Goal: Task Accomplishment & Management: Use online tool/utility

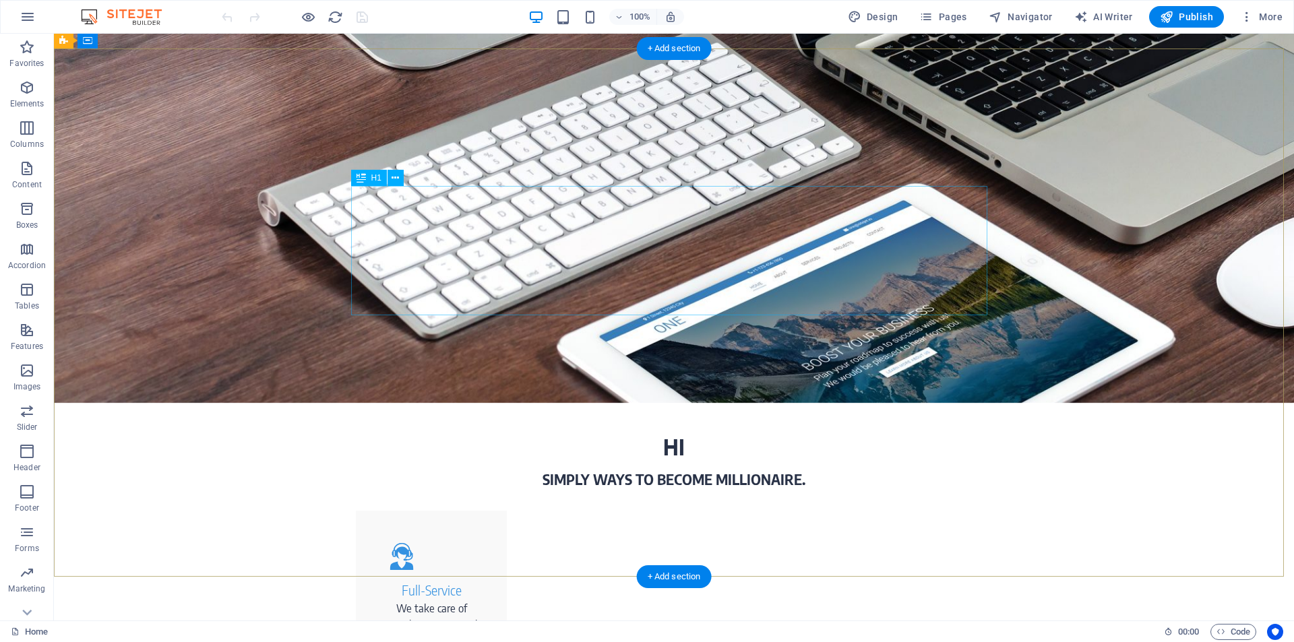
scroll to position [1027, 0]
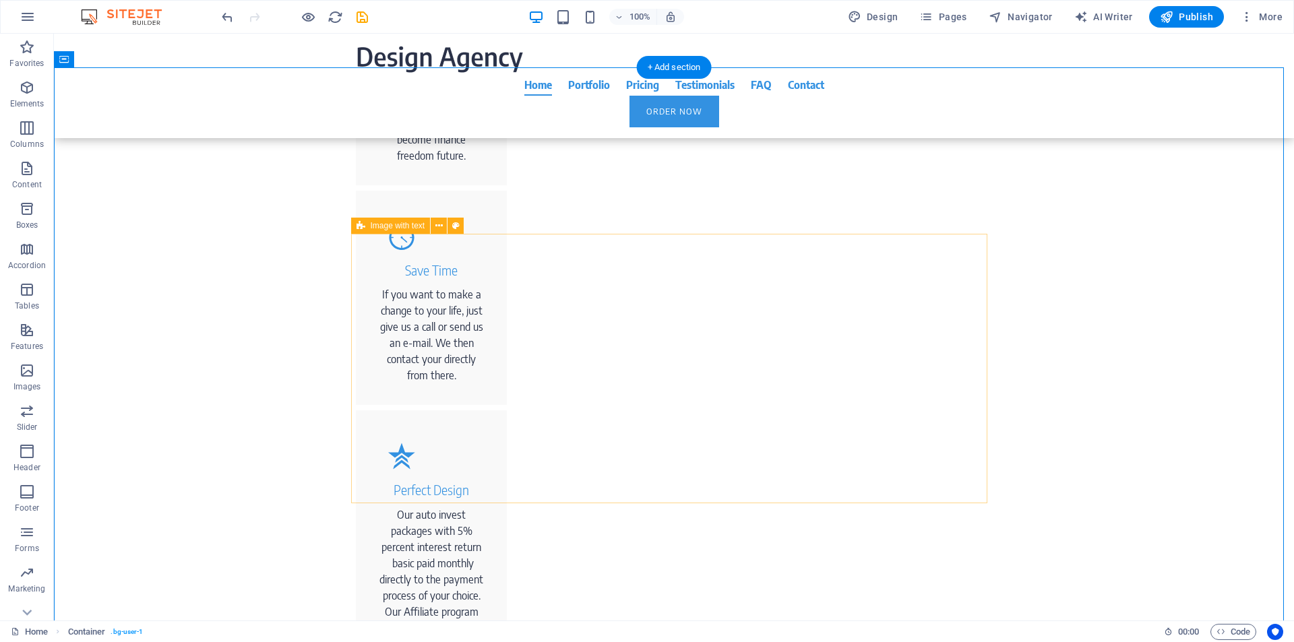
scroll to position [1541, 0]
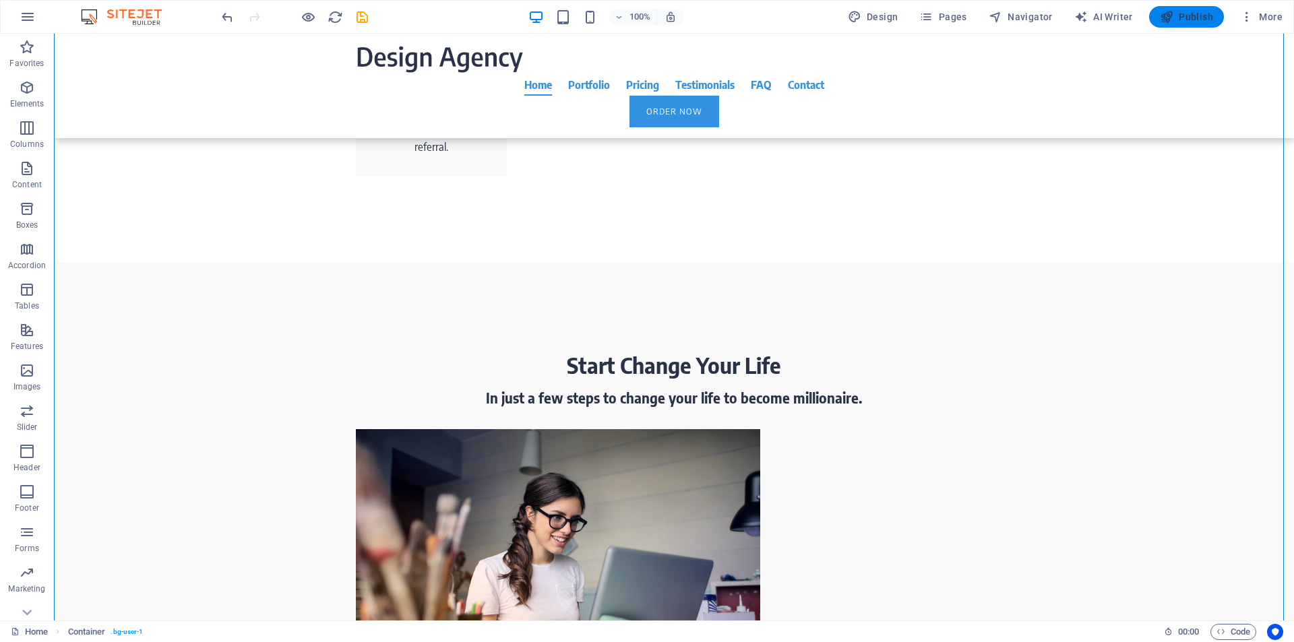
click at [1175, 23] on span "Publish" at bounding box center [1186, 16] width 53 height 13
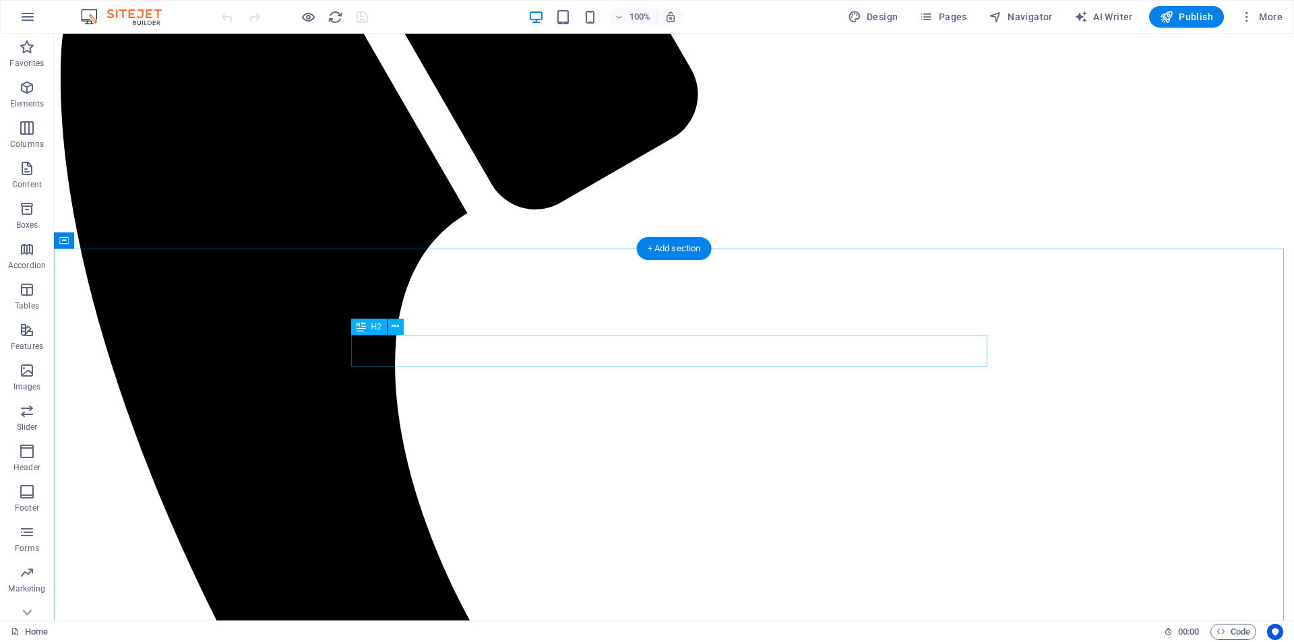
scroll to position [1027, 0]
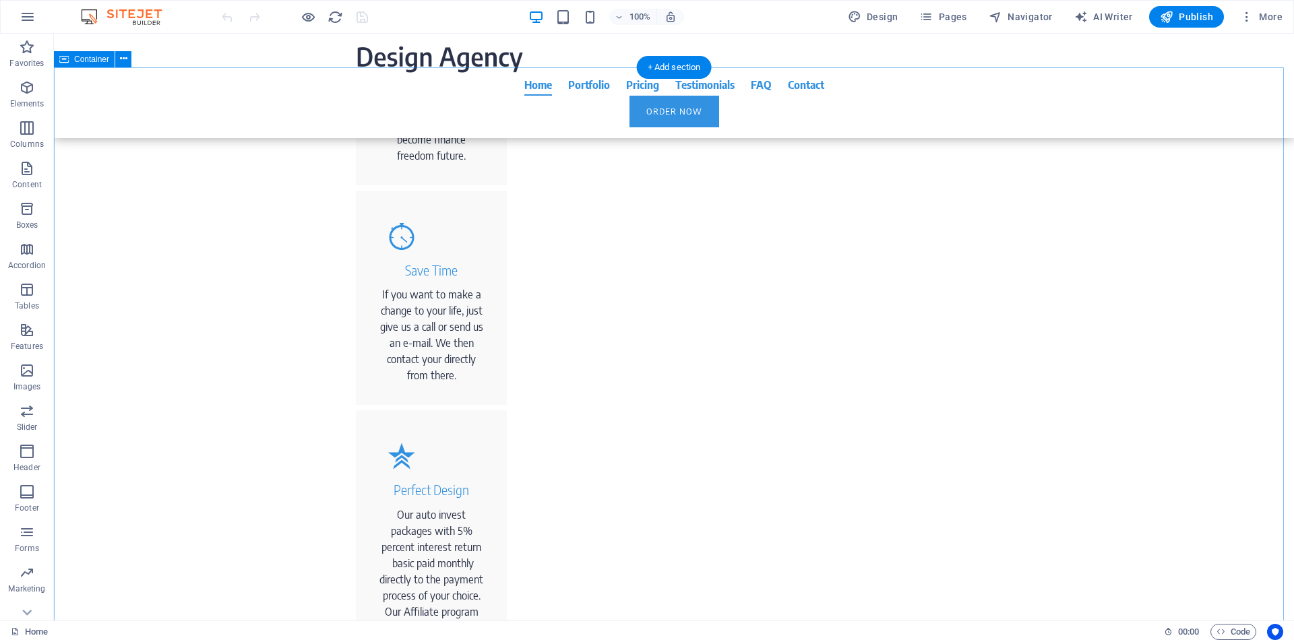
click at [410, 207] on icon at bounding box center [410, 206] width 7 height 14
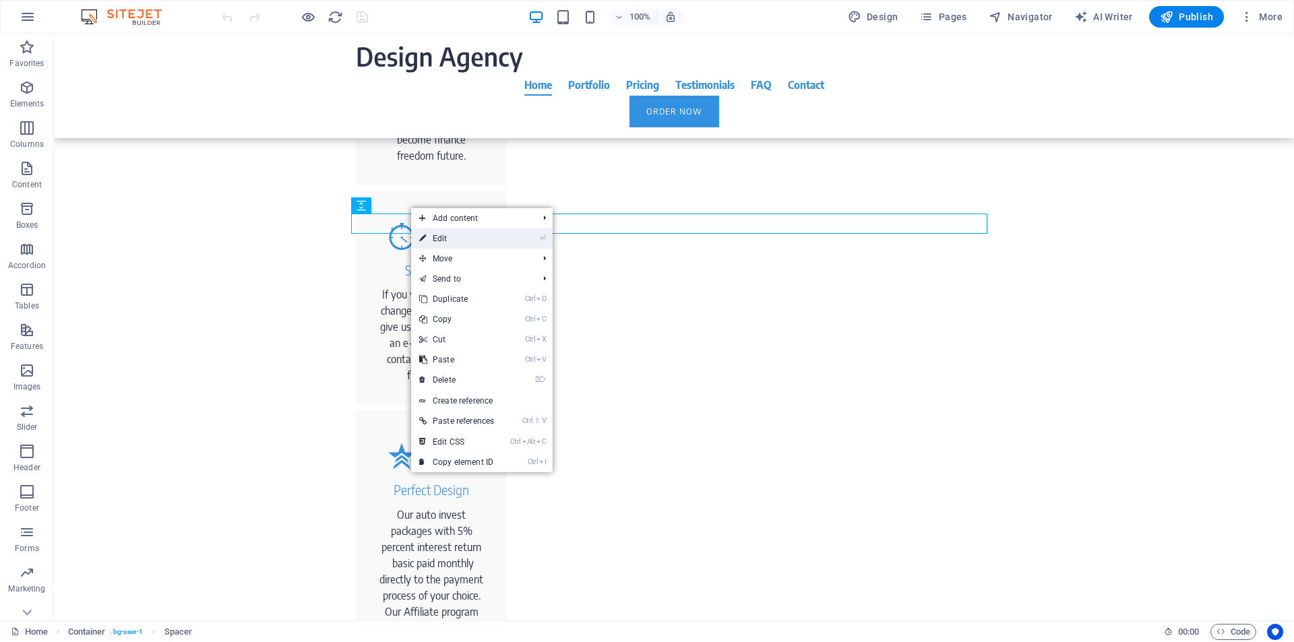
click at [443, 236] on link "⏎ Edit" at bounding box center [456, 238] width 91 height 20
select select "px"
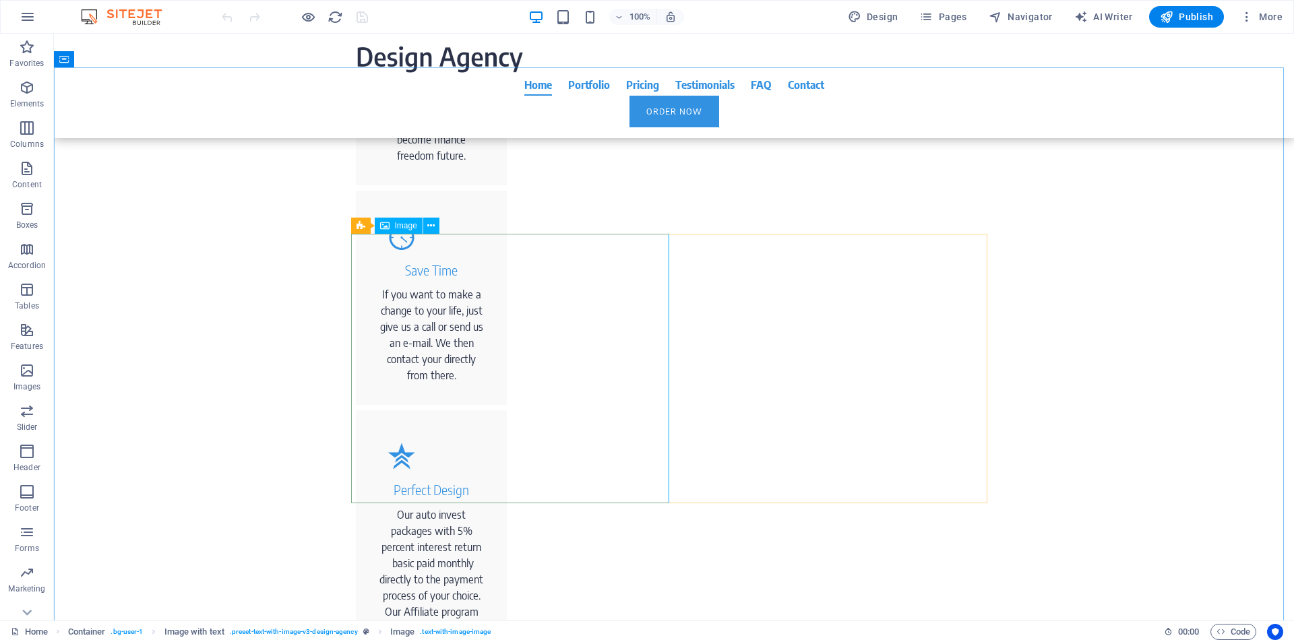
click at [406, 227] on span "Image" at bounding box center [406, 226] width 22 height 8
select select "px"
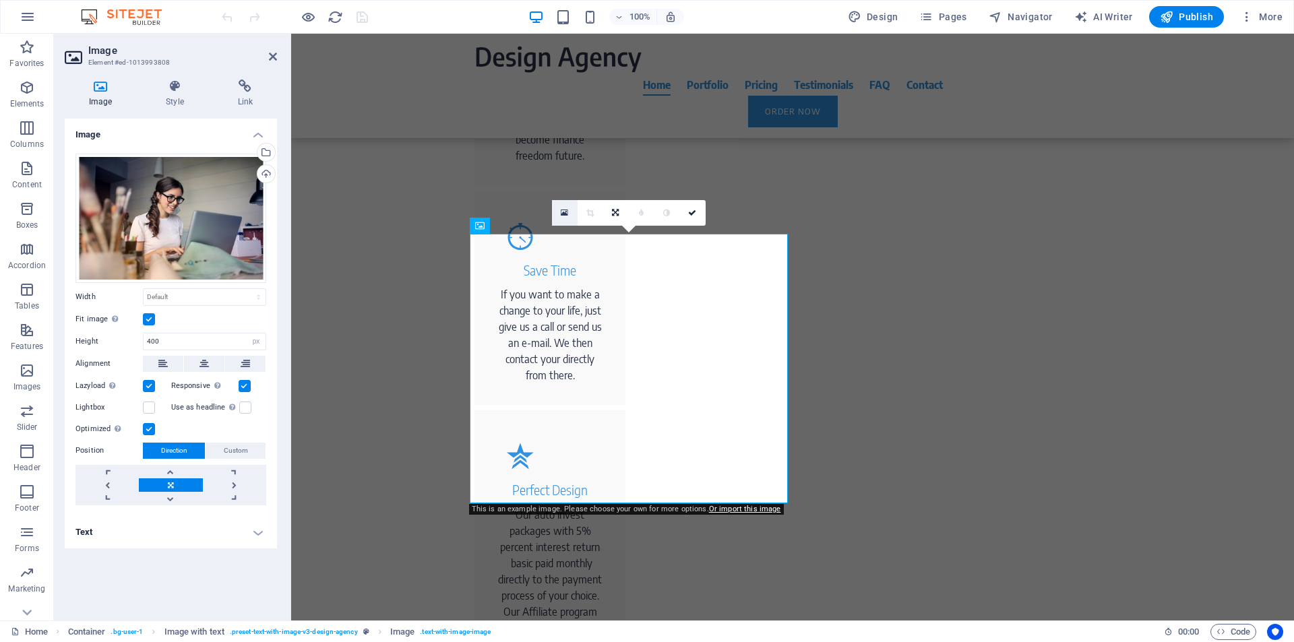
click at [567, 212] on icon at bounding box center [564, 212] width 7 height 9
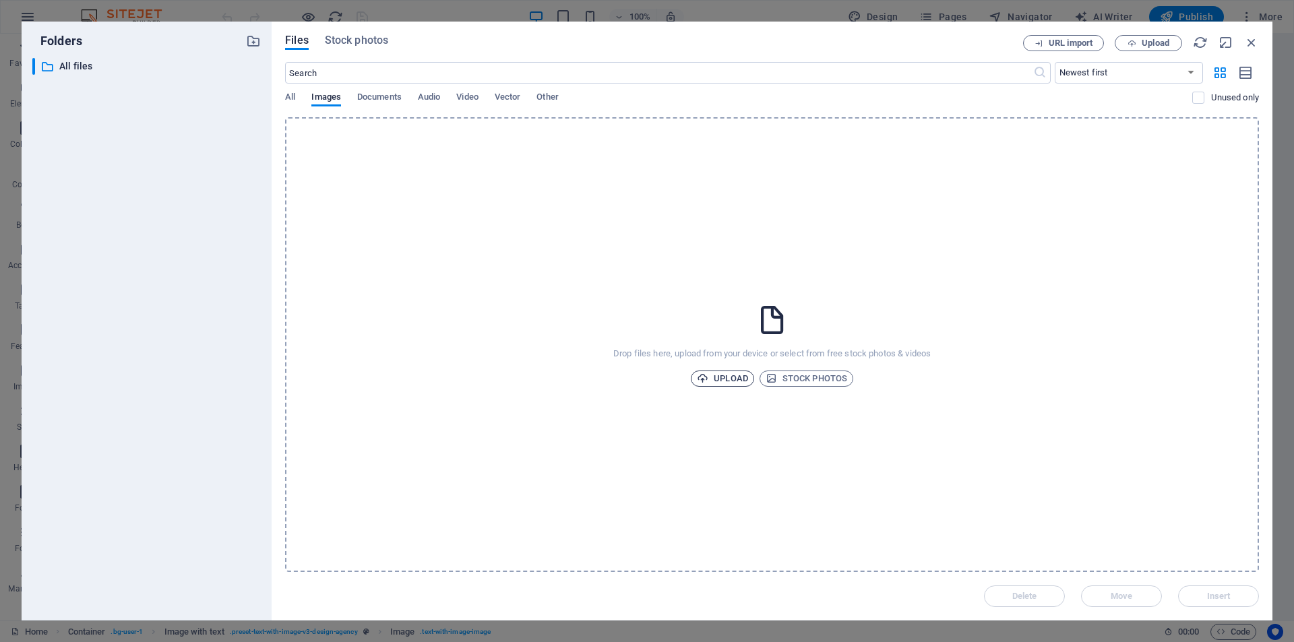
click at [723, 375] on span "Upload" at bounding box center [722, 379] width 51 height 16
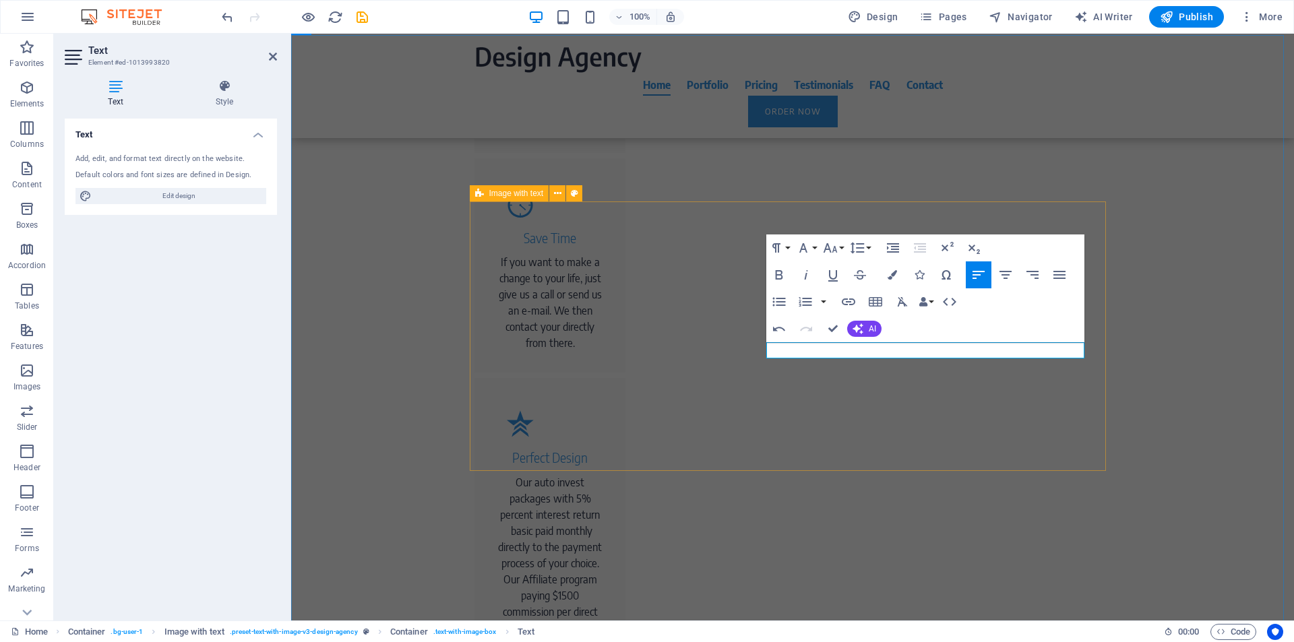
scroll to position [1051, 0]
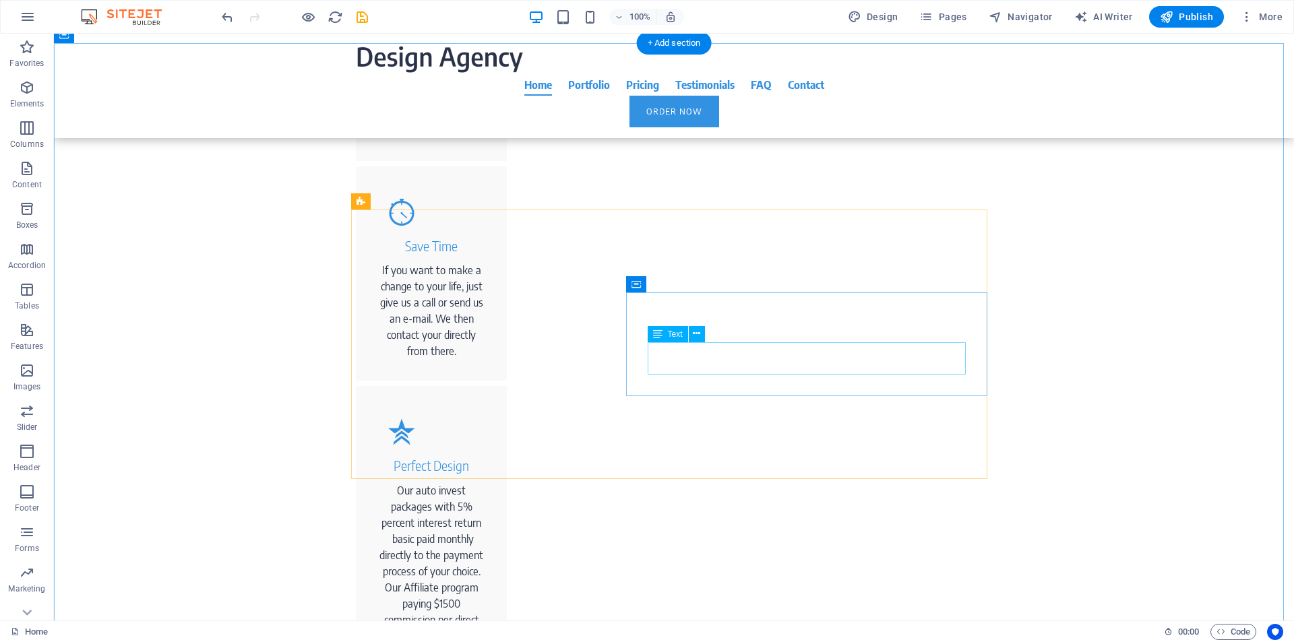
scroll to position [1565, 0]
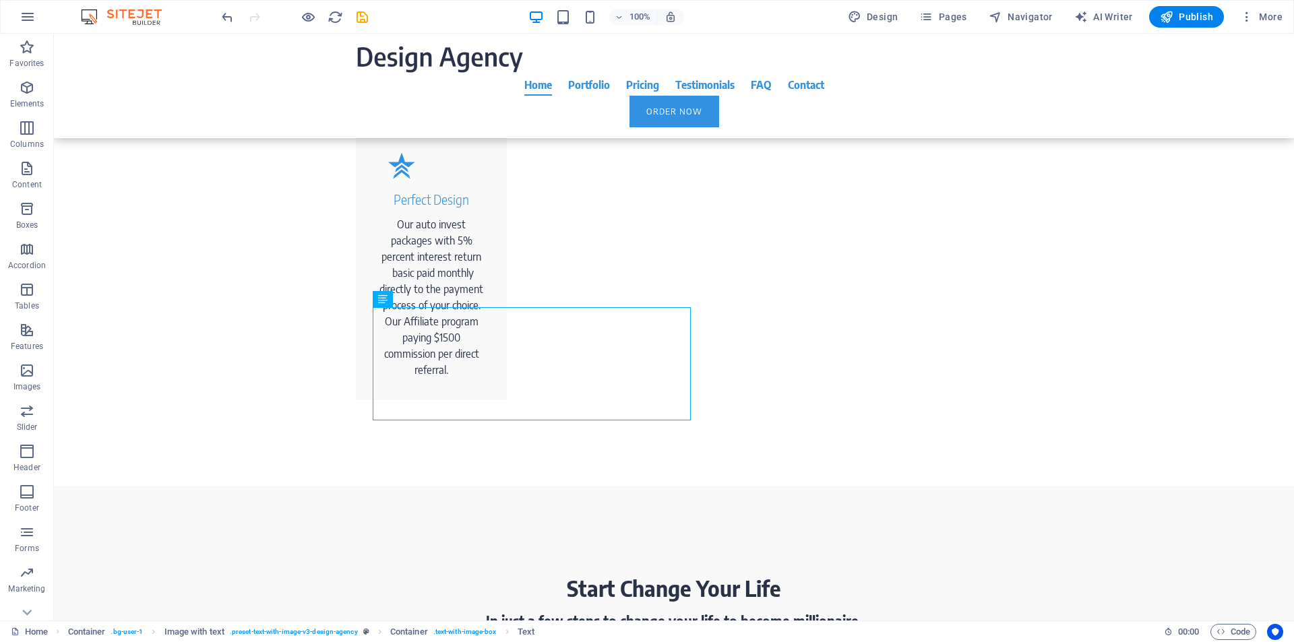
scroll to position [1301, 0]
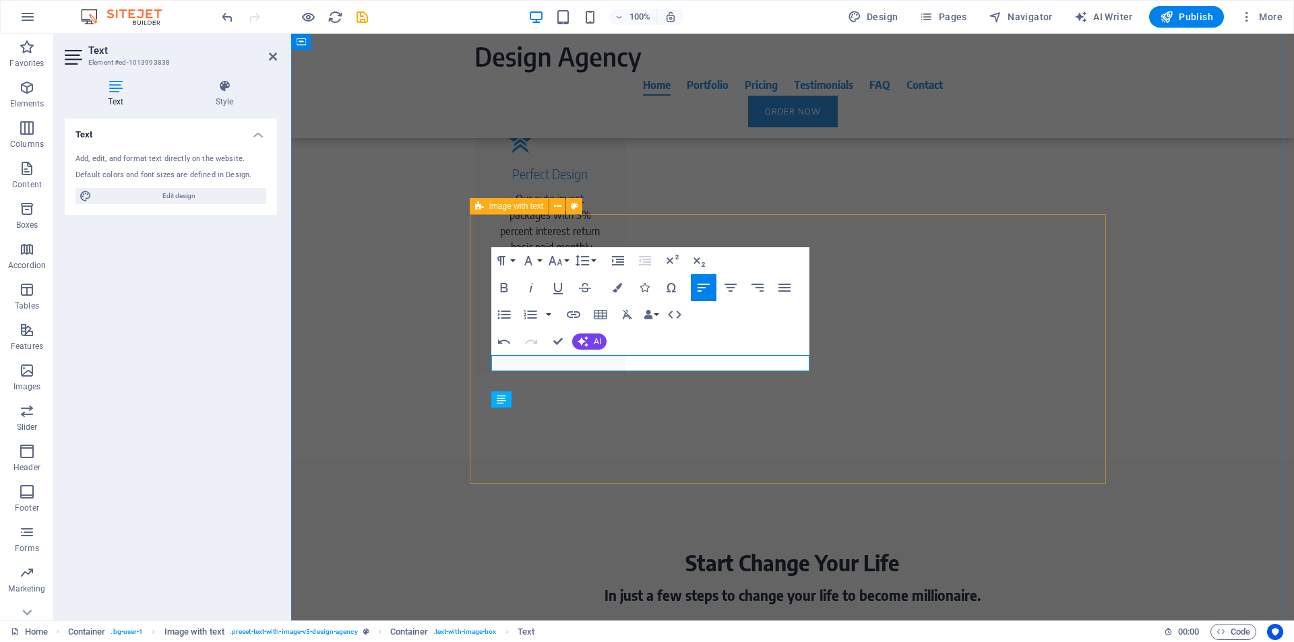
scroll to position [1350, 0]
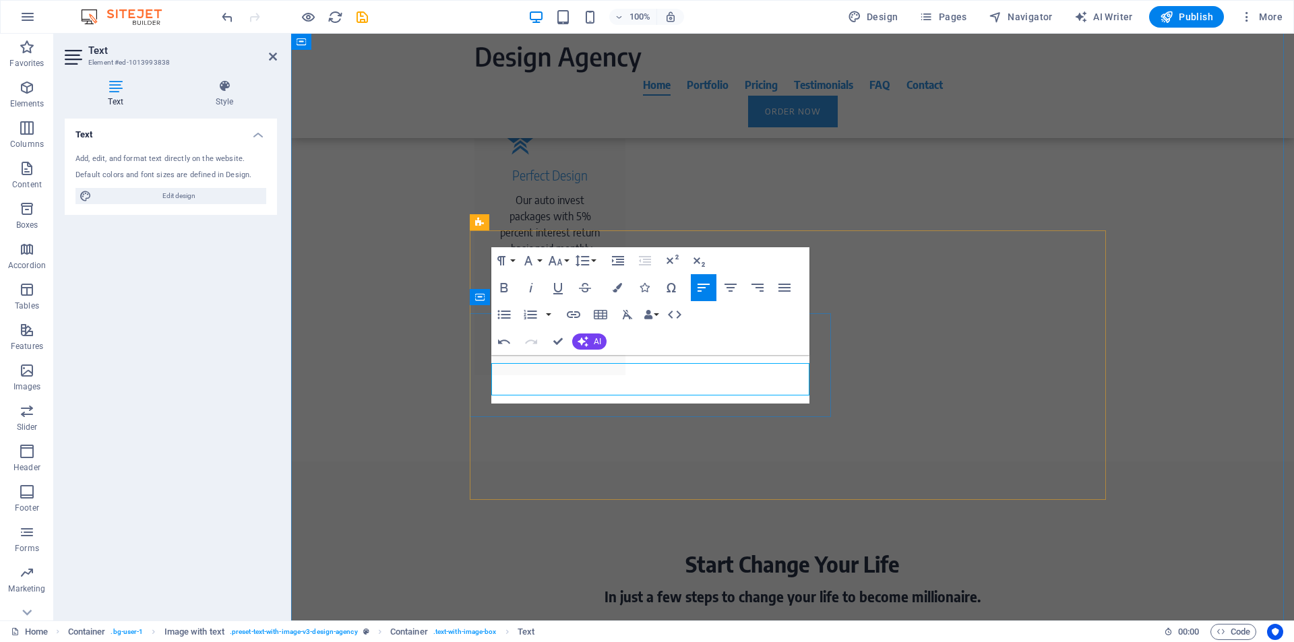
scroll to position [1334, 0]
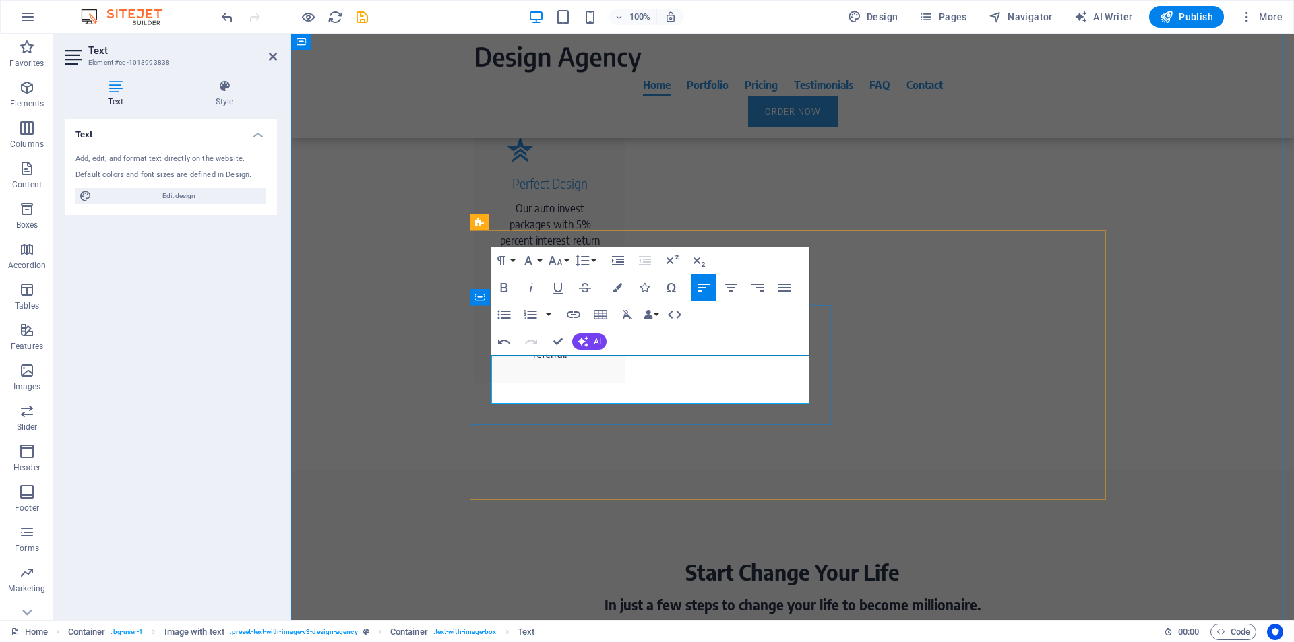
click at [817, 226] on span "Image" at bounding box center [819, 222] width 22 height 8
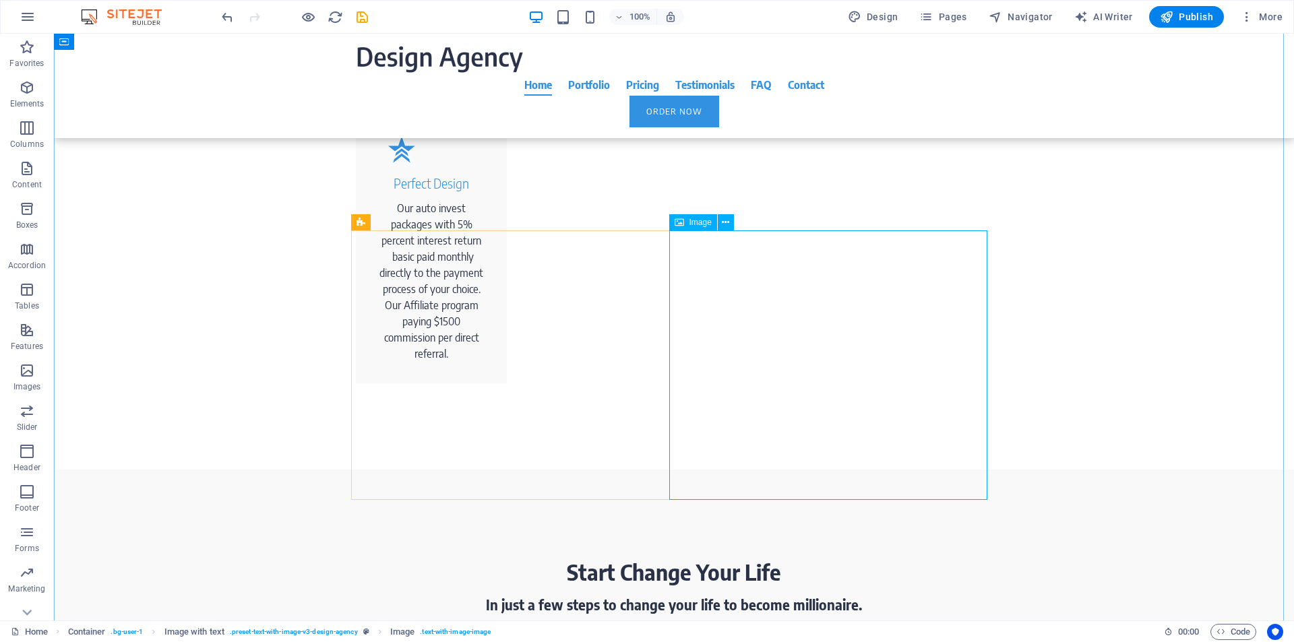
click at [700, 223] on span "Image" at bounding box center [700, 222] width 22 height 8
select select "px"
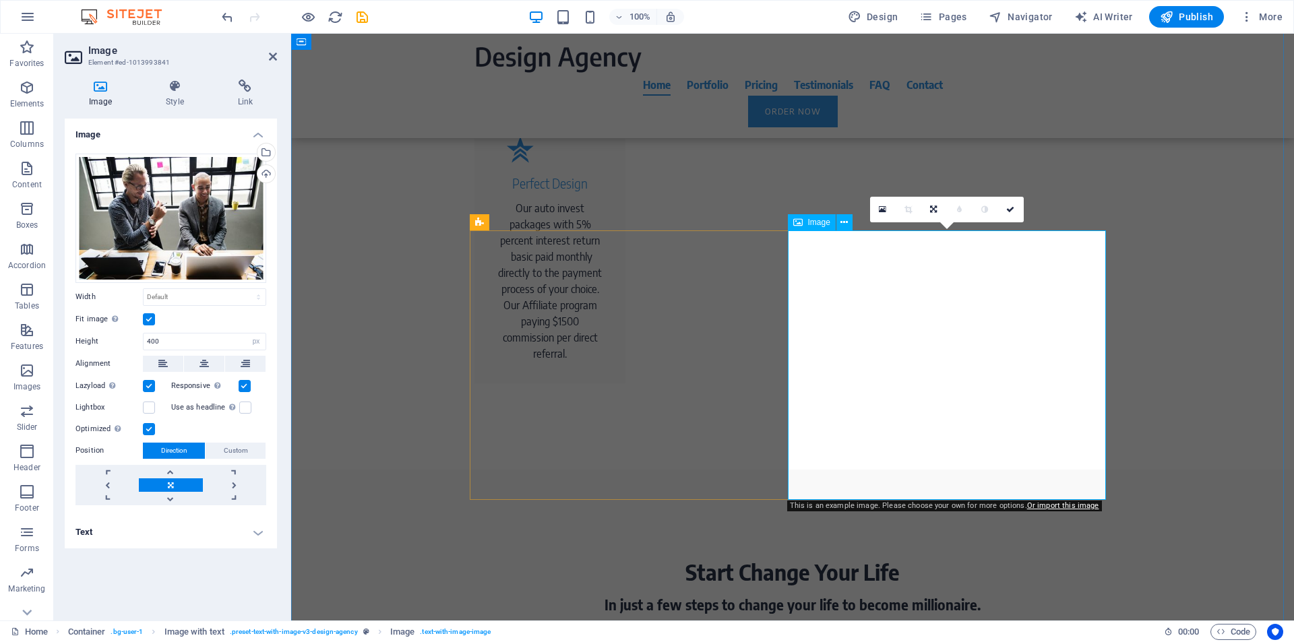
click at [820, 226] on span "Image" at bounding box center [819, 222] width 22 height 8
click at [880, 211] on icon at bounding box center [882, 209] width 7 height 9
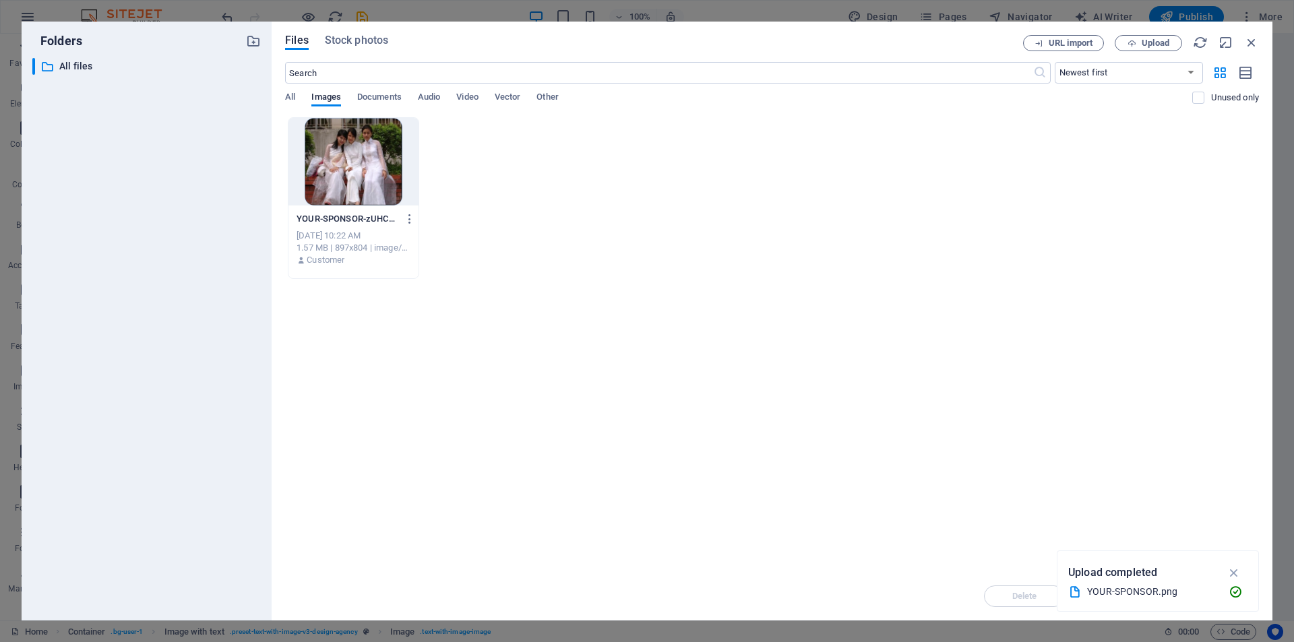
click at [937, 522] on div "Drop files here to upload them instantly YOUR-SPONSOR-zUHC4L2YV9-dwEsomLz0jg.pn…" at bounding box center [772, 344] width 974 height 455
click at [1234, 574] on icon "button" at bounding box center [1235, 572] width 16 height 15
click at [1144, 41] on span "Upload" at bounding box center [1156, 43] width 28 height 8
click at [1154, 43] on span "Upload" at bounding box center [1156, 43] width 28 height 8
click at [1157, 42] on span "Upload" at bounding box center [1156, 43] width 28 height 8
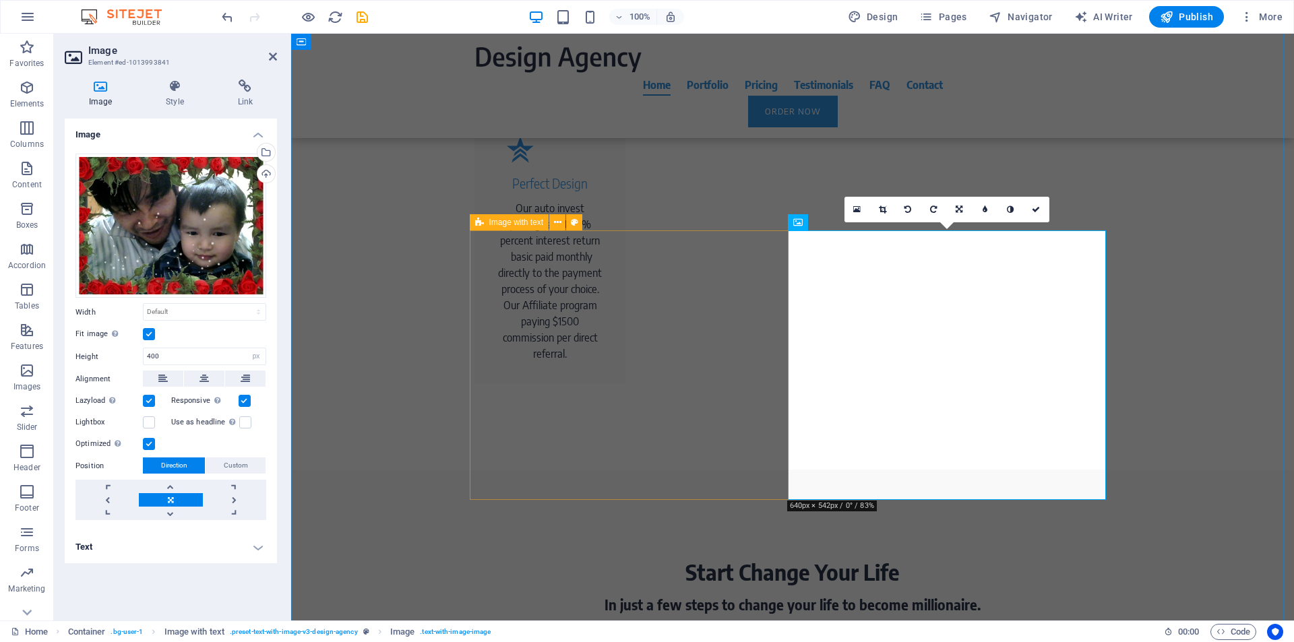
scroll to position [1847, 0]
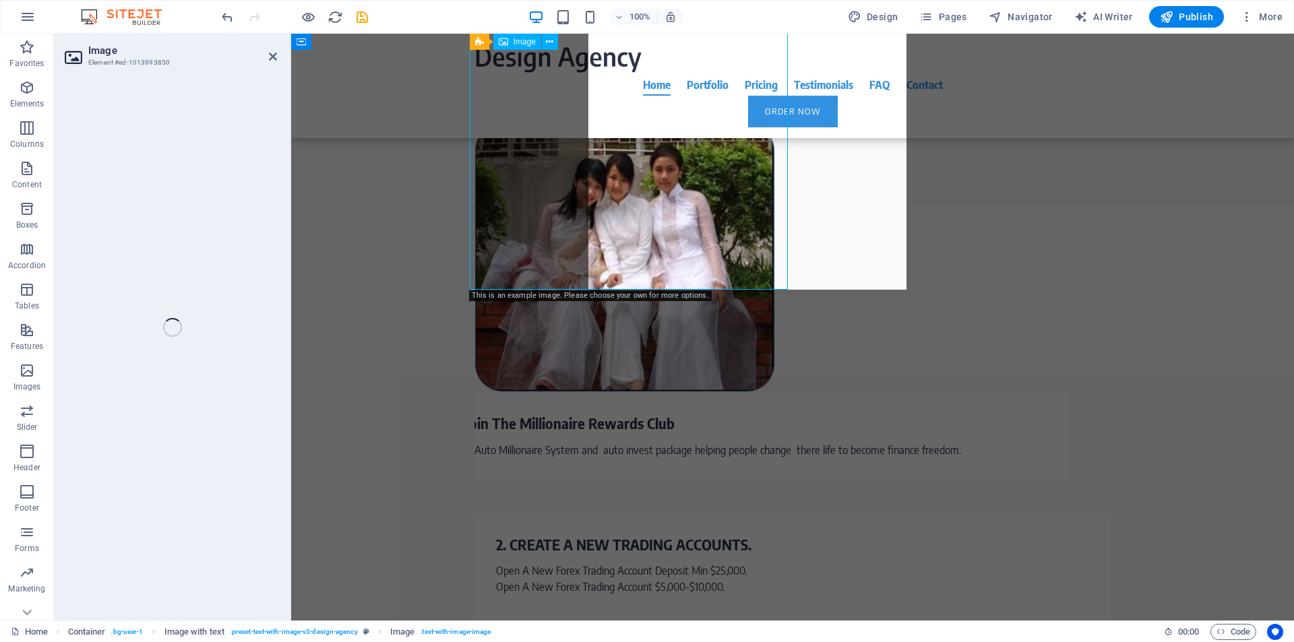
select select "px"
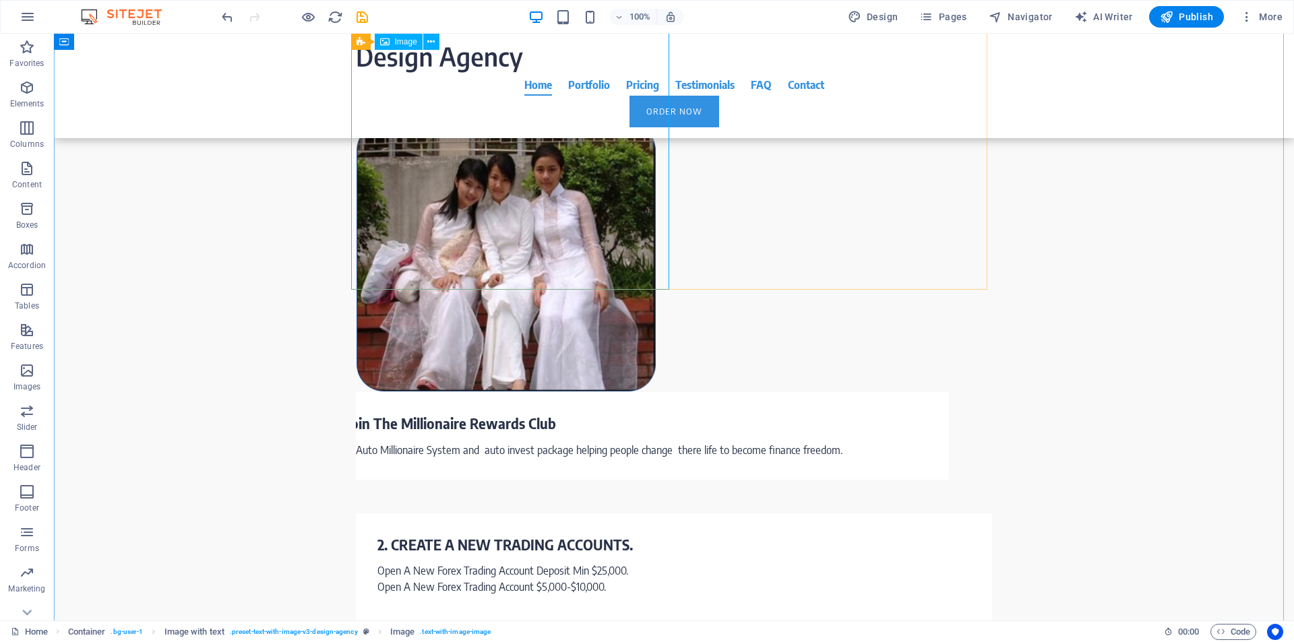
scroll to position [1334, 0]
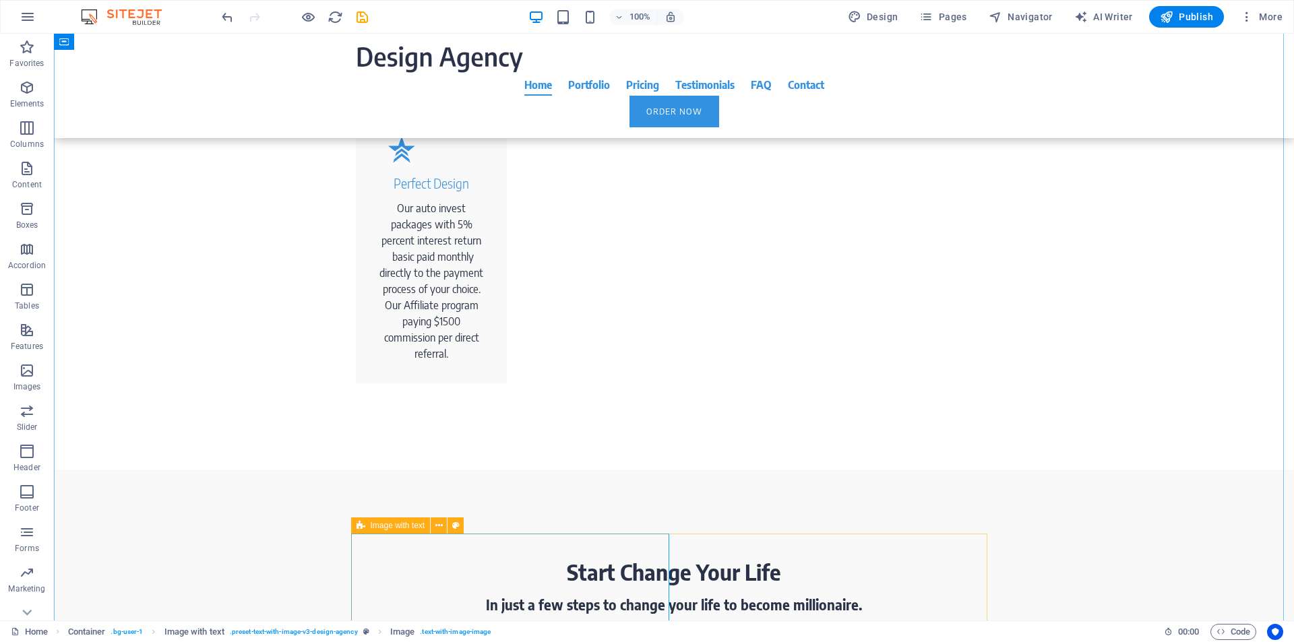
click at [367, 530] on div "Image with text" at bounding box center [391, 526] width 80 height 16
click at [373, 526] on span "Image with text" at bounding box center [398, 526] width 55 height 8
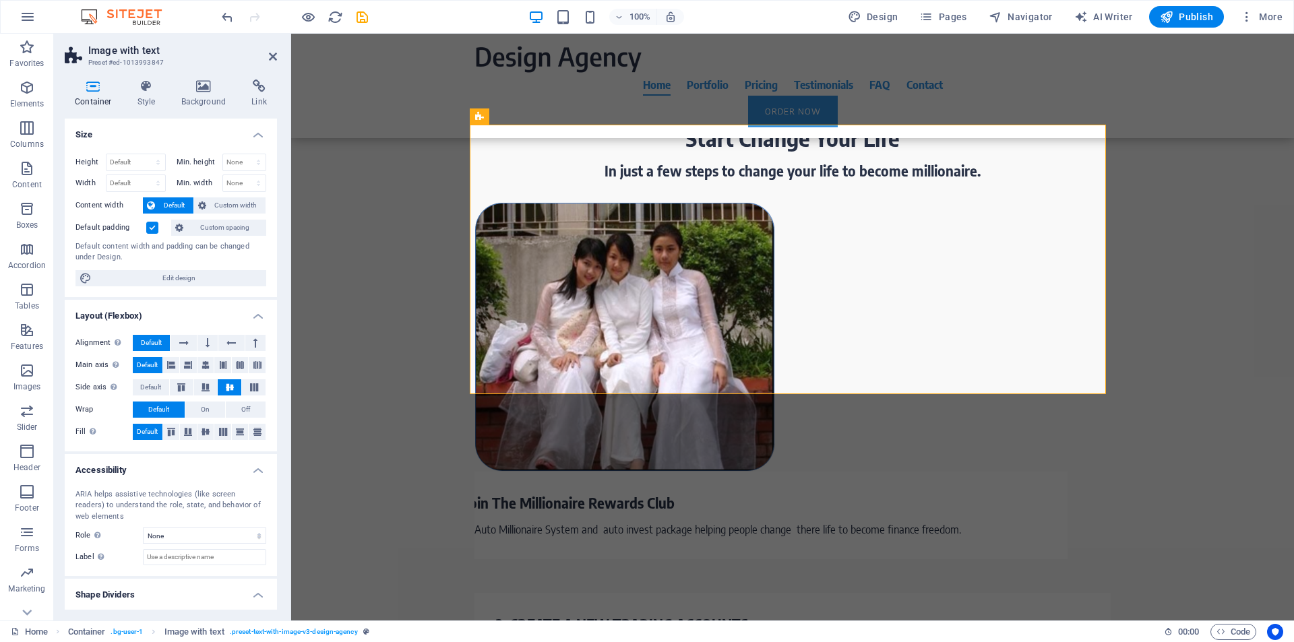
scroll to position [1792, 0]
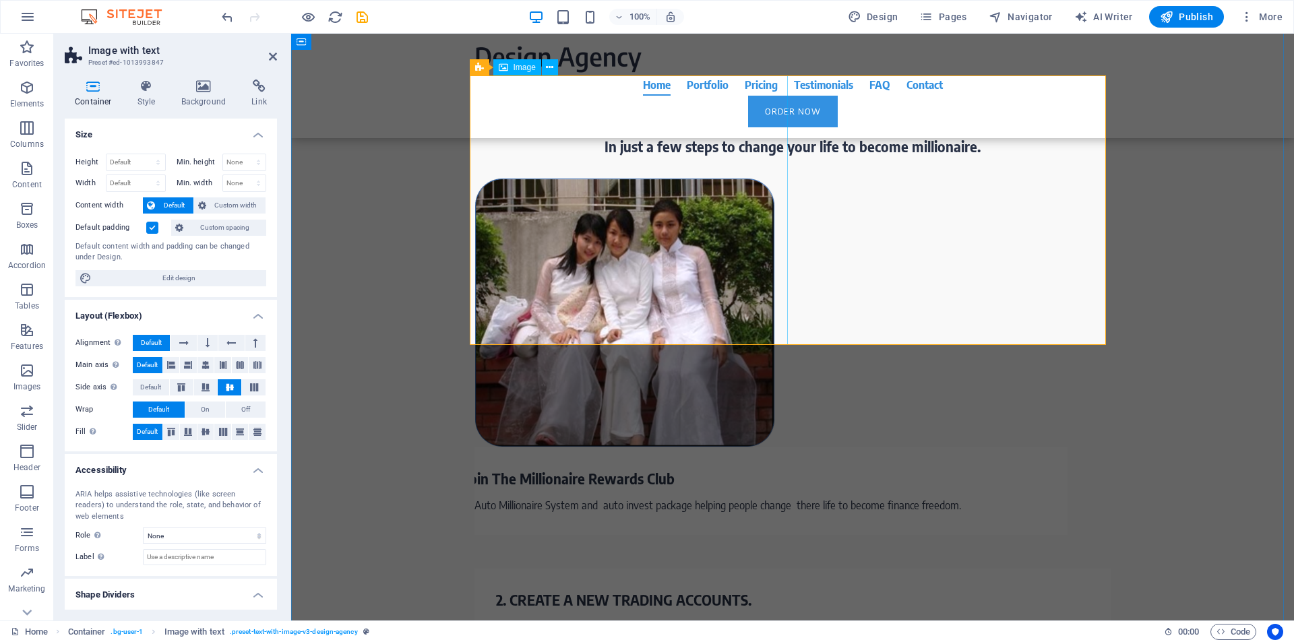
click at [524, 38] on icon at bounding box center [523, 37] width 7 height 14
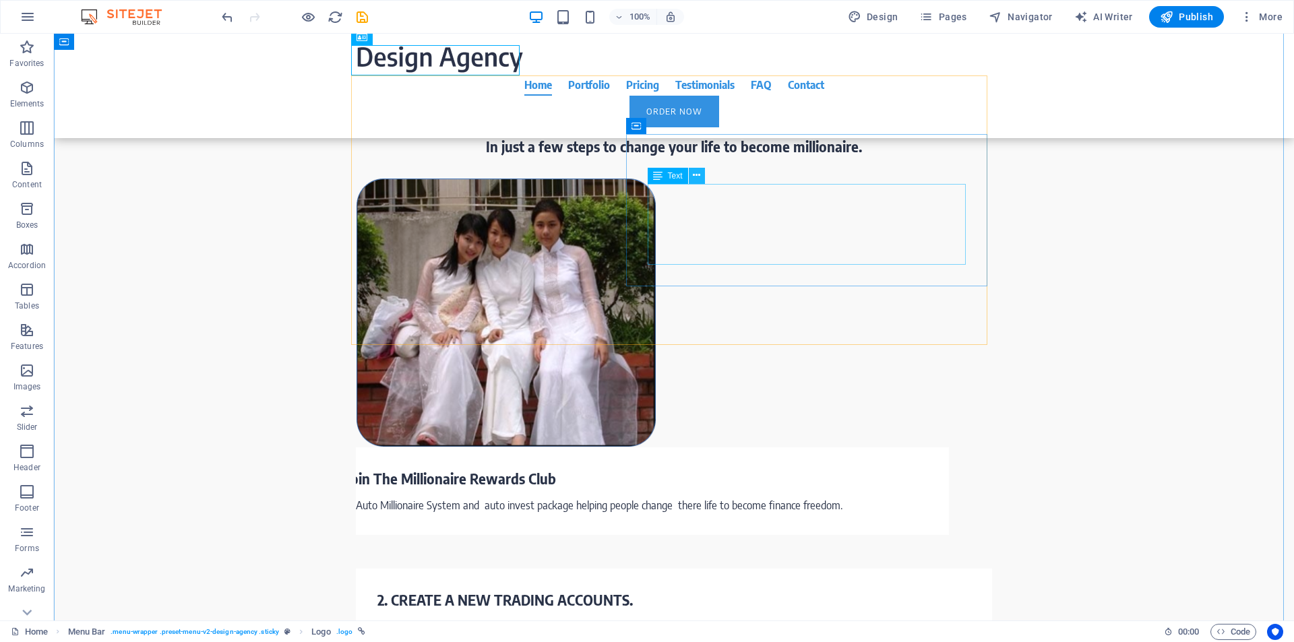
click at [700, 177] on icon at bounding box center [696, 175] width 7 height 14
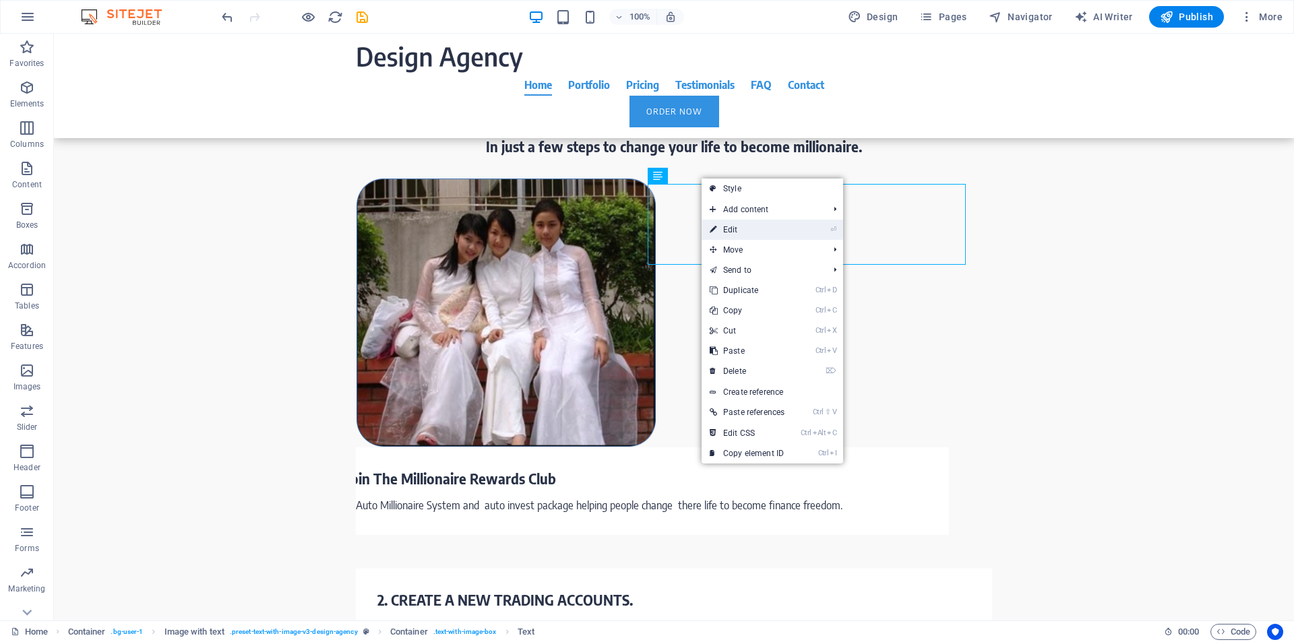
click at [729, 223] on link "⏎ Edit" at bounding box center [747, 230] width 91 height 20
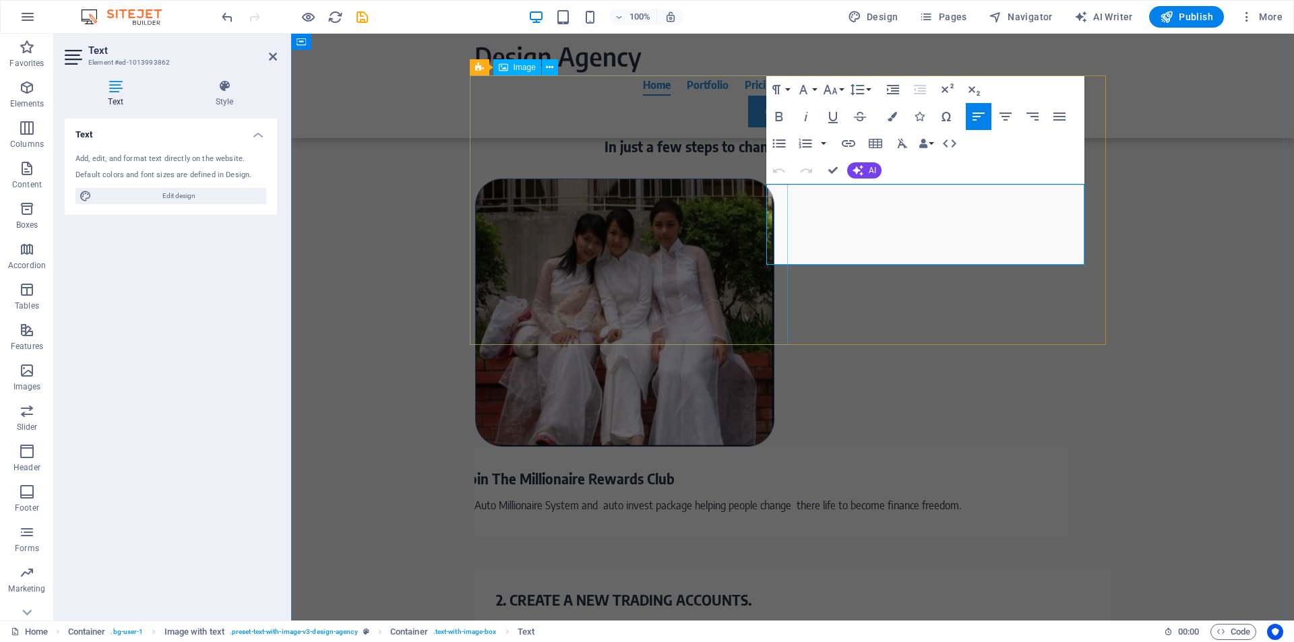
select select "px"
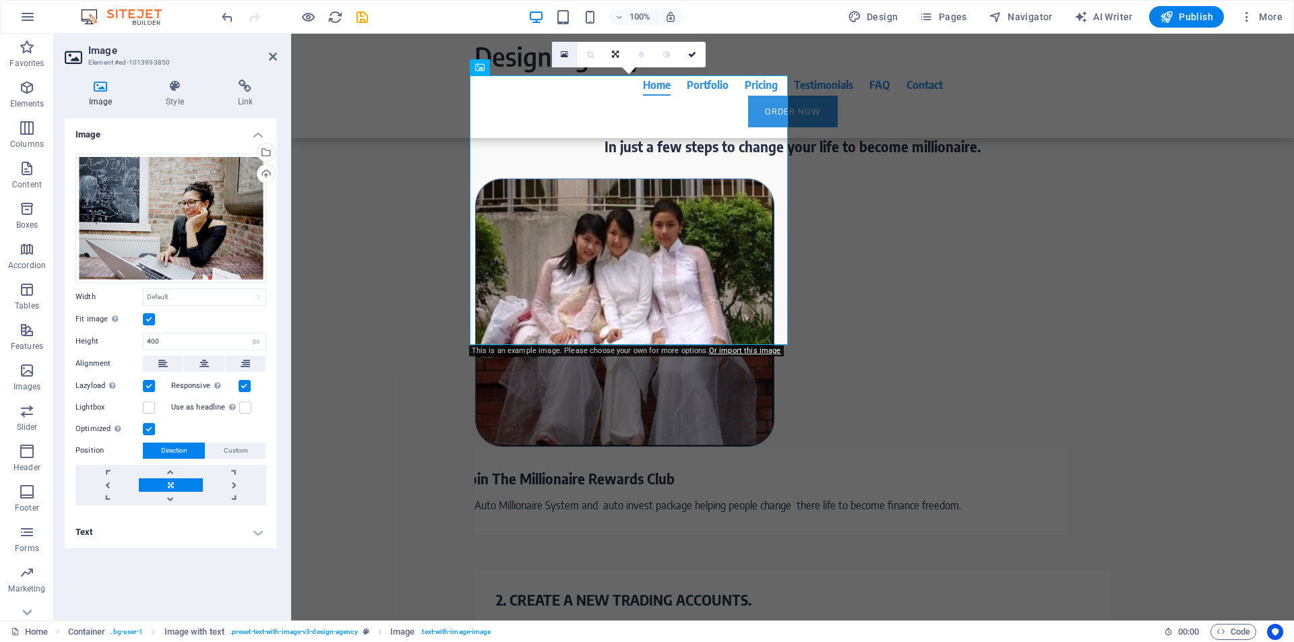
click at [563, 52] on icon at bounding box center [564, 54] width 7 height 9
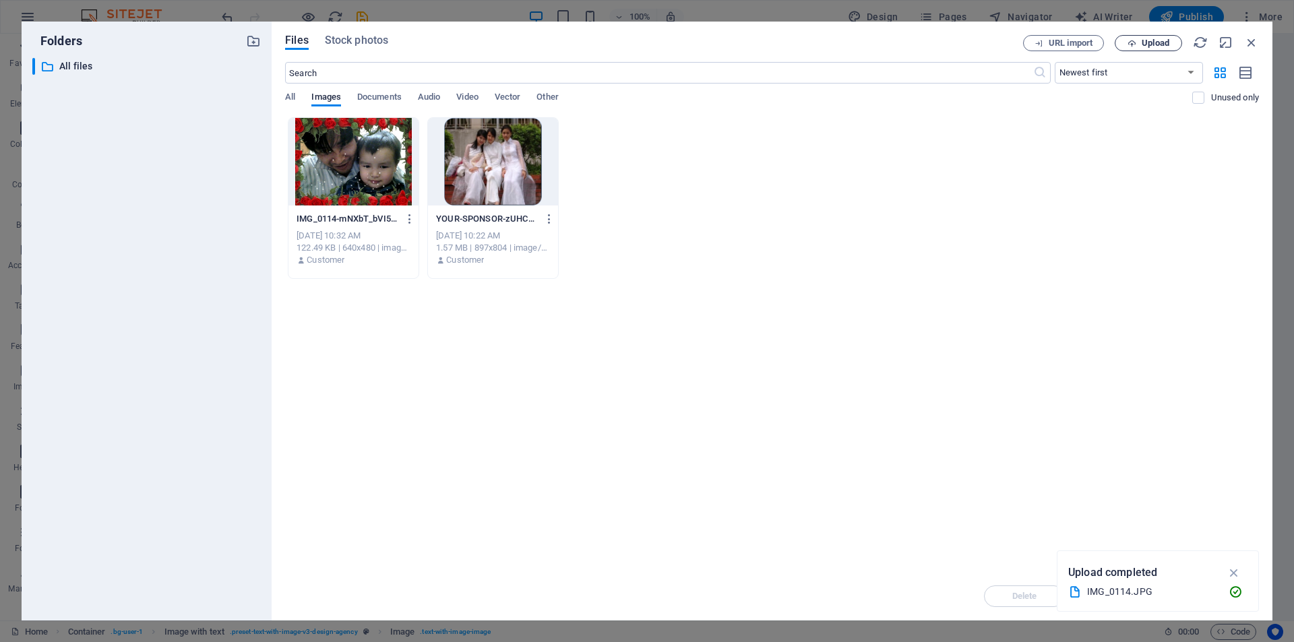
click at [1156, 42] on span "Upload" at bounding box center [1156, 43] width 28 height 8
click at [440, 55] on div "Files Stock photos URL import Upload ​ Newest first Oldest first Name (A-Z) Nam…" at bounding box center [772, 321] width 974 height 572
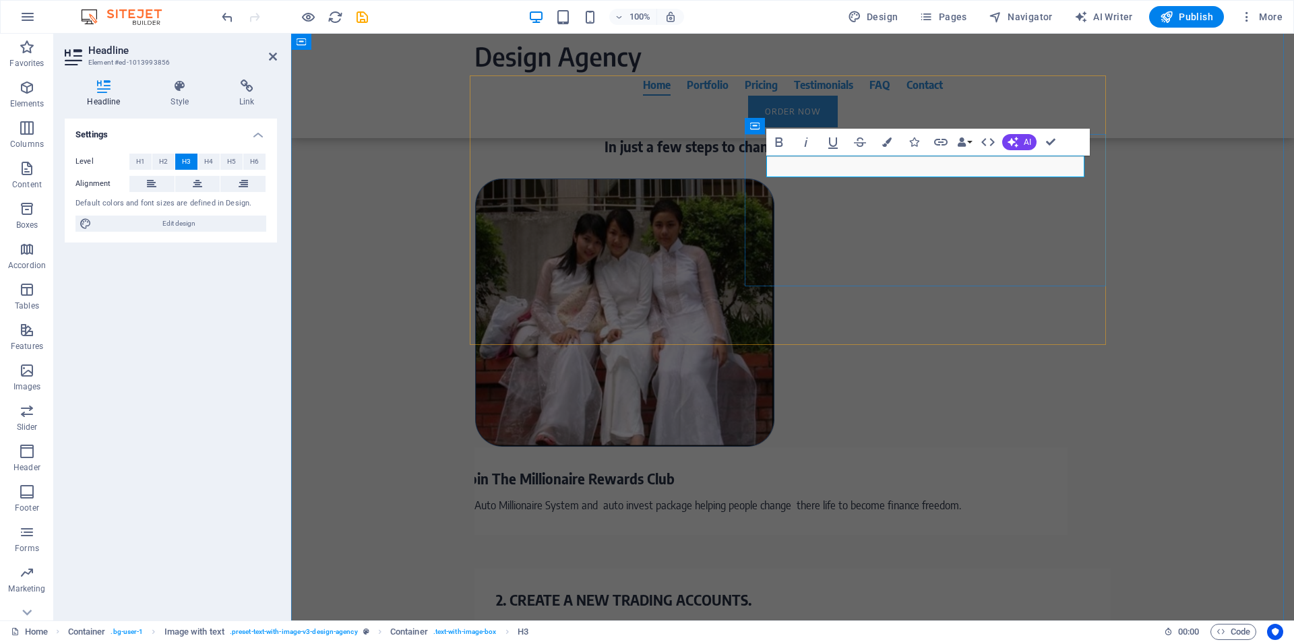
drag, startPoint x: 825, startPoint y: 168, endPoint x: 860, endPoint y: 166, distance: 35.1
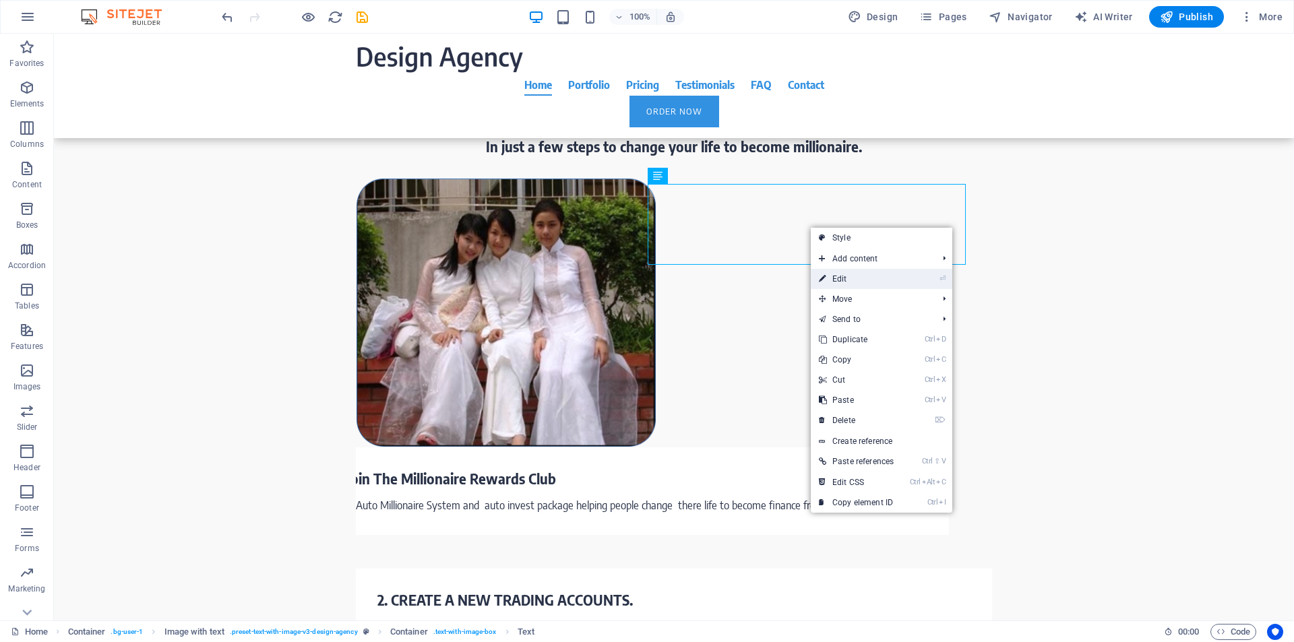
click at [847, 280] on link "⏎ Edit" at bounding box center [856, 279] width 91 height 20
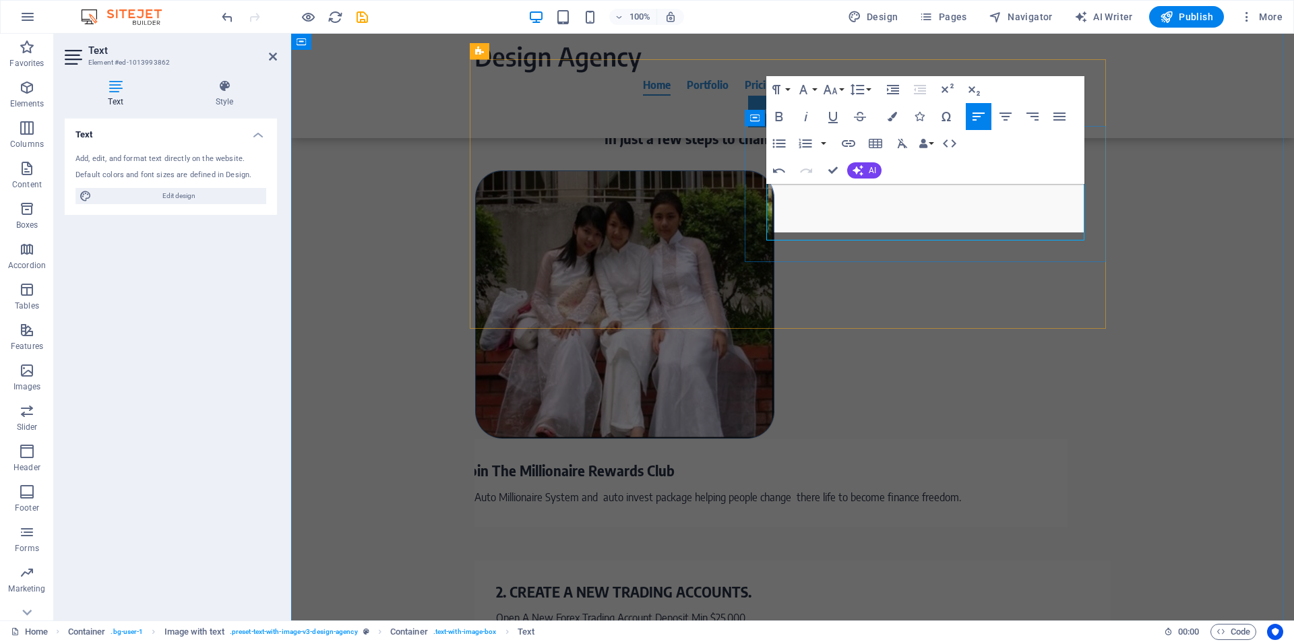
scroll to position [1808, 0]
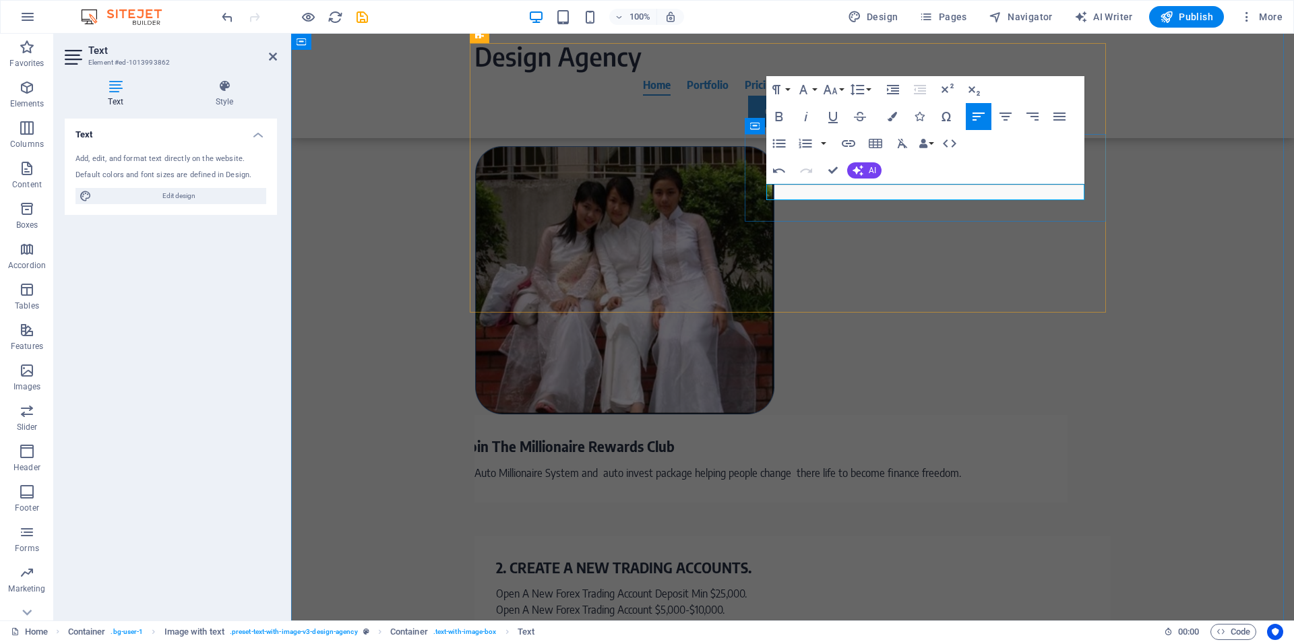
drag, startPoint x: 883, startPoint y: 192, endPoint x: 827, endPoint y: 191, distance: 55.9
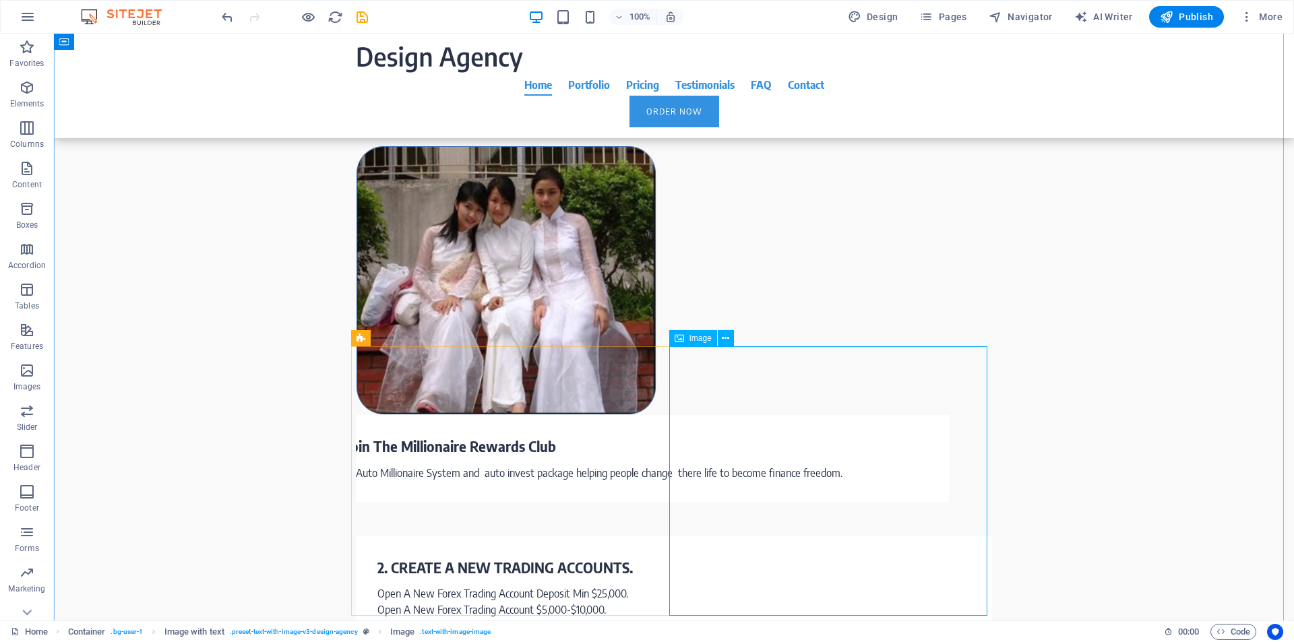
click at [702, 337] on span "Image" at bounding box center [700, 338] width 22 height 8
select select "px"
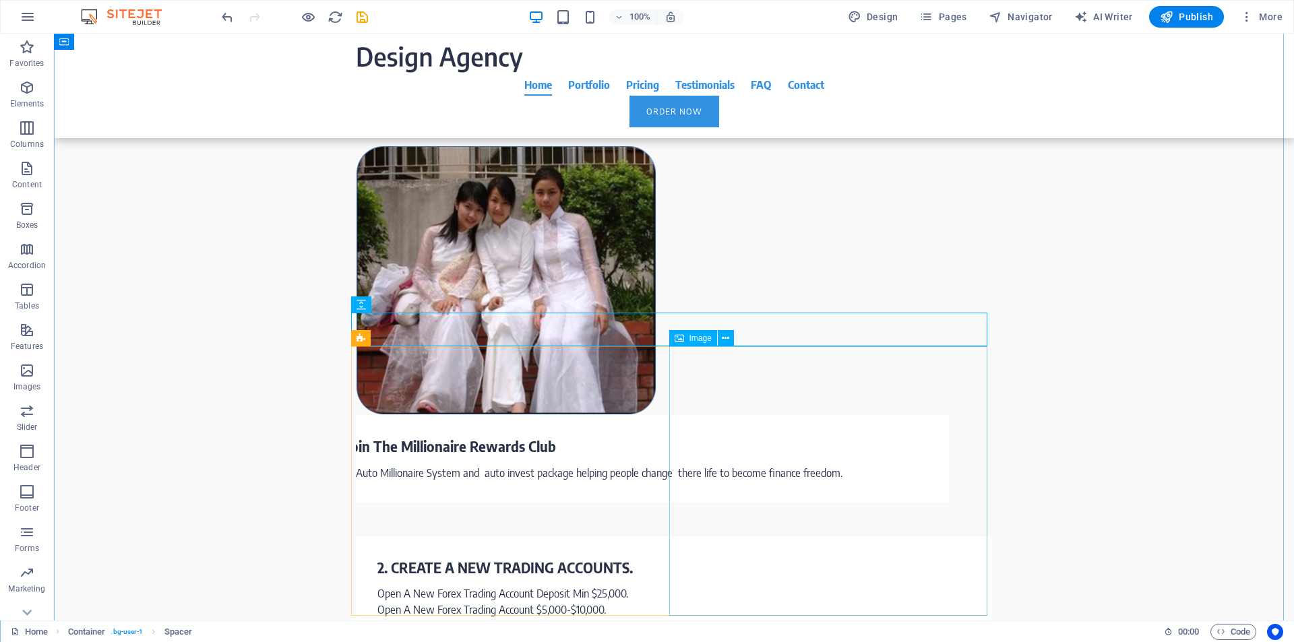
click at [700, 344] on div "Image" at bounding box center [693, 338] width 48 height 16
select select "px"
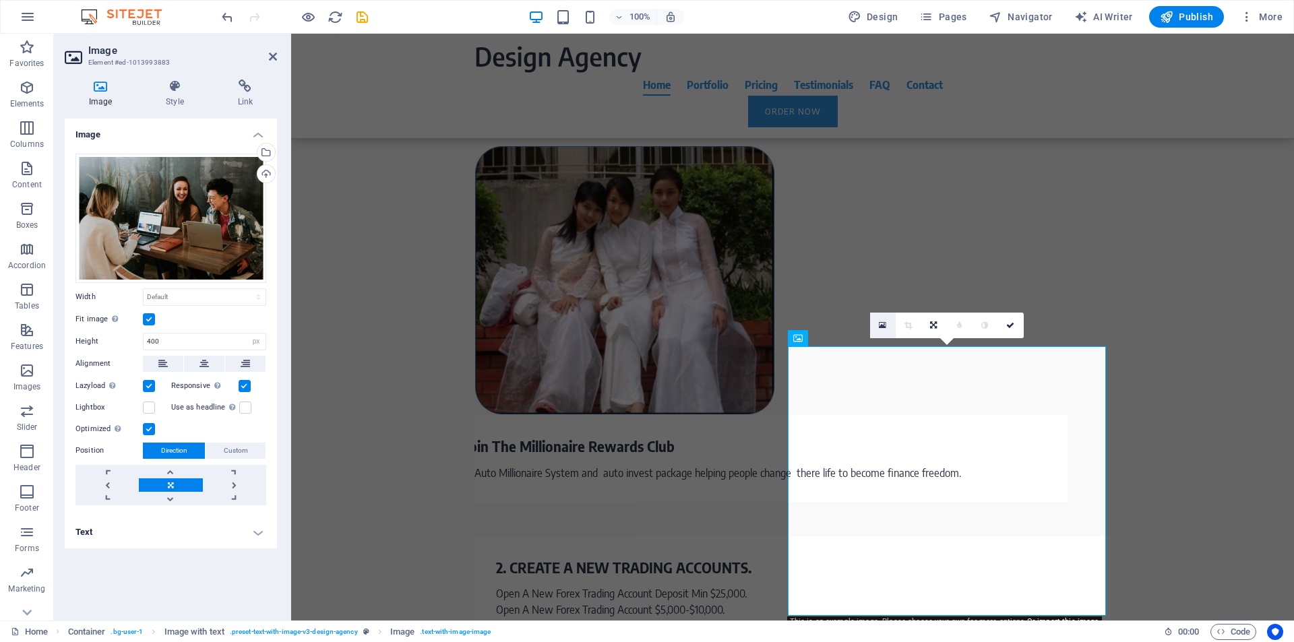
click at [878, 323] on link at bounding box center [883, 326] width 26 height 26
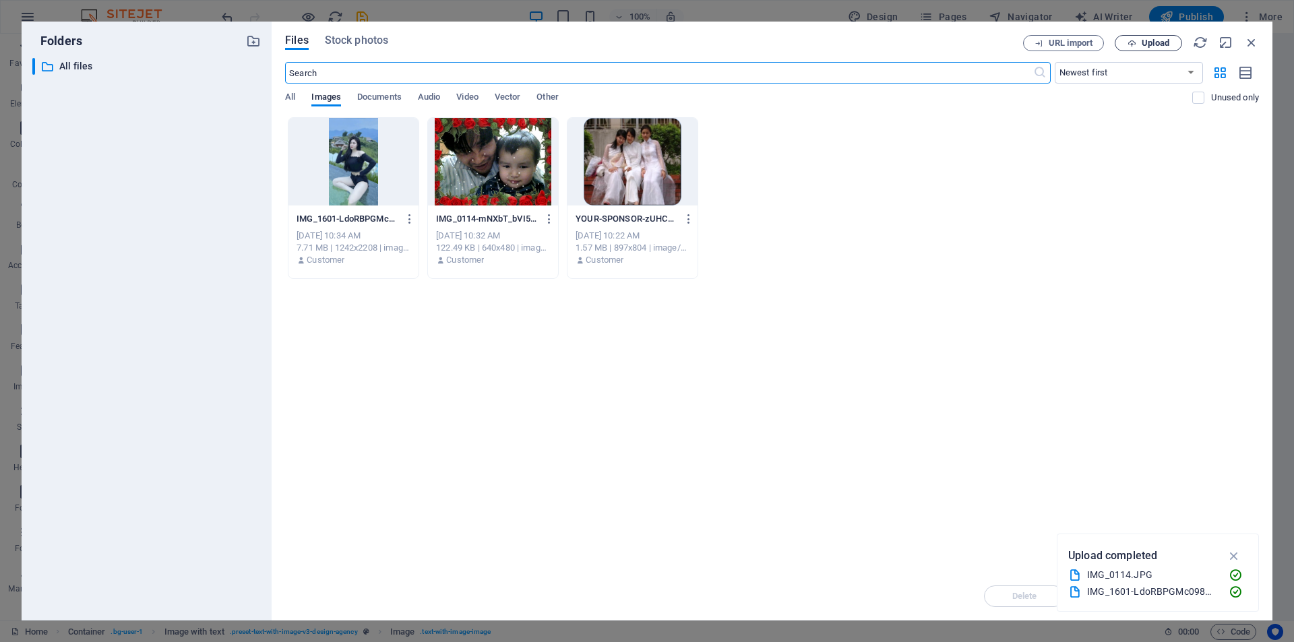
click at [1156, 41] on span "Upload" at bounding box center [1156, 43] width 28 height 8
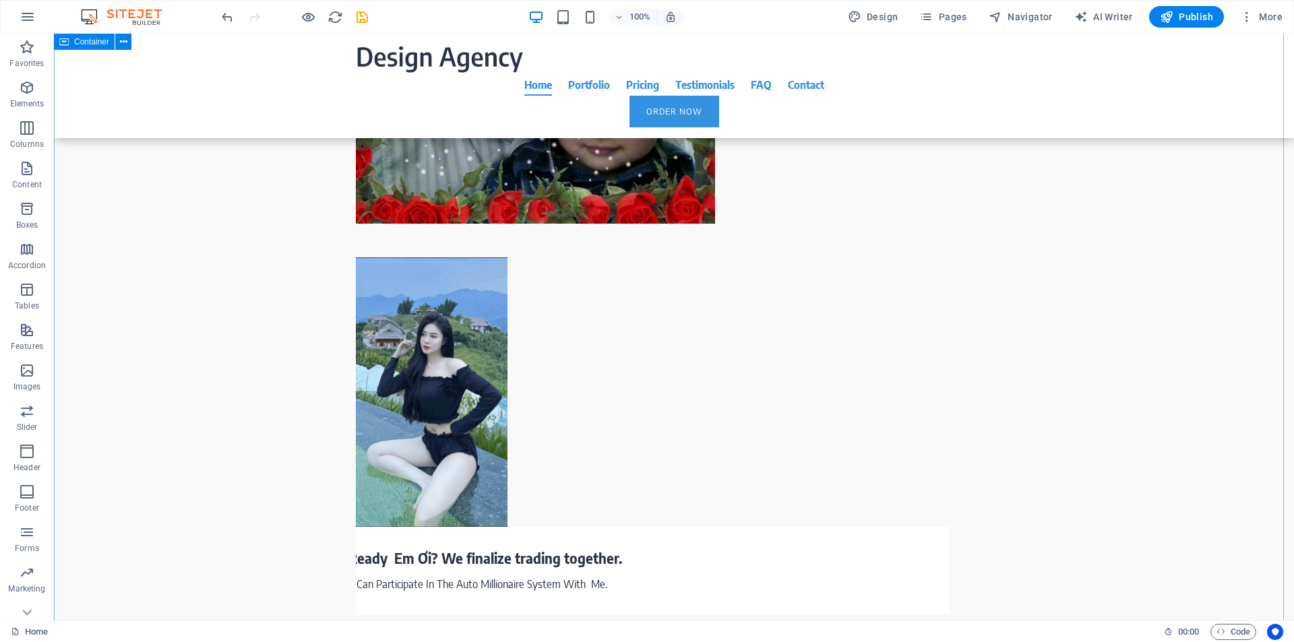
scroll to position [2012, 0]
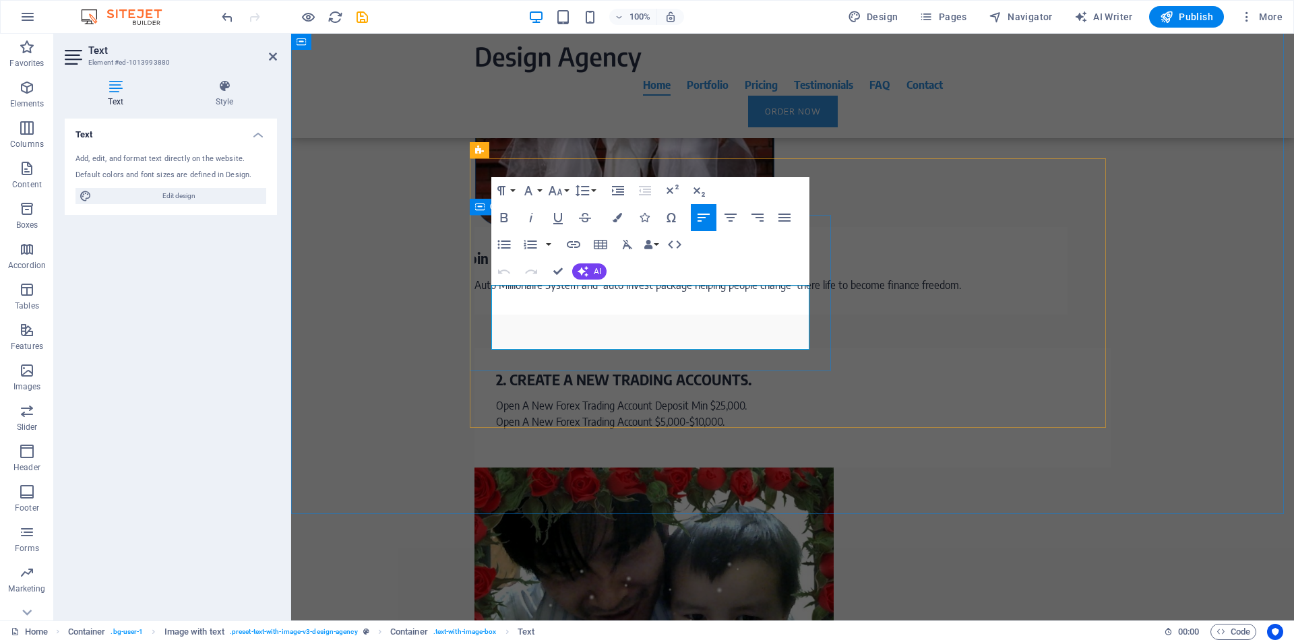
scroll to position [2020, 0]
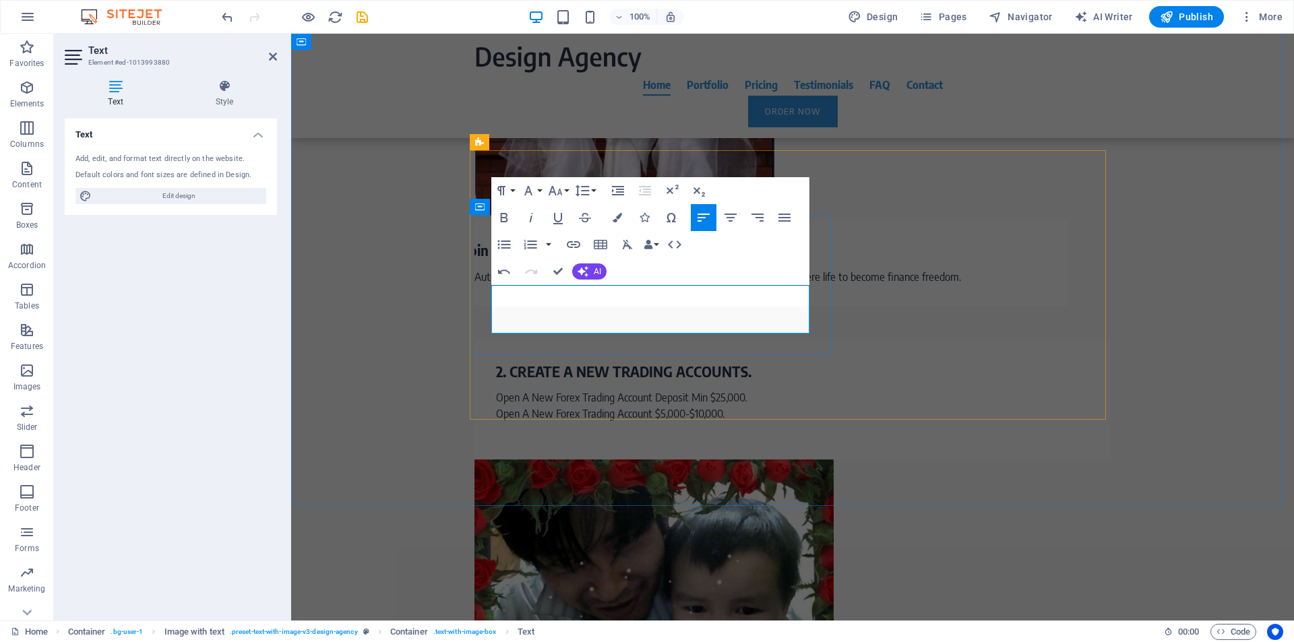
drag, startPoint x: 534, startPoint y: 308, endPoint x: 497, endPoint y: 291, distance: 41.3
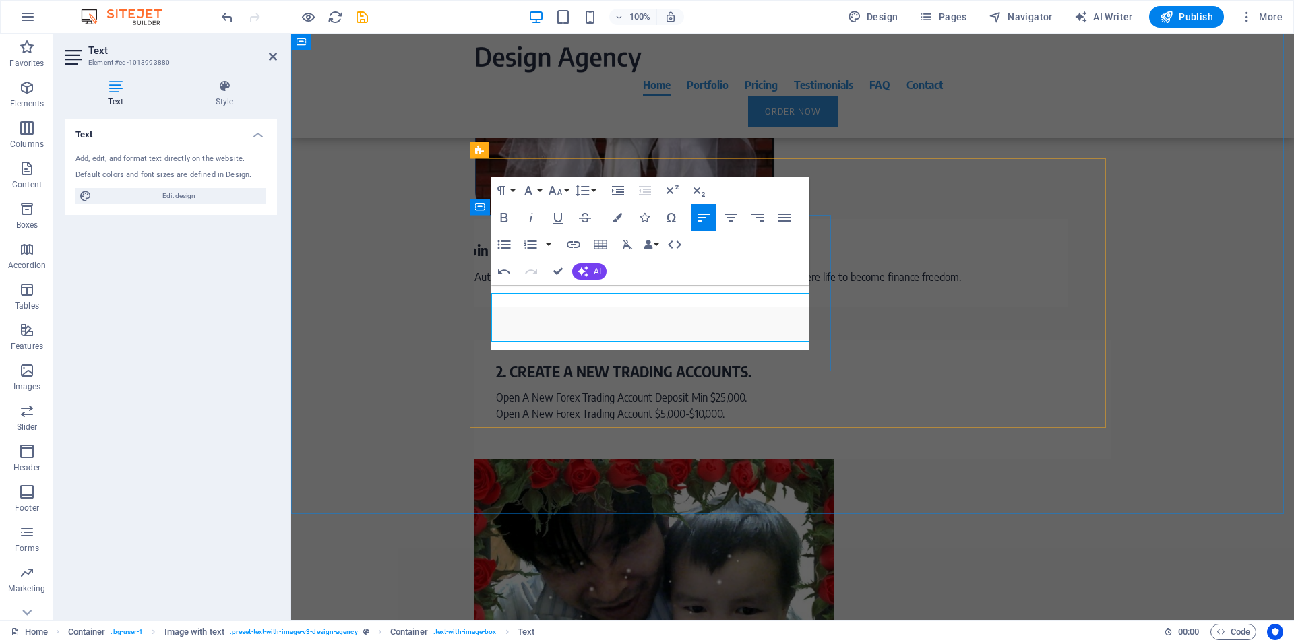
scroll to position [2012, 0]
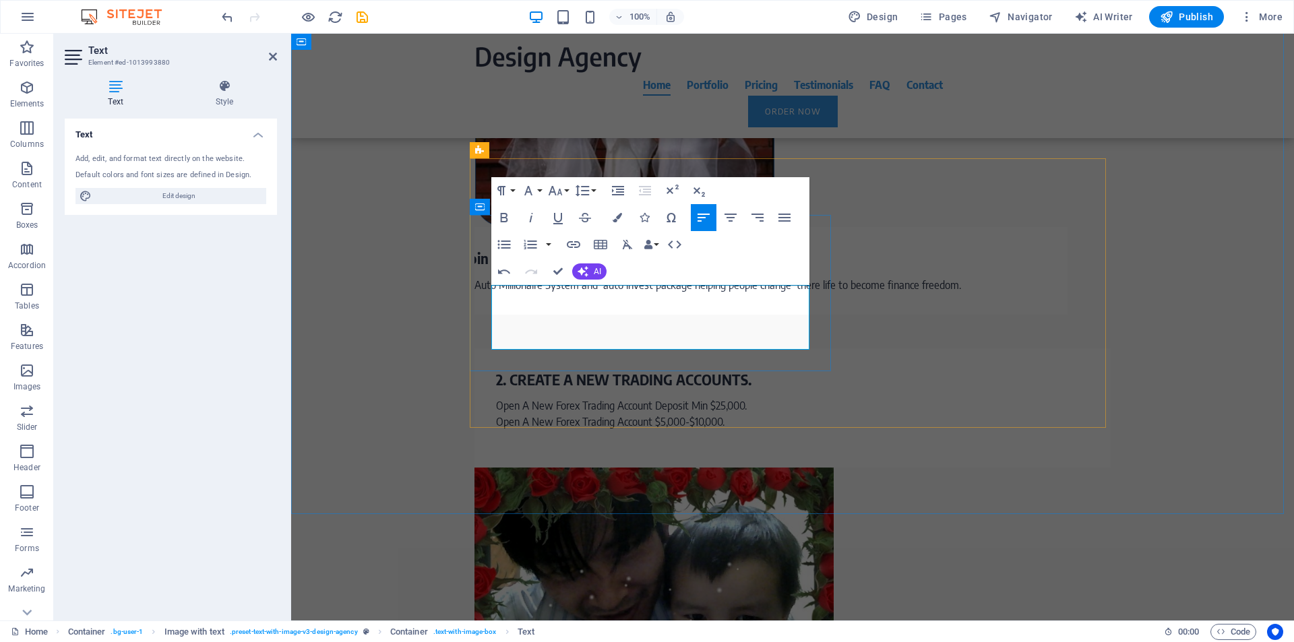
drag, startPoint x: 738, startPoint y: 294, endPoint x: 553, endPoint y: 295, distance: 185.3
copy p "Forex Trading And Binary Trading Signals"
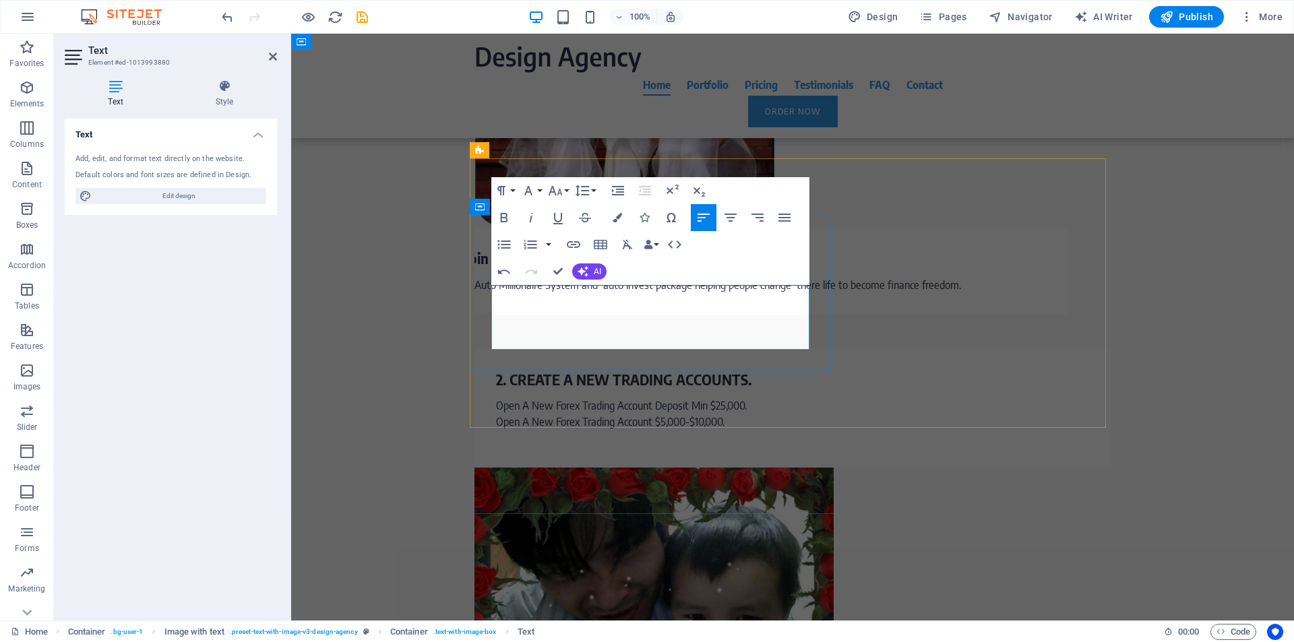
drag, startPoint x: 575, startPoint y: 310, endPoint x: 673, endPoint y: 331, distance: 99.9
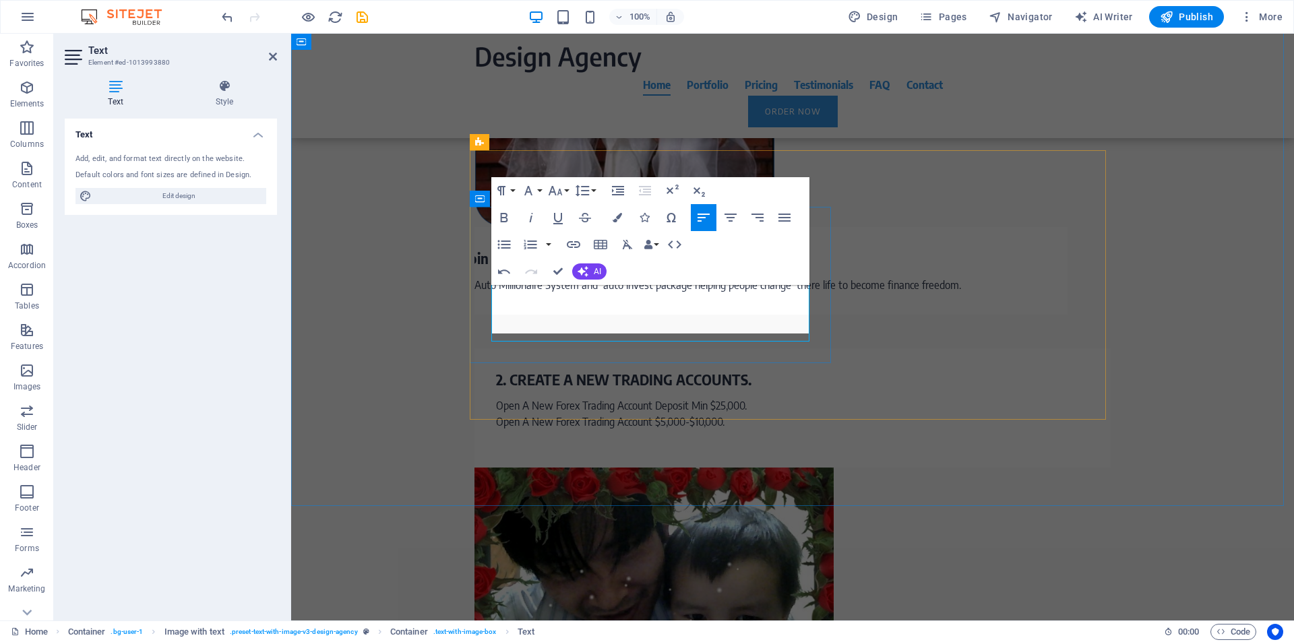
scroll to position [2020, 0]
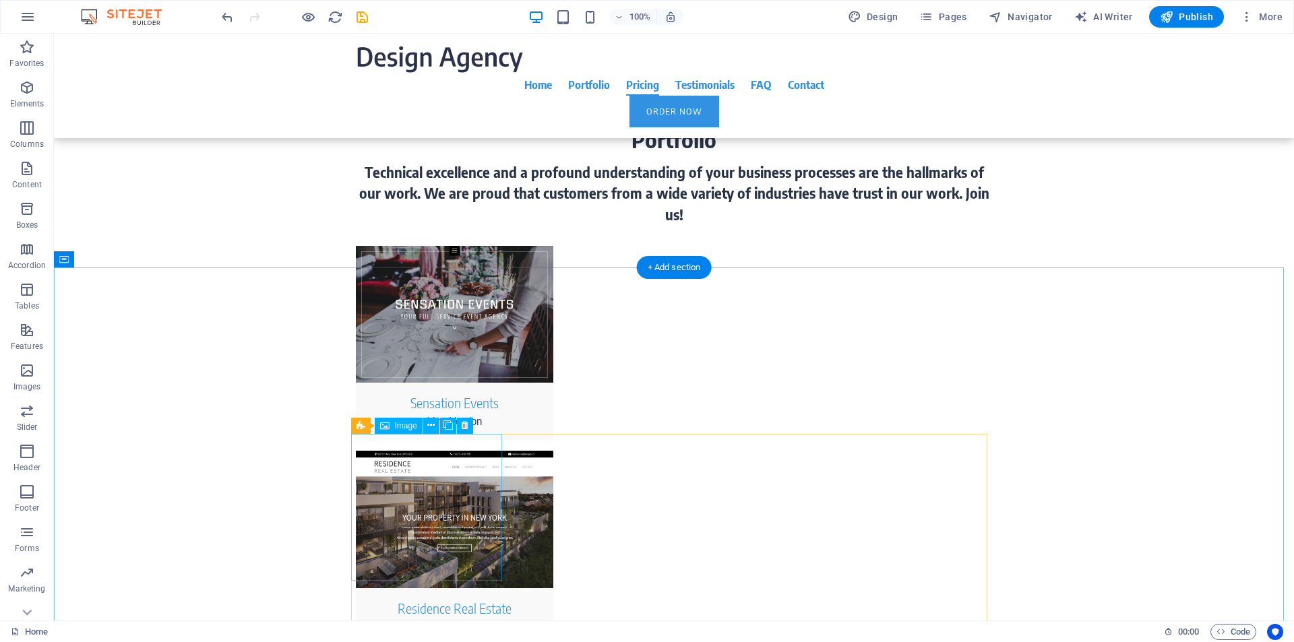
scroll to position [3082, 0]
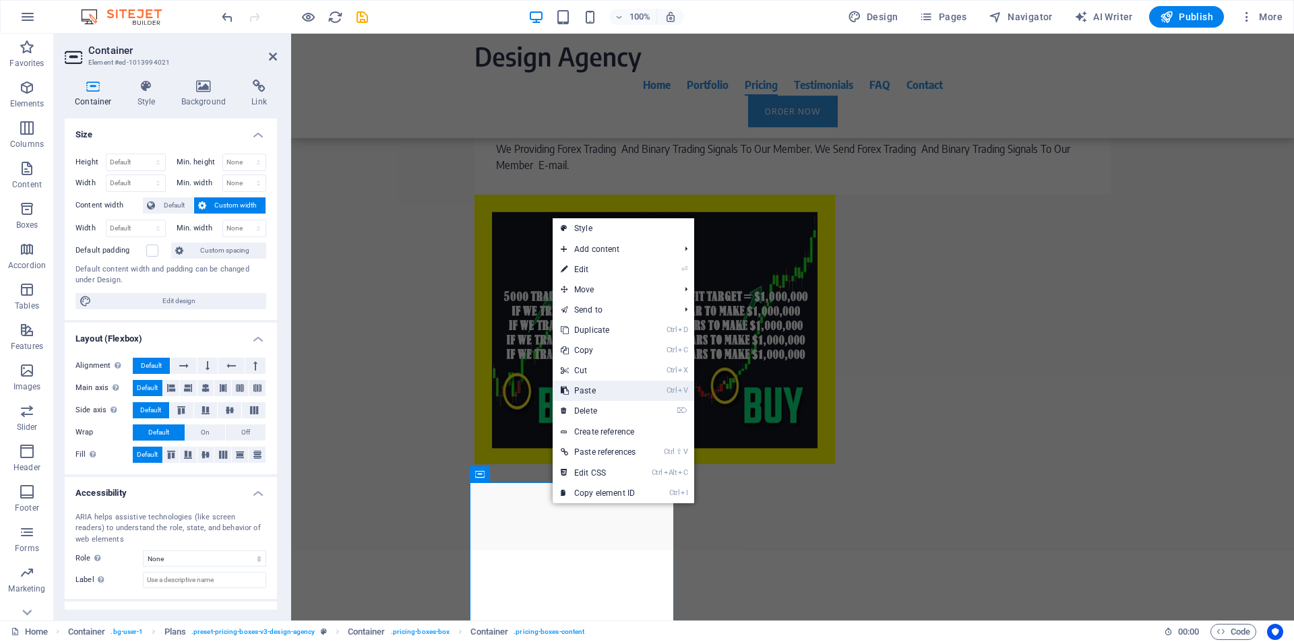
click at [585, 391] on link "Ctrl V Paste" at bounding box center [598, 391] width 91 height 20
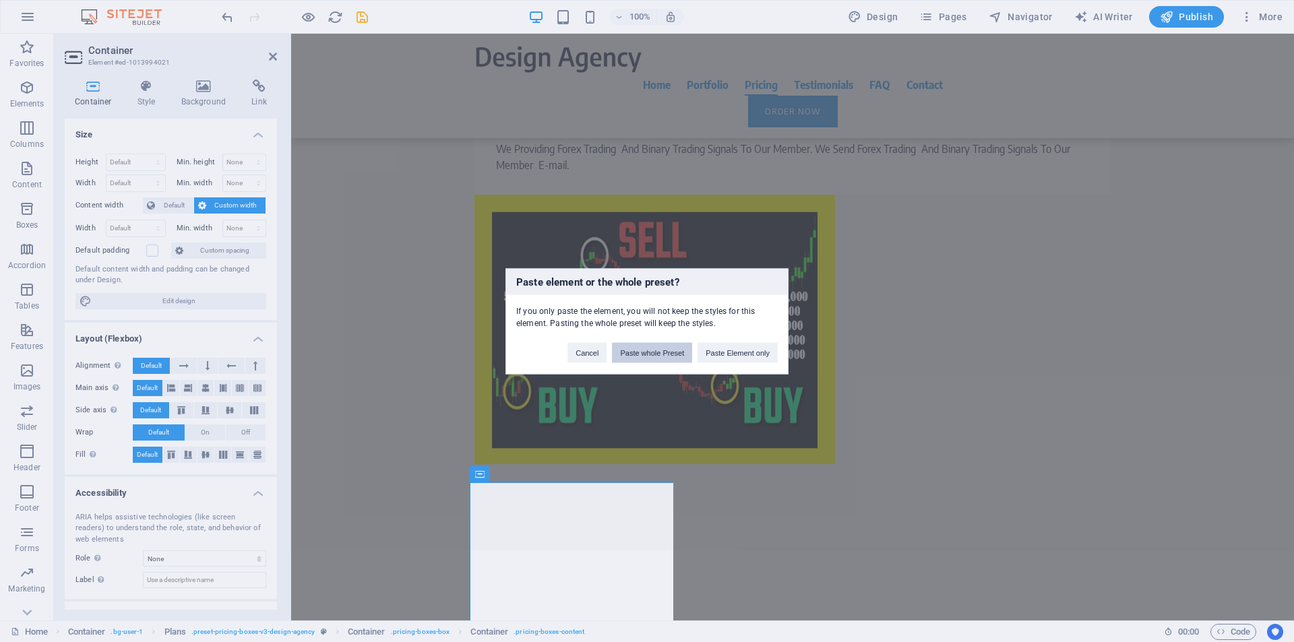
click at [629, 356] on button "Paste whole Preset" at bounding box center [652, 352] width 80 height 20
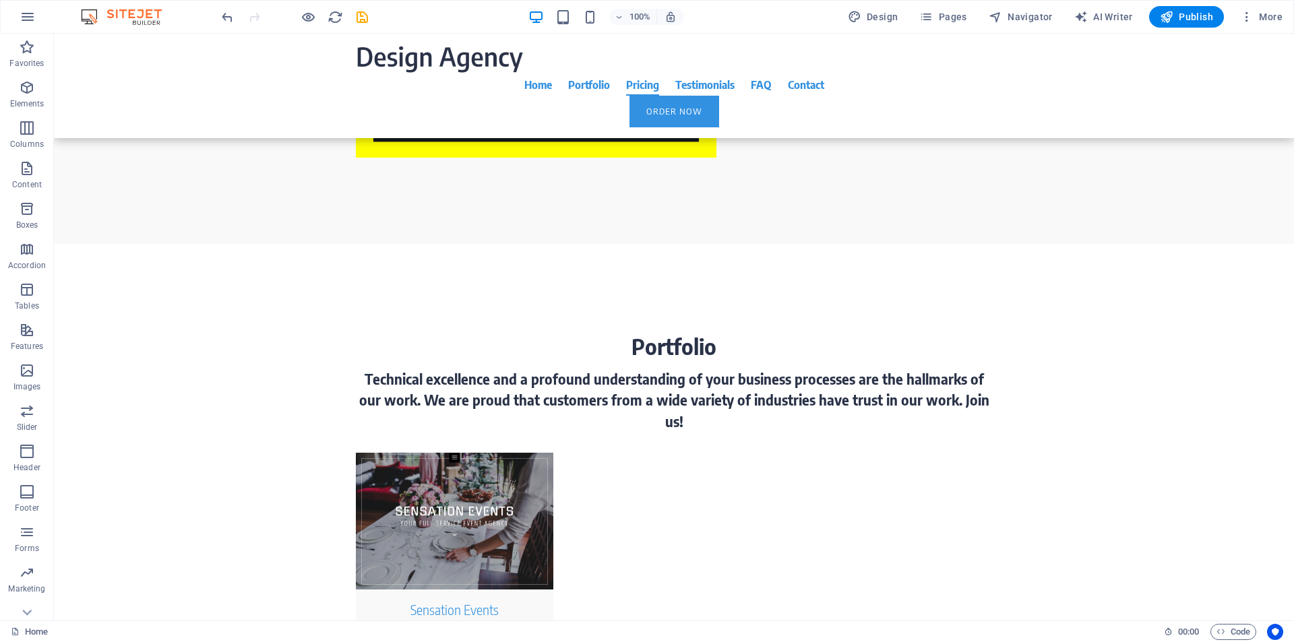
scroll to position [3424, 0]
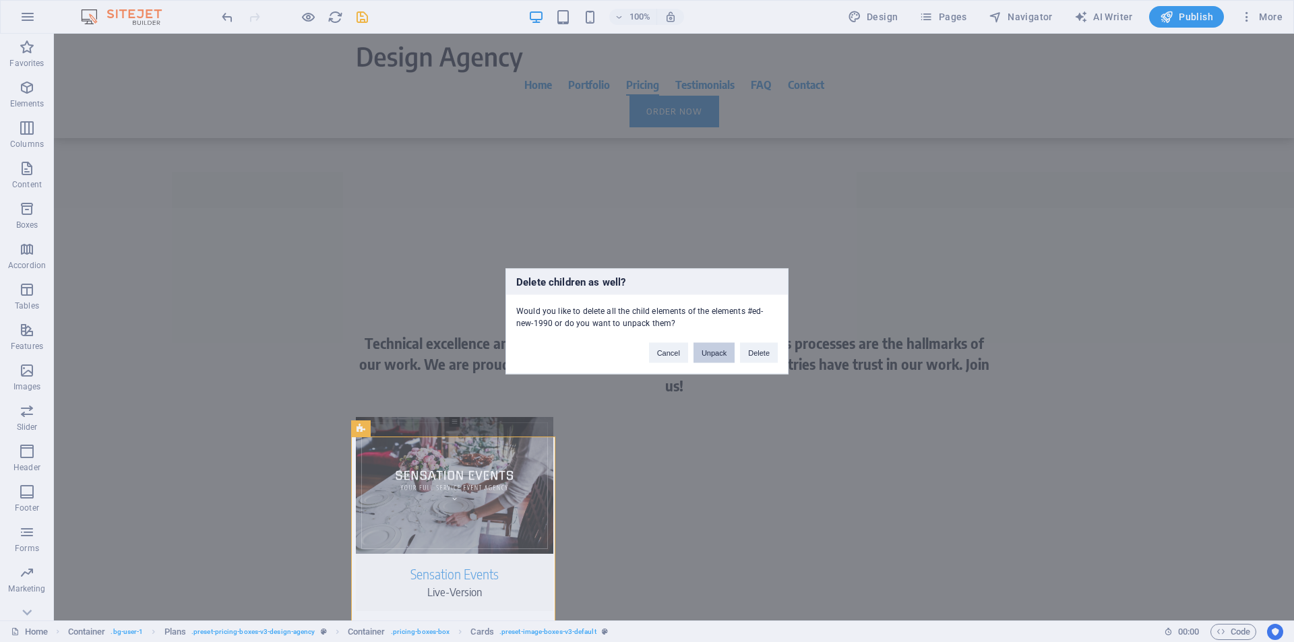
click at [710, 356] on button "Unpack" at bounding box center [713, 352] width 41 height 20
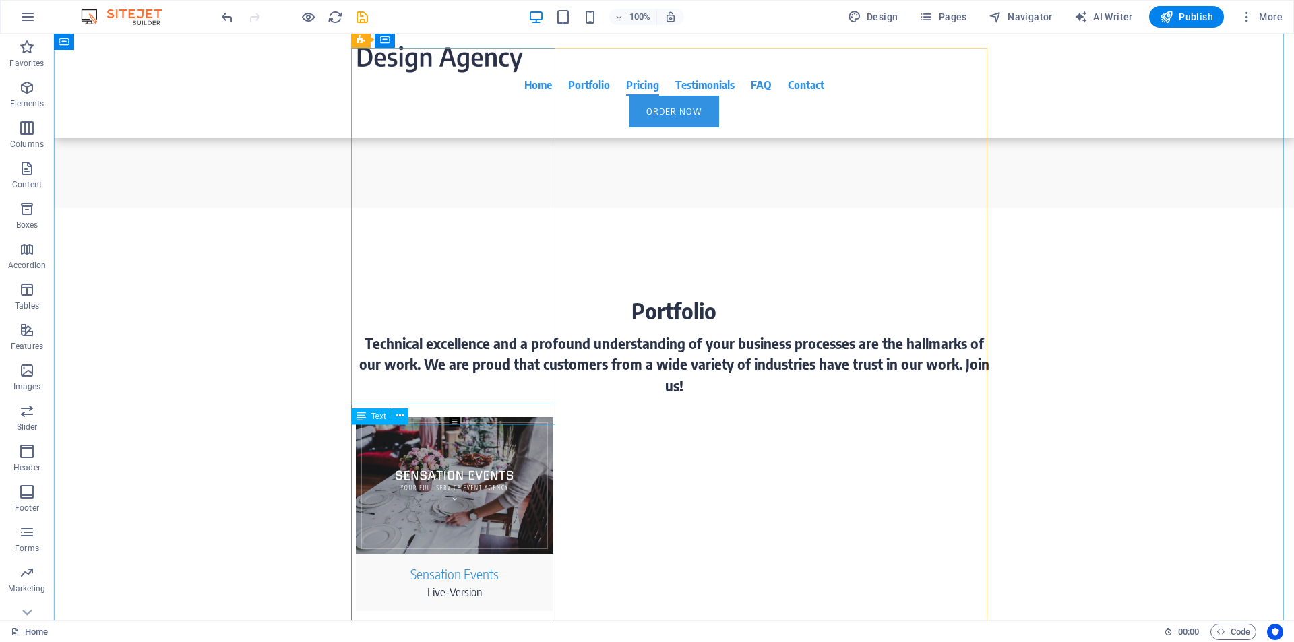
scroll to position [3938, 0]
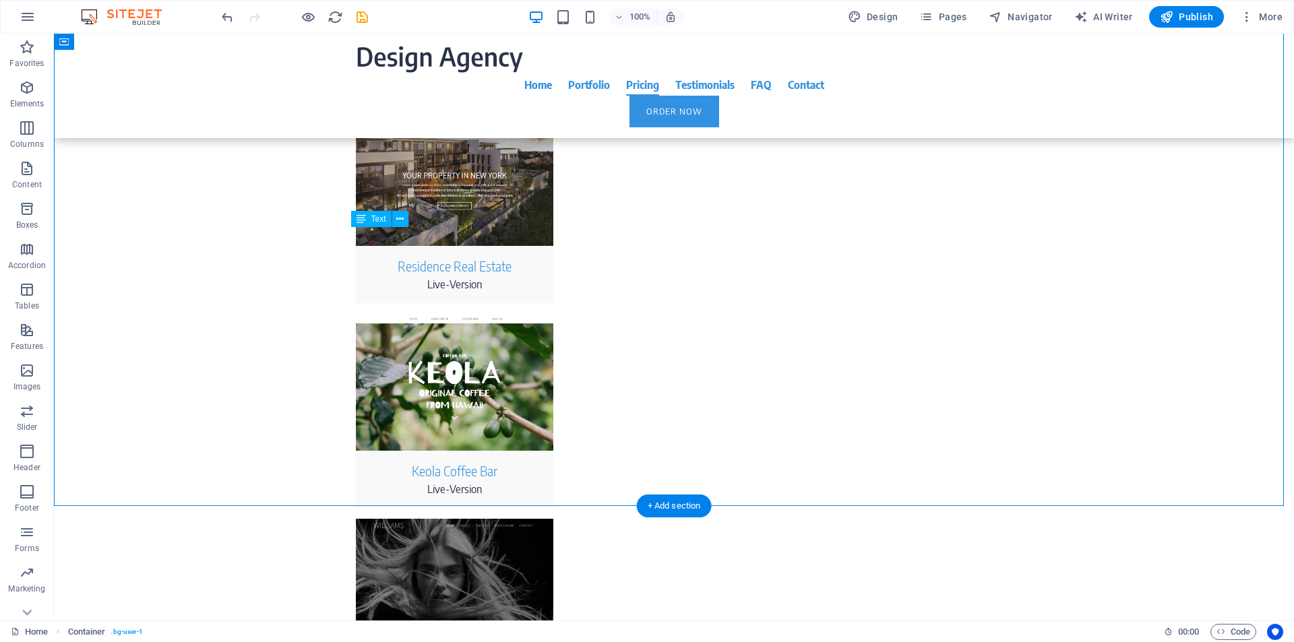
drag, startPoint x: 530, startPoint y: 396, endPoint x: 435, endPoint y: 231, distance: 189.6
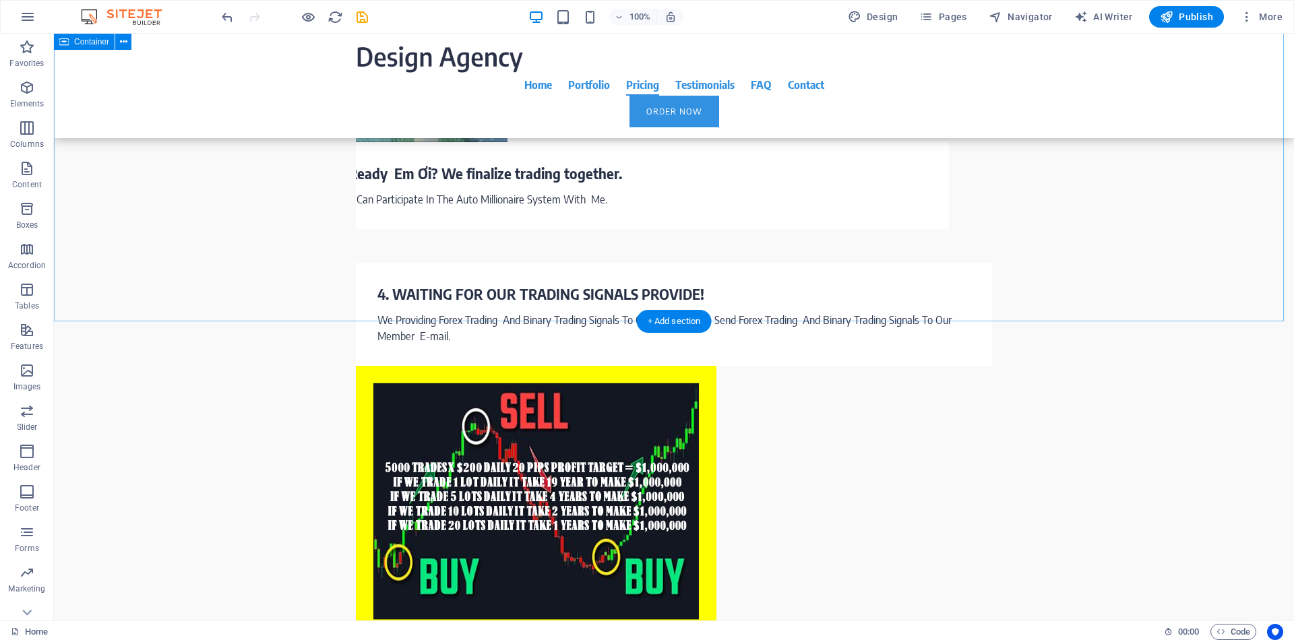
scroll to position [3424, 0]
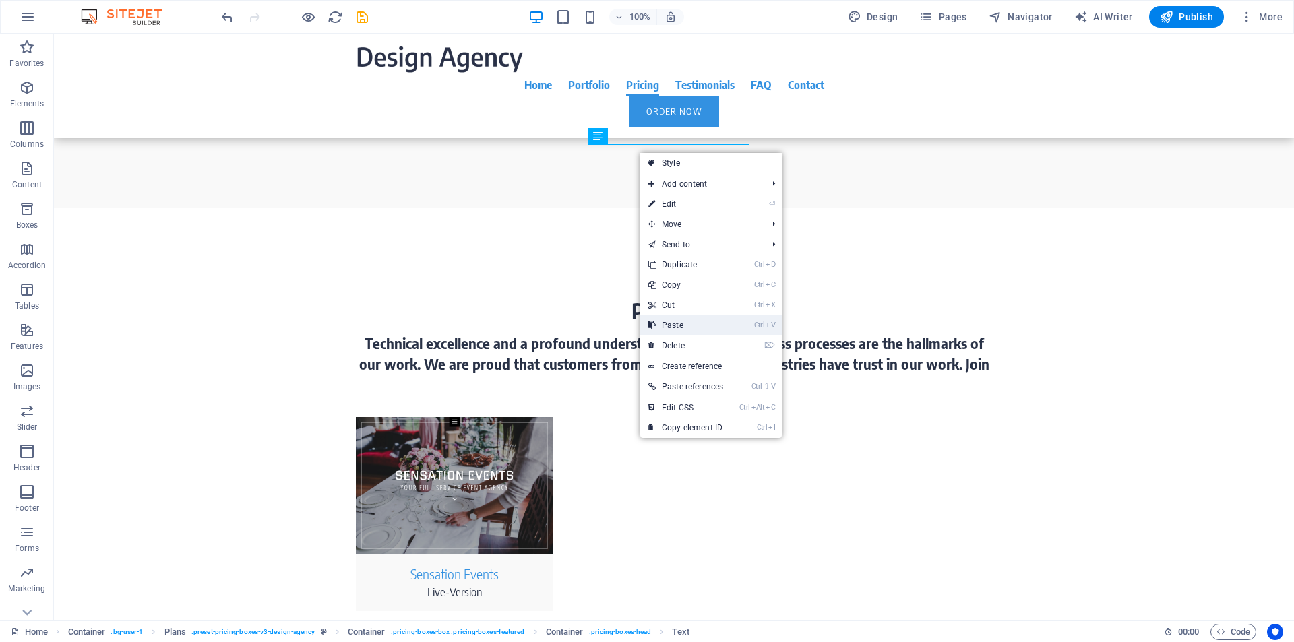
click at [675, 328] on link "Ctrl V Paste" at bounding box center [685, 325] width 91 height 20
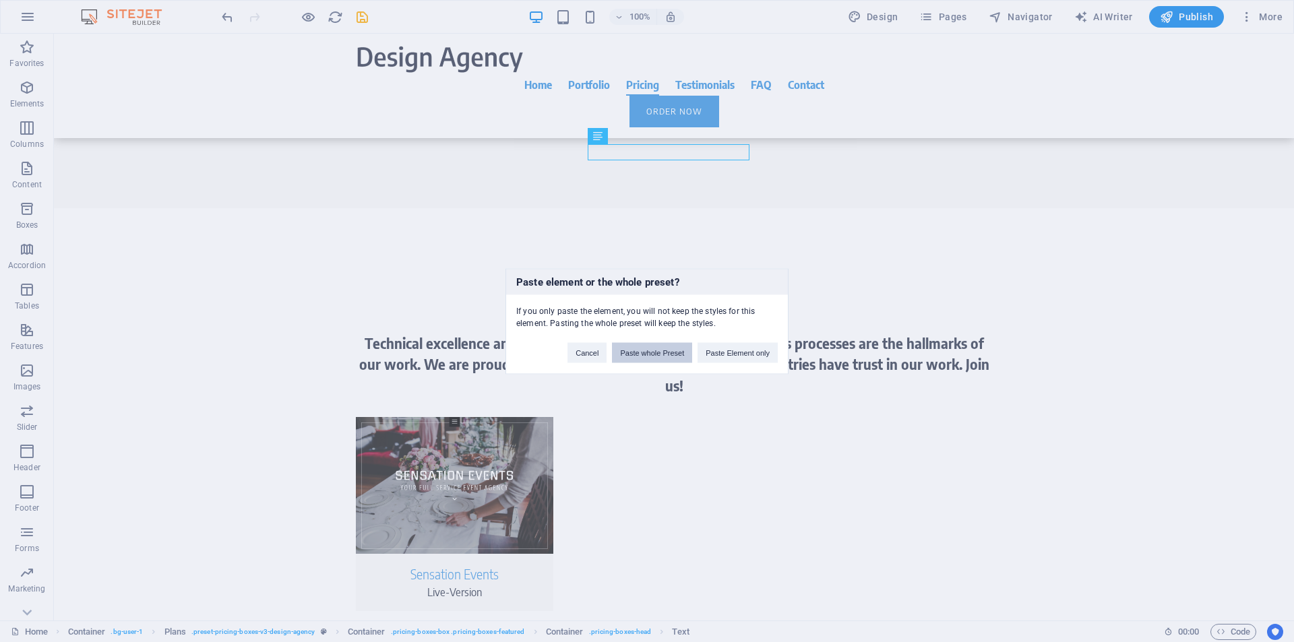
click at [654, 357] on button "Paste whole Preset" at bounding box center [652, 352] width 80 height 20
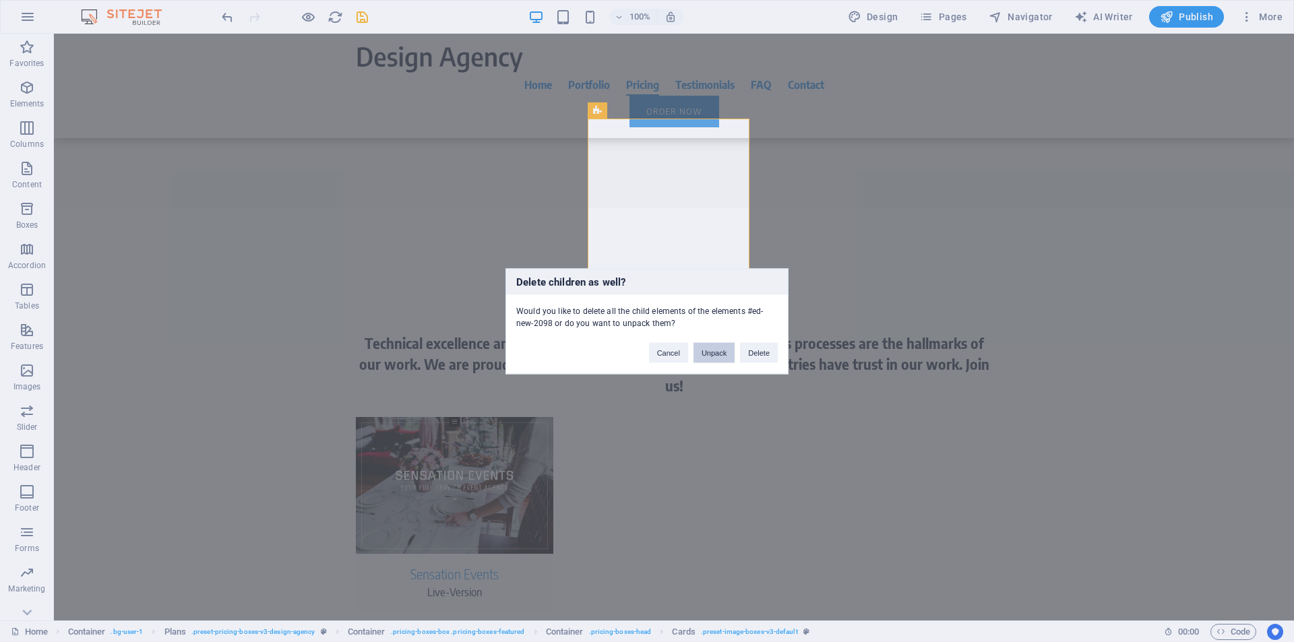
click at [706, 355] on button "Unpack" at bounding box center [713, 352] width 41 height 20
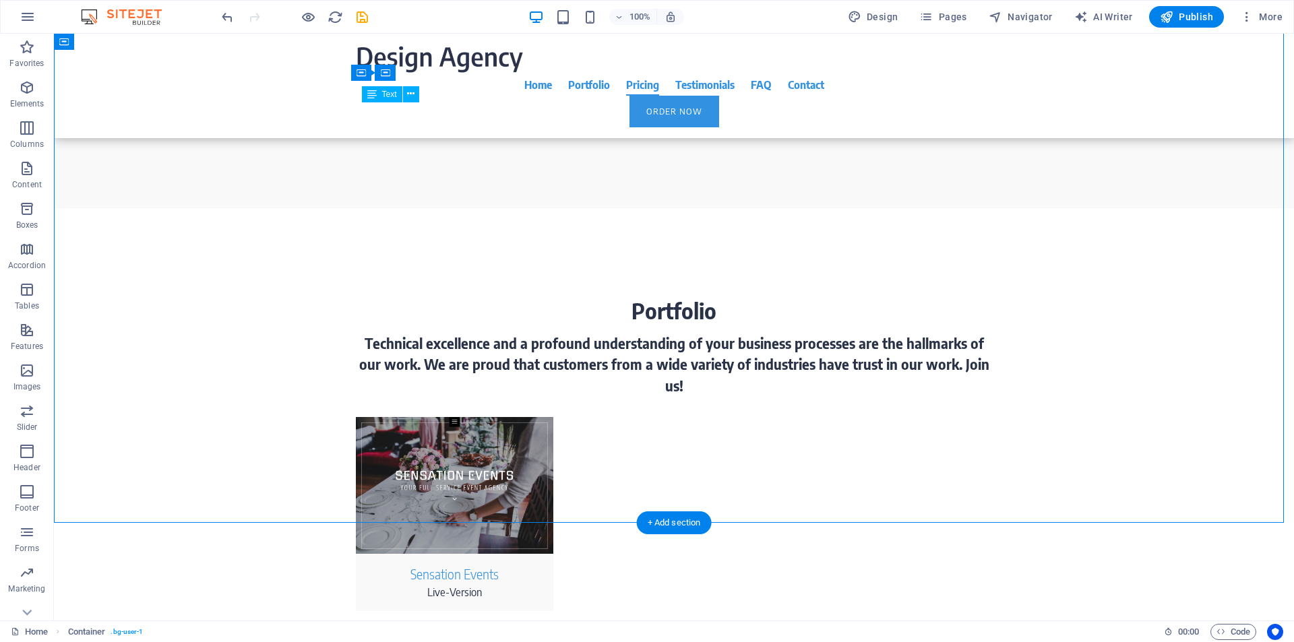
drag, startPoint x: 382, startPoint y: 119, endPoint x: 452, endPoint y: 239, distance: 139.2
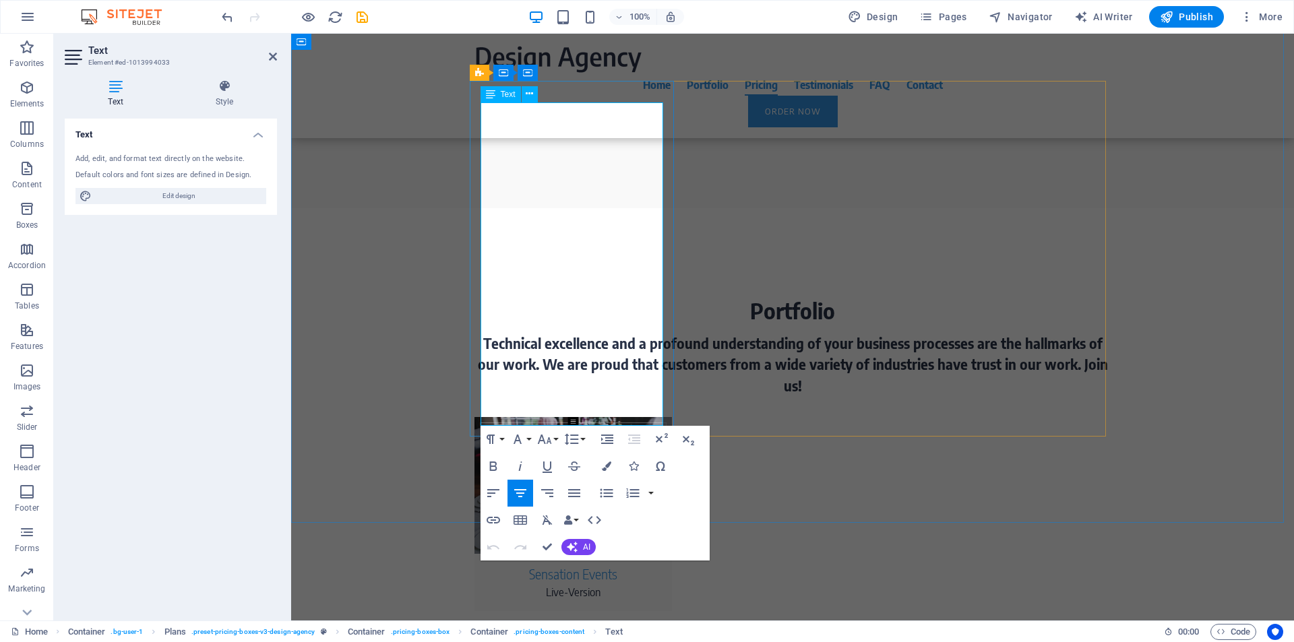
drag, startPoint x: 508, startPoint y: 119, endPoint x: 659, endPoint y: 405, distance: 323.8
copy div "auto investment plan 1 $5,000 ONE TIME PAYMENT Standard design Up to 2 menu ite…"
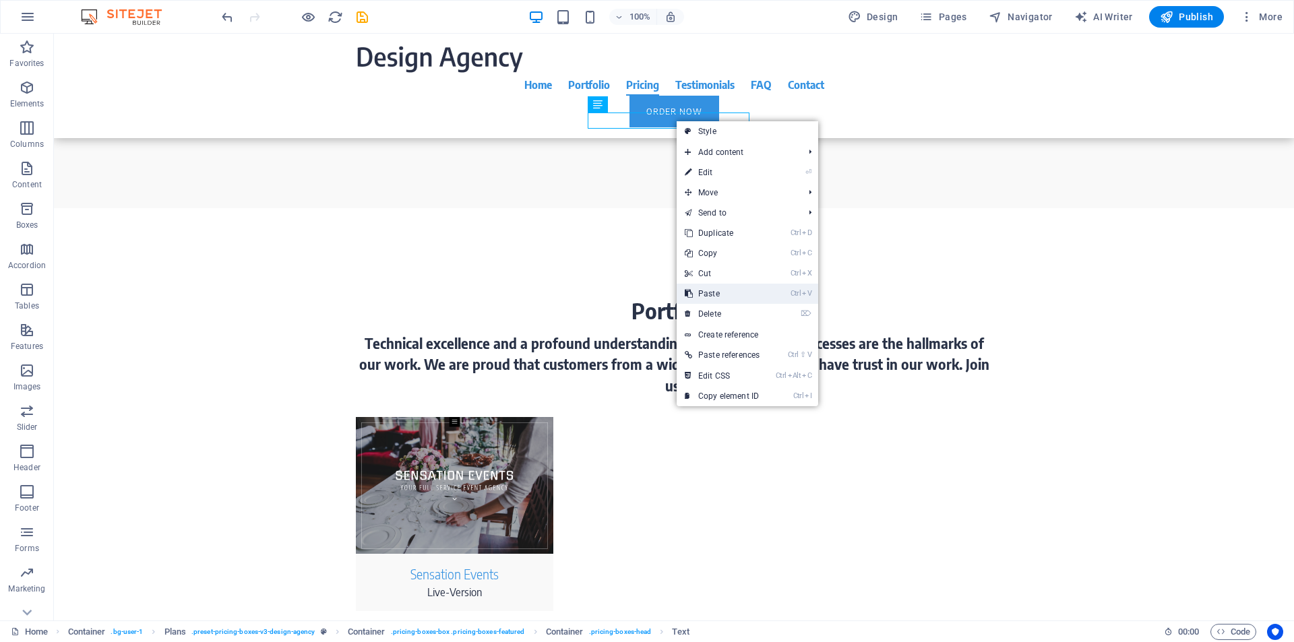
click at [709, 290] on link "Ctrl V Paste" at bounding box center [722, 294] width 91 height 20
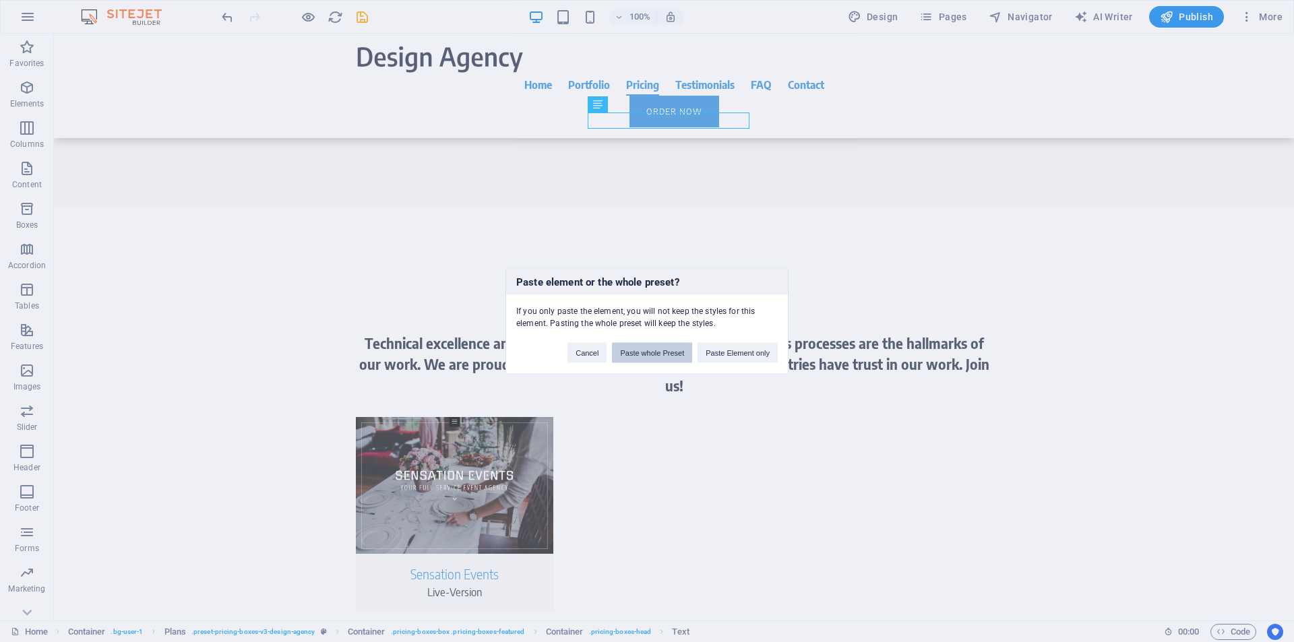
click at [672, 356] on button "Paste whole Preset" at bounding box center [652, 352] width 80 height 20
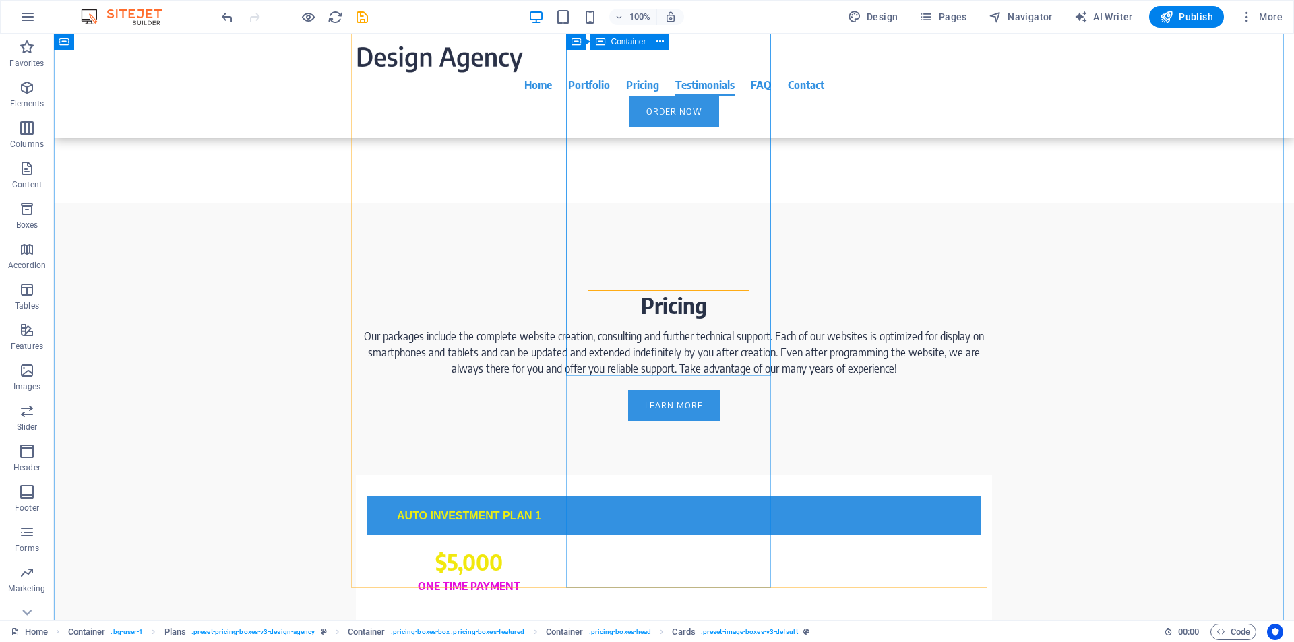
scroll to position [4451, 0]
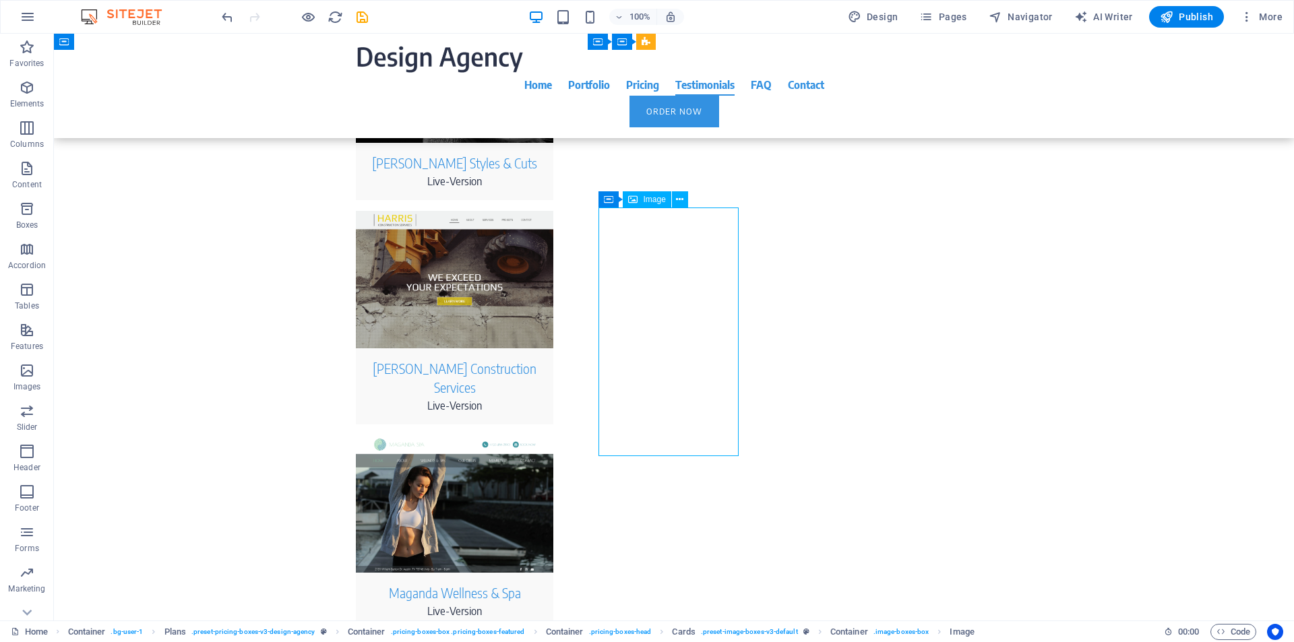
scroll to position [4327, 0]
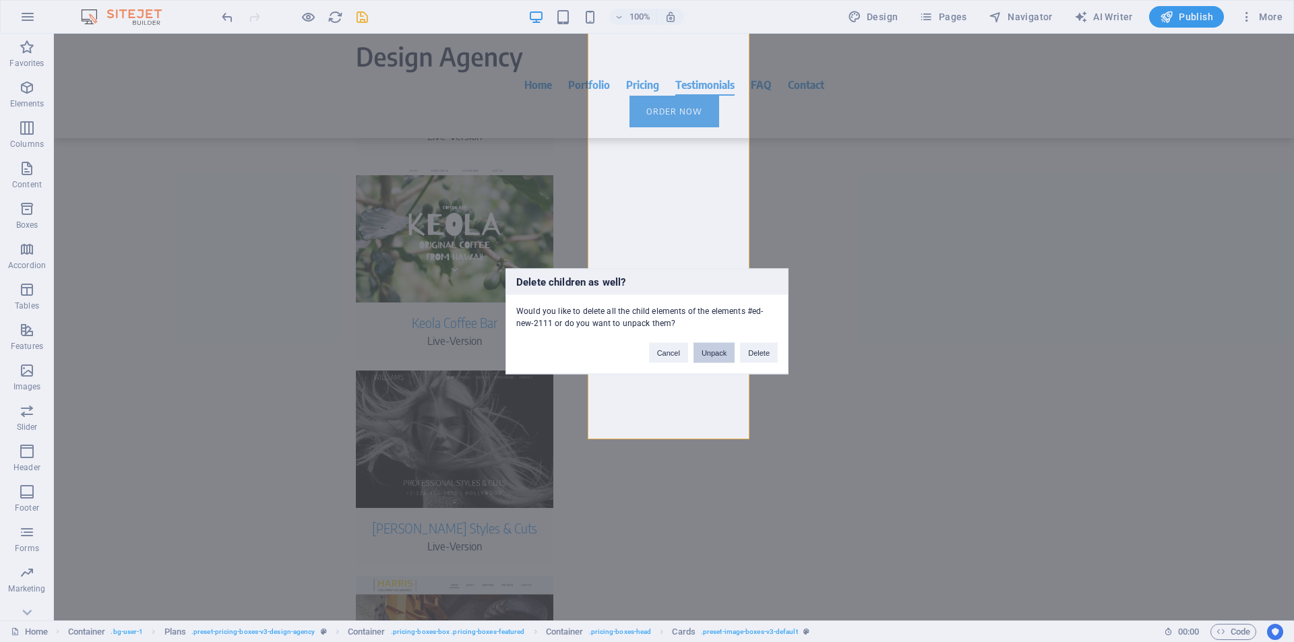
click at [712, 352] on button "Unpack" at bounding box center [713, 352] width 41 height 20
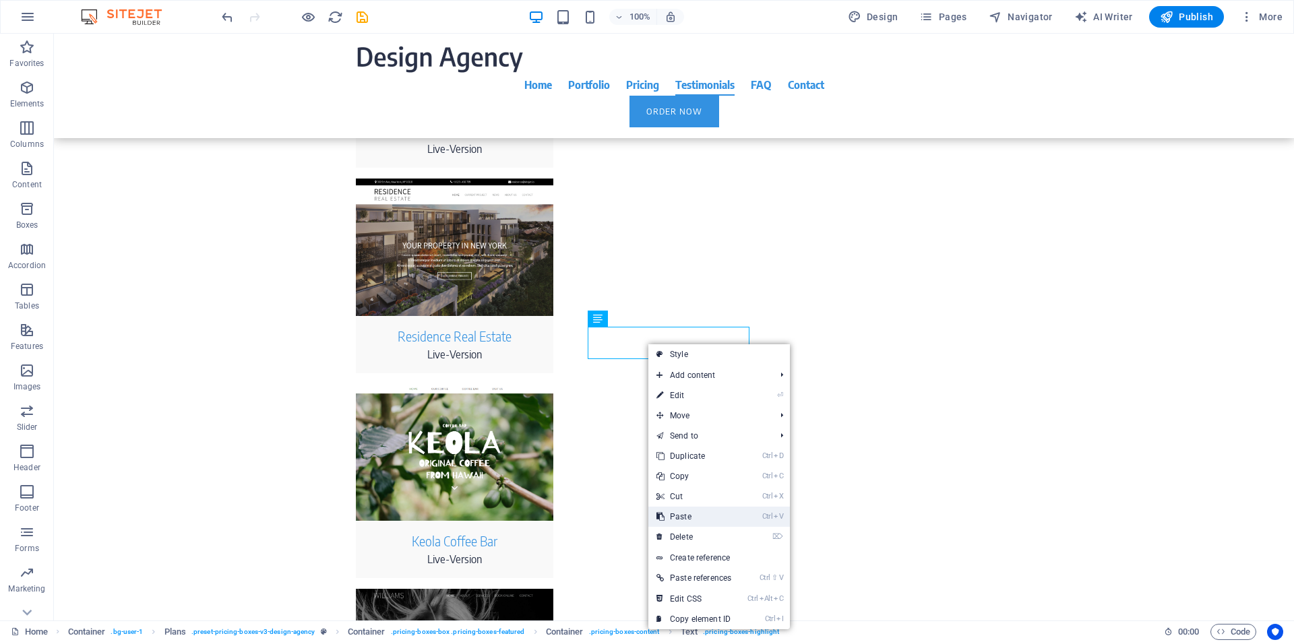
click at [689, 518] on link "Ctrl V Paste" at bounding box center [693, 517] width 91 height 20
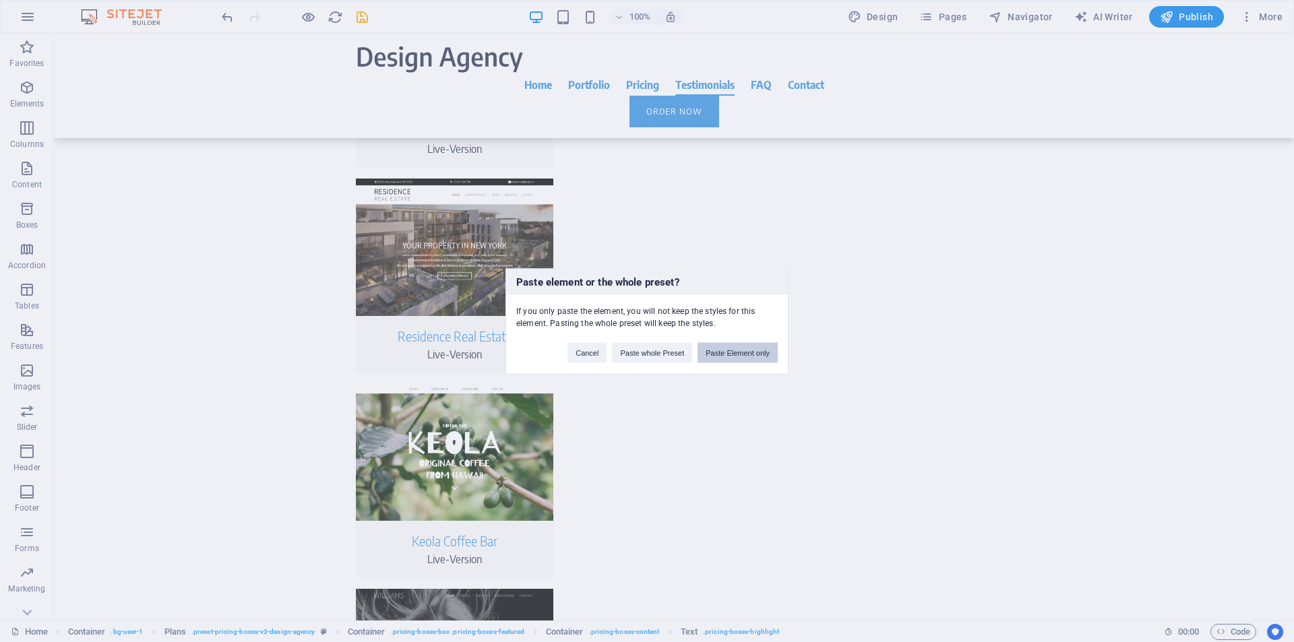
click at [726, 349] on button "Paste Element only" at bounding box center [738, 352] width 80 height 20
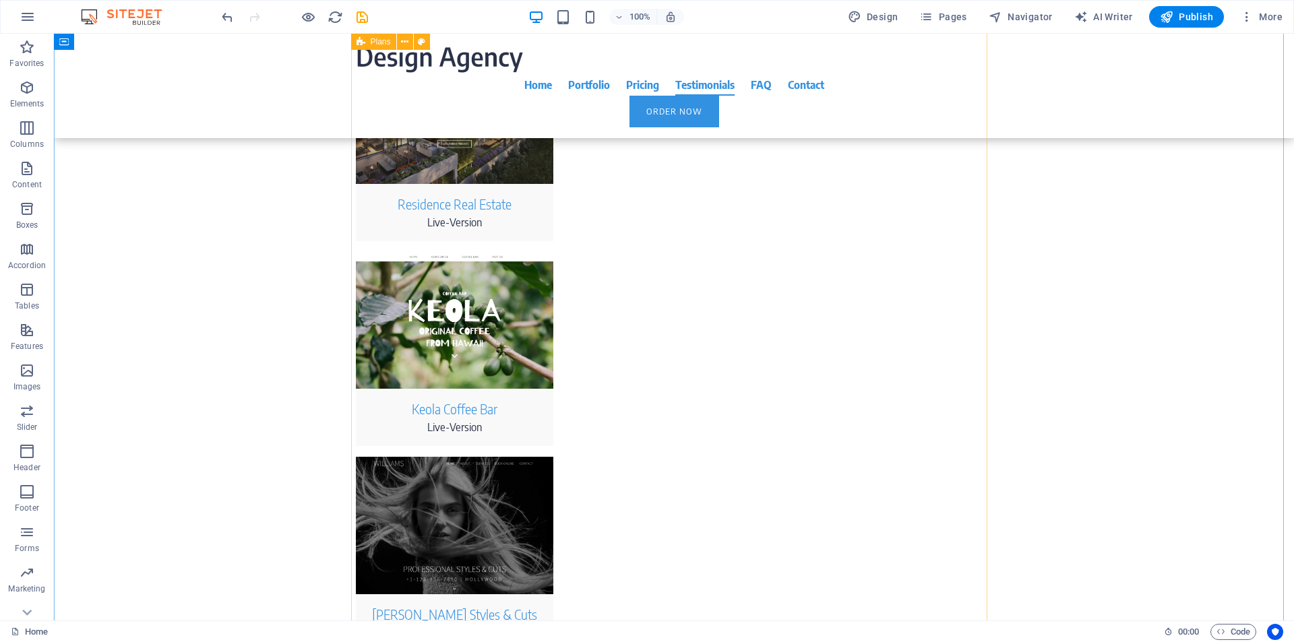
scroll to position [3486, 0]
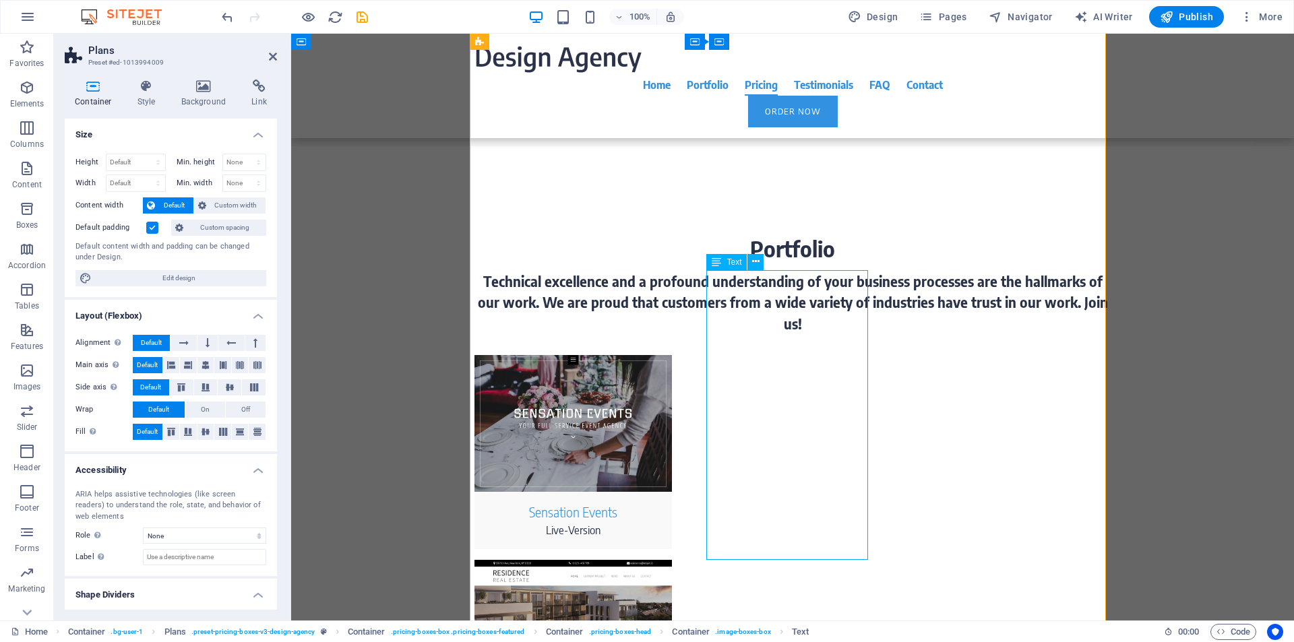
scroll to position [3341, 0]
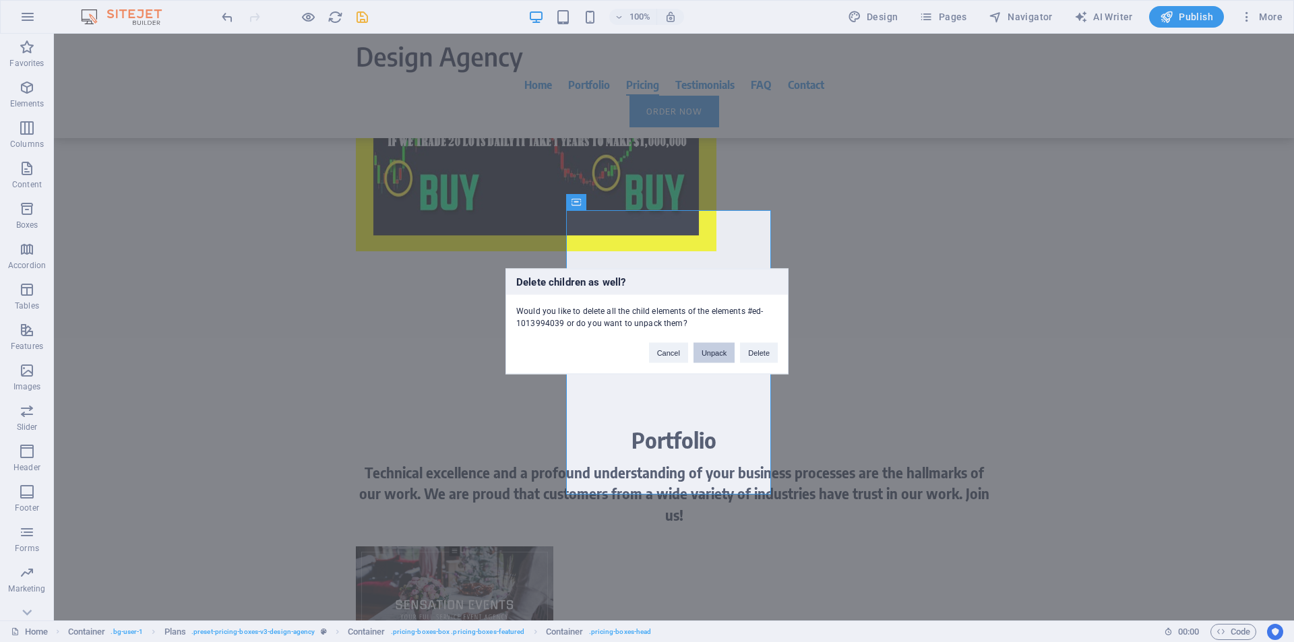
click at [718, 356] on button "Unpack" at bounding box center [713, 352] width 41 height 20
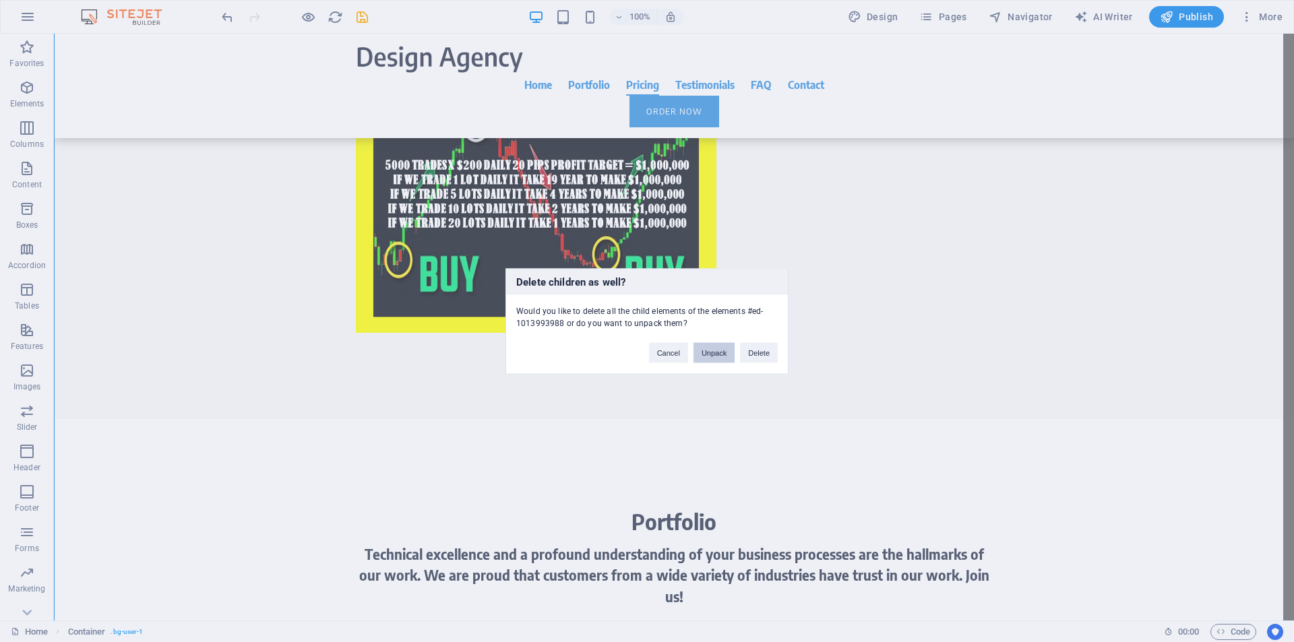
click at [701, 357] on button "Unpack" at bounding box center [713, 352] width 41 height 20
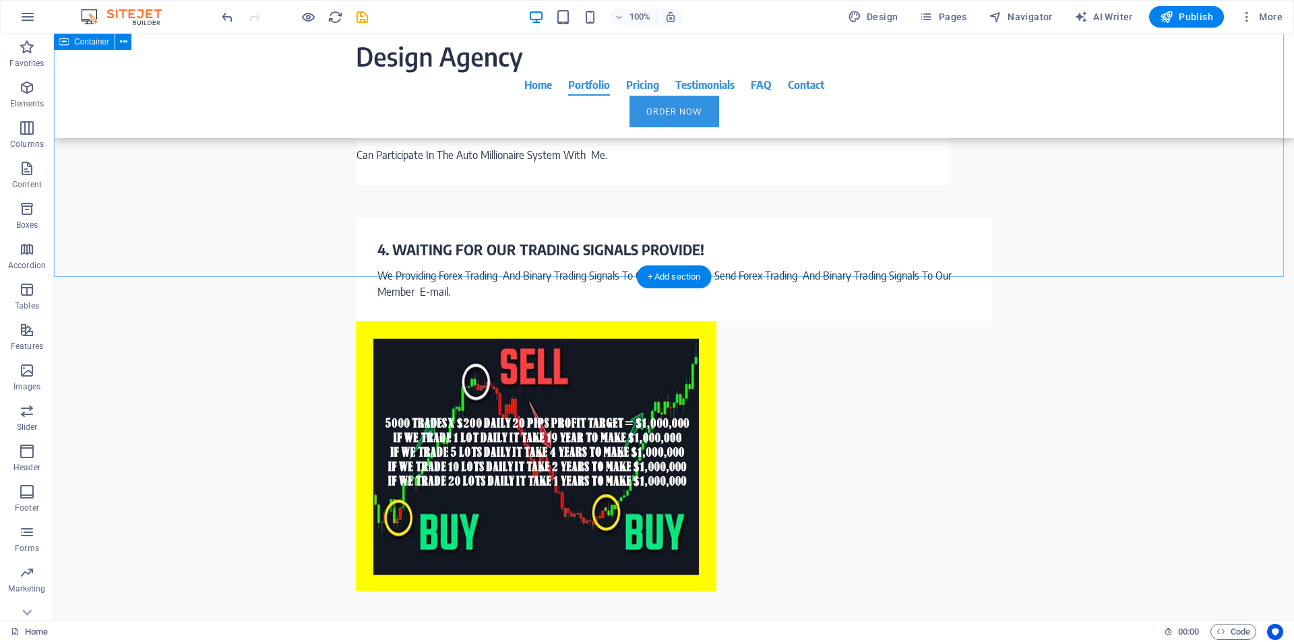
scroll to position [3469, 0]
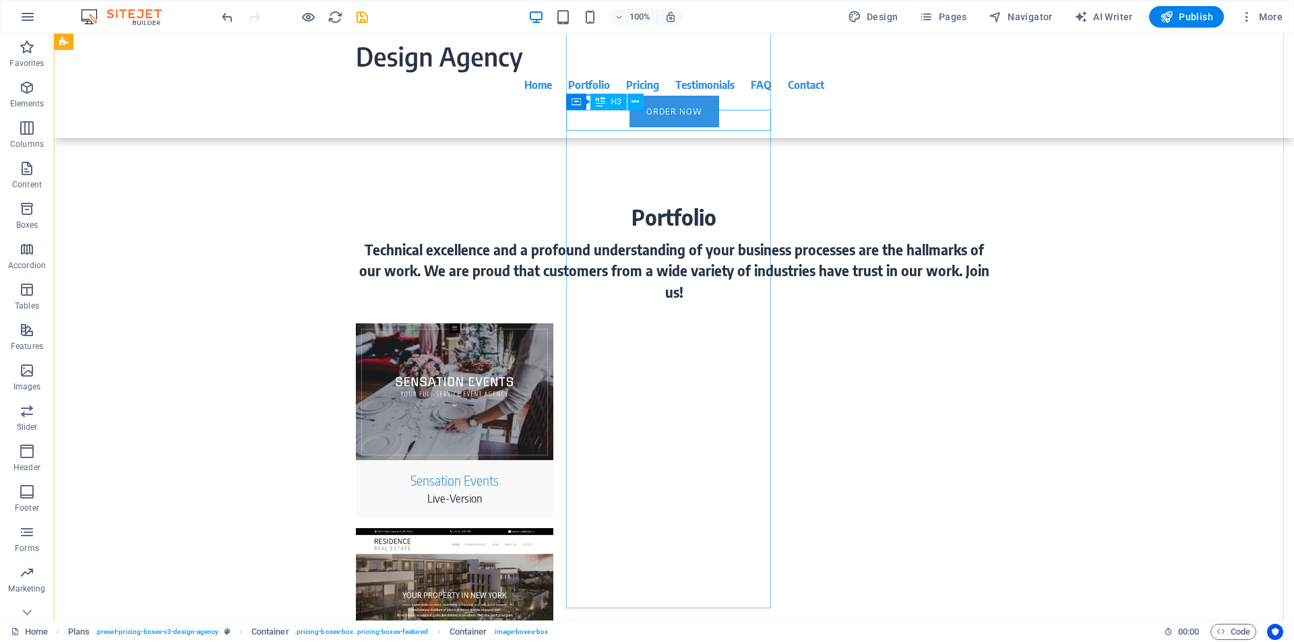
scroll to position [3458, 0]
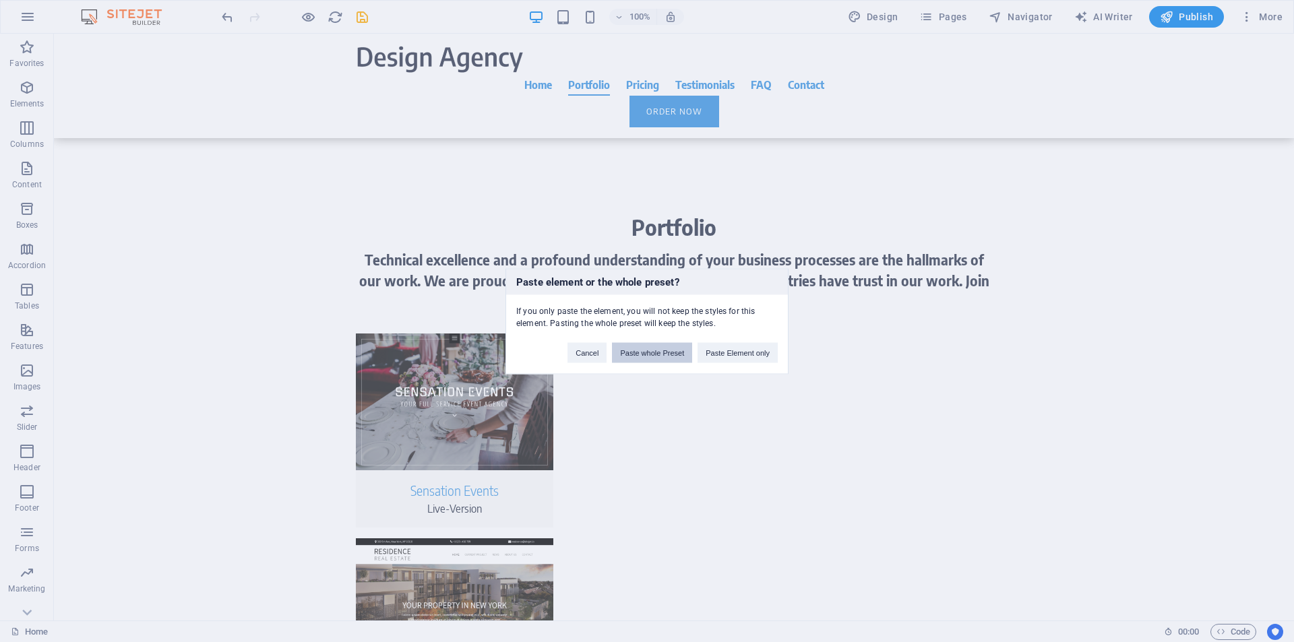
click at [658, 352] on button "Paste whole Preset" at bounding box center [652, 352] width 80 height 20
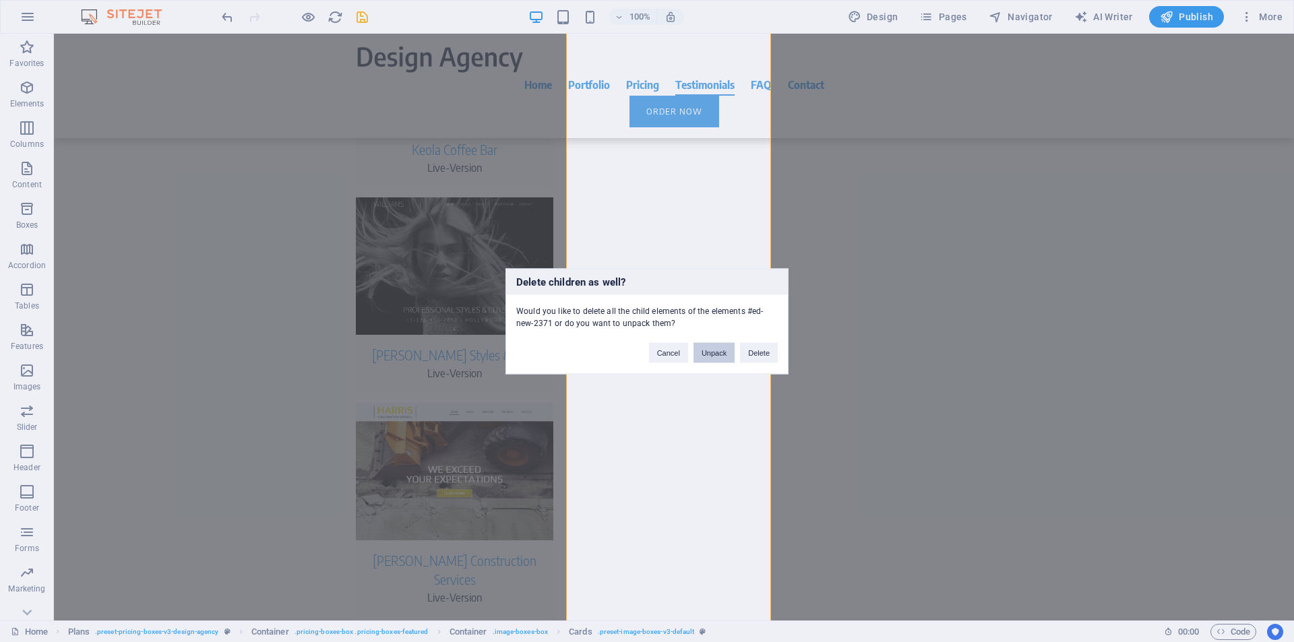
click at [717, 357] on button "Unpack" at bounding box center [713, 352] width 41 height 20
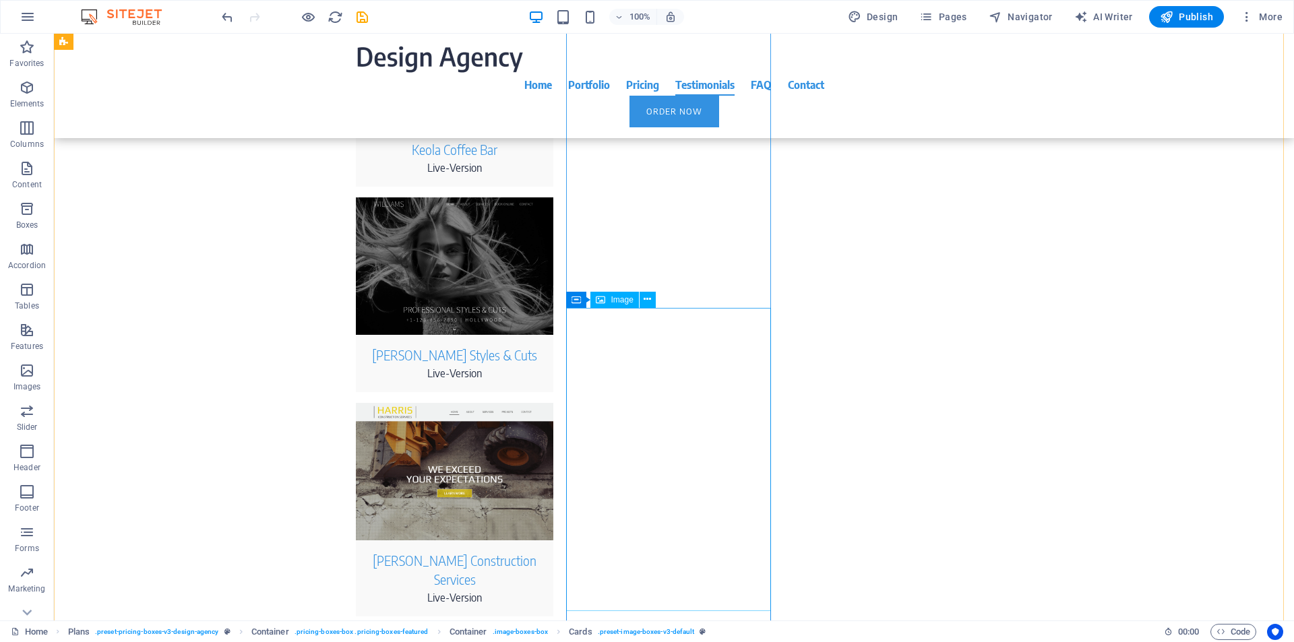
scroll to position [4173, 0]
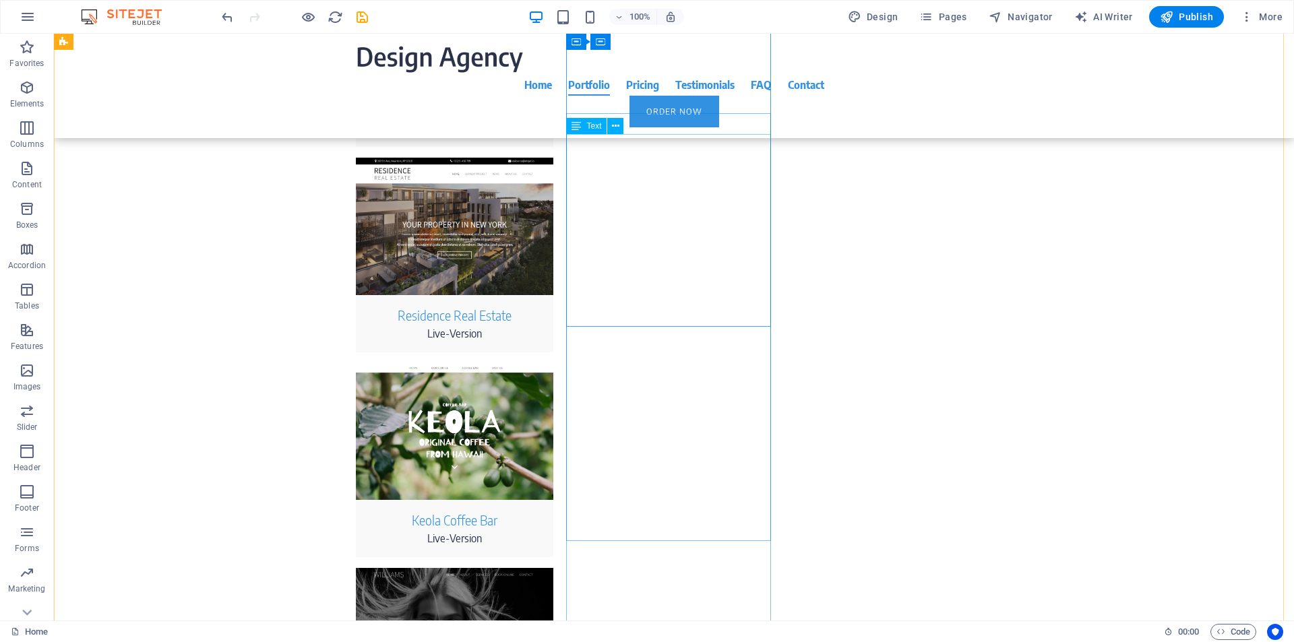
scroll to position [3375, 0]
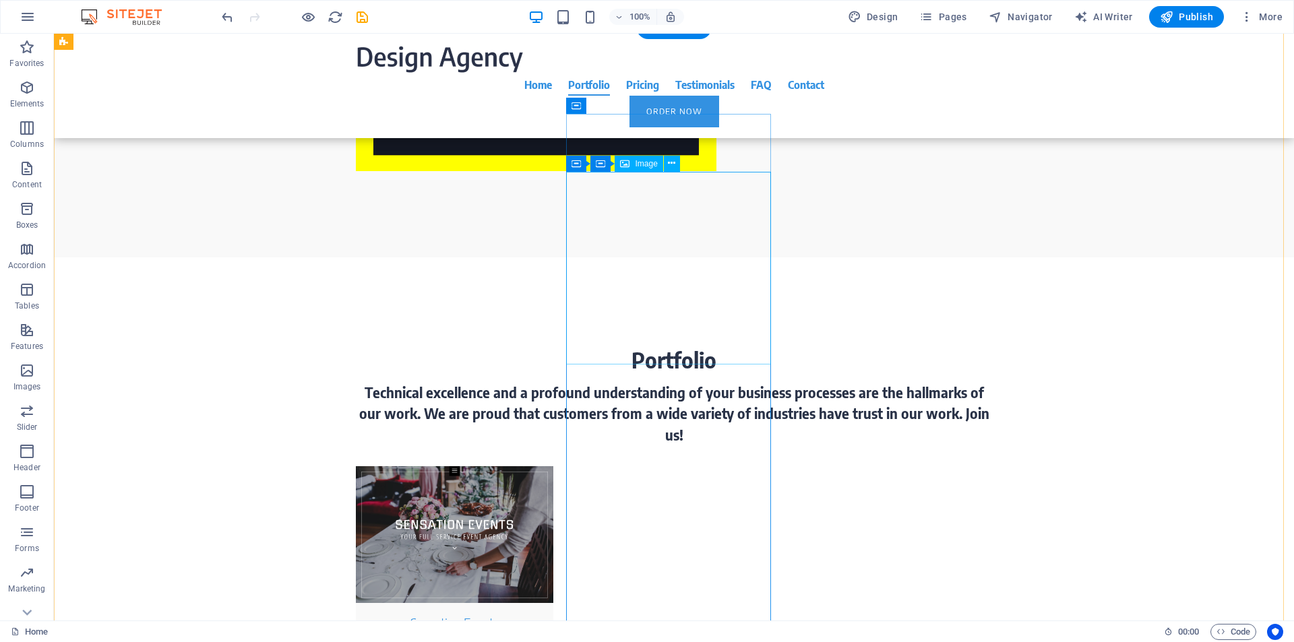
click at [696, 138] on div "Container" at bounding box center [634, 143] width 137 height 17
click at [695, 142] on div "Container" at bounding box center [634, 143] width 137 height 17
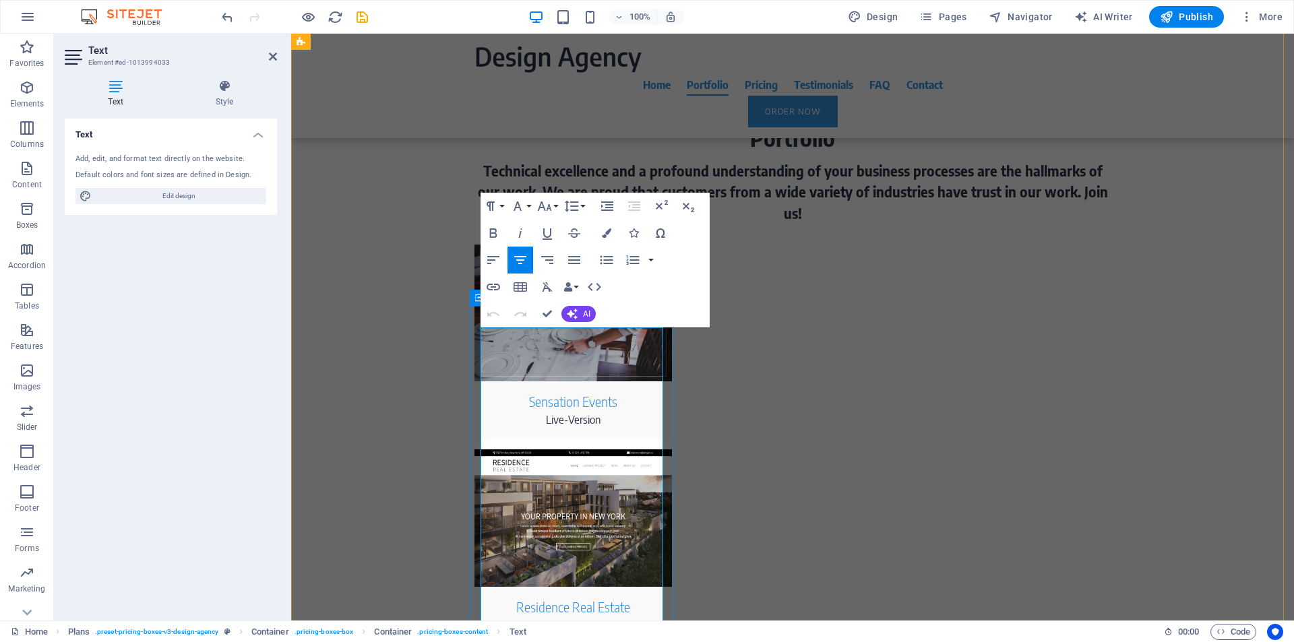
drag, startPoint x: 510, startPoint y: 350, endPoint x: 654, endPoint y: 349, distance: 143.5
copy span "auto investment plan 1"
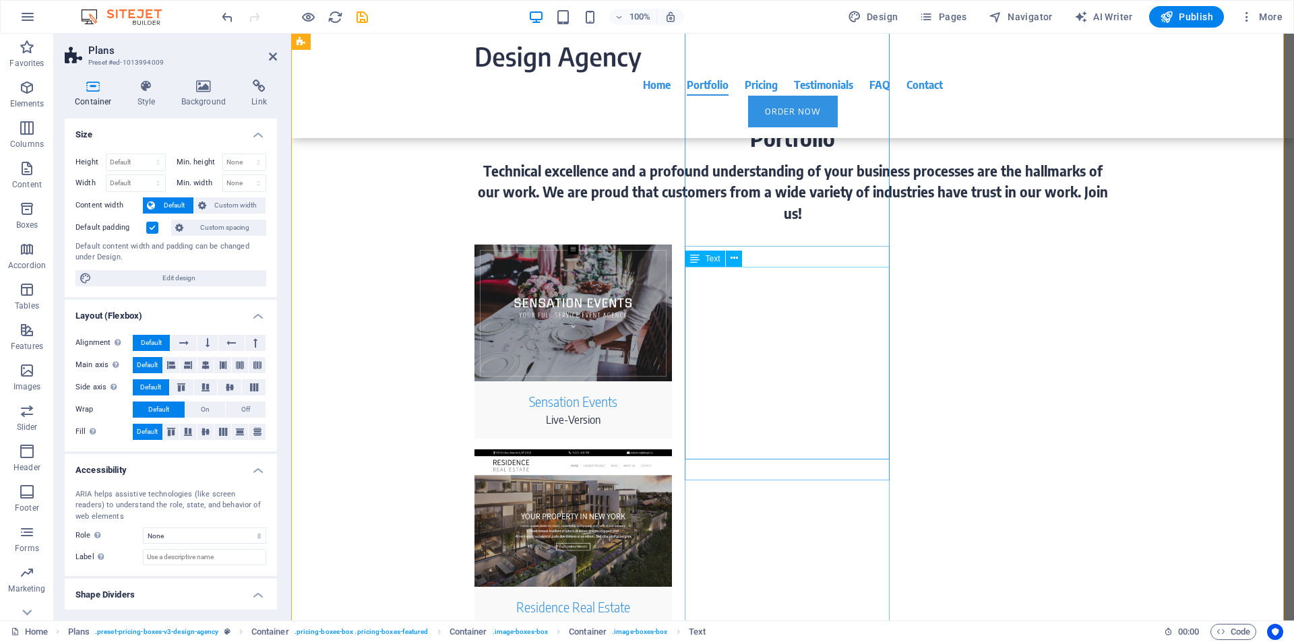
scroll to position [3500, 0]
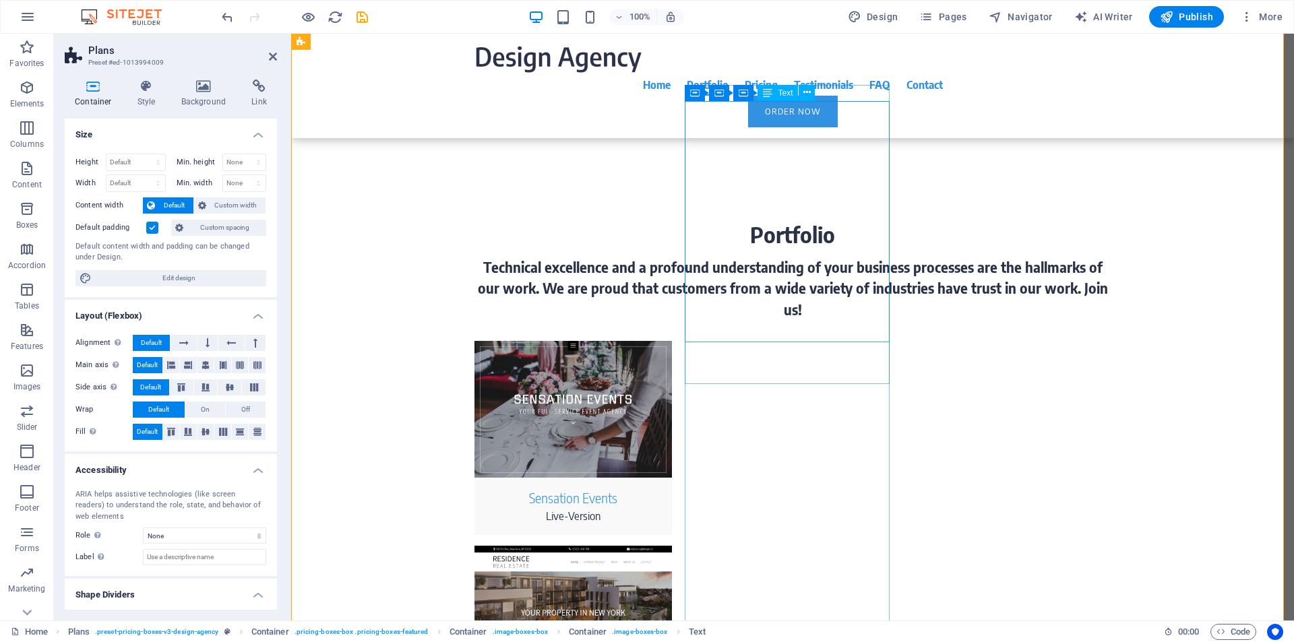
scroll to position [3404, 0]
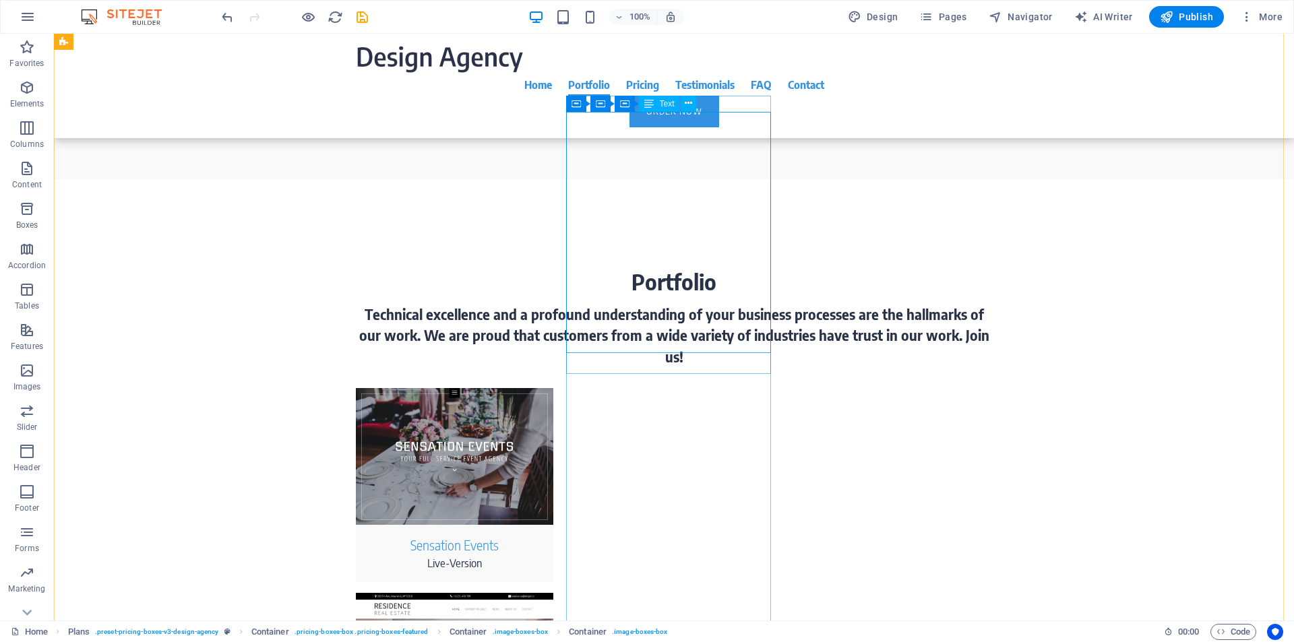
scroll to position [3393, 0]
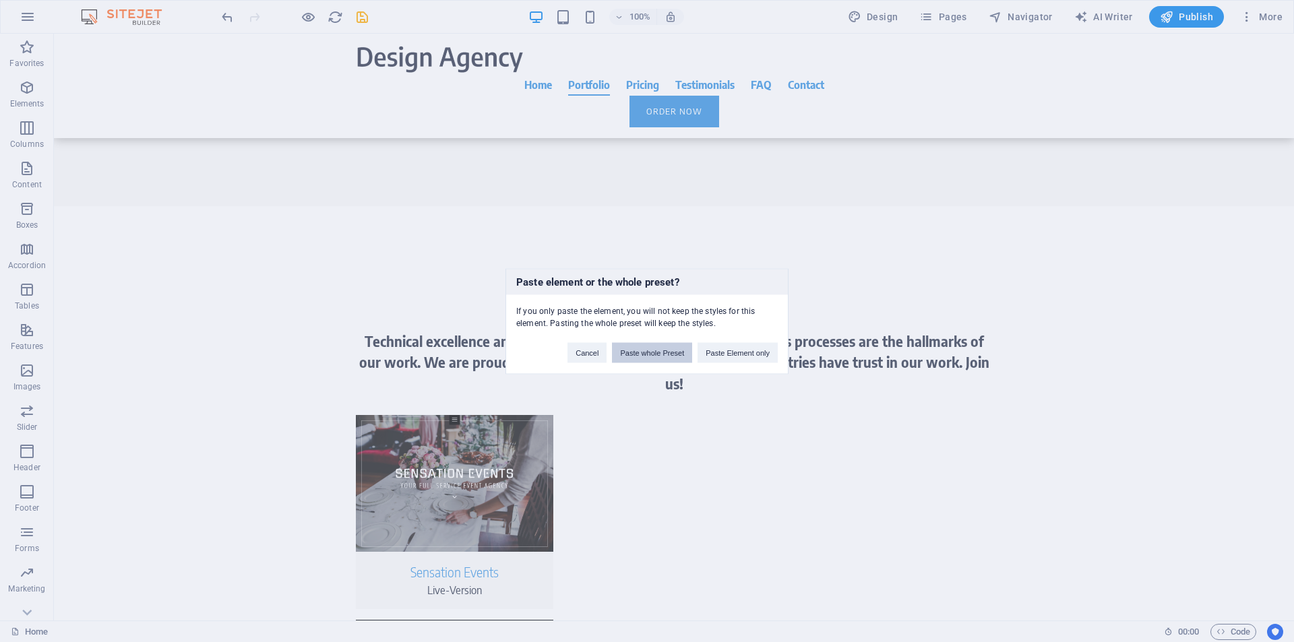
click at [645, 355] on button "Paste whole Preset" at bounding box center [652, 352] width 80 height 20
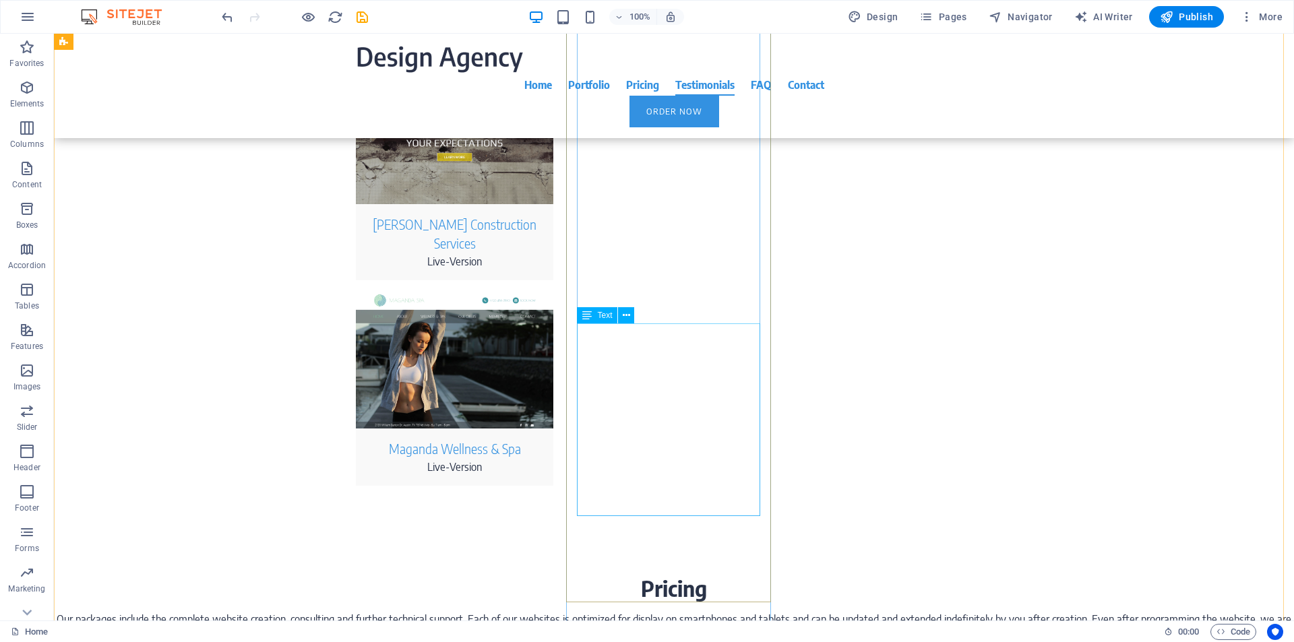
scroll to position [4082, 0]
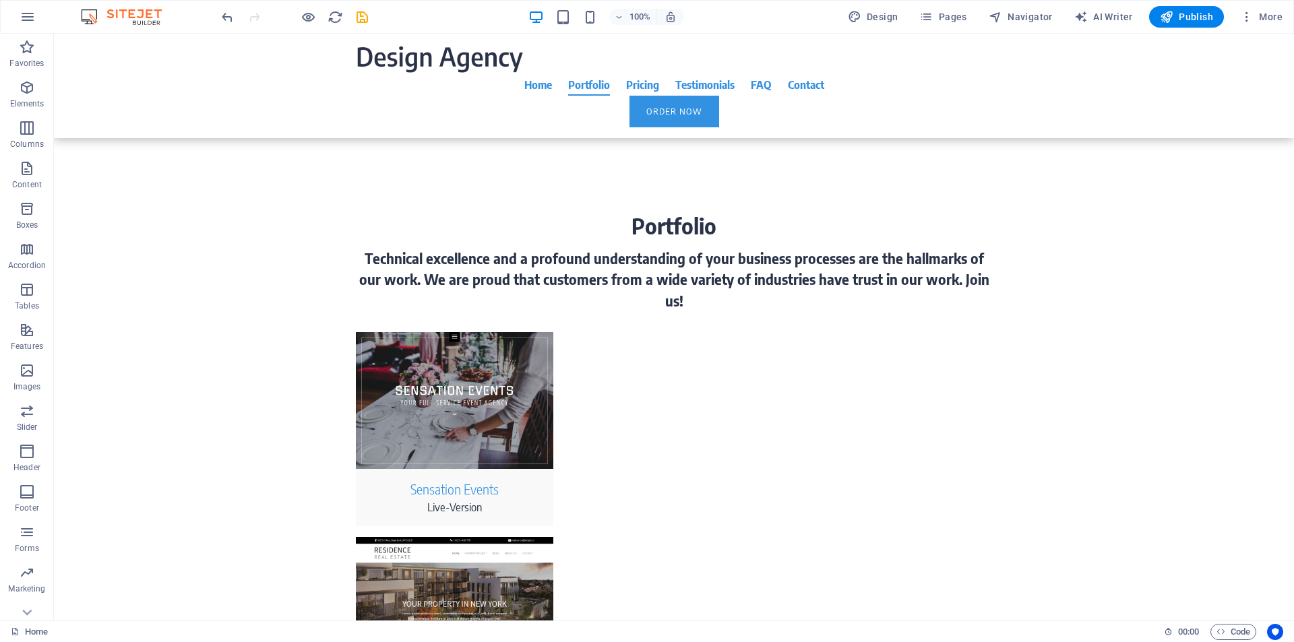
scroll to position [3499, 0]
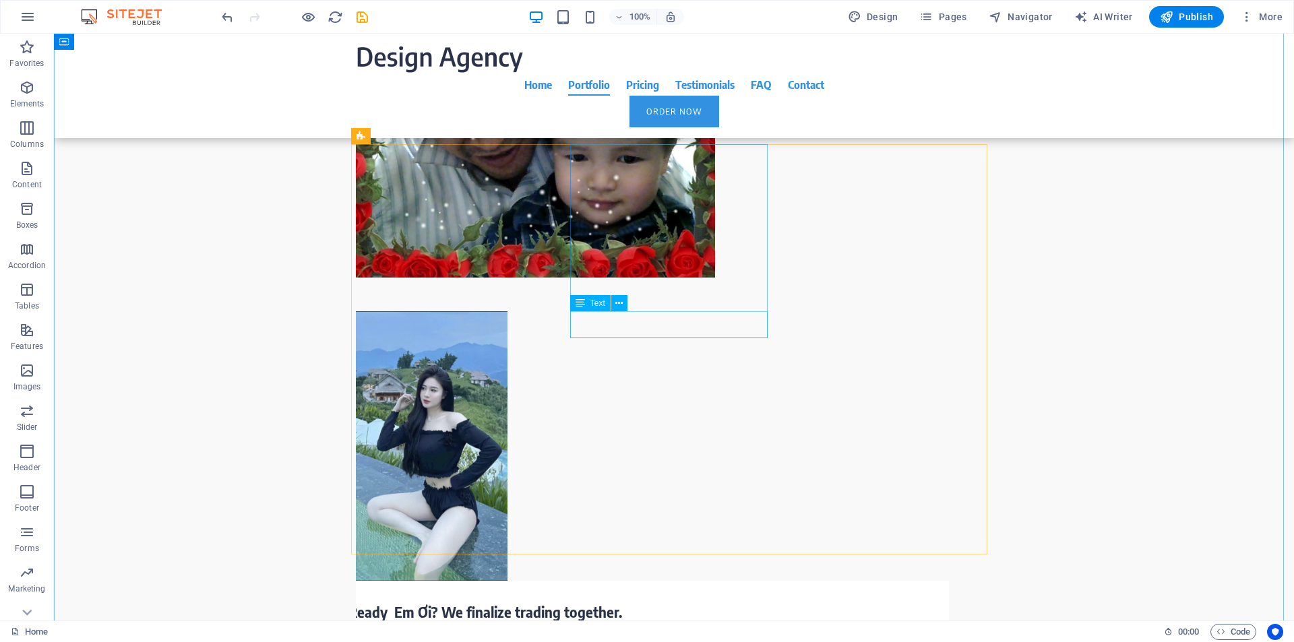
scroll to position [2985, 0]
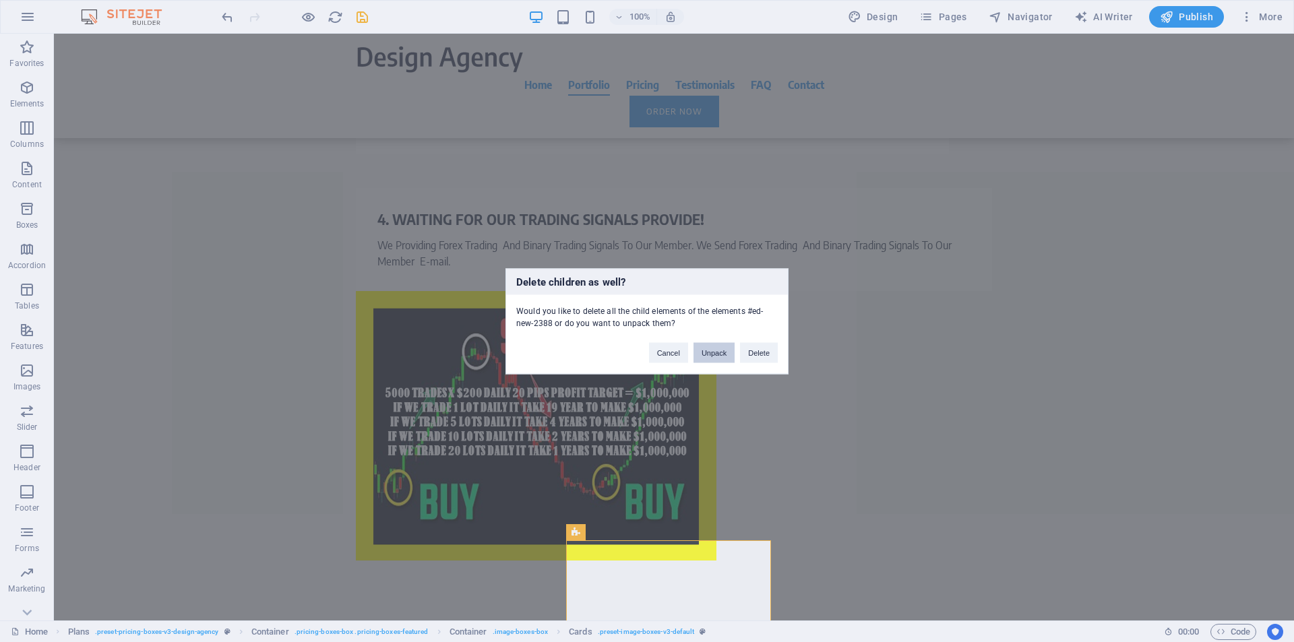
click at [712, 356] on button "Unpack" at bounding box center [713, 352] width 41 height 20
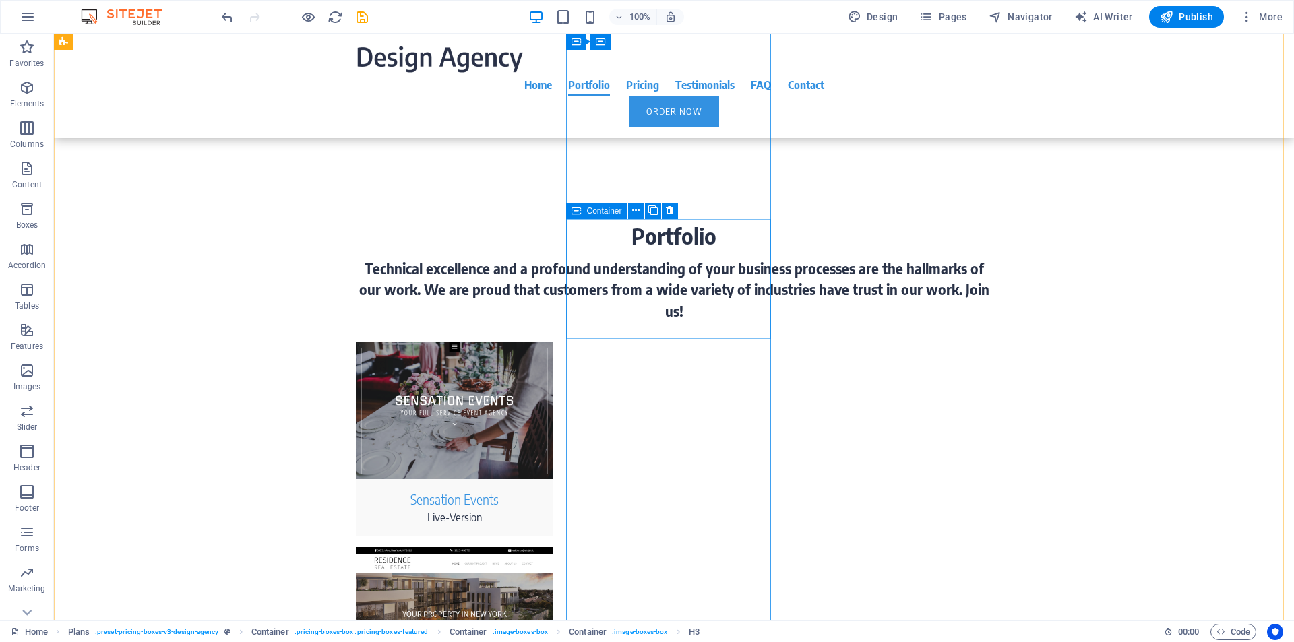
scroll to position [3548, 0]
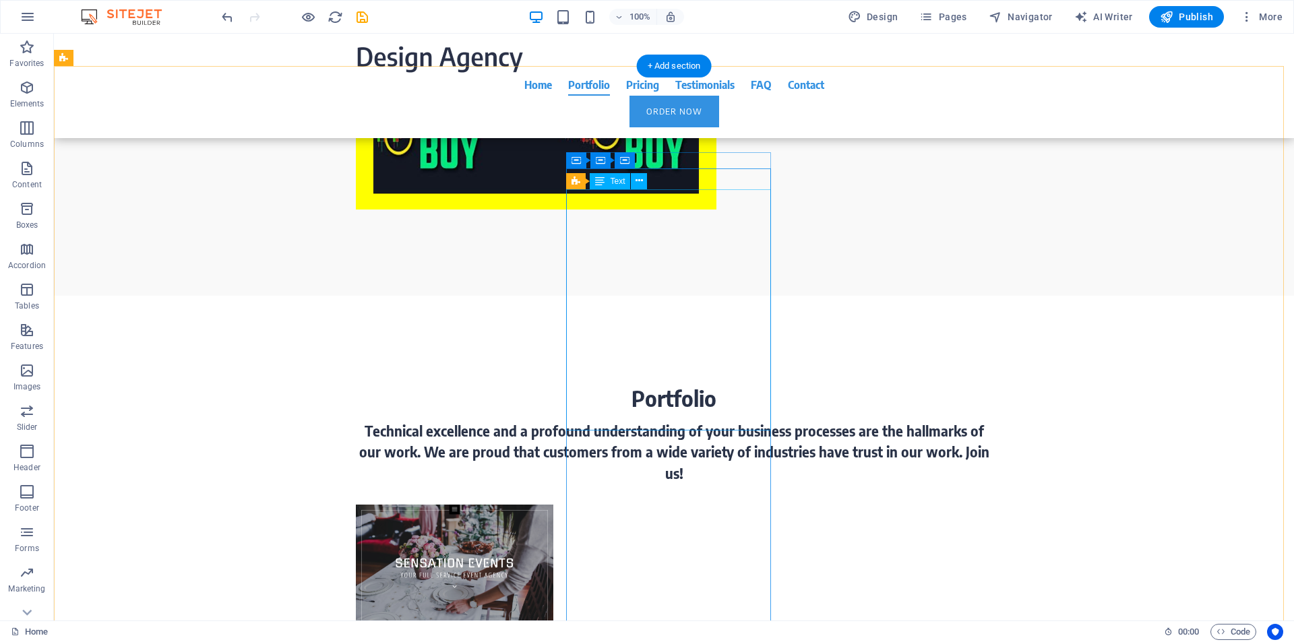
scroll to position [3850, 0]
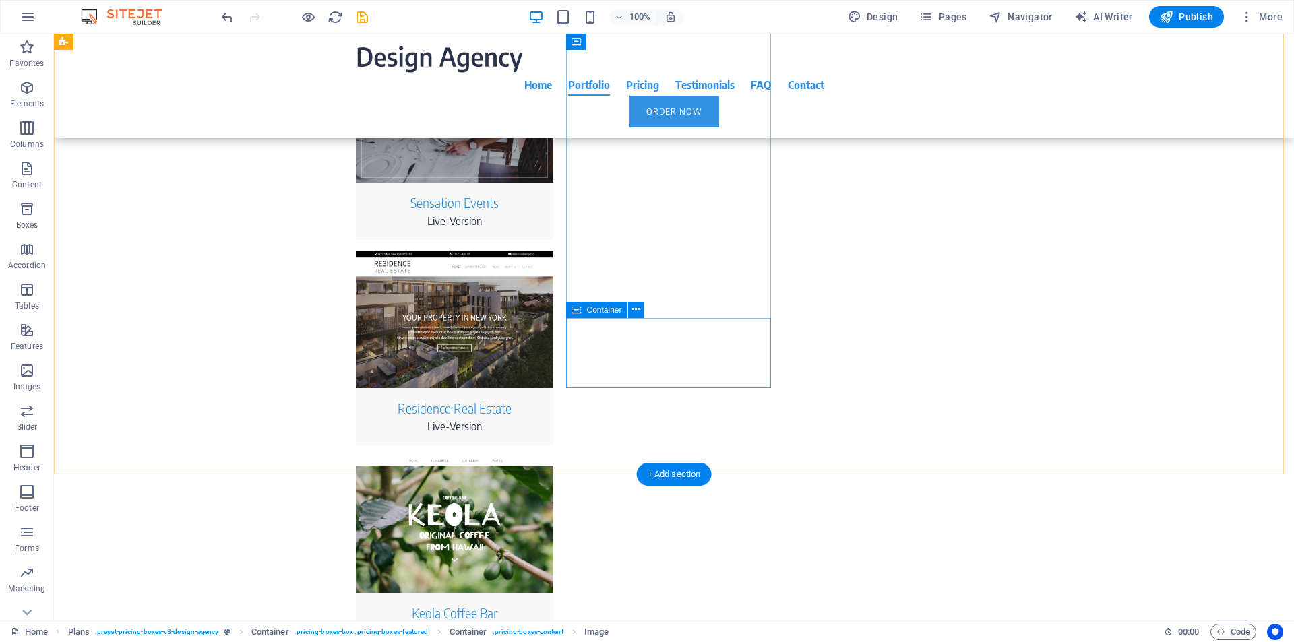
scroll to position [3663, 0]
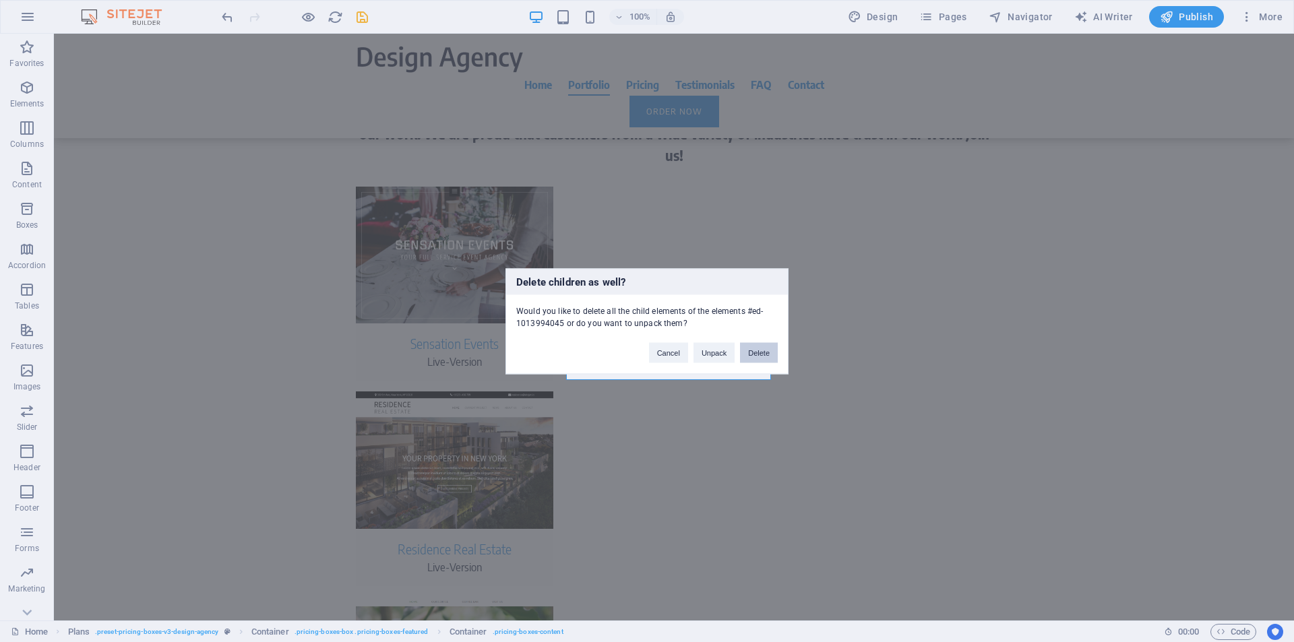
click at [759, 356] on button "Delete" at bounding box center [759, 352] width 38 height 20
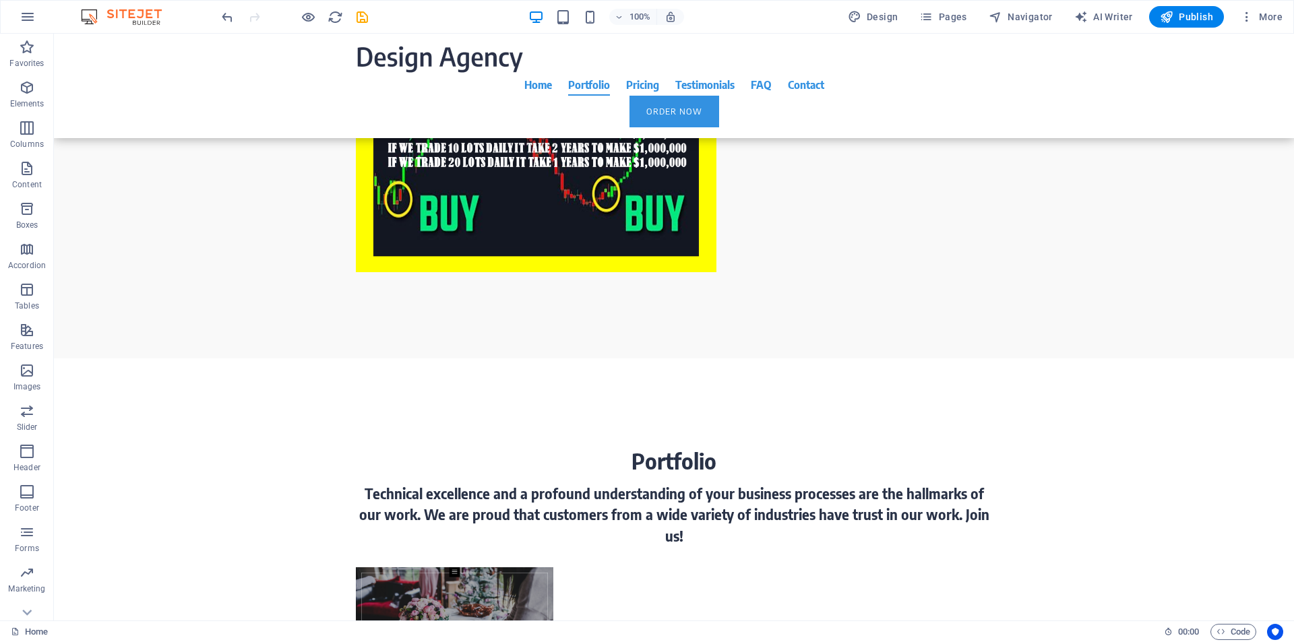
scroll to position [3276, 0]
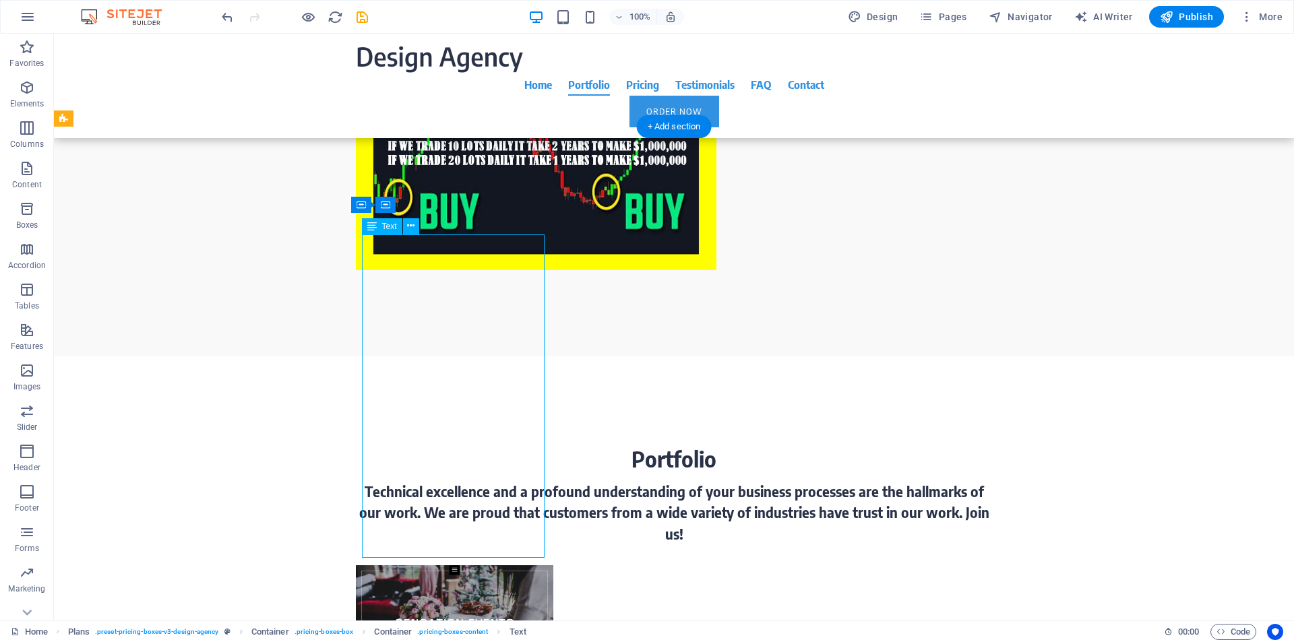
drag, startPoint x: 458, startPoint y: 249, endPoint x: 220, endPoint y: 248, distance: 237.2
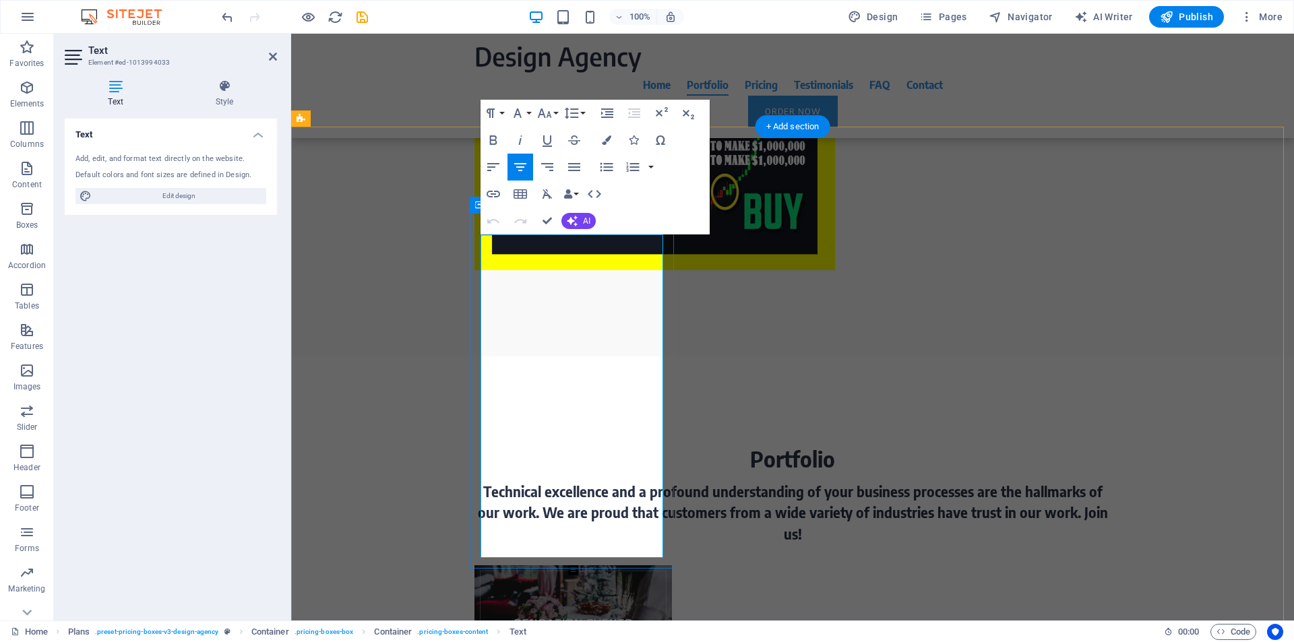
drag, startPoint x: 509, startPoint y: 253, endPoint x: 654, endPoint y: 253, distance: 144.9
copy span "auto investment plan 1"
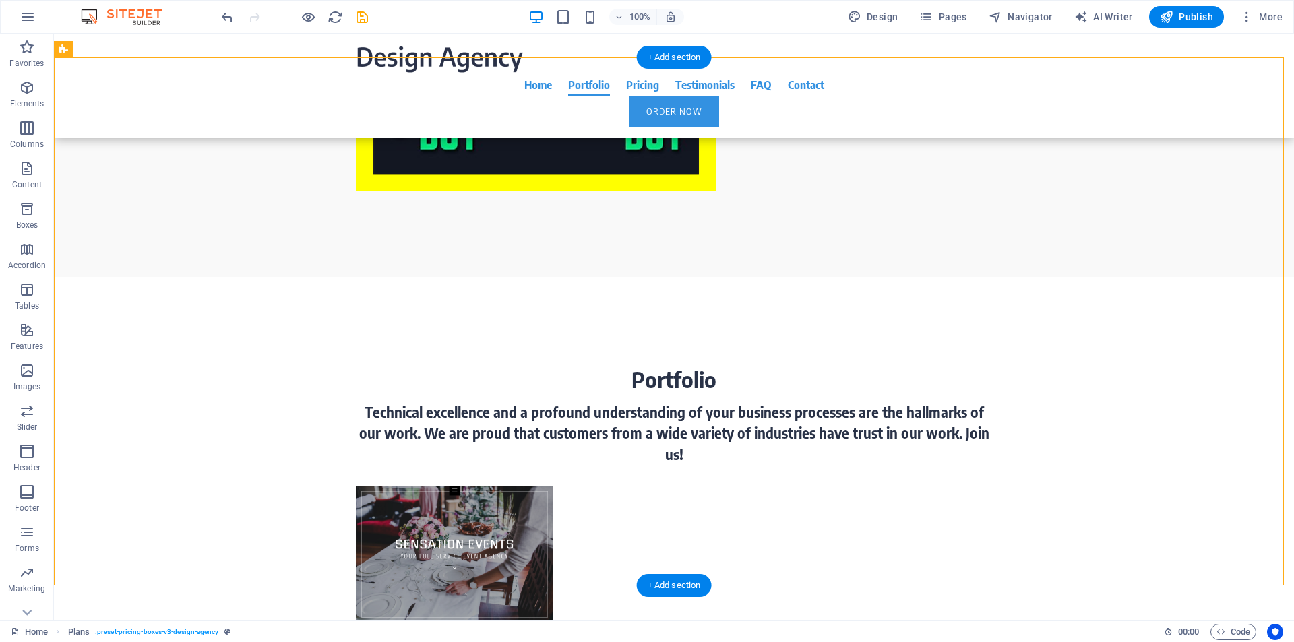
drag, startPoint x: 197, startPoint y: 195, endPoint x: 634, endPoint y: 559, distance: 568.5
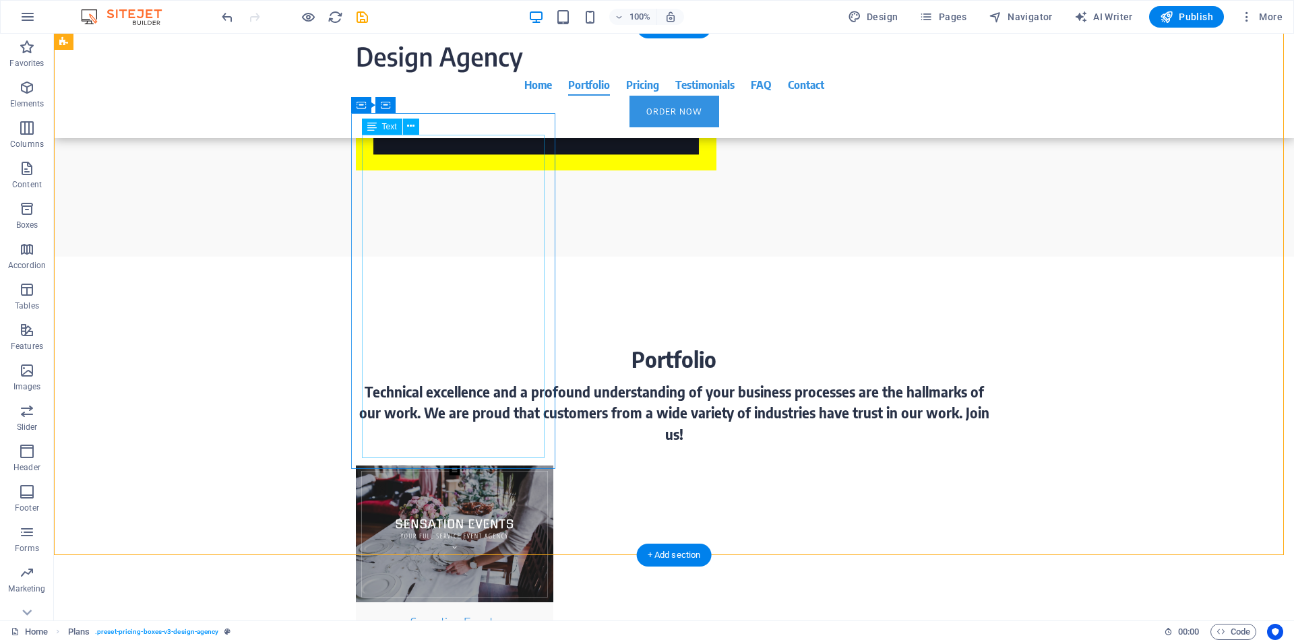
click at [412, 126] on icon at bounding box center [410, 126] width 7 height 14
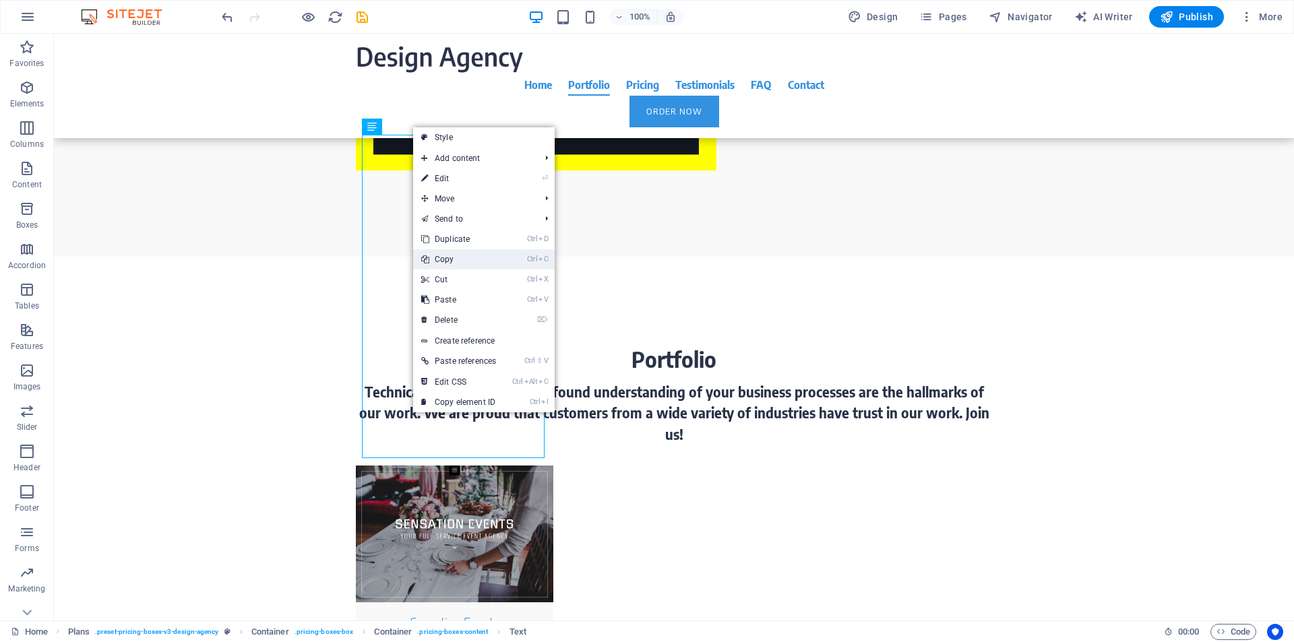
click at [447, 261] on link "Ctrl C Copy" at bounding box center [458, 259] width 91 height 20
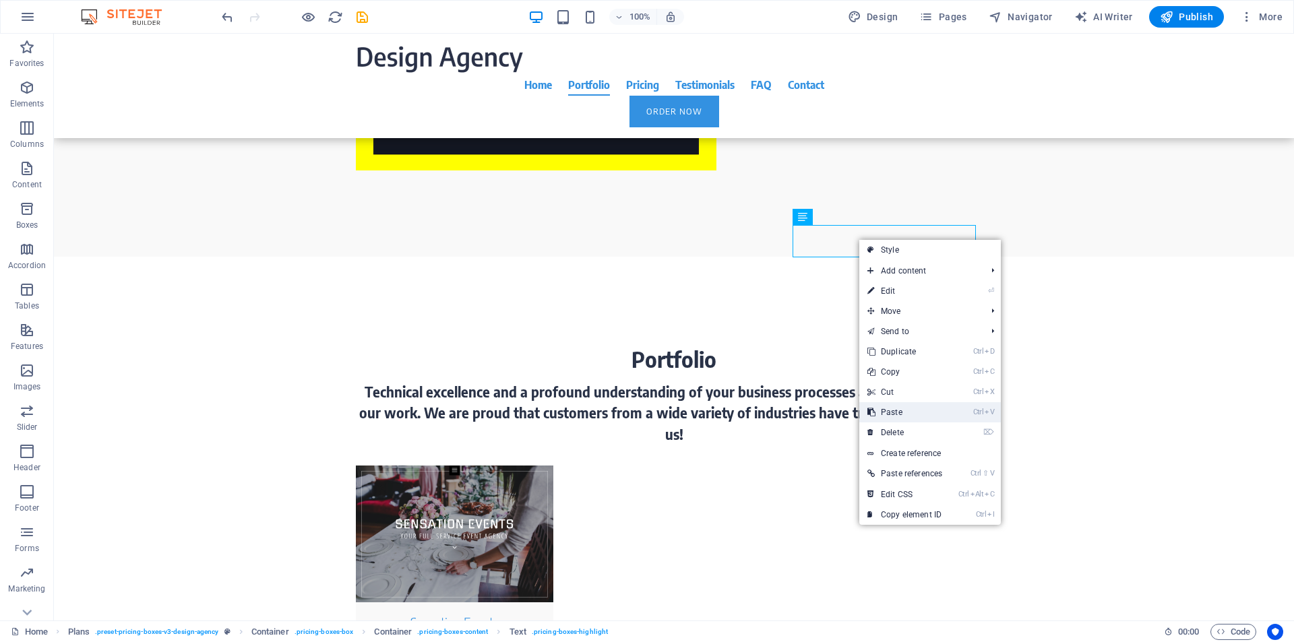
click at [896, 416] on link "Ctrl V Paste" at bounding box center [904, 412] width 91 height 20
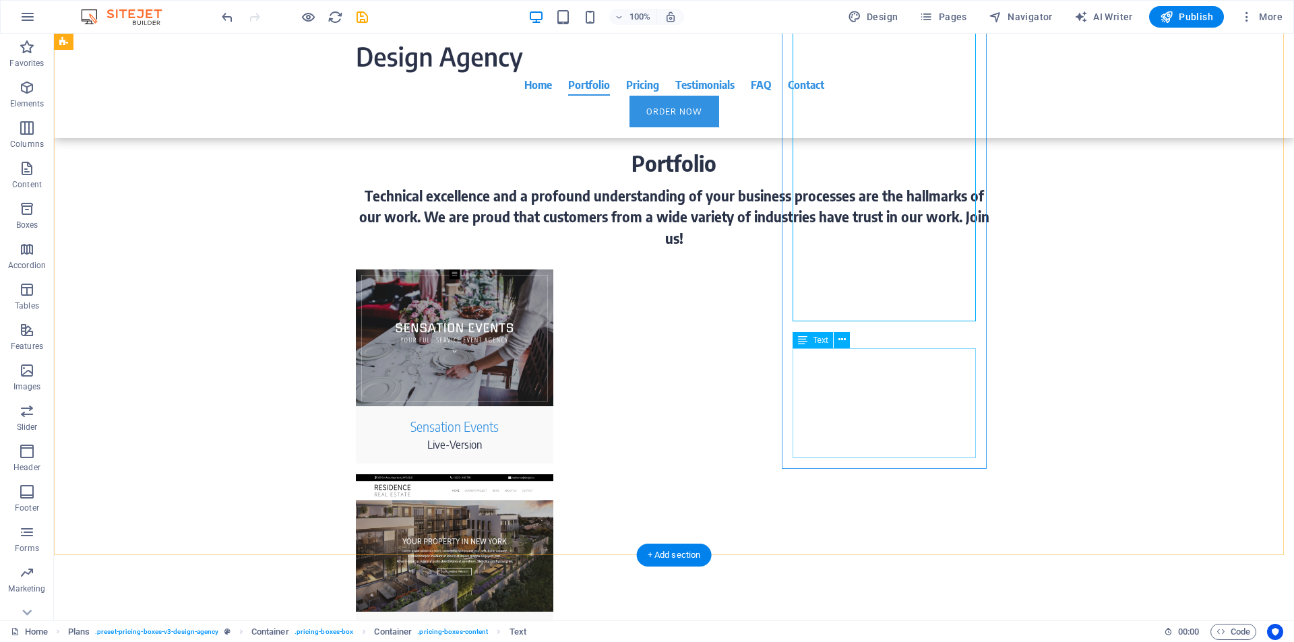
scroll to position [3058, 0]
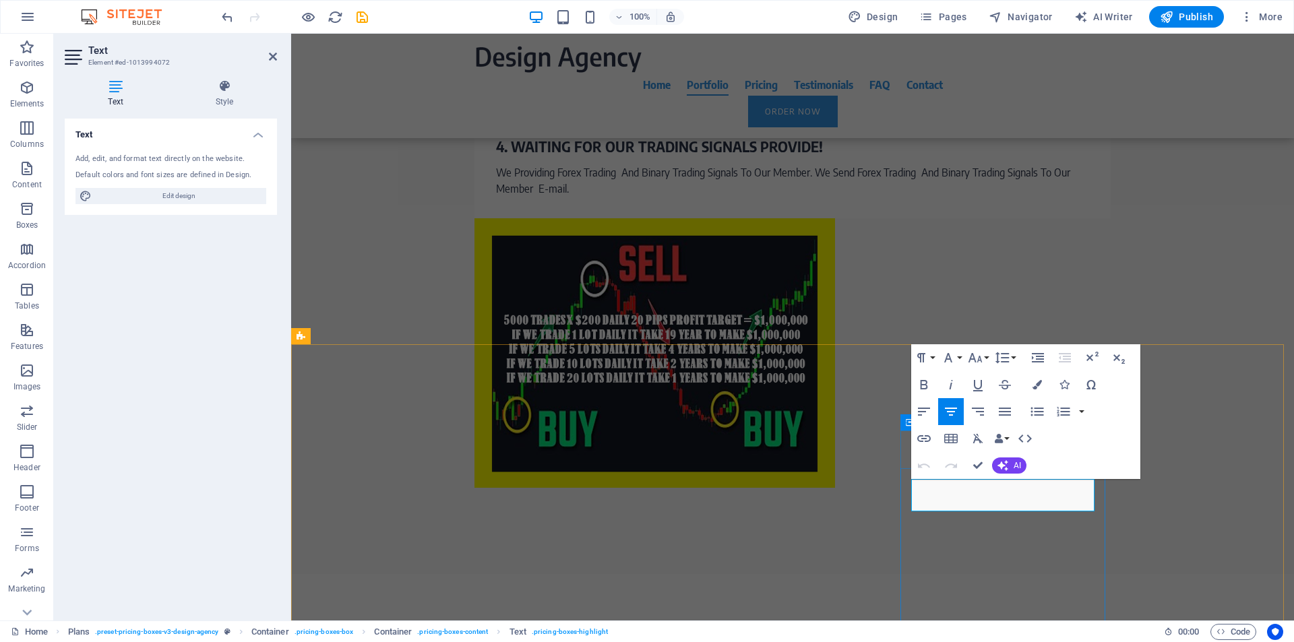
drag, startPoint x: 1021, startPoint y: 497, endPoint x: 993, endPoint y: 495, distance: 27.7
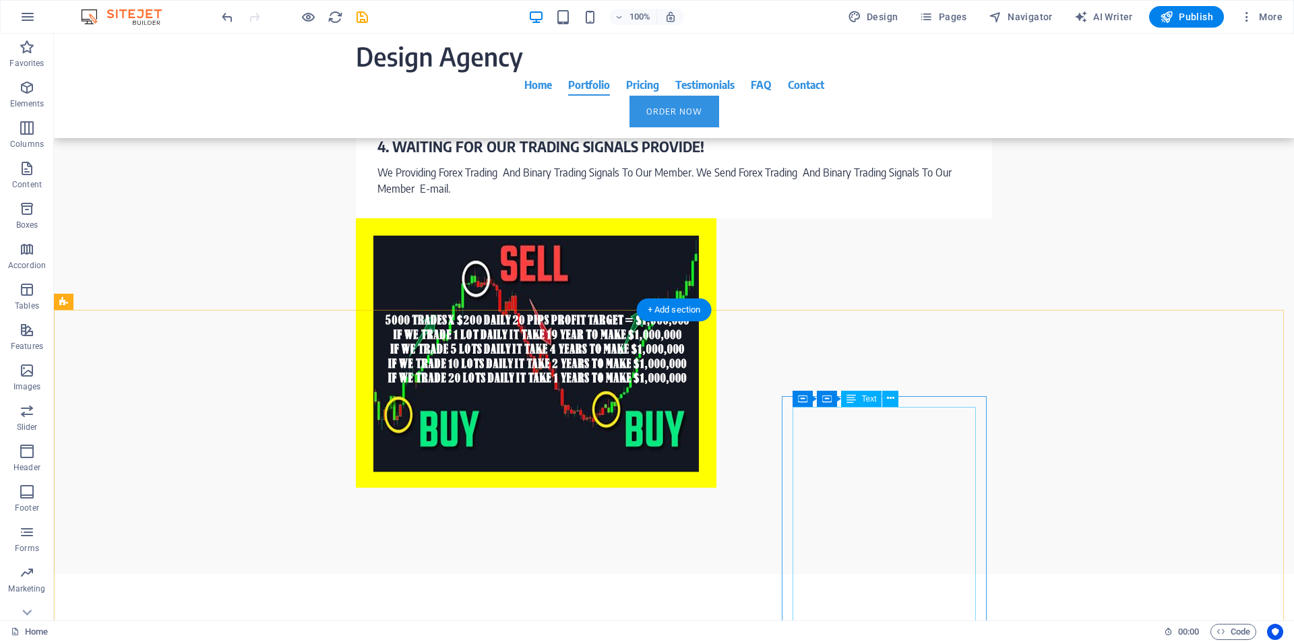
scroll to position [3572, 0]
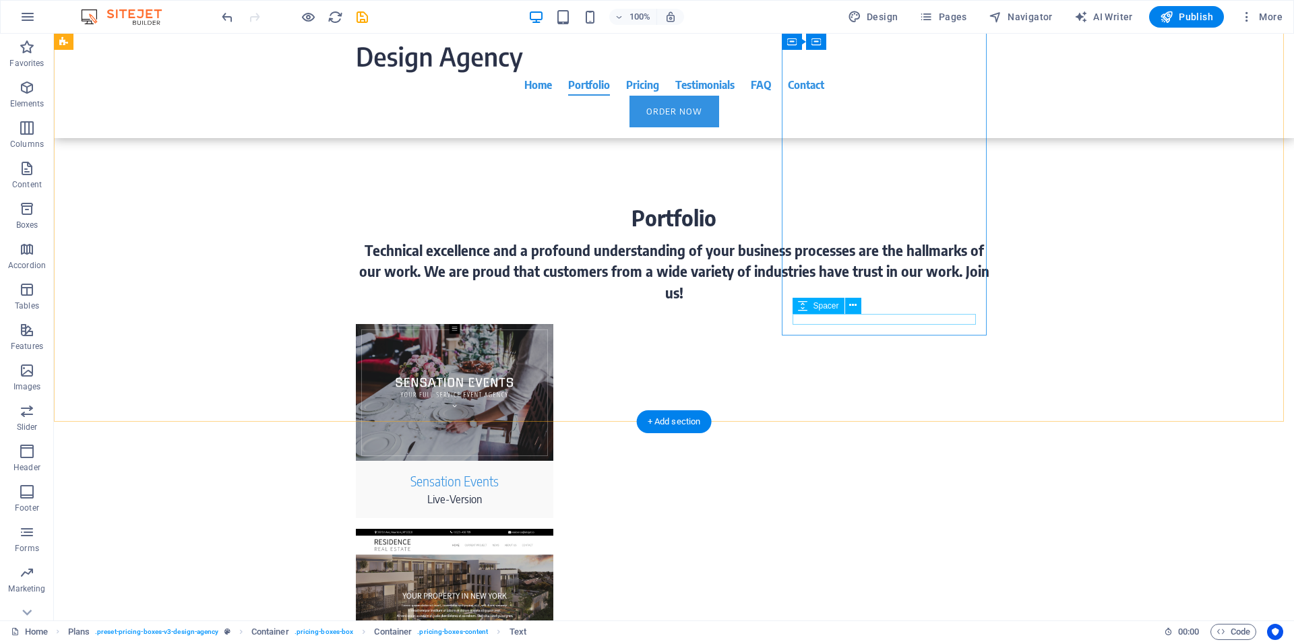
scroll to position [3509, 0]
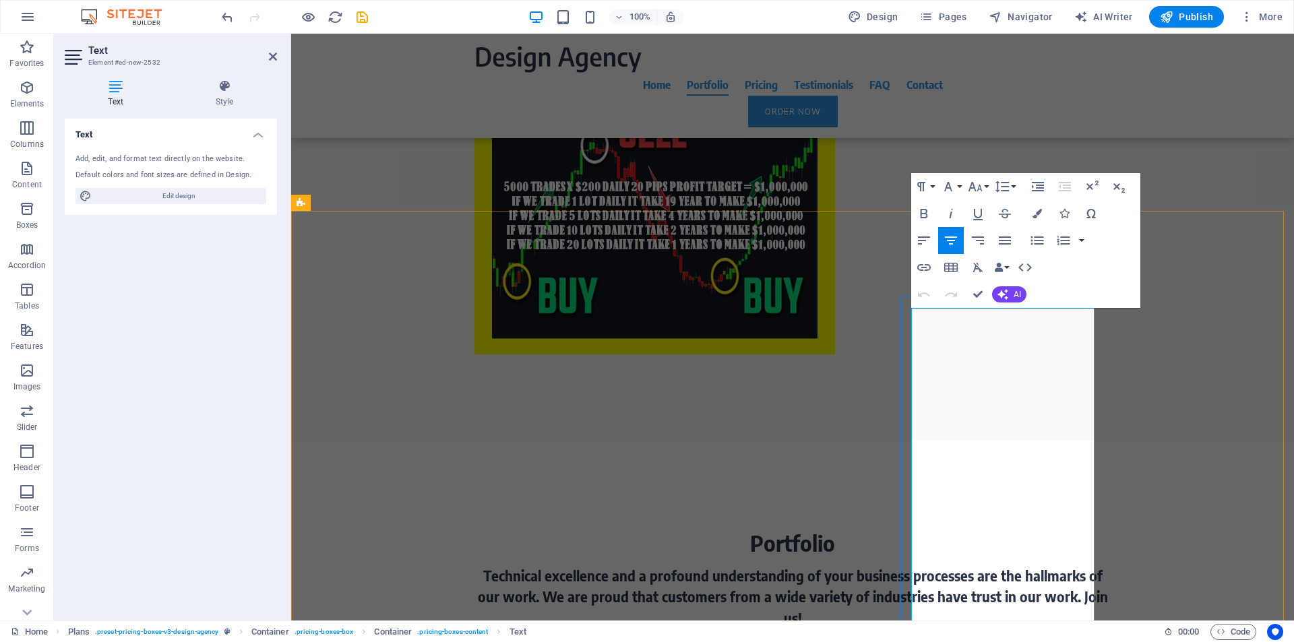
scroll to position [3197, 0]
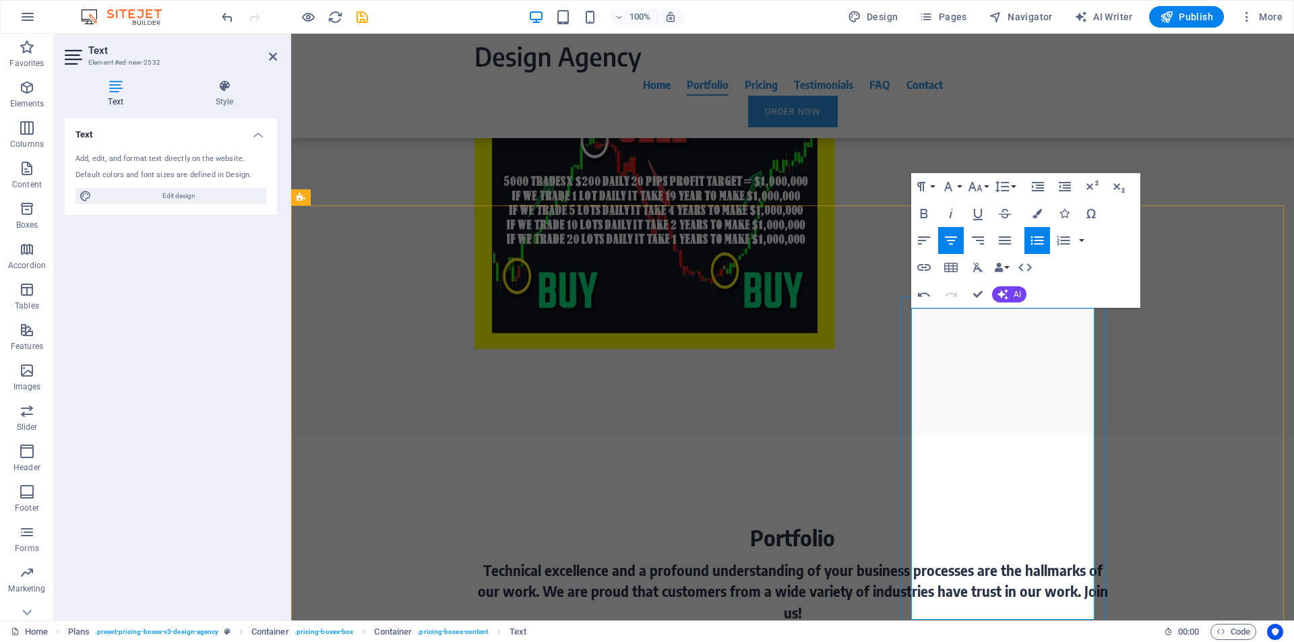
drag, startPoint x: 974, startPoint y: 580, endPoint x: 987, endPoint y: 569, distance: 17.2
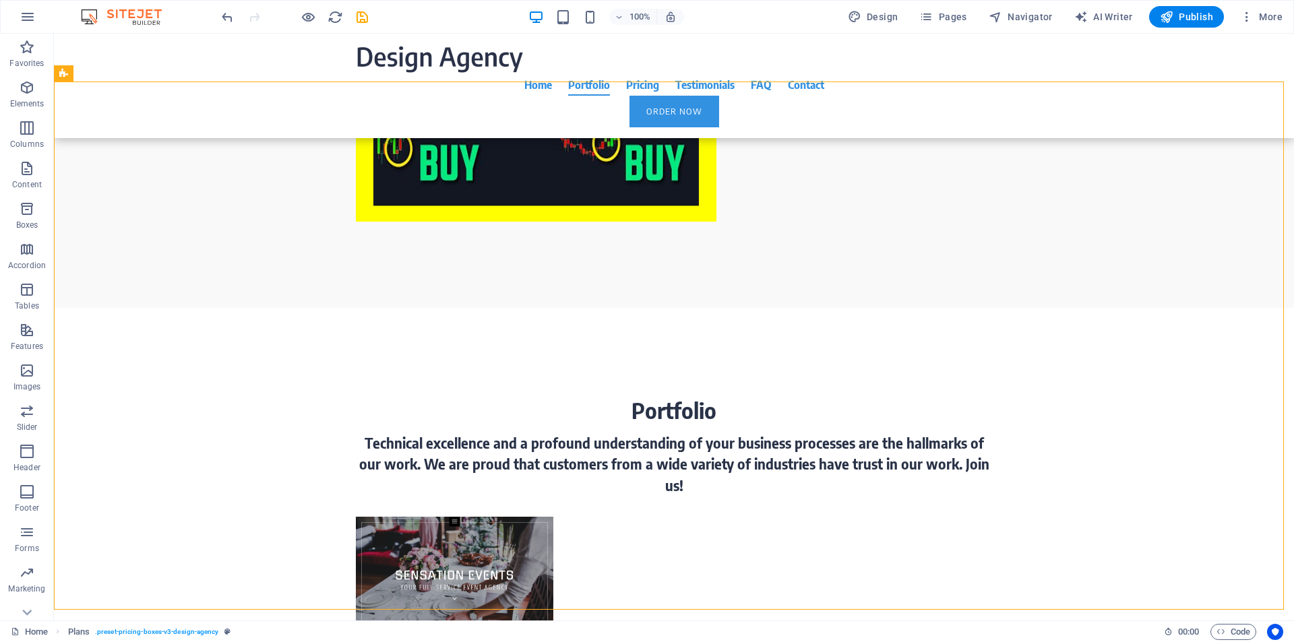
scroll to position [3332, 0]
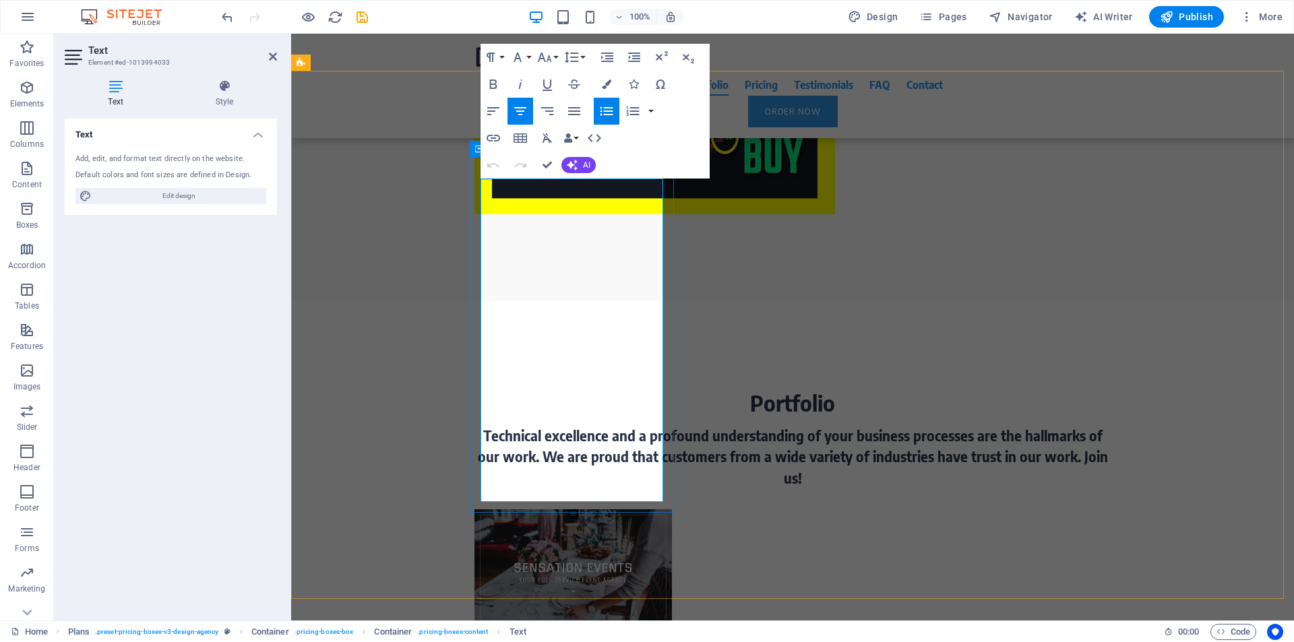
drag, startPoint x: 659, startPoint y: 481, endPoint x: 509, endPoint y: 198, distance: 320.2
drag, startPoint x: 651, startPoint y: 479, endPoint x: 507, endPoint y: 197, distance: 316.2
drag, startPoint x: 642, startPoint y: 480, endPoint x: 661, endPoint y: 478, distance: 19.6
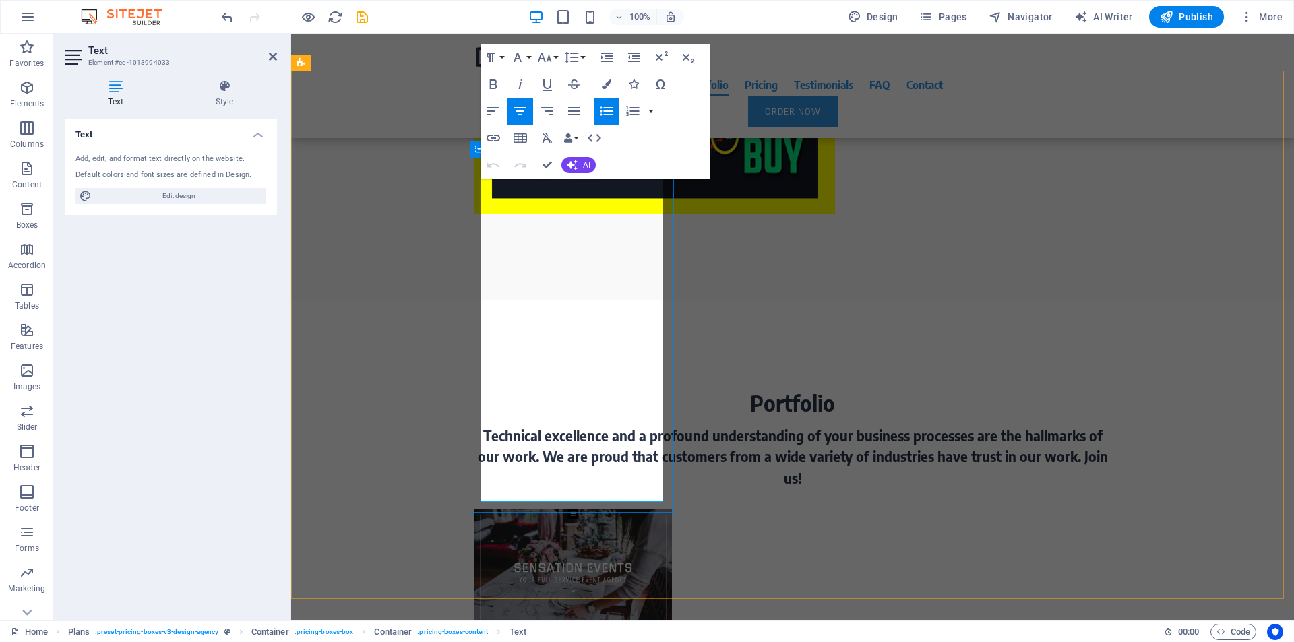
copy div "auto investment plan 1 $5,000 ONE TIME PAYMENT Standard design Up to 2 menu ite…"
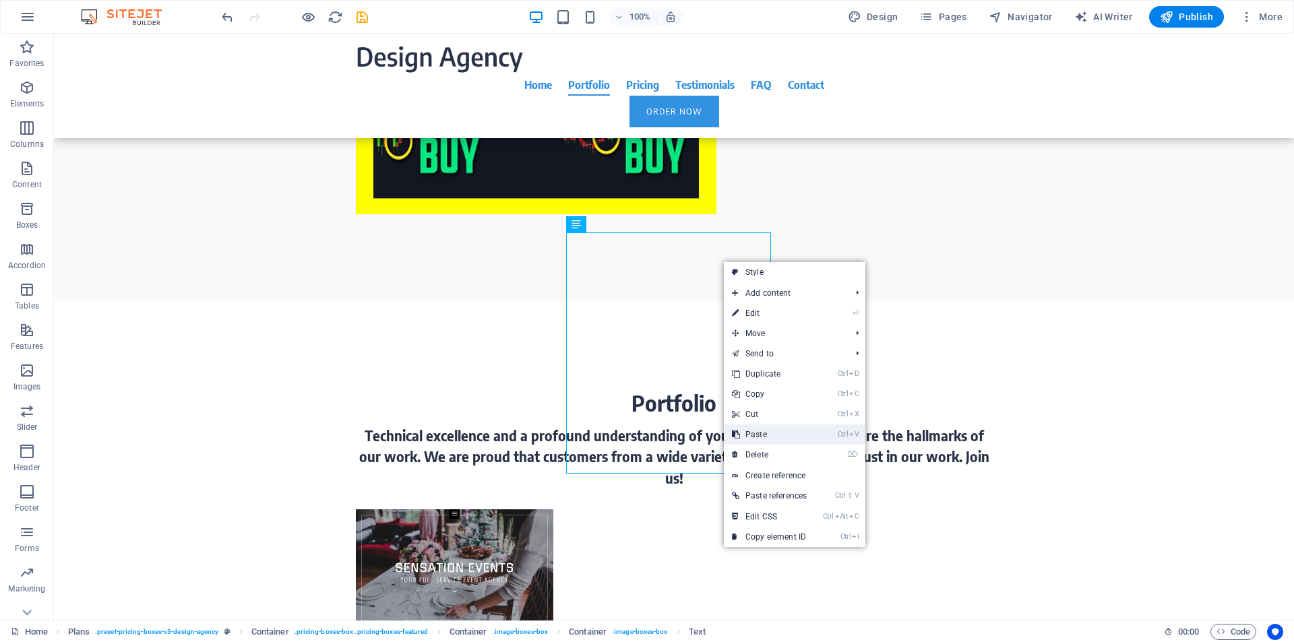
click at [766, 438] on link "Ctrl V Paste" at bounding box center [769, 435] width 91 height 20
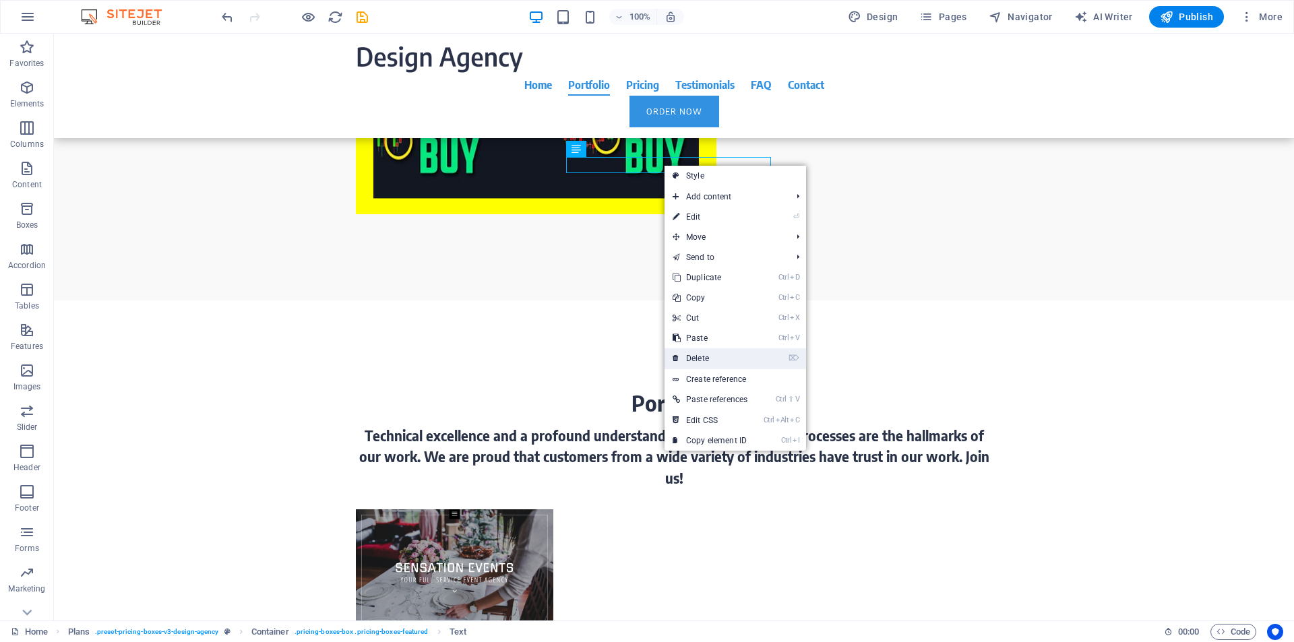
click at [700, 358] on link "⌦ Delete" at bounding box center [709, 358] width 91 height 20
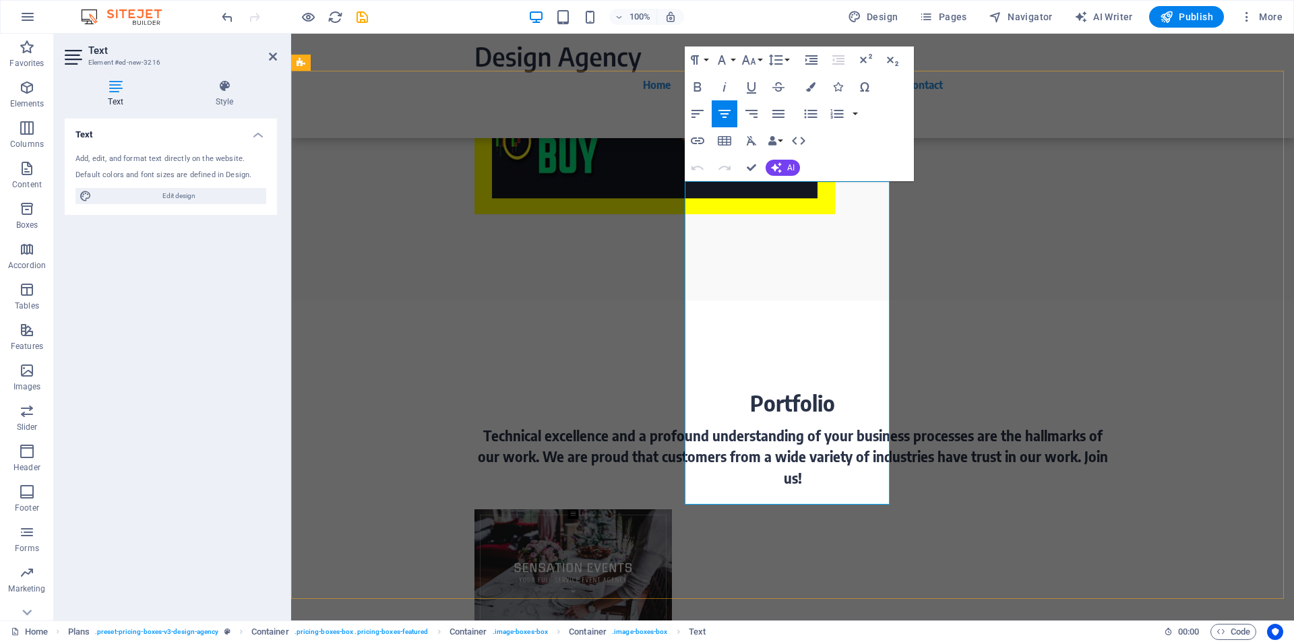
scroll to position [3337, 0]
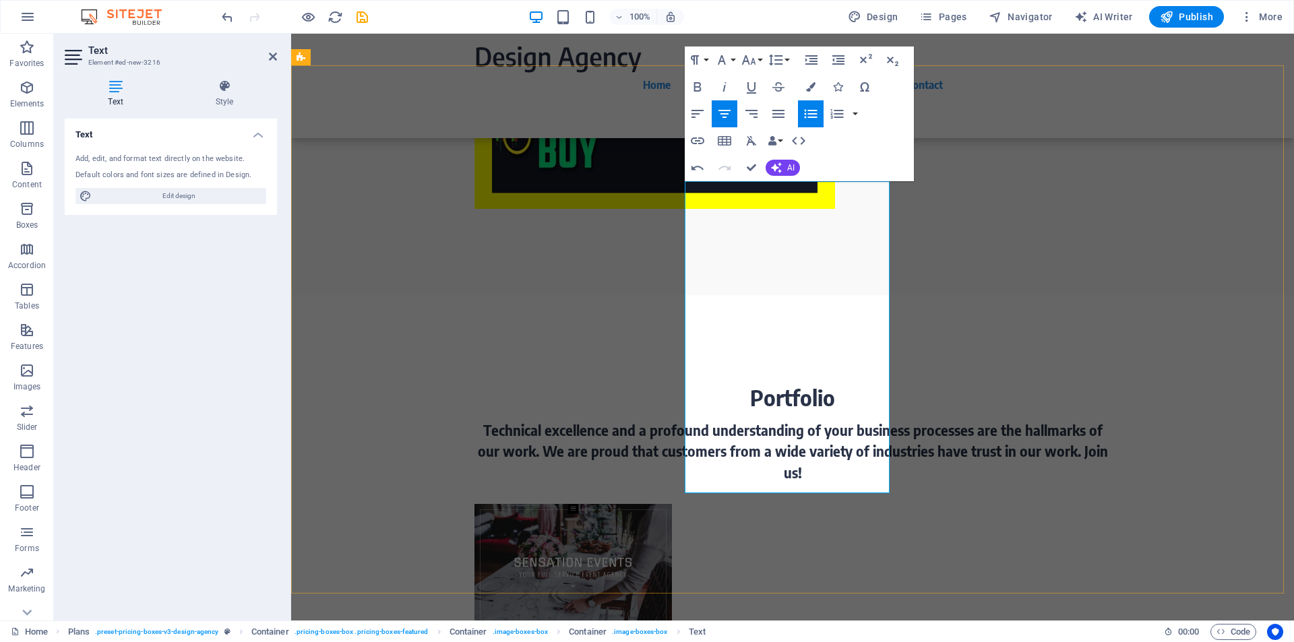
drag, startPoint x: 749, startPoint y: 452, endPoint x: 766, endPoint y: 458, distance: 18.5
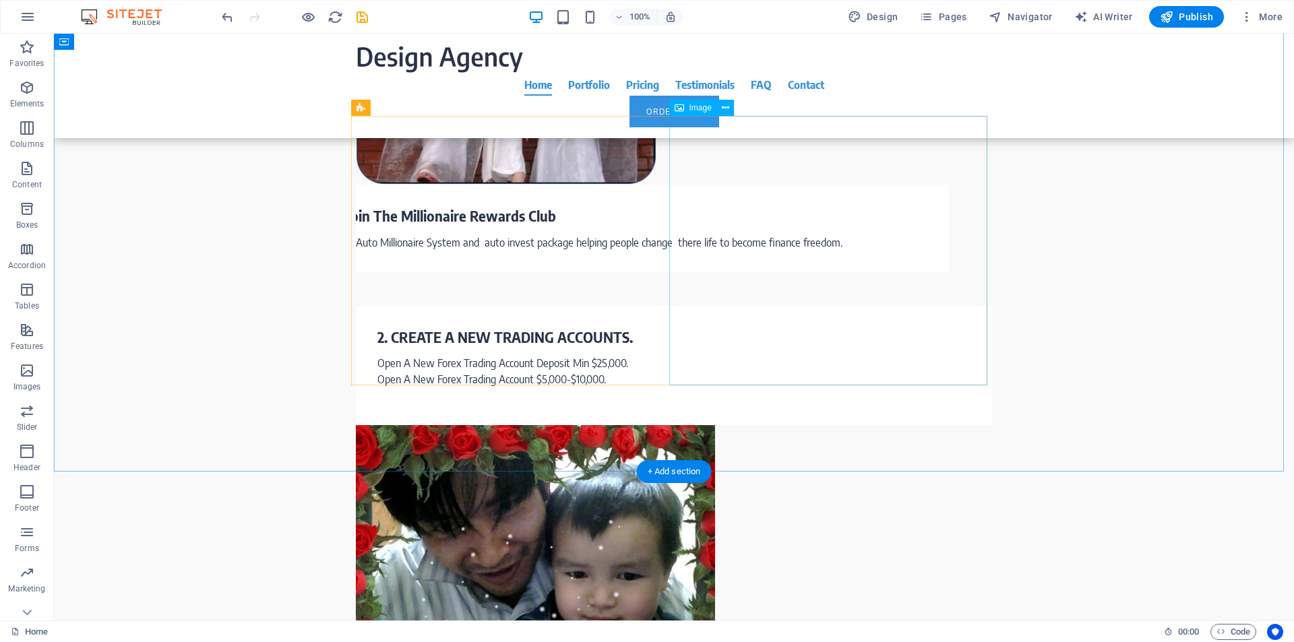
scroll to position [1541, 0]
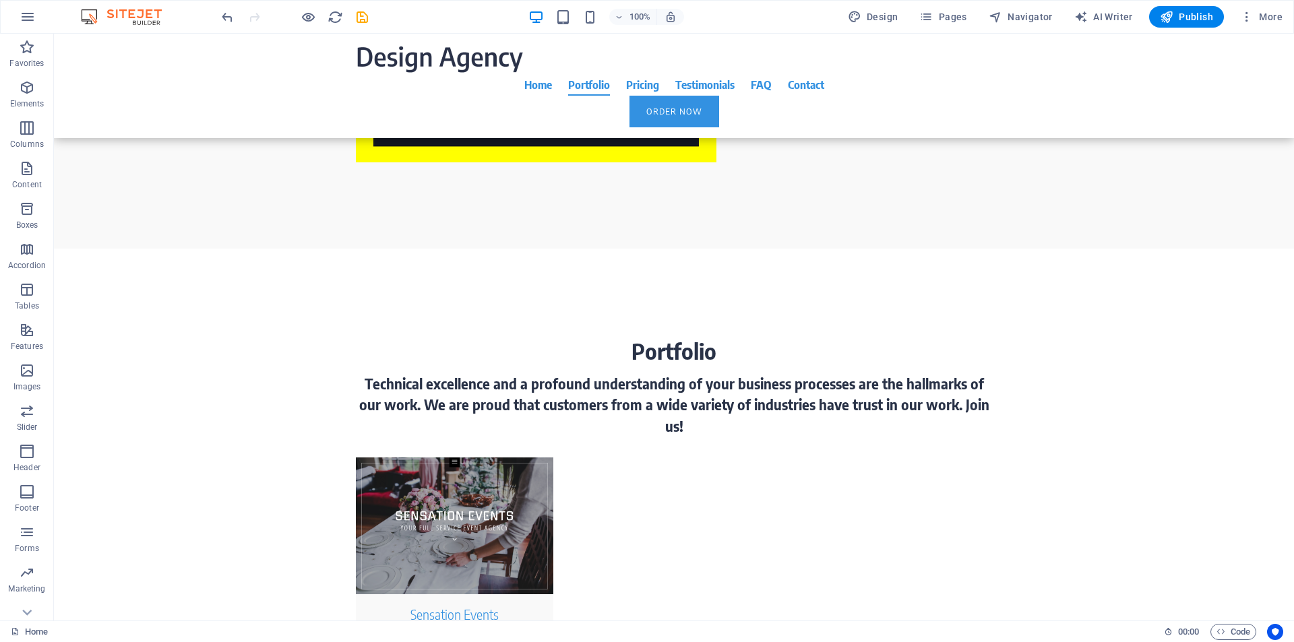
scroll to position [3396, 0]
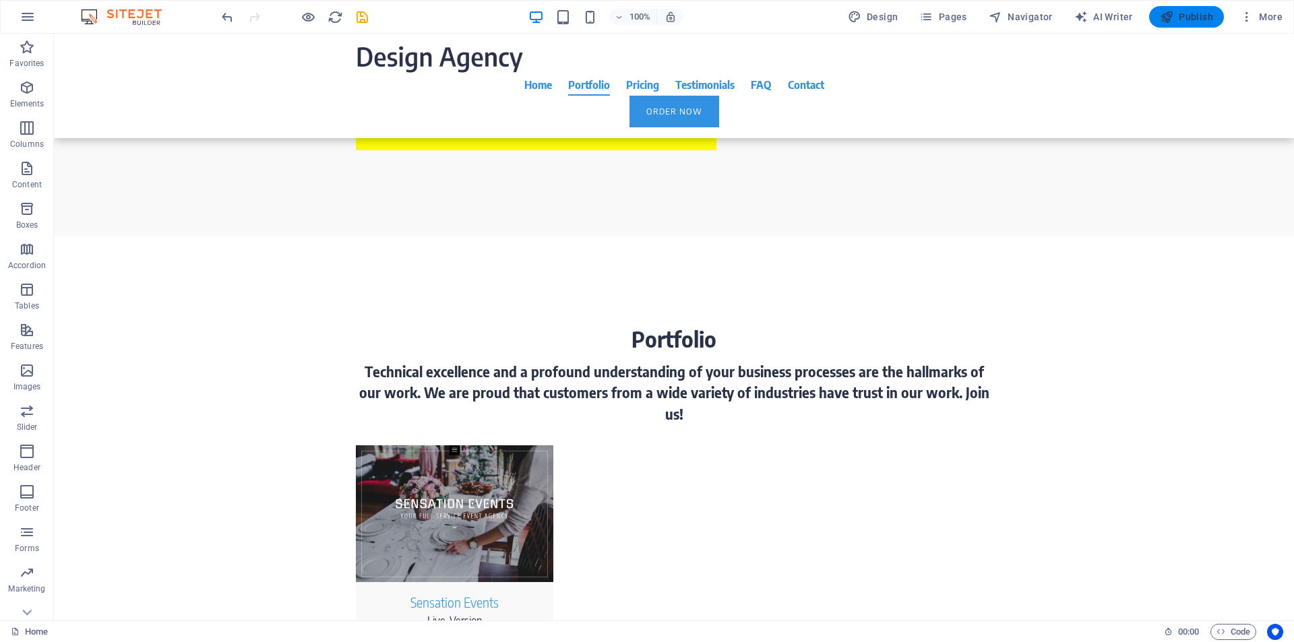
click at [1194, 13] on span "Publish" at bounding box center [1186, 16] width 53 height 13
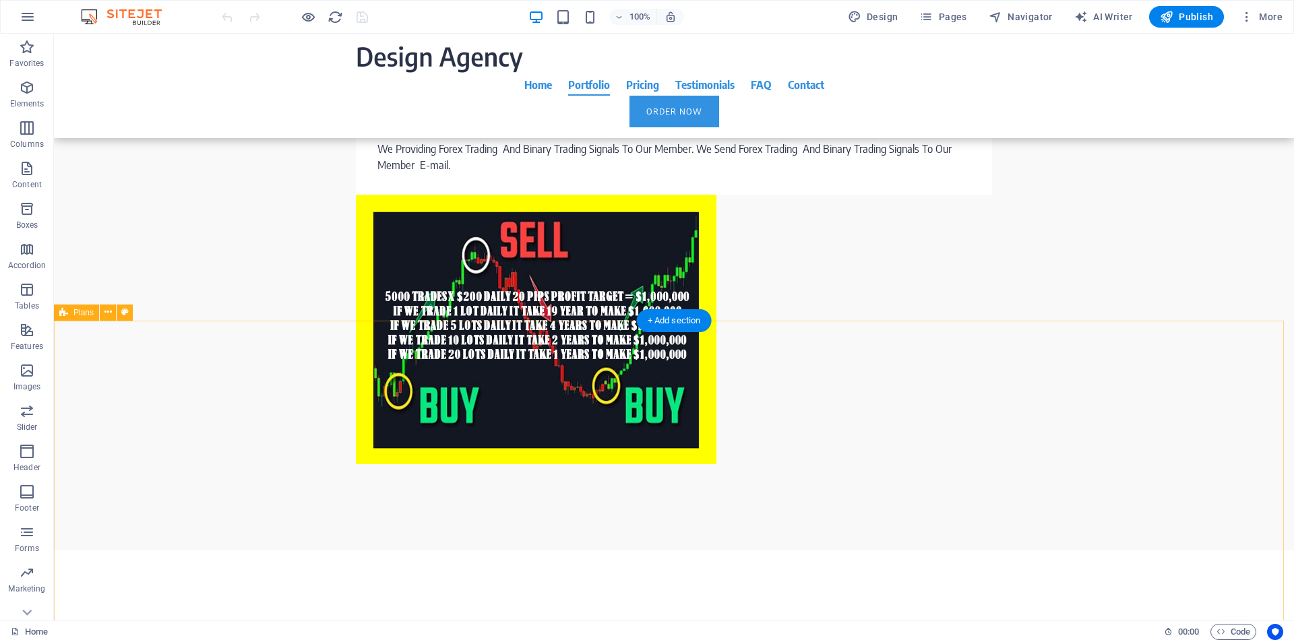
scroll to position [3595, 0]
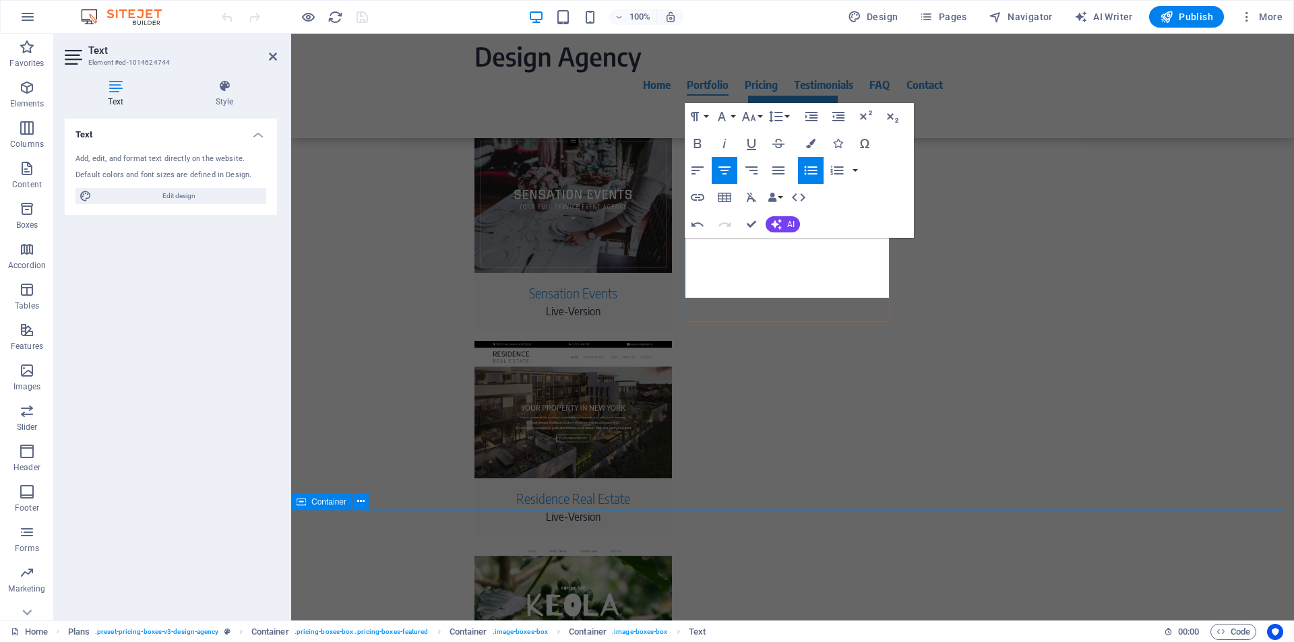
scroll to position [3721, 0]
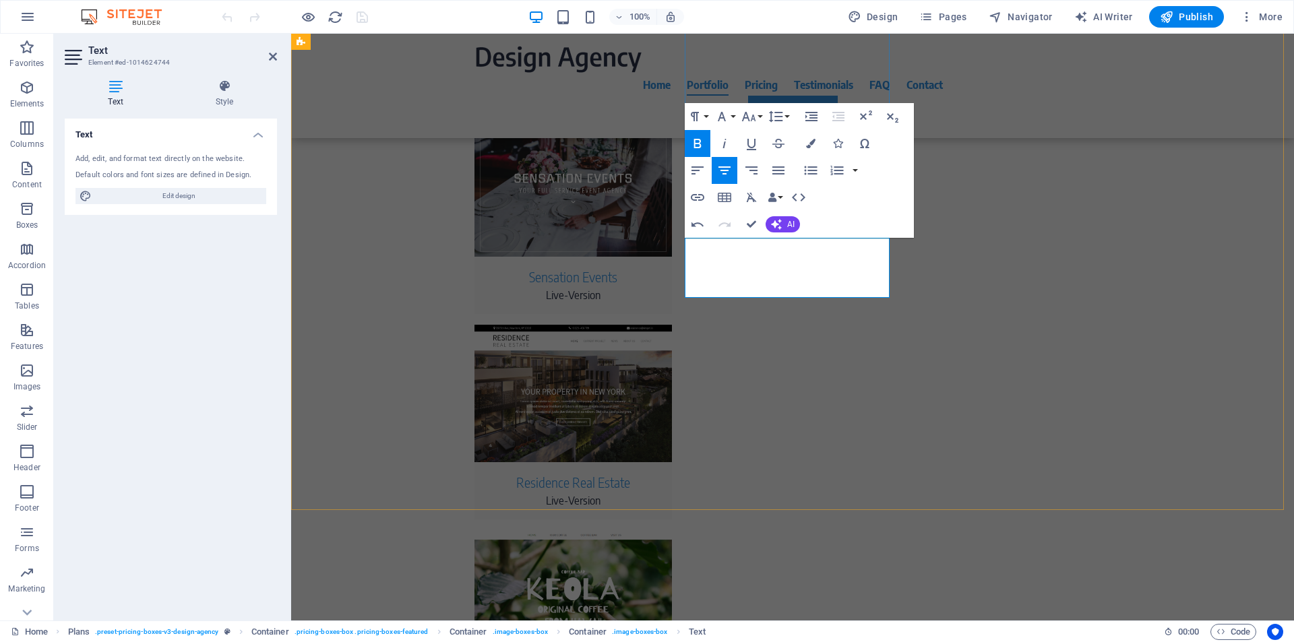
drag, startPoint x: 815, startPoint y: 358, endPoint x: 1054, endPoint y: 357, distance: 238.6
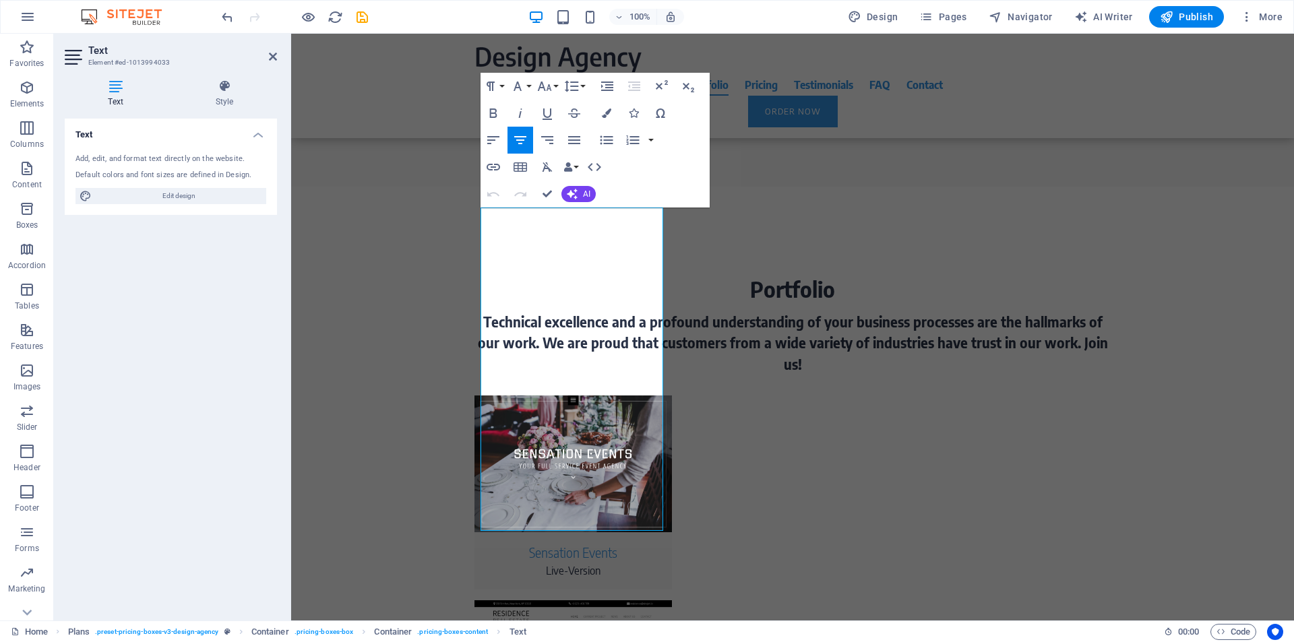
scroll to position [3468, 0]
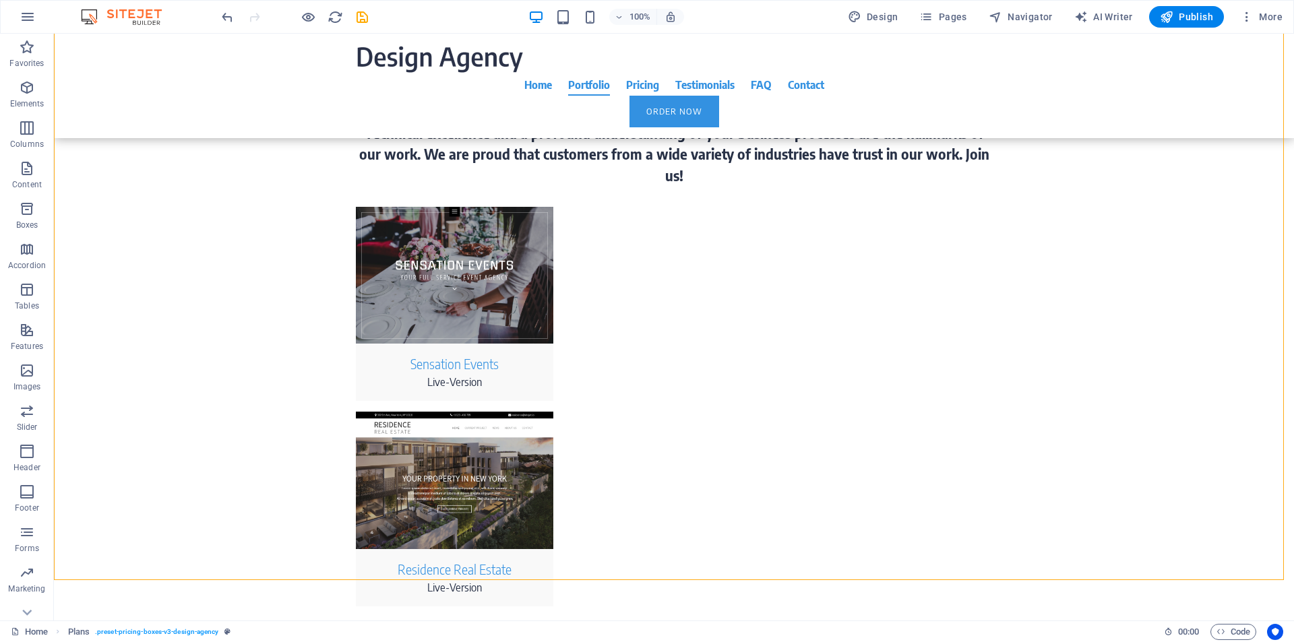
scroll to position [3659, 0]
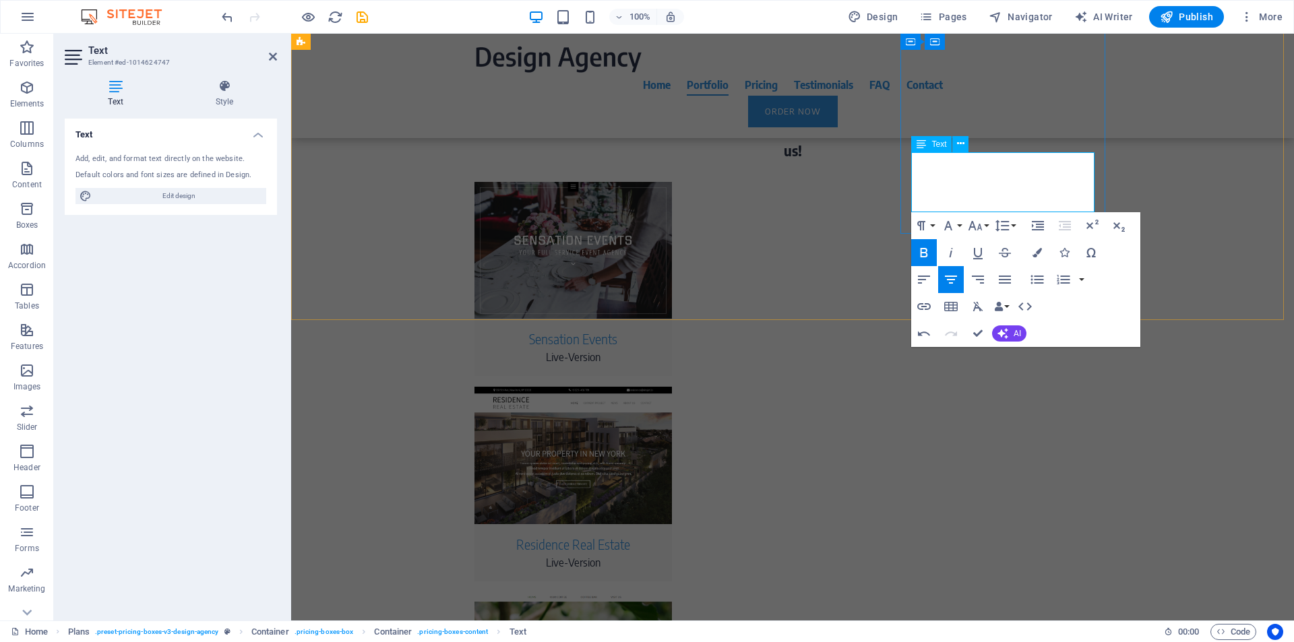
drag, startPoint x: 1017, startPoint y: 173, endPoint x: 946, endPoint y: 168, distance: 71.6
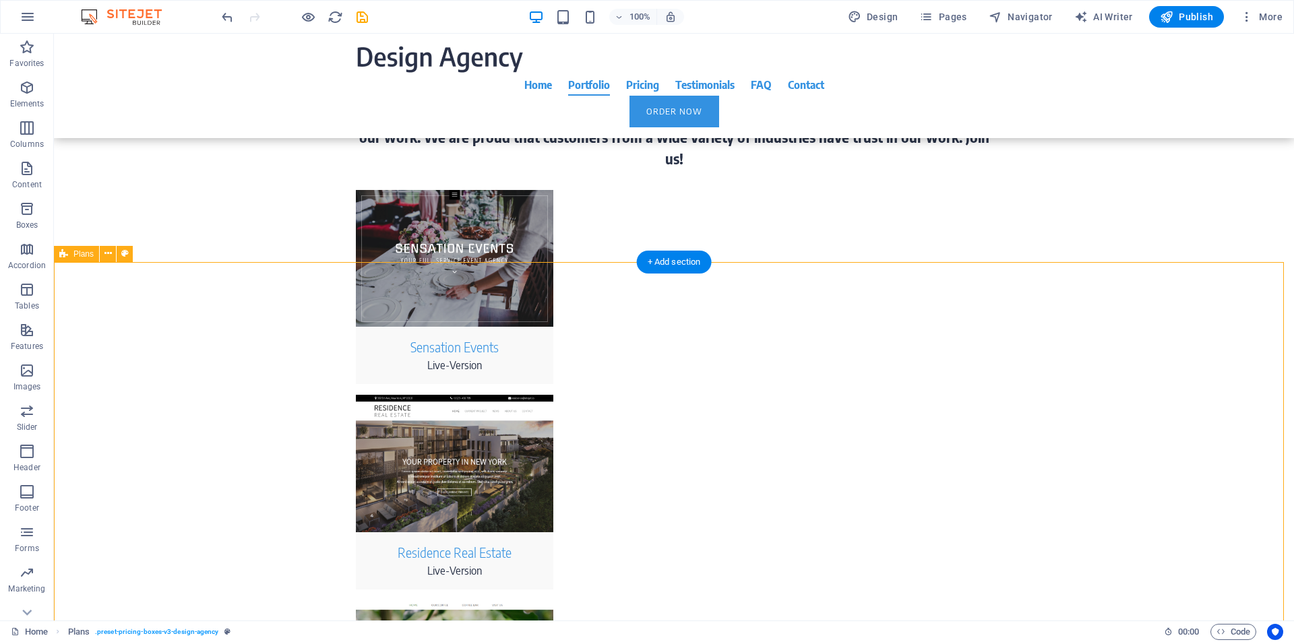
scroll to position [3138, 0]
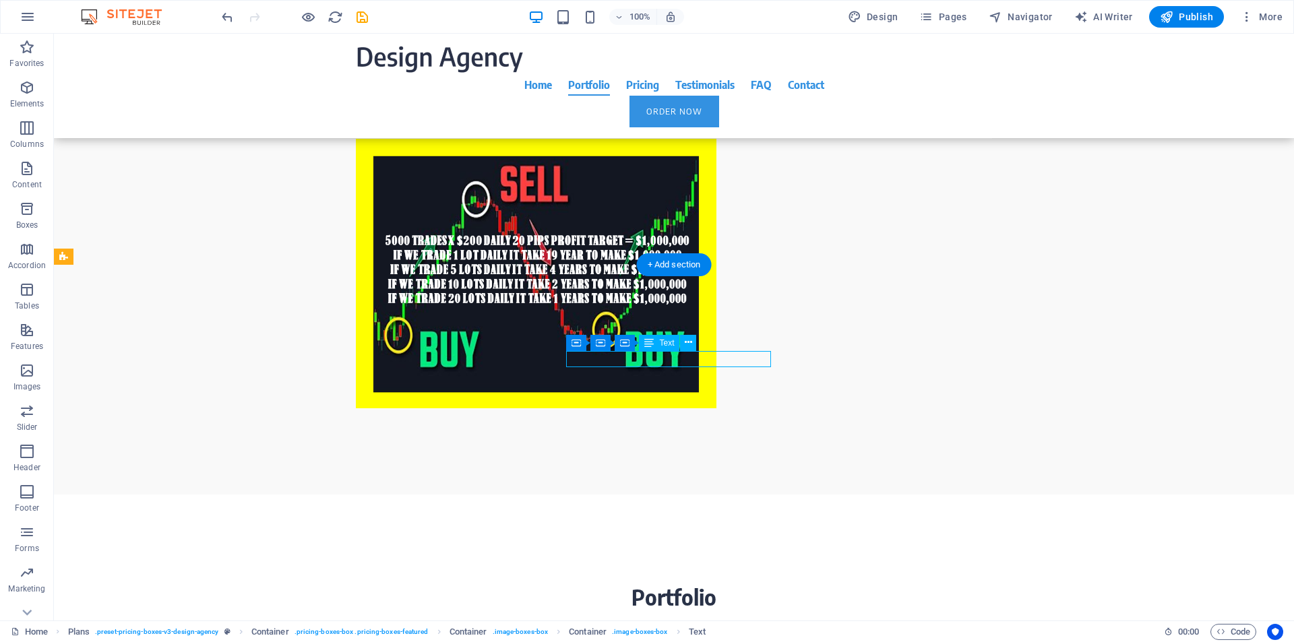
click at [1183, 13] on span "Publish" at bounding box center [1186, 16] width 53 height 13
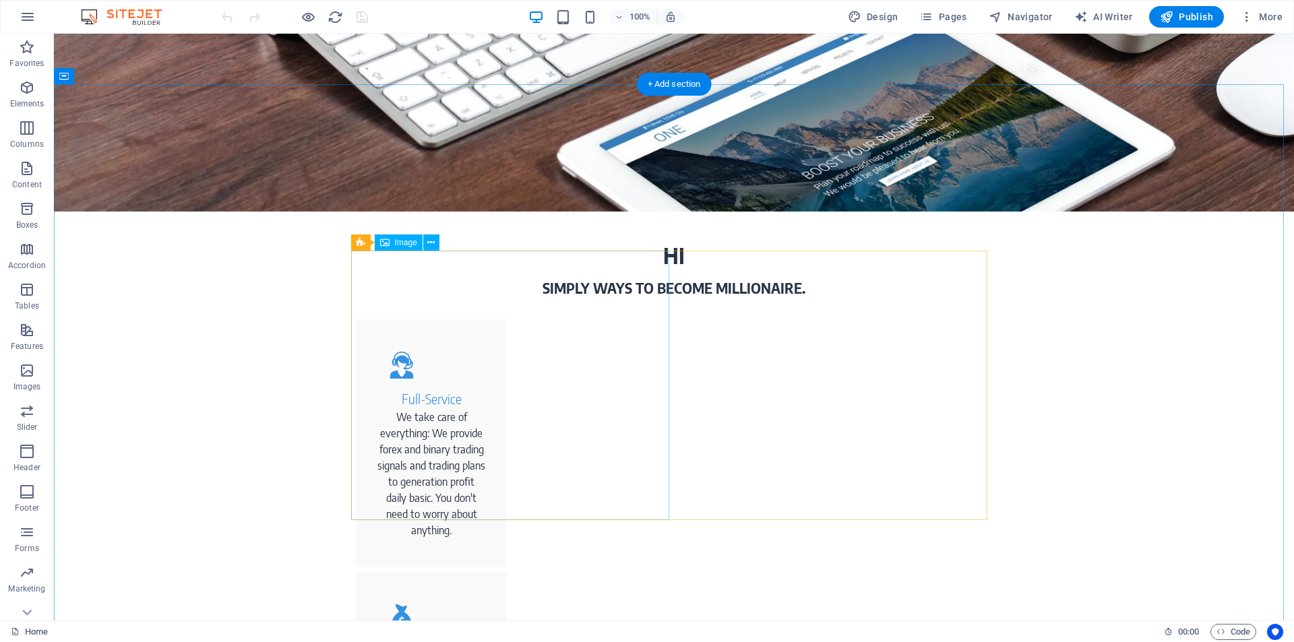
scroll to position [1027, 0]
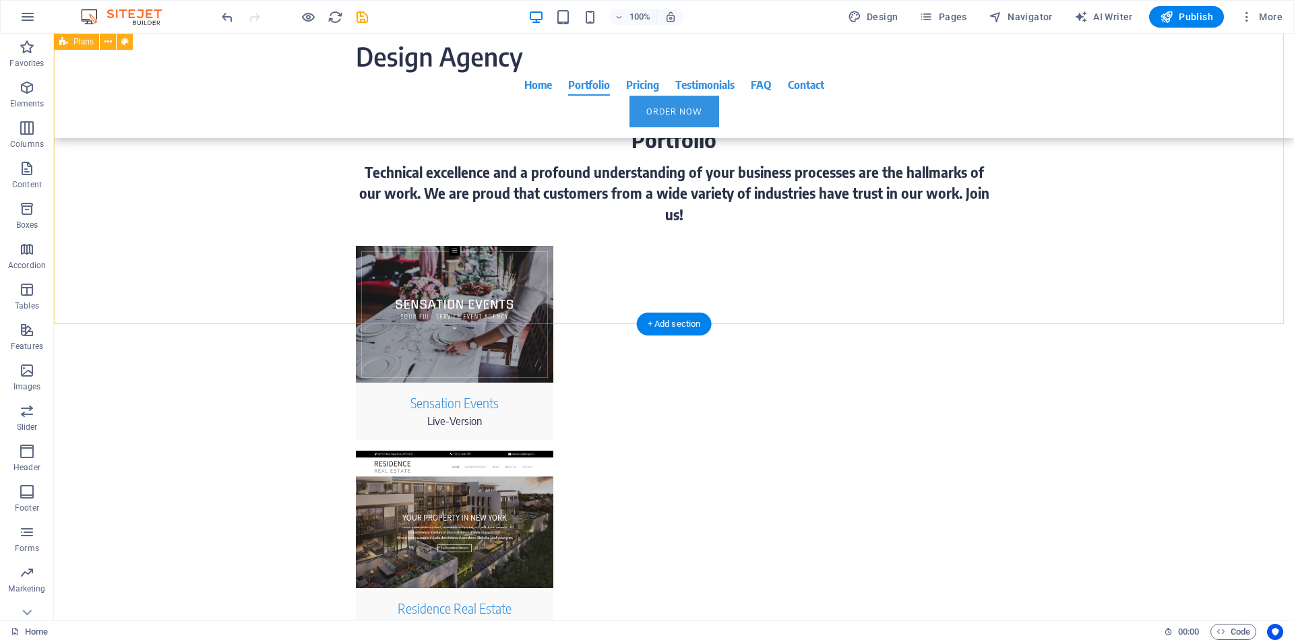
scroll to position [2568, 0]
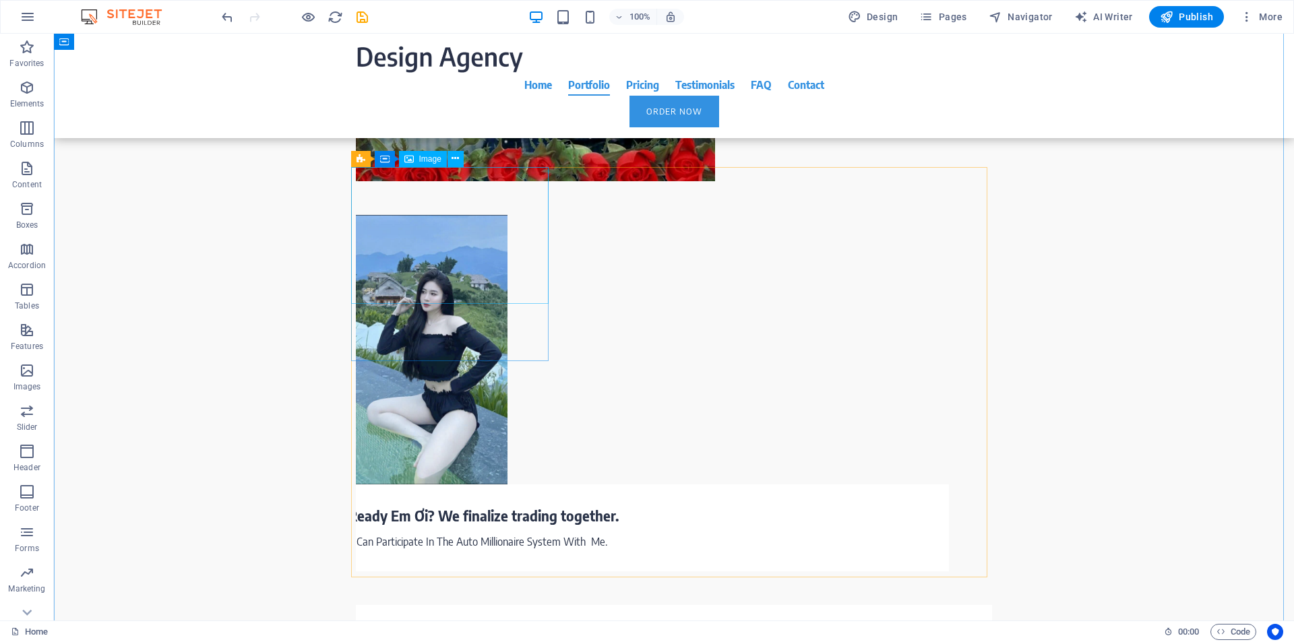
click at [427, 157] on span "Image" at bounding box center [430, 159] width 22 height 8
select select "%"
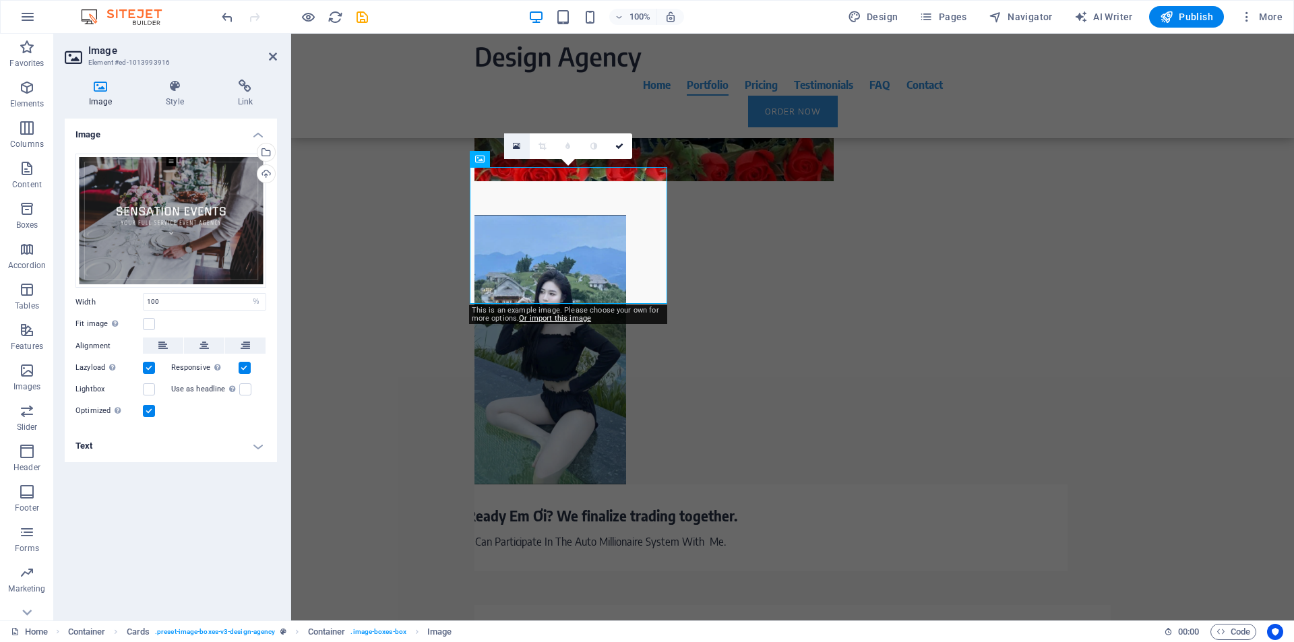
click at [514, 147] on icon at bounding box center [516, 146] width 7 height 9
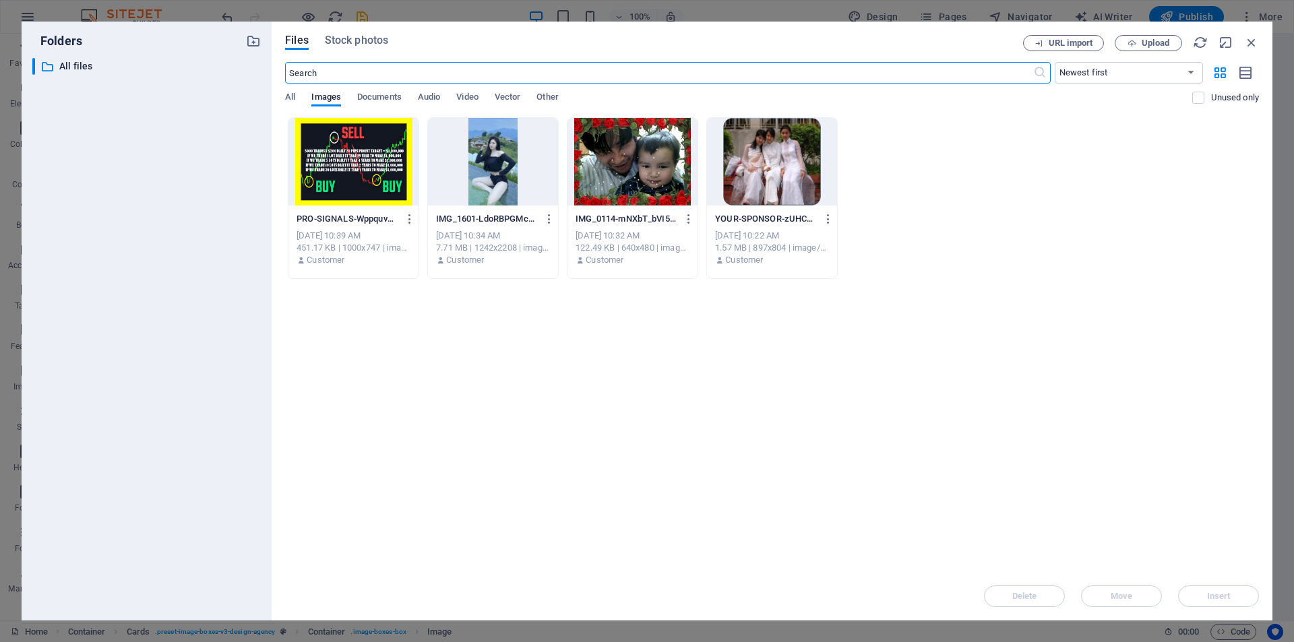
click at [356, 175] on div at bounding box center [353, 162] width 130 height 88
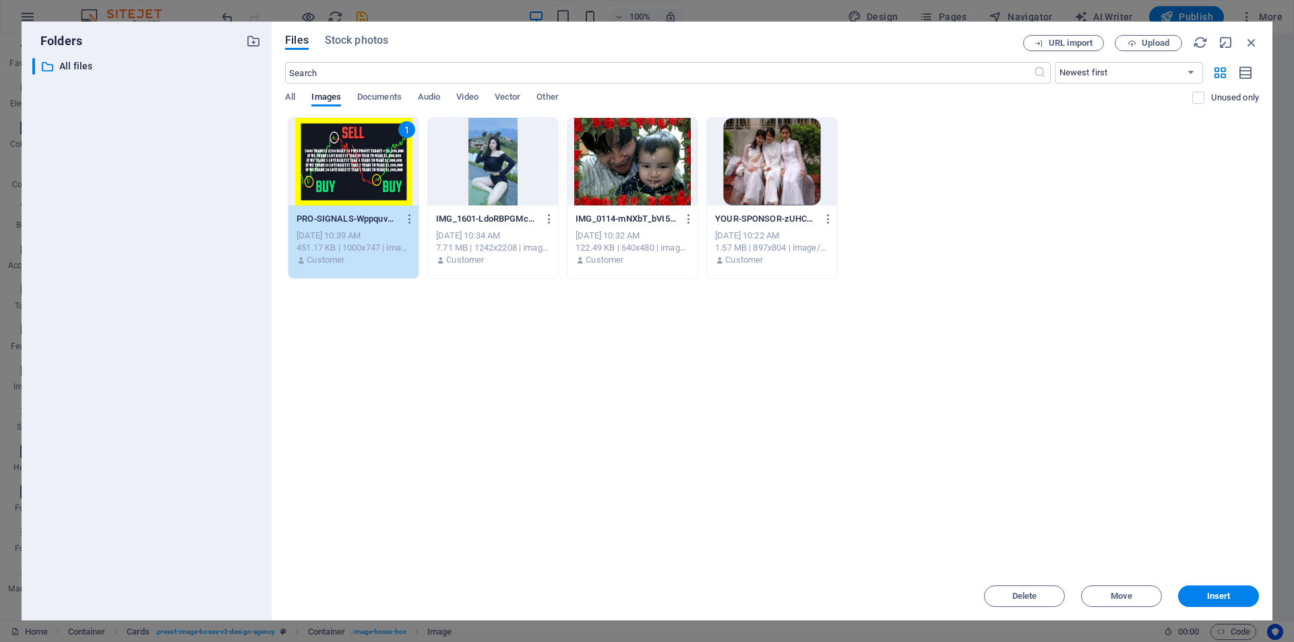
click at [356, 175] on div "1" at bounding box center [353, 162] width 130 height 88
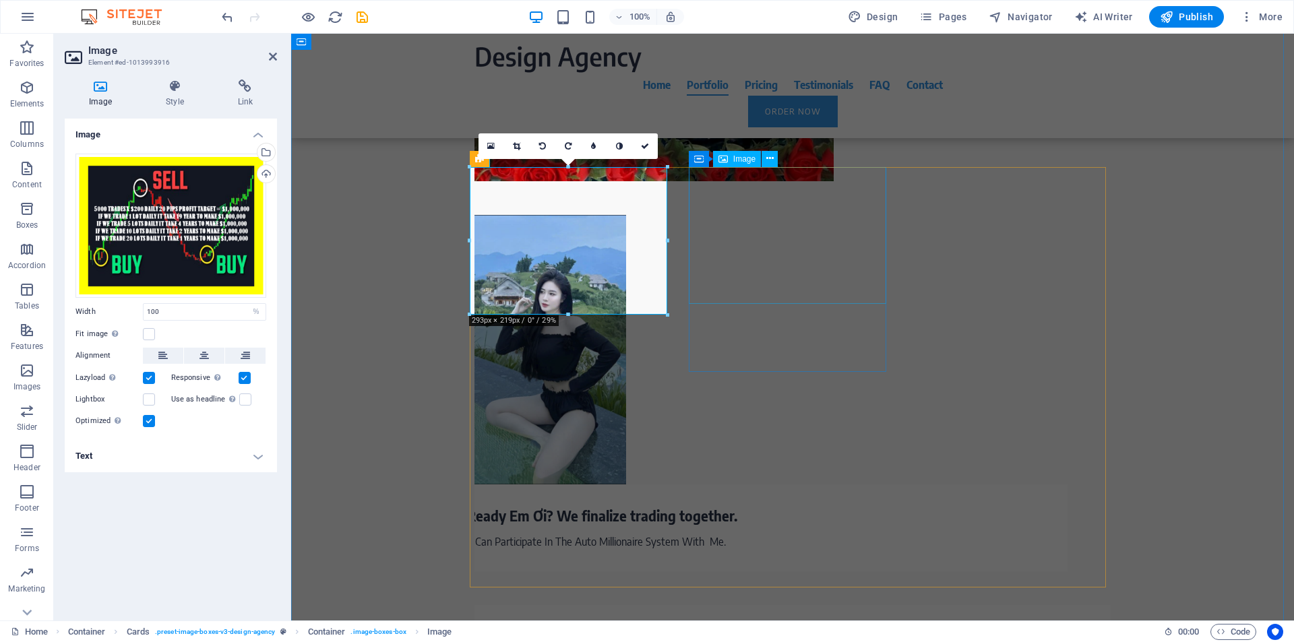
select select "%"
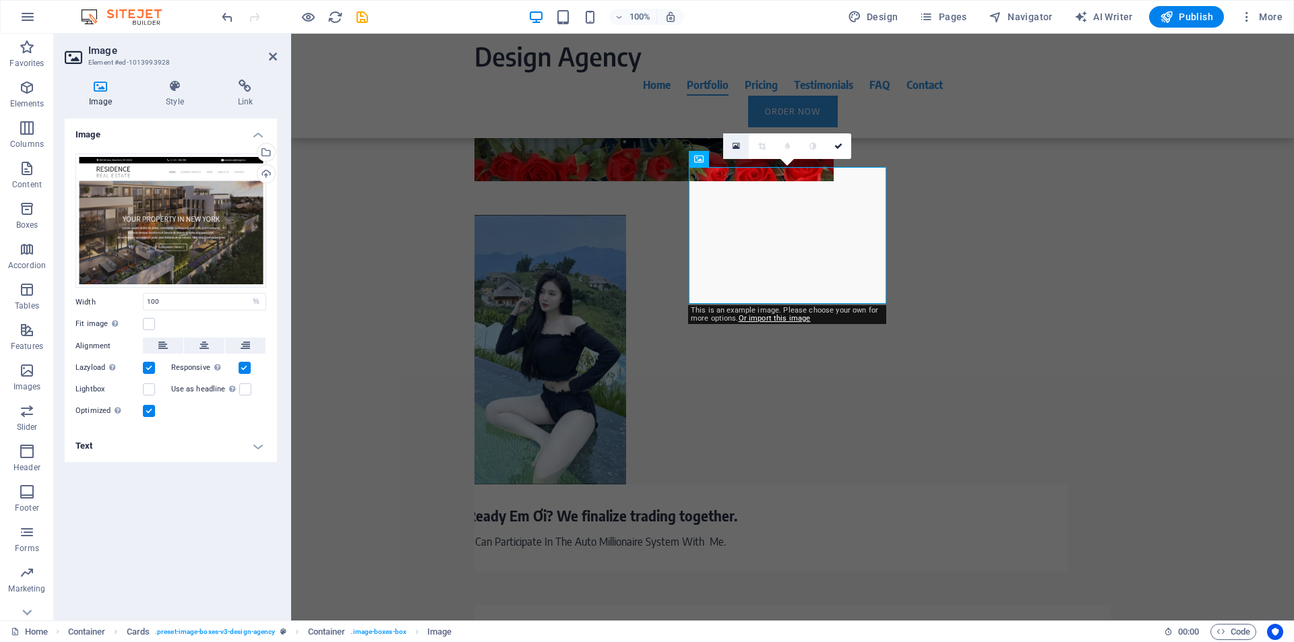
click at [739, 148] on icon at bounding box center [736, 146] width 7 height 9
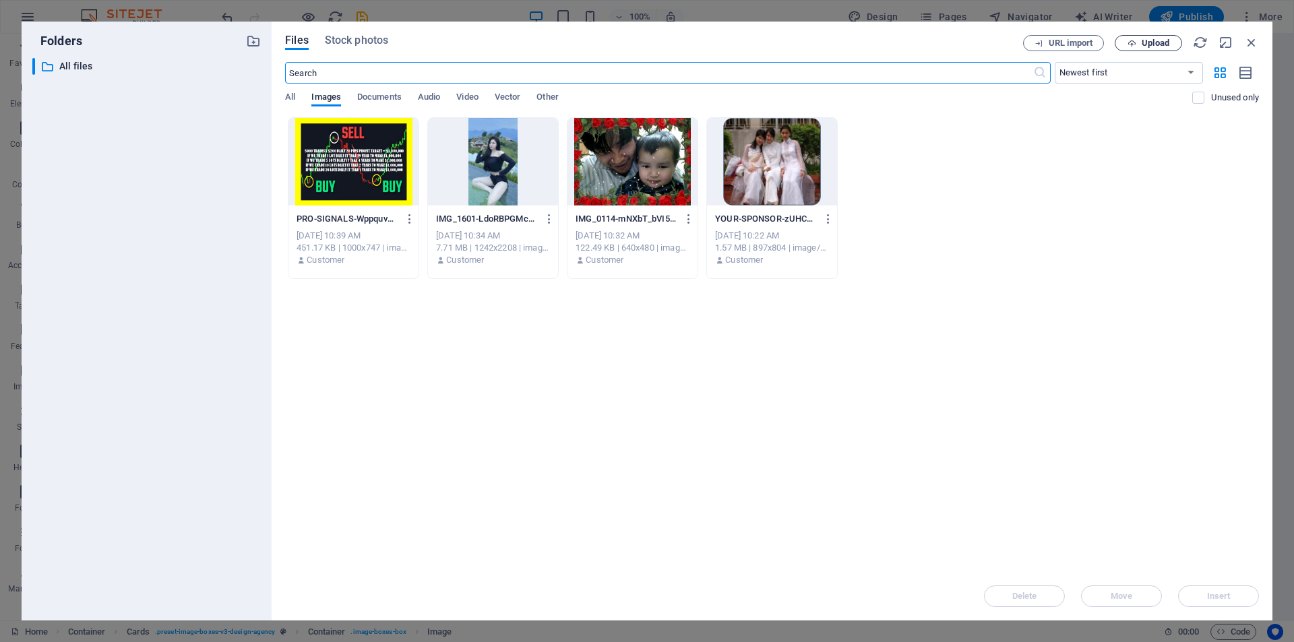
click at [1147, 42] on span "Upload" at bounding box center [1156, 43] width 28 height 8
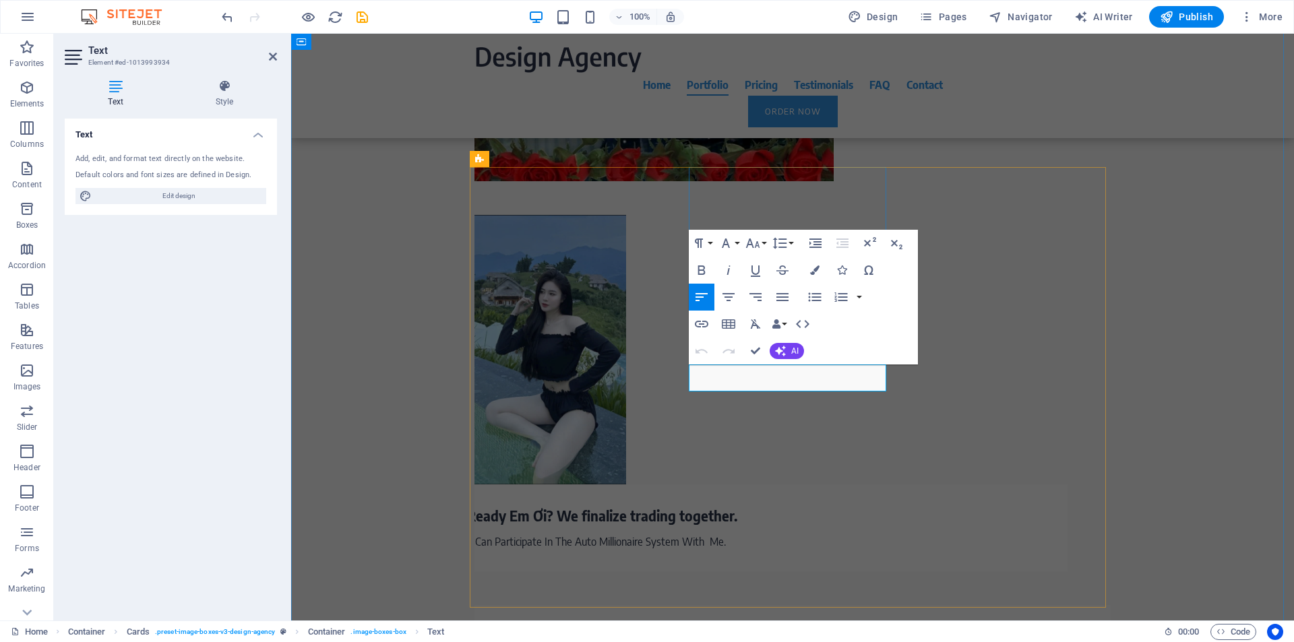
drag, startPoint x: 834, startPoint y: 377, endPoint x: 760, endPoint y: 372, distance: 75.0
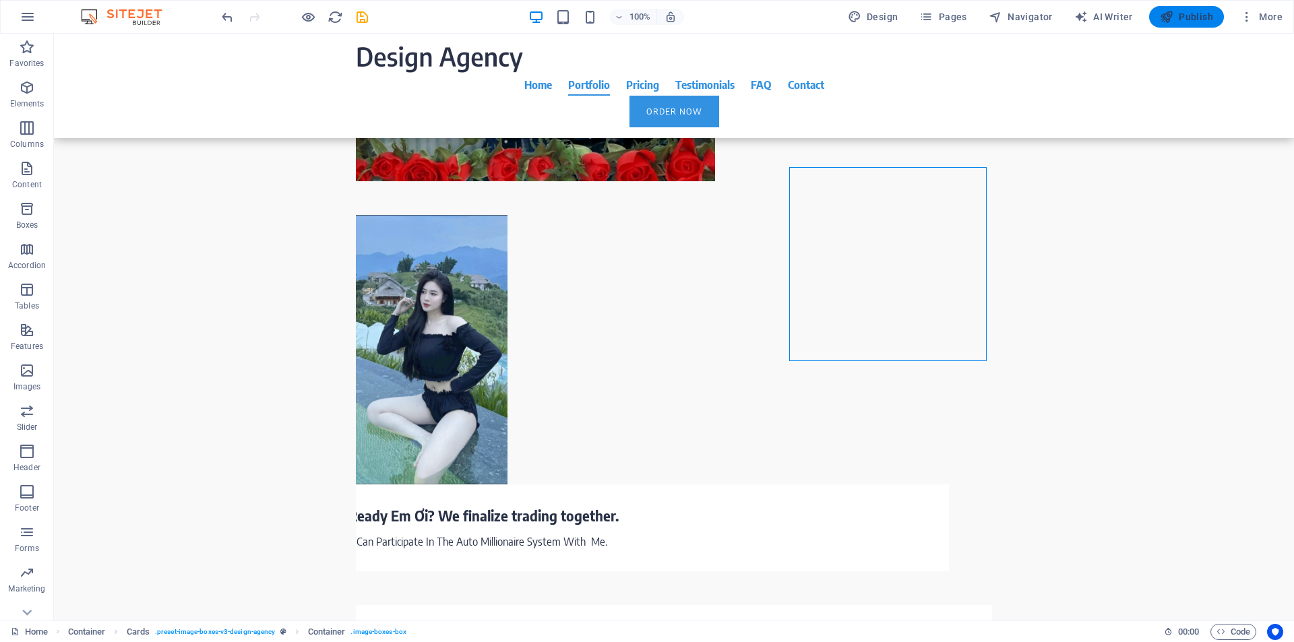
click at [1195, 14] on span "Publish" at bounding box center [1186, 16] width 53 height 13
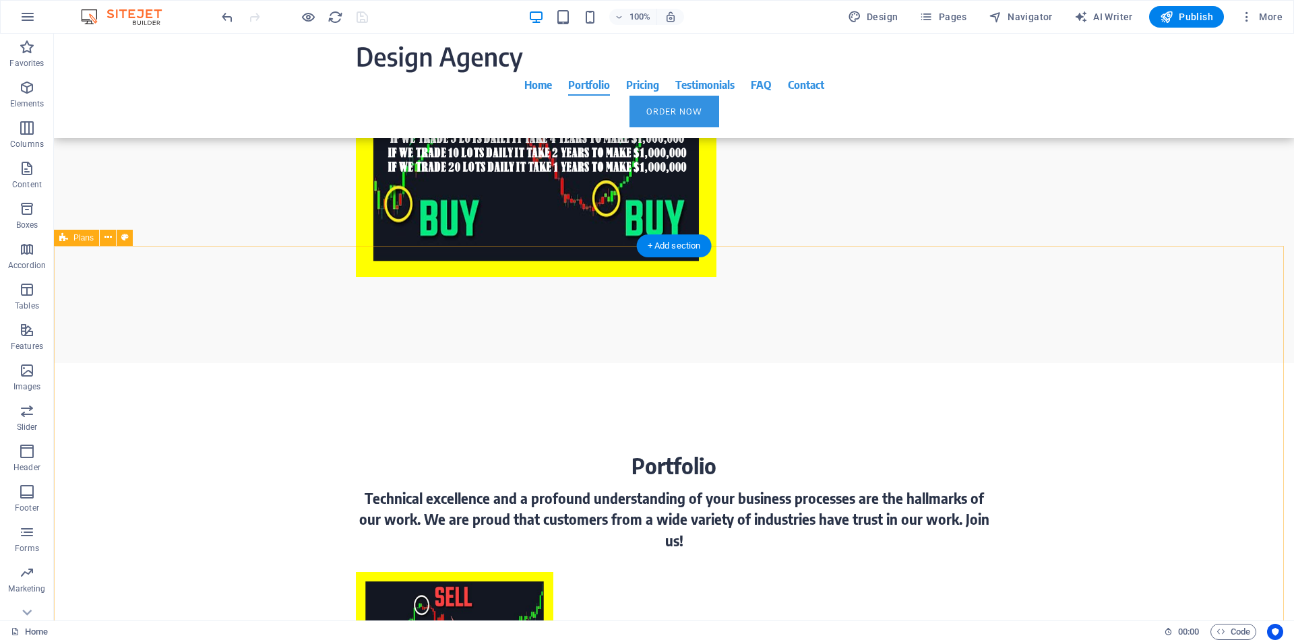
scroll to position [3082, 0]
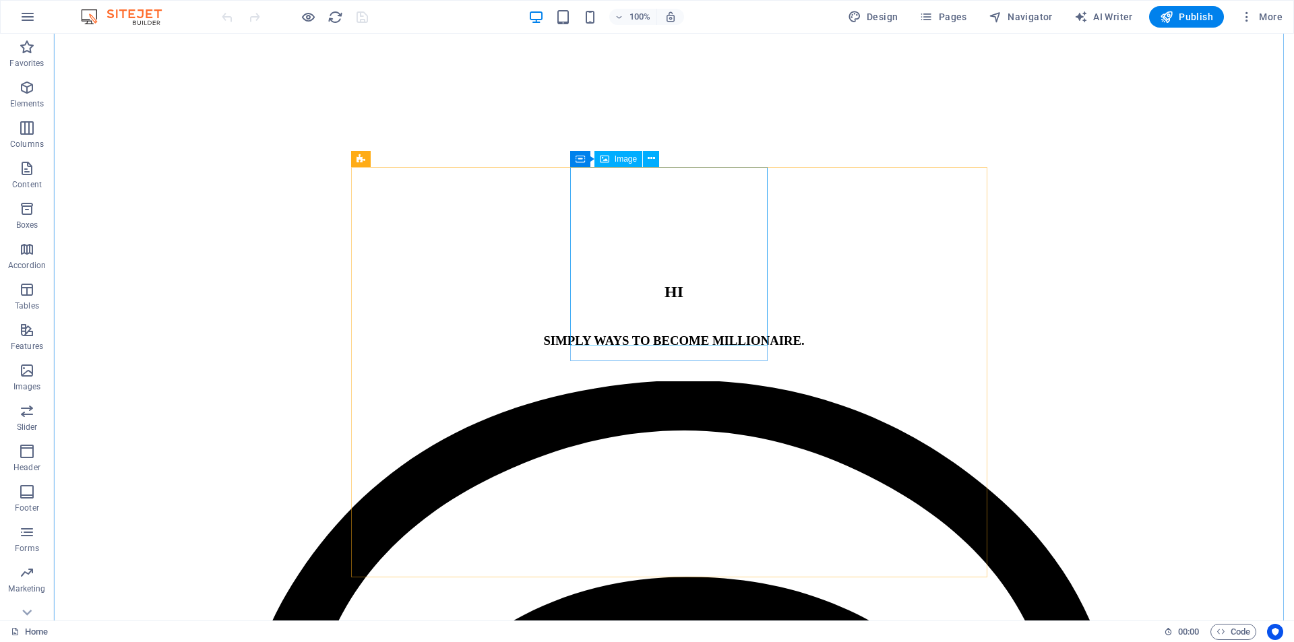
scroll to position [2568, 0]
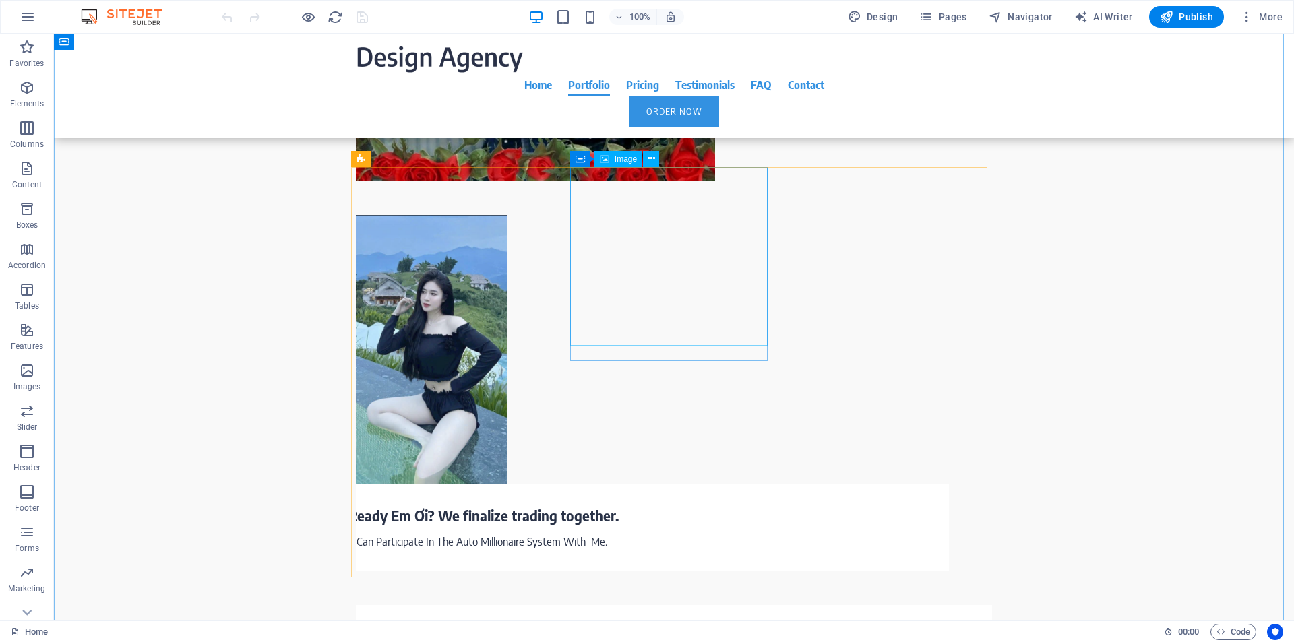
select select "%"
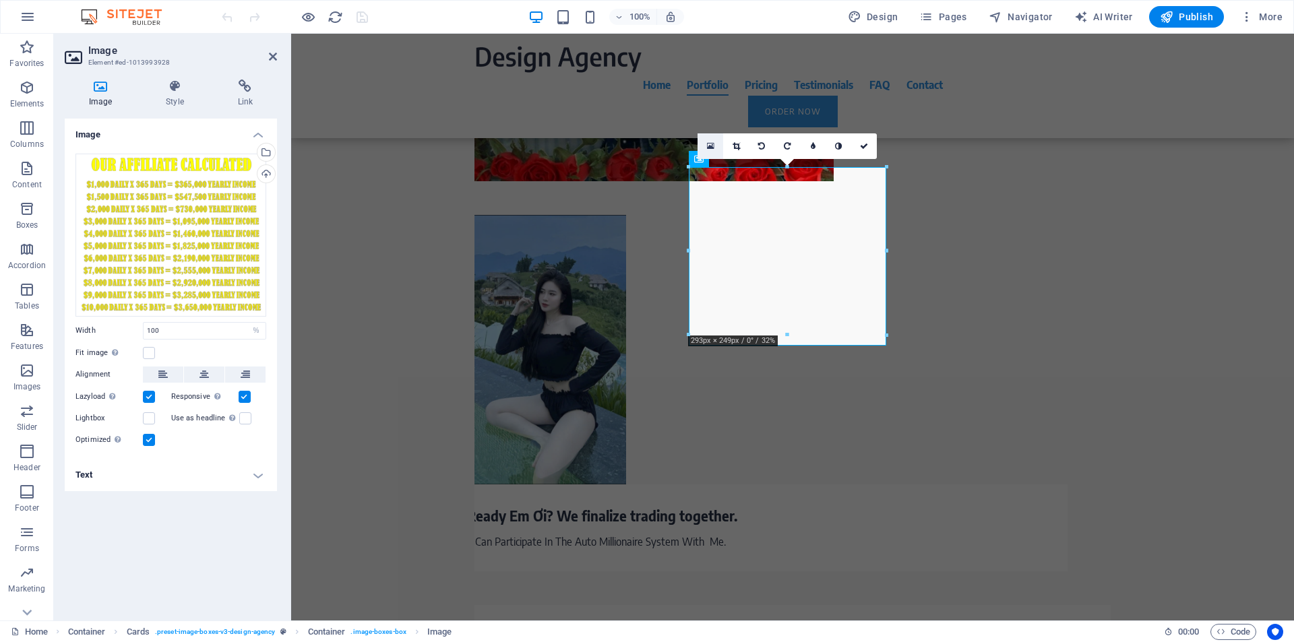
click at [712, 146] on icon at bounding box center [710, 146] width 7 height 9
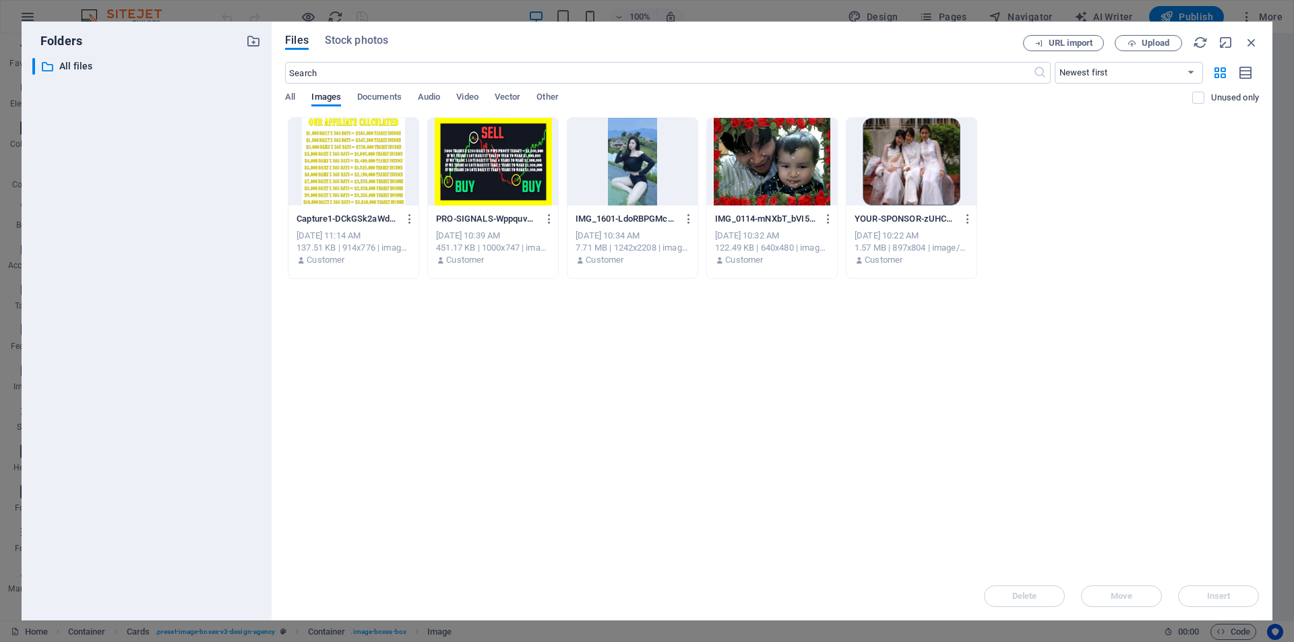
click at [347, 173] on div at bounding box center [353, 162] width 130 height 88
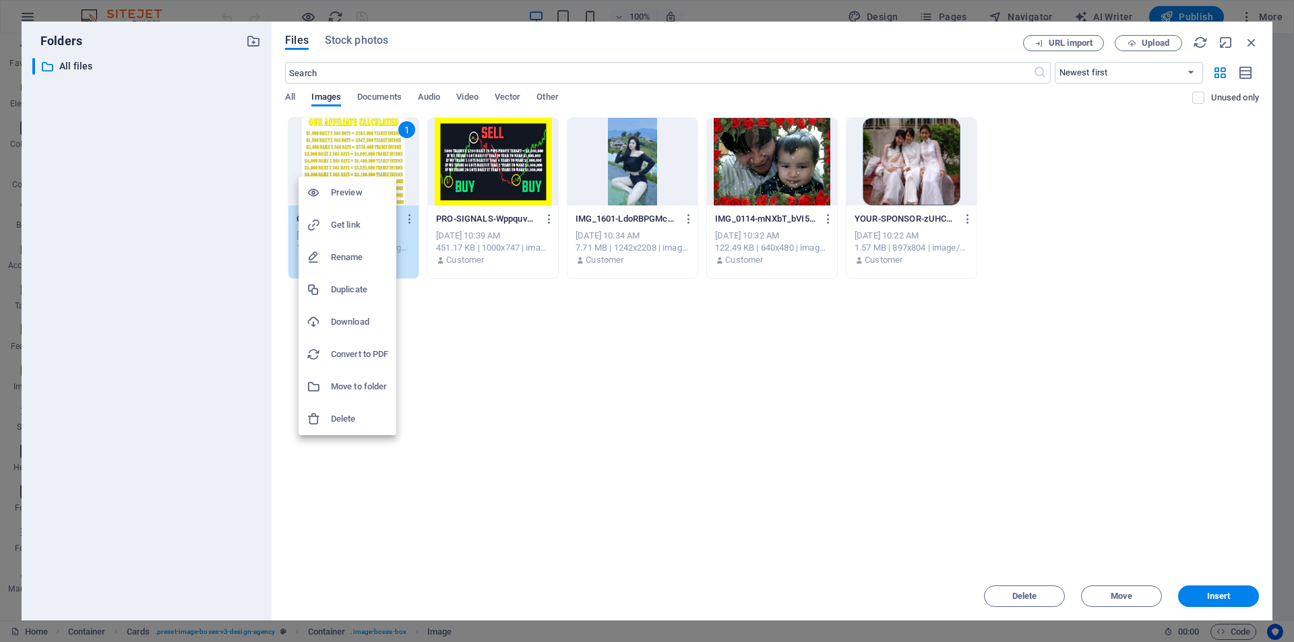
click at [342, 420] on h6 "Delete" at bounding box center [359, 419] width 57 height 16
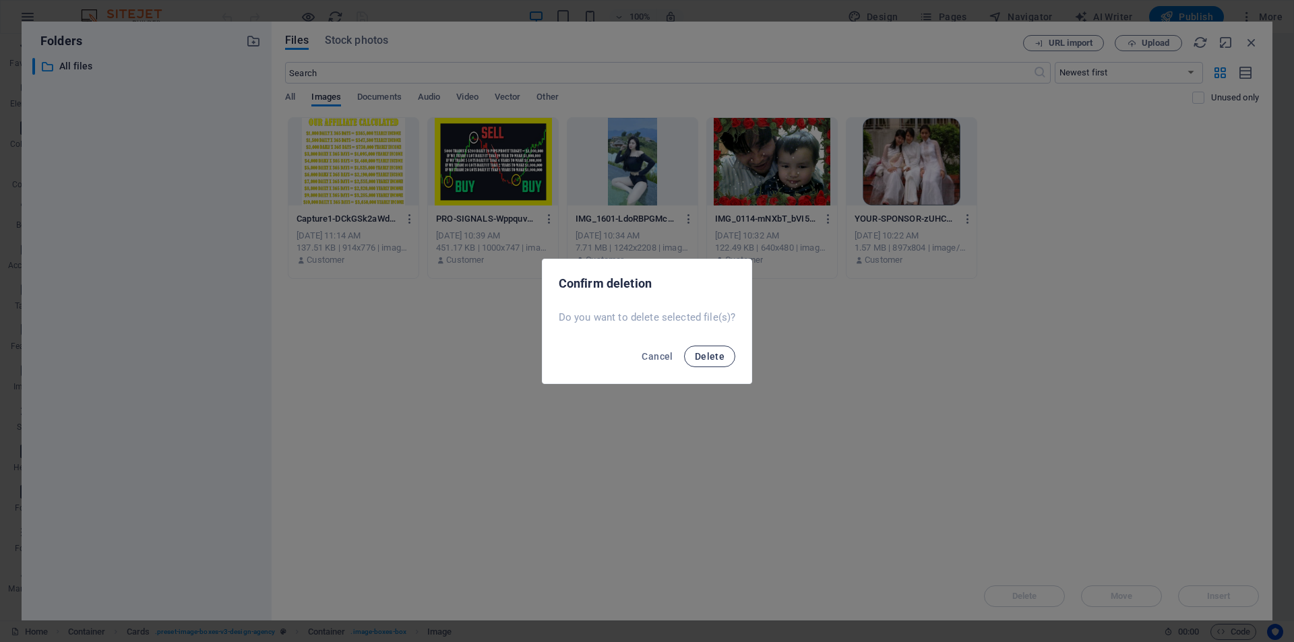
click at [720, 356] on span "Delete" at bounding box center [710, 356] width 30 height 11
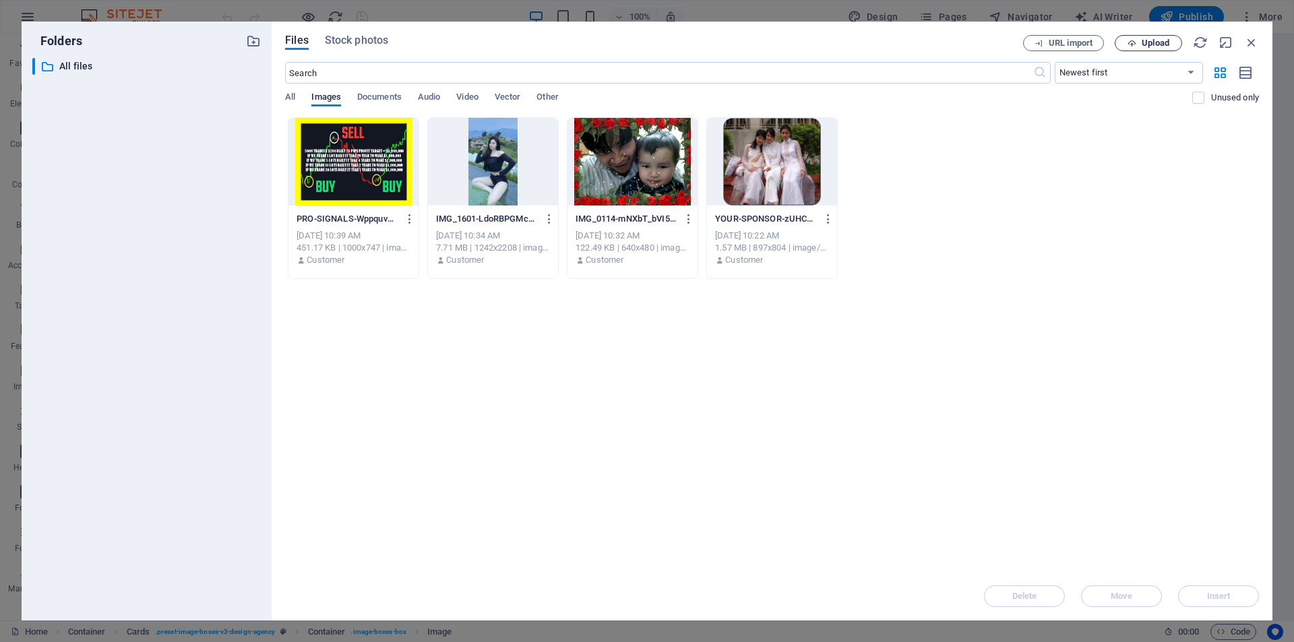
click at [1158, 43] on span "Upload" at bounding box center [1156, 43] width 28 height 8
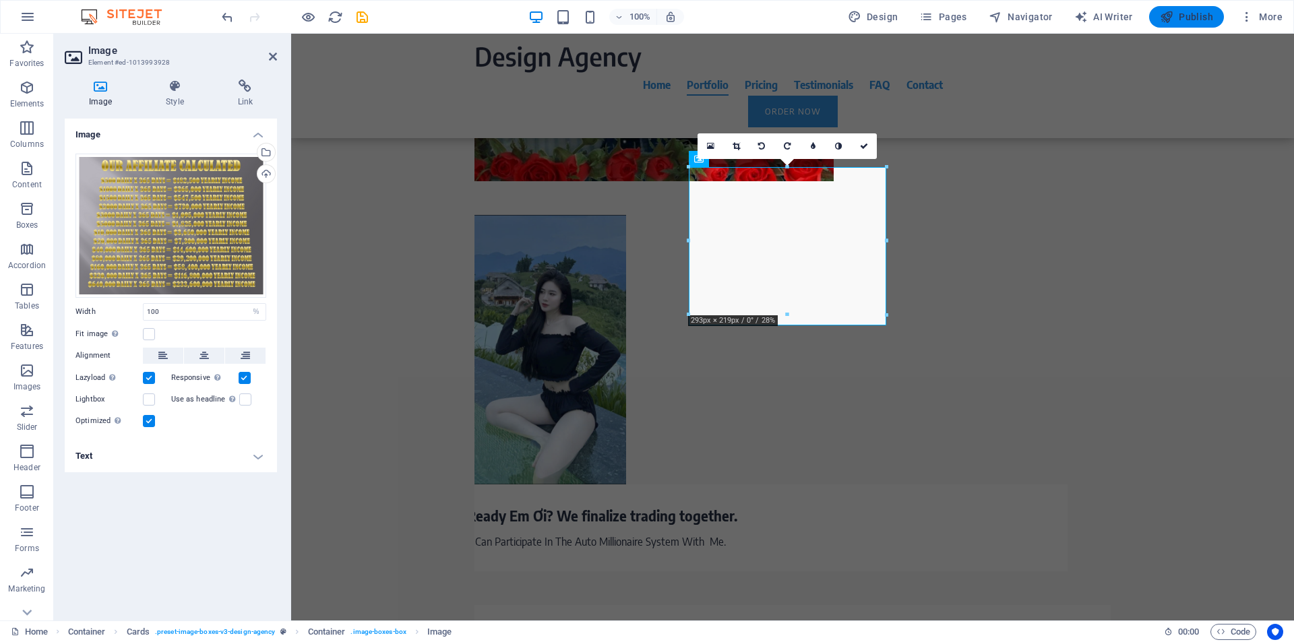
click at [1191, 12] on span "Publish" at bounding box center [1186, 16] width 53 height 13
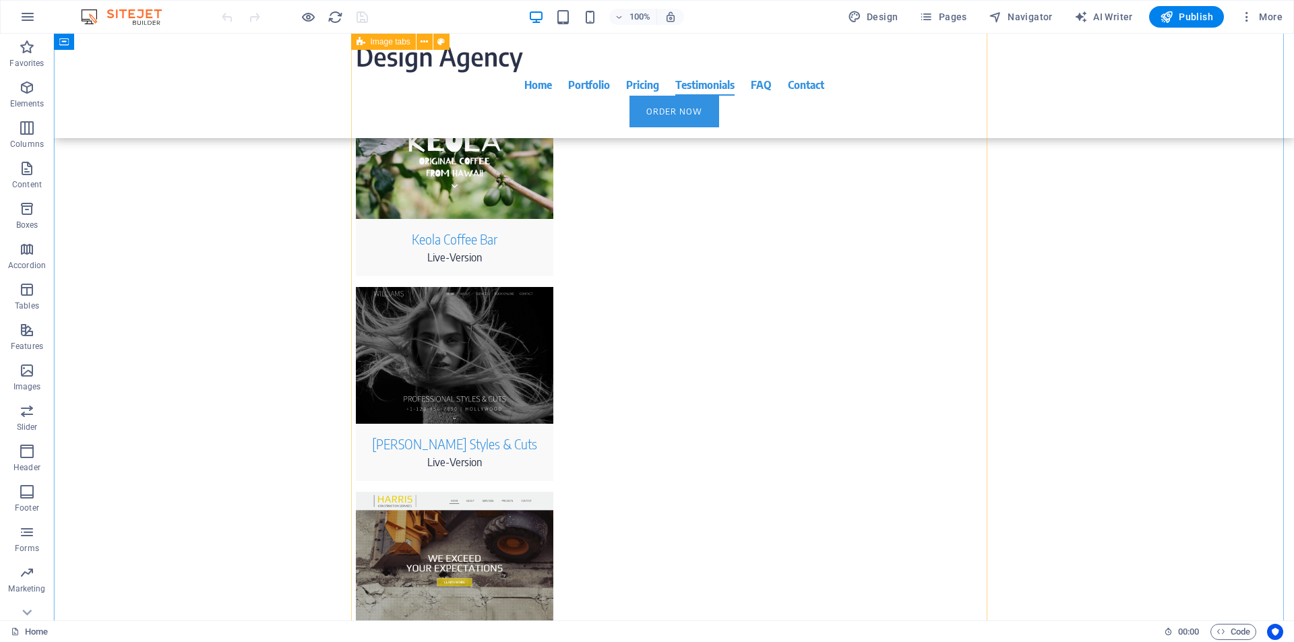
scroll to position [4622, 0]
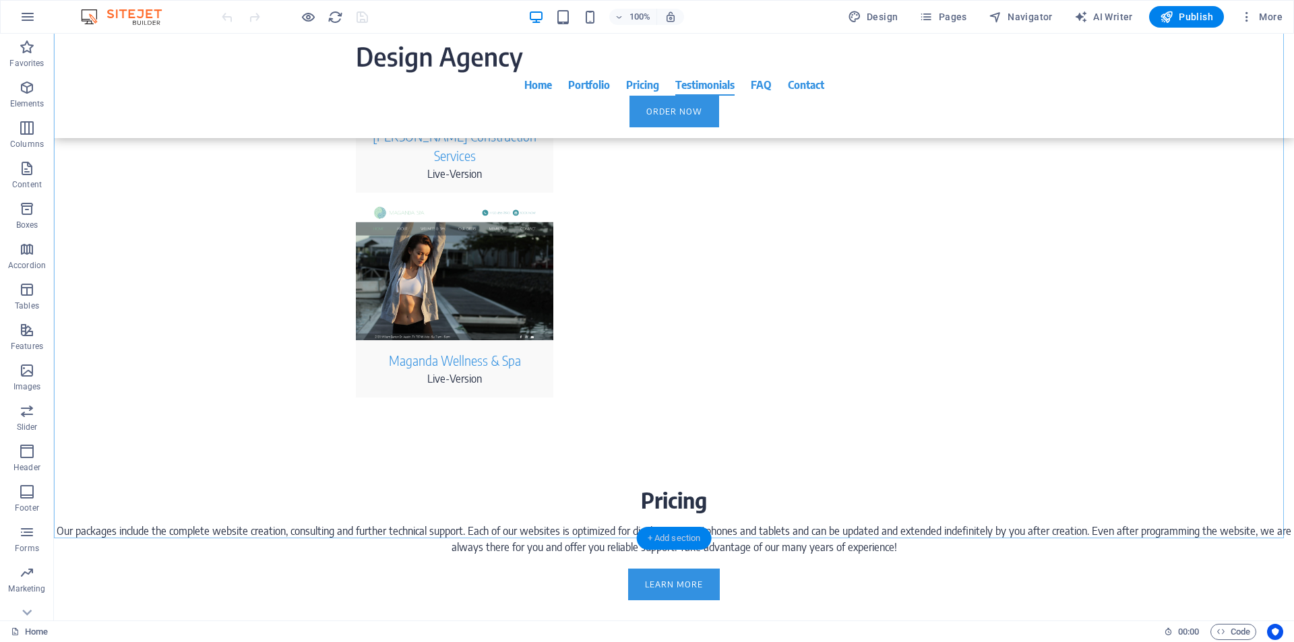
click at [682, 543] on div "+ Add section" at bounding box center [674, 538] width 75 height 23
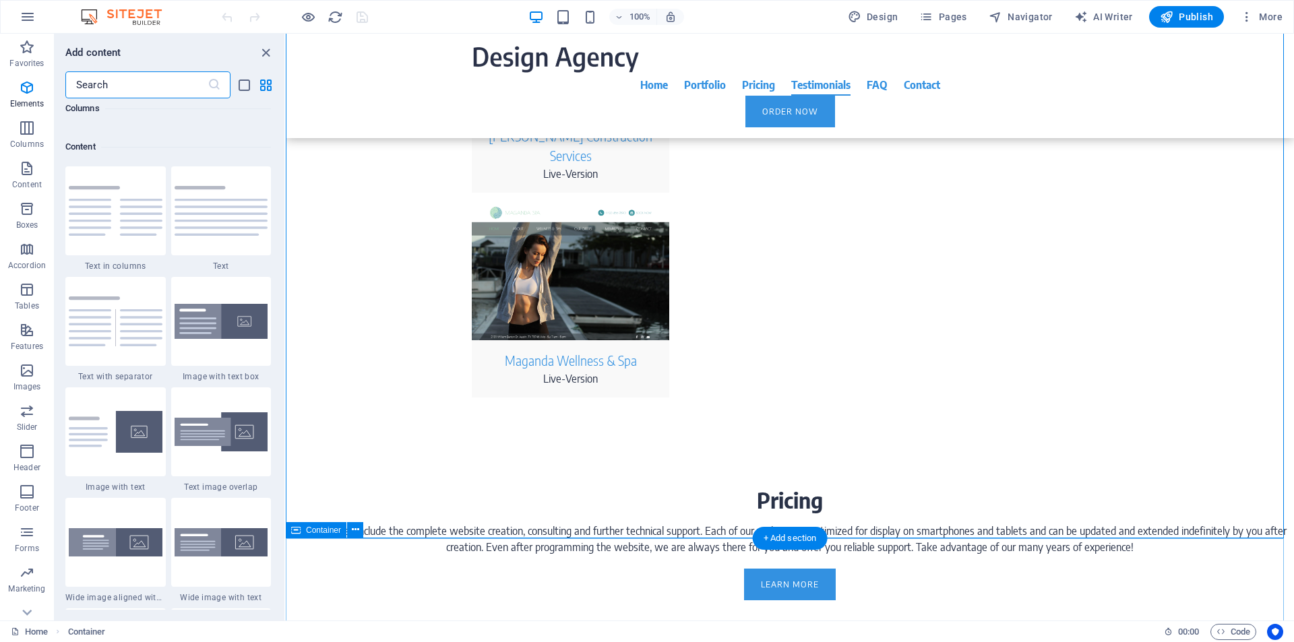
scroll to position [2358, 0]
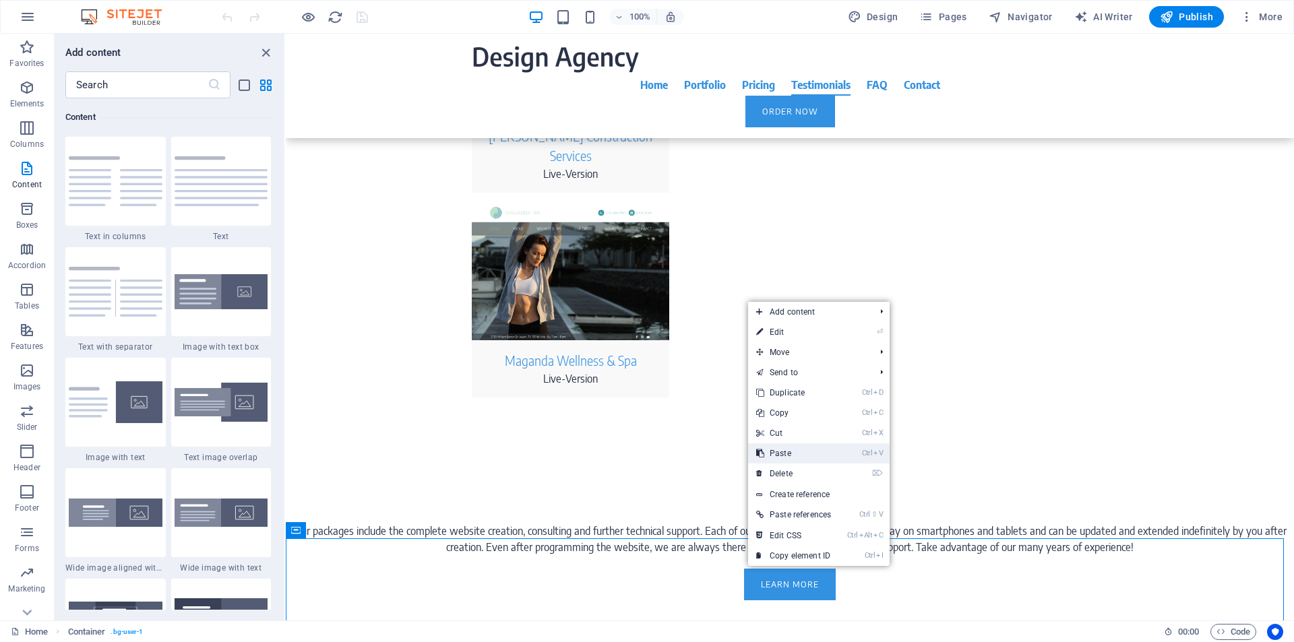
click at [797, 456] on link "Ctrl V Paste" at bounding box center [793, 453] width 91 height 20
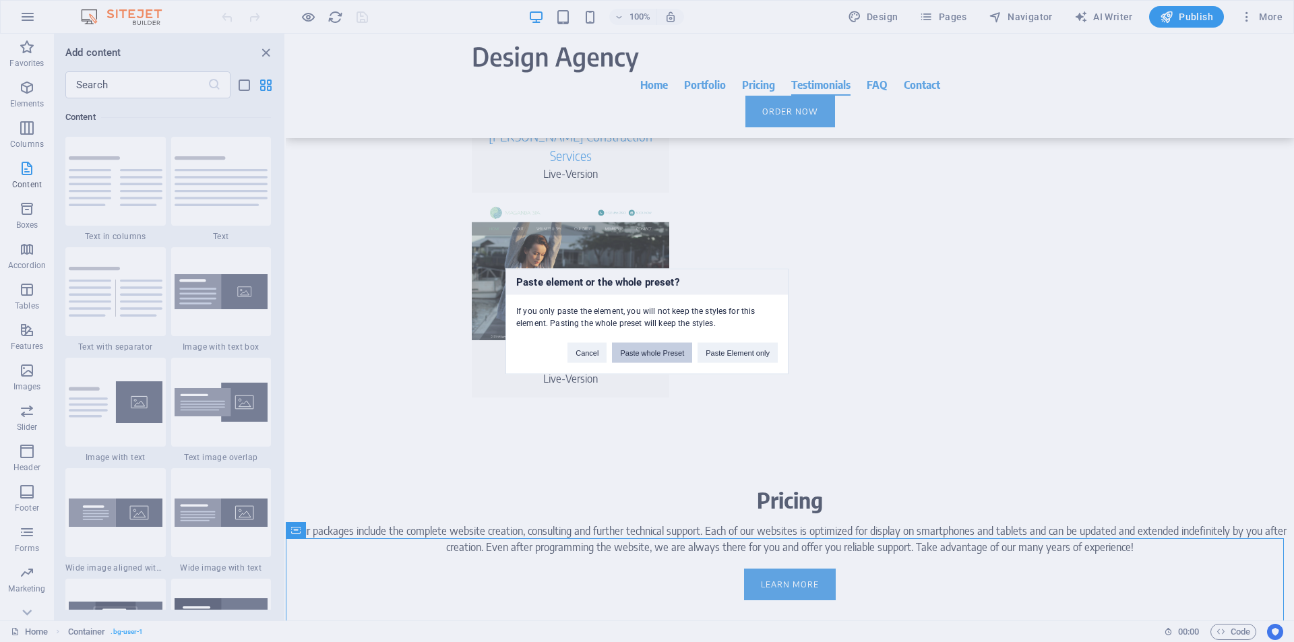
click at [661, 354] on button "Paste whole Preset" at bounding box center [652, 352] width 80 height 20
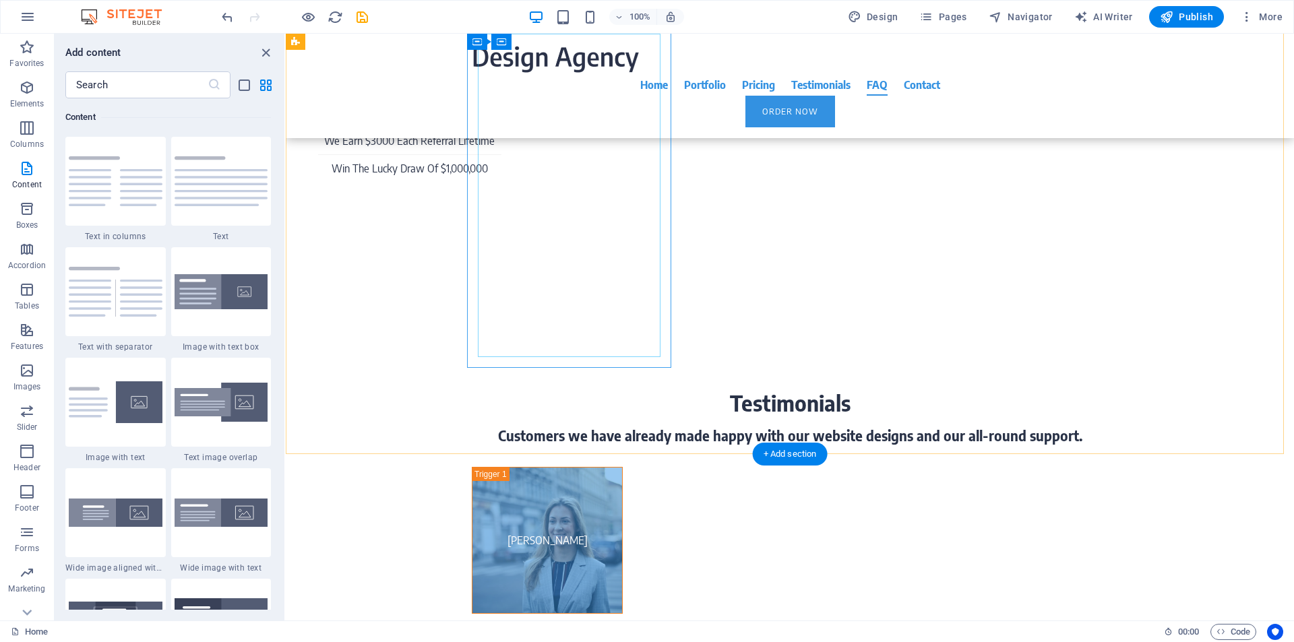
scroll to position [5679, 0]
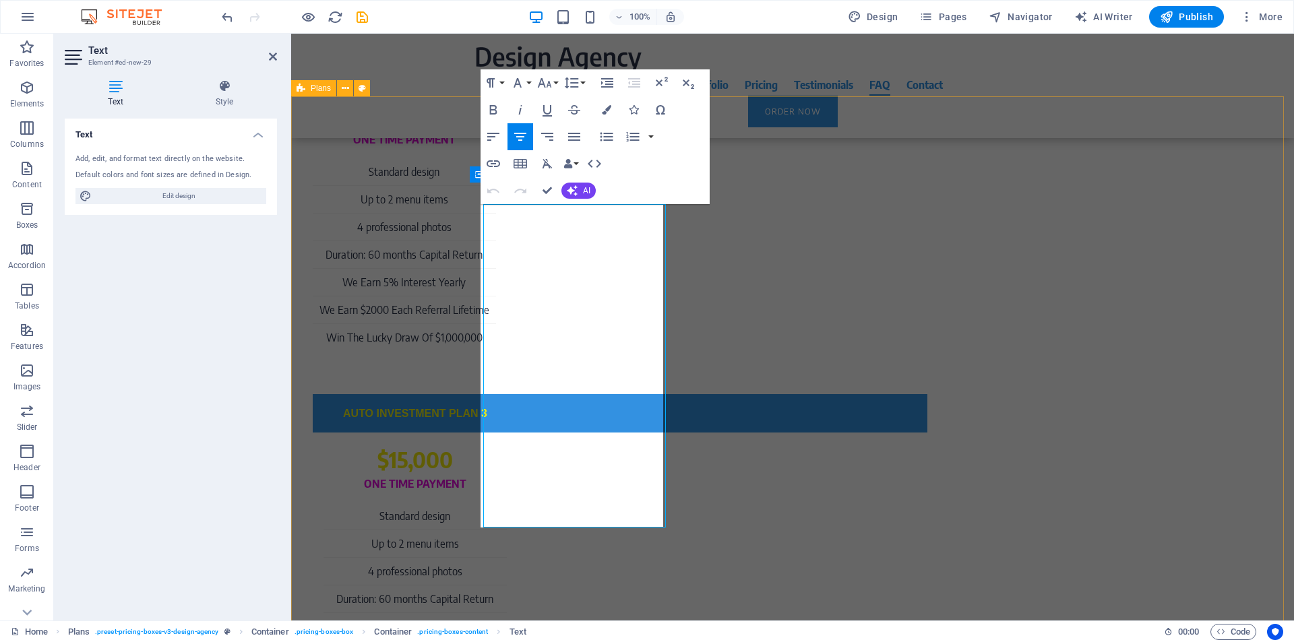
scroll to position [6022, 0]
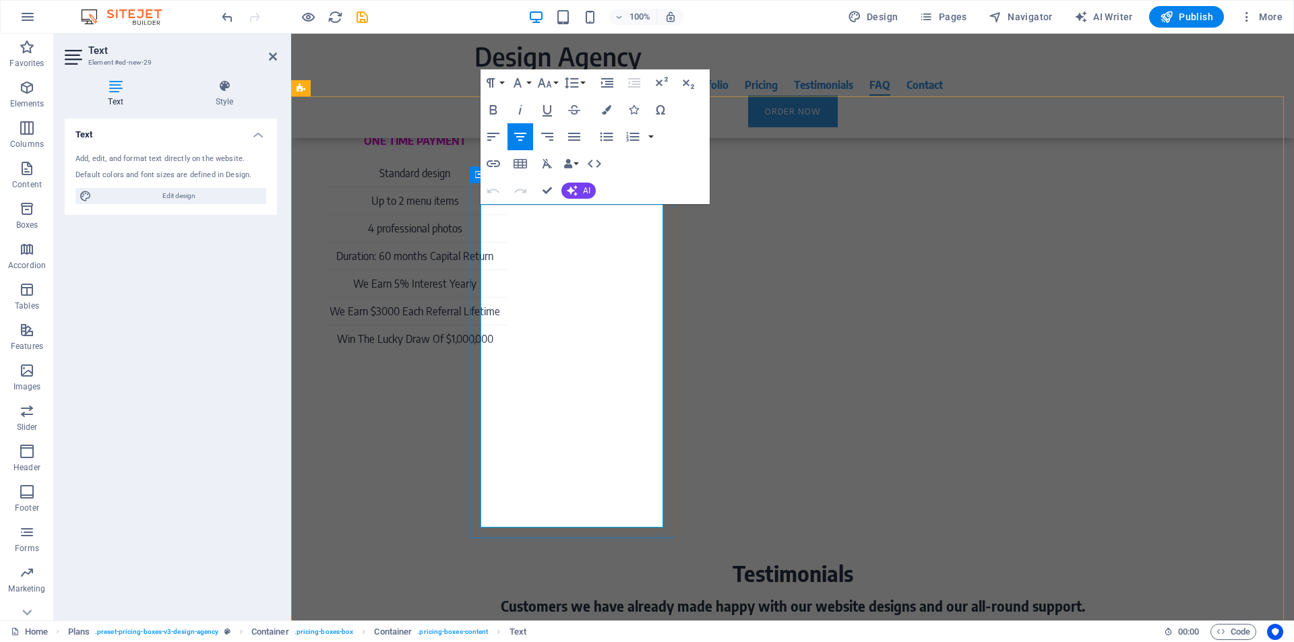
drag, startPoint x: 512, startPoint y: 225, endPoint x: 660, endPoint y: 504, distance: 315.9
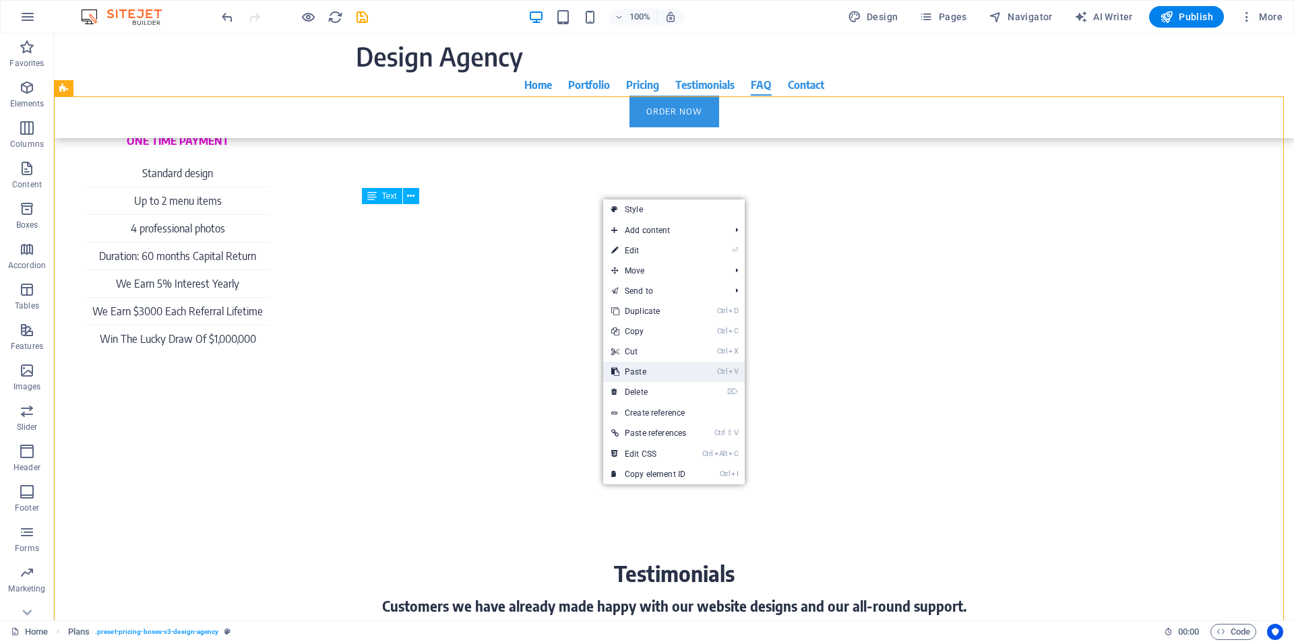
click at [638, 375] on link "Ctrl V Paste" at bounding box center [648, 372] width 91 height 20
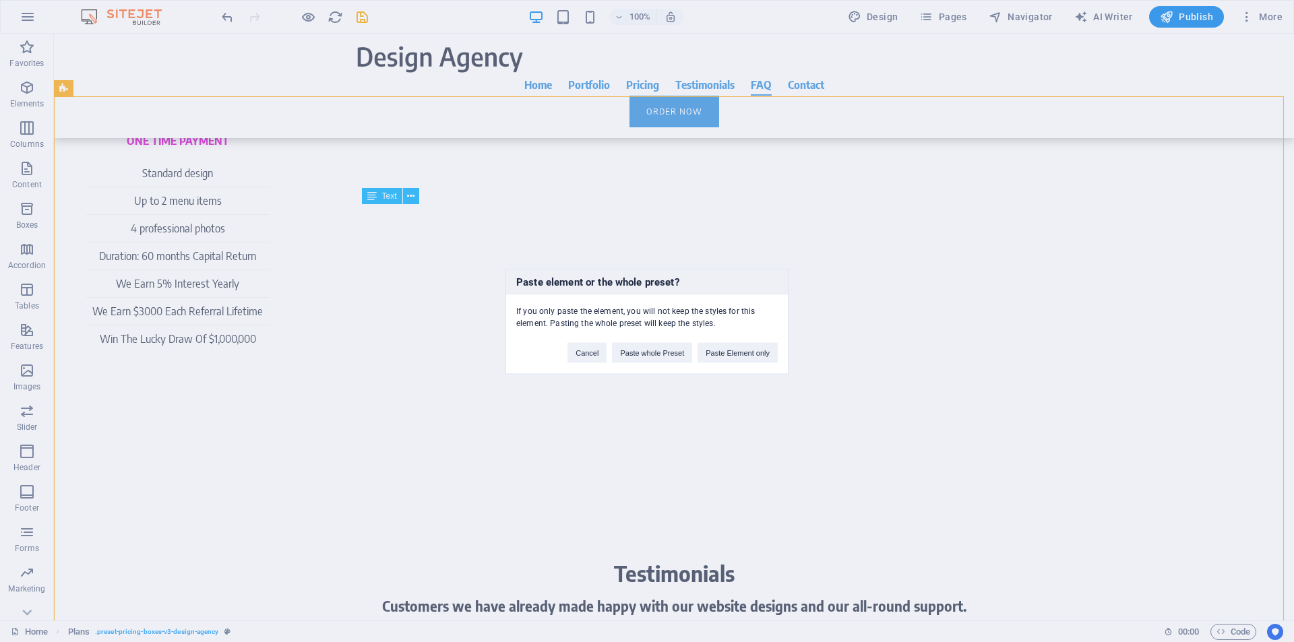
click at [652, 338] on div "Cancel Paste whole Preset Paste Element only" at bounding box center [672, 346] width 230 height 34
click at [644, 349] on button "Paste whole Preset" at bounding box center [652, 352] width 80 height 20
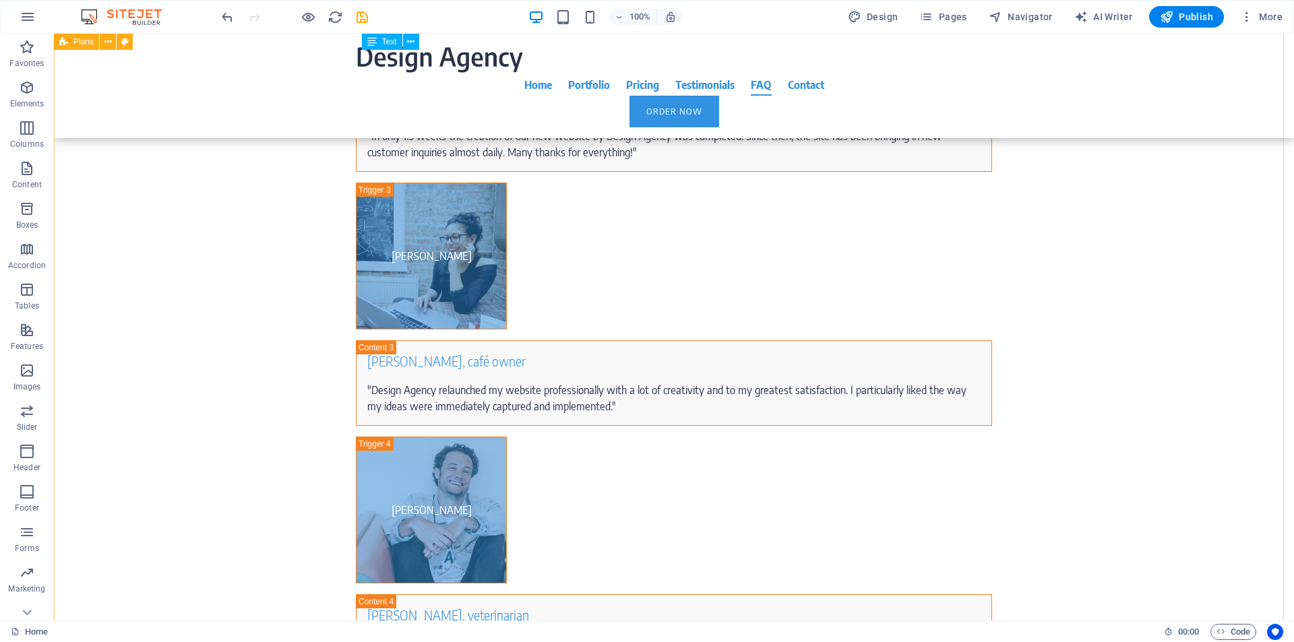
scroll to position [6455, 0]
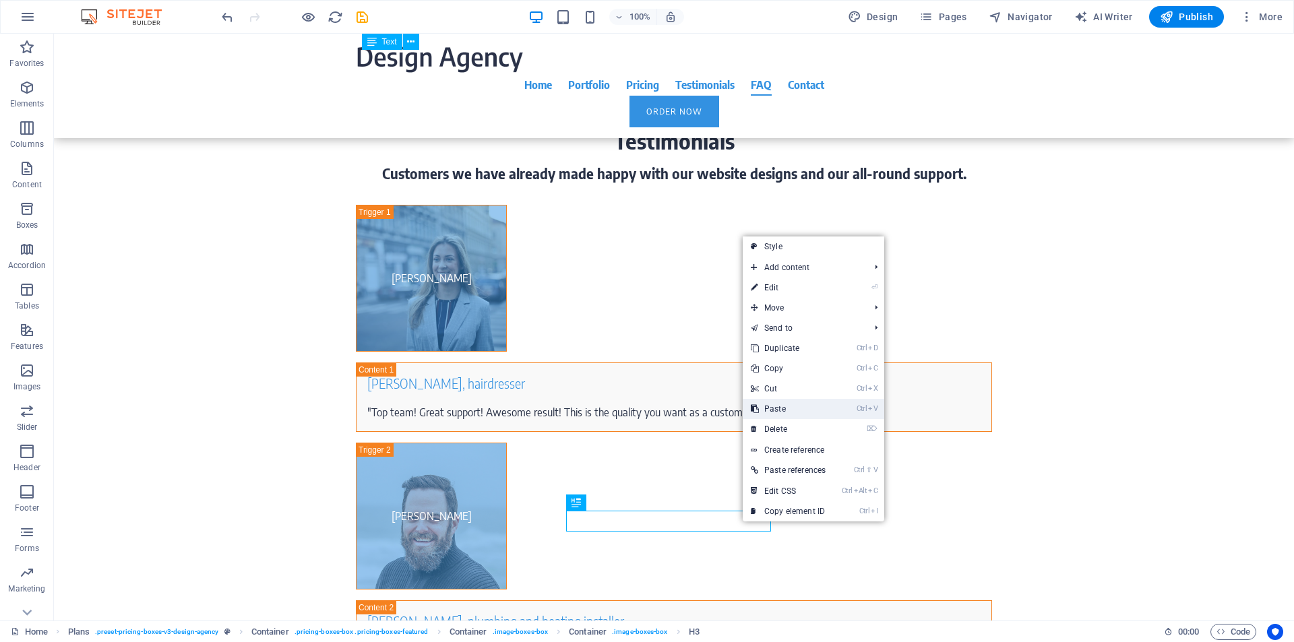
click at [782, 411] on link "Ctrl V Paste" at bounding box center [788, 409] width 91 height 20
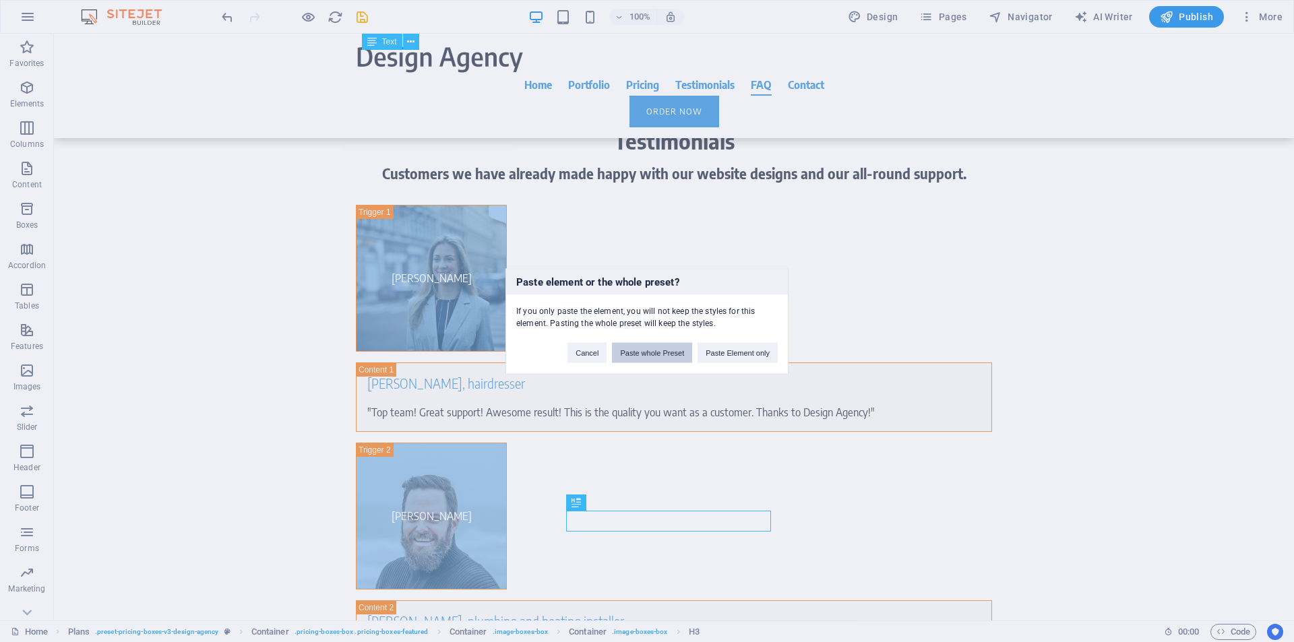
click at [674, 352] on button "Paste whole Preset" at bounding box center [652, 352] width 80 height 20
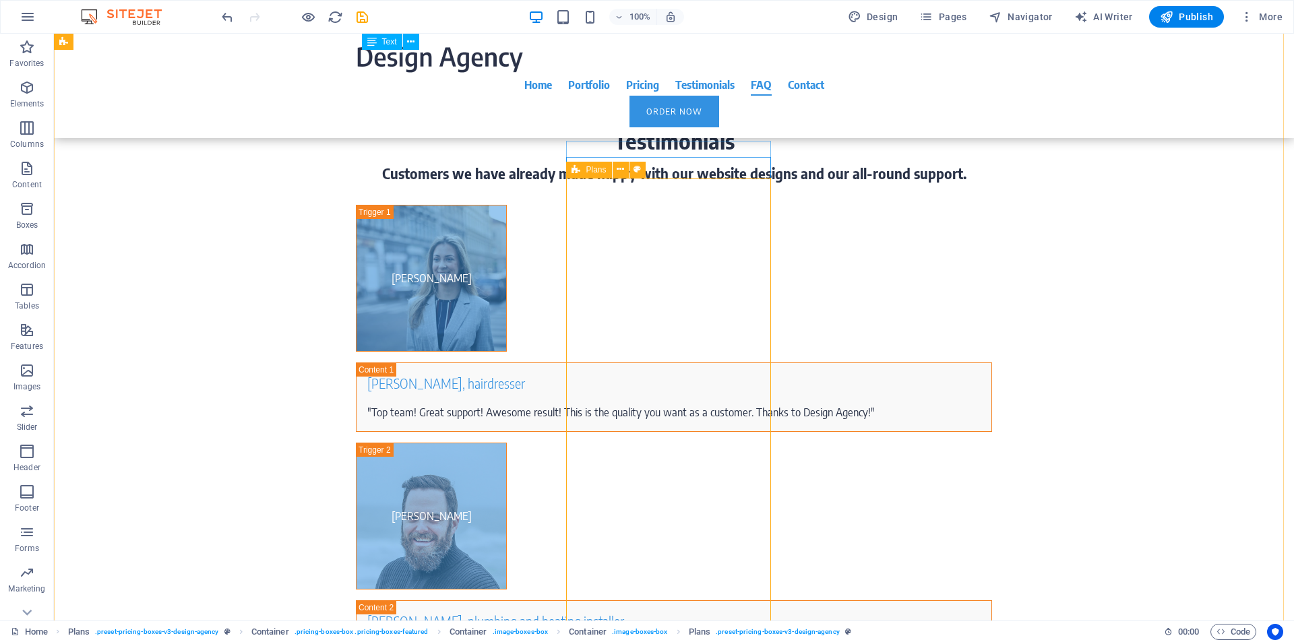
scroll to position [6969, 0]
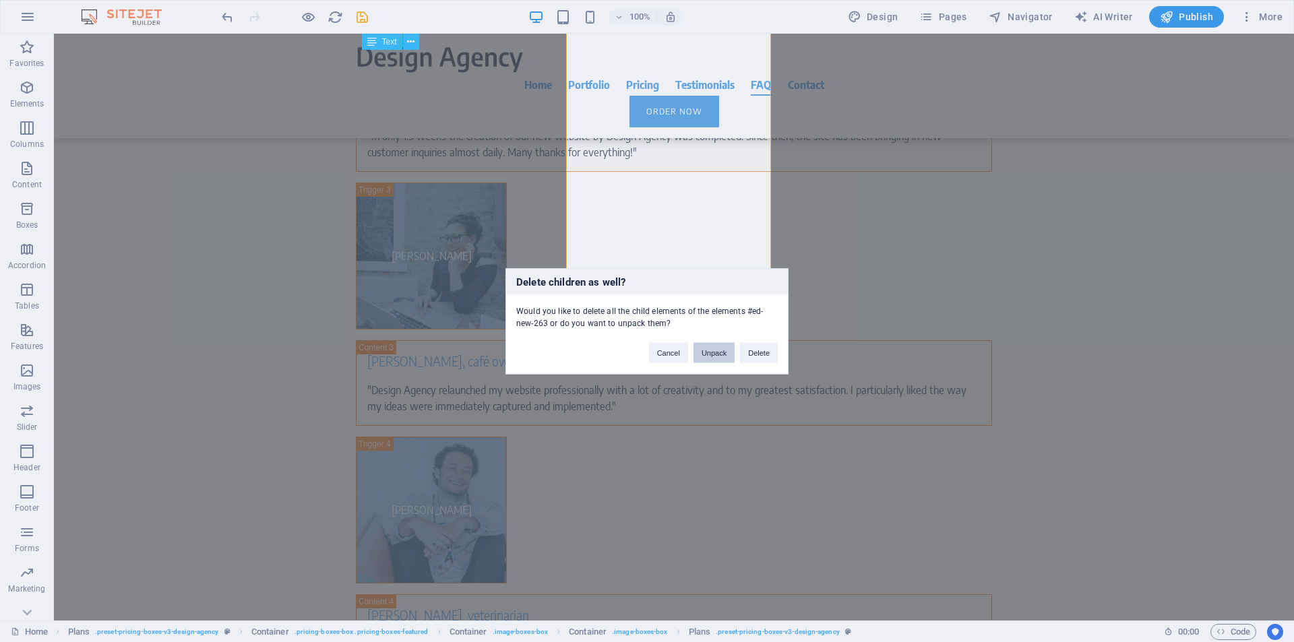
click at [709, 355] on button "Unpack" at bounding box center [713, 352] width 41 height 20
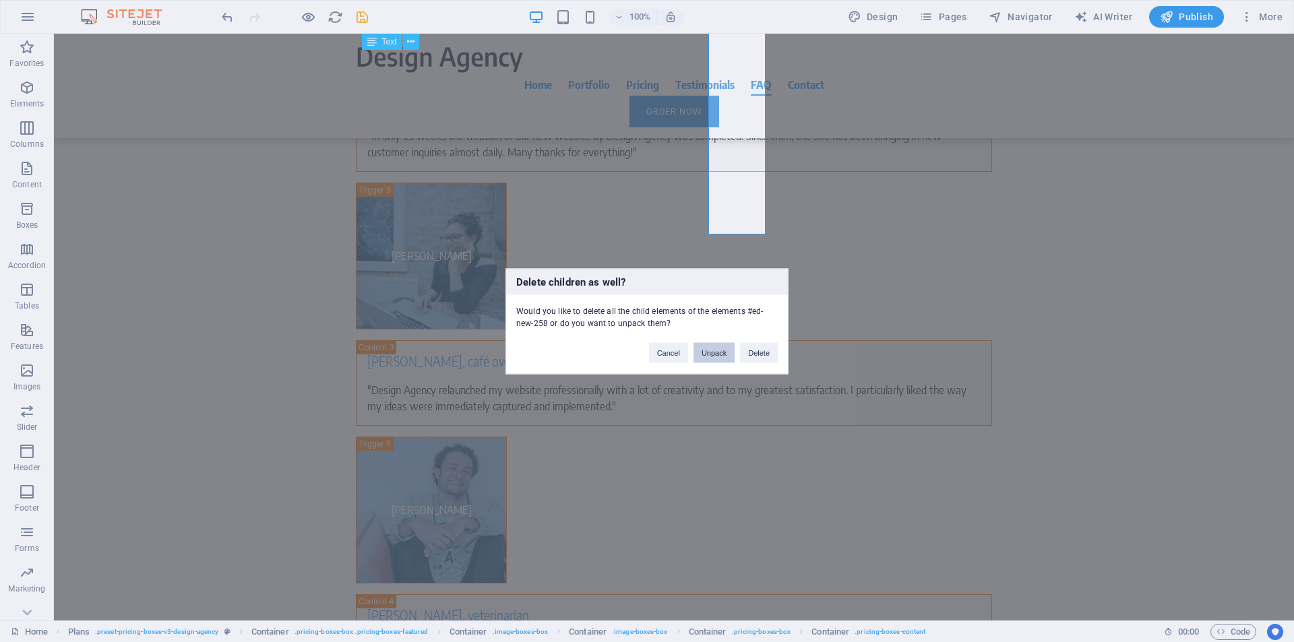
click at [704, 354] on button "Unpack" at bounding box center [713, 352] width 41 height 20
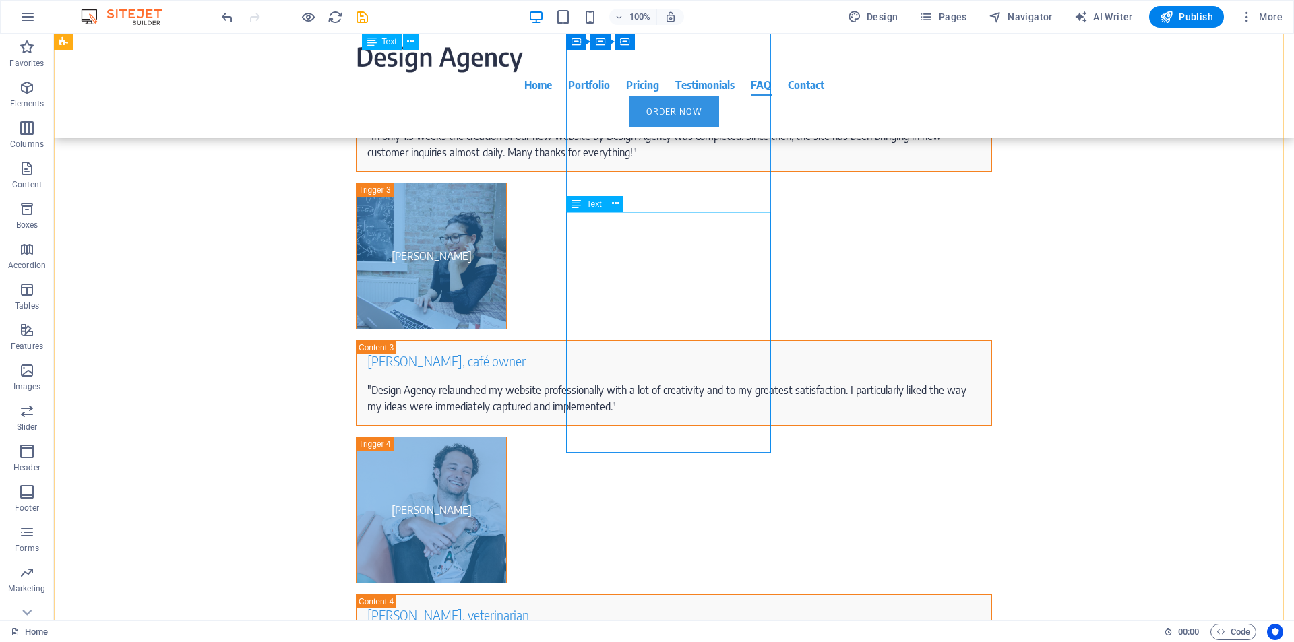
scroll to position [6455, 0]
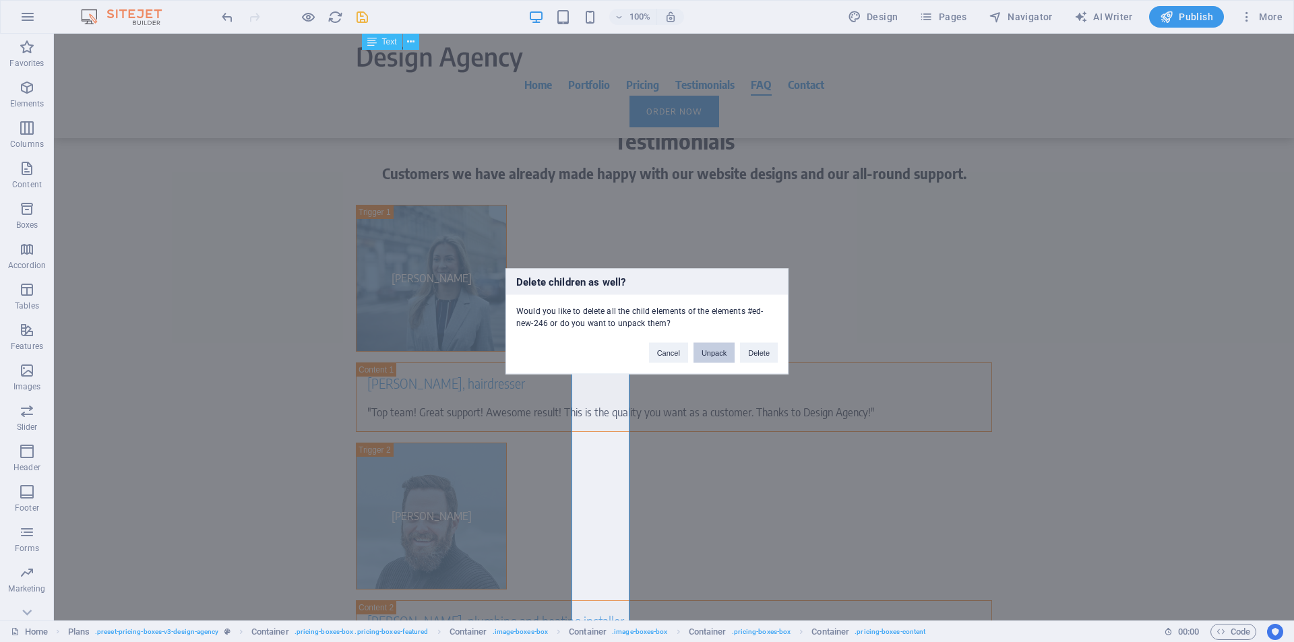
click at [714, 354] on button "Unpack" at bounding box center [713, 352] width 41 height 20
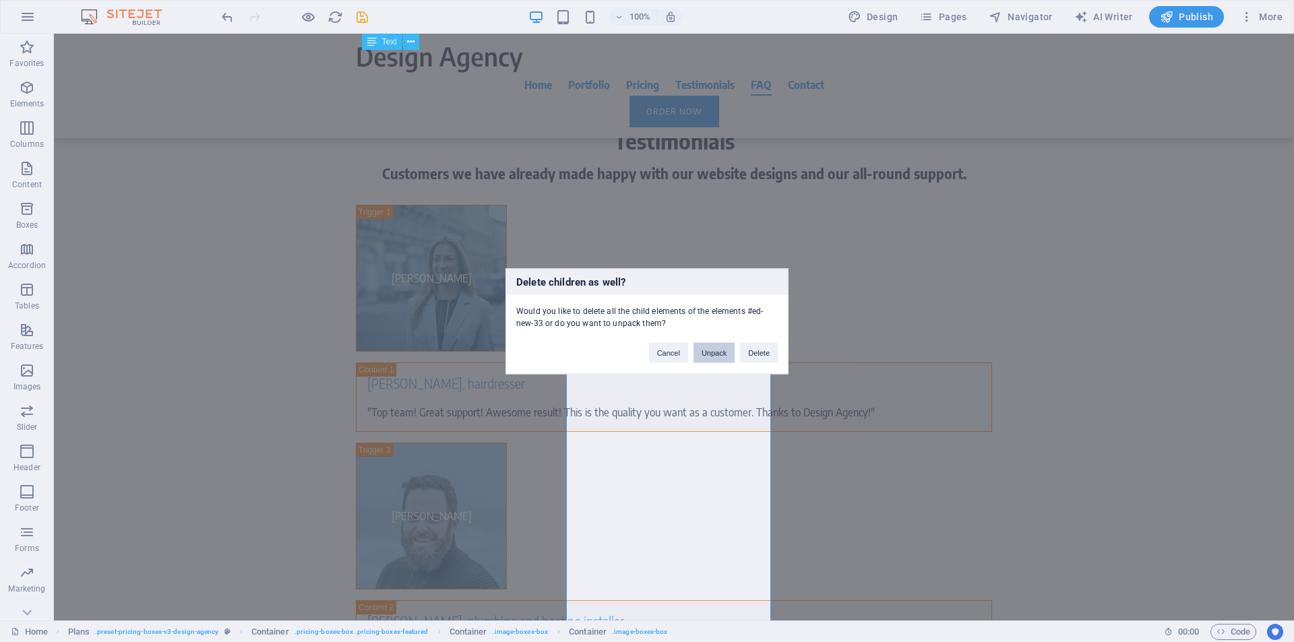
click at [711, 349] on button "Unpack" at bounding box center [713, 352] width 41 height 20
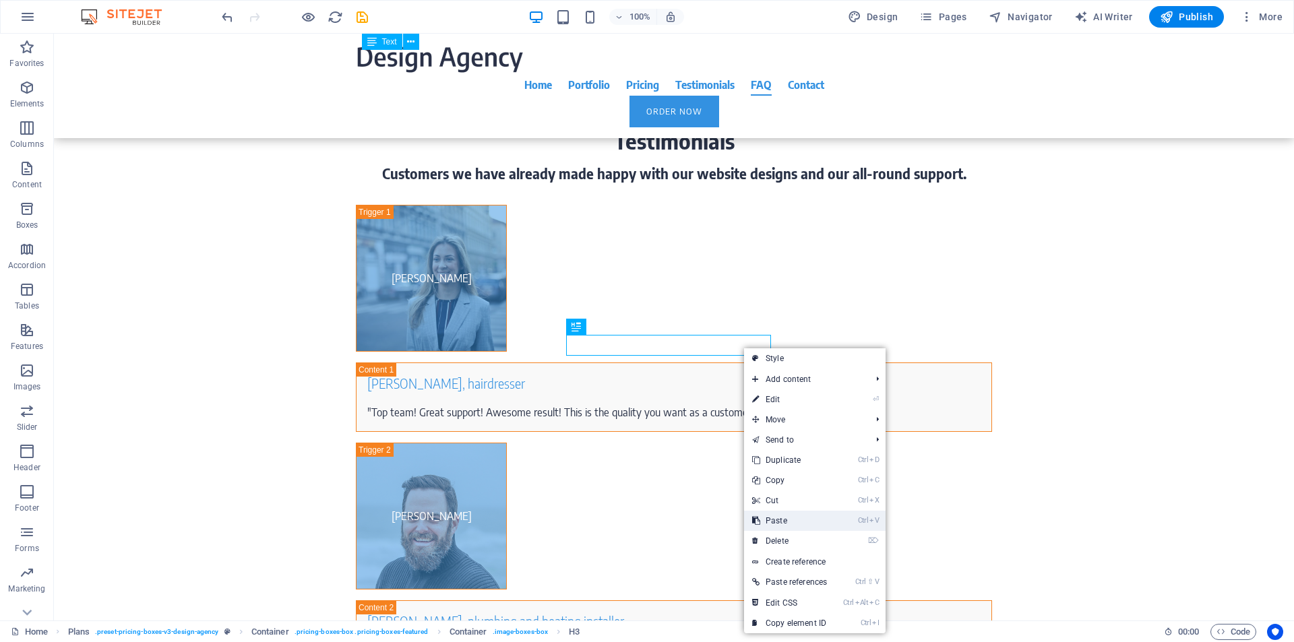
click at [778, 524] on link "Ctrl V Paste" at bounding box center [789, 521] width 91 height 20
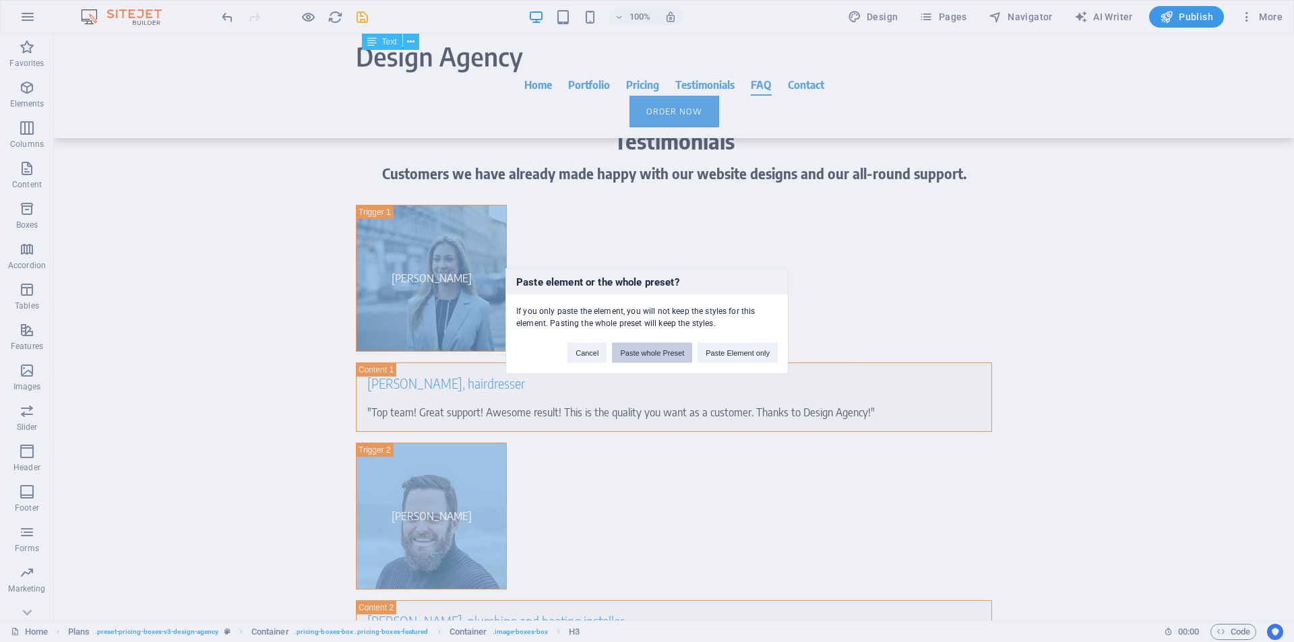
click at [662, 349] on button "Paste whole Preset" at bounding box center [652, 352] width 80 height 20
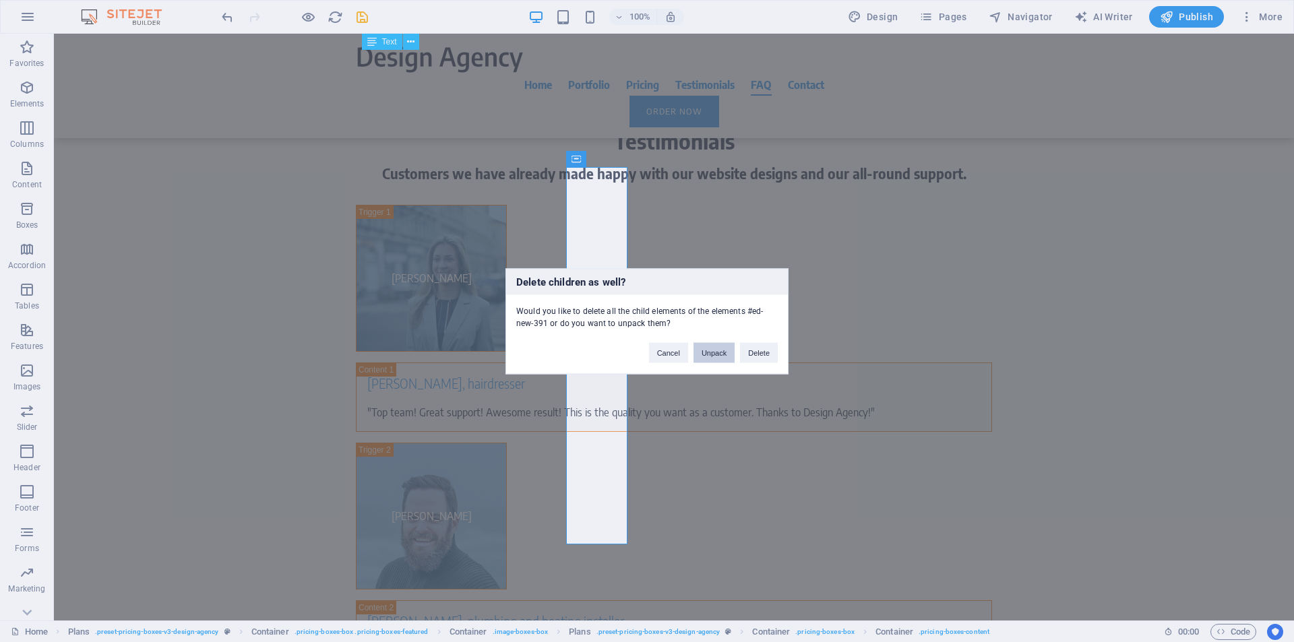
click at [720, 357] on button "Unpack" at bounding box center [713, 352] width 41 height 20
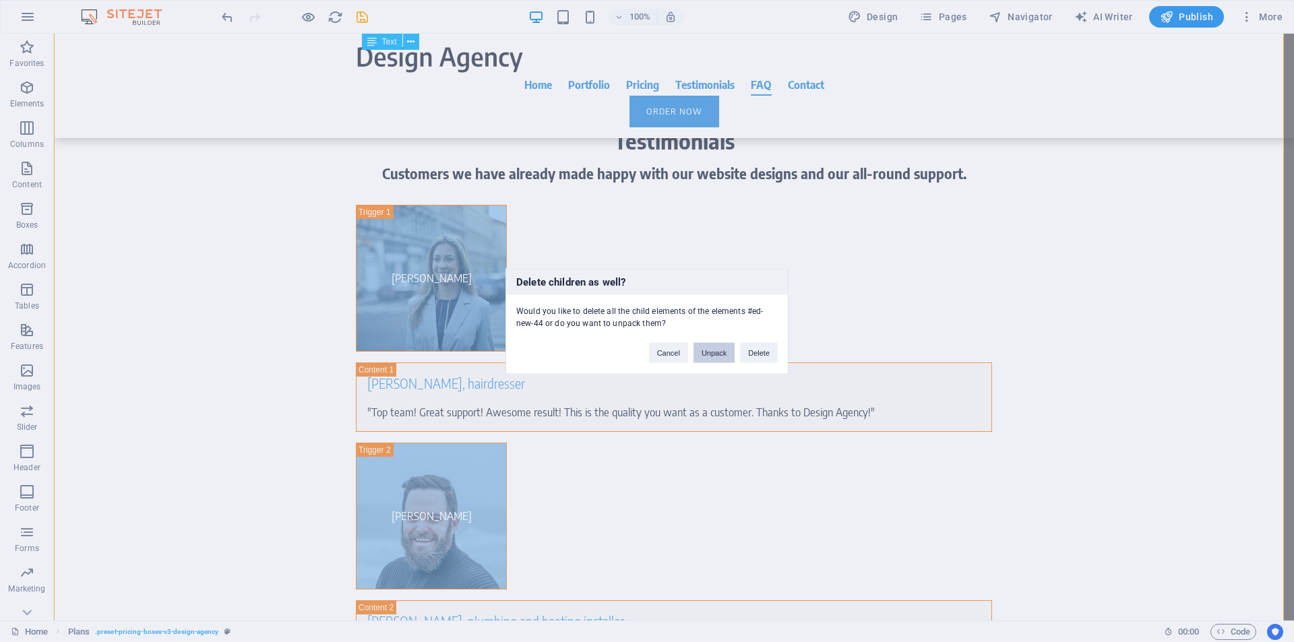
click at [708, 350] on button "Unpack" at bounding box center [713, 352] width 41 height 20
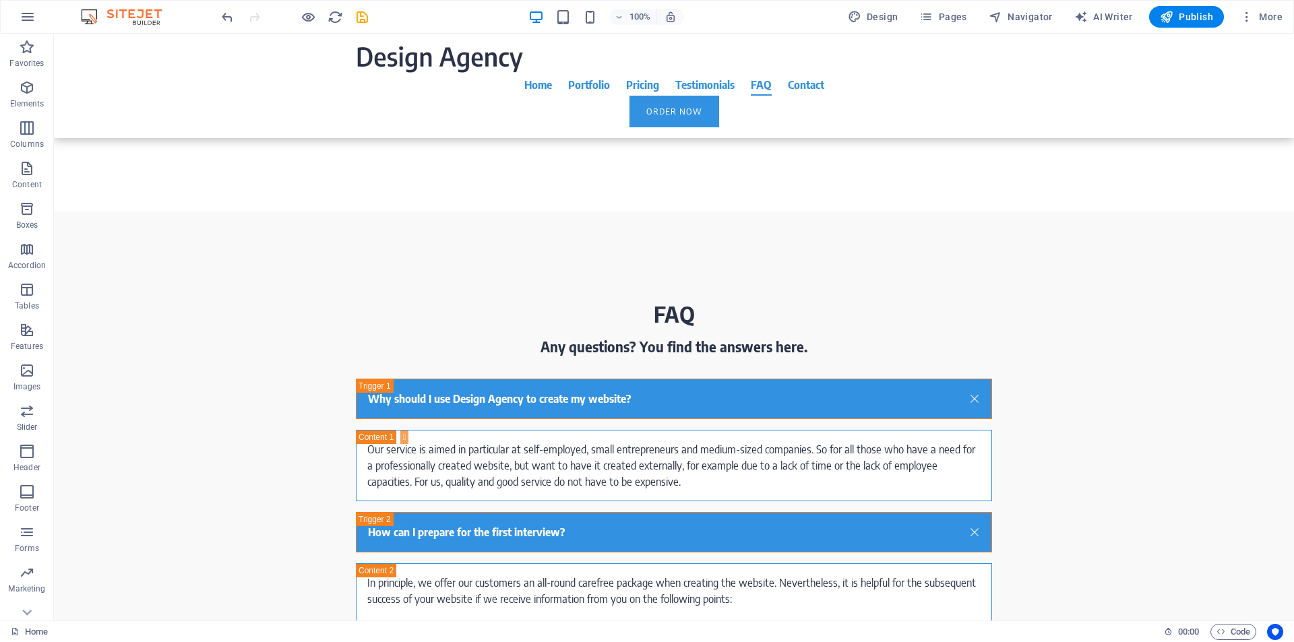
scroll to position [7535, 0]
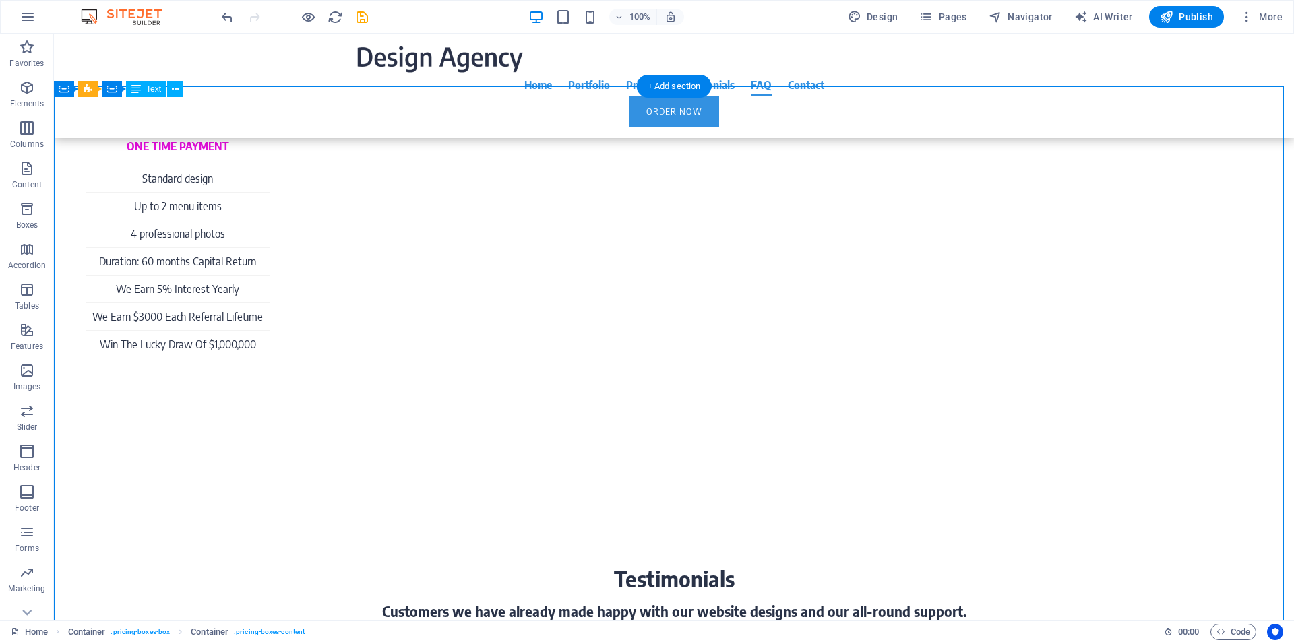
scroll to position [6129, 0]
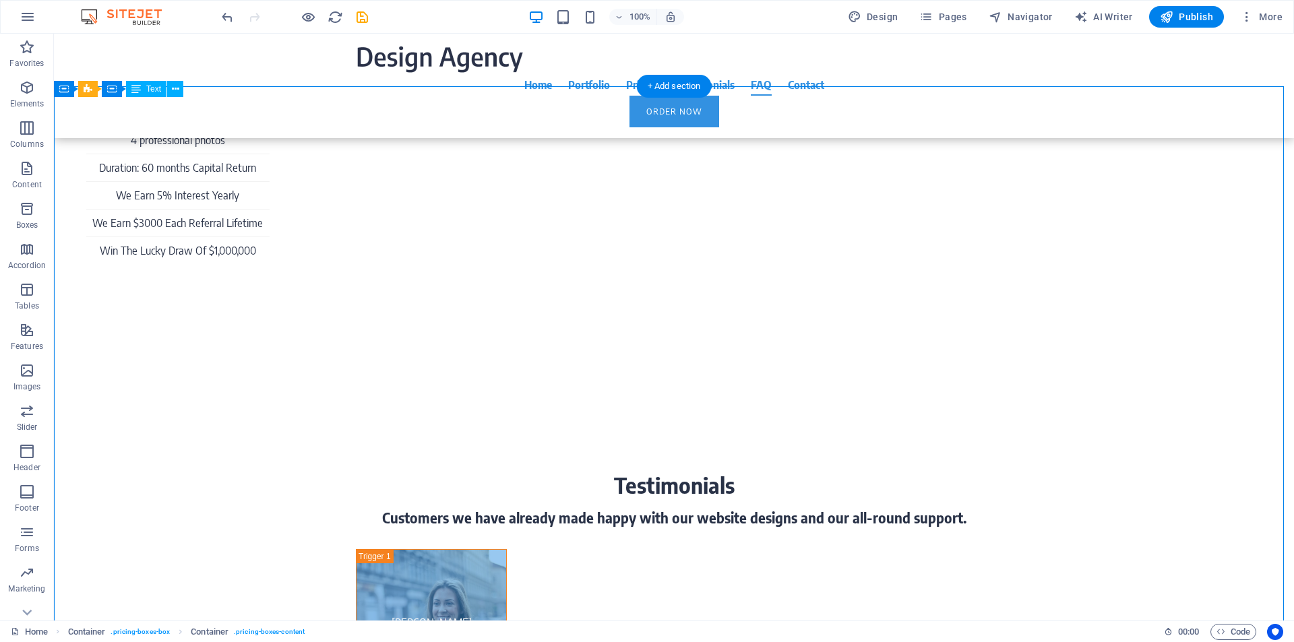
drag, startPoint x: 86, startPoint y: 168, endPoint x: 179, endPoint y: 600, distance: 442.0
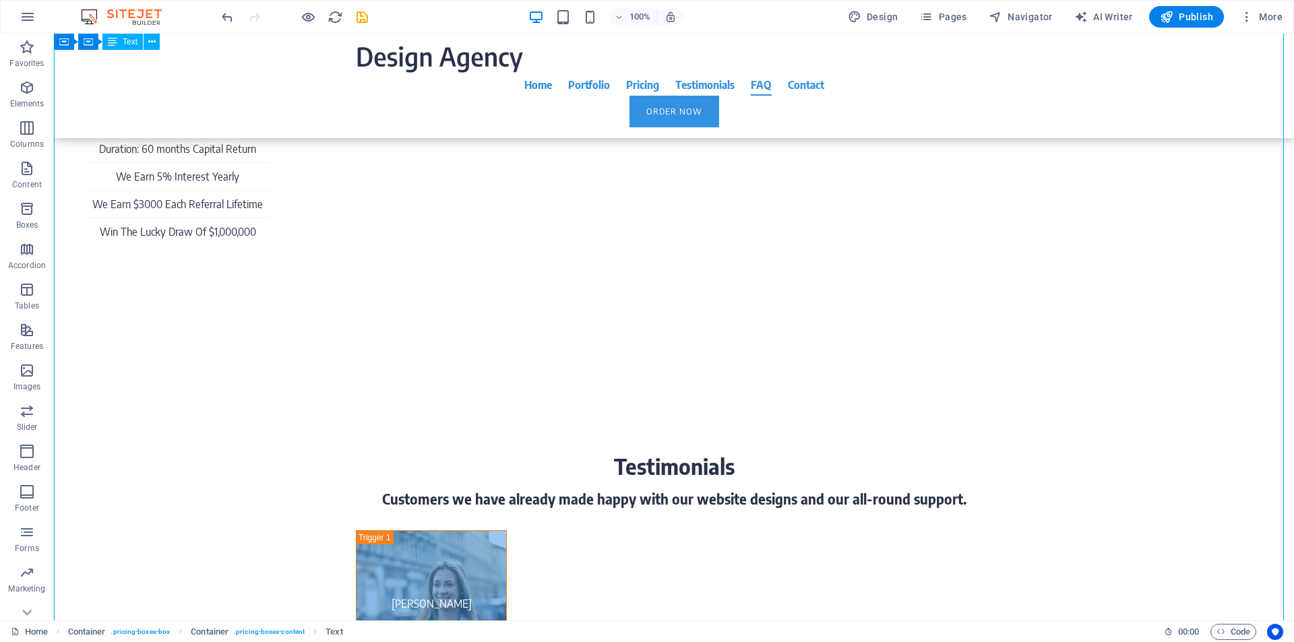
drag, startPoint x: 209, startPoint y: 509, endPoint x: 181, endPoint y: 460, distance: 56.8
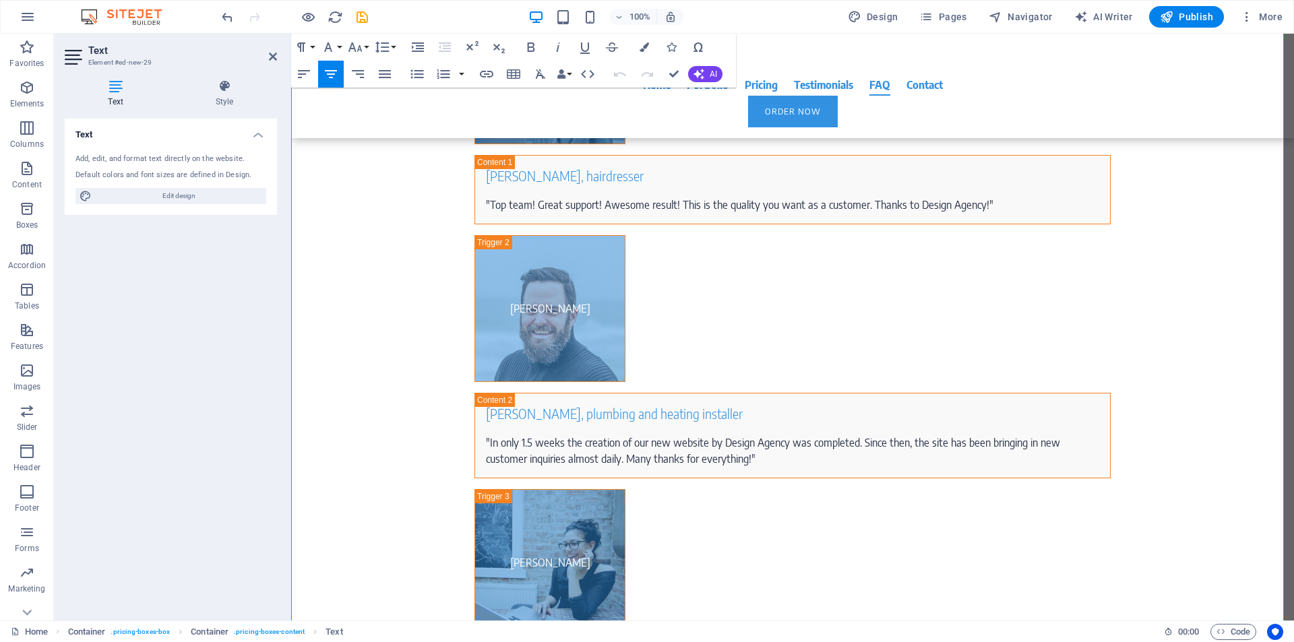
scroll to position [6149, 0]
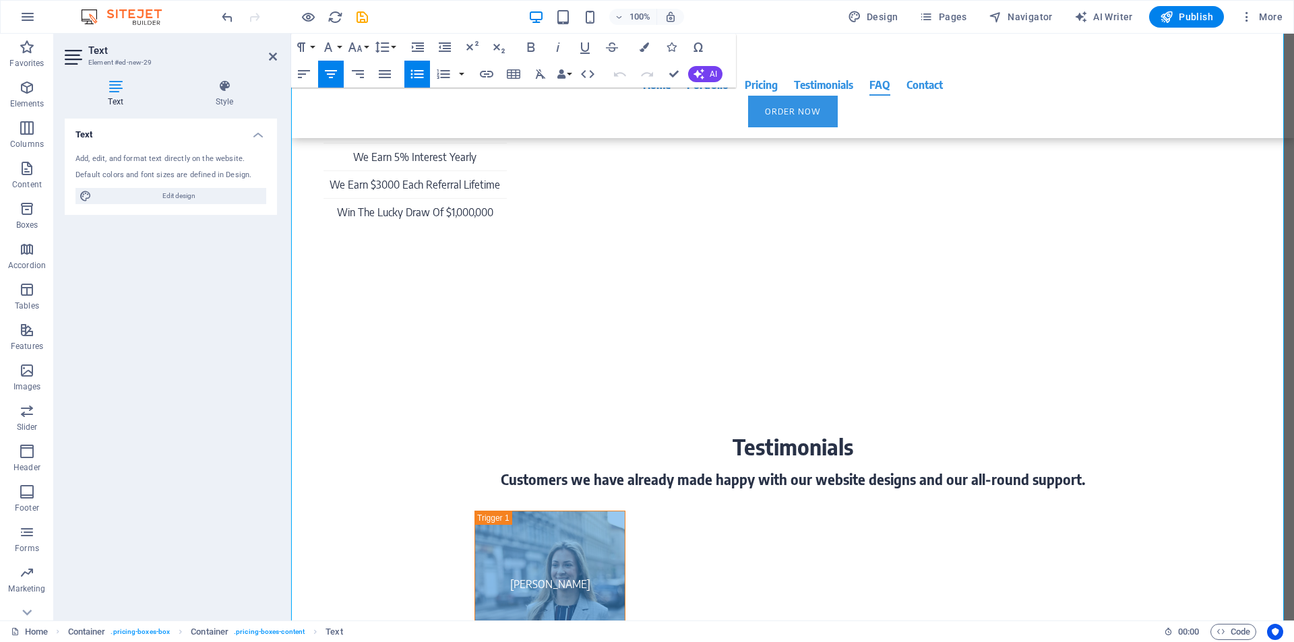
drag, startPoint x: 448, startPoint y: 492, endPoint x: 439, endPoint y: 488, distance: 10.3
drag, startPoint x: 439, startPoint y: 488, endPoint x: 309, endPoint y: 127, distance: 383.1
copy div "VIP LEVEL 1 Deposite Your Auto Invest Account $5,000-$10,000. We Get 10% Free I…"
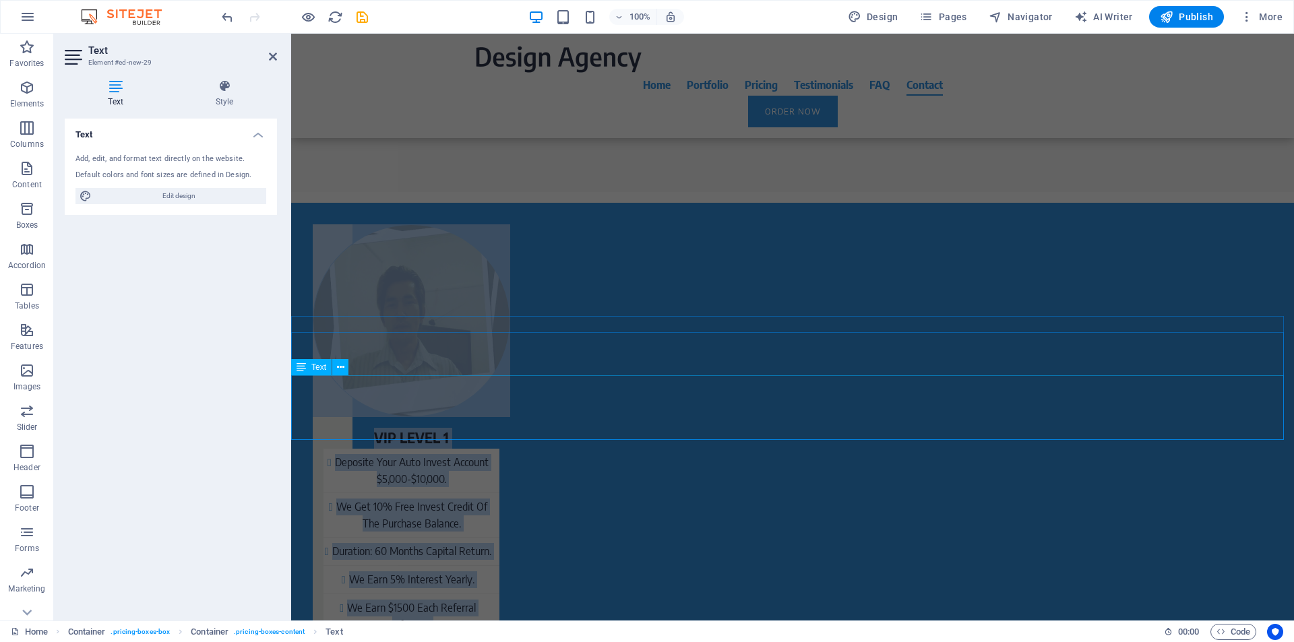
scroll to position [9013, 0]
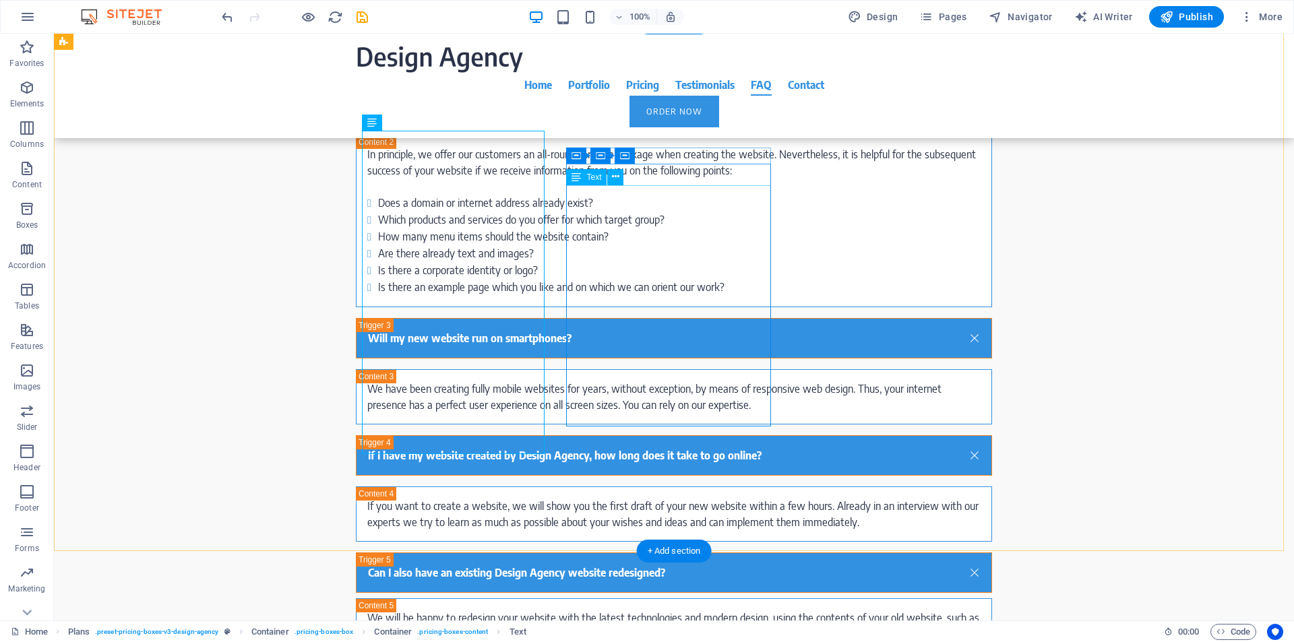
scroll to position [8882, 0]
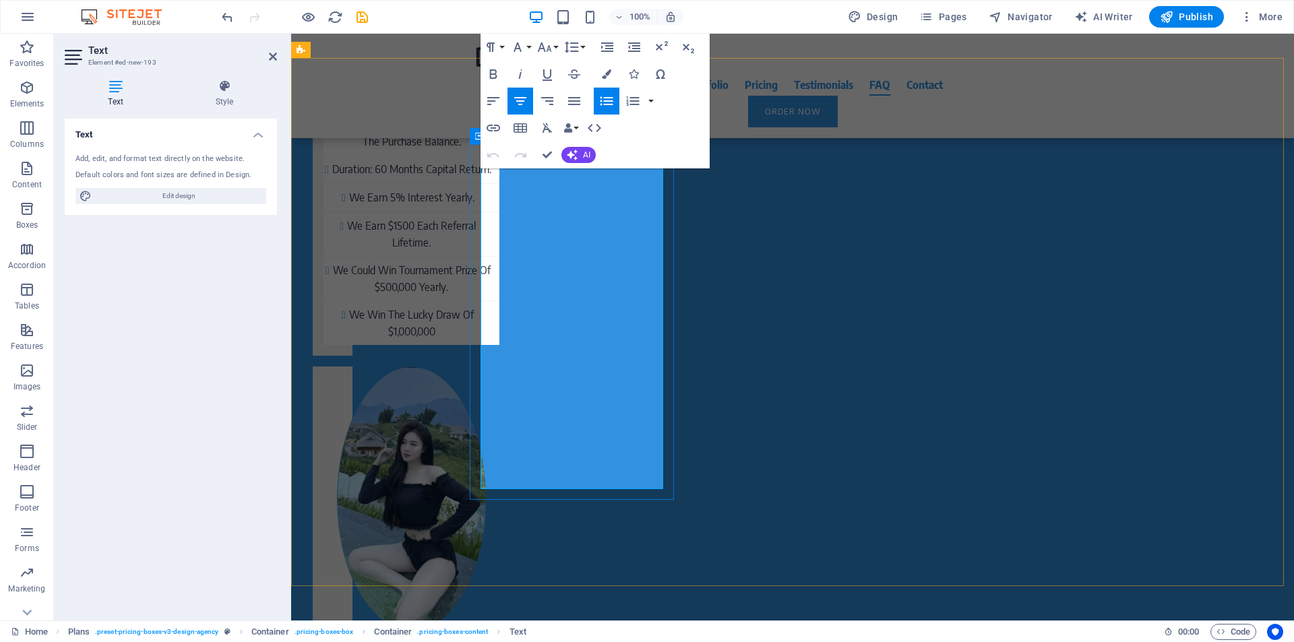
drag, startPoint x: 660, startPoint y: 468, endPoint x: 516, endPoint y: 184, distance: 318.3
drag, startPoint x: 660, startPoint y: 466, endPoint x: 507, endPoint y: 184, distance: 321.1
drag, startPoint x: 652, startPoint y: 460, endPoint x: 659, endPoint y: 463, distance: 7.3
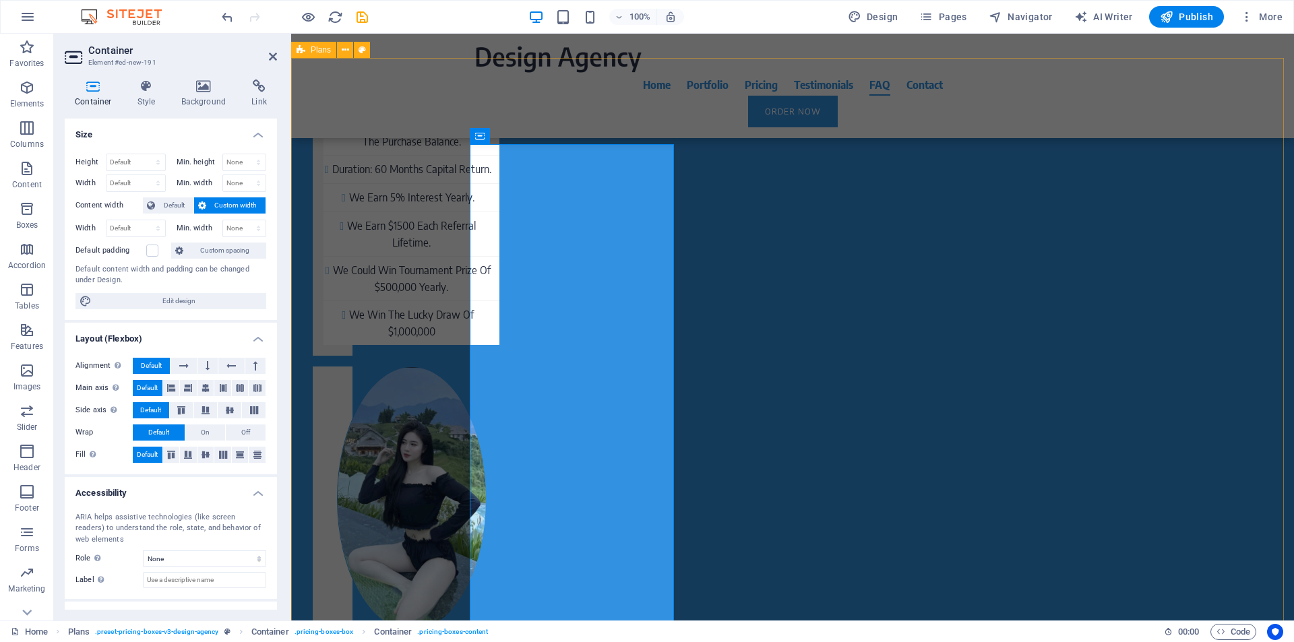
drag, startPoint x: 662, startPoint y: 439, endPoint x: 676, endPoint y: 438, distance: 14.2
click at [528, 160] on icon at bounding box center [529, 158] width 7 height 14
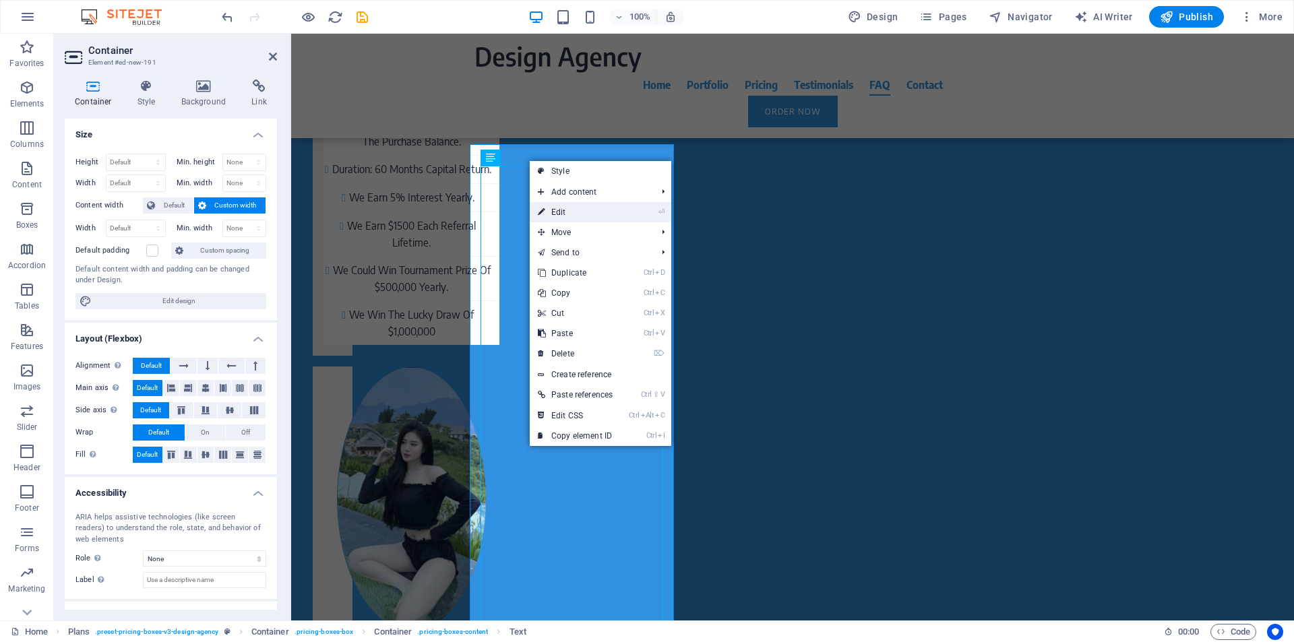
click at [557, 217] on link "⏎ Edit" at bounding box center [575, 212] width 91 height 20
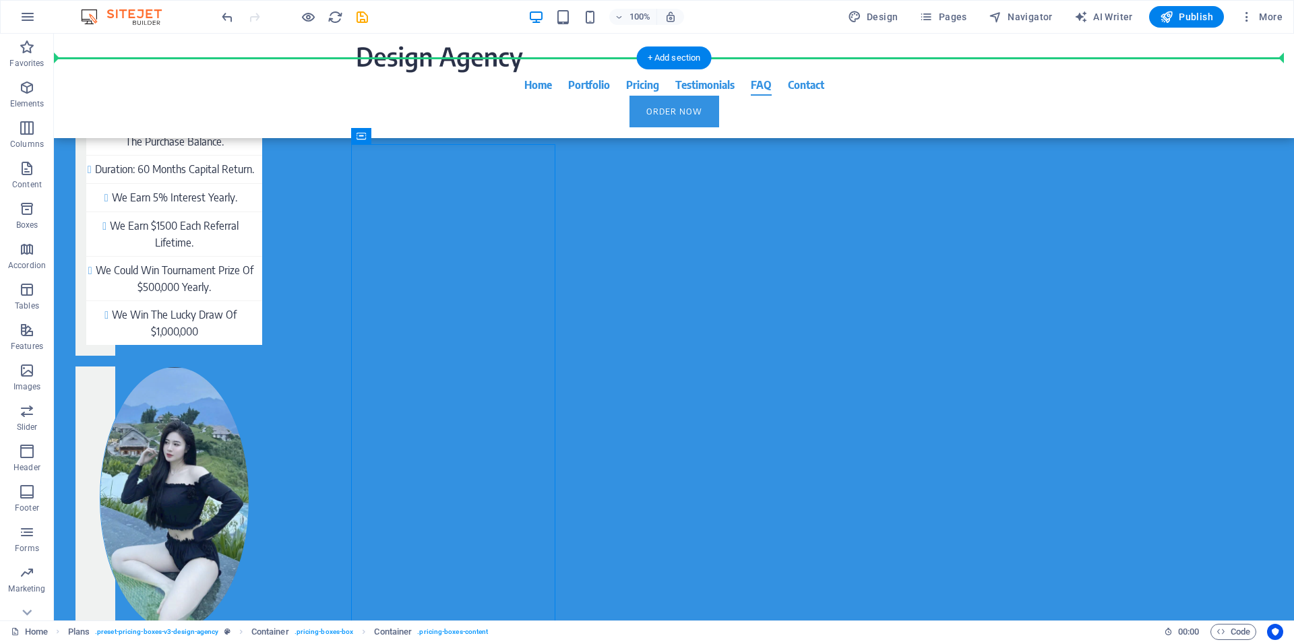
drag, startPoint x: 435, startPoint y: 332, endPoint x: 580, endPoint y: 257, distance: 163.7
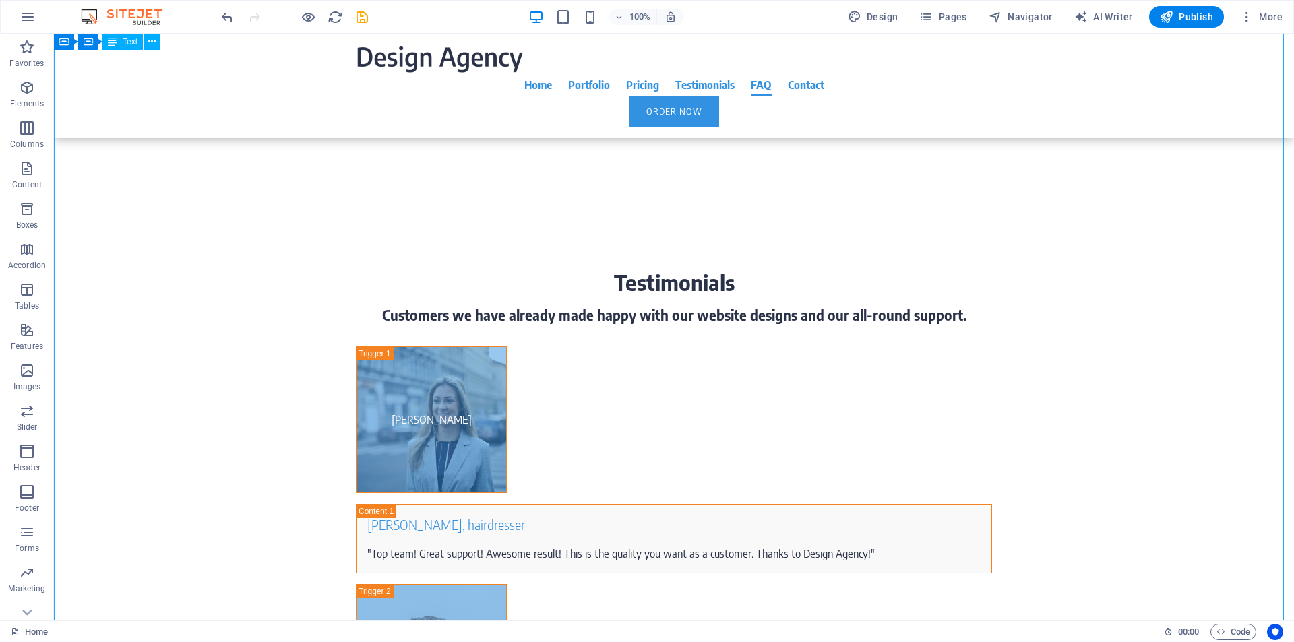
scroll to position [5800, 0]
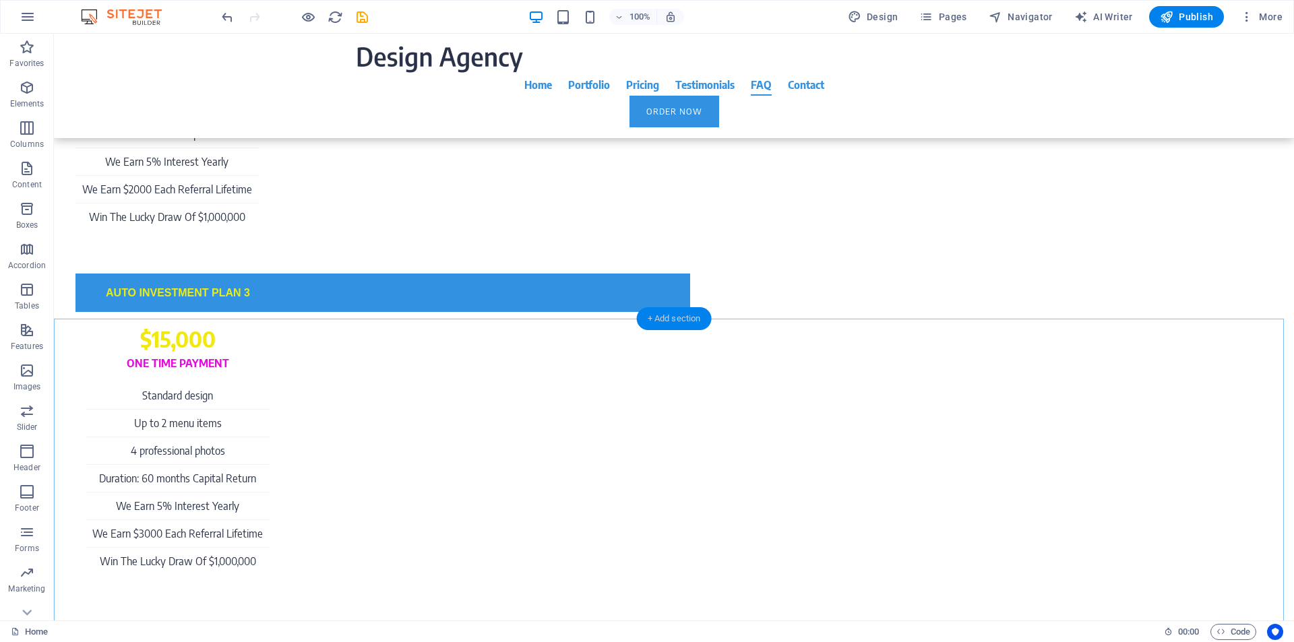
click at [677, 315] on div "+ Add section" at bounding box center [674, 318] width 75 height 23
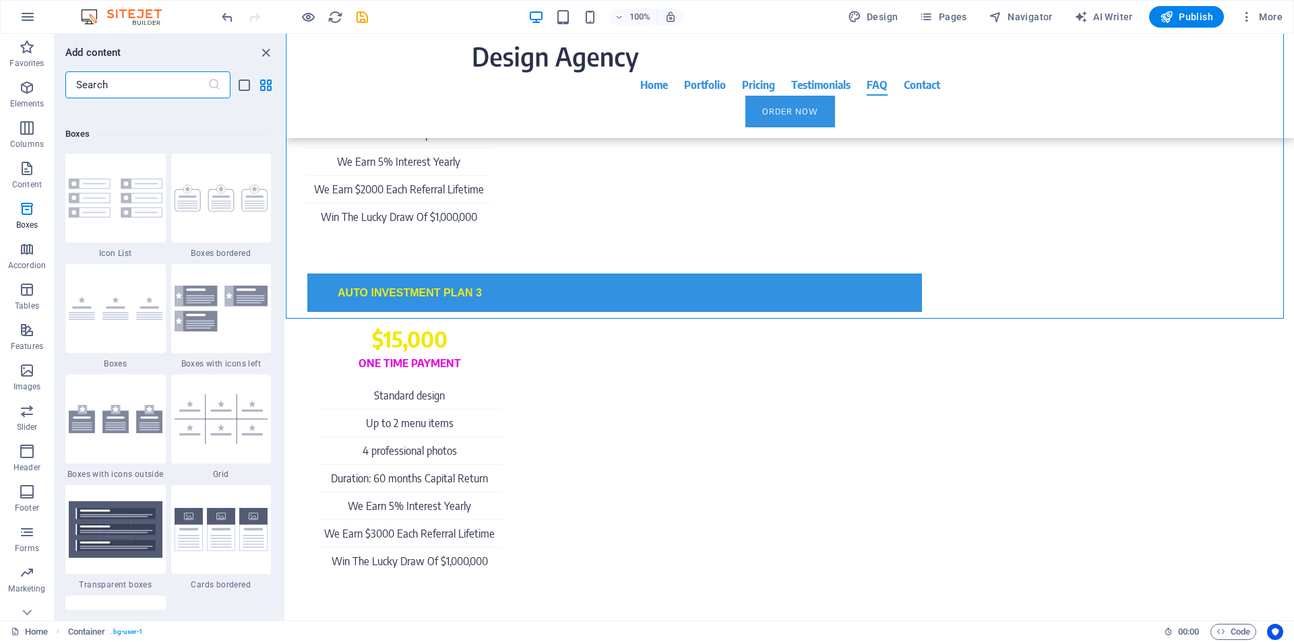
scroll to position [4149, 0]
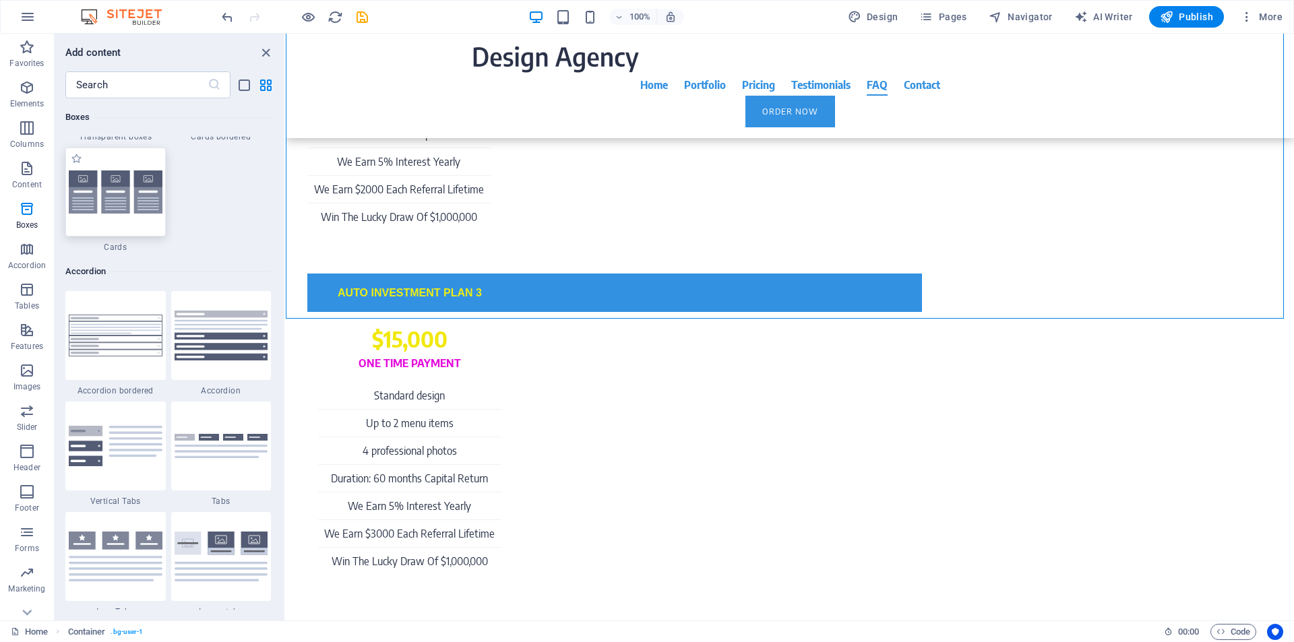
click at [117, 203] on img at bounding box center [116, 193] width 94 height 44
click at [286, 202] on div "H1 Banner Banner Container Container Boxes Container Image with text Image Imag…" at bounding box center [790, 327] width 1008 height 587
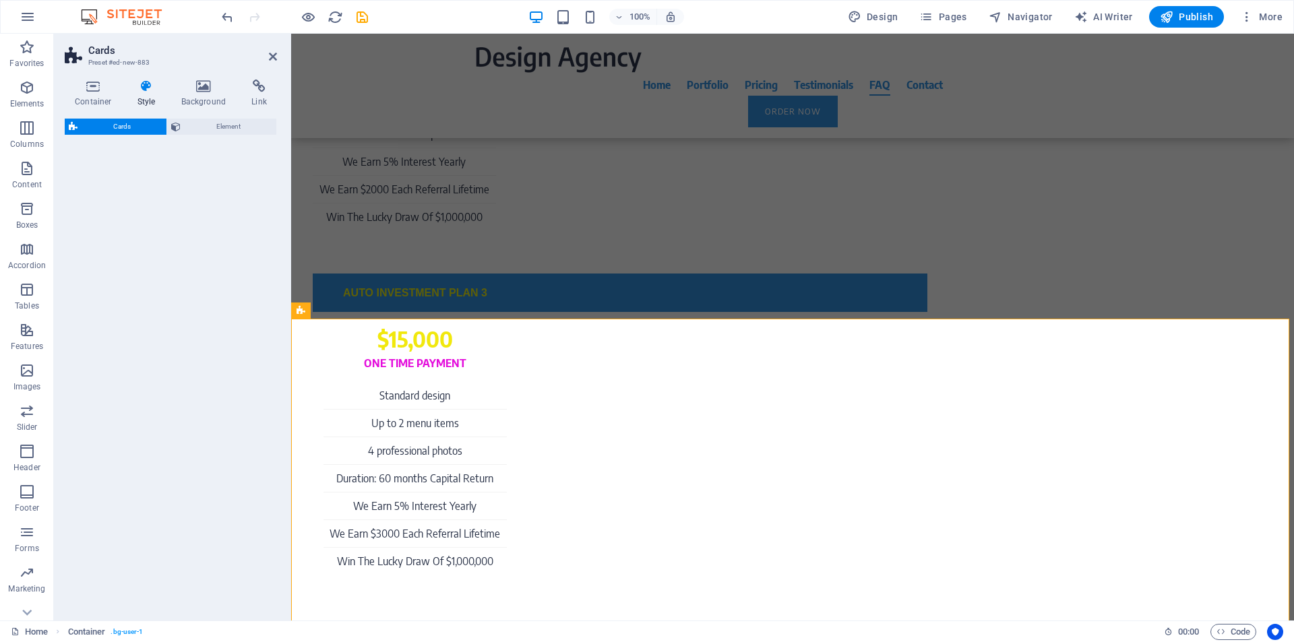
select select "rem"
select select "preset-image-boxes-v3-default"
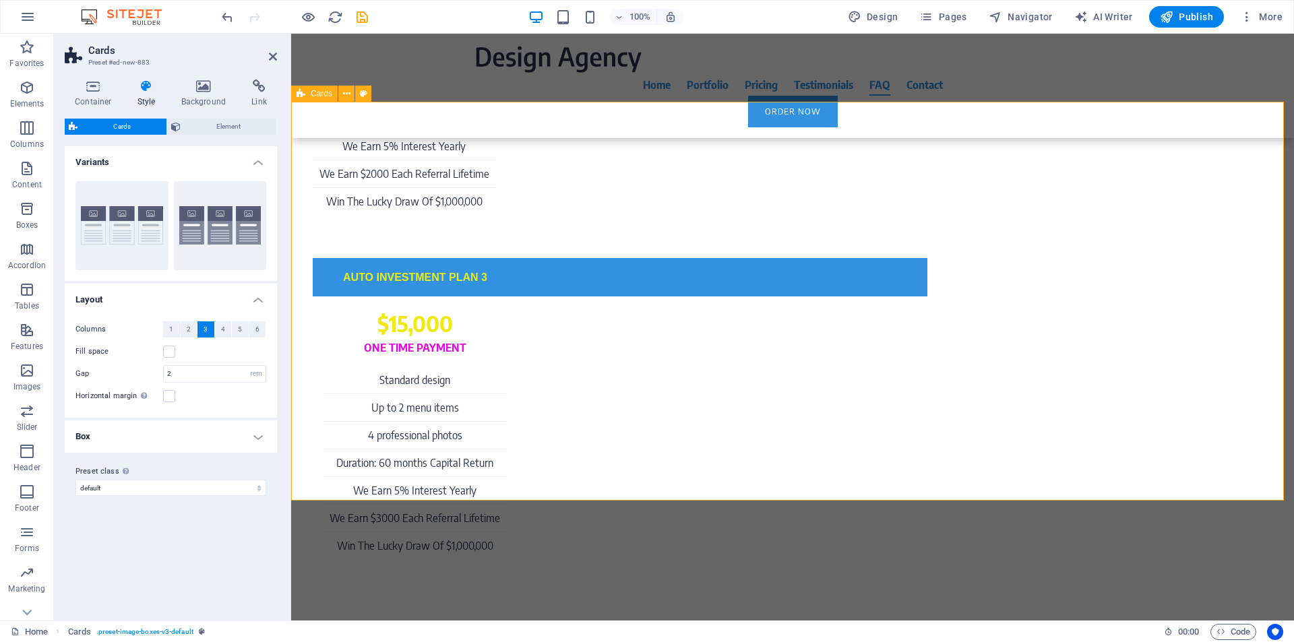
scroll to position [5800, 0]
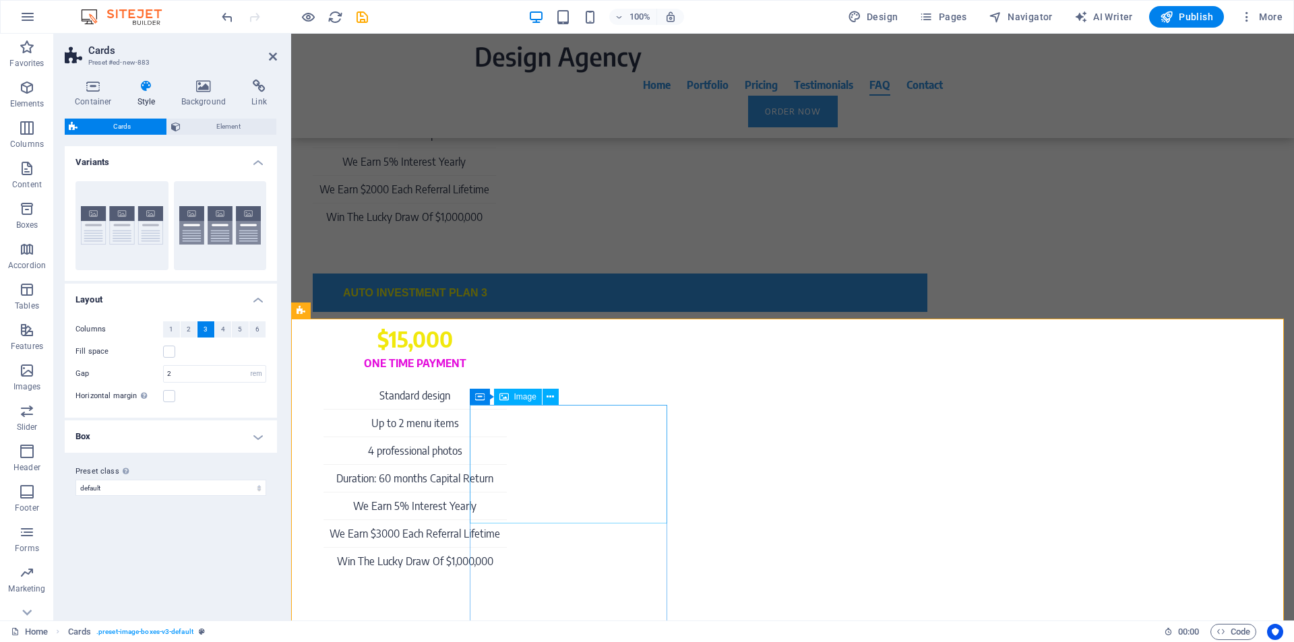
click at [523, 398] on span "Image" at bounding box center [525, 397] width 22 height 8
click at [522, 399] on span "Image" at bounding box center [525, 397] width 22 height 8
select select "%"
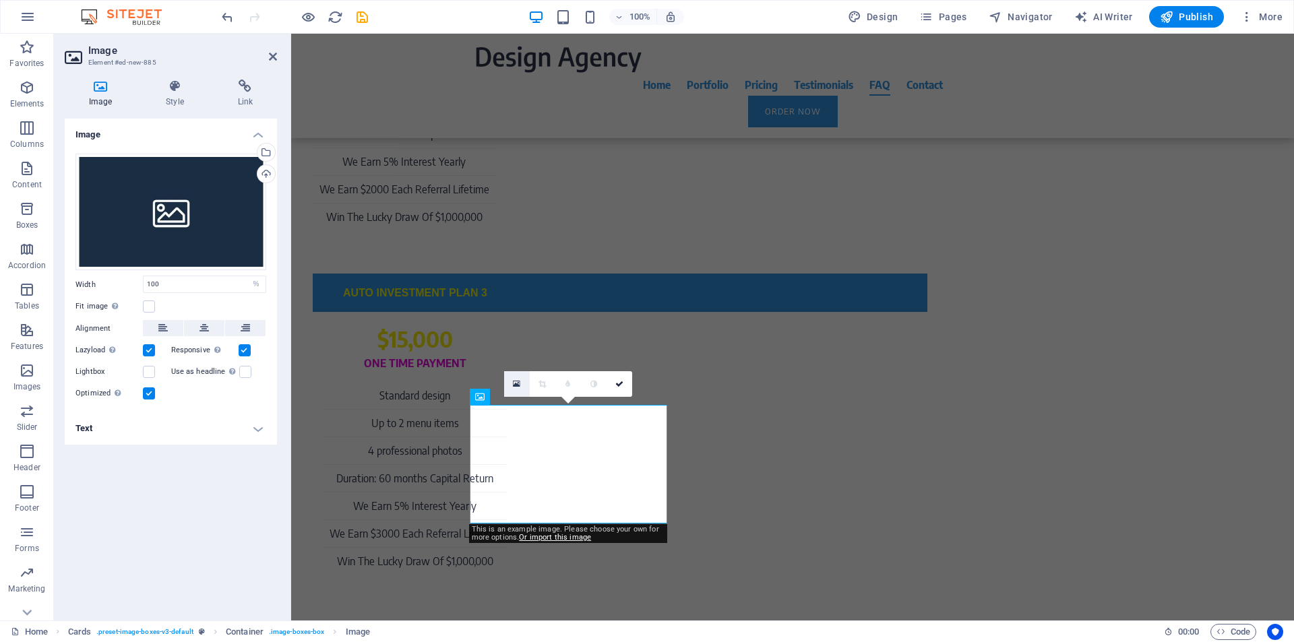
click at [516, 383] on icon at bounding box center [516, 383] width 7 height 9
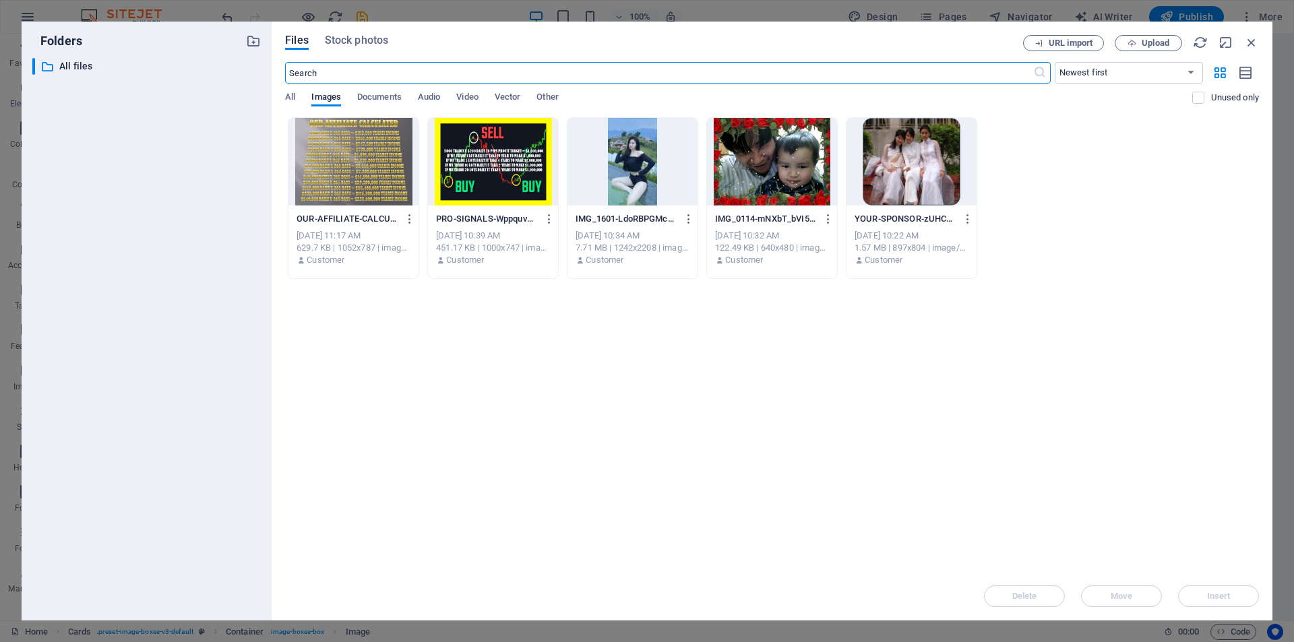
scroll to position [5816, 0]
click at [622, 166] on div at bounding box center [632, 162] width 130 height 88
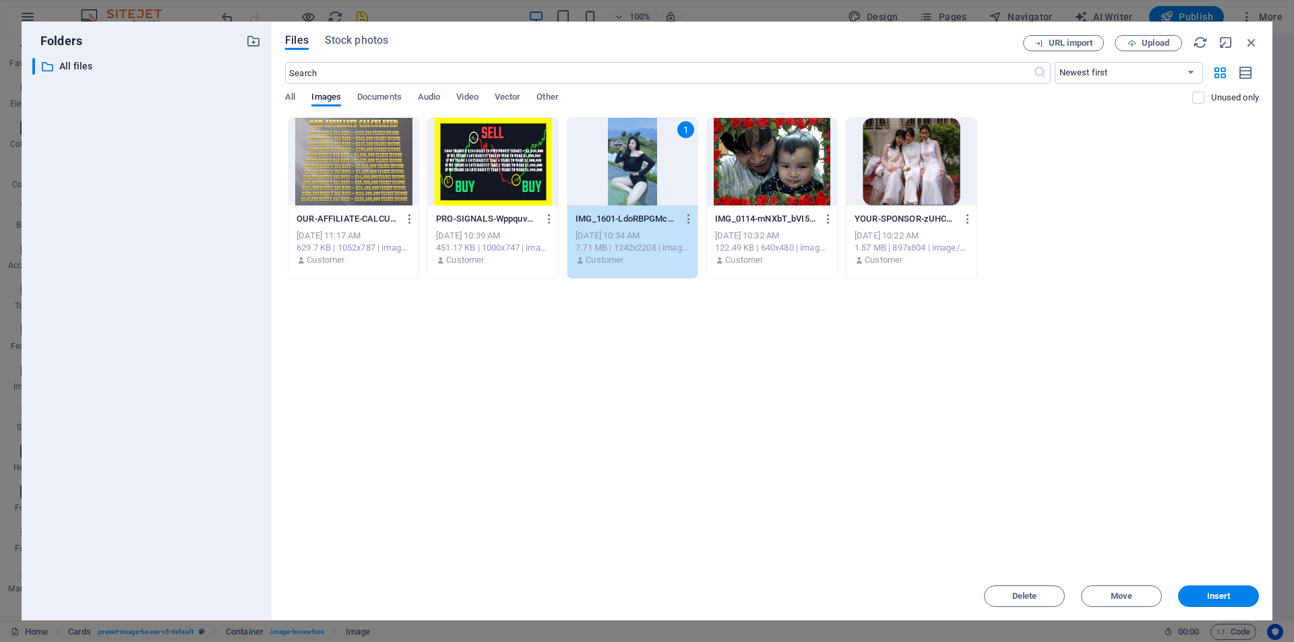
click at [622, 166] on div "1" at bounding box center [632, 162] width 130 height 88
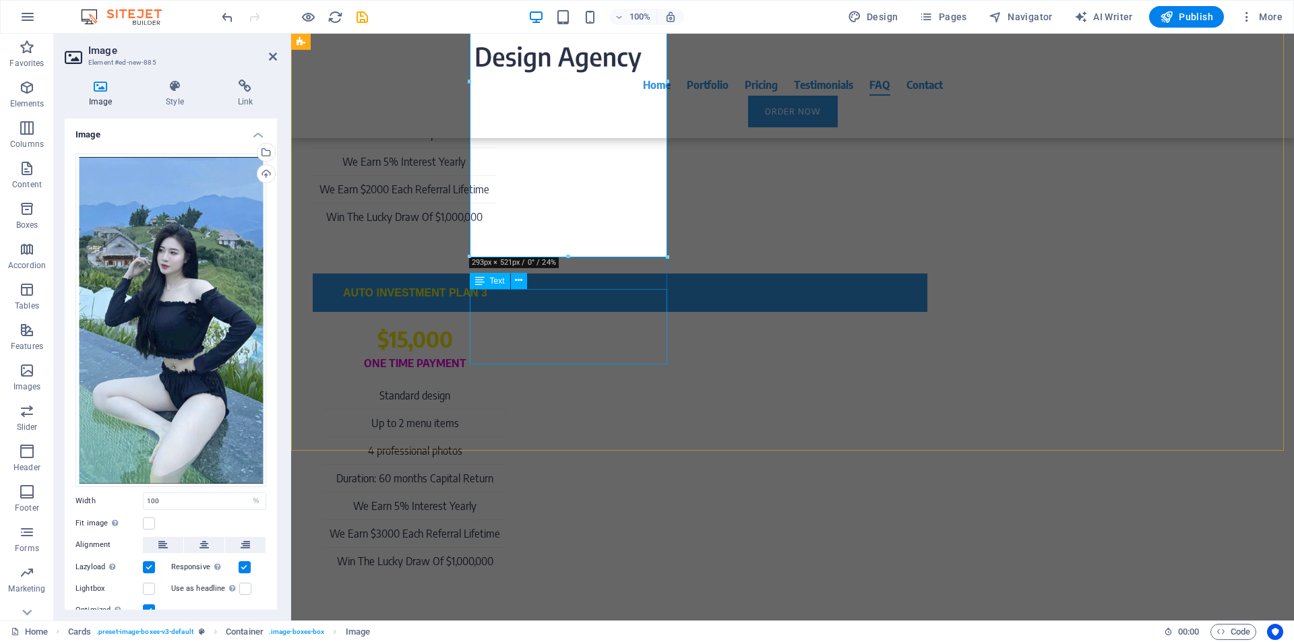
scroll to position [6313, 0]
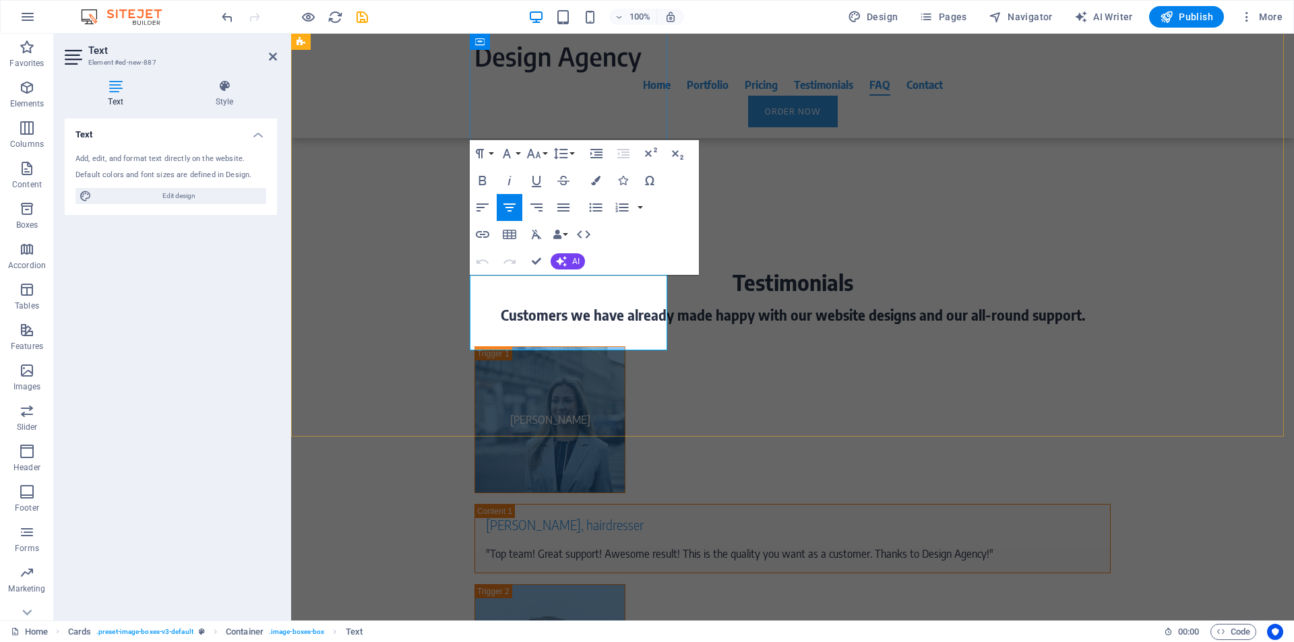
drag, startPoint x: 619, startPoint y: 334, endPoint x: 503, endPoint y: 284, distance: 126.2
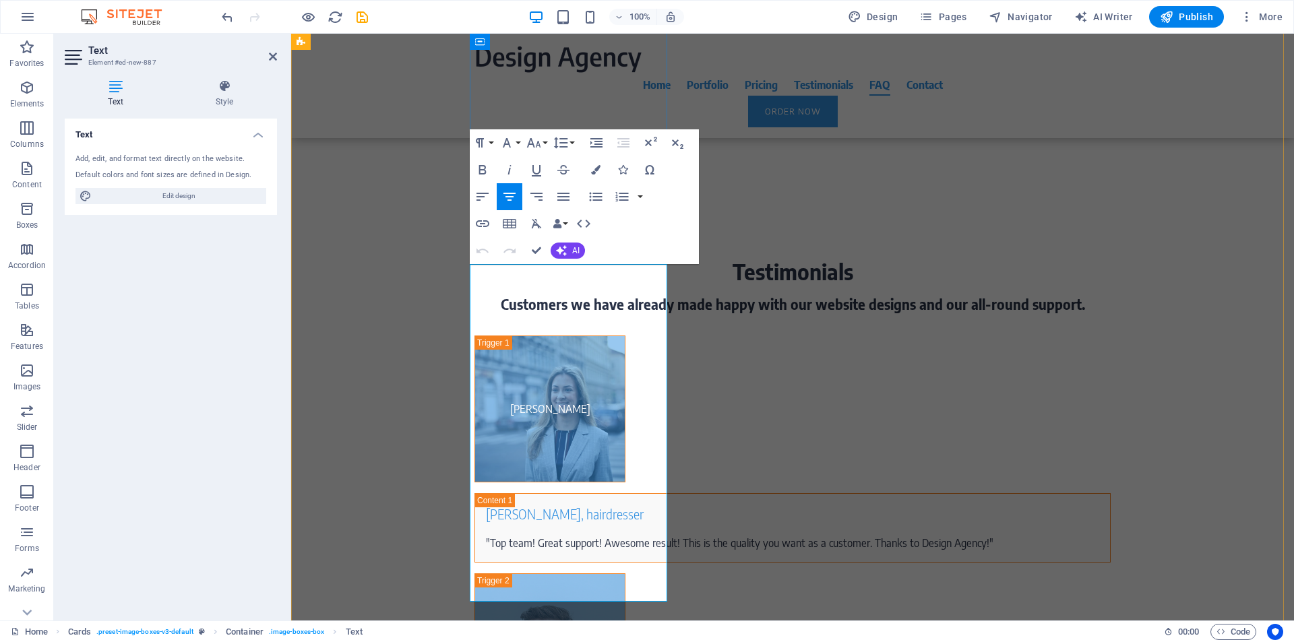
drag, startPoint x: 574, startPoint y: 455, endPoint x: 581, endPoint y: 454, distance: 6.9
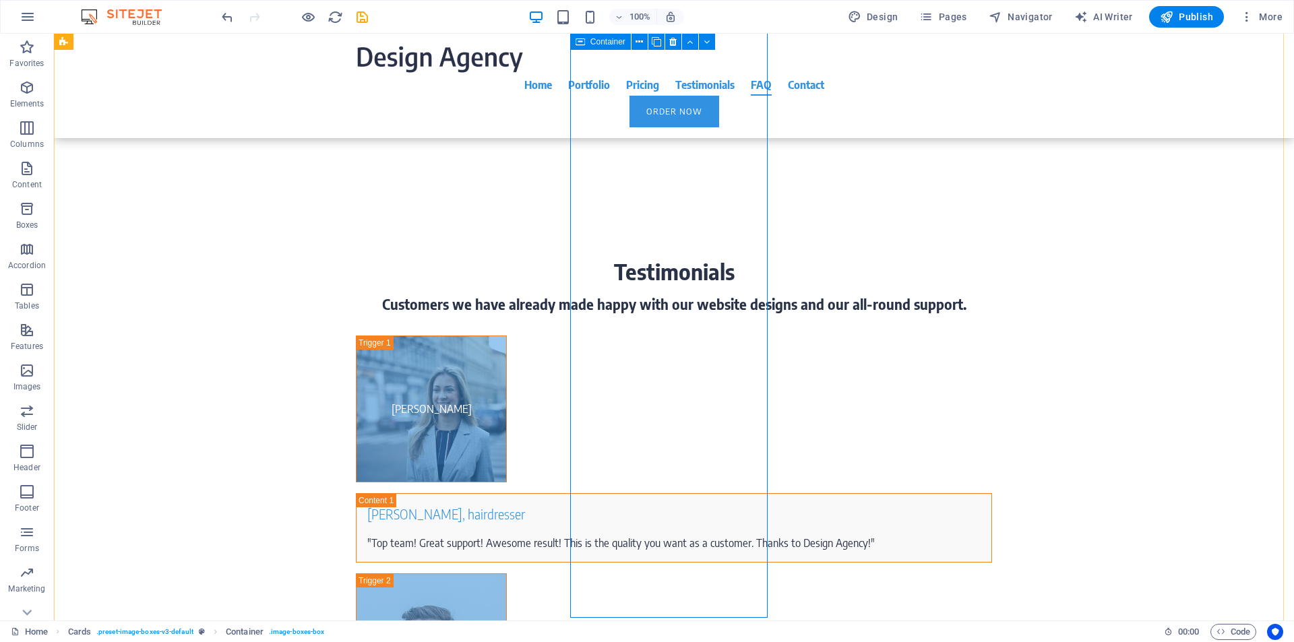
scroll to position [5810, 0]
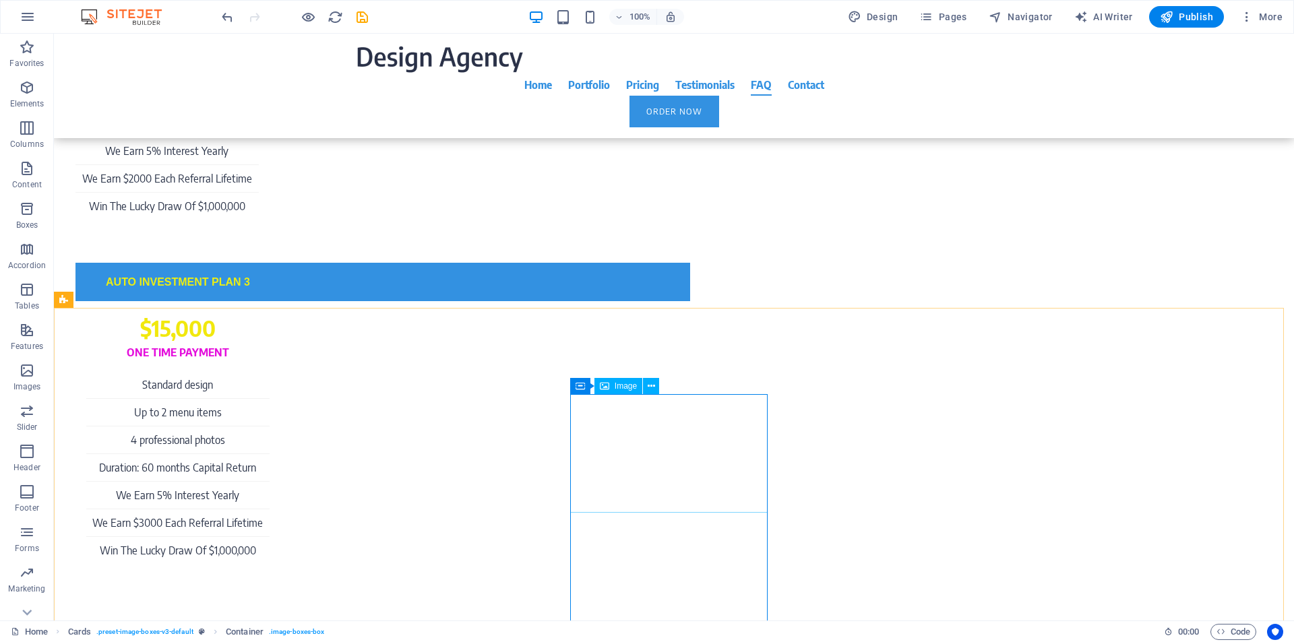
click at [633, 390] on span "Image" at bounding box center [626, 386] width 22 height 8
click at [623, 388] on span "Image" at bounding box center [626, 386] width 22 height 8
drag, startPoint x: 623, startPoint y: 388, endPoint x: 364, endPoint y: 396, distance: 259.6
click at [623, 388] on span "Image" at bounding box center [626, 386] width 22 height 8
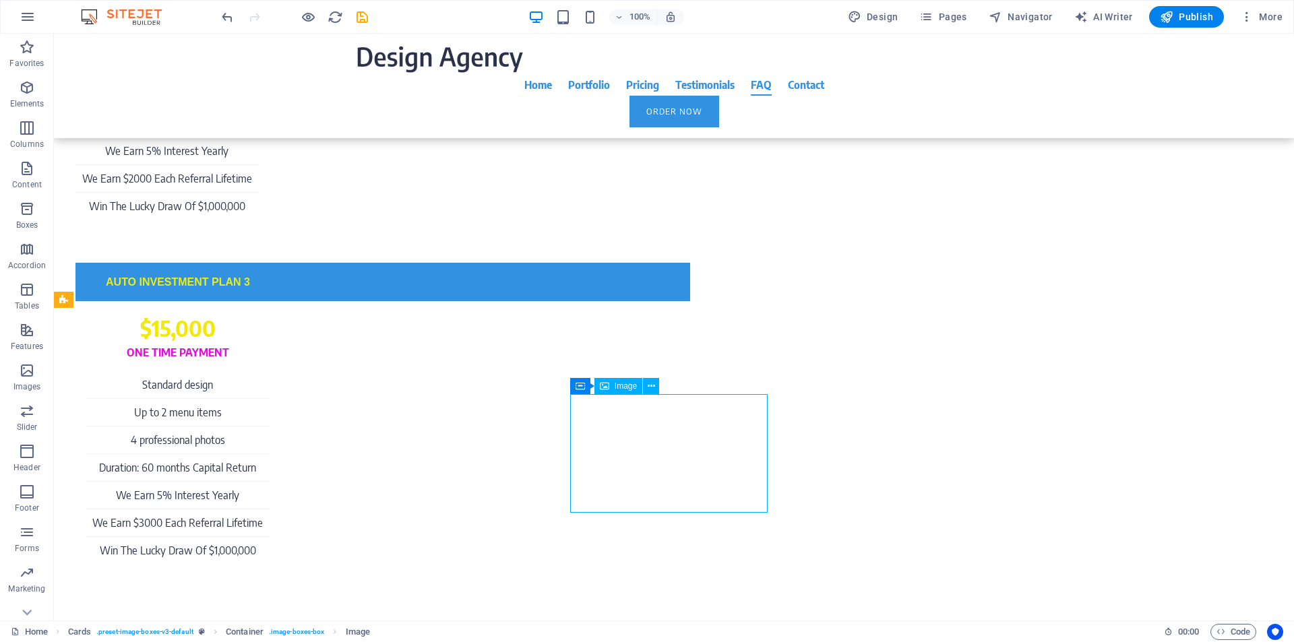
select select "%"
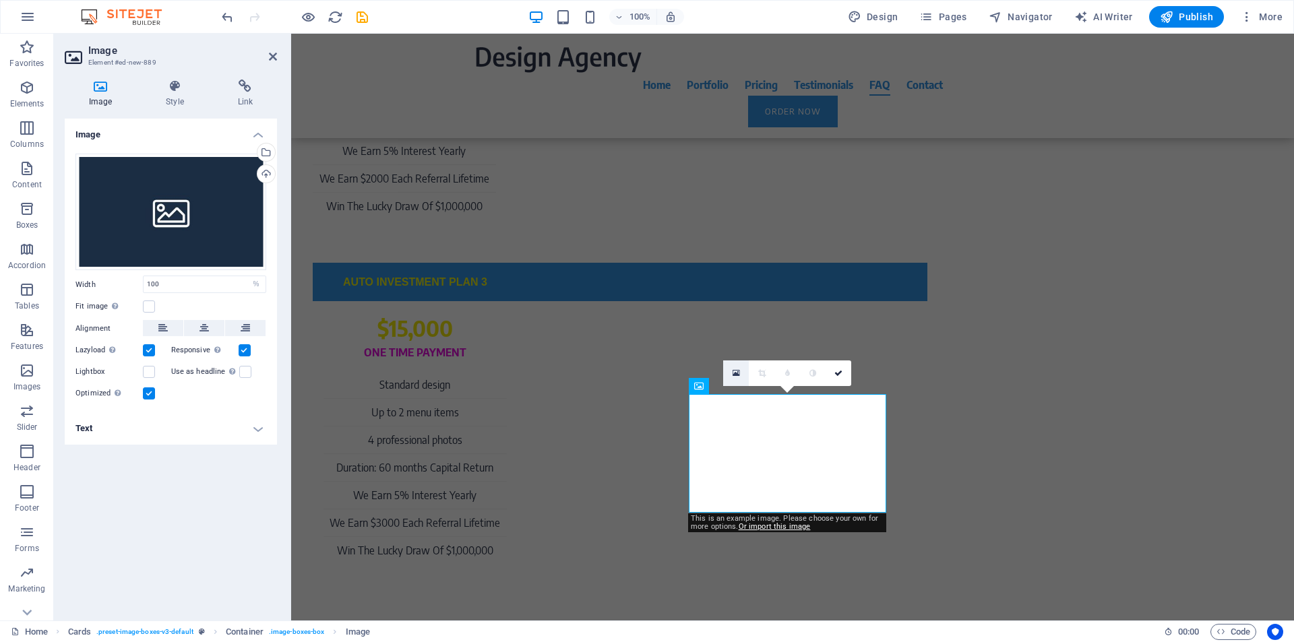
click at [735, 374] on icon at bounding box center [736, 373] width 7 height 9
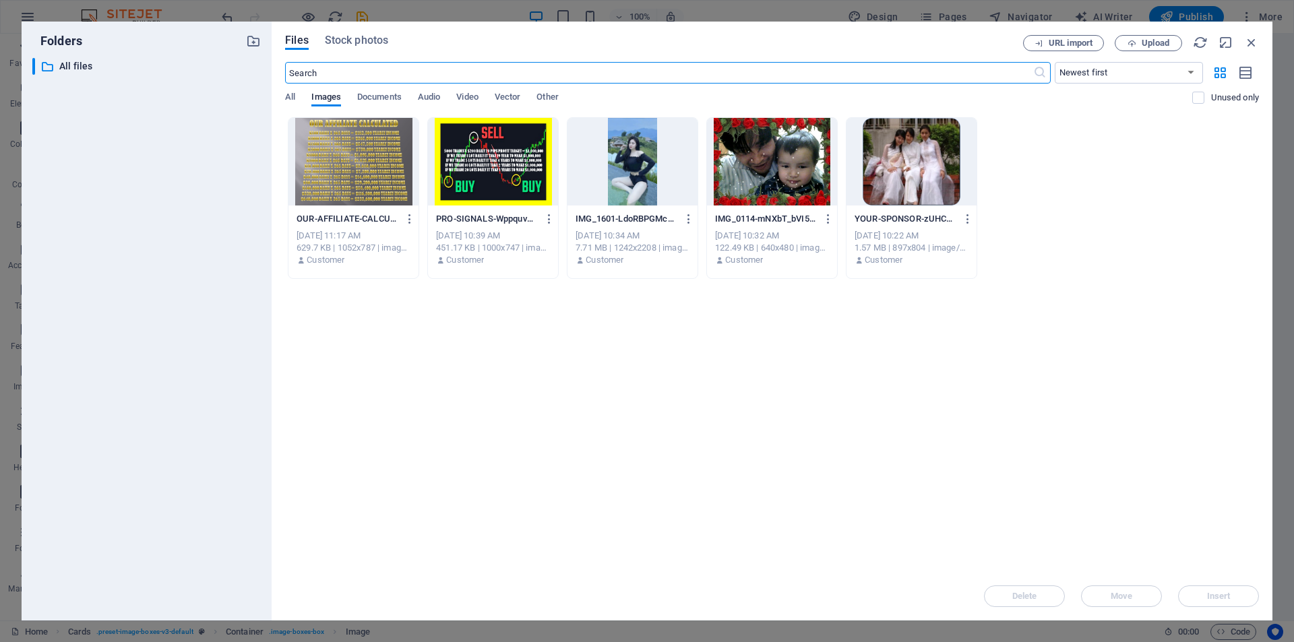
scroll to position [5827, 0]
click at [624, 177] on div at bounding box center [632, 162] width 130 height 88
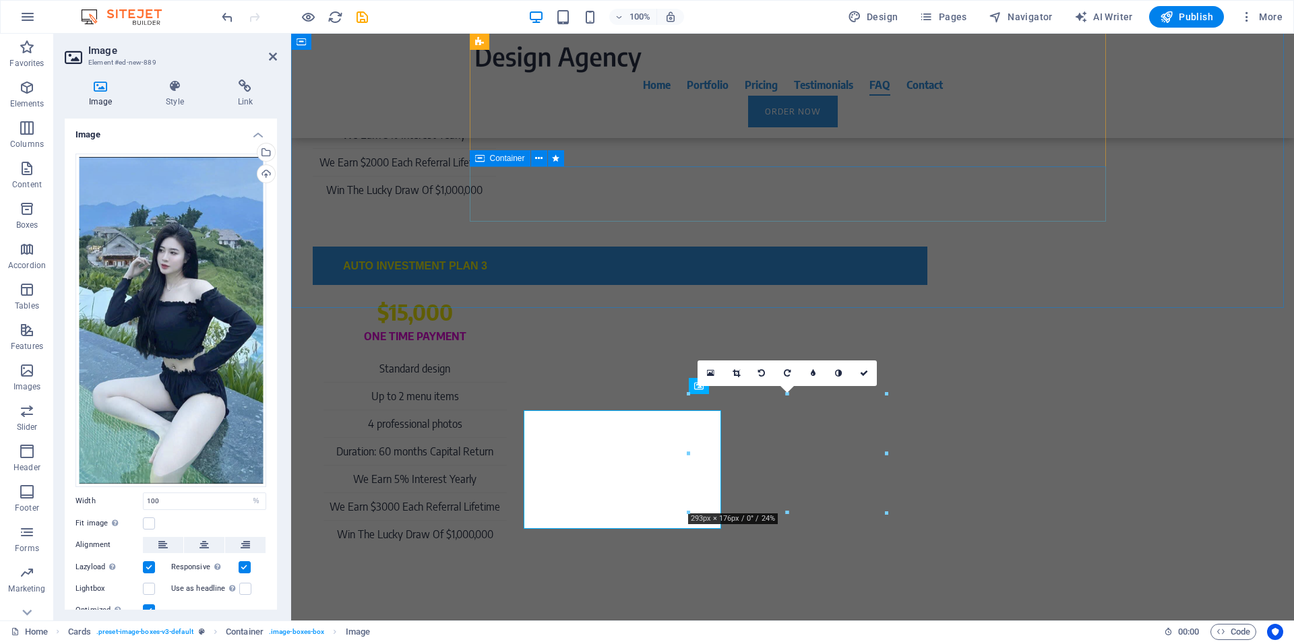
scroll to position [5810, 0]
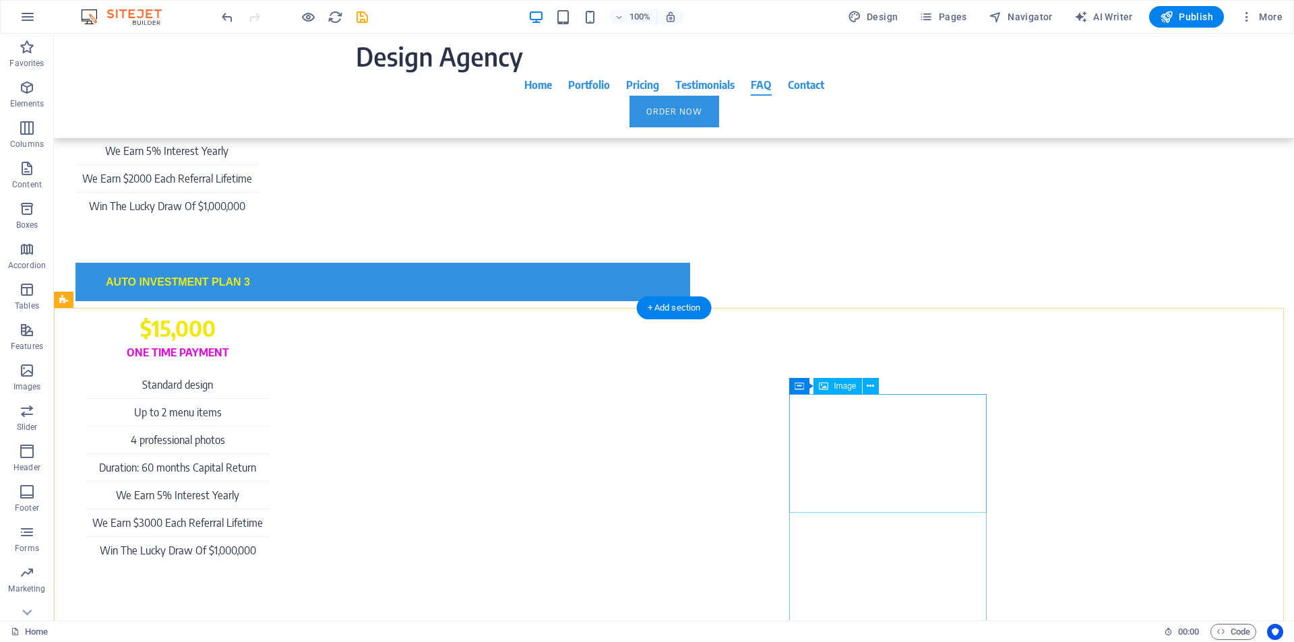
select select "%"
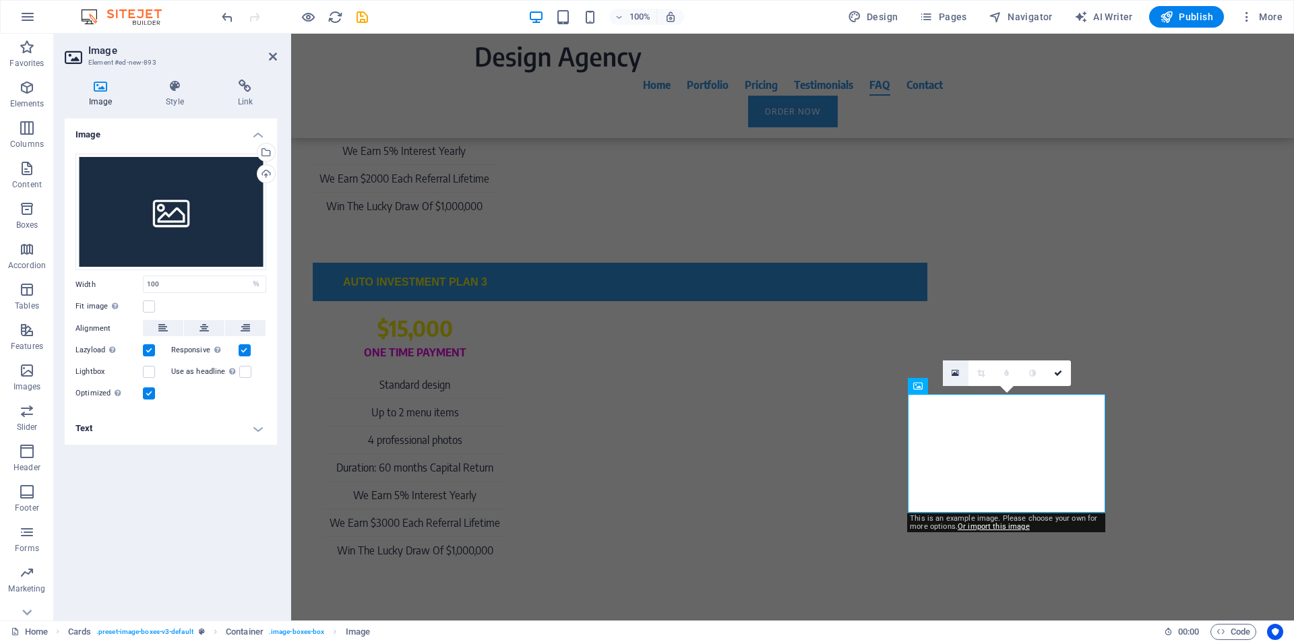
click at [952, 374] on icon at bounding box center [955, 373] width 7 height 9
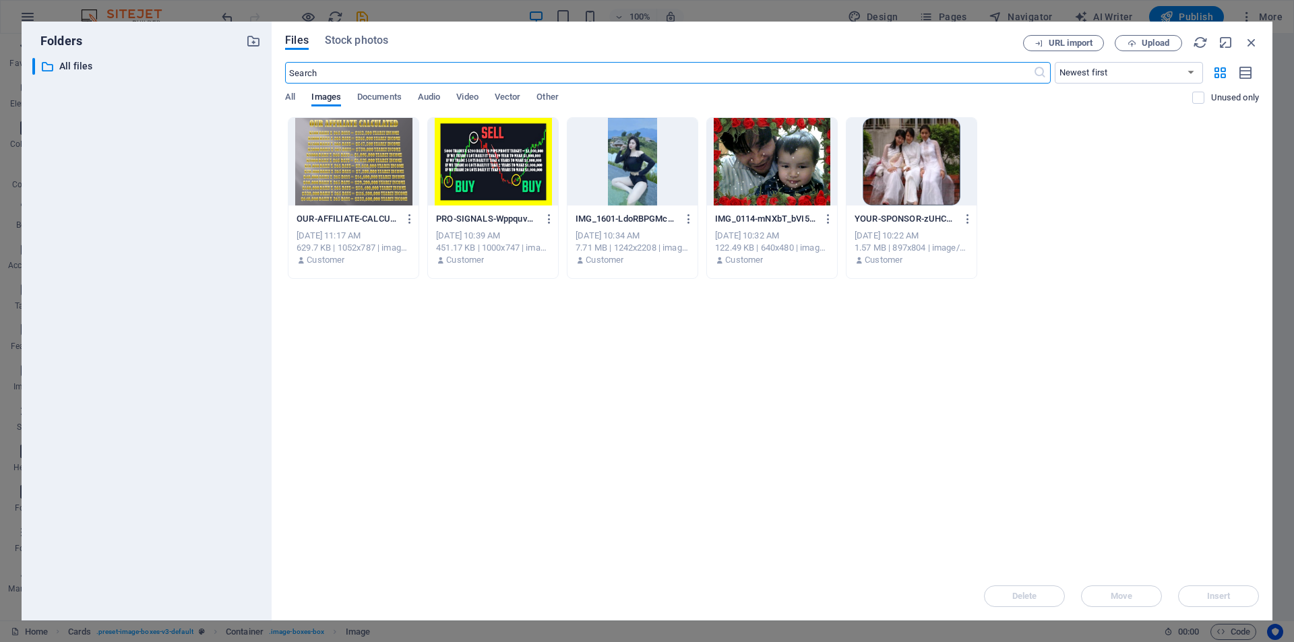
scroll to position [5827, 0]
click at [631, 170] on div at bounding box center [632, 162] width 130 height 88
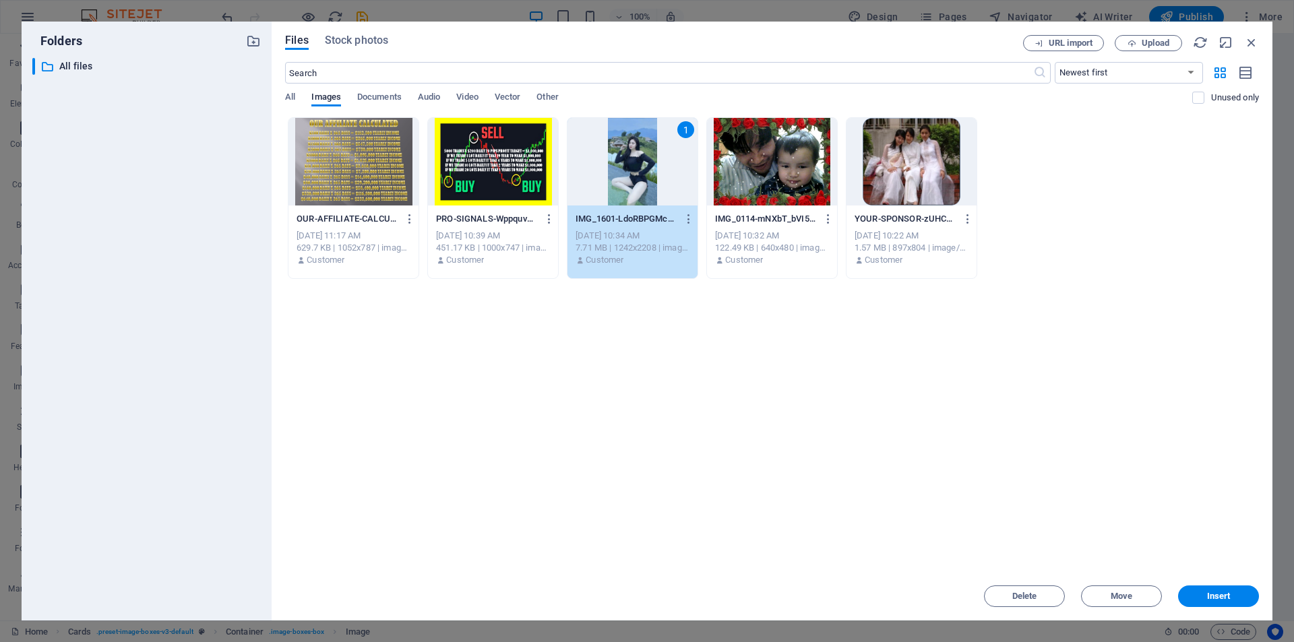
click at [631, 170] on div "1" at bounding box center [632, 162] width 130 height 88
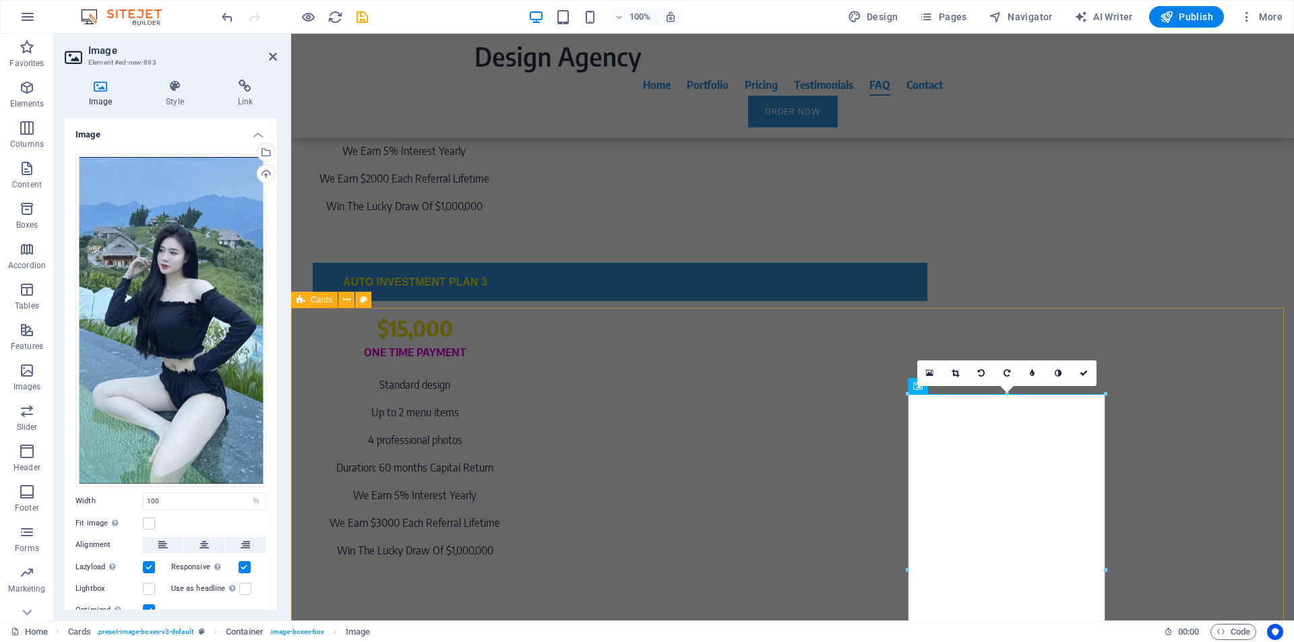
scroll to position [6324, 0]
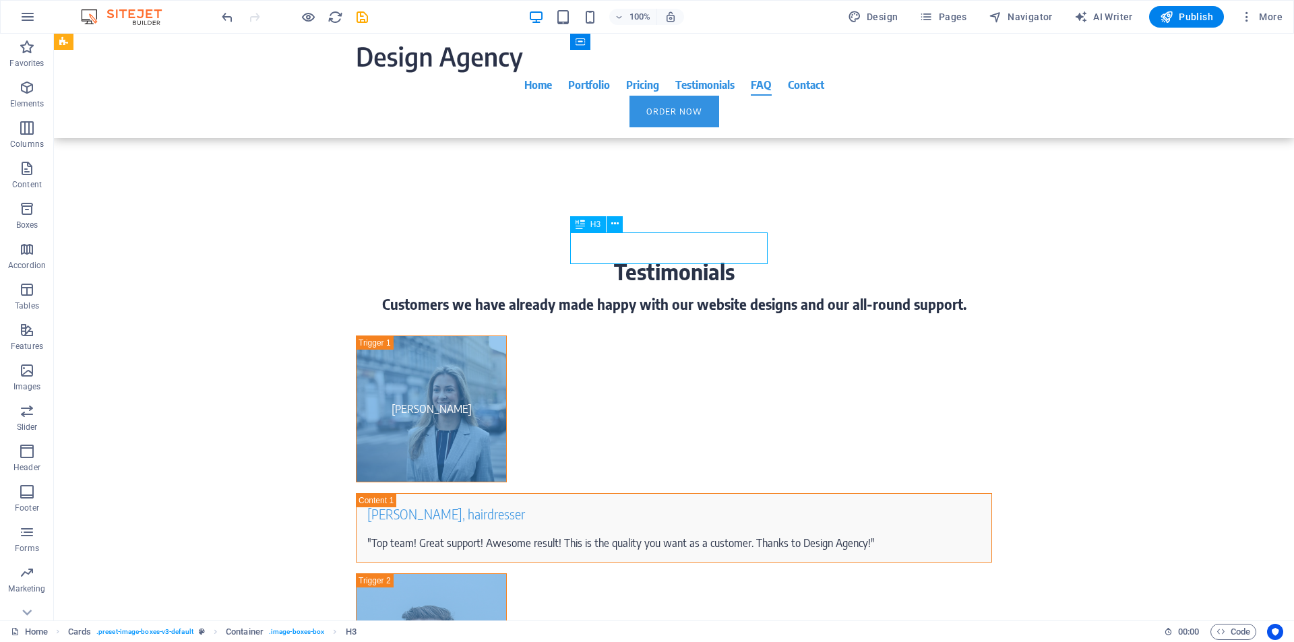
drag, startPoint x: 698, startPoint y: 255, endPoint x: 461, endPoint y: 254, distance: 237.2
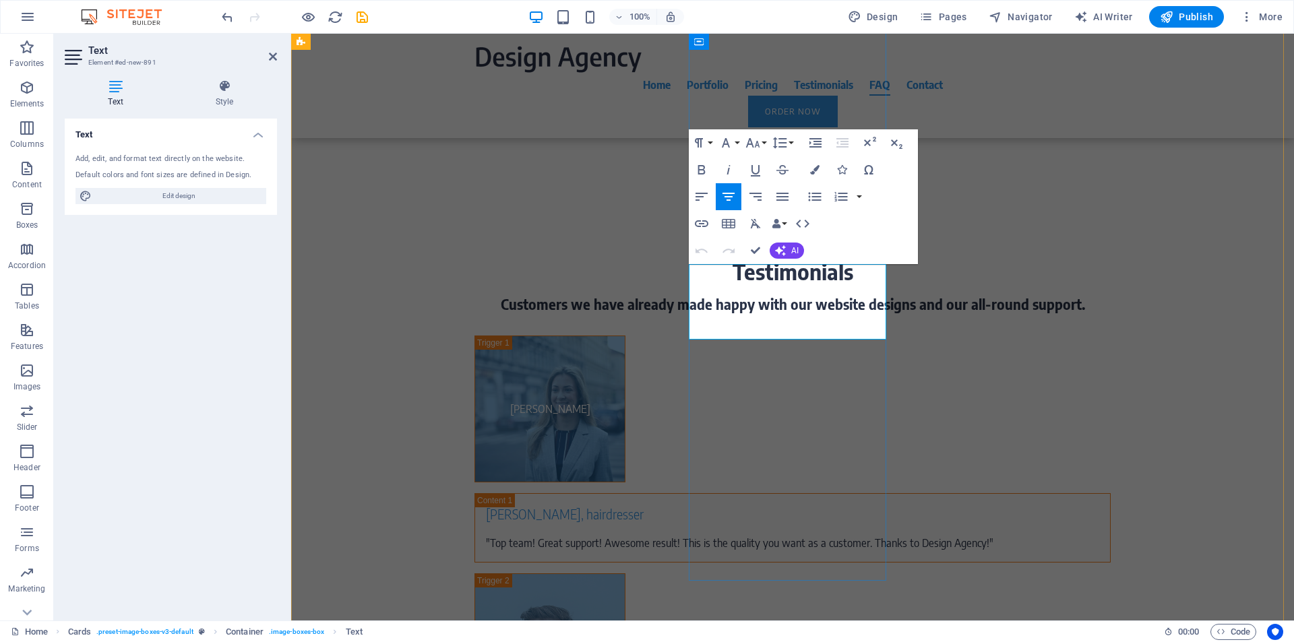
drag, startPoint x: 725, startPoint y: 272, endPoint x: 835, endPoint y: 323, distance: 120.9
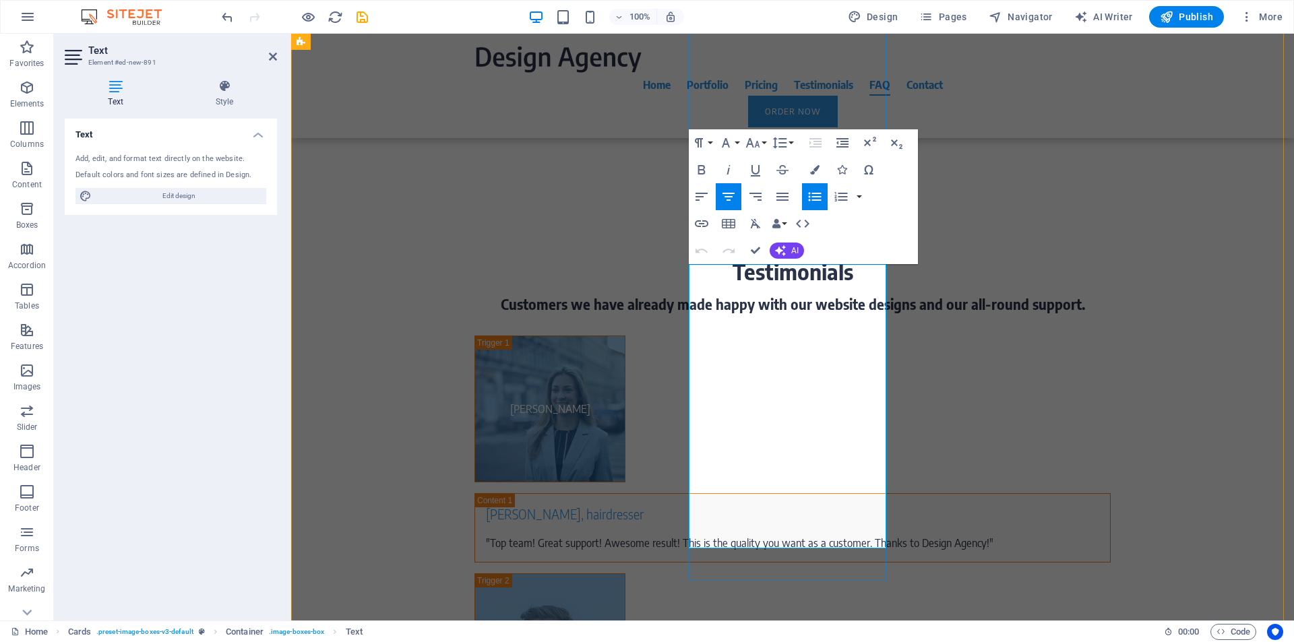
drag, startPoint x: 770, startPoint y: 423, endPoint x: 789, endPoint y: 424, distance: 19.6
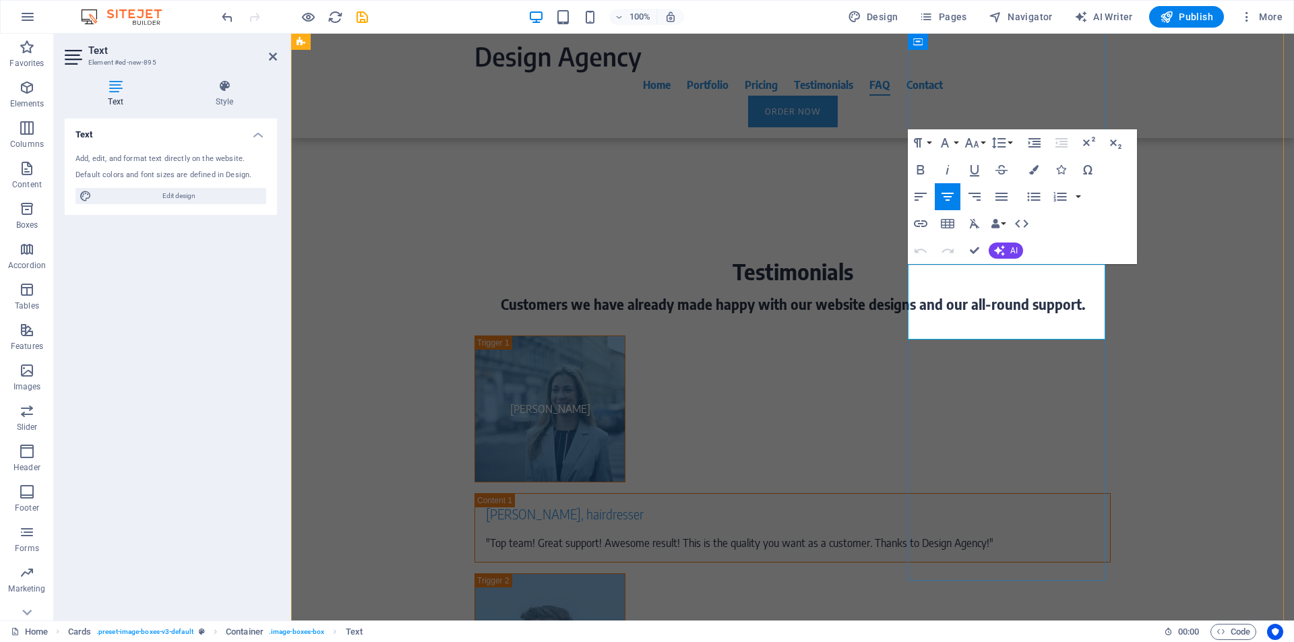
drag, startPoint x: 943, startPoint y: 274, endPoint x: 1053, endPoint y: 324, distance: 120.6
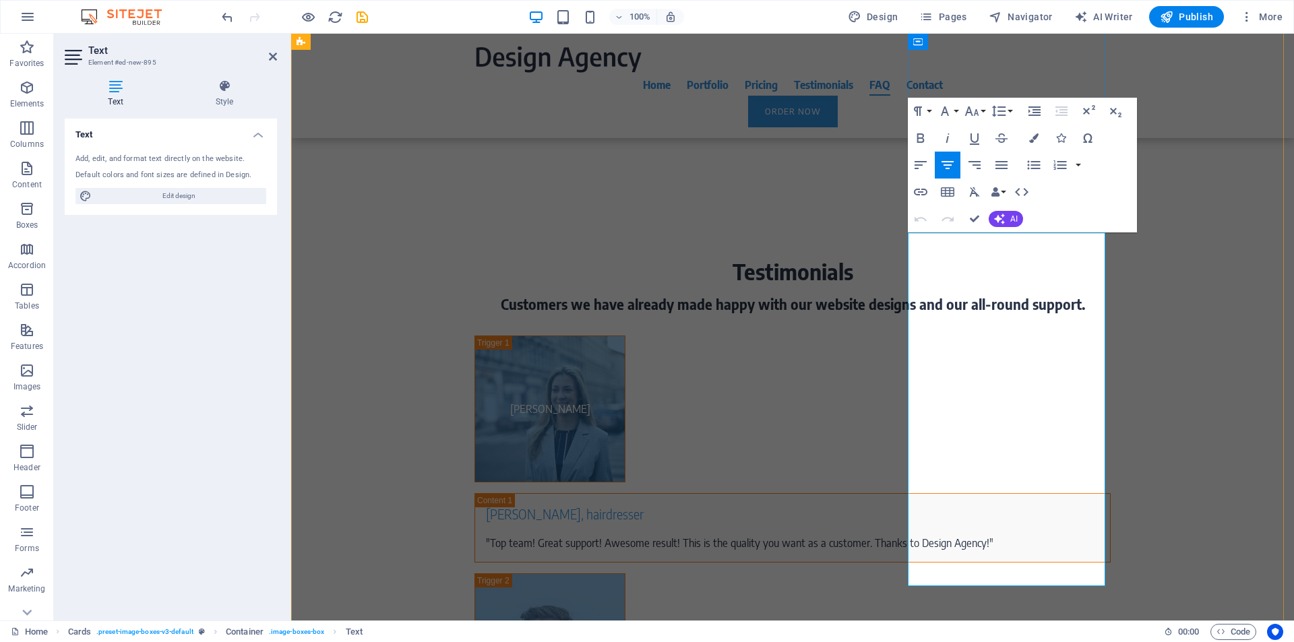
drag, startPoint x: 989, startPoint y: 450, endPoint x: 1009, endPoint y: 450, distance: 20.2
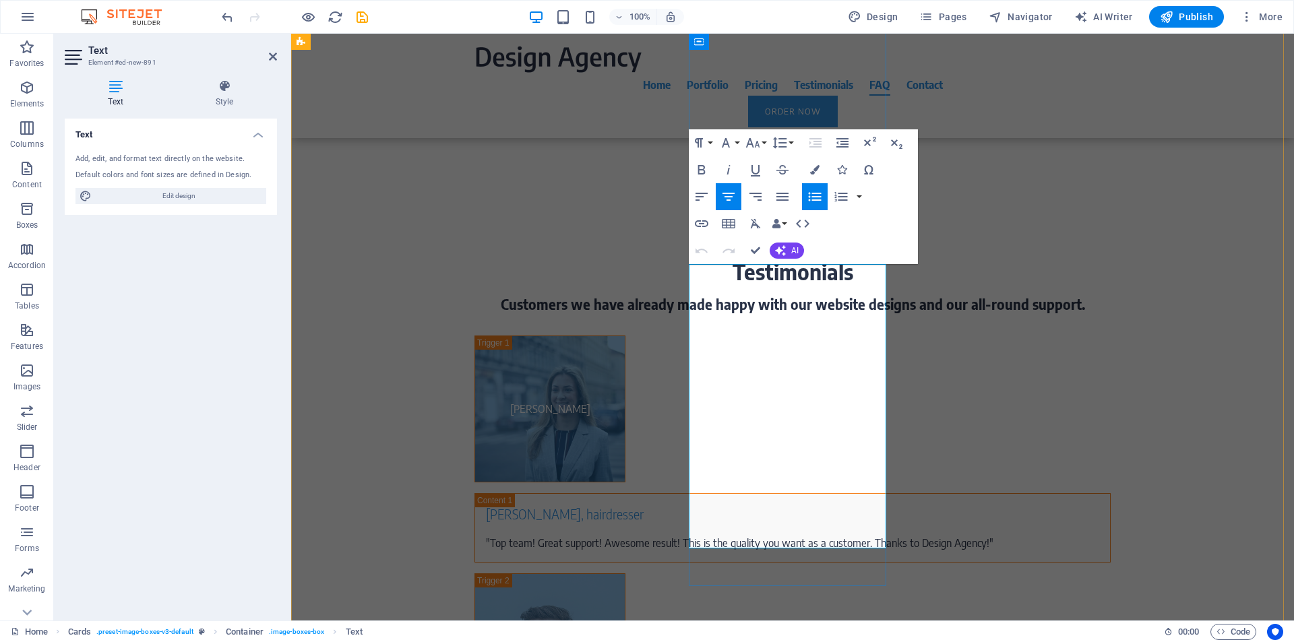
drag, startPoint x: 773, startPoint y: 421, endPoint x: 791, endPoint y: 420, distance: 18.2
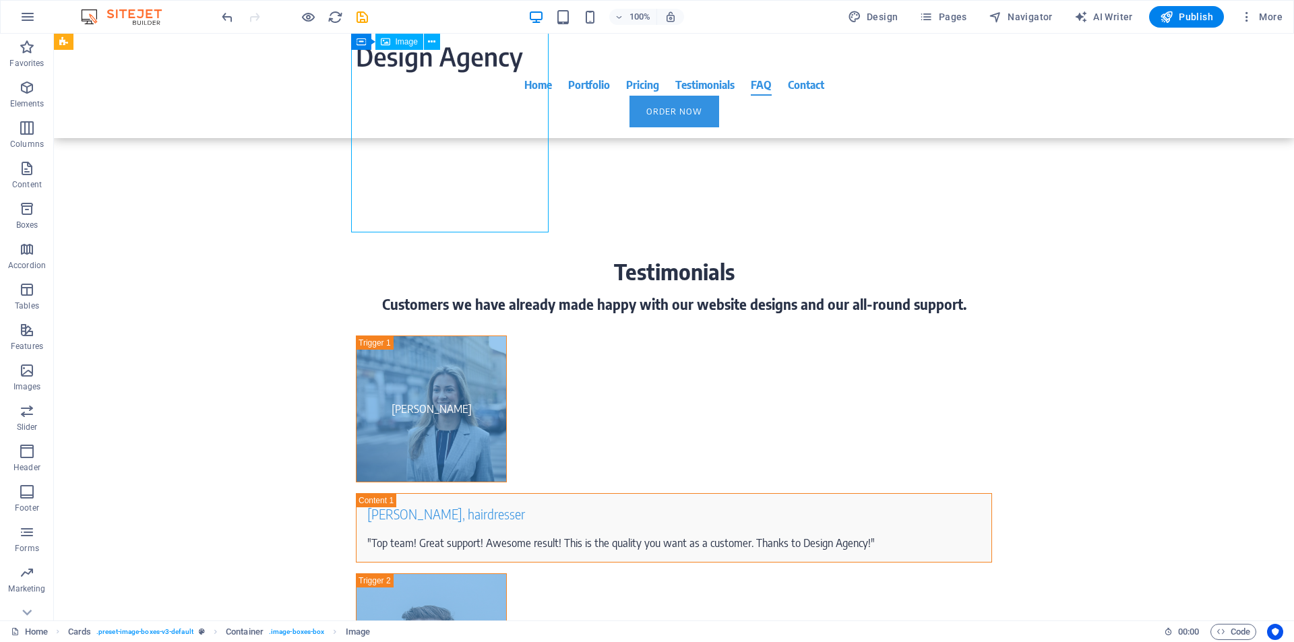
select select "%"
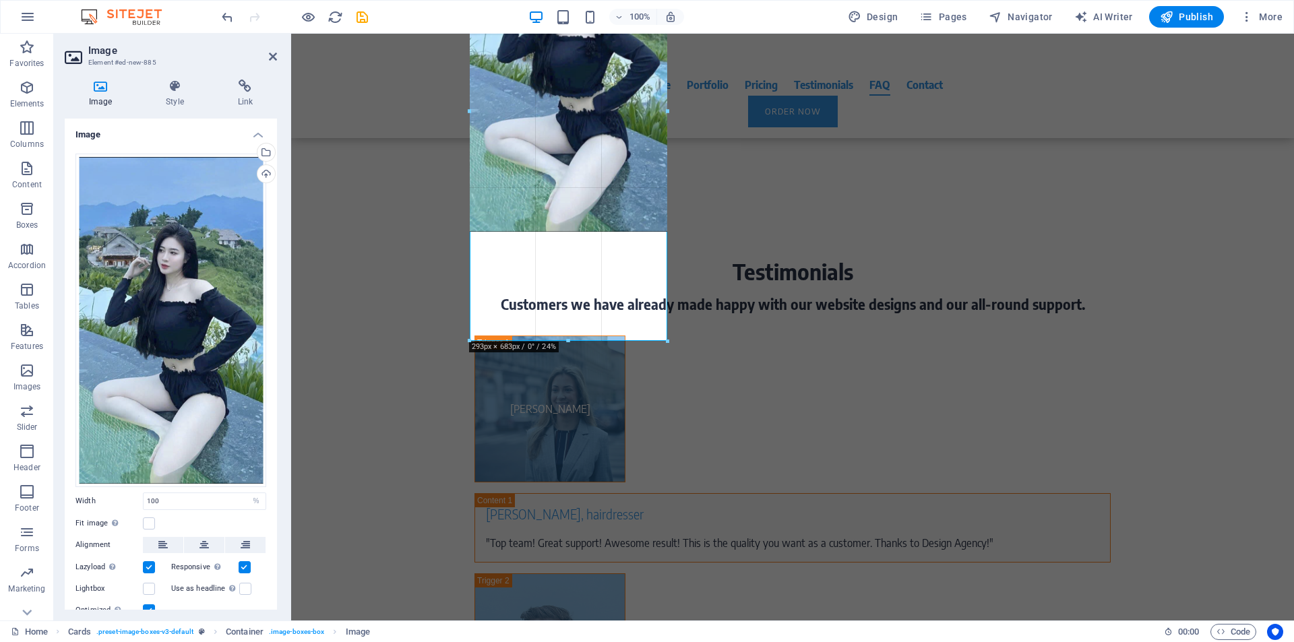
drag, startPoint x: 568, startPoint y: 230, endPoint x: 386, endPoint y: 306, distance: 197.0
drag, startPoint x: 667, startPoint y: 230, endPoint x: 386, endPoint y: 199, distance: 282.7
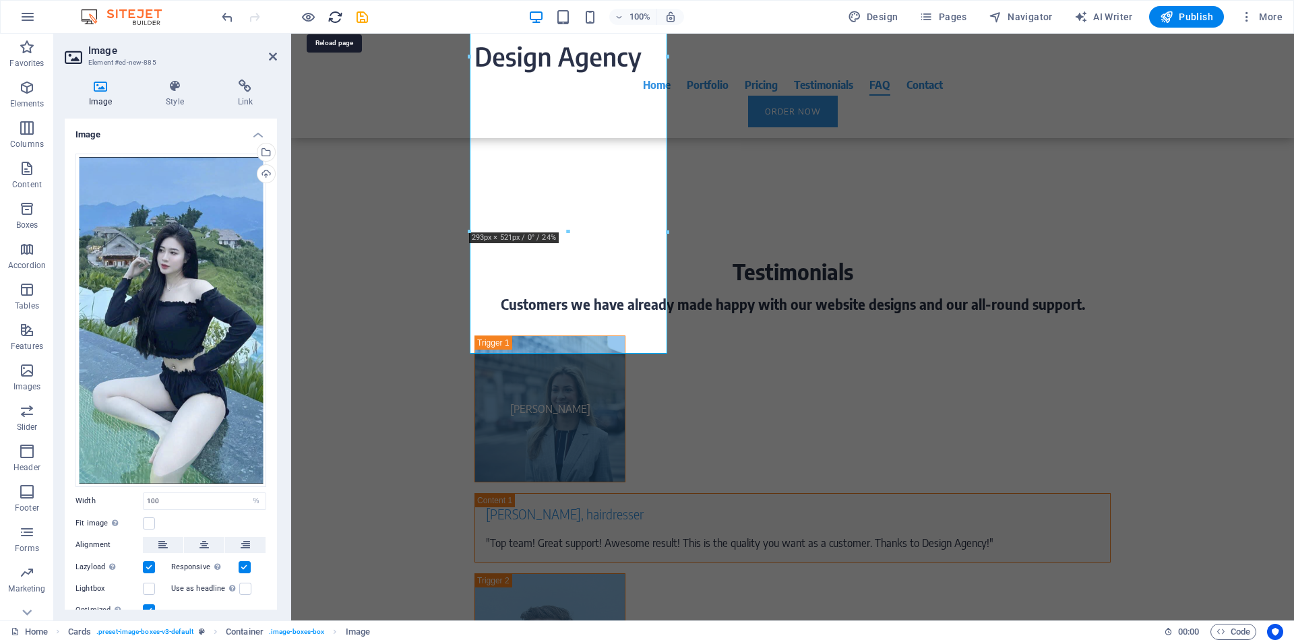
drag, startPoint x: 338, startPoint y: 19, endPoint x: 704, endPoint y: 38, distance: 366.4
click at [338, 19] on icon "reload" at bounding box center [336, 17] width 16 height 16
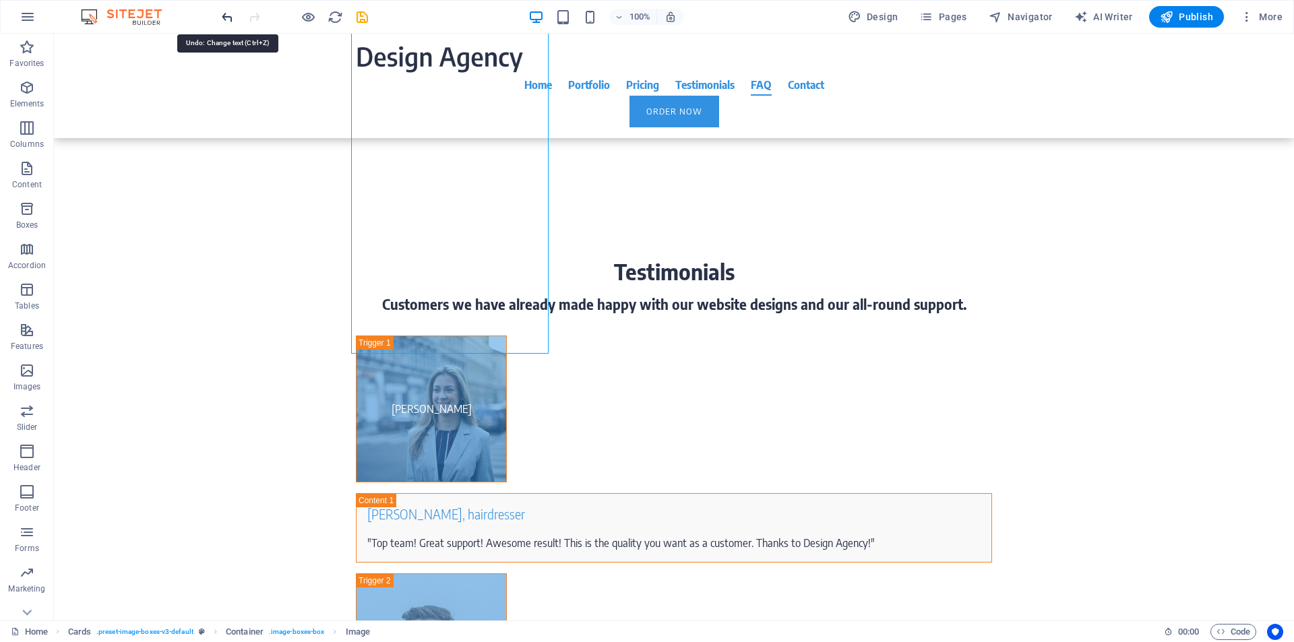
click at [231, 21] on icon "undo" at bounding box center [228, 17] width 16 height 16
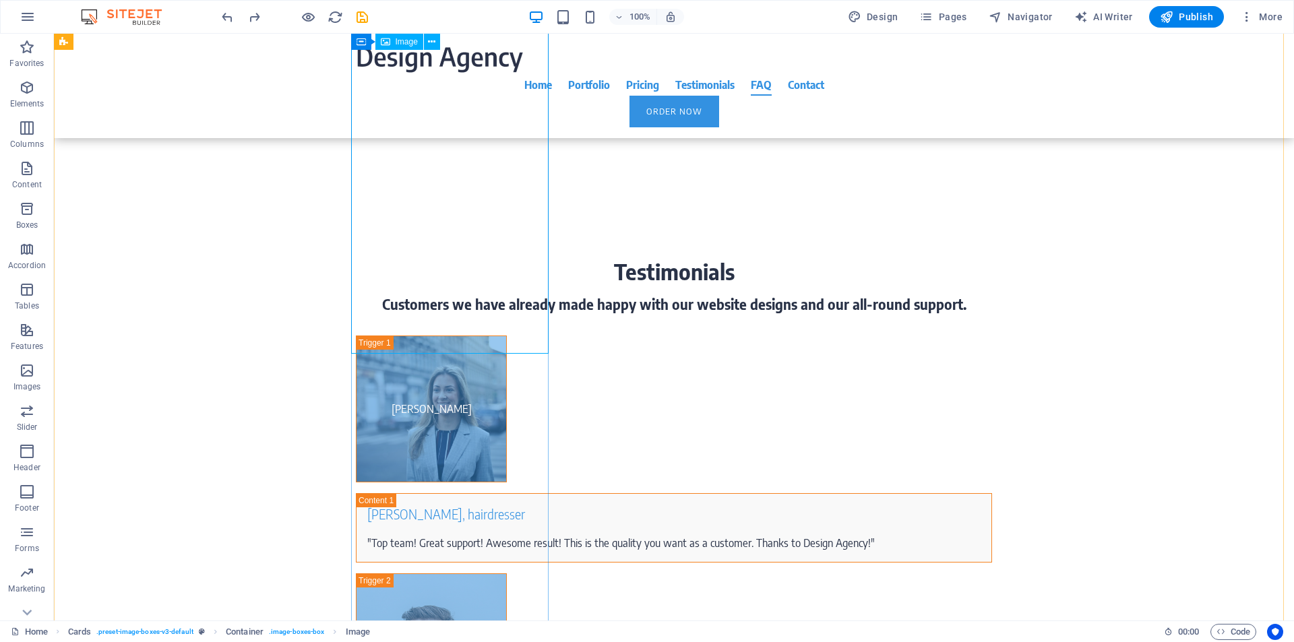
select select "%"
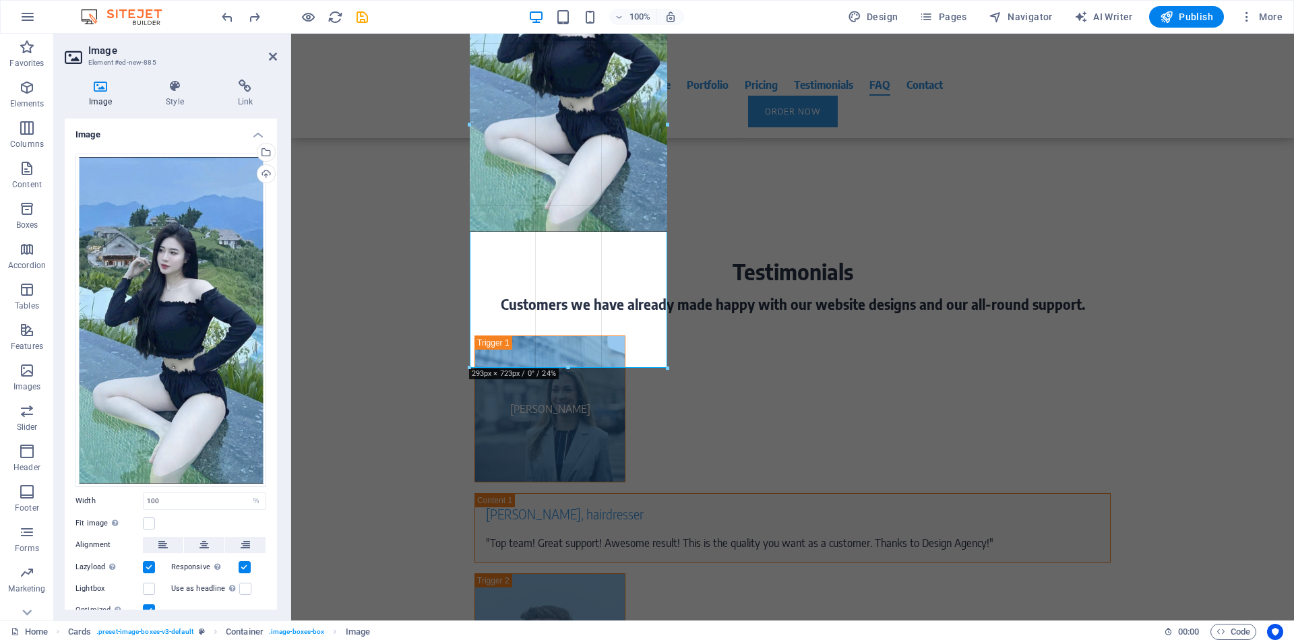
drag, startPoint x: 570, startPoint y: 353, endPoint x: 382, endPoint y: 334, distance: 189.0
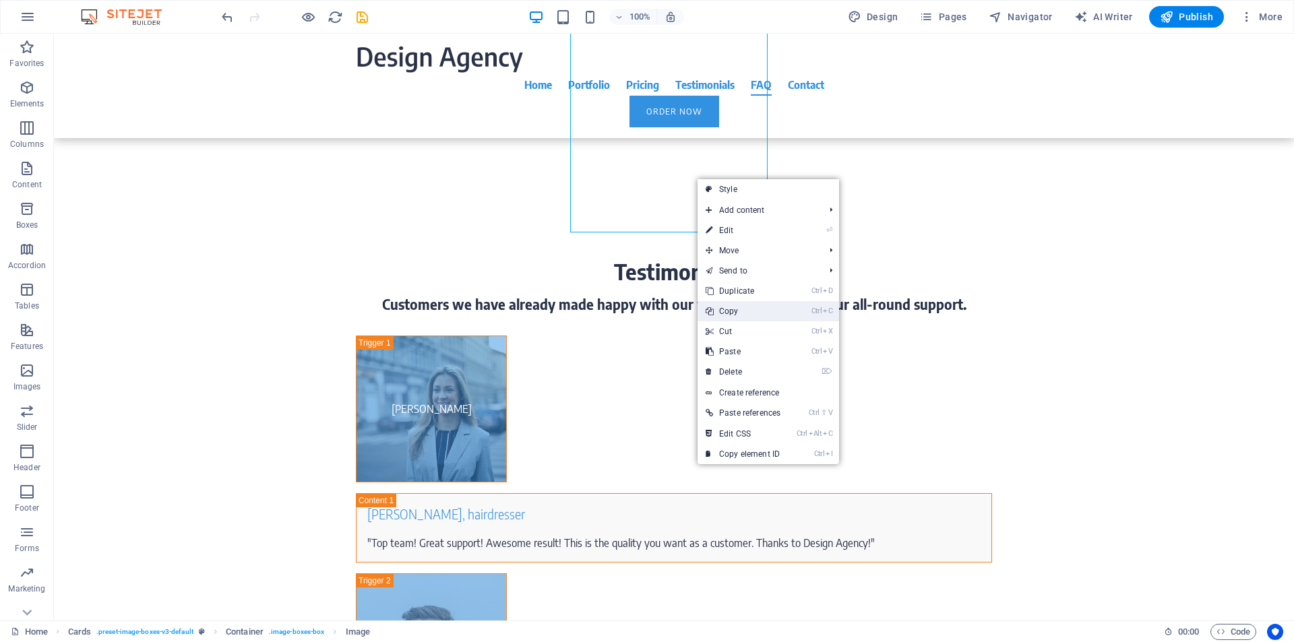
click at [741, 311] on link "Ctrl C Copy" at bounding box center [743, 311] width 91 height 20
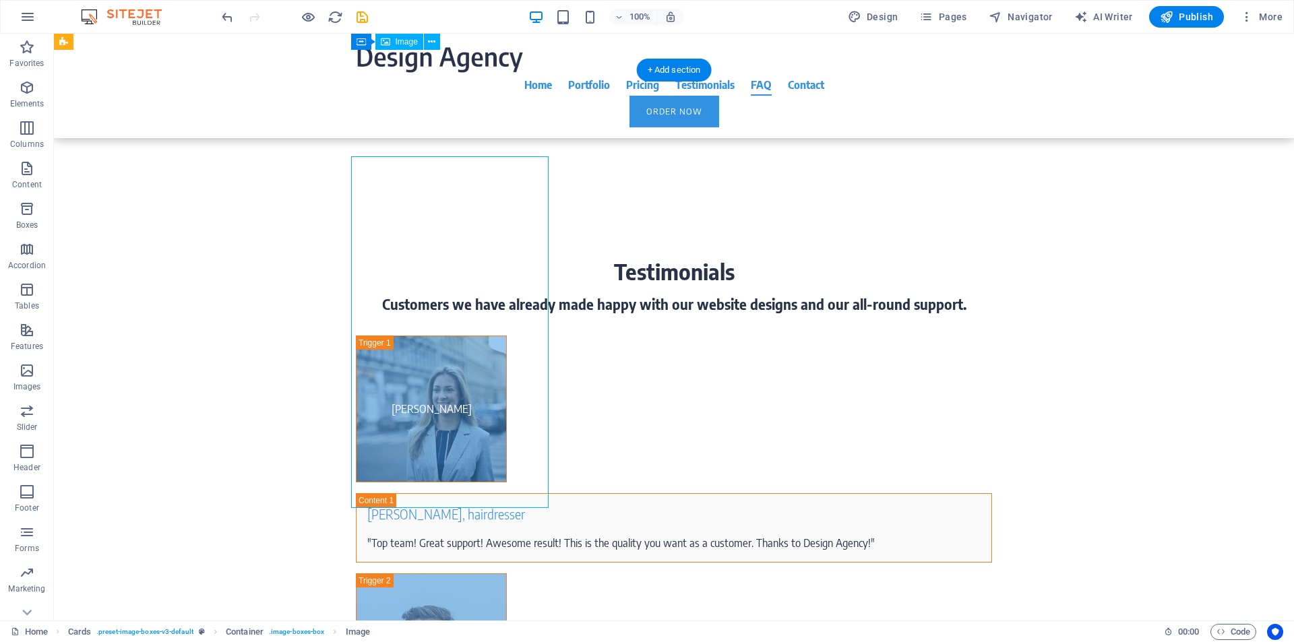
scroll to position [5810, 0]
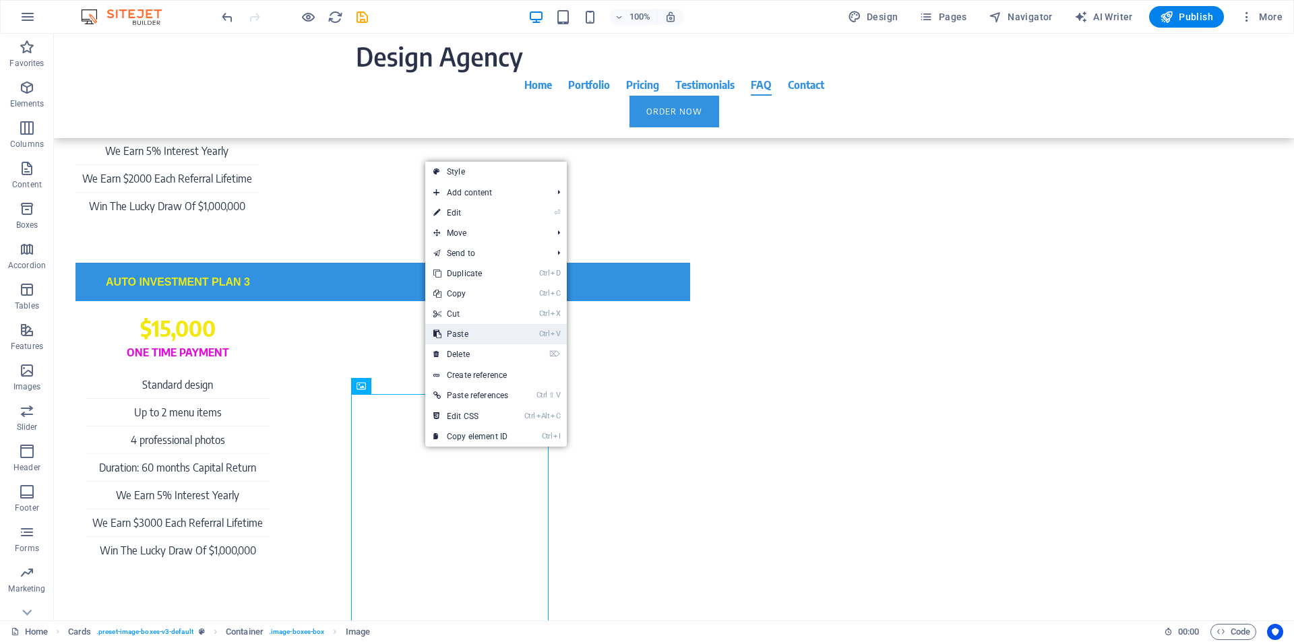
click at [466, 333] on link "Ctrl V Paste" at bounding box center [470, 334] width 91 height 20
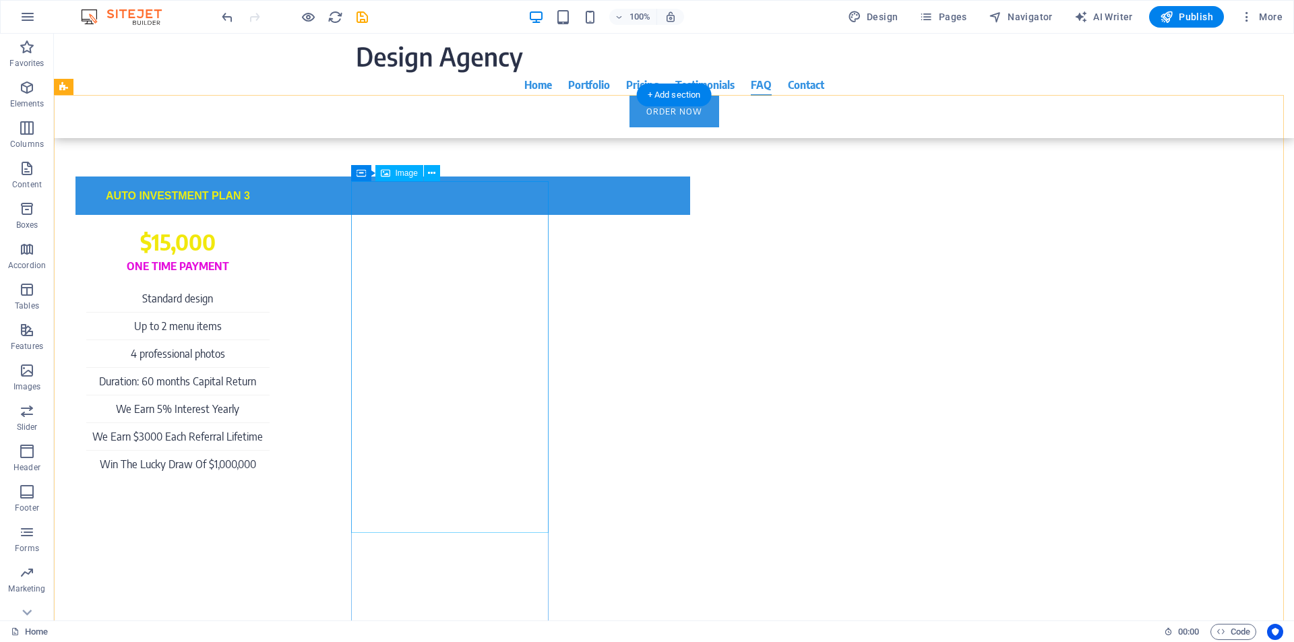
scroll to position [6410, 0]
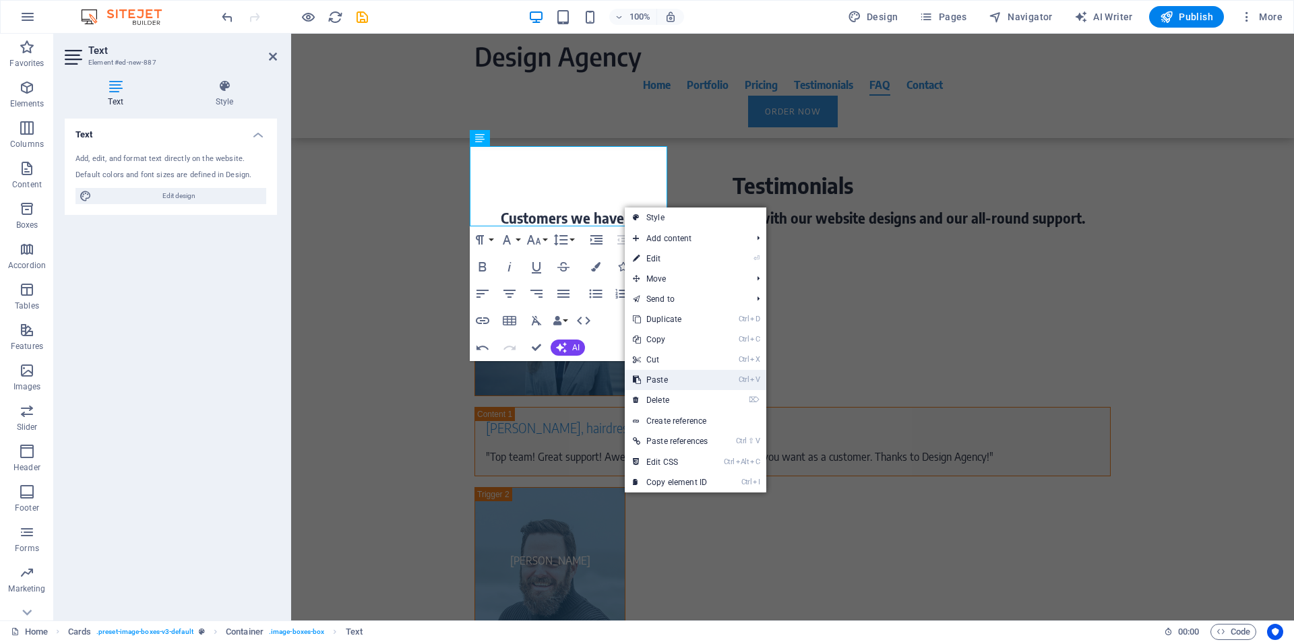
click at [667, 383] on link "Ctrl V Paste" at bounding box center [670, 380] width 91 height 20
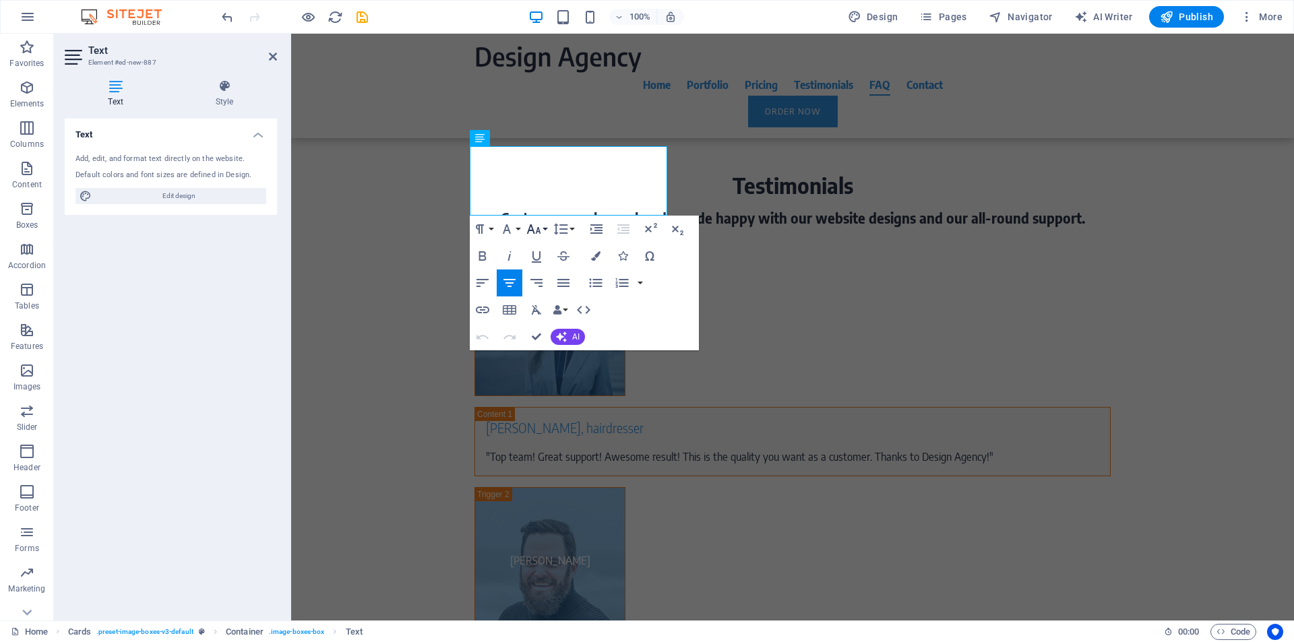
click at [543, 231] on button "Font Size" at bounding box center [537, 229] width 26 height 27
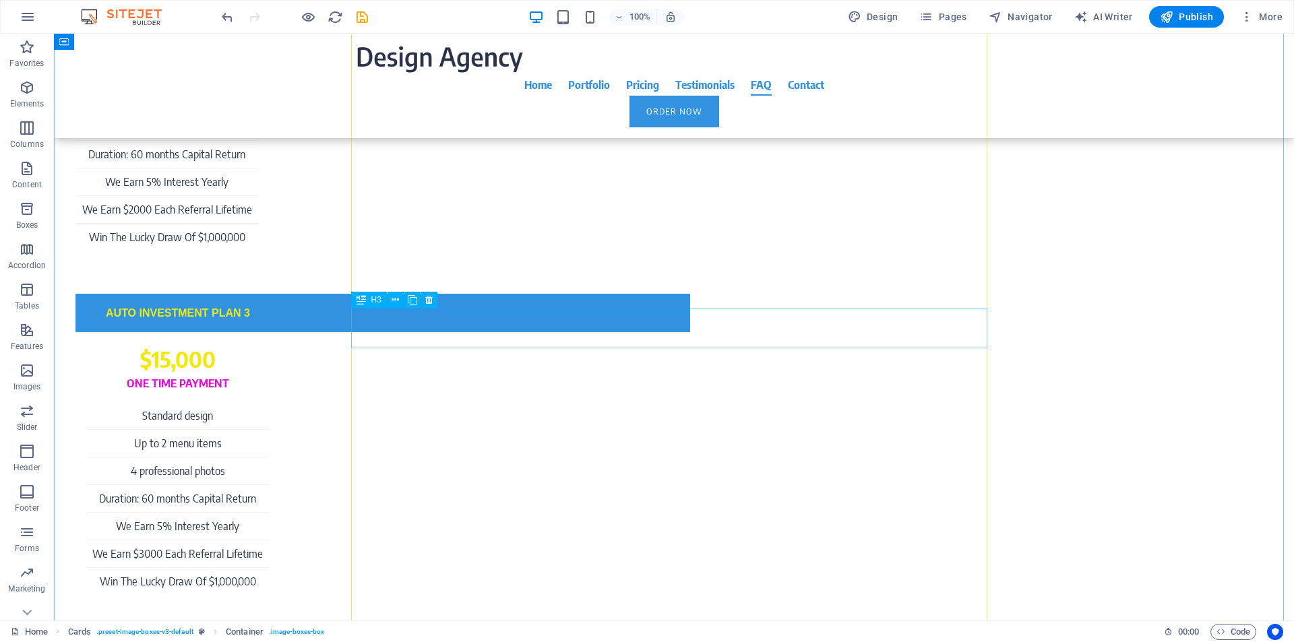
scroll to position [5897, 0]
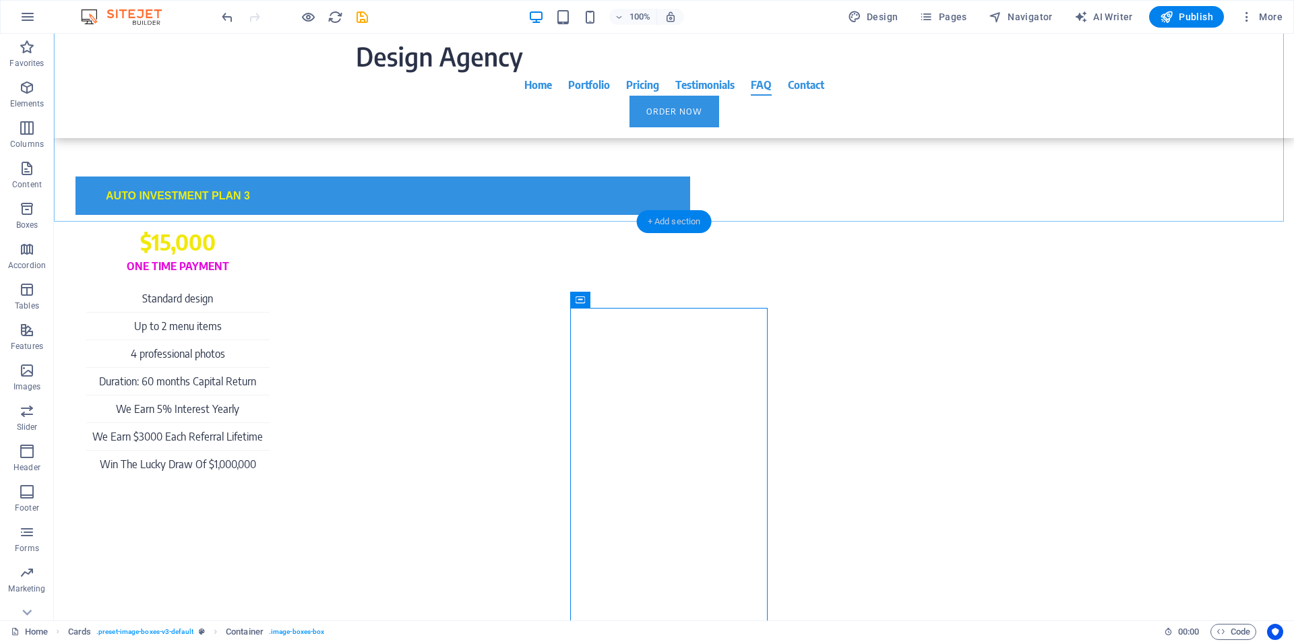
click at [675, 224] on div "+ Add section" at bounding box center [674, 221] width 75 height 23
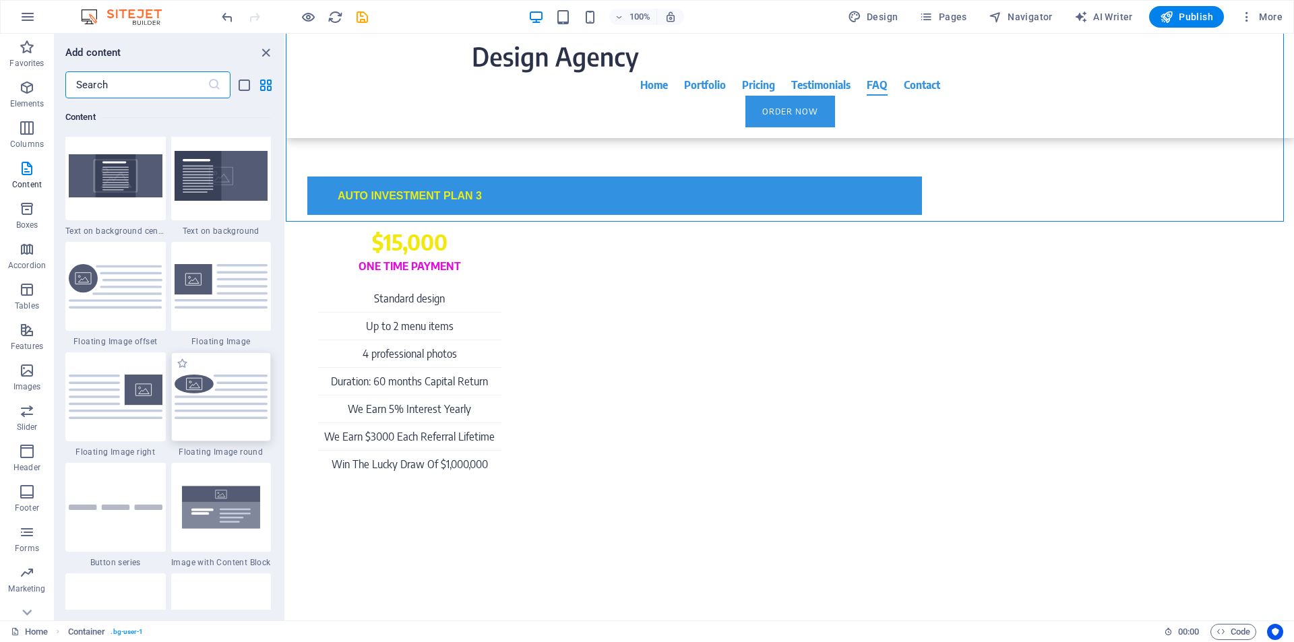
scroll to position [3700, 0]
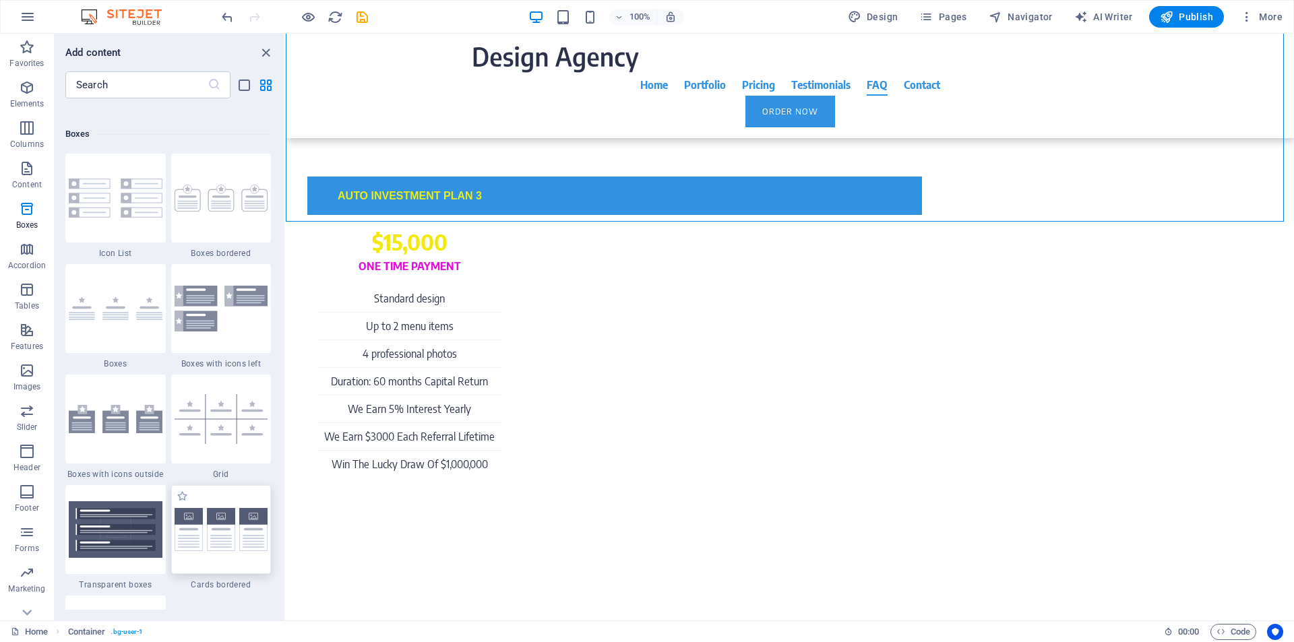
click at [216, 533] on img at bounding box center [222, 530] width 94 height 44
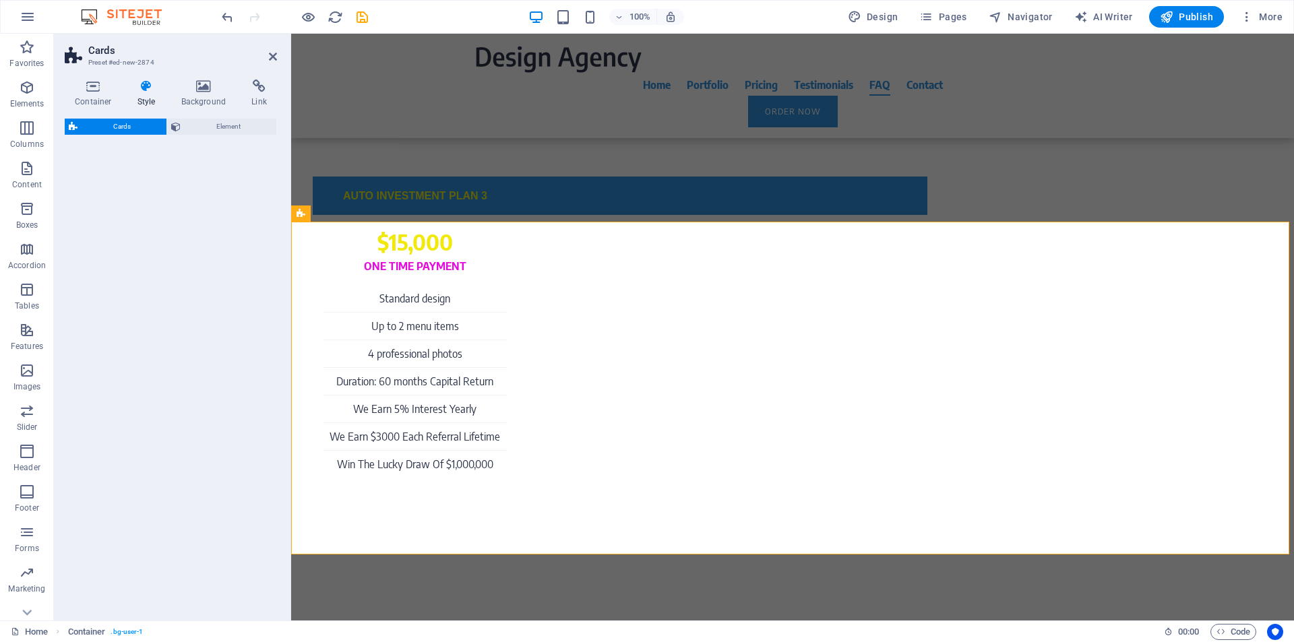
select select "rem"
select select "preset-image-boxes-v3-border"
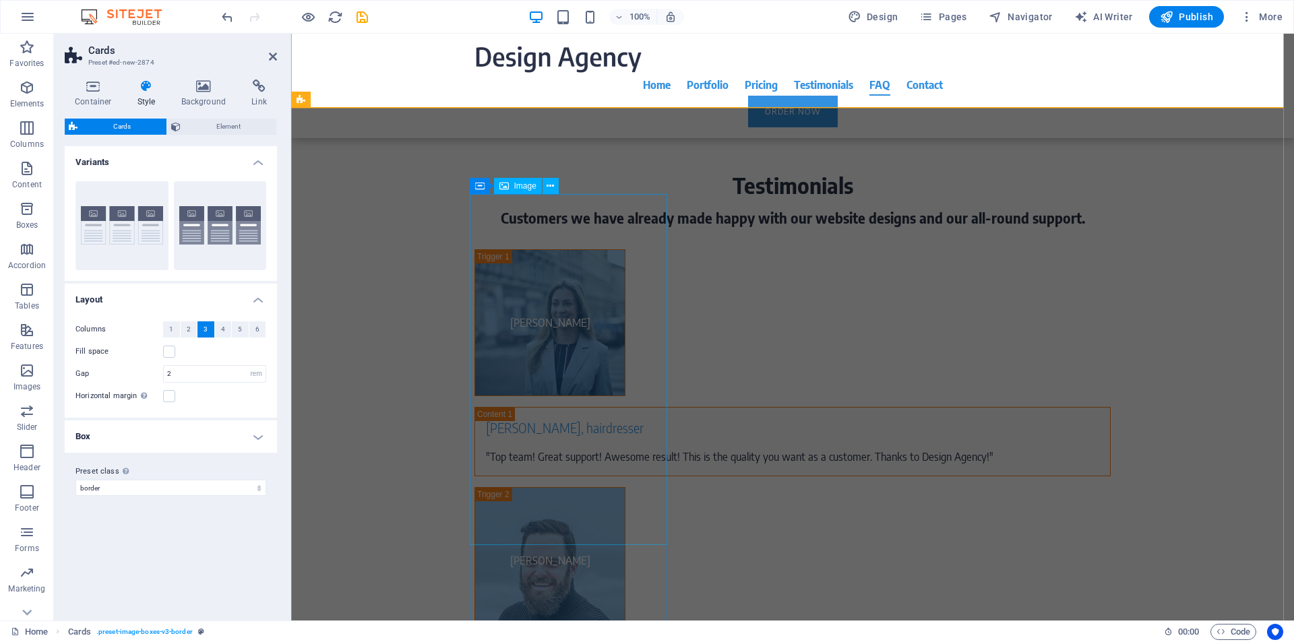
scroll to position [5897, 0]
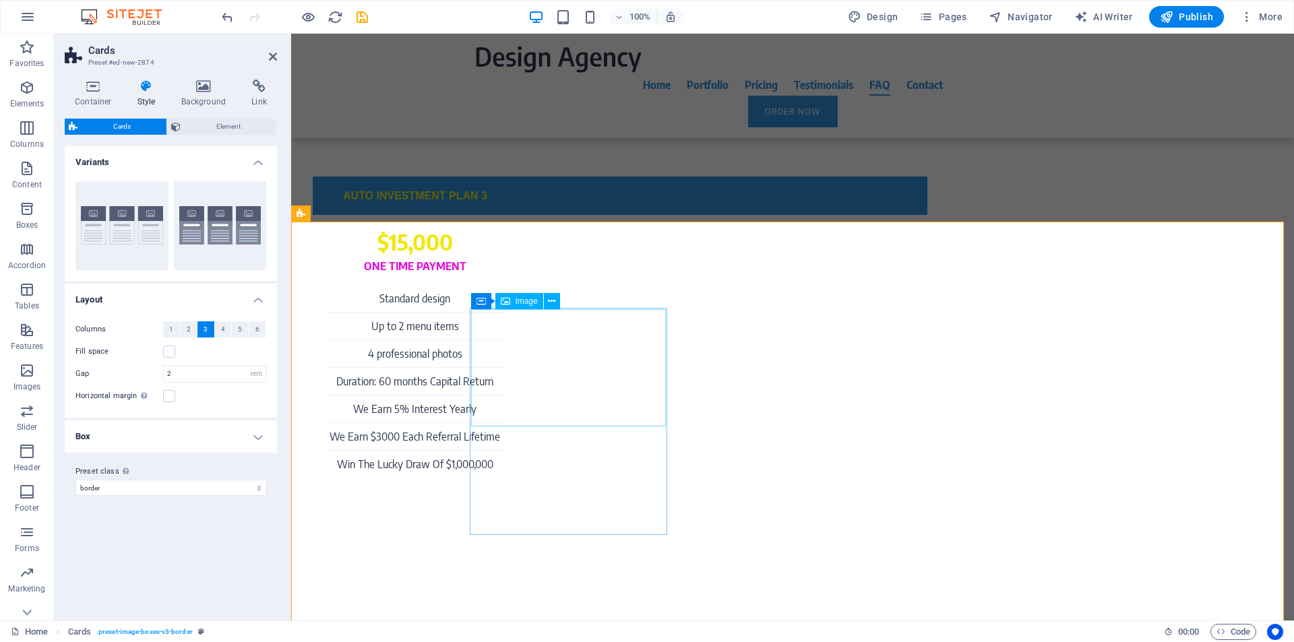
select select "%"
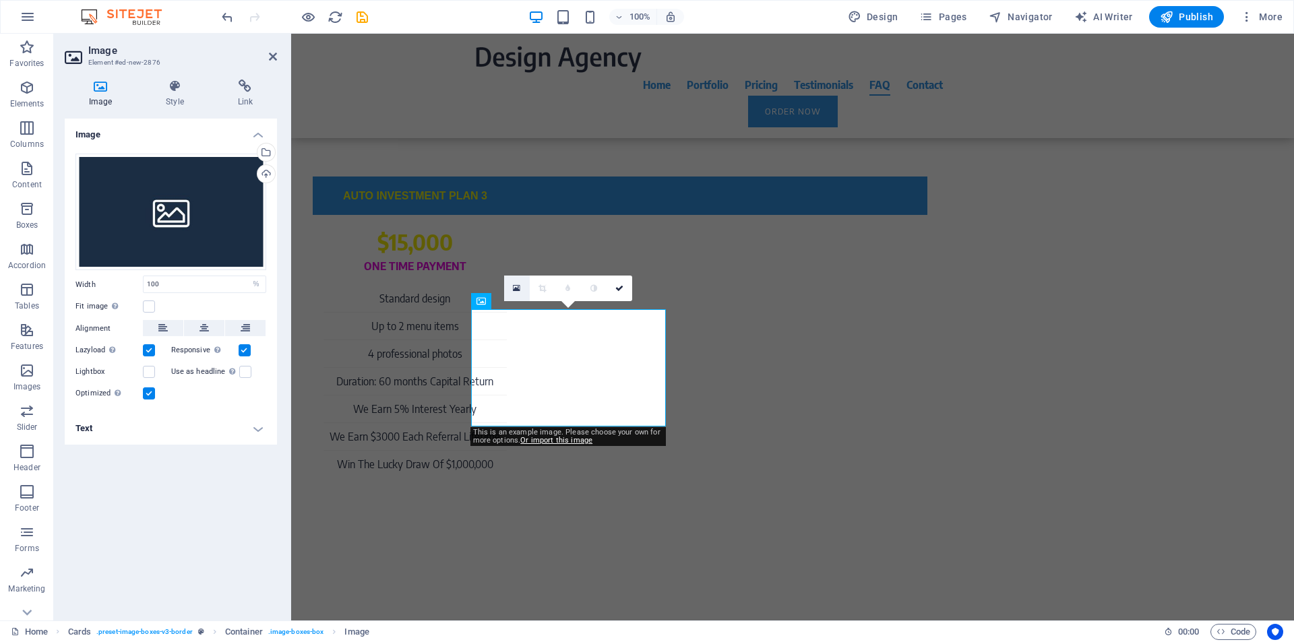
click at [514, 288] on icon at bounding box center [516, 288] width 7 height 9
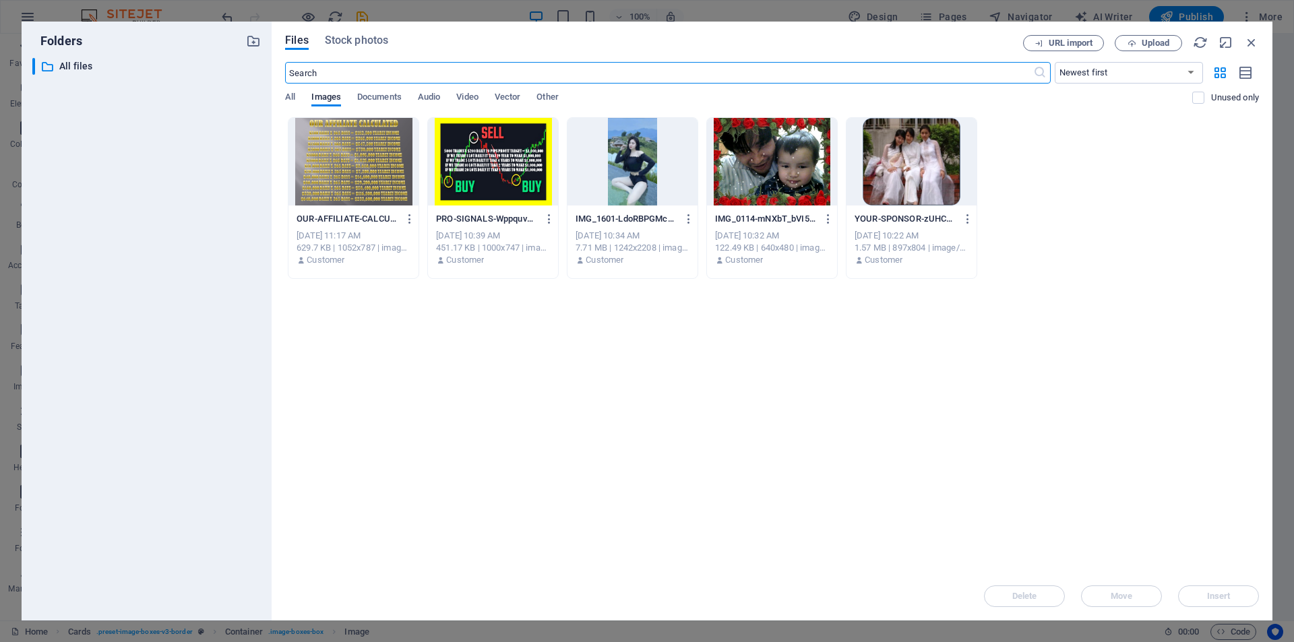
scroll to position [5913, 0]
click at [643, 154] on div at bounding box center [632, 162] width 130 height 88
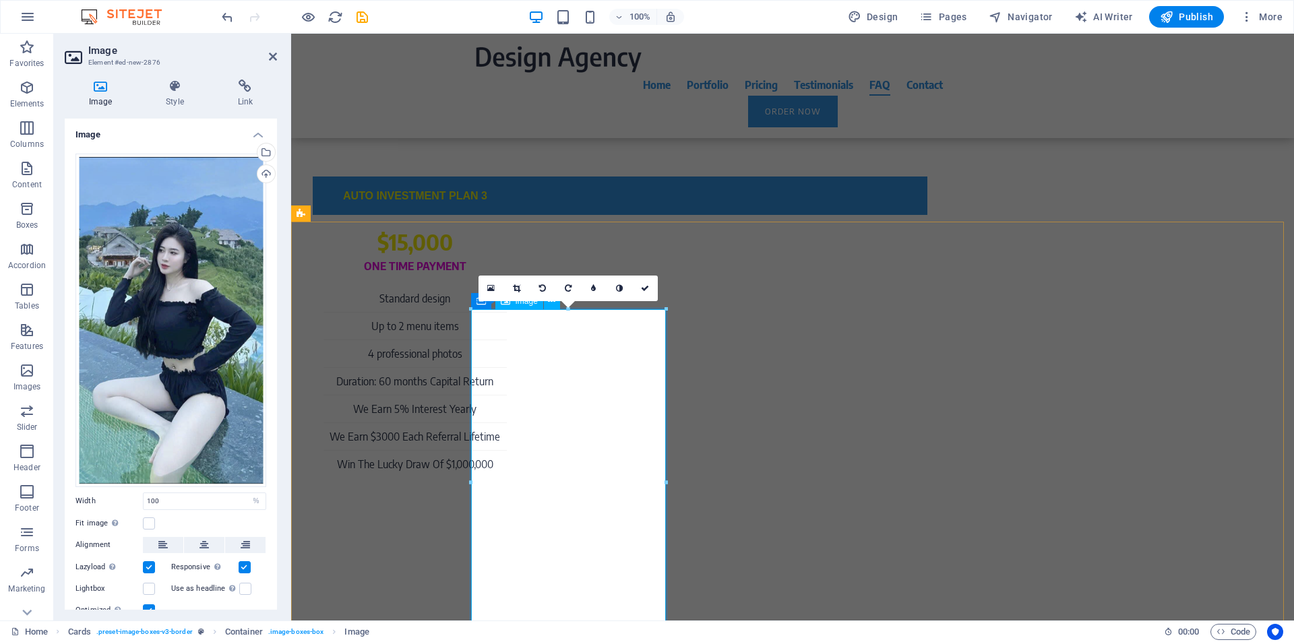
scroll to position [6410, 0]
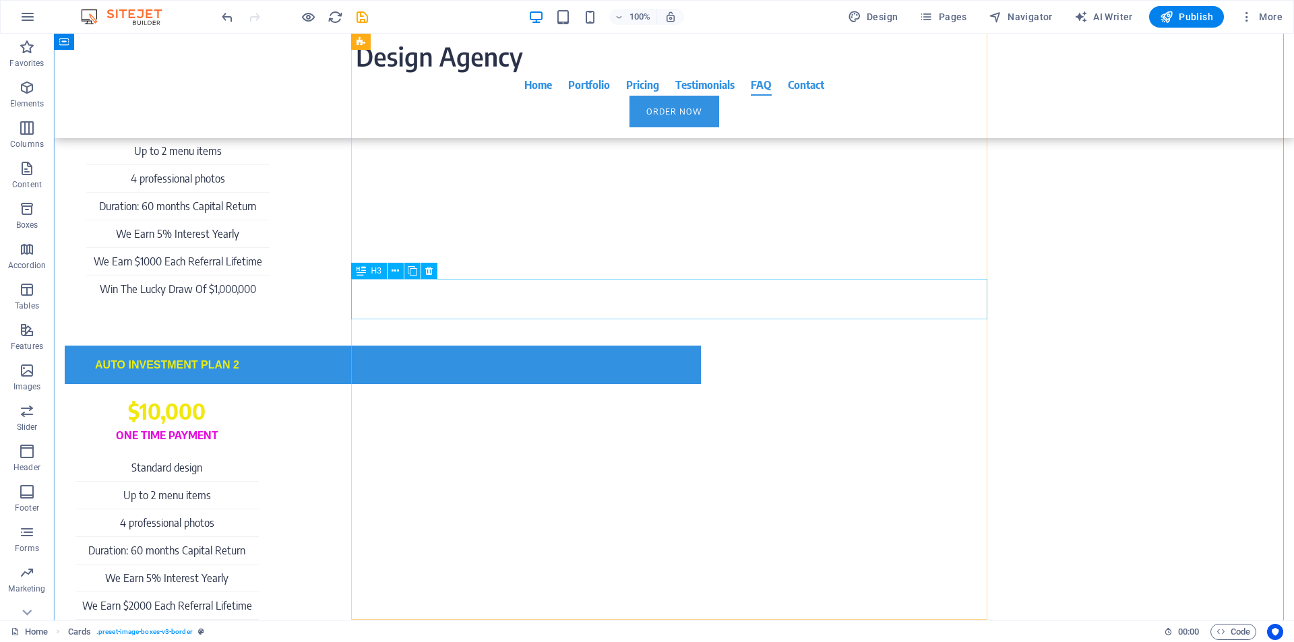
scroll to position [5897, 0]
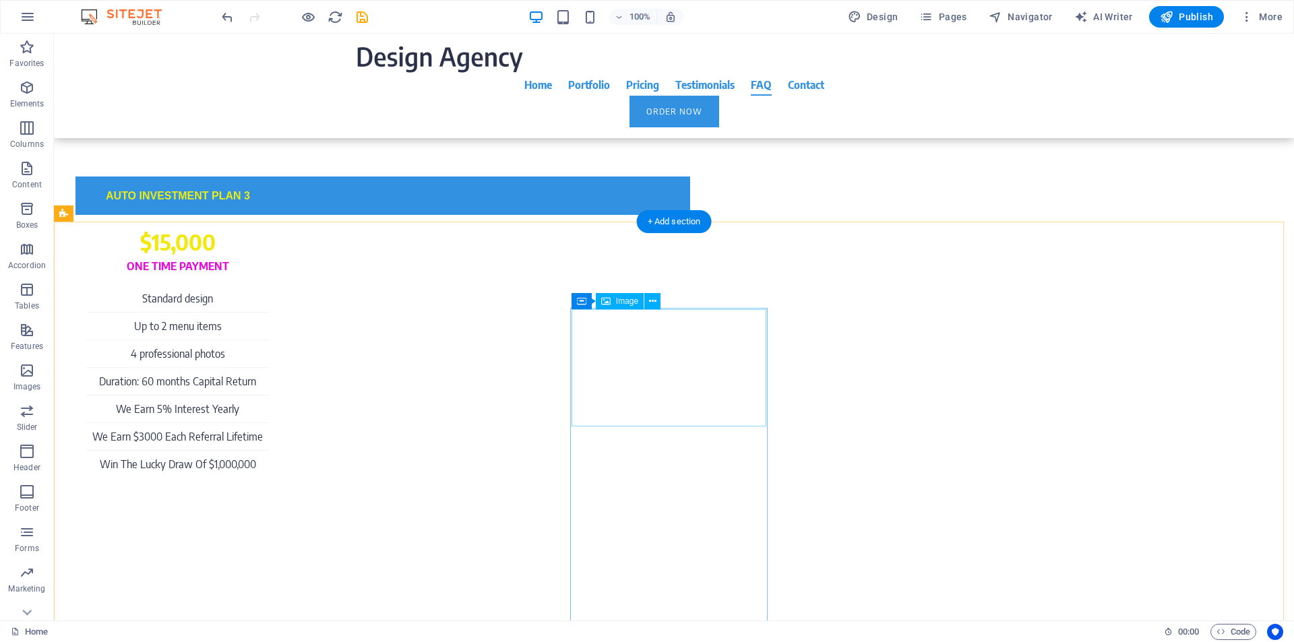
select select "%"
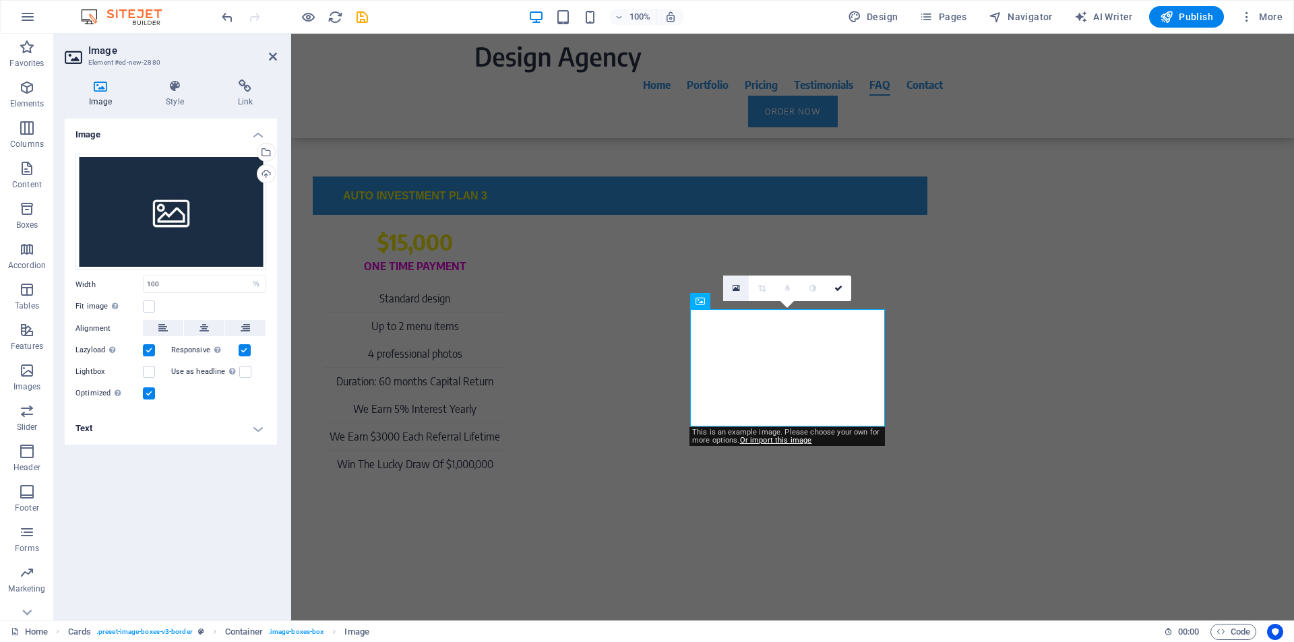
click at [741, 289] on link at bounding box center [736, 289] width 26 height 26
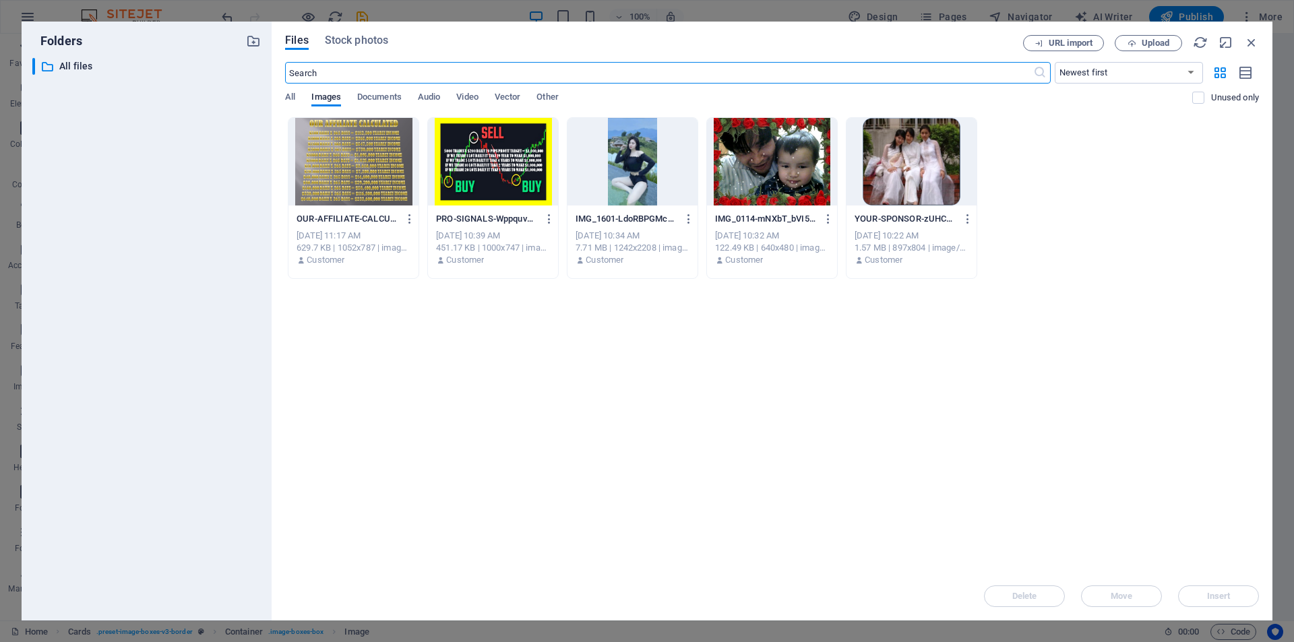
scroll to position [5913, 0]
click at [631, 175] on div at bounding box center [632, 162] width 130 height 88
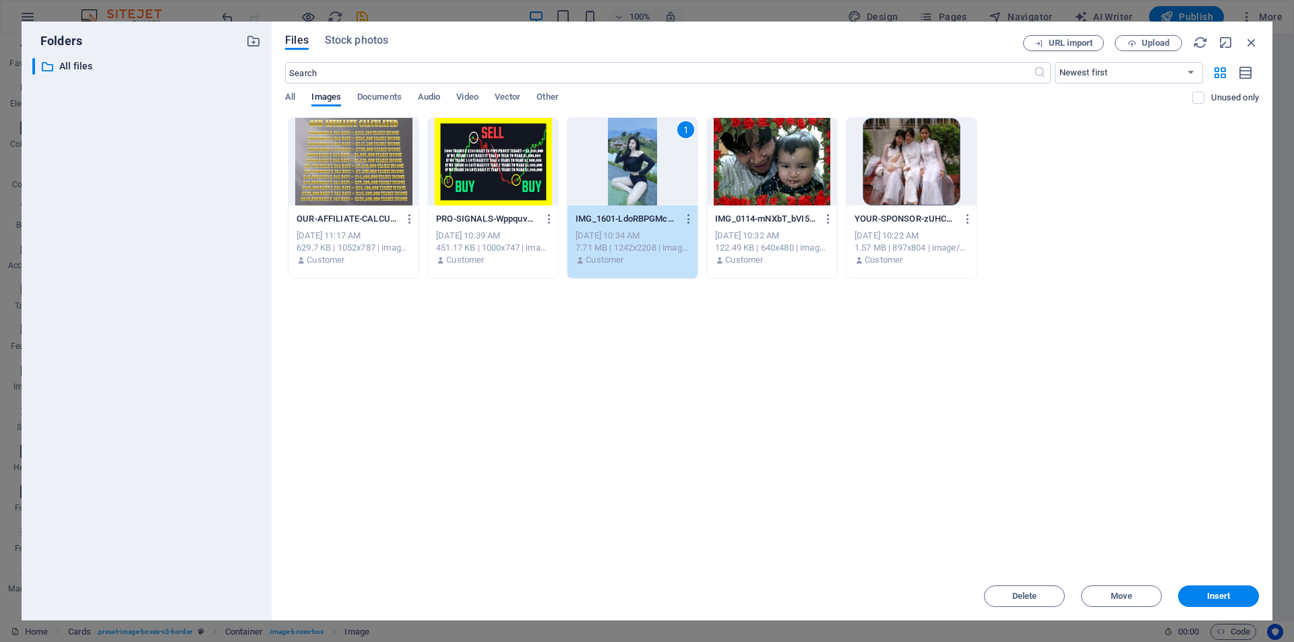
click at [631, 175] on div "1" at bounding box center [632, 162] width 130 height 88
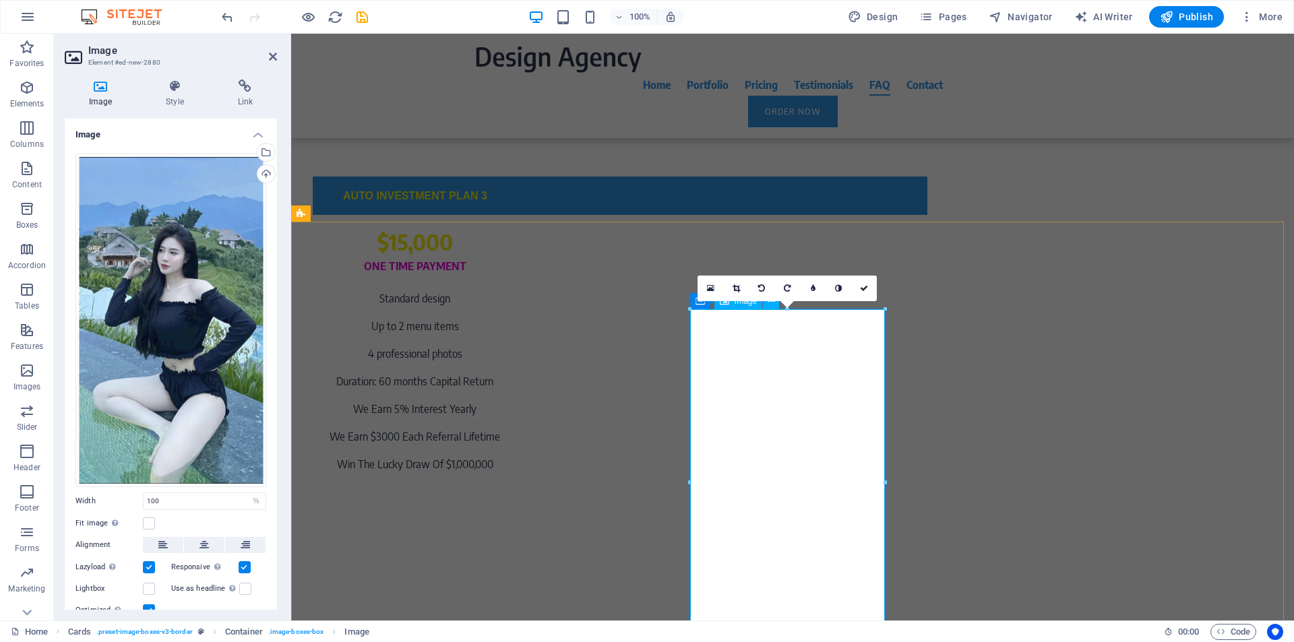
scroll to position [6410, 0]
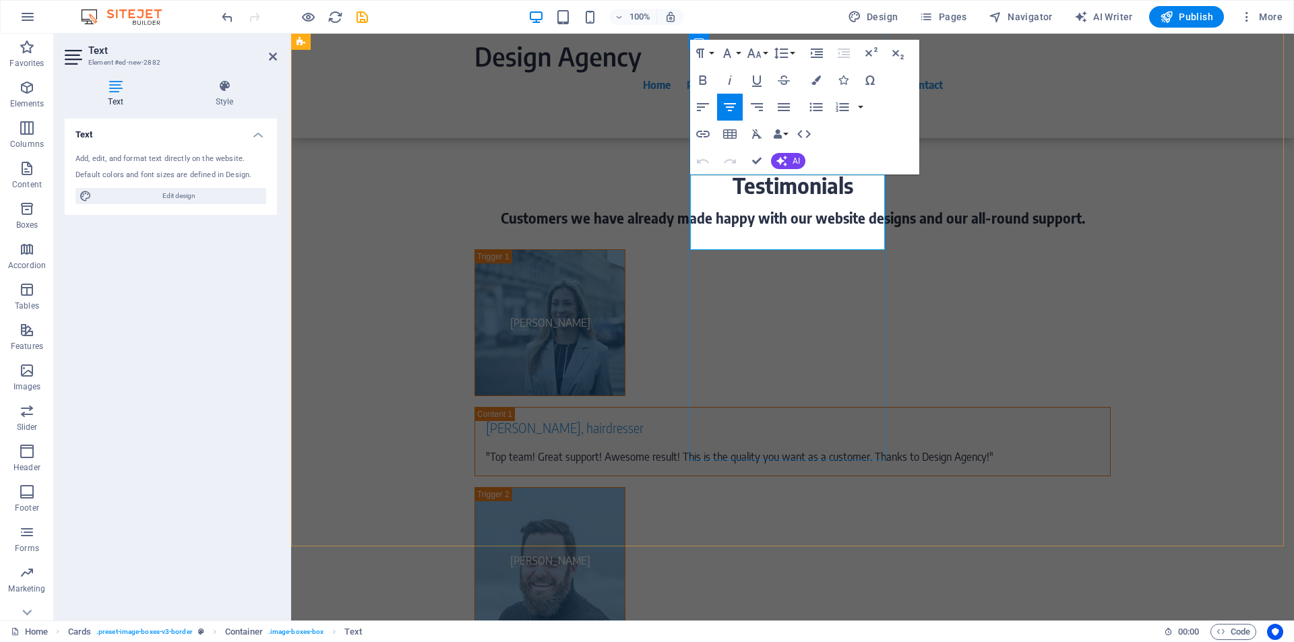
drag, startPoint x: 725, startPoint y: 184, endPoint x: 835, endPoint y: 234, distance: 120.6
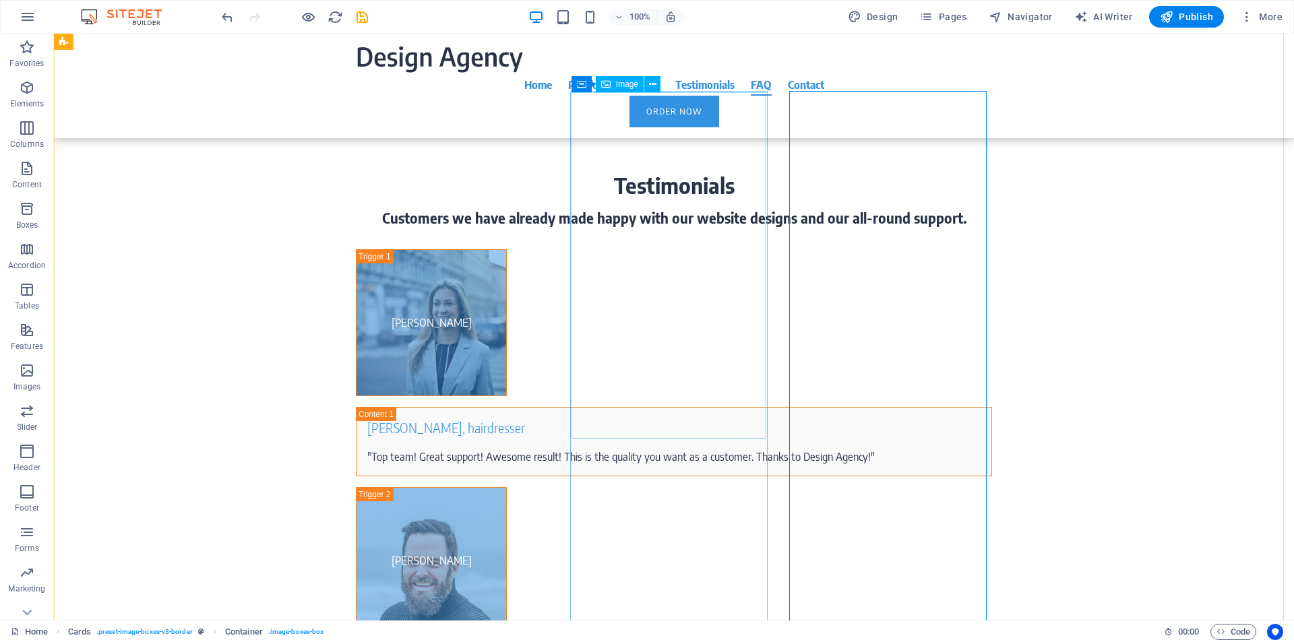
scroll to position [5897, 0]
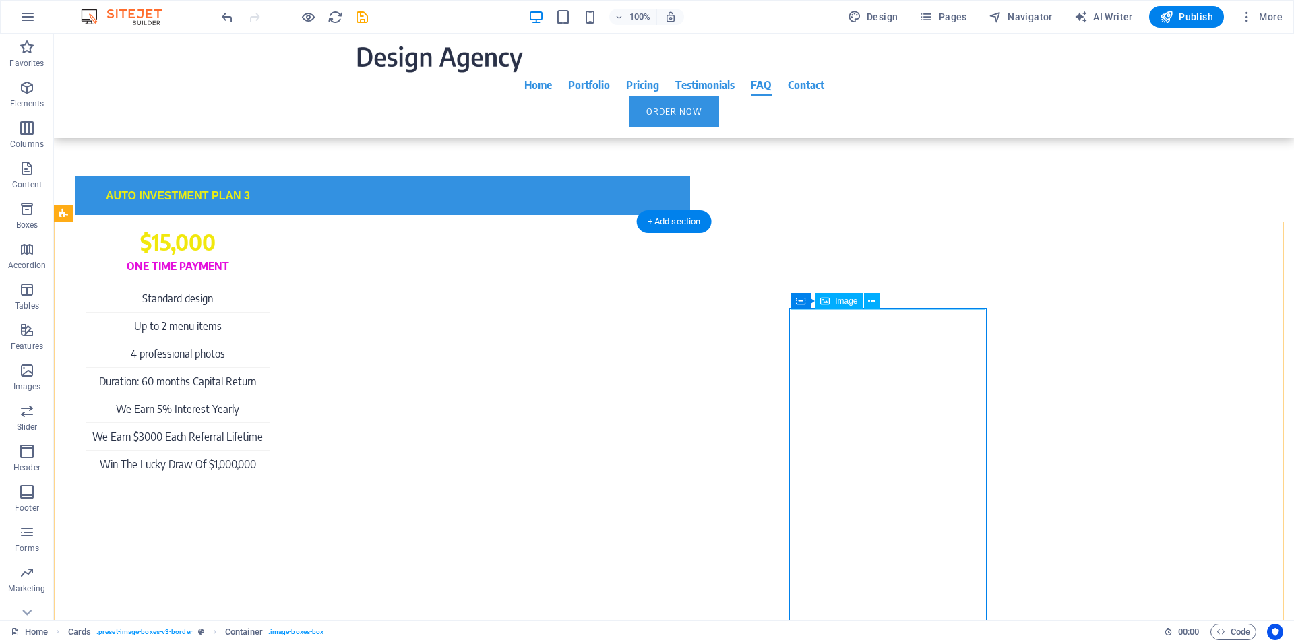
select select "%"
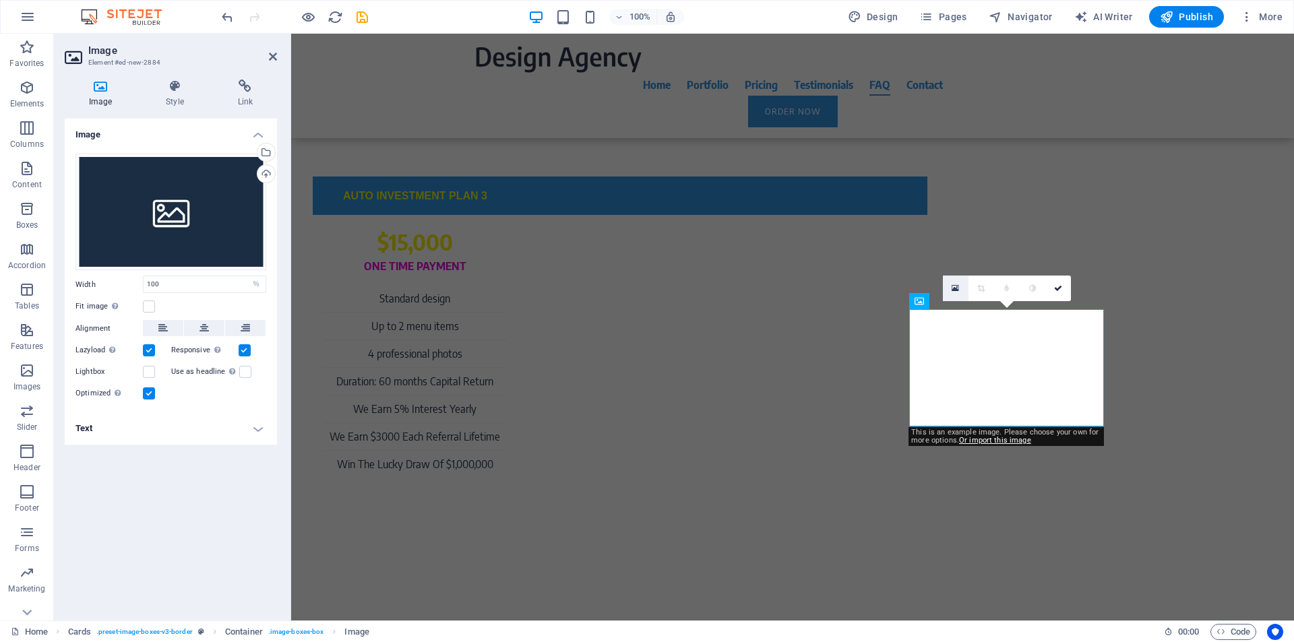
click at [958, 290] on icon at bounding box center [955, 288] width 7 height 9
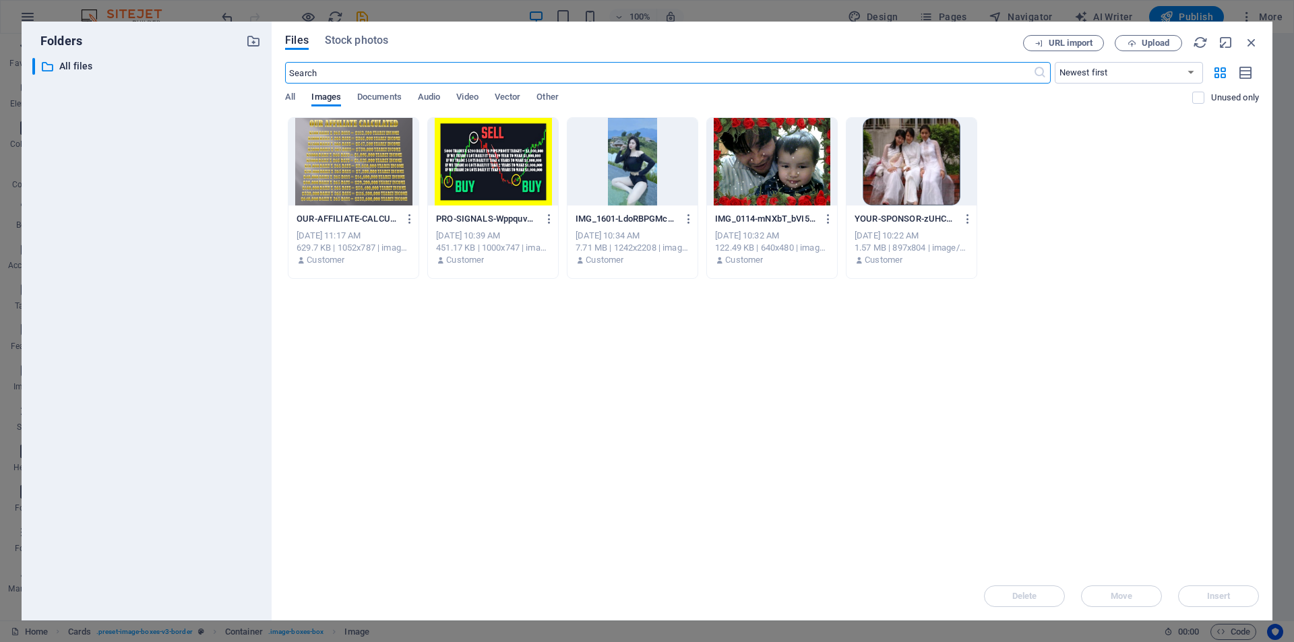
scroll to position [5913, 0]
click at [620, 168] on div at bounding box center [632, 162] width 130 height 88
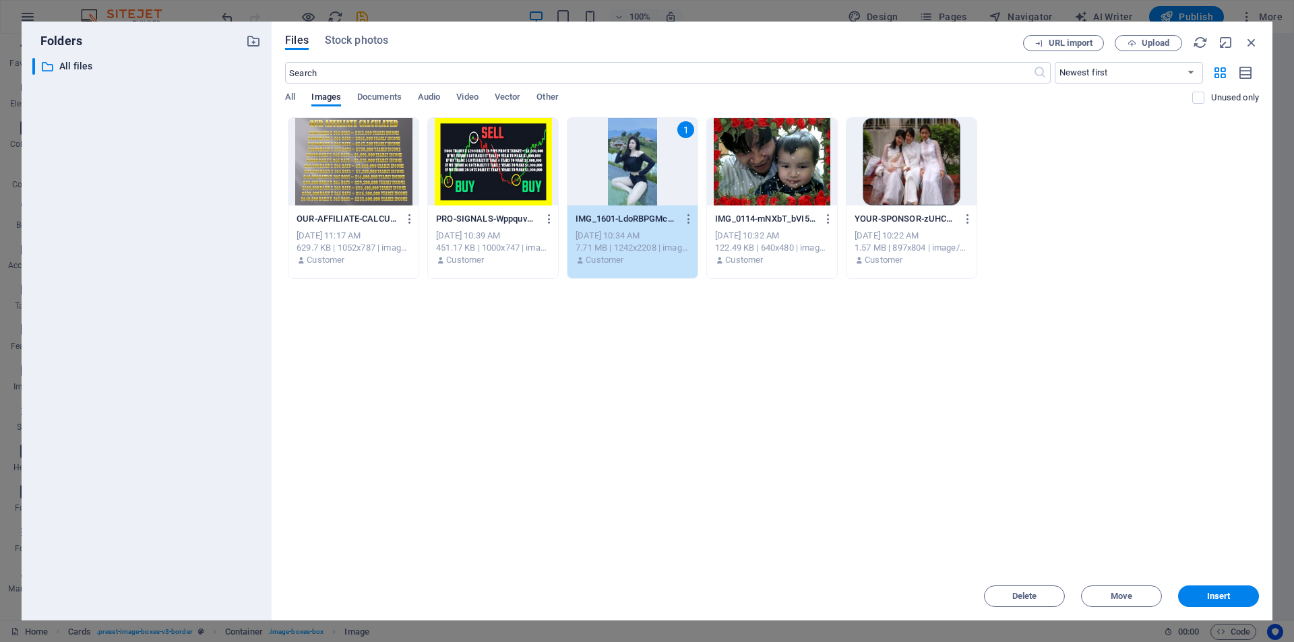
click at [620, 168] on div "1" at bounding box center [632, 162] width 130 height 88
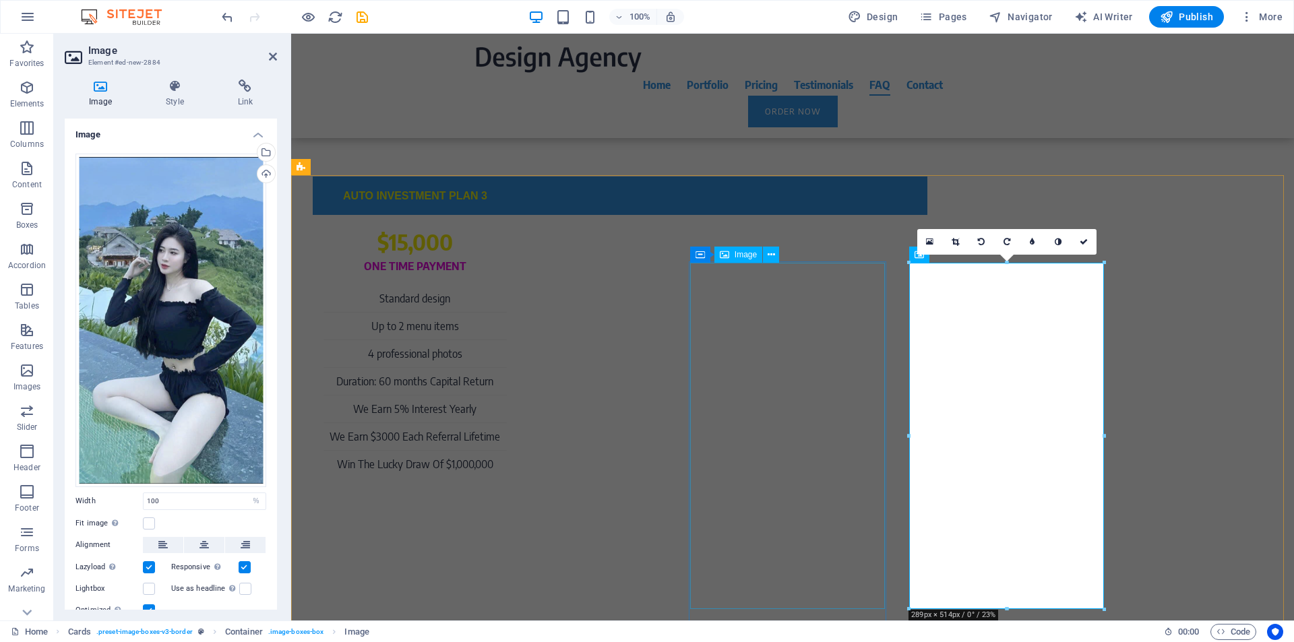
scroll to position [6410, 0]
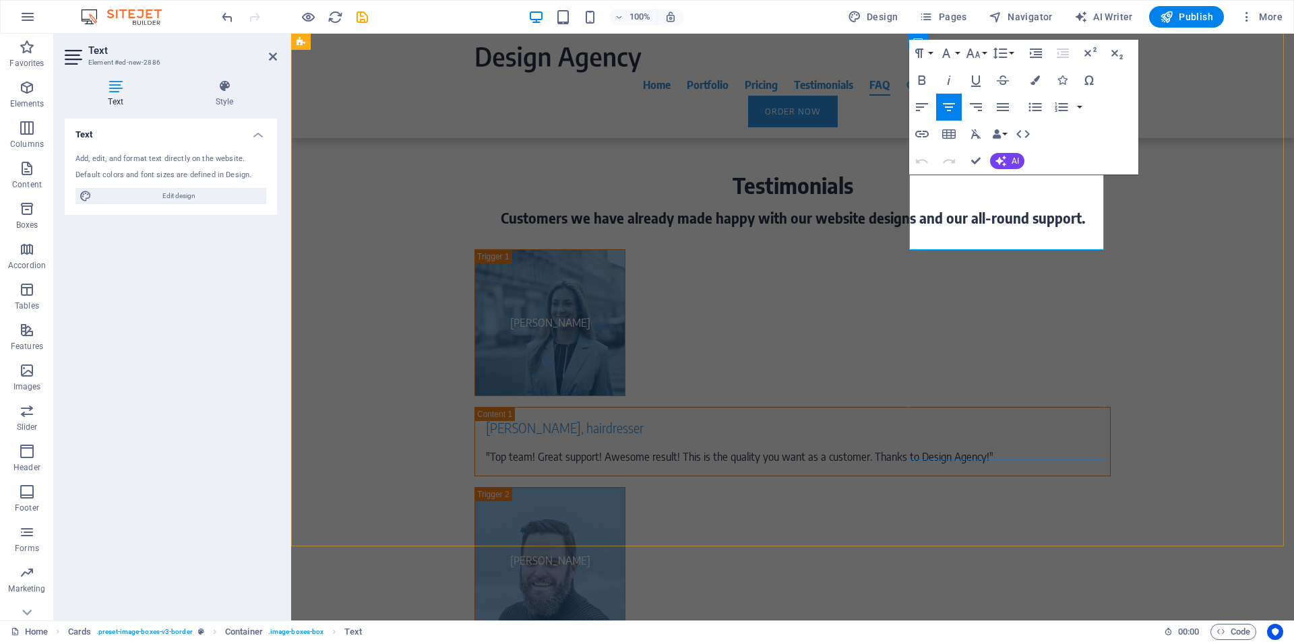
drag, startPoint x: 1055, startPoint y: 233, endPoint x: 946, endPoint y: 183, distance: 119.7
drag, startPoint x: 946, startPoint y: 183, endPoint x: 1053, endPoint y: 233, distance: 117.9
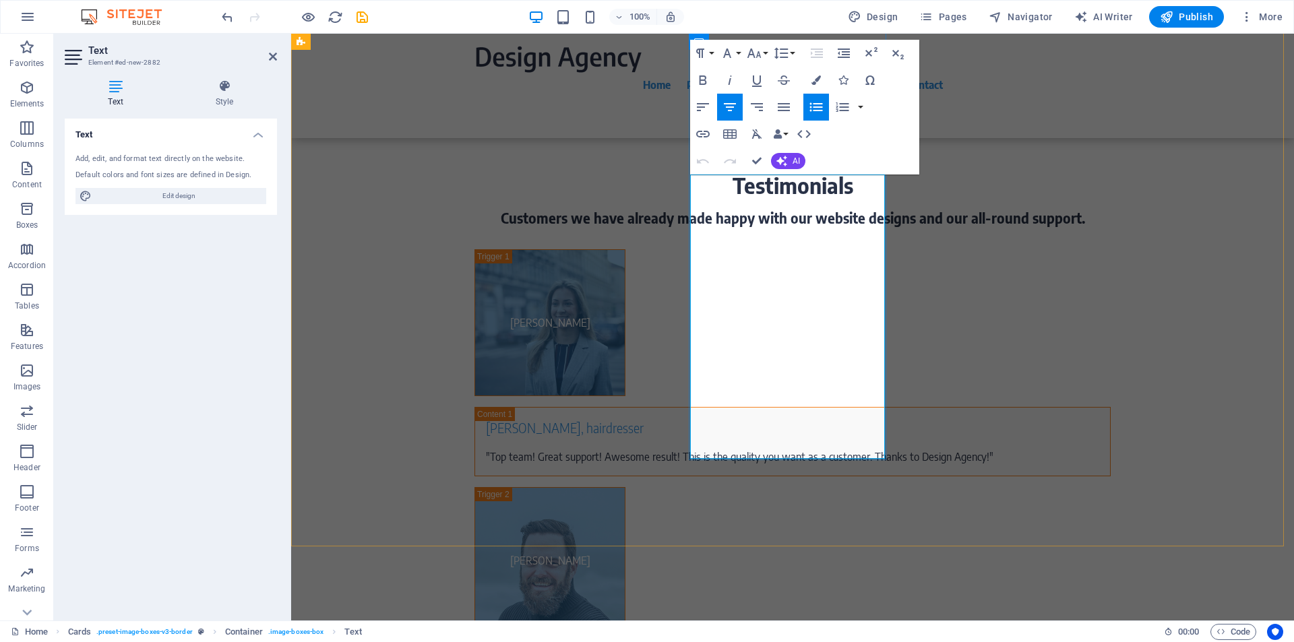
select select "rem"
select select "preset-image-boxes-v3-border"
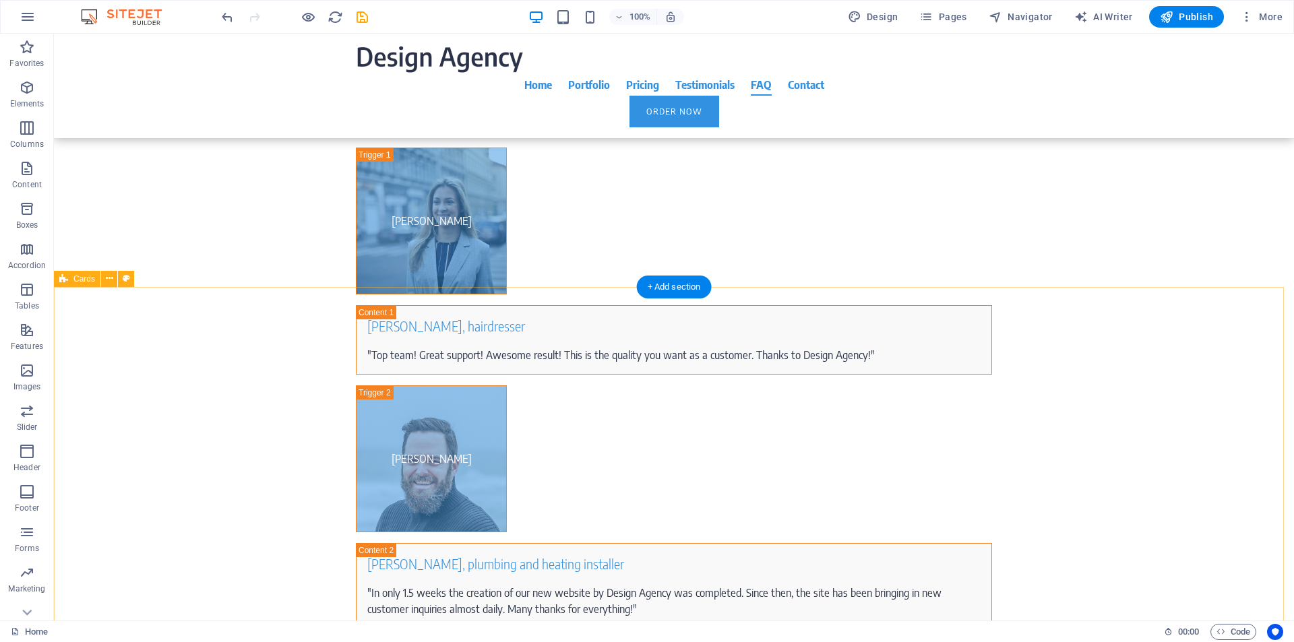
scroll to position [6670, 0]
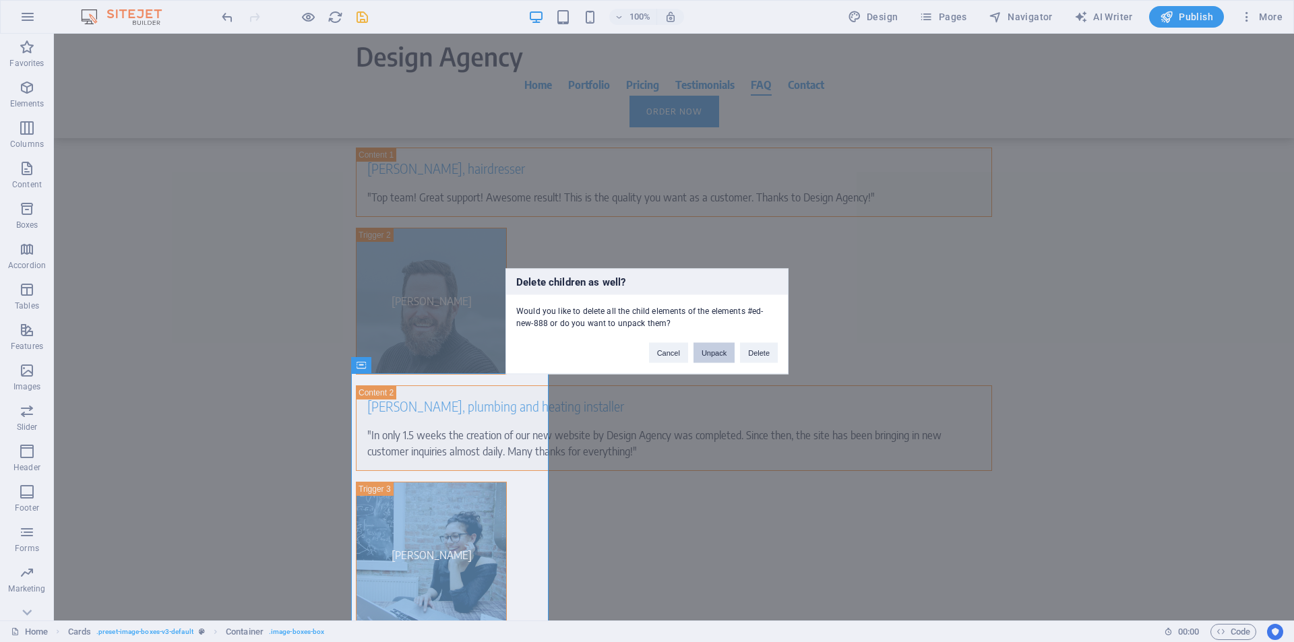
click at [710, 354] on button "Unpack" at bounding box center [713, 352] width 41 height 20
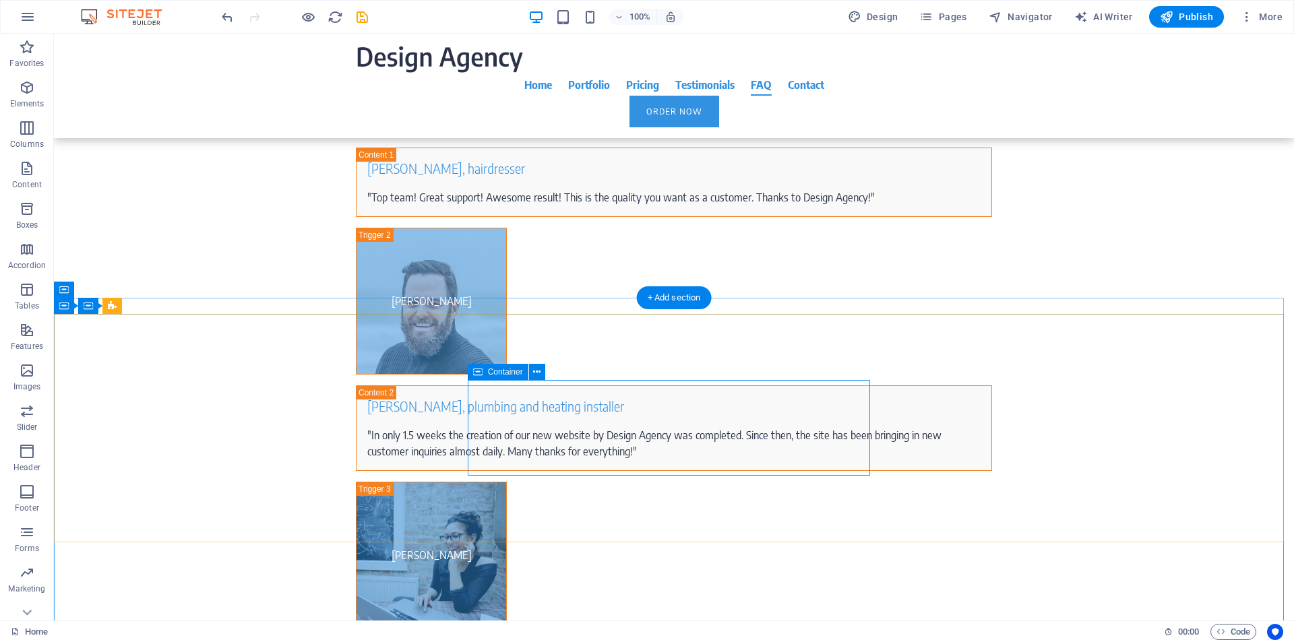
drag, startPoint x: 743, startPoint y: 433, endPoint x: 506, endPoint y: 432, distance: 236.5
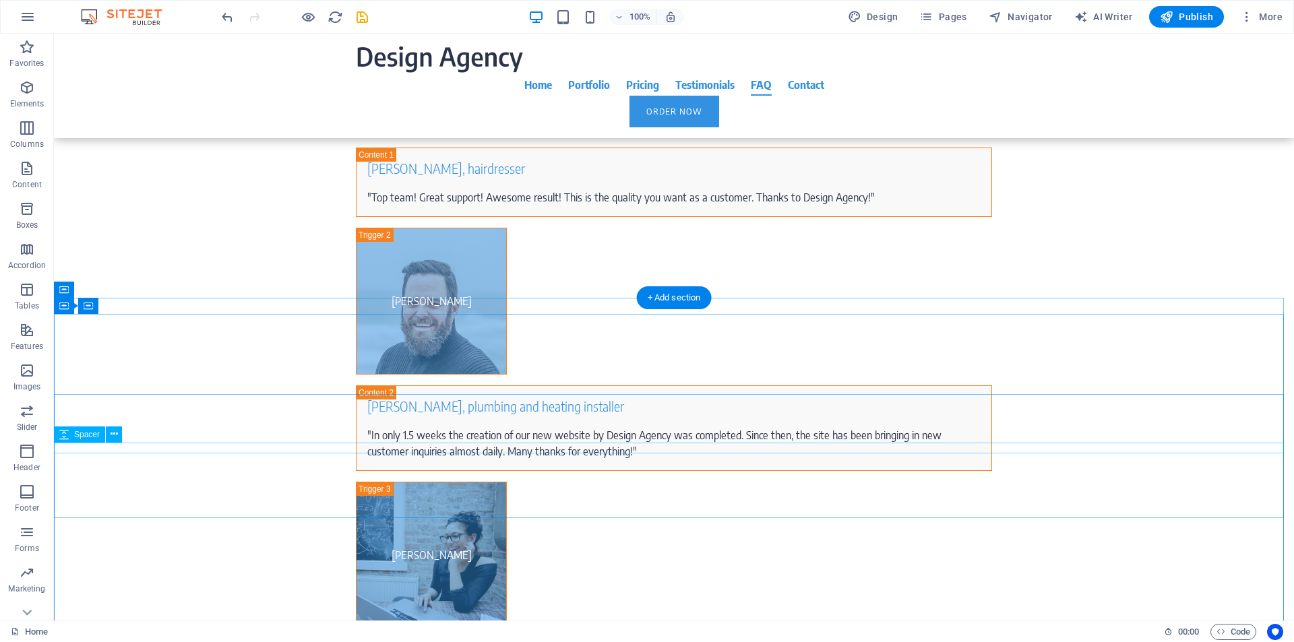
scroll to position [7183, 0]
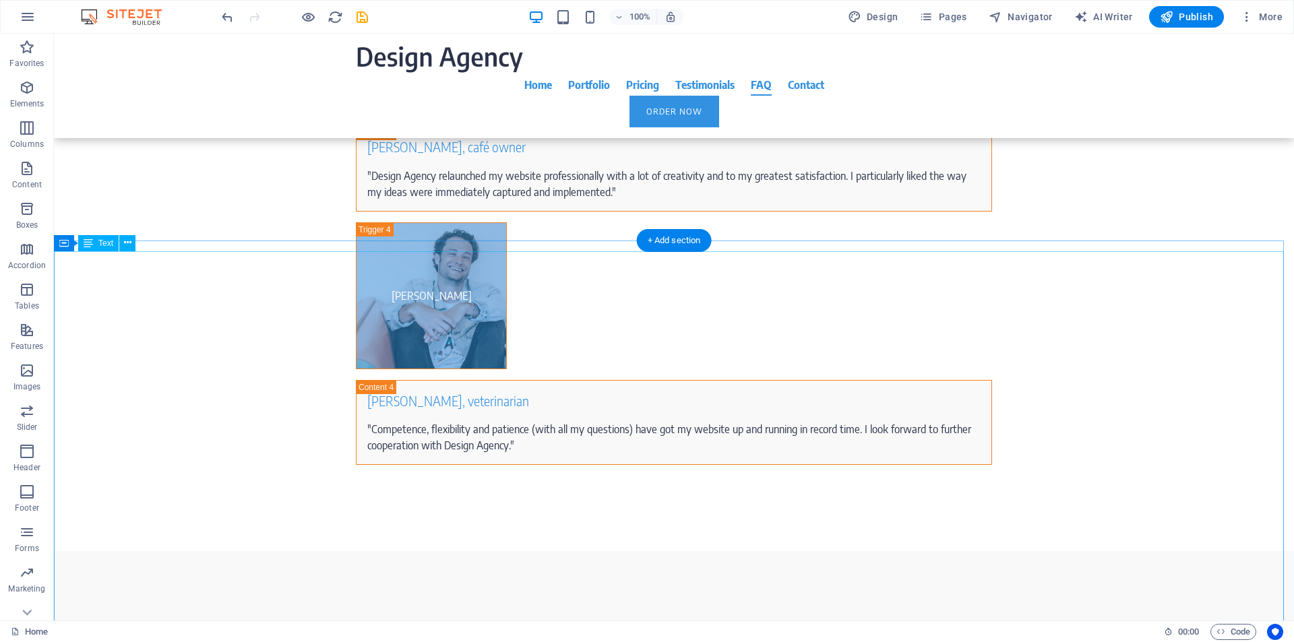
scroll to position [7697, 0]
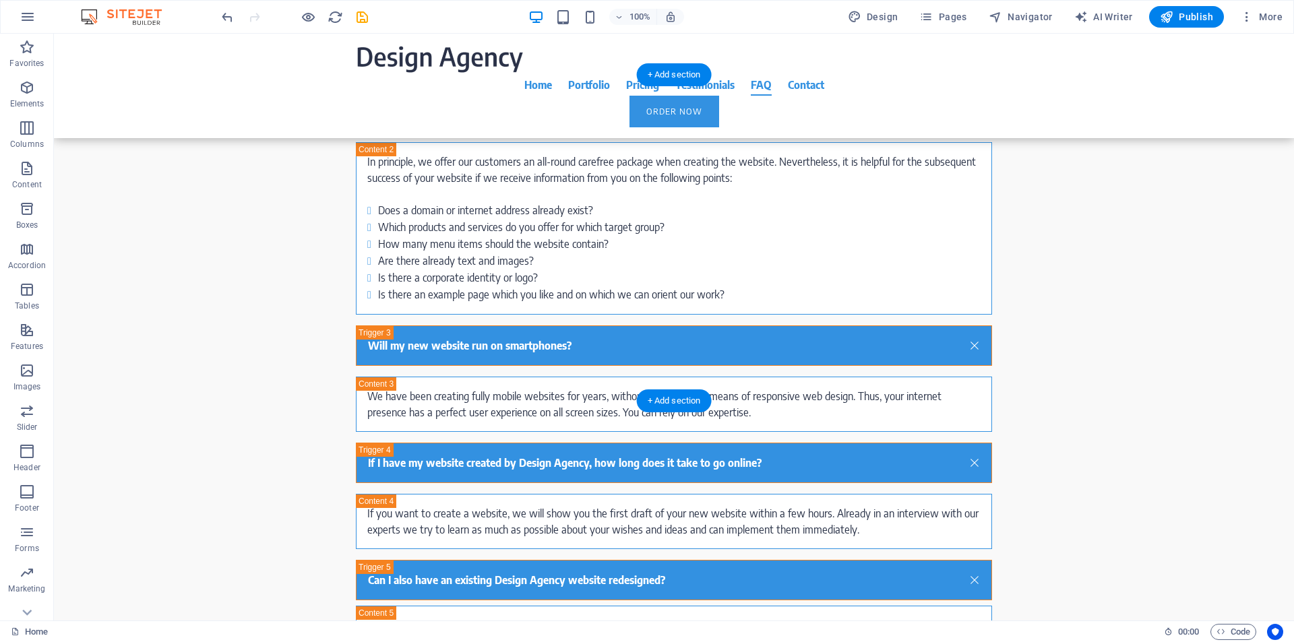
scroll to position [7431, 0]
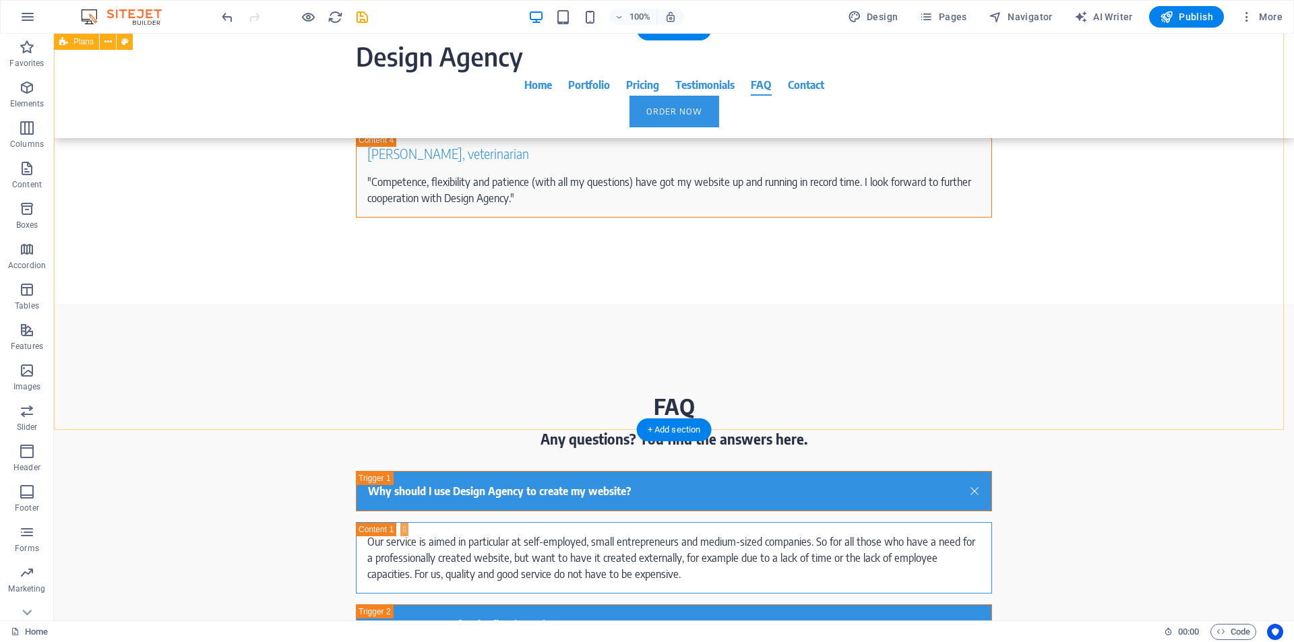
scroll to position [7406, 0]
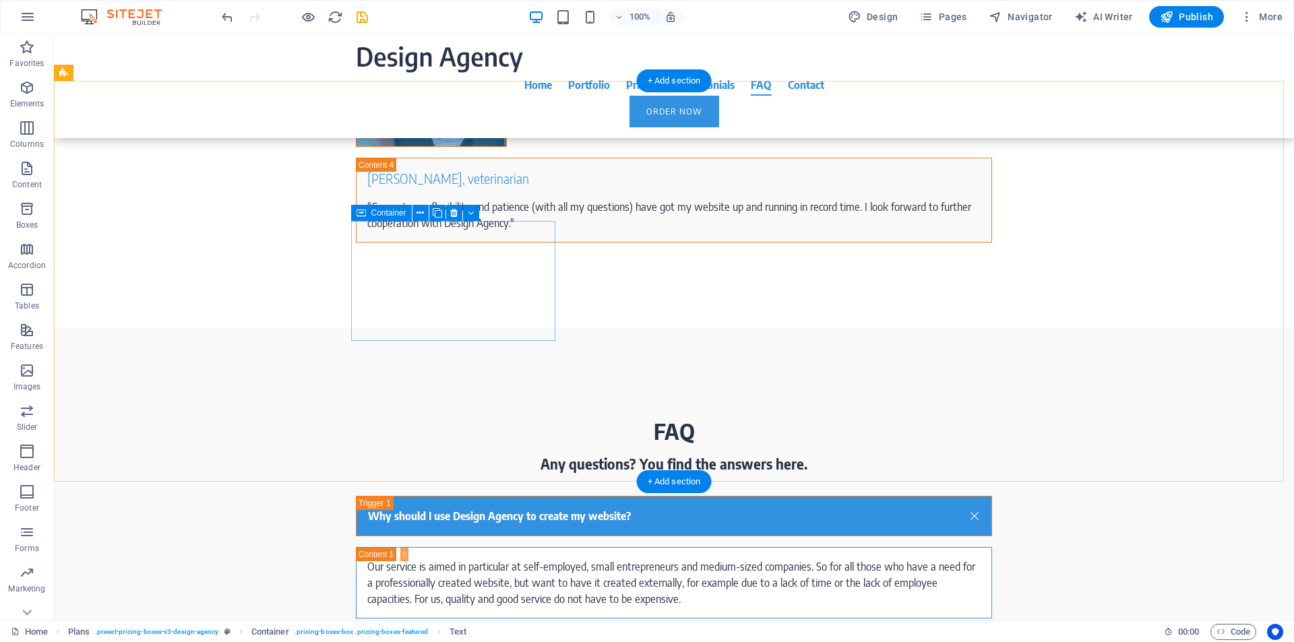
scroll to position [7354, 0]
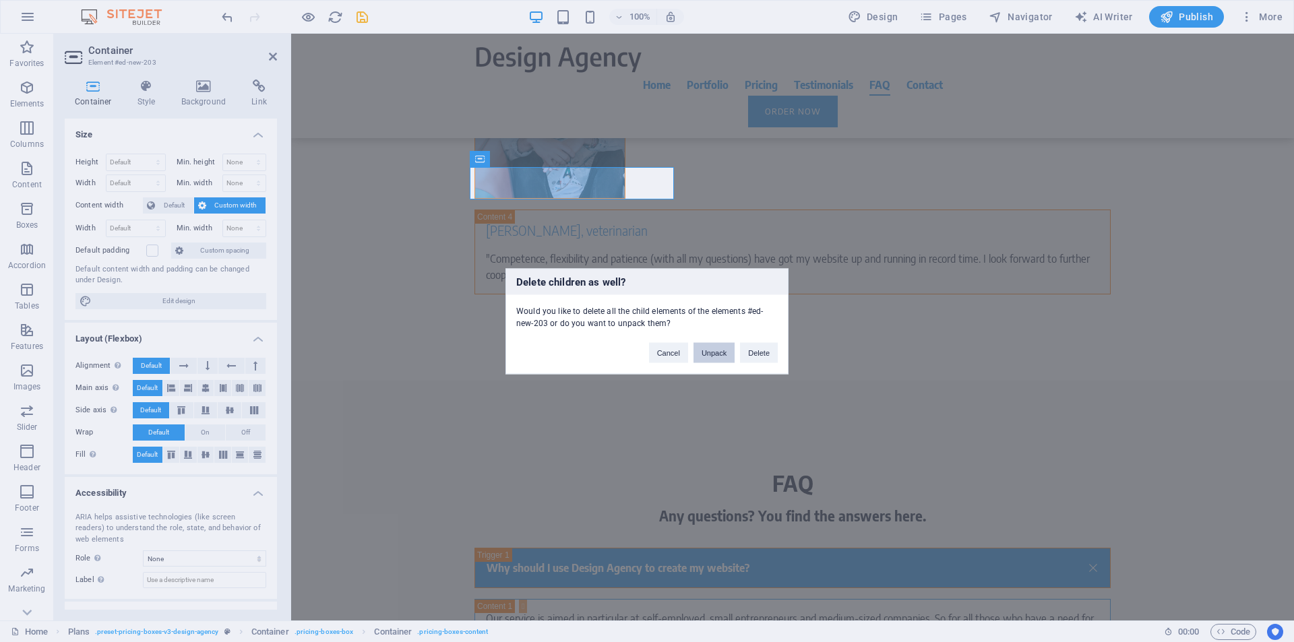
click at [714, 357] on button "Unpack" at bounding box center [713, 352] width 41 height 20
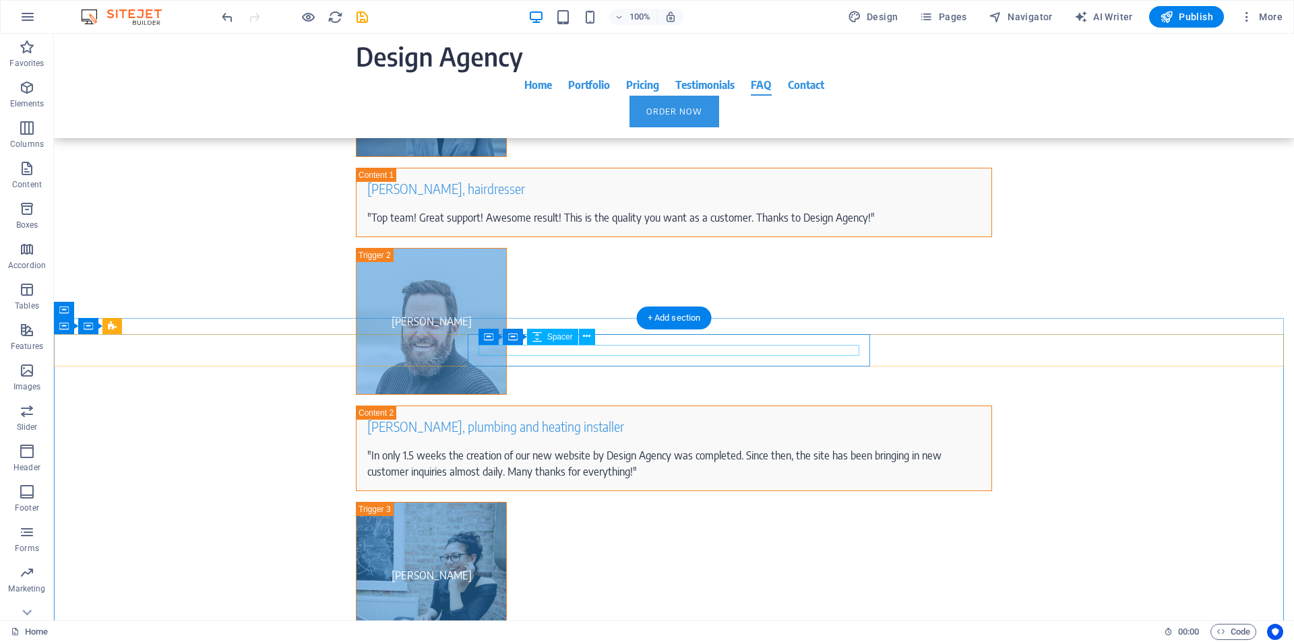
scroll to position [7163, 0]
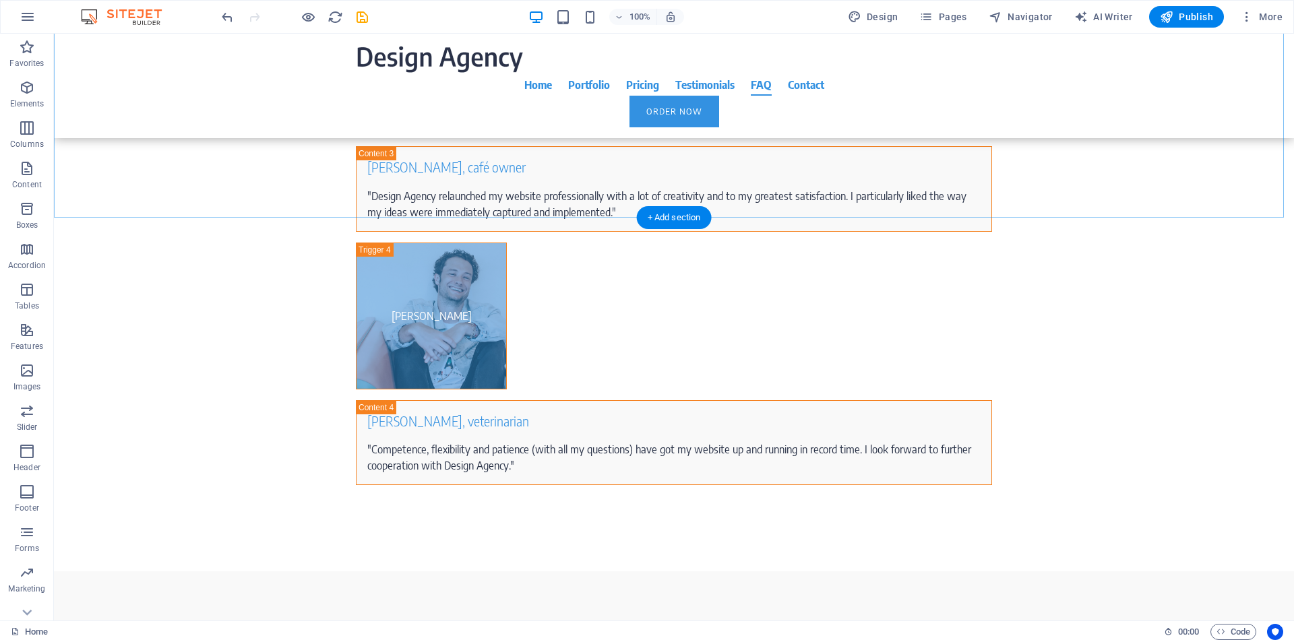
click at [706, 207] on div "+ Add section" at bounding box center [674, 217] width 75 height 23
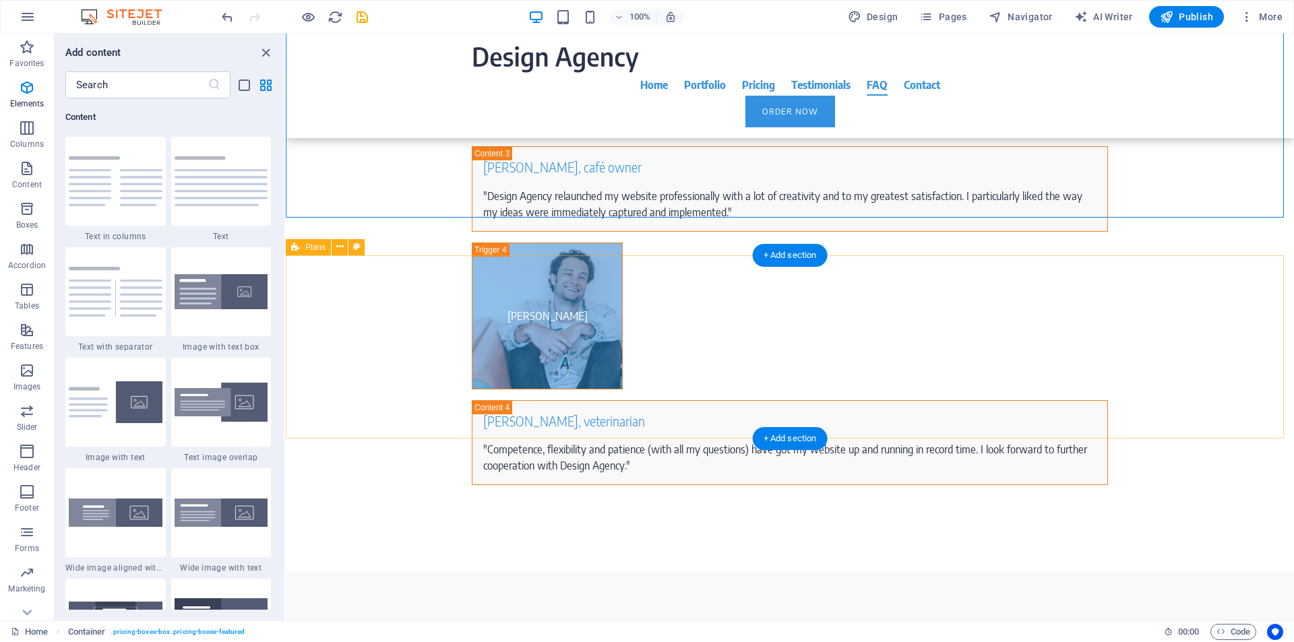
scroll to position [6650, 0]
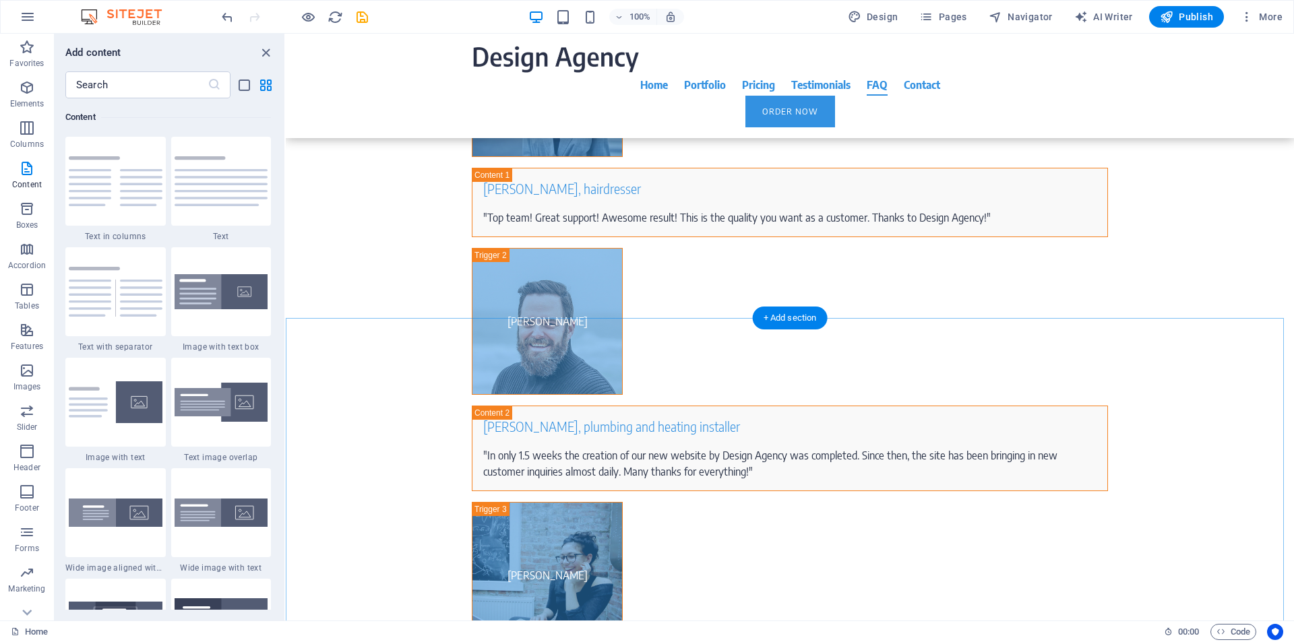
click at [800, 328] on div "+ Add section" at bounding box center [790, 318] width 75 height 23
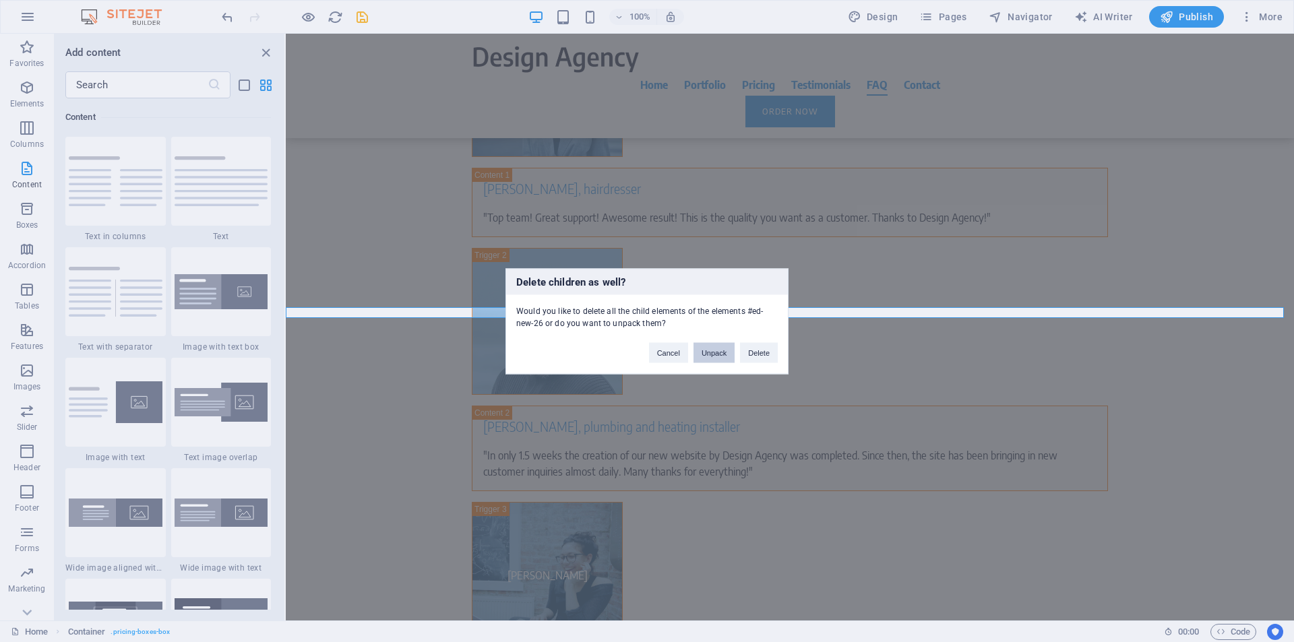
click at [720, 351] on button "Unpack" at bounding box center [713, 352] width 41 height 20
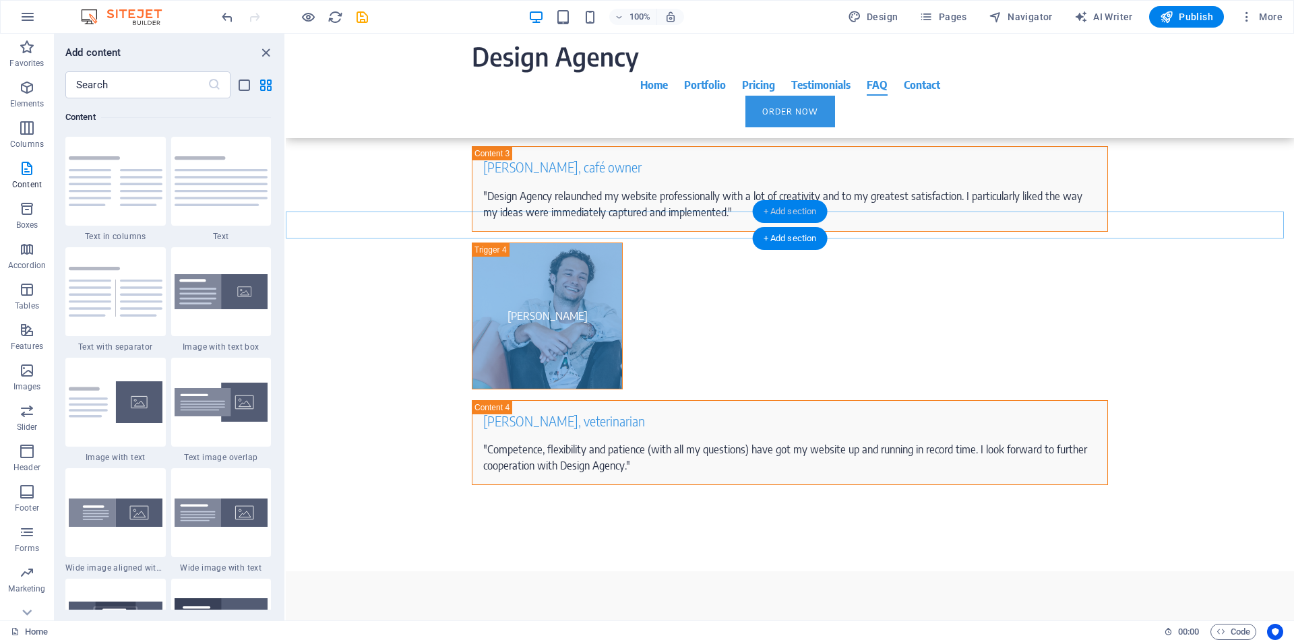
click at [776, 218] on div "+ Add section" at bounding box center [790, 211] width 75 height 23
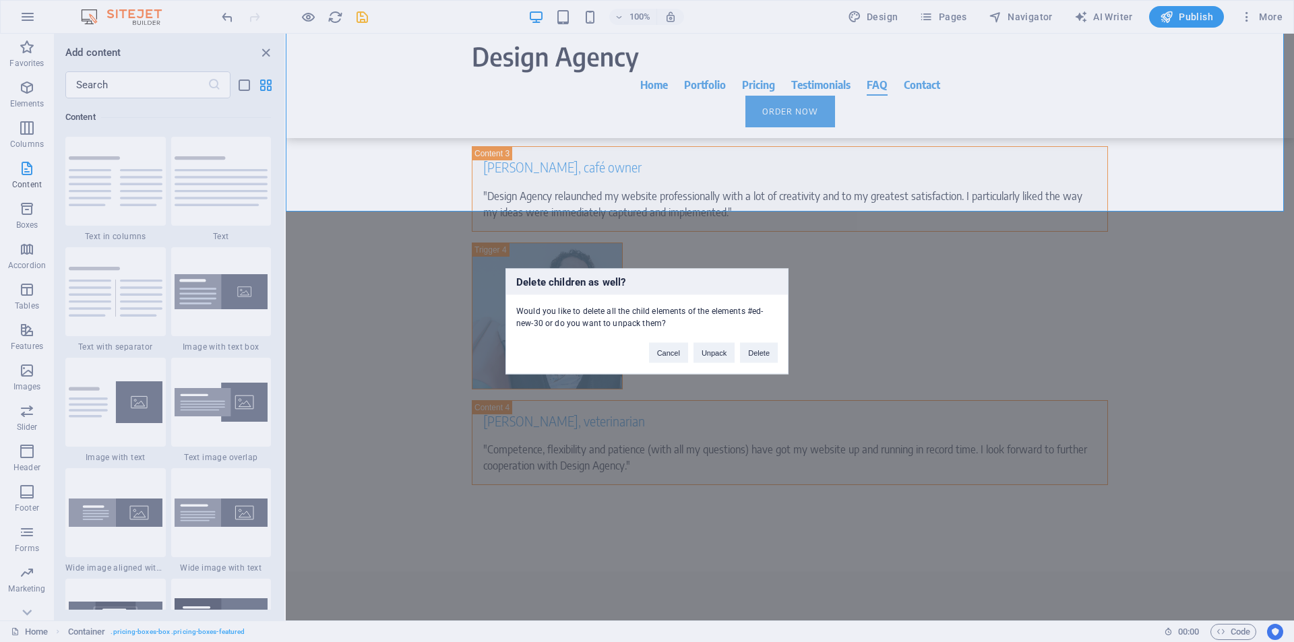
click at [785, 196] on div "Delete children as well? Would you like to delete all the child elements of the…" at bounding box center [647, 321] width 1294 height 642
click at [718, 348] on button "Unpack" at bounding box center [713, 352] width 41 height 20
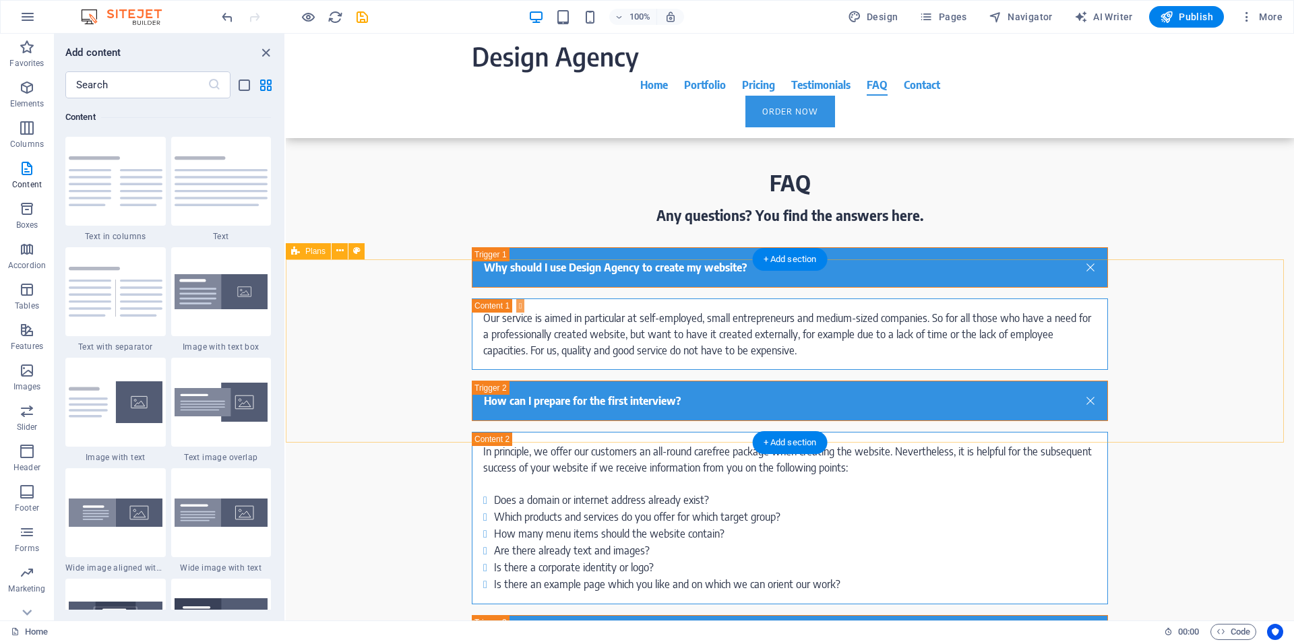
scroll to position [6627, 0]
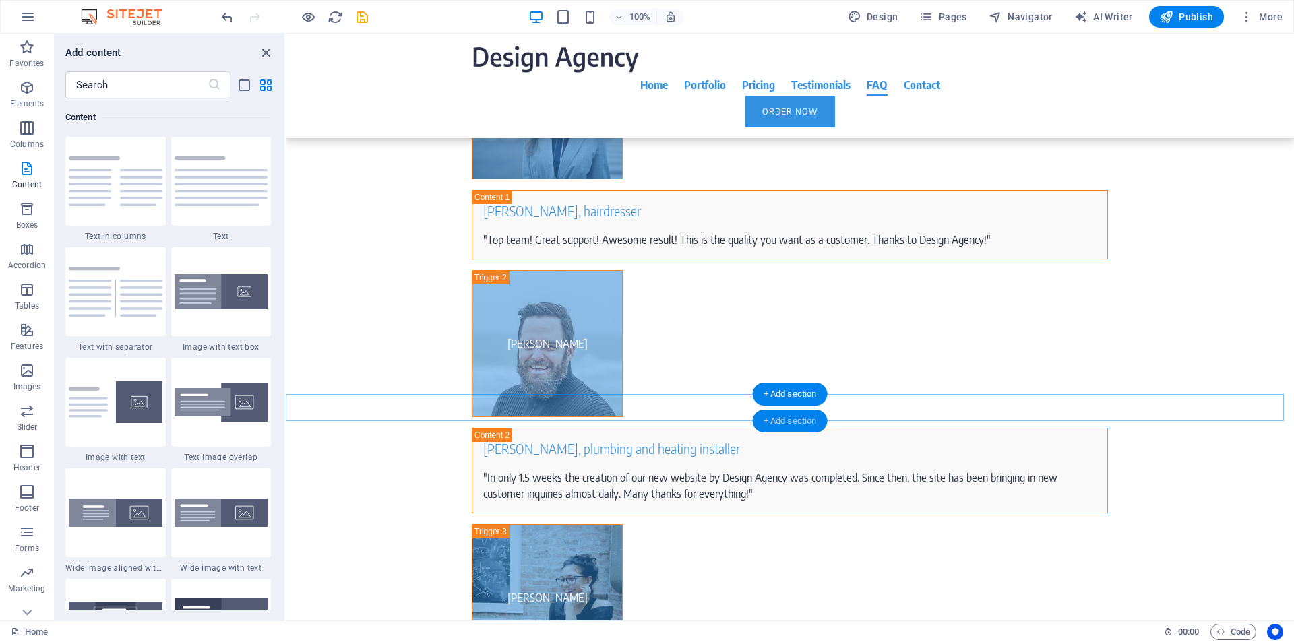
click at [787, 423] on div "+ Add section" at bounding box center [790, 421] width 75 height 23
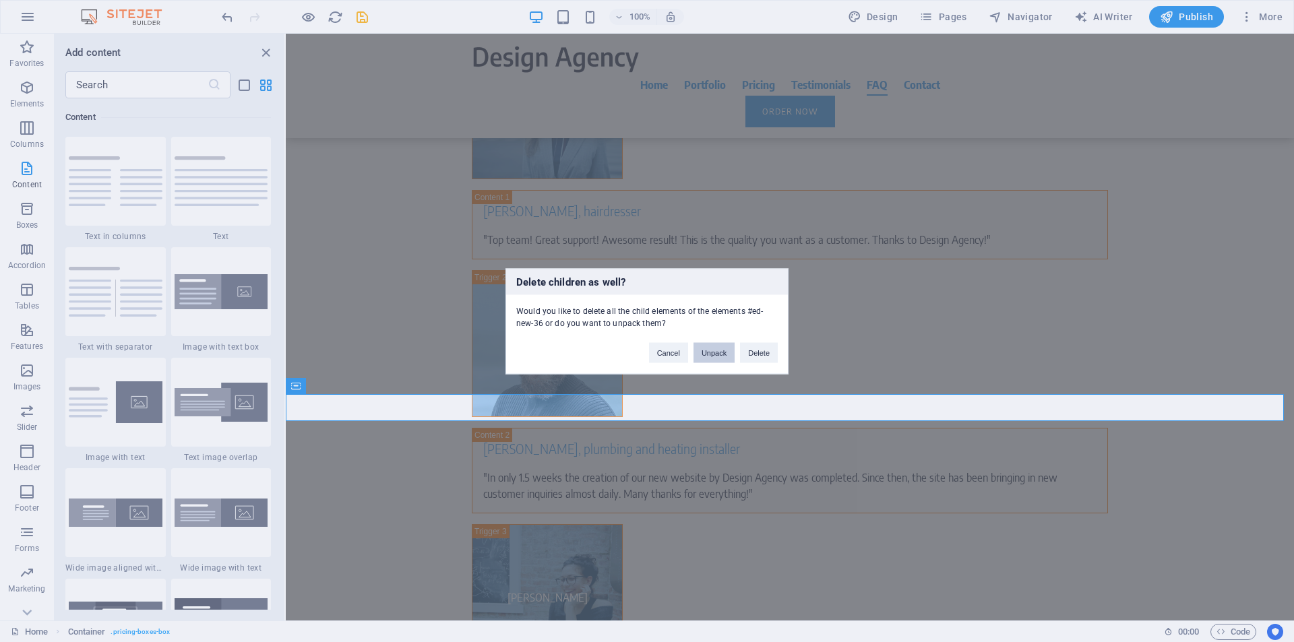
click at [715, 355] on button "Unpack" at bounding box center [713, 352] width 41 height 20
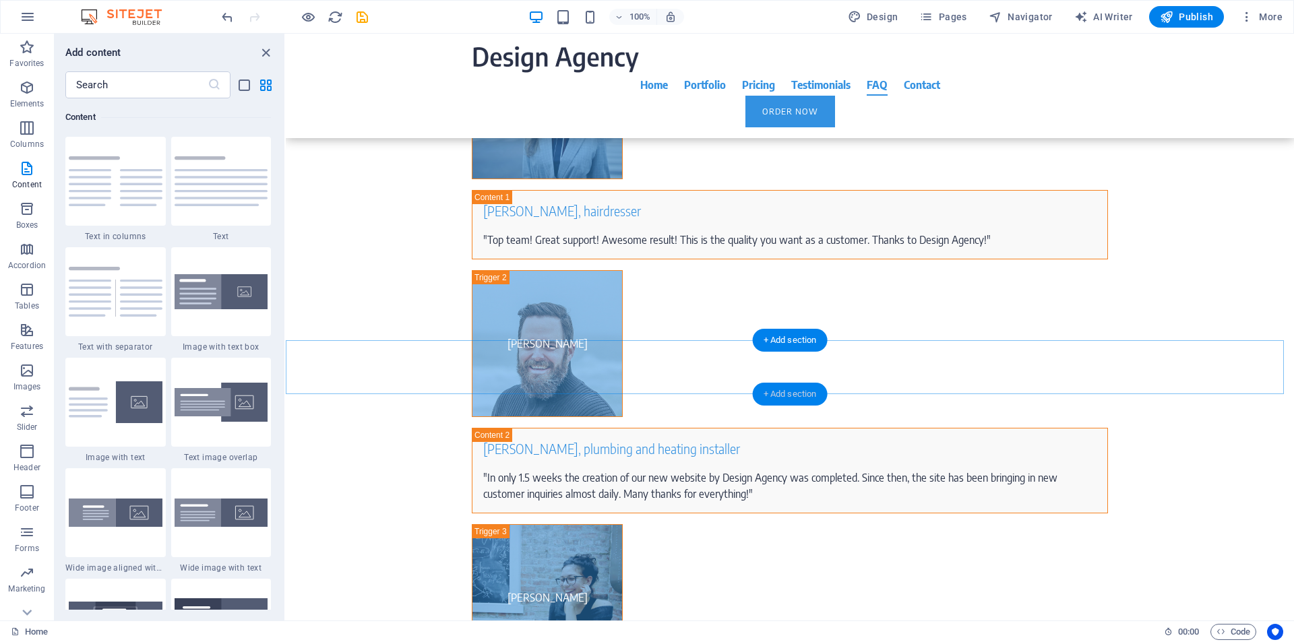
click at [784, 396] on div "+ Add section" at bounding box center [790, 394] width 75 height 23
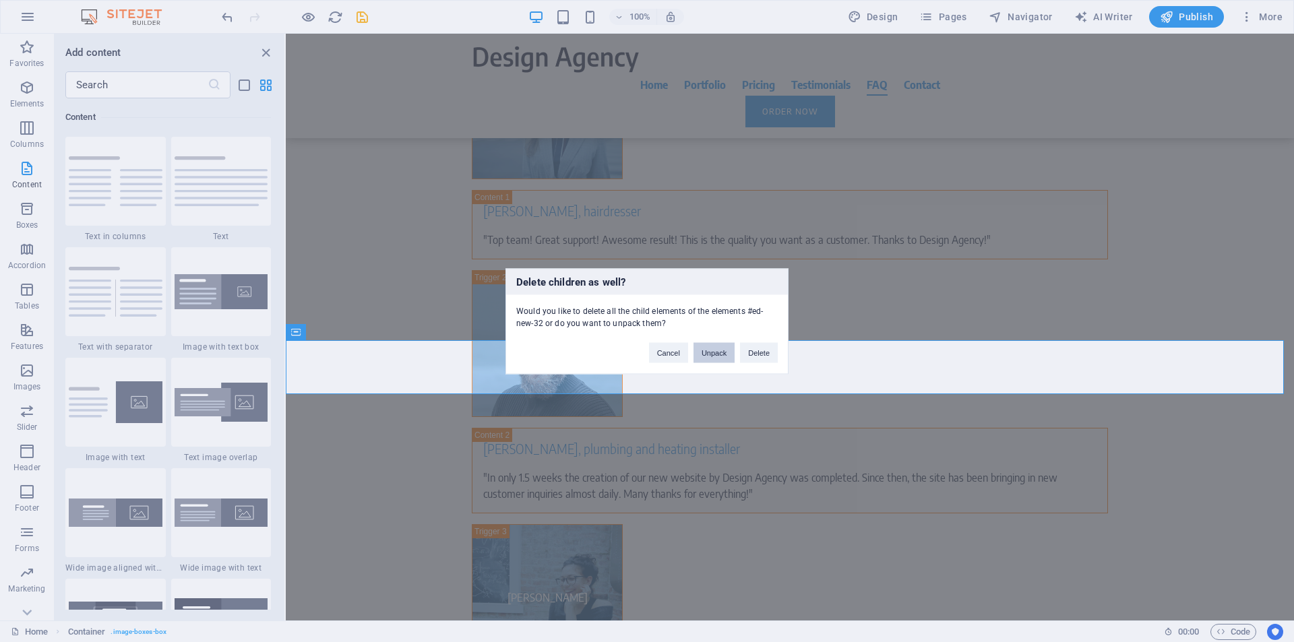
click at [721, 354] on button "Unpack" at bounding box center [713, 352] width 41 height 20
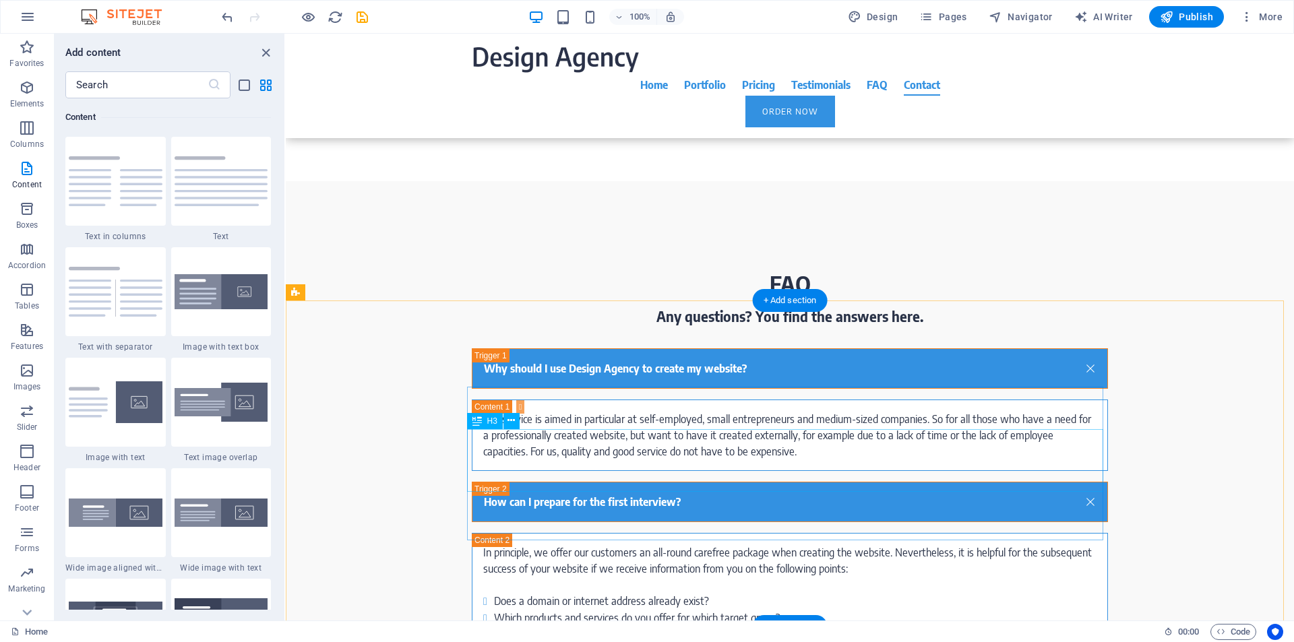
scroll to position [7040, 0]
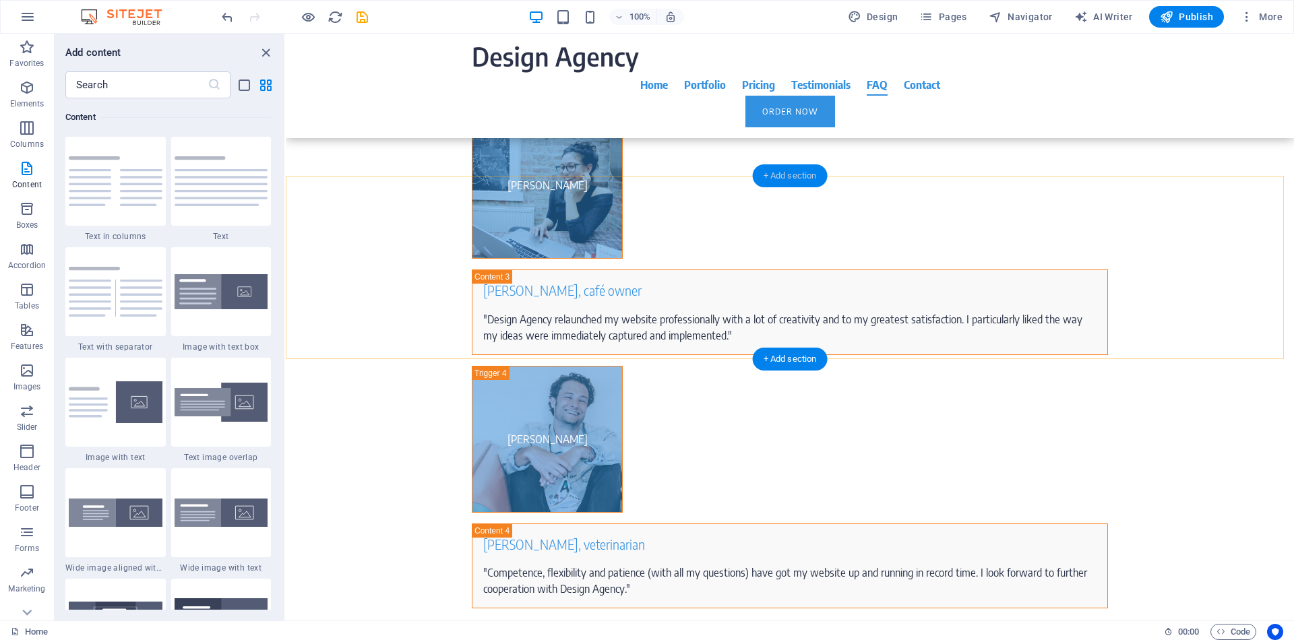
click at [797, 177] on div "+ Add section" at bounding box center [790, 175] width 75 height 23
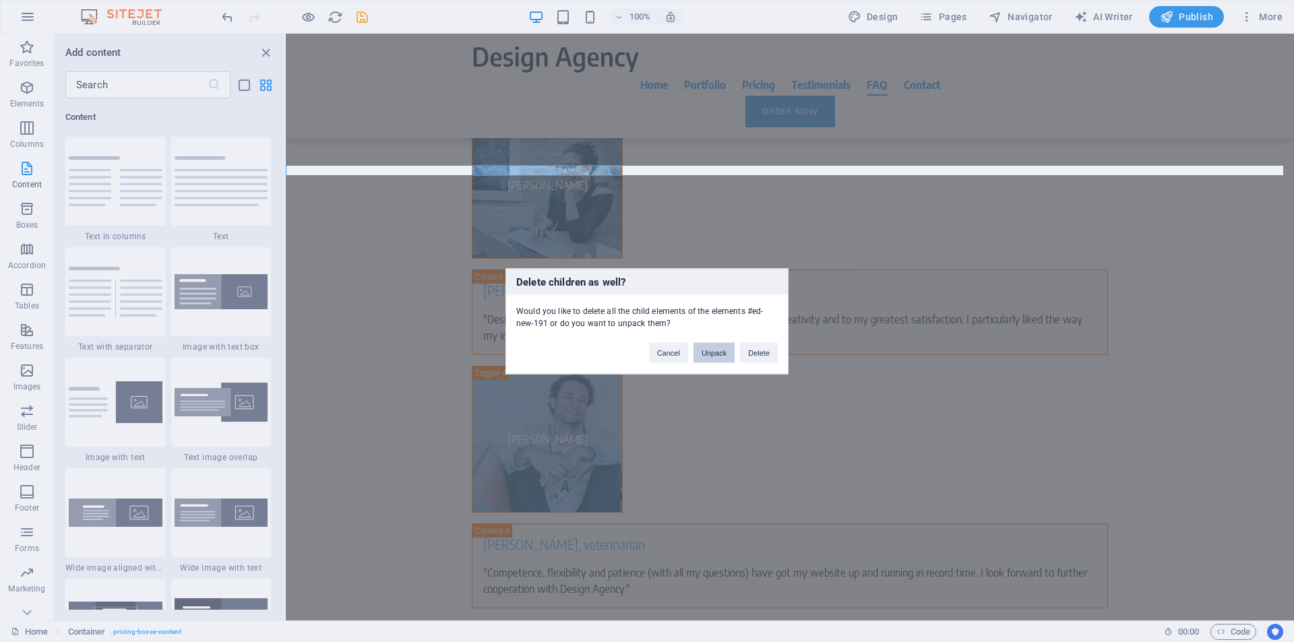
click at [713, 359] on button "Unpack" at bounding box center [713, 352] width 41 height 20
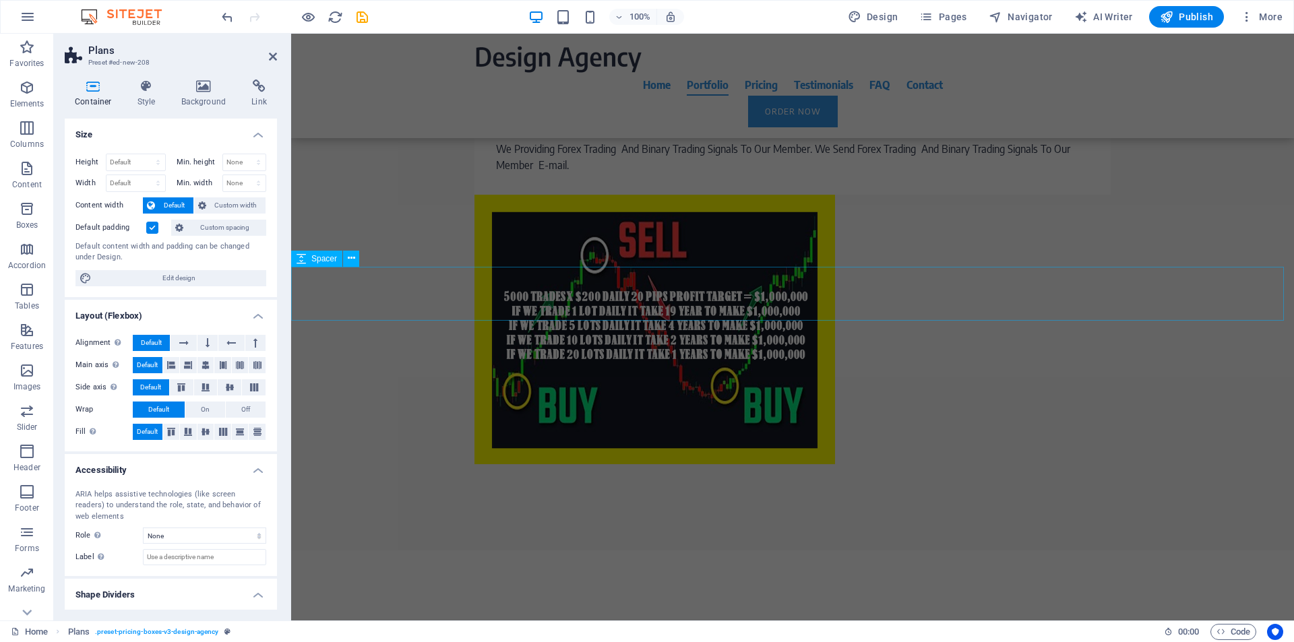
scroll to position [2568, 0]
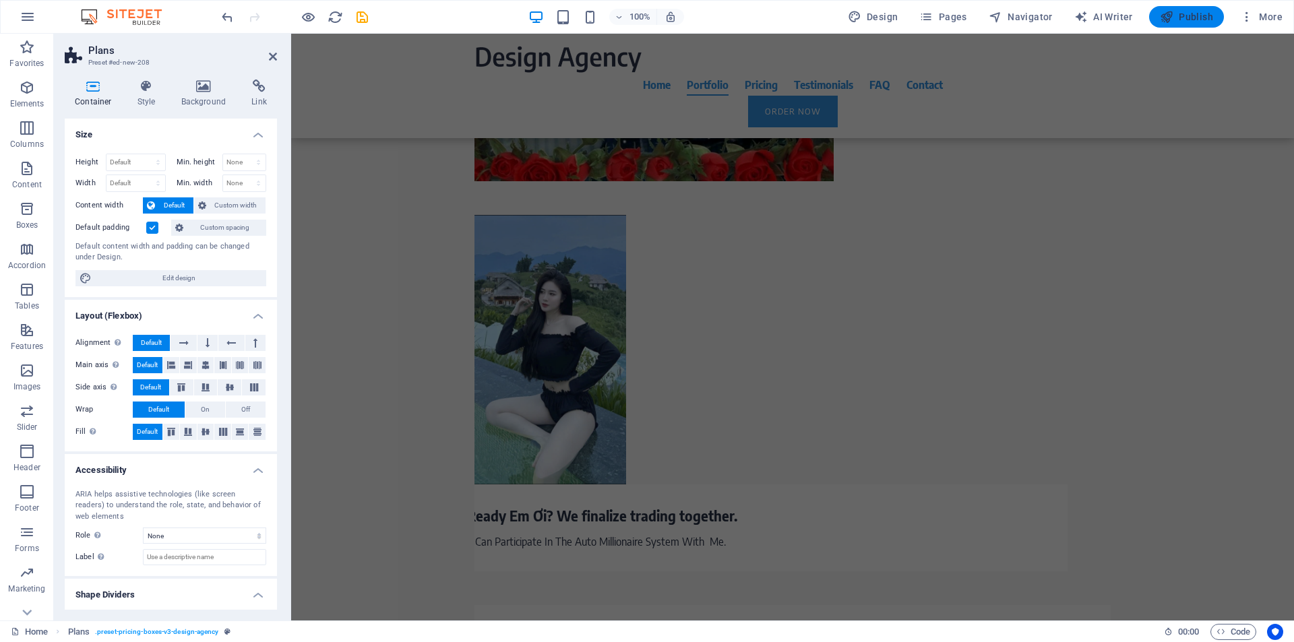
click at [1181, 19] on span "Publish" at bounding box center [1186, 16] width 53 height 13
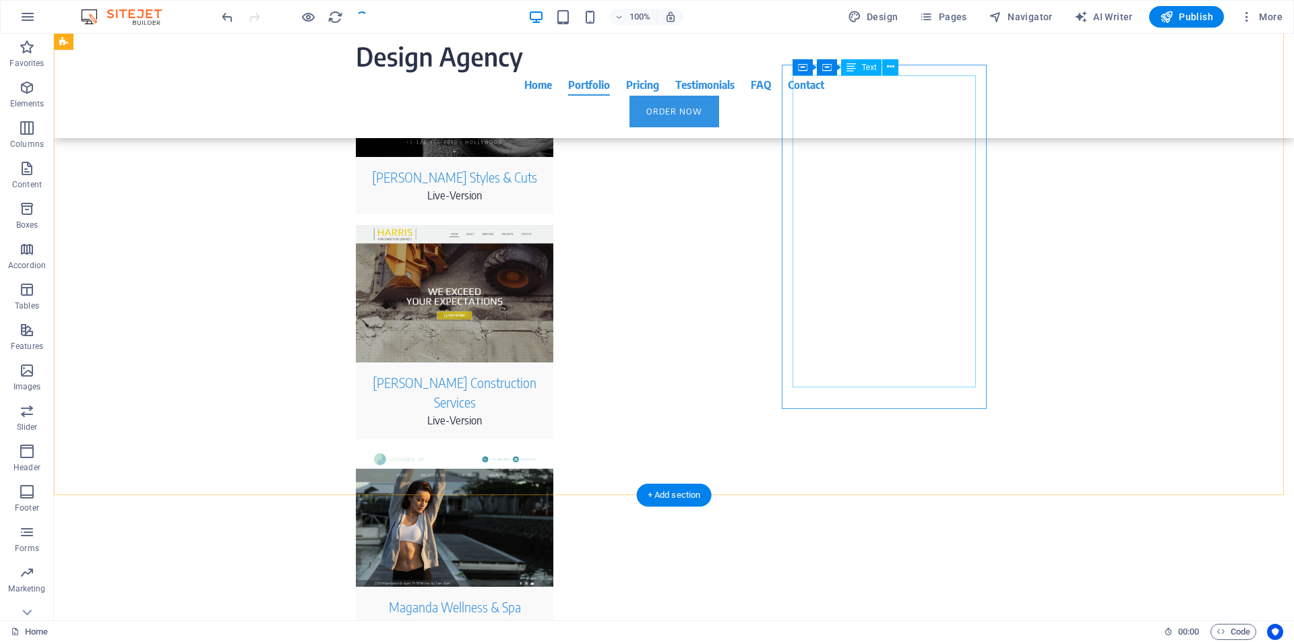
scroll to position [3349, 0]
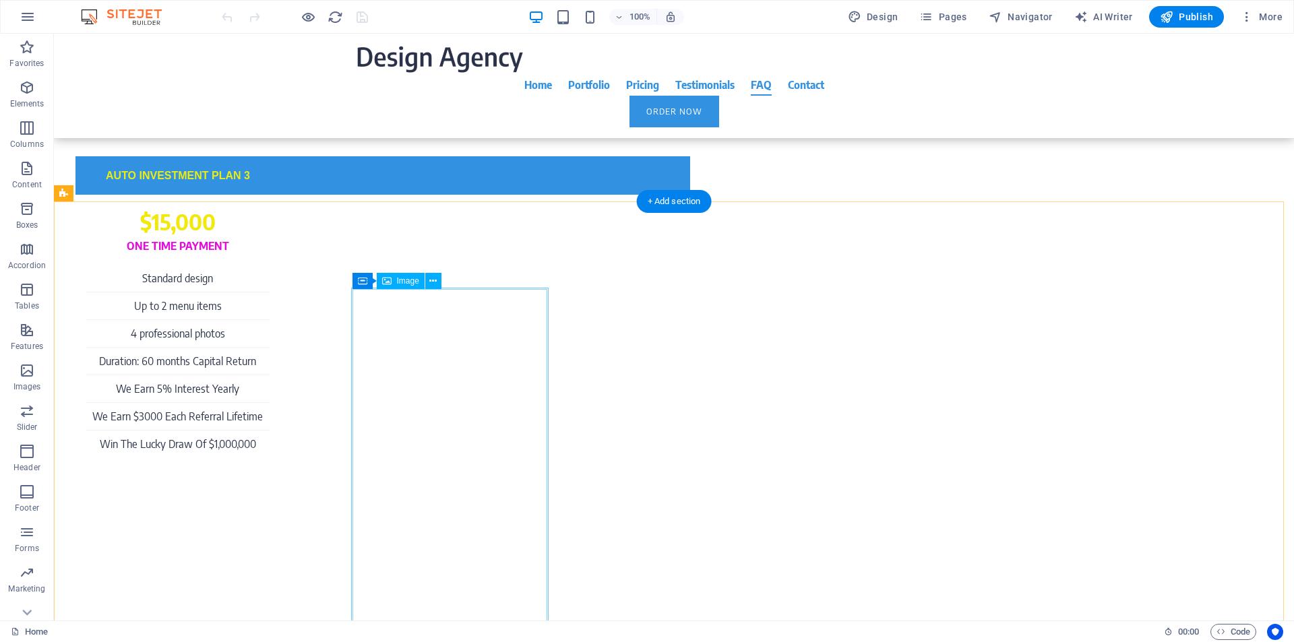
scroll to position [6430, 0]
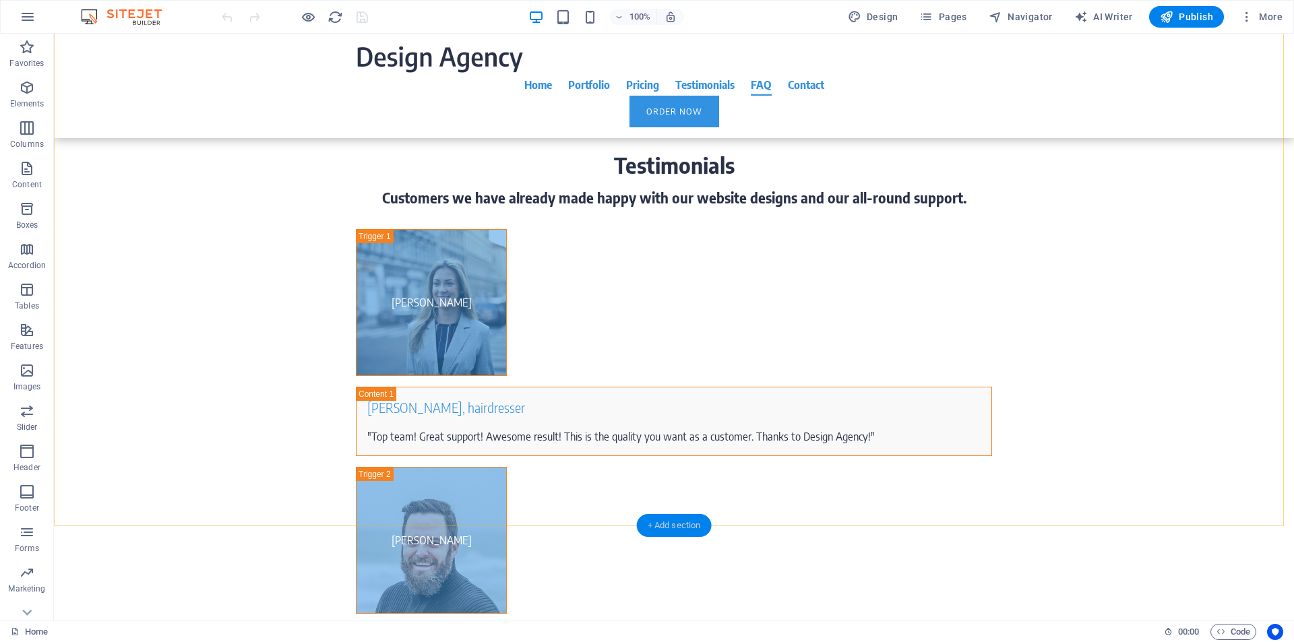
click at [665, 528] on div "+ Add section" at bounding box center [674, 525] width 75 height 23
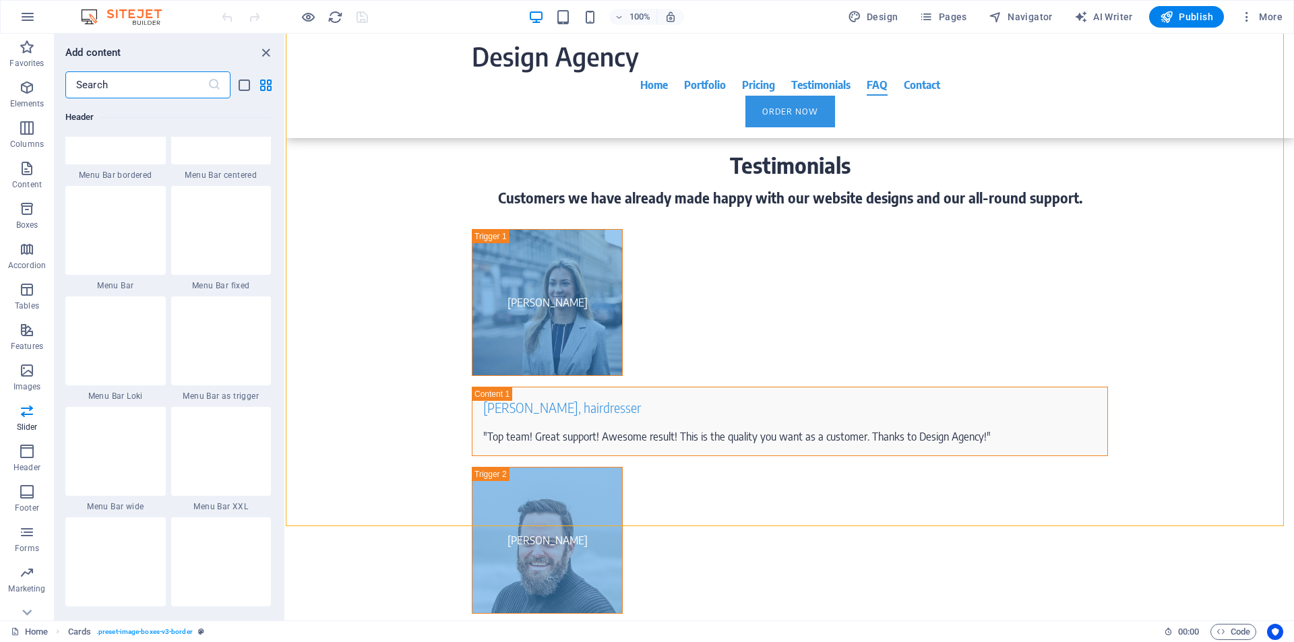
scroll to position [7729, 0]
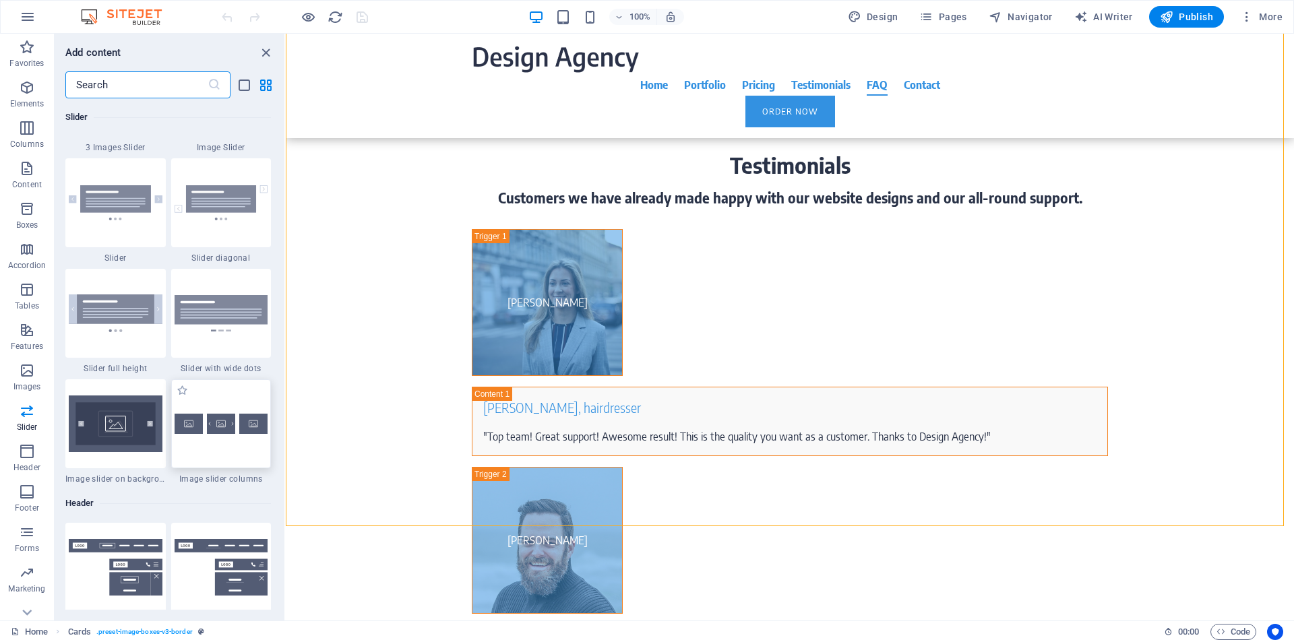
click at [206, 428] on img at bounding box center [222, 424] width 94 height 20
click at [286, 428] on div "Drag here to replace the existing content. Press “Ctrl” if you want to create a…" at bounding box center [790, 327] width 1008 height 587
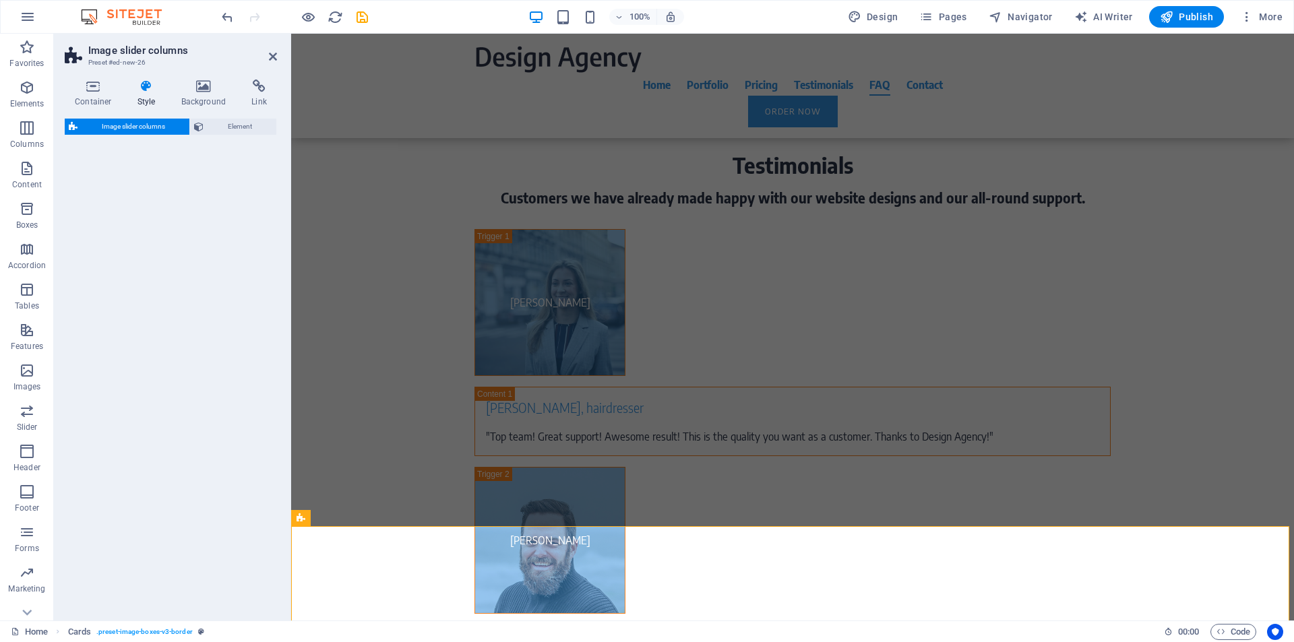
select select "rem"
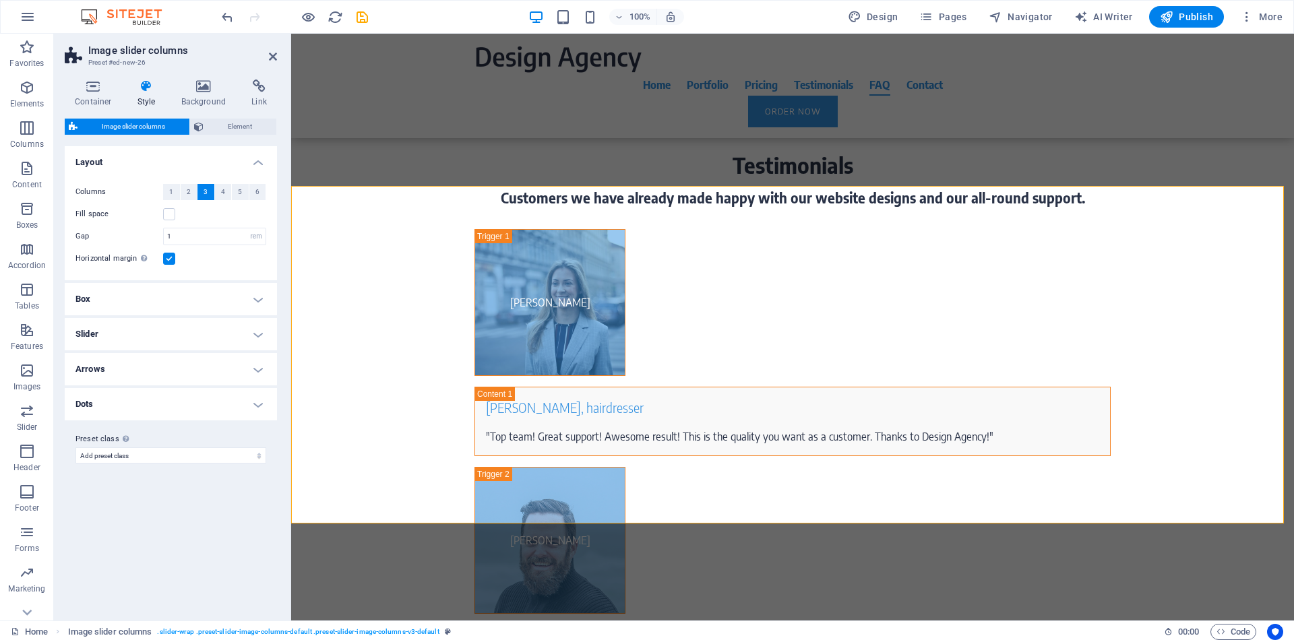
scroll to position [6944, 0]
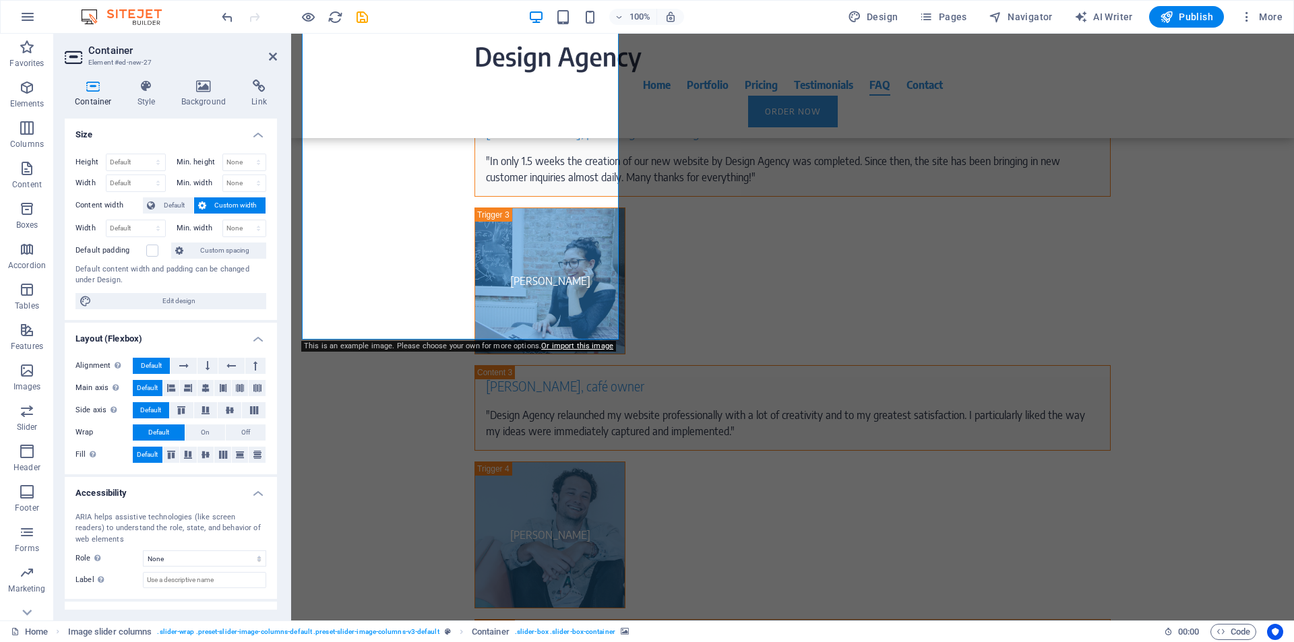
select select "px"
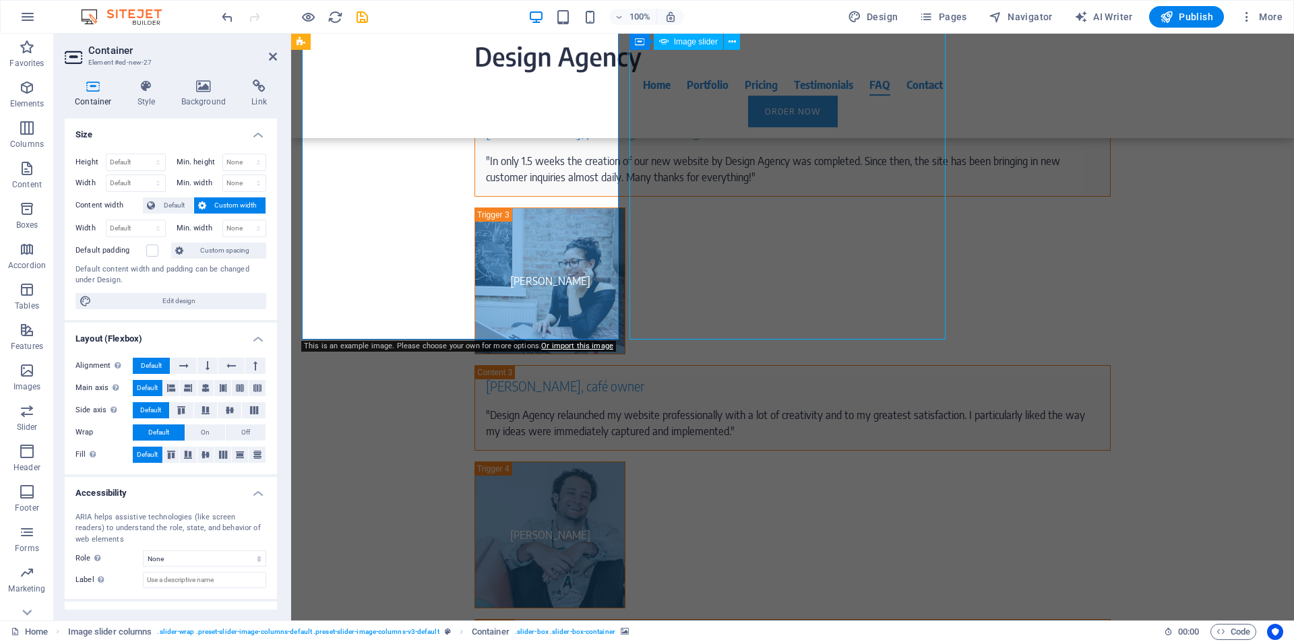
select select "ms"
select select "s"
select select "progressive"
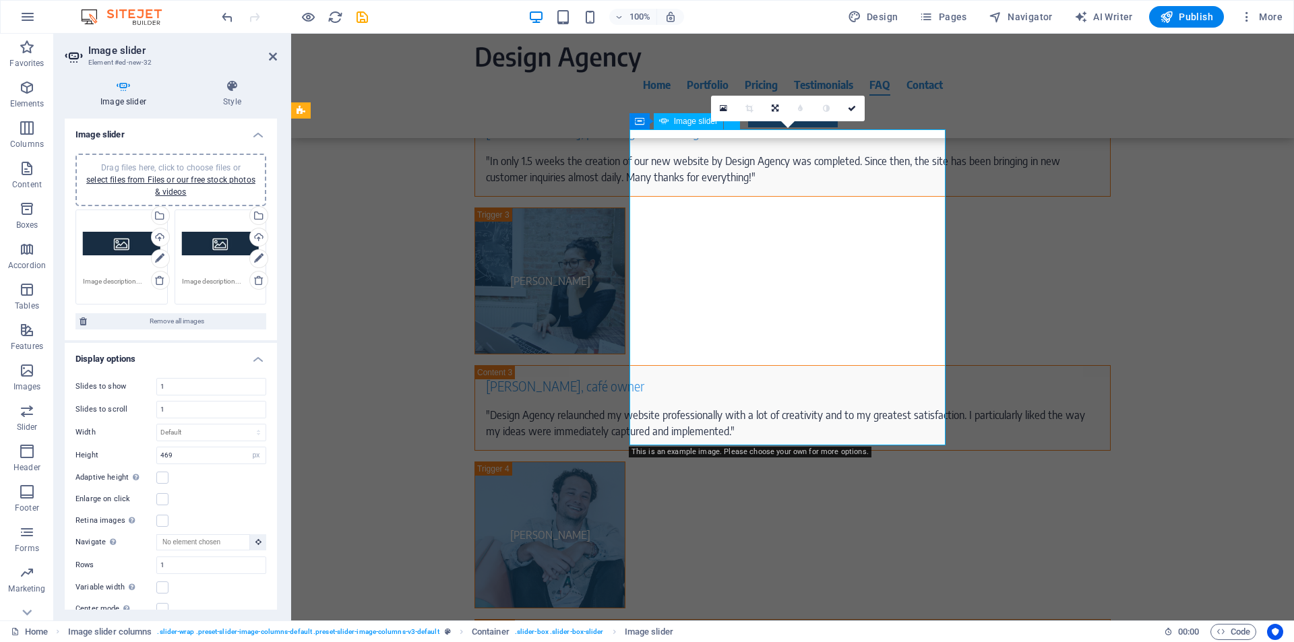
scroll to position [6838, 0]
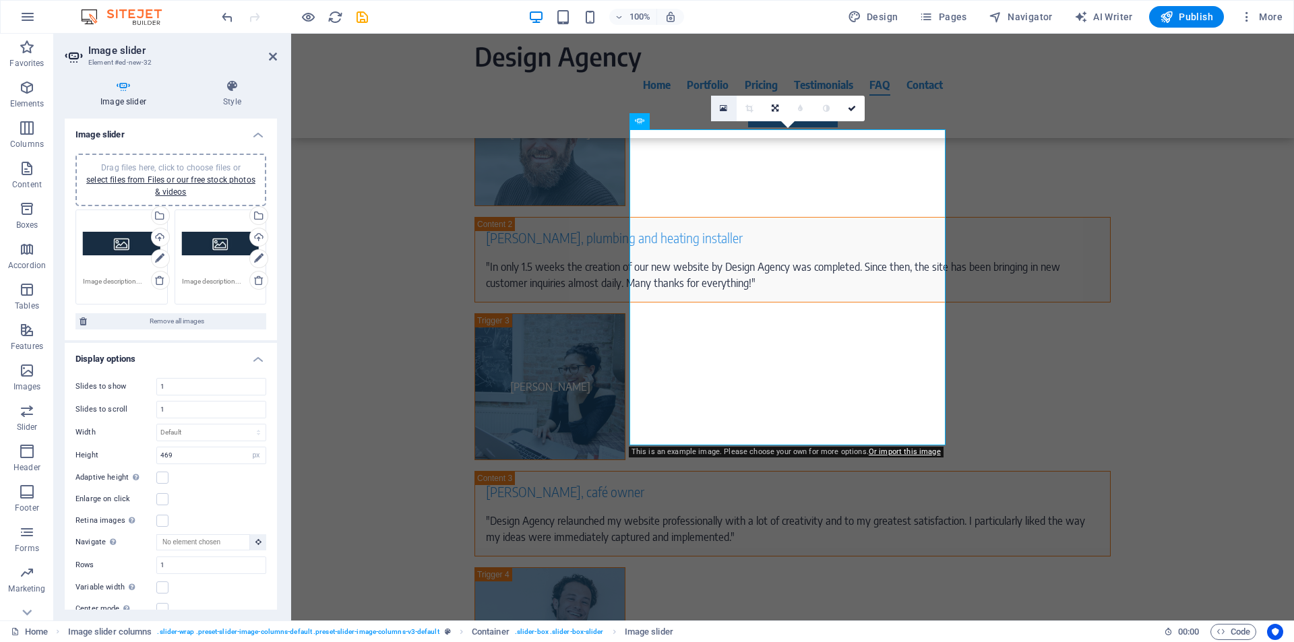
click at [724, 109] on icon at bounding box center [723, 108] width 7 height 9
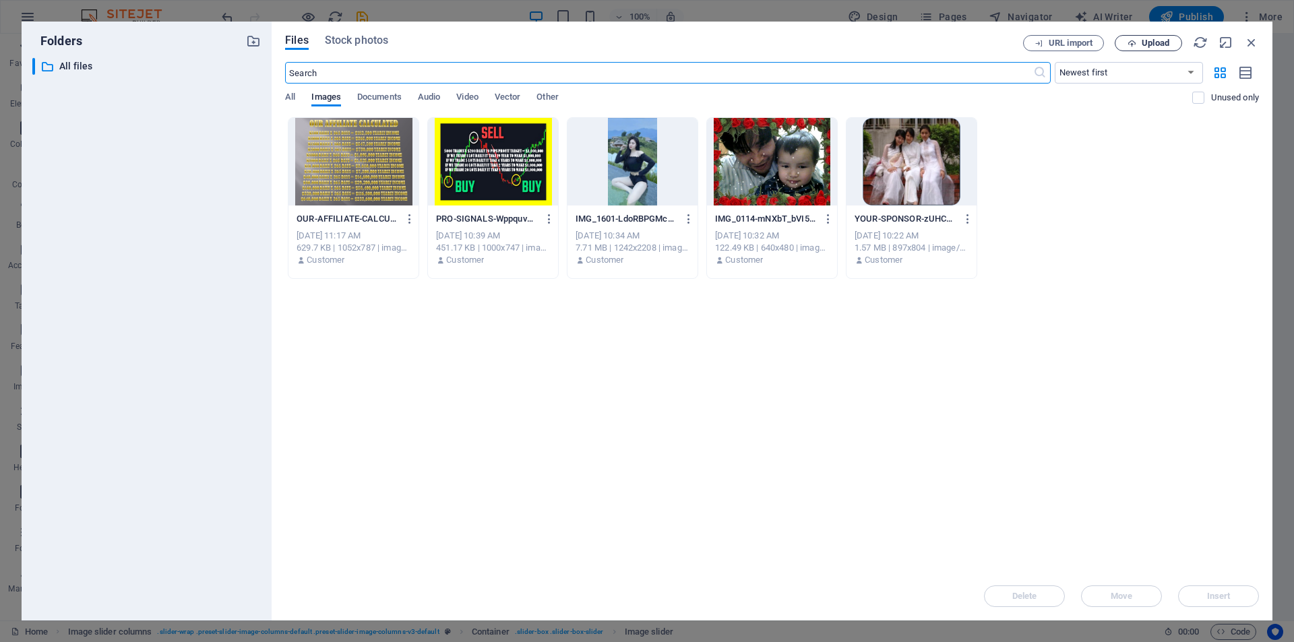
click at [1159, 43] on span "Upload" at bounding box center [1156, 43] width 28 height 8
select select "DISABLED_OPTION_VALUE"
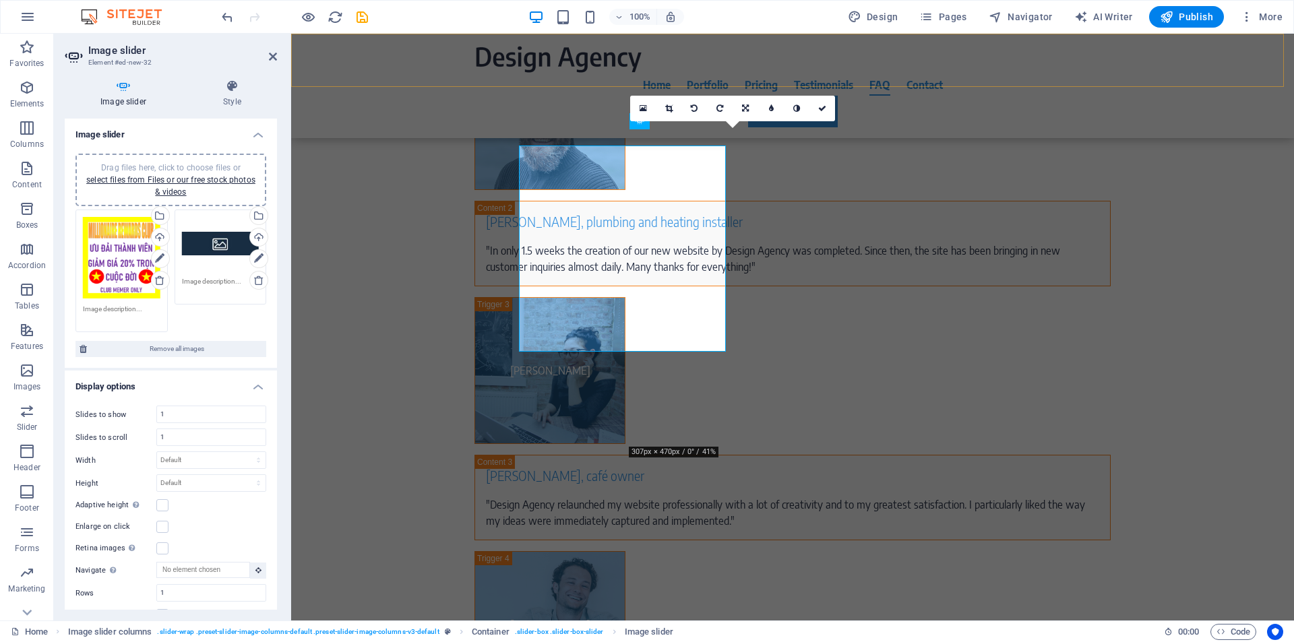
scroll to position [6838, 0]
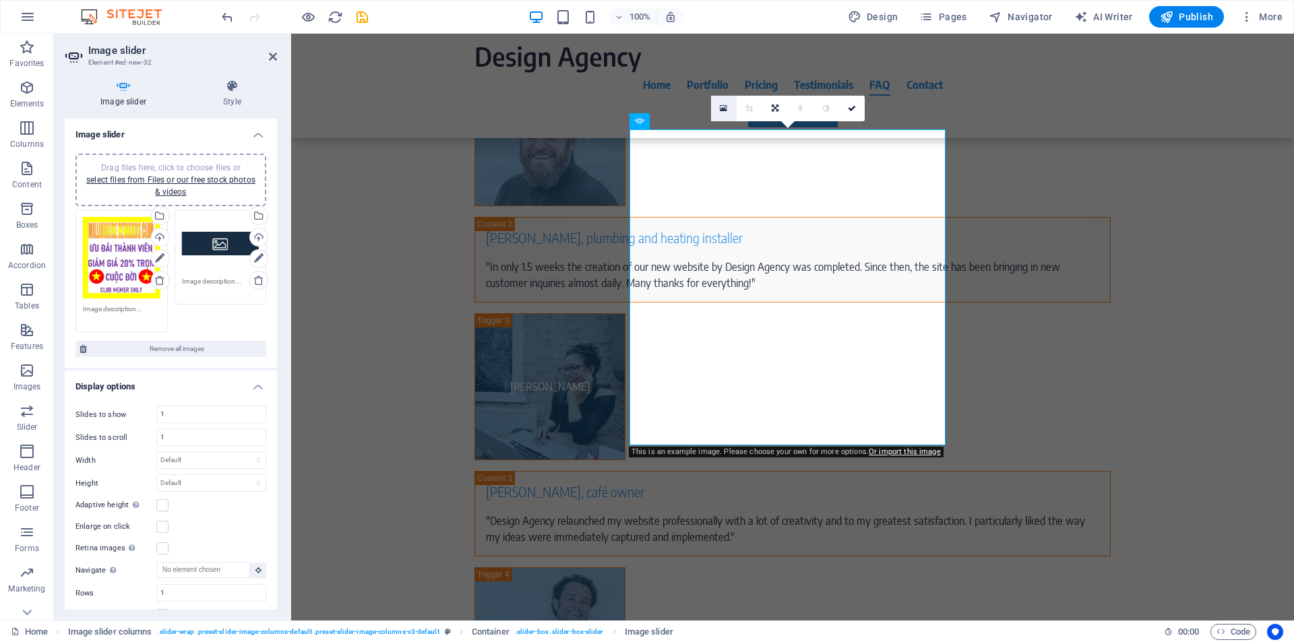
click at [725, 110] on icon at bounding box center [723, 108] width 7 height 9
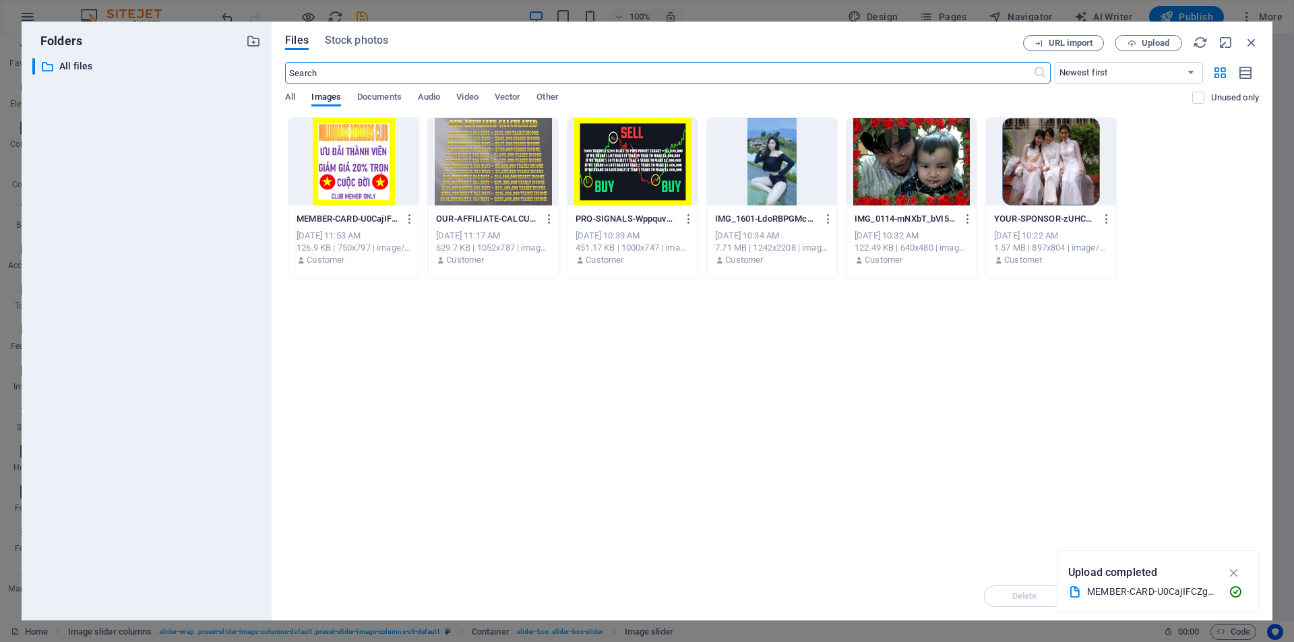
scroll to position [6854, 0]
click at [1154, 43] on span "Upload" at bounding box center [1156, 43] width 28 height 8
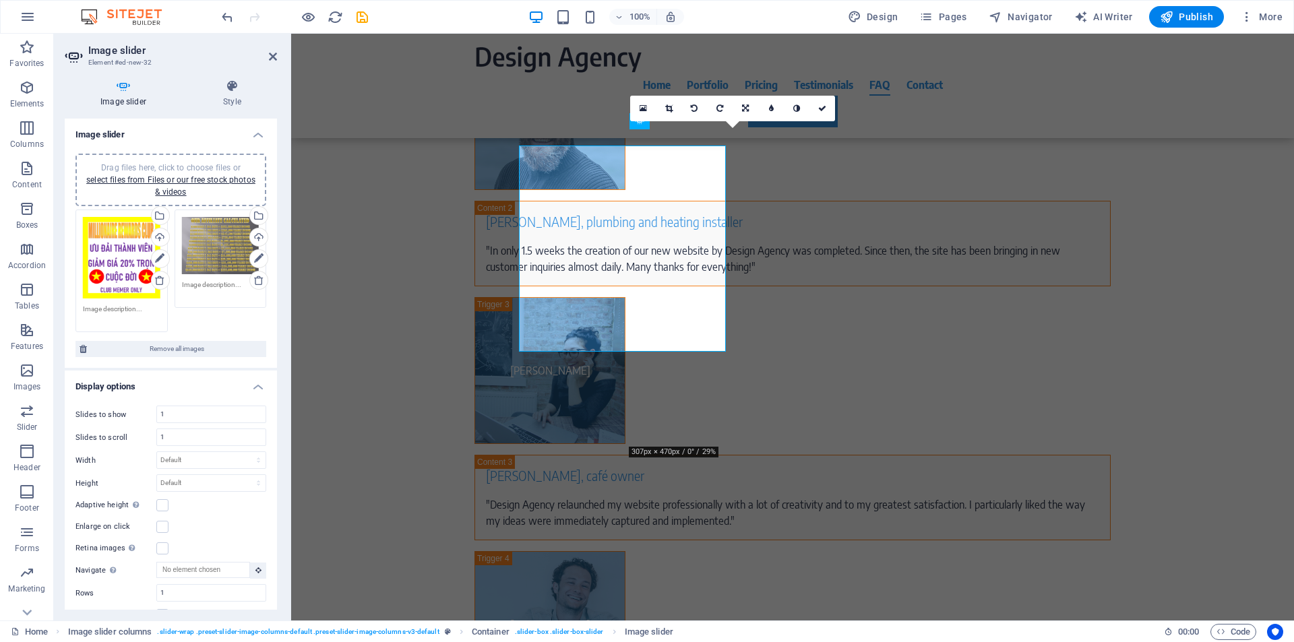
scroll to position [6838, 0]
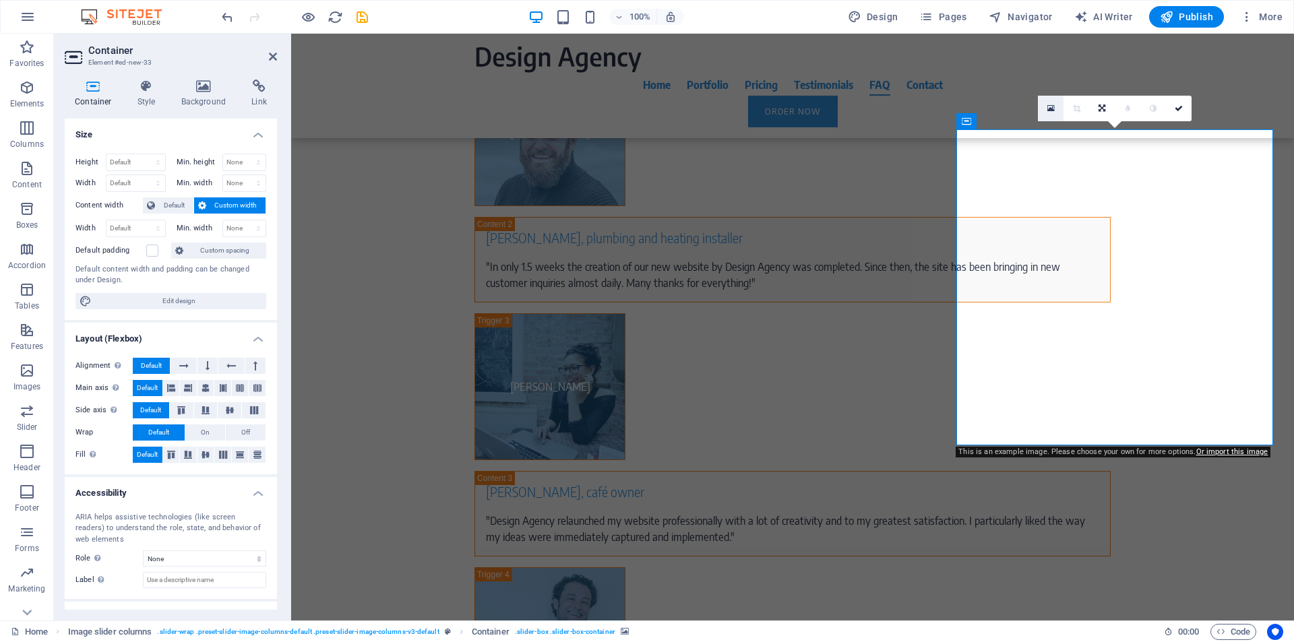
click at [1053, 109] on icon at bounding box center [1050, 108] width 7 height 9
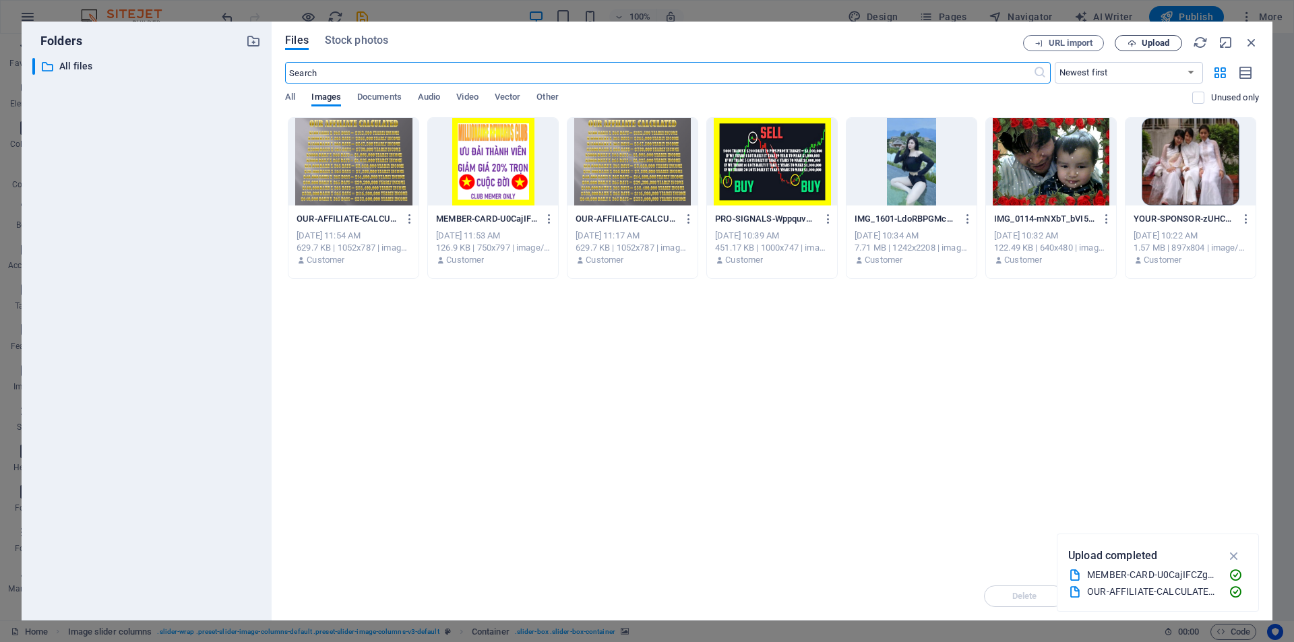
click at [1160, 40] on span "Upload" at bounding box center [1156, 43] width 28 height 8
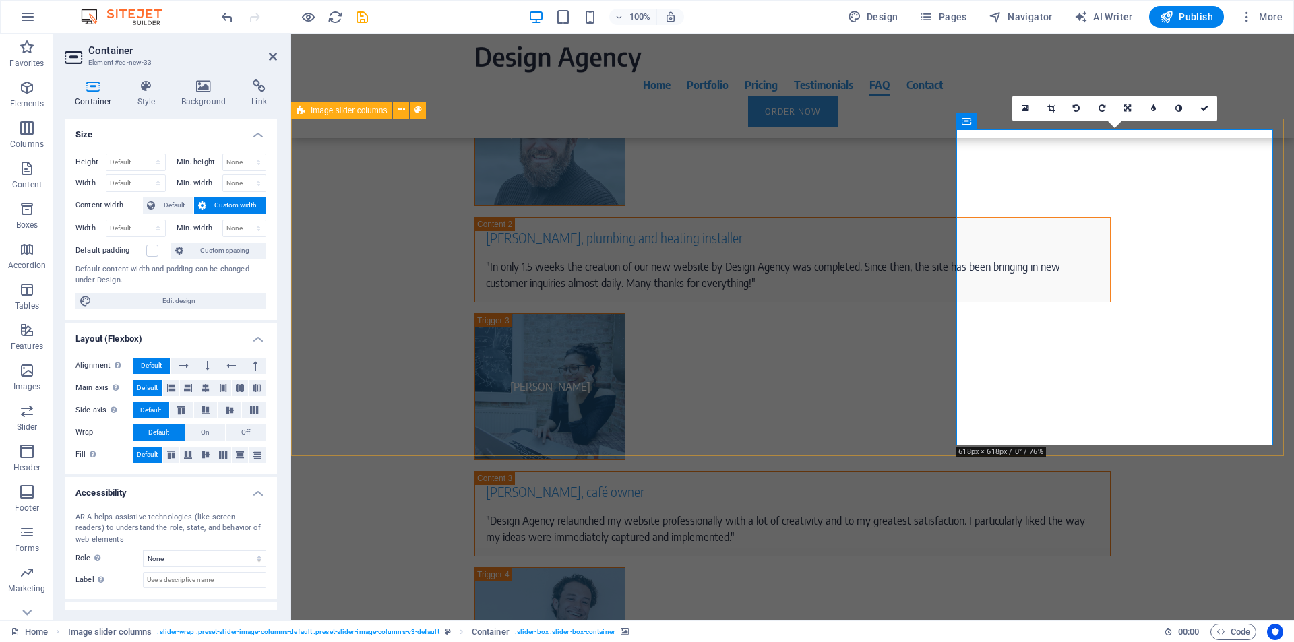
click at [1028, 106] on icon at bounding box center [1025, 108] width 7 height 9
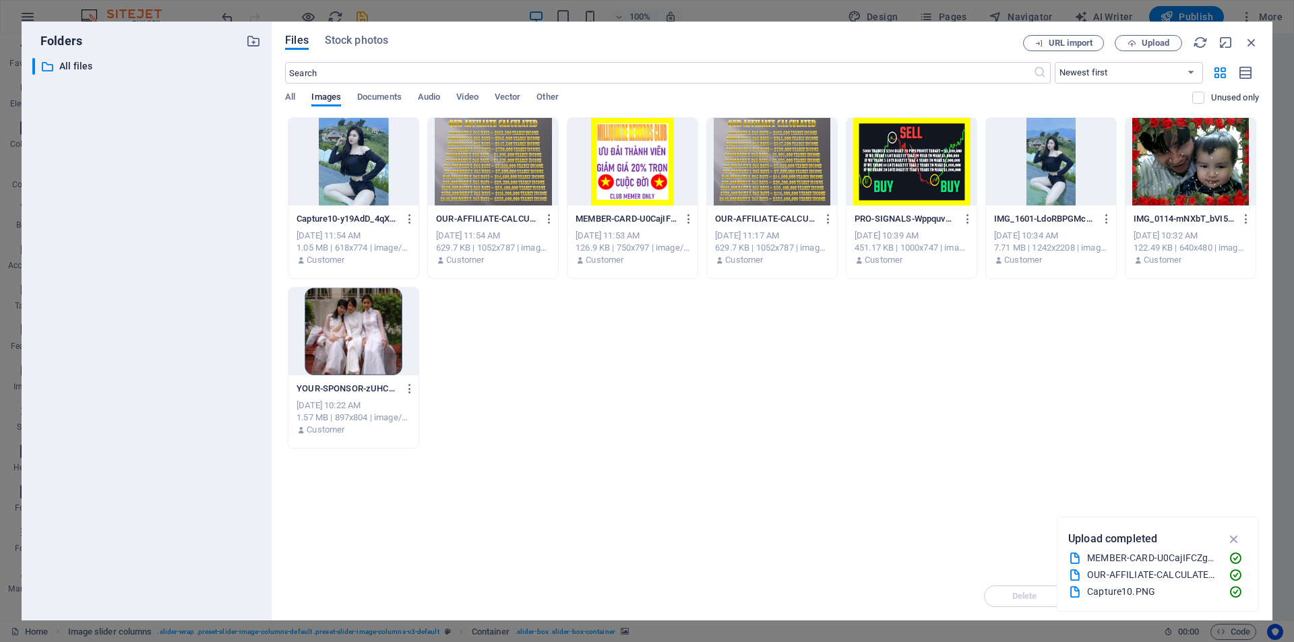
click at [348, 165] on div at bounding box center [353, 162] width 130 height 88
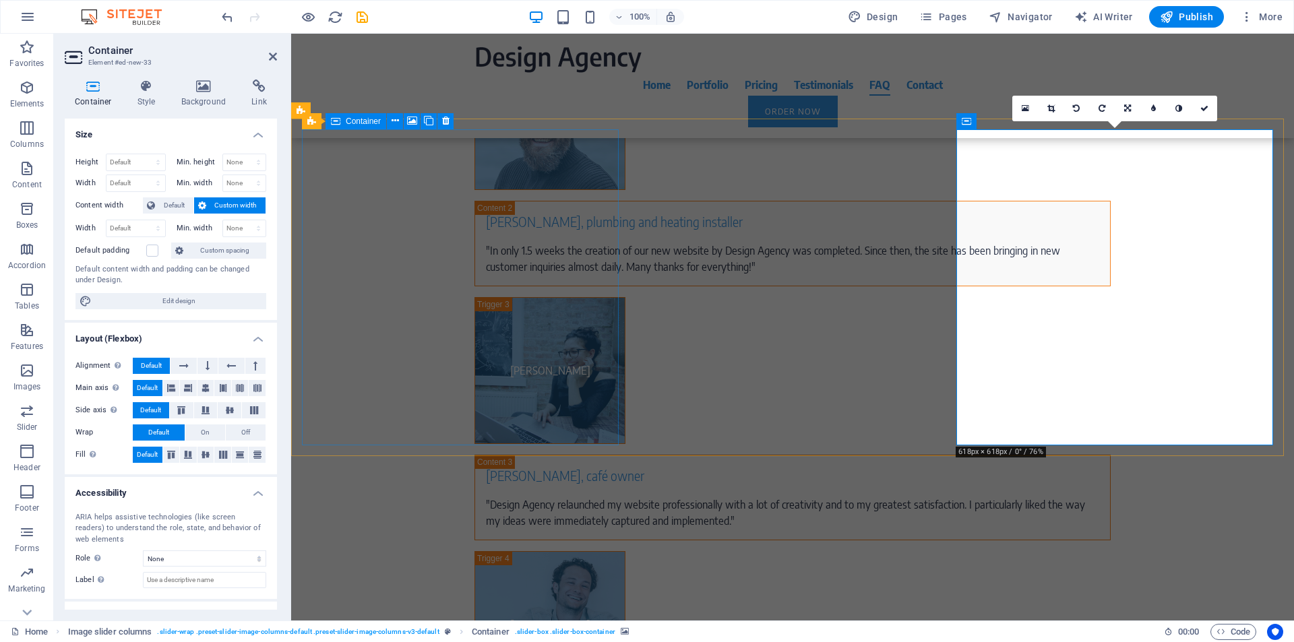
scroll to position [6838, 0]
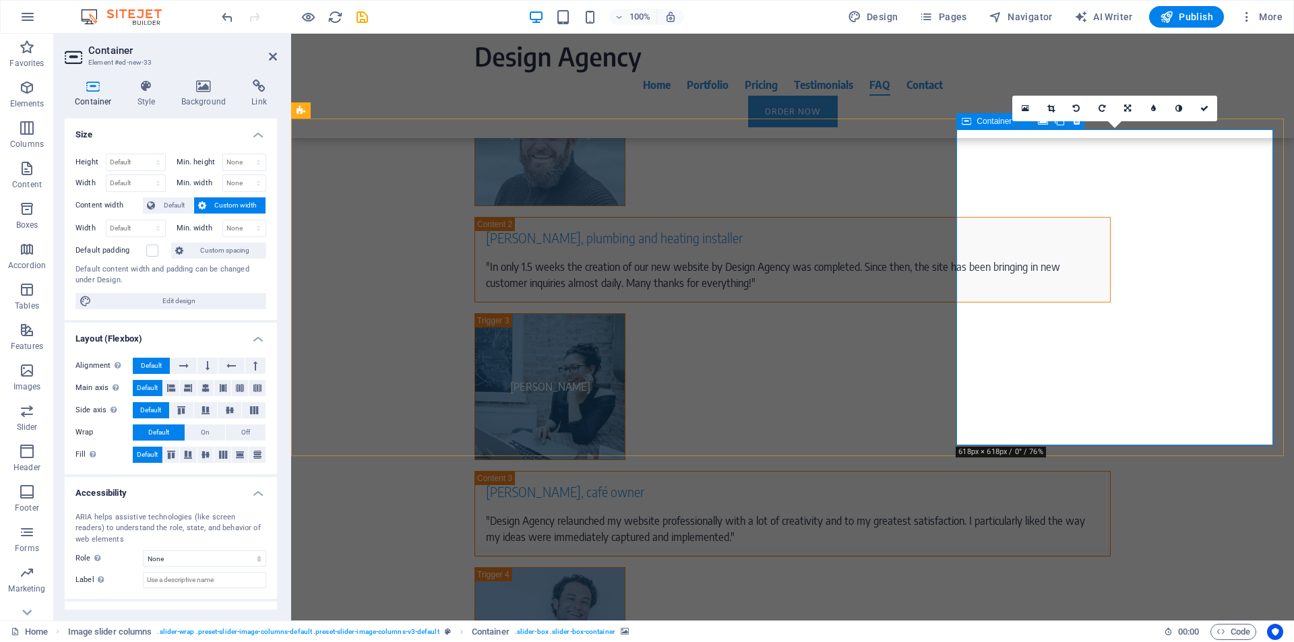
click at [1027, 111] on icon at bounding box center [1025, 108] width 7 height 9
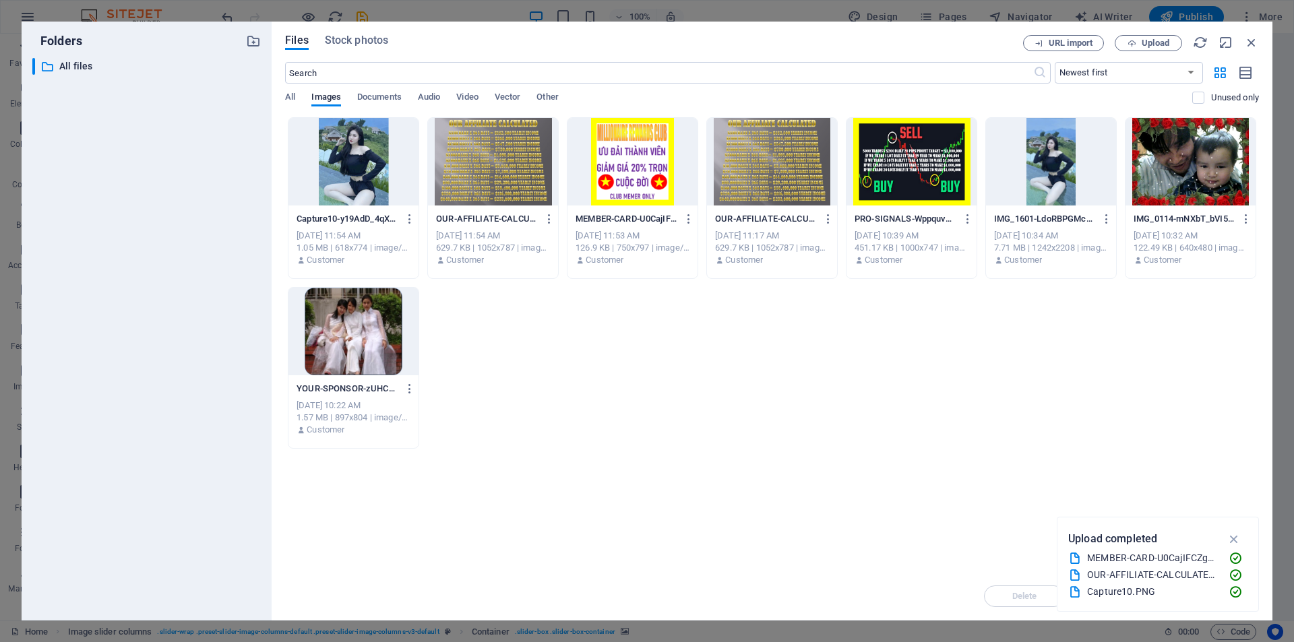
click at [336, 169] on div at bounding box center [353, 162] width 130 height 88
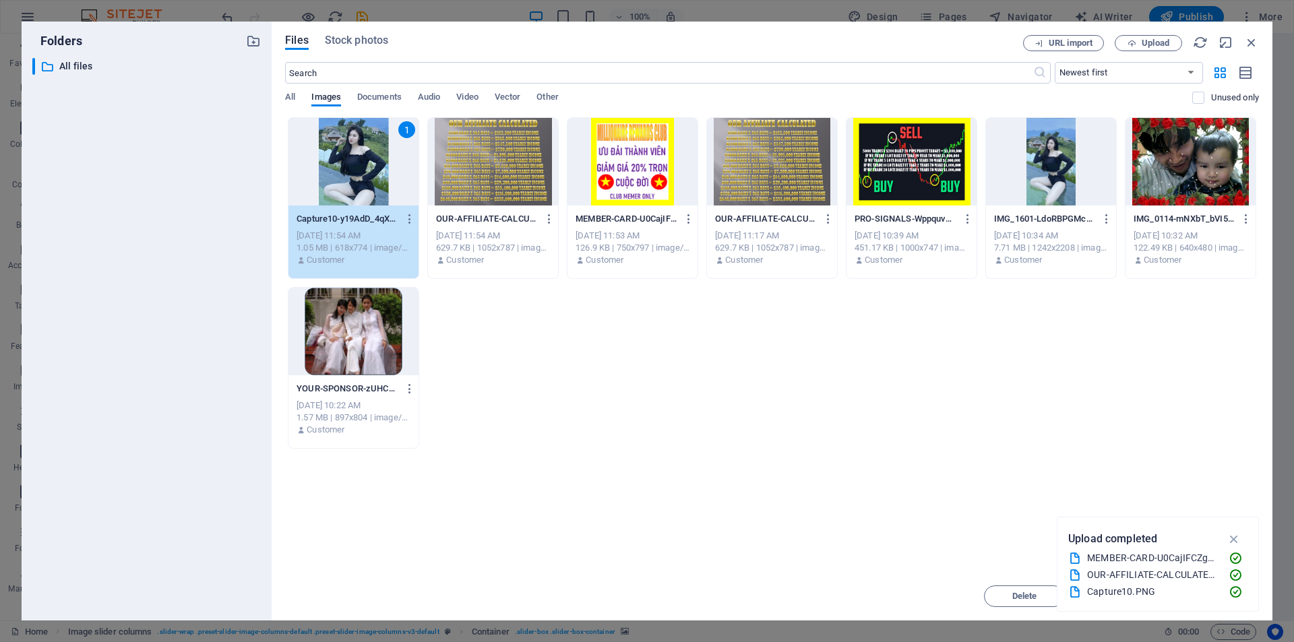
click at [326, 237] on div "[DATE] 11:54 AM" at bounding box center [354, 236] width 114 height 12
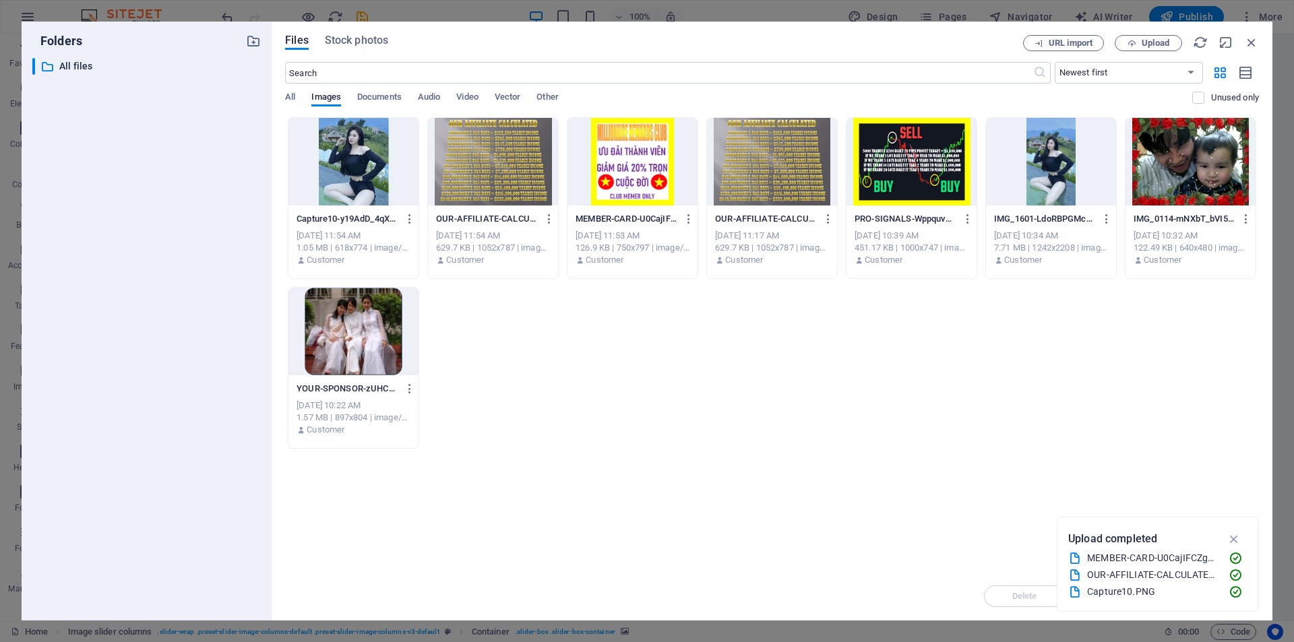
click at [338, 222] on p "Capture10-y19AdD_4qXsGWDg_4HJLYw.PNG" at bounding box center [347, 219] width 101 height 12
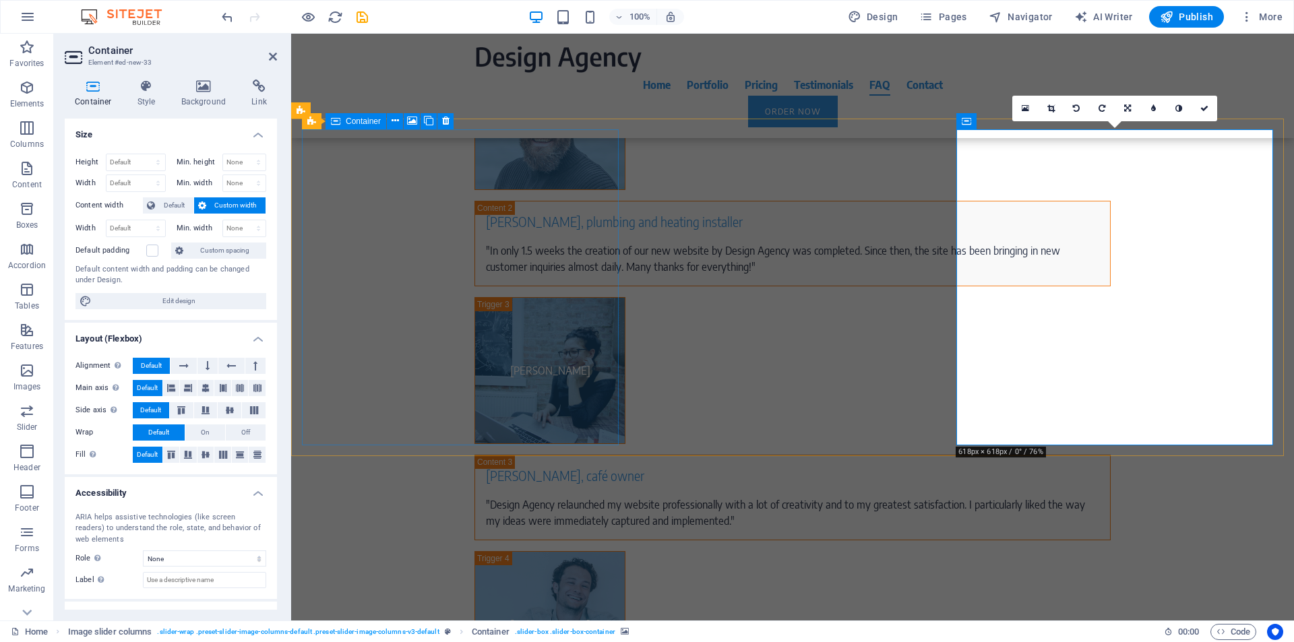
scroll to position [6838, 0]
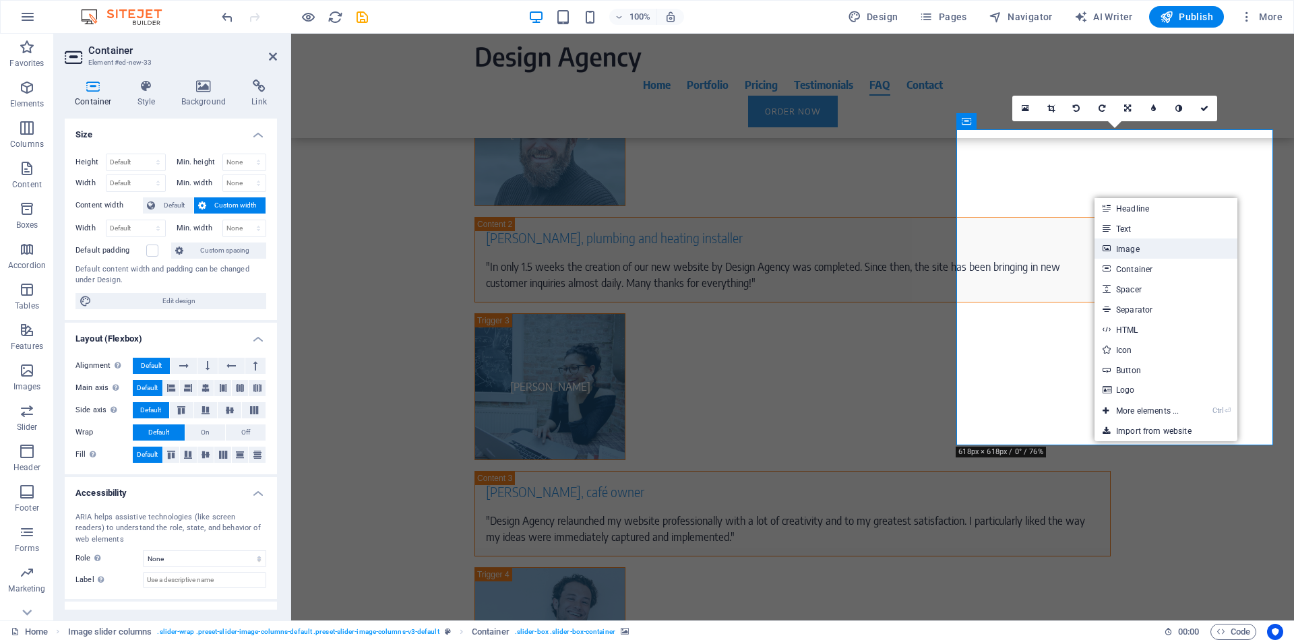
click at [1123, 246] on link "Image" at bounding box center [1165, 249] width 143 height 20
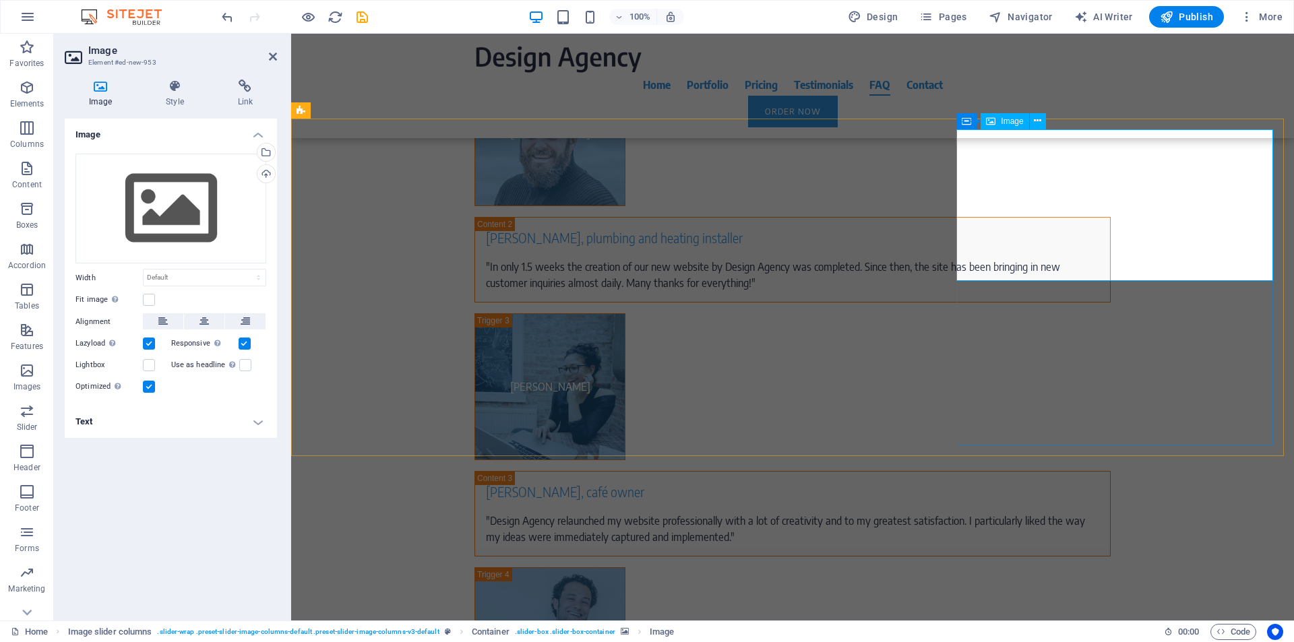
click at [1002, 120] on span "Image" at bounding box center [1012, 121] width 22 height 8
click at [996, 122] on div "Image" at bounding box center [1005, 121] width 48 height 16
drag, startPoint x: 996, startPoint y: 122, endPoint x: 1013, endPoint y: 129, distance: 18.4
click at [997, 122] on div "Image" at bounding box center [1005, 121] width 48 height 16
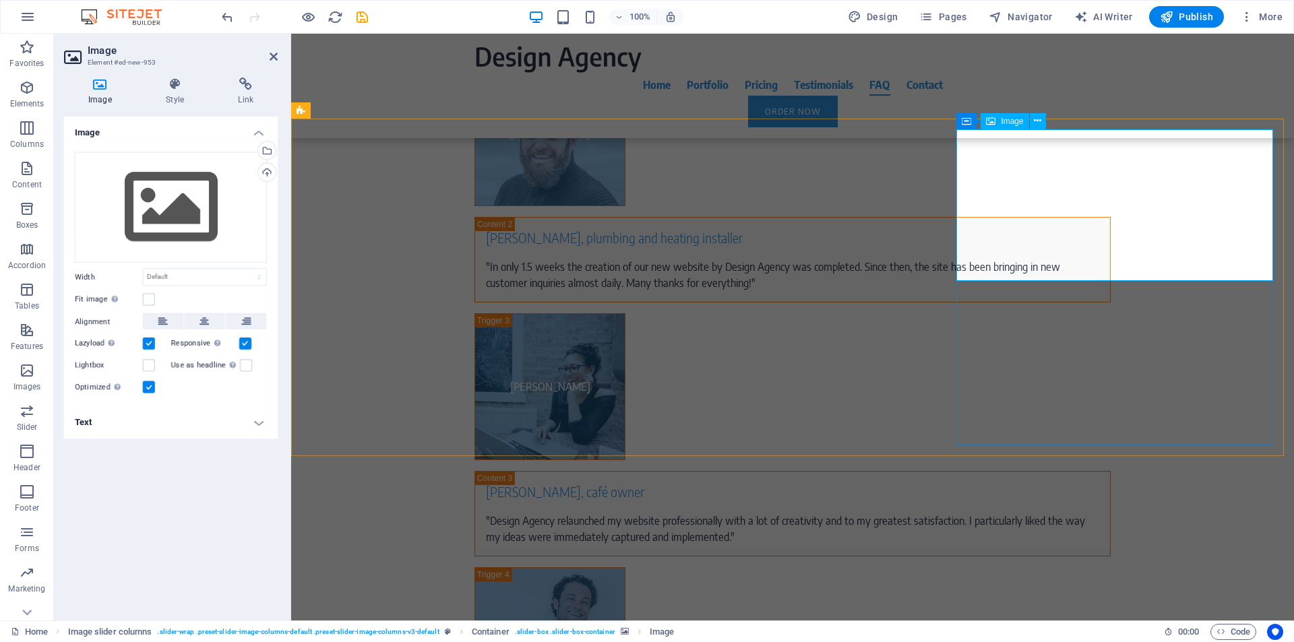
click at [1010, 121] on span "Image" at bounding box center [1012, 121] width 22 height 8
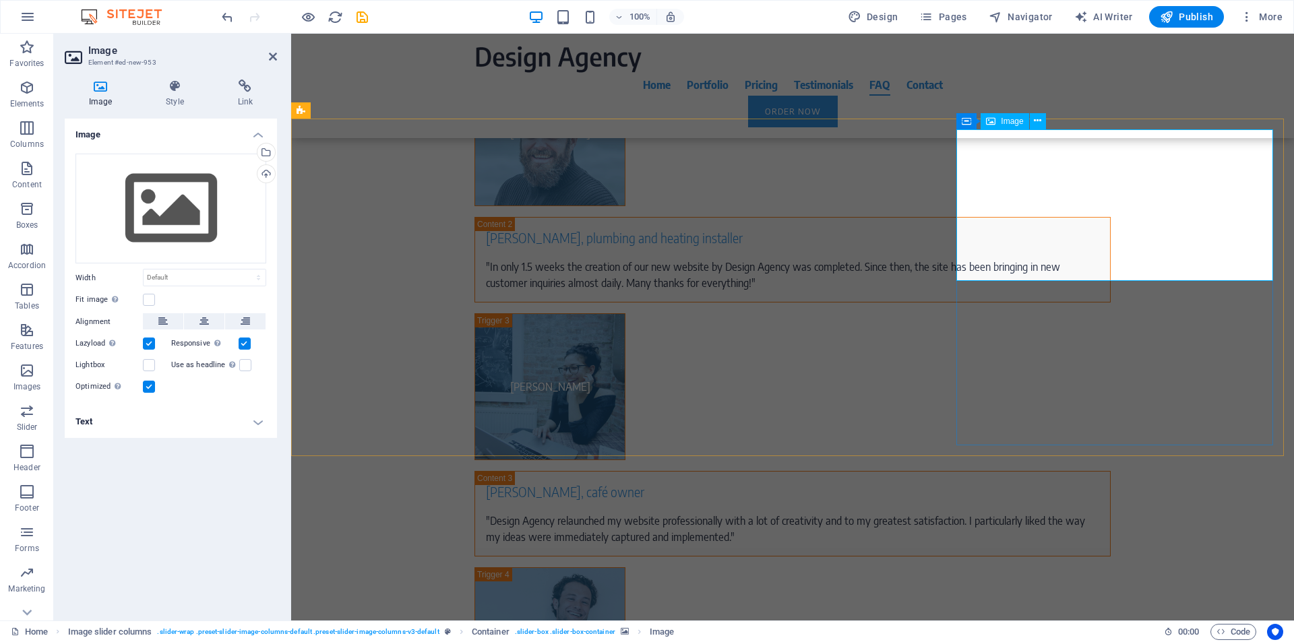
click at [1010, 121] on span "Image" at bounding box center [1012, 121] width 22 height 8
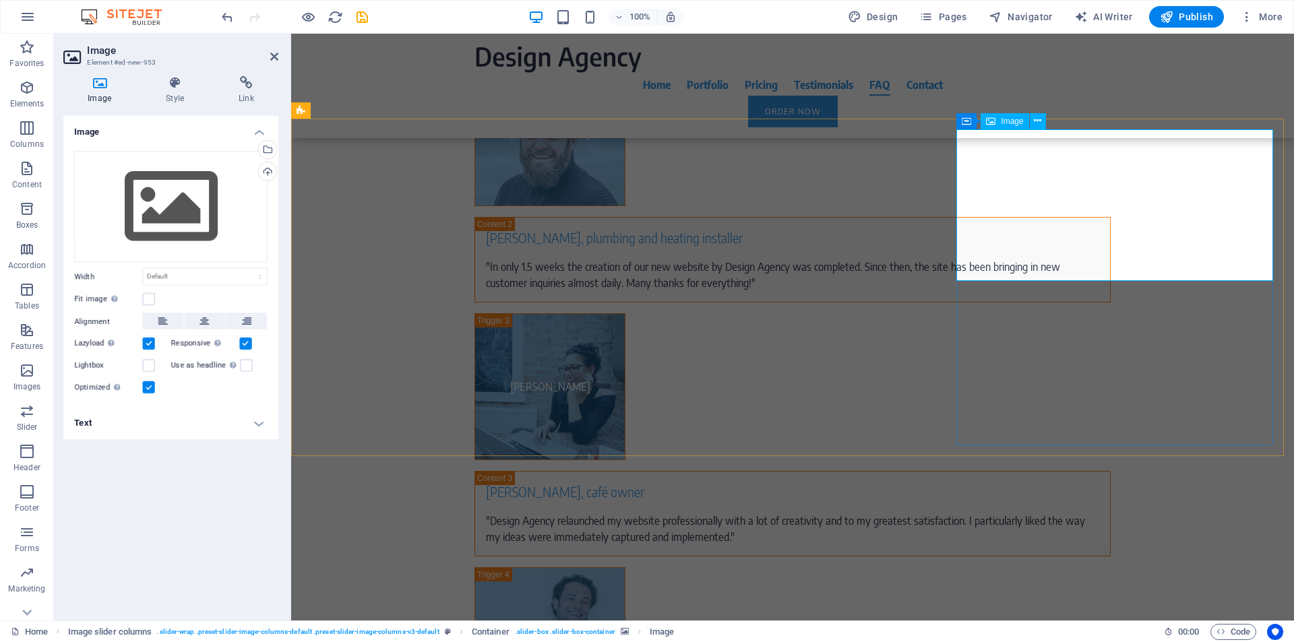
click at [1010, 121] on span "Image" at bounding box center [1012, 121] width 22 height 8
click at [98, 90] on icon at bounding box center [100, 86] width 71 height 13
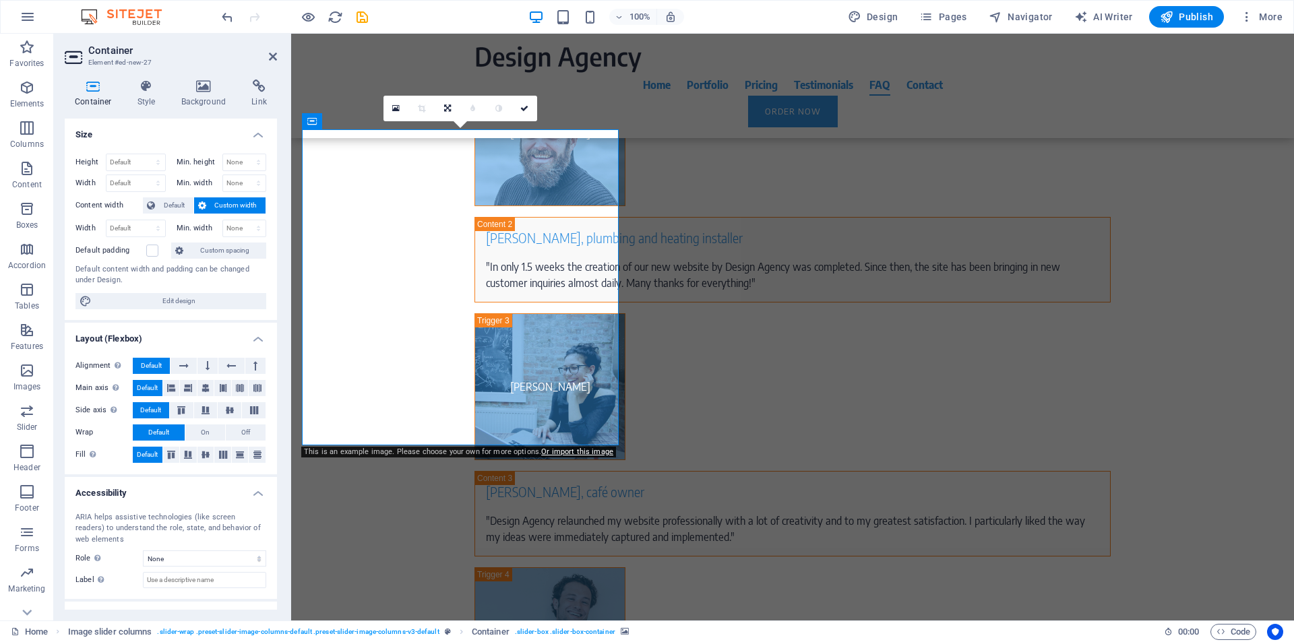
click at [396, 109] on icon at bounding box center [395, 108] width 7 height 9
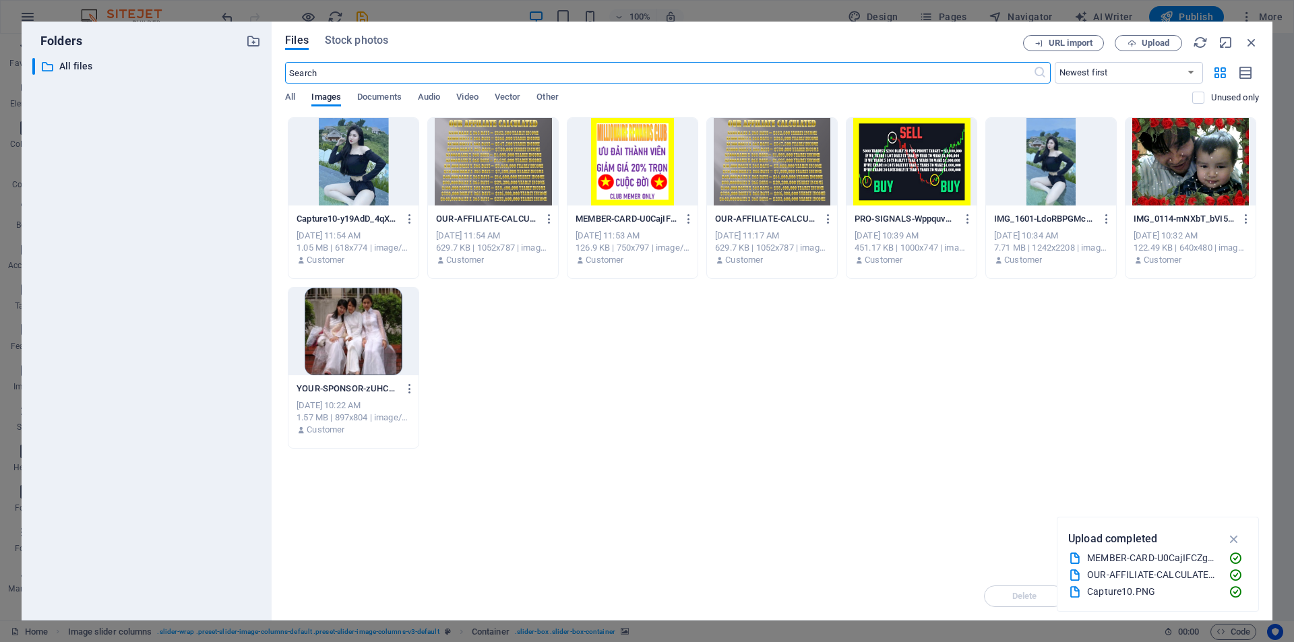
scroll to position [6854, 0]
click at [356, 183] on div at bounding box center [353, 162] width 130 height 88
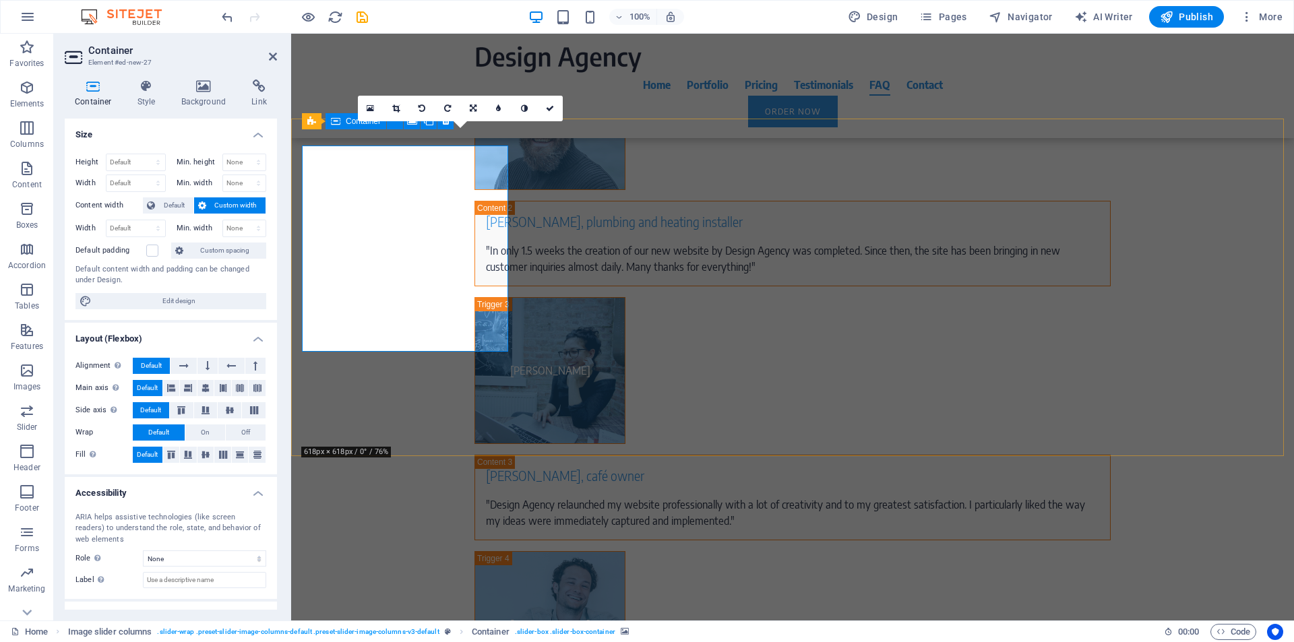
scroll to position [6838, 0]
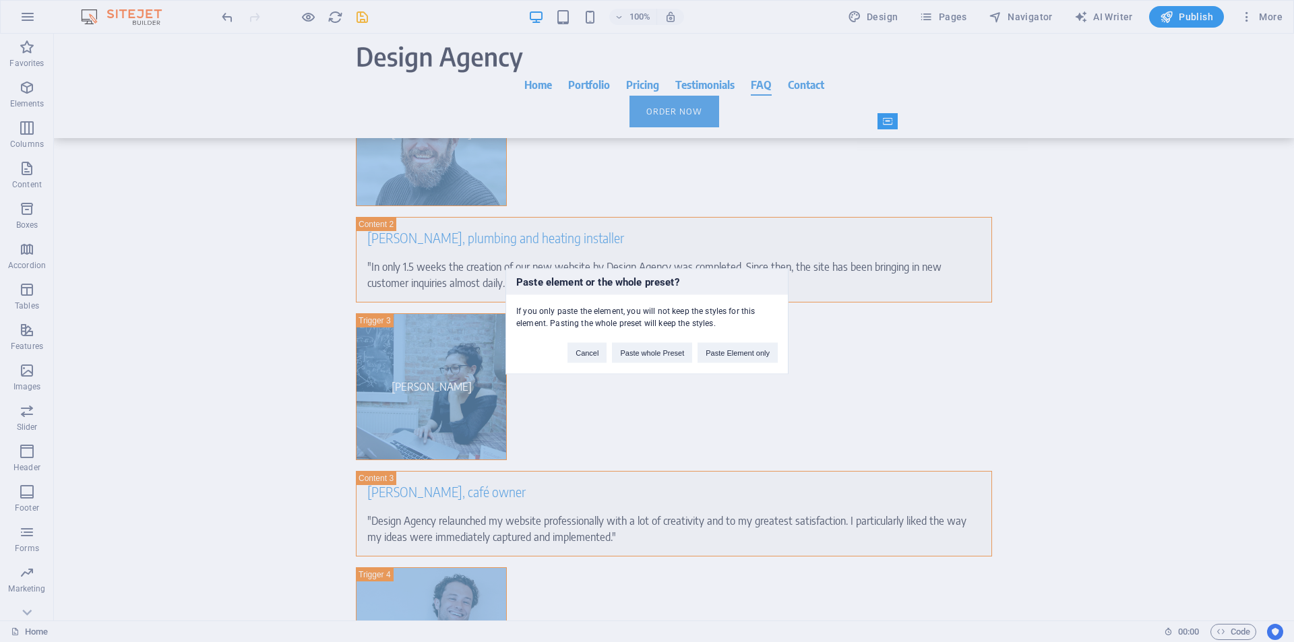
click at [1163, 197] on div "Paste element or the whole preset? If you only paste the element, you will not …" at bounding box center [647, 321] width 1294 height 642
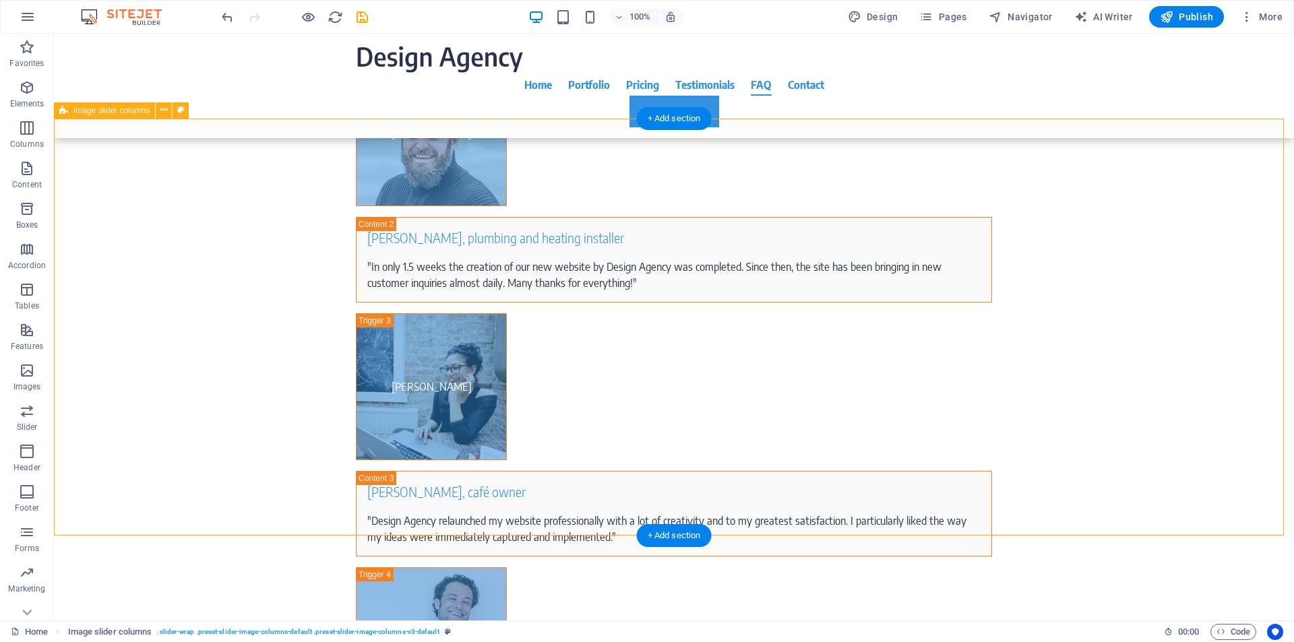
drag, startPoint x: 263, startPoint y: 233, endPoint x: 582, endPoint y: 512, distance: 424.1
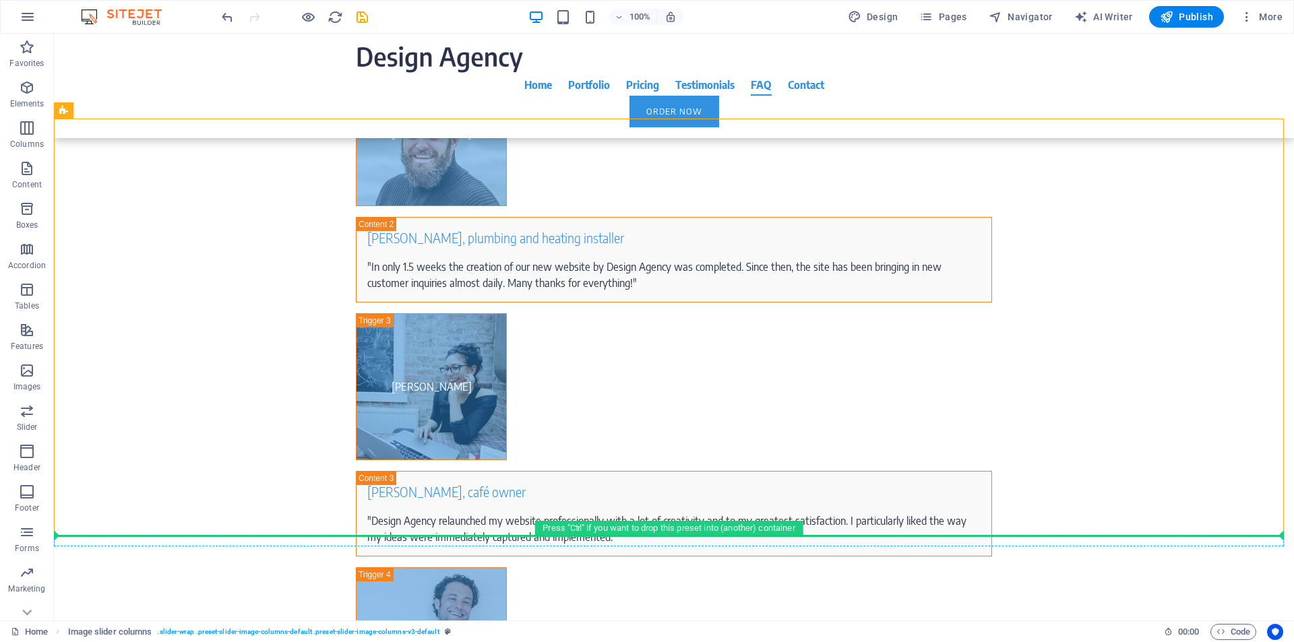
scroll to position [6841, 0]
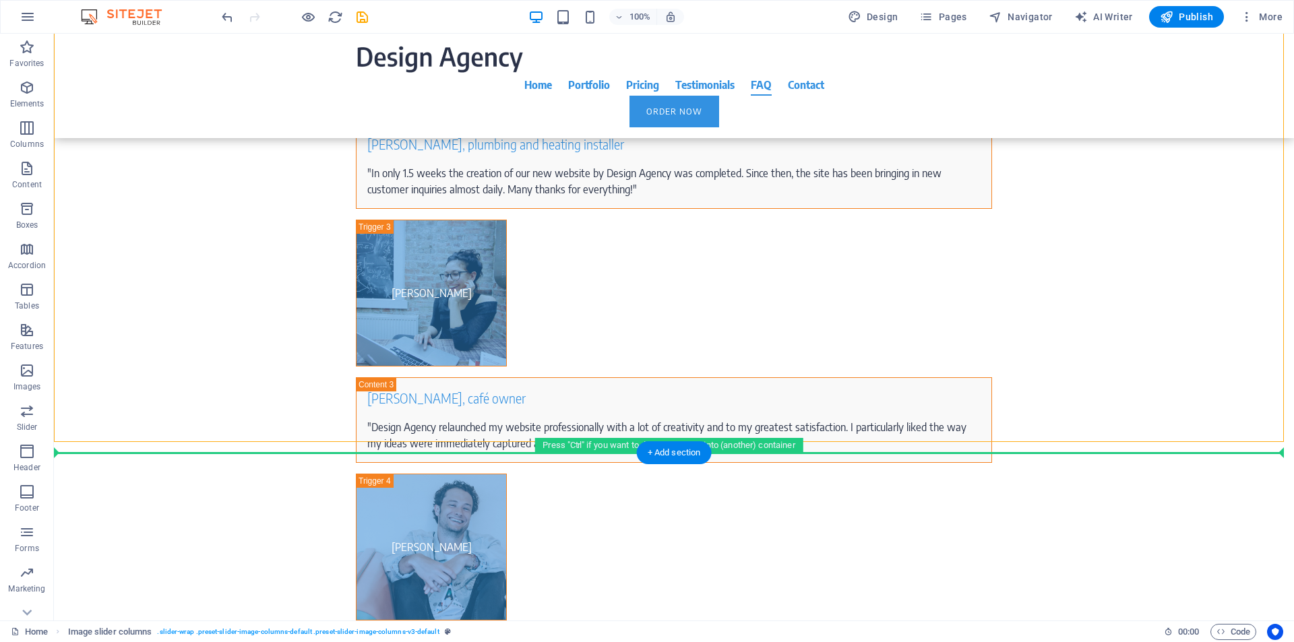
drag, startPoint x: 249, startPoint y: 129, endPoint x: 948, endPoint y: 509, distance: 796.1
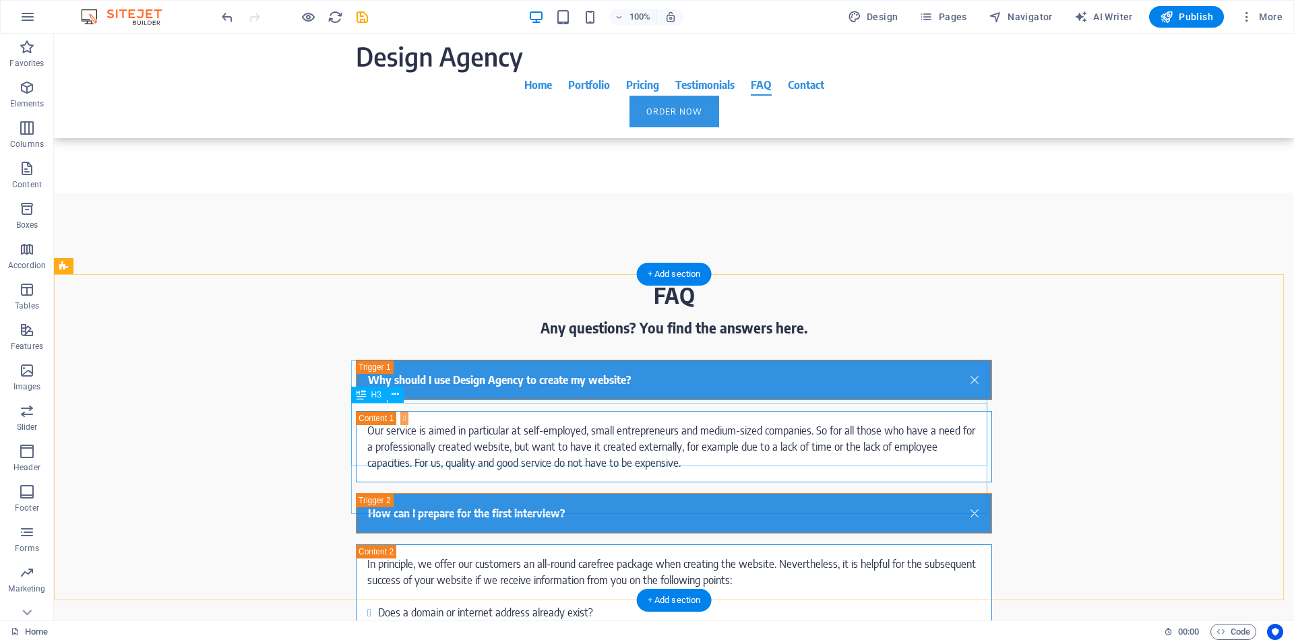
scroll to position [7028, 0]
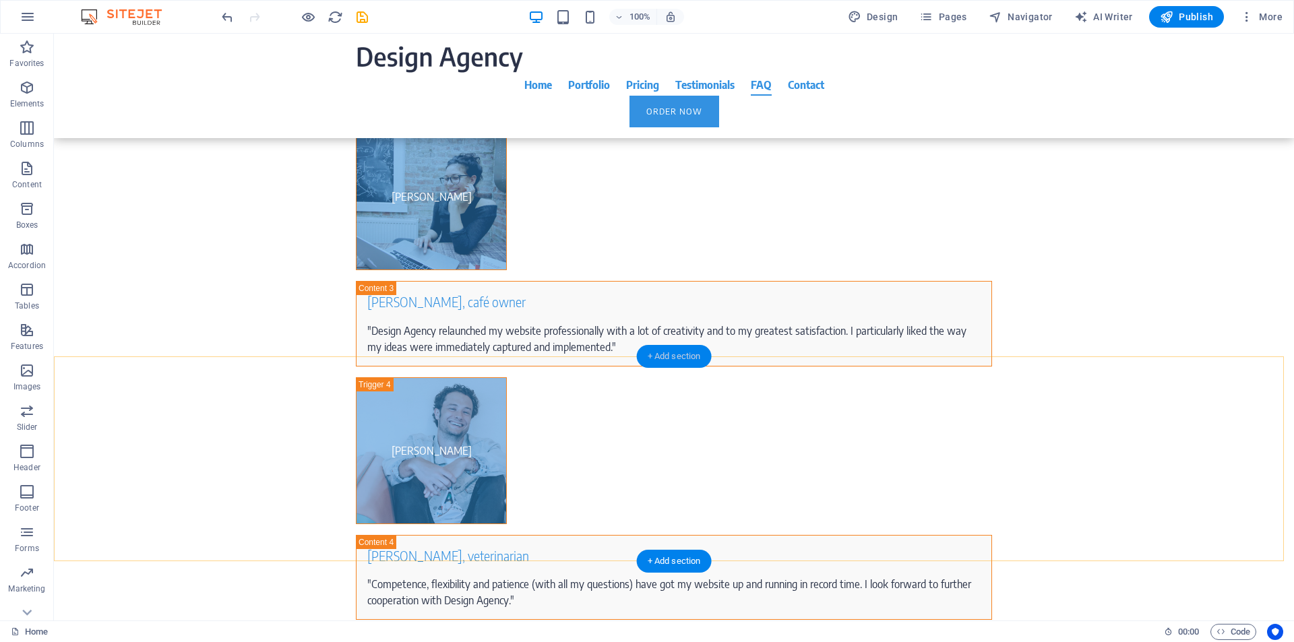
click at [656, 358] on div "+ Add section" at bounding box center [674, 356] width 75 height 23
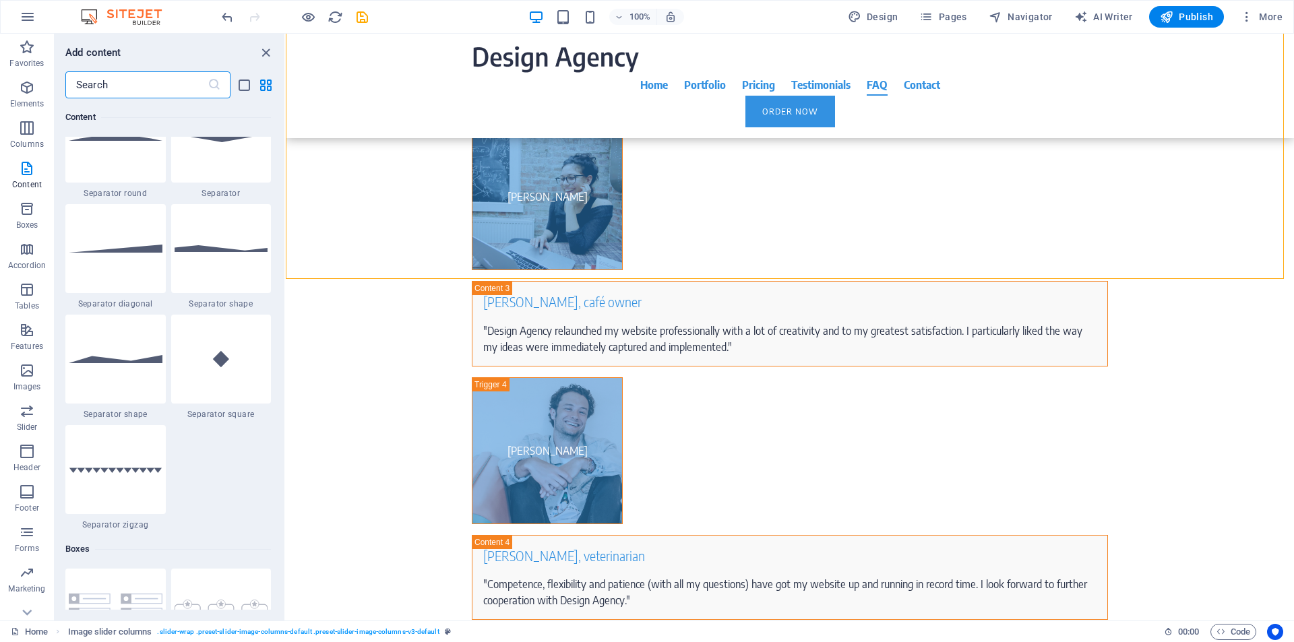
scroll to position [3700, 0]
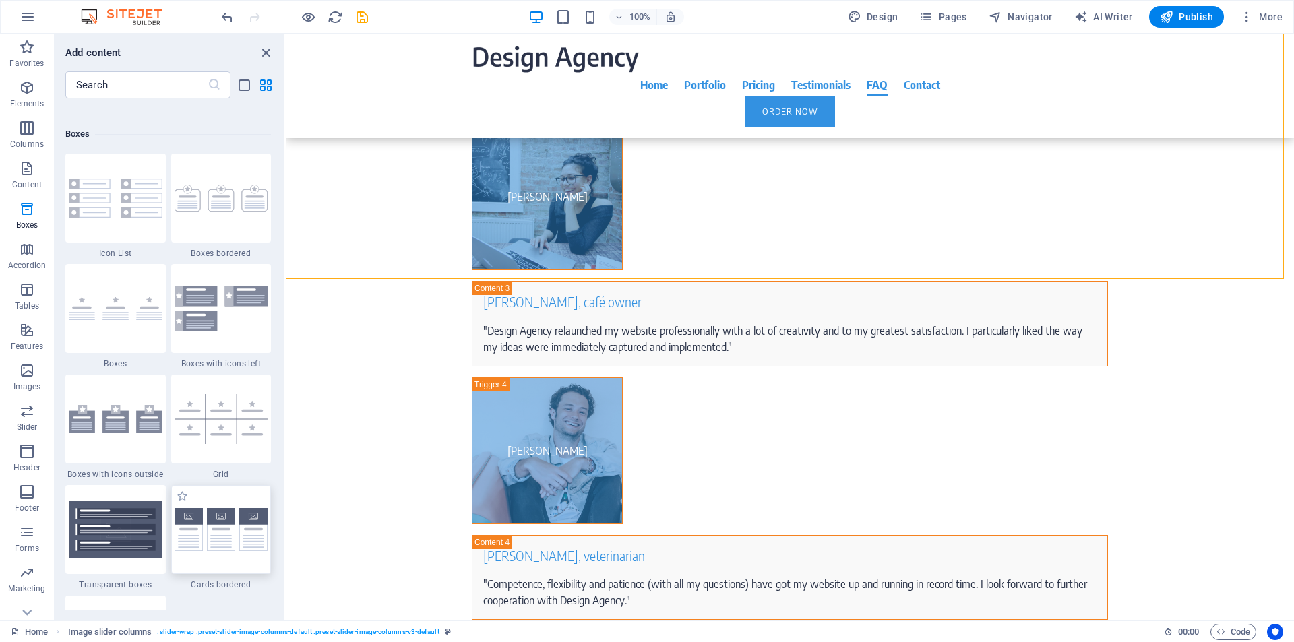
click at [229, 544] on img at bounding box center [222, 530] width 94 height 44
click at [286, 544] on div "H1 Banner Banner Container Container Container H4 Boxes Boxes Container Contain…" at bounding box center [790, 327] width 1008 height 587
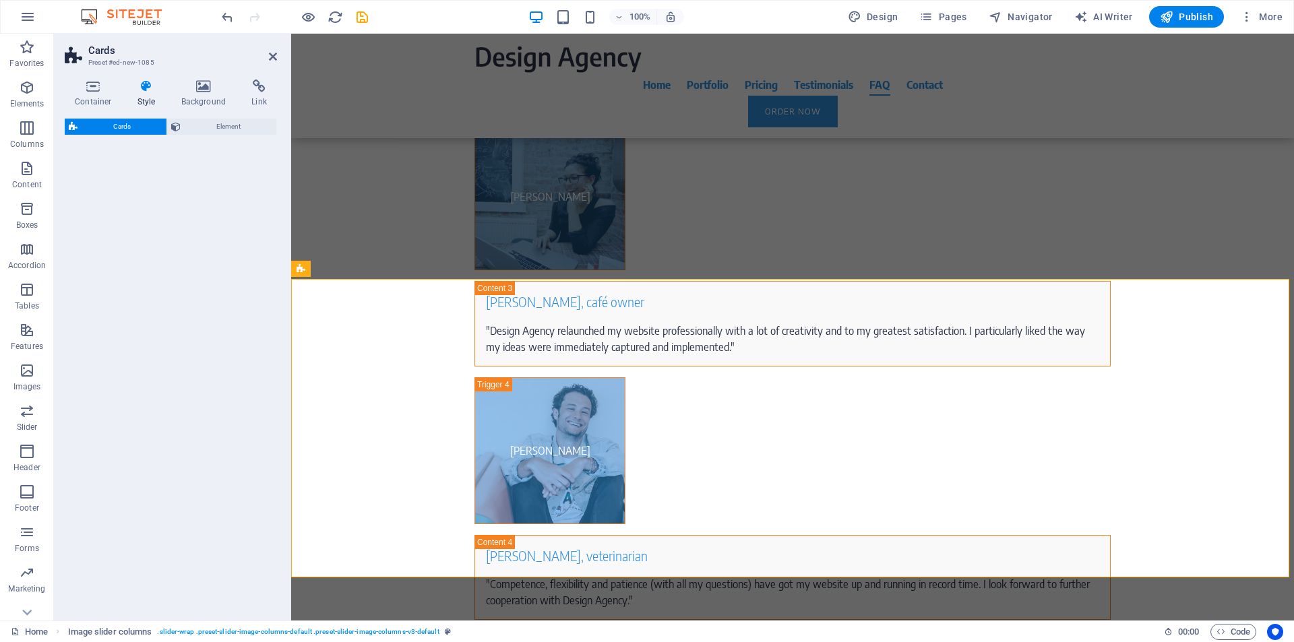
click at [229, 544] on div "Cards Element" at bounding box center [171, 364] width 212 height 491
select select "rem"
select select "preset-image-boxes-v3-border"
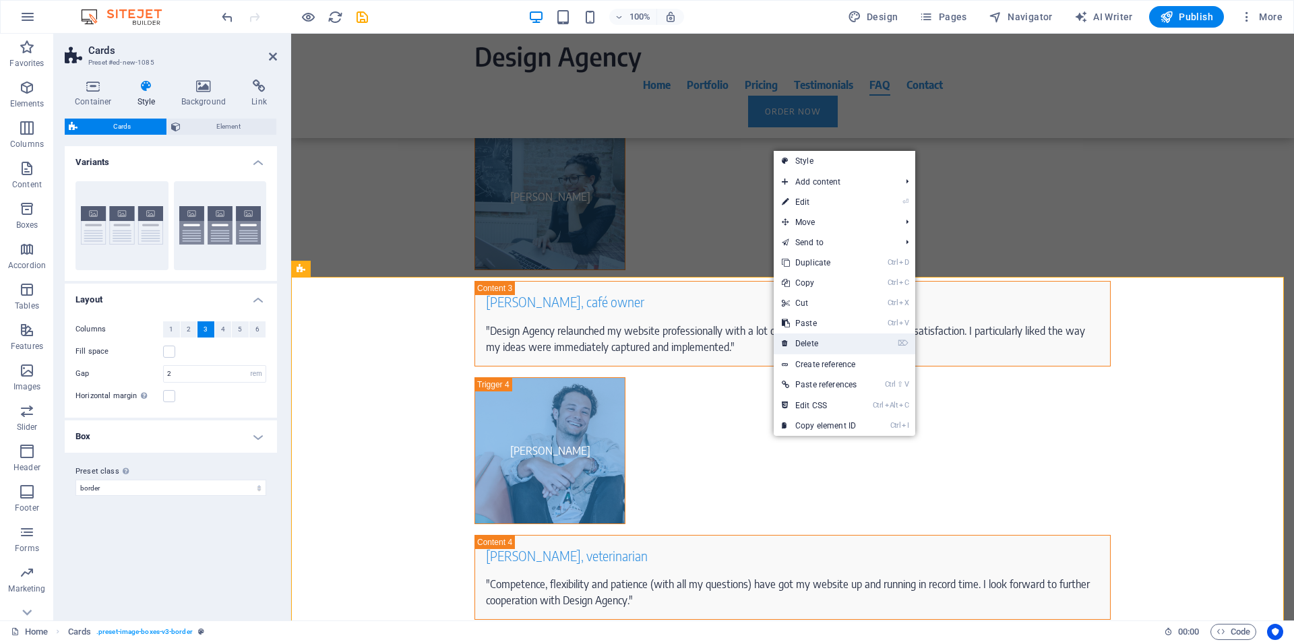
click at [805, 349] on link "⌦ Delete" at bounding box center [819, 344] width 91 height 20
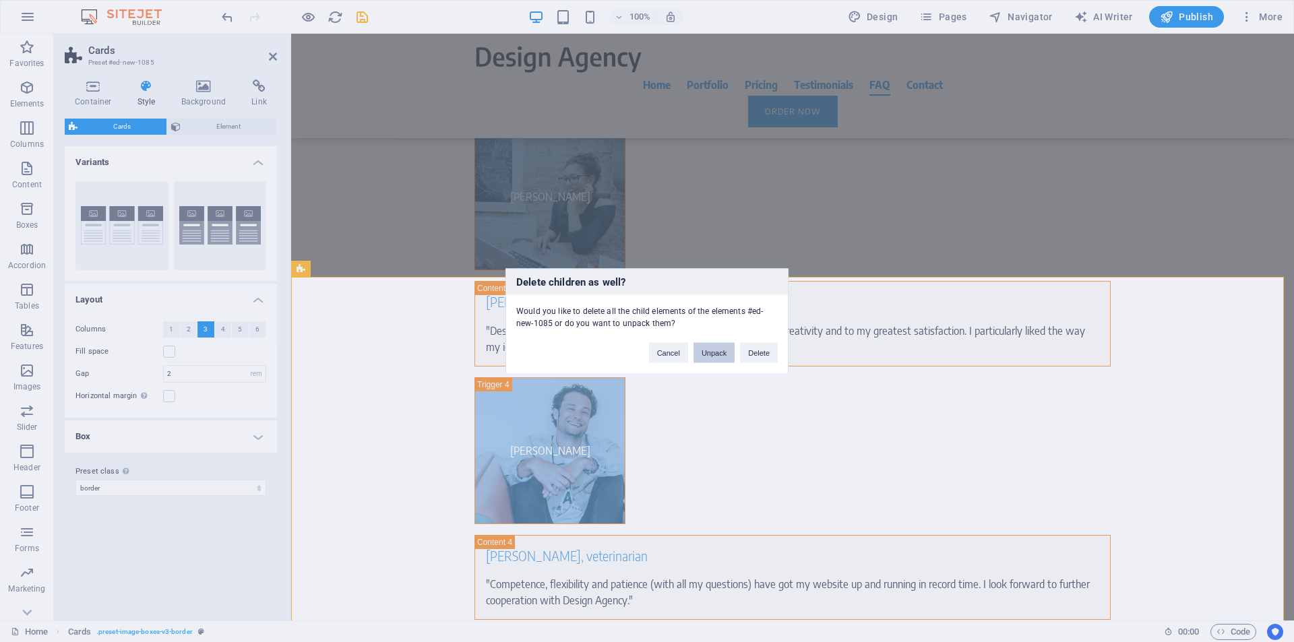
click at [715, 355] on button "Unpack" at bounding box center [713, 352] width 41 height 20
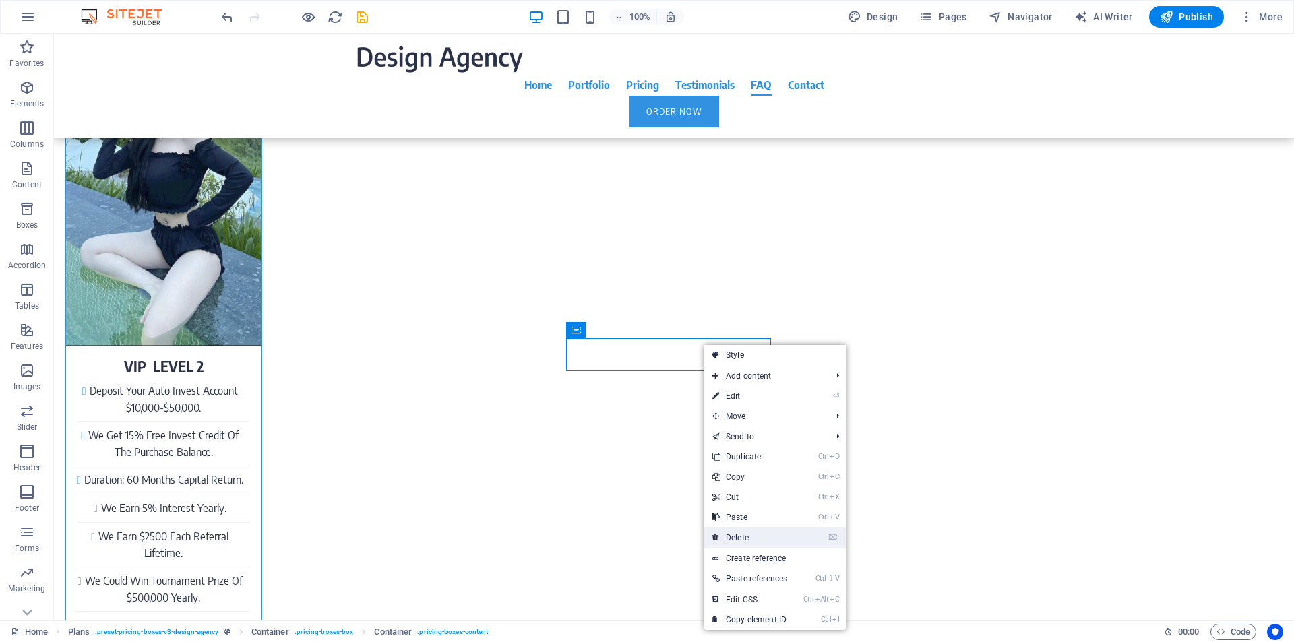
click at [741, 539] on link "⌦ Delete" at bounding box center [749, 538] width 91 height 20
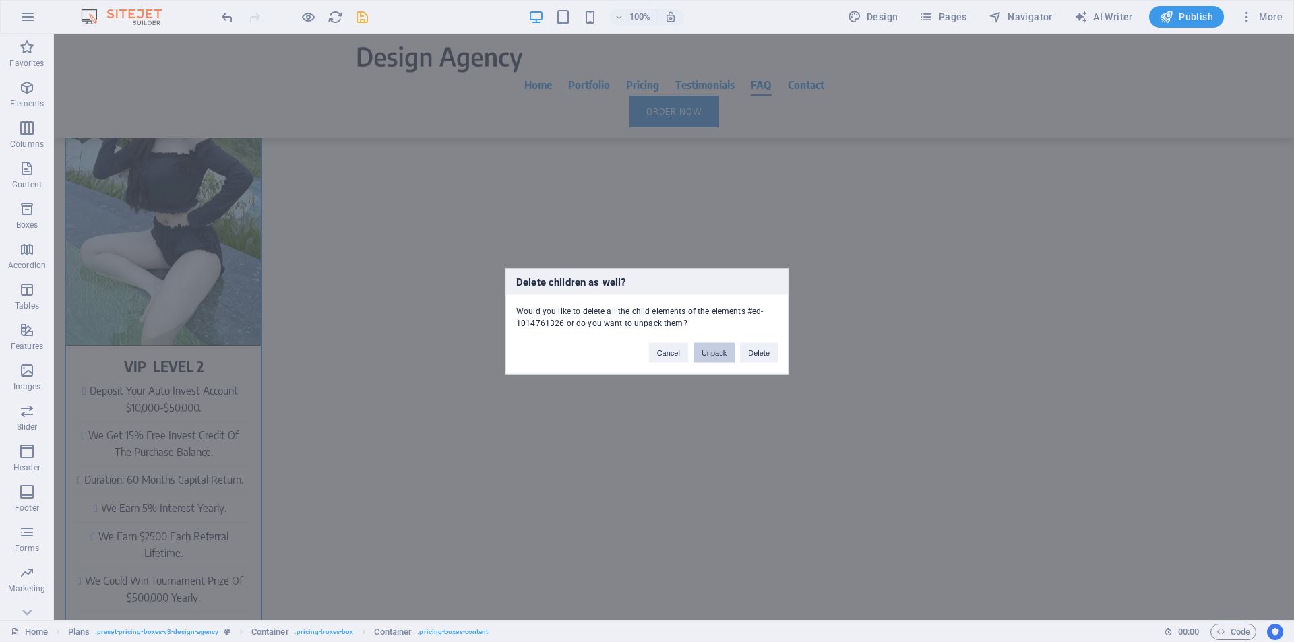
click at [708, 357] on button "Unpack" at bounding box center [713, 352] width 41 height 20
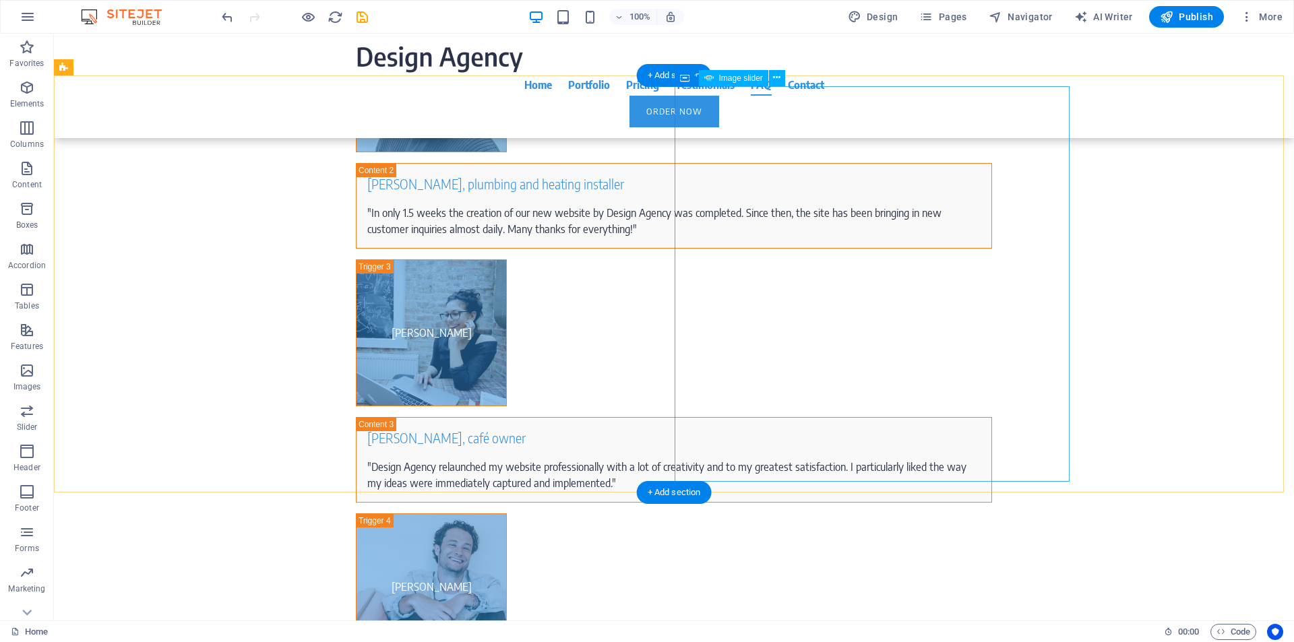
scroll to position [7406, 0]
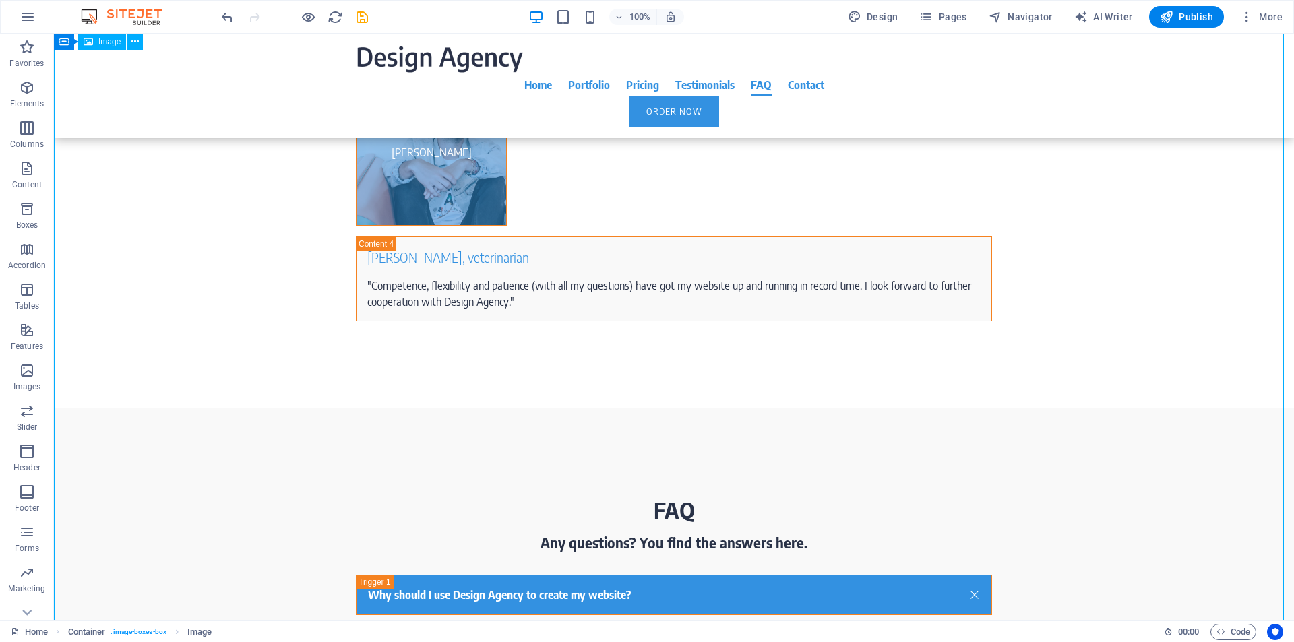
select select "%"
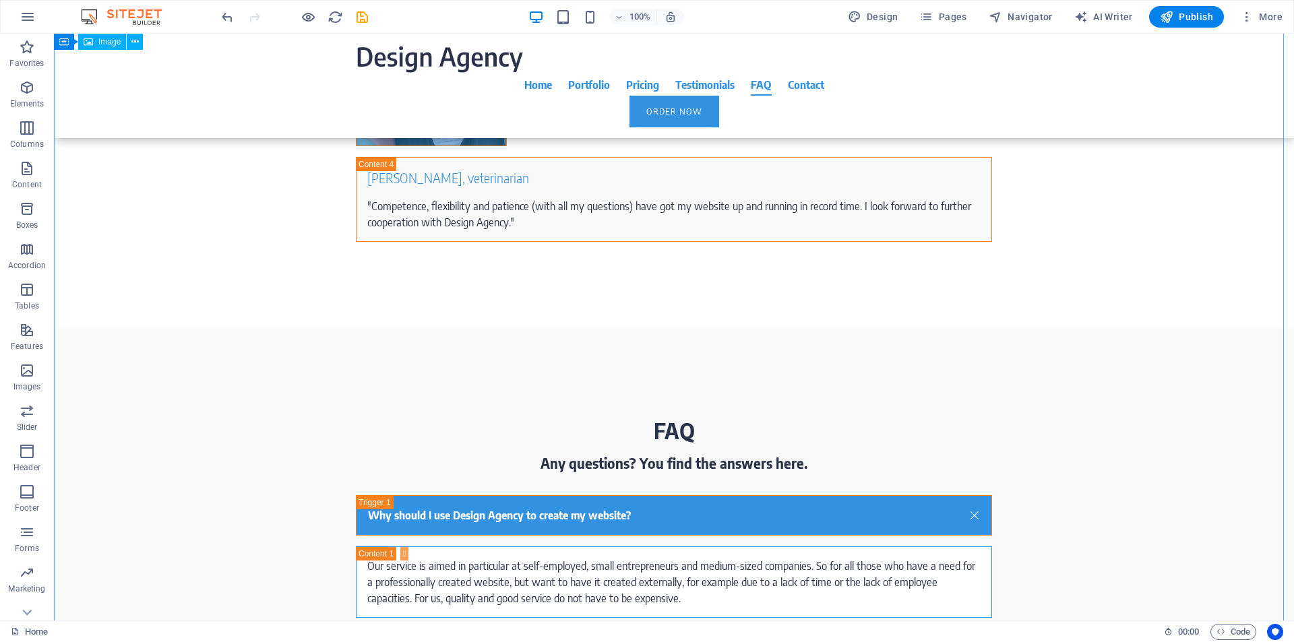
scroll to position [6892, 0]
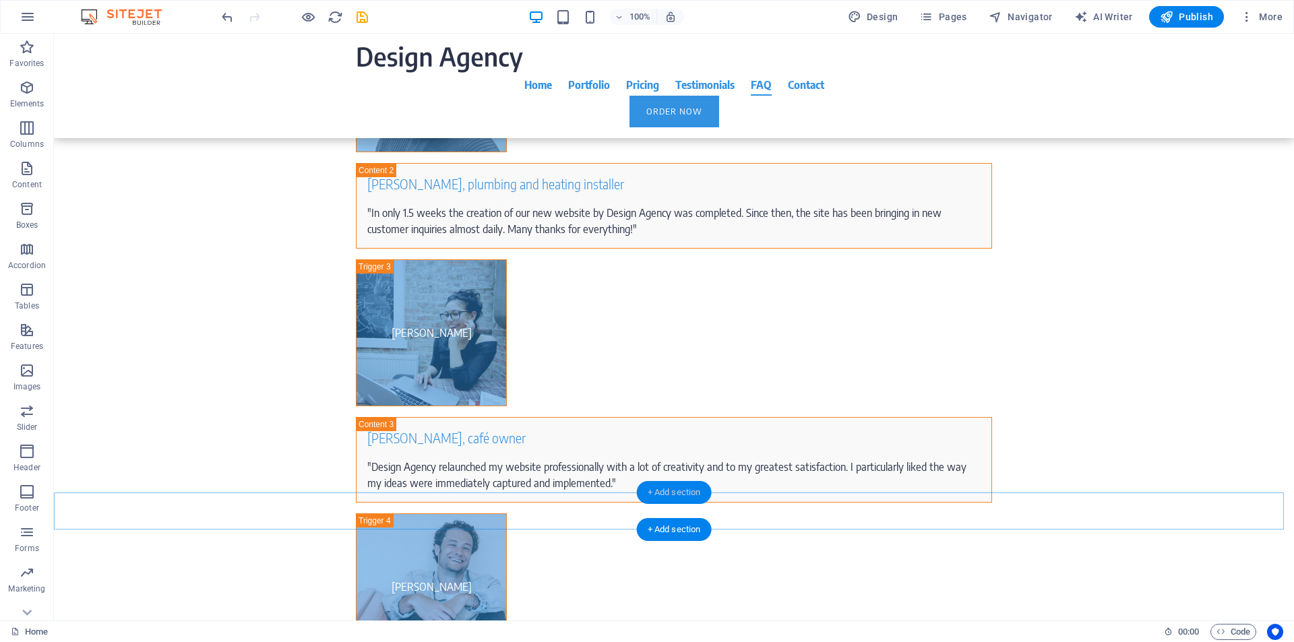
click at [669, 486] on div "+ Add section" at bounding box center [674, 492] width 75 height 23
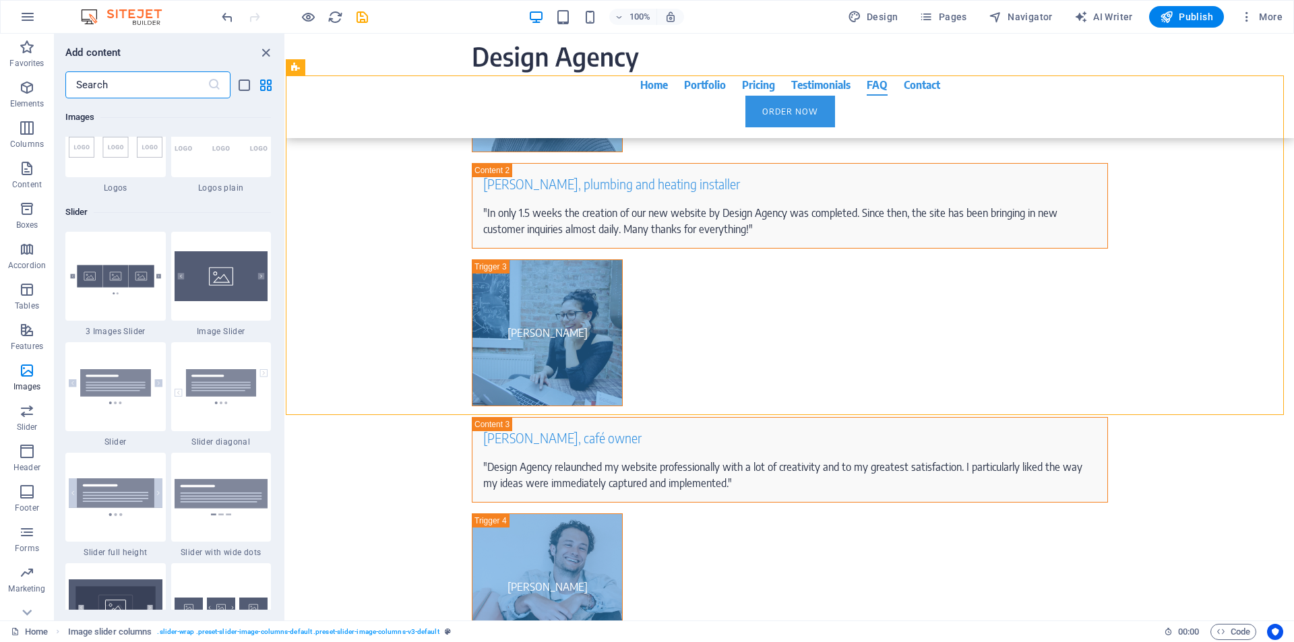
scroll to position [7993, 0]
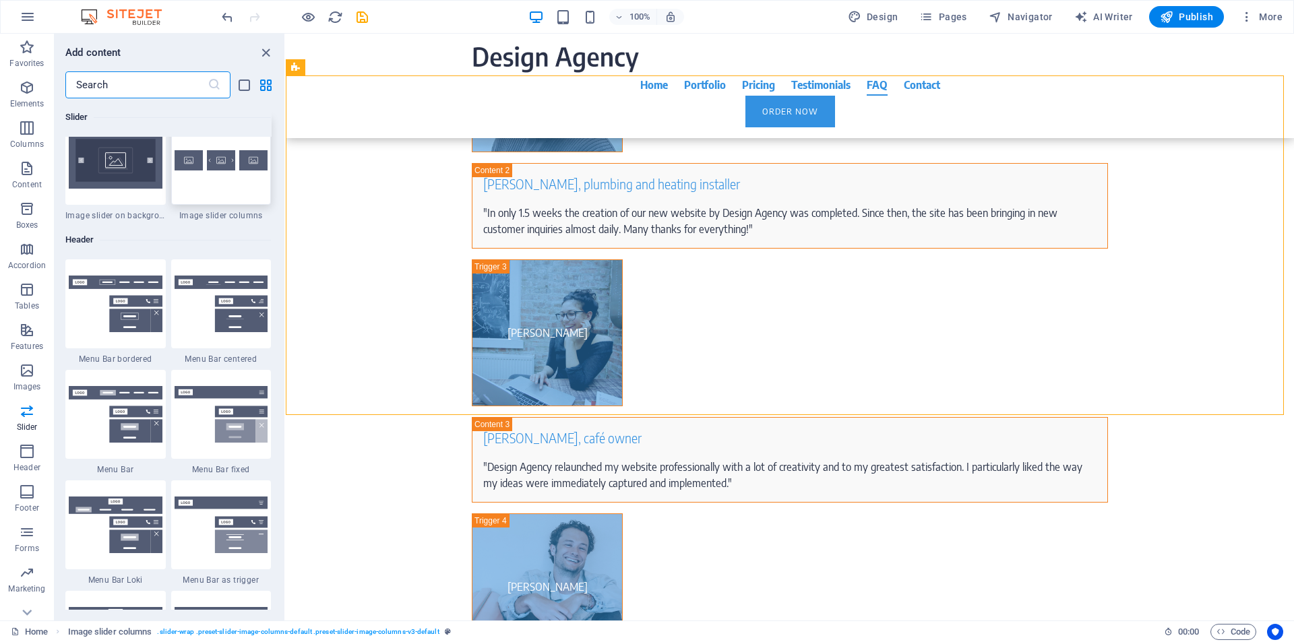
click at [222, 167] on img at bounding box center [222, 160] width 94 height 20
click at [286, 167] on div "Drag here to replace the existing content. Press “Ctrl” if you want to create a…" at bounding box center [790, 327] width 1008 height 587
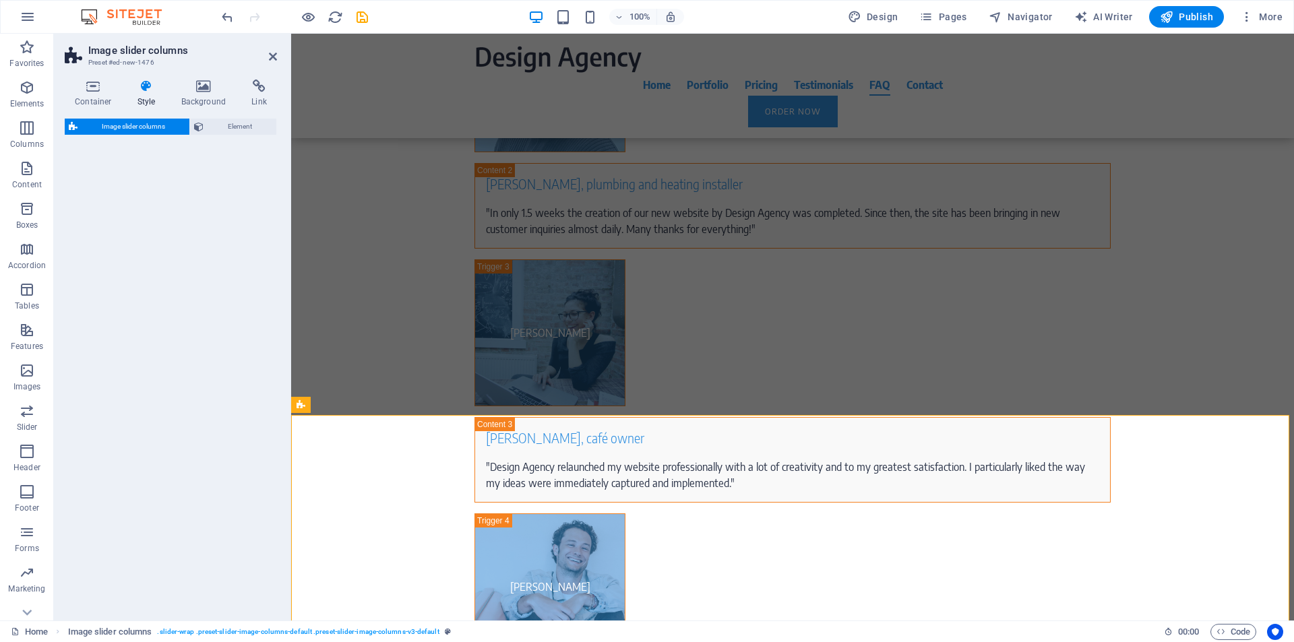
select select "rem"
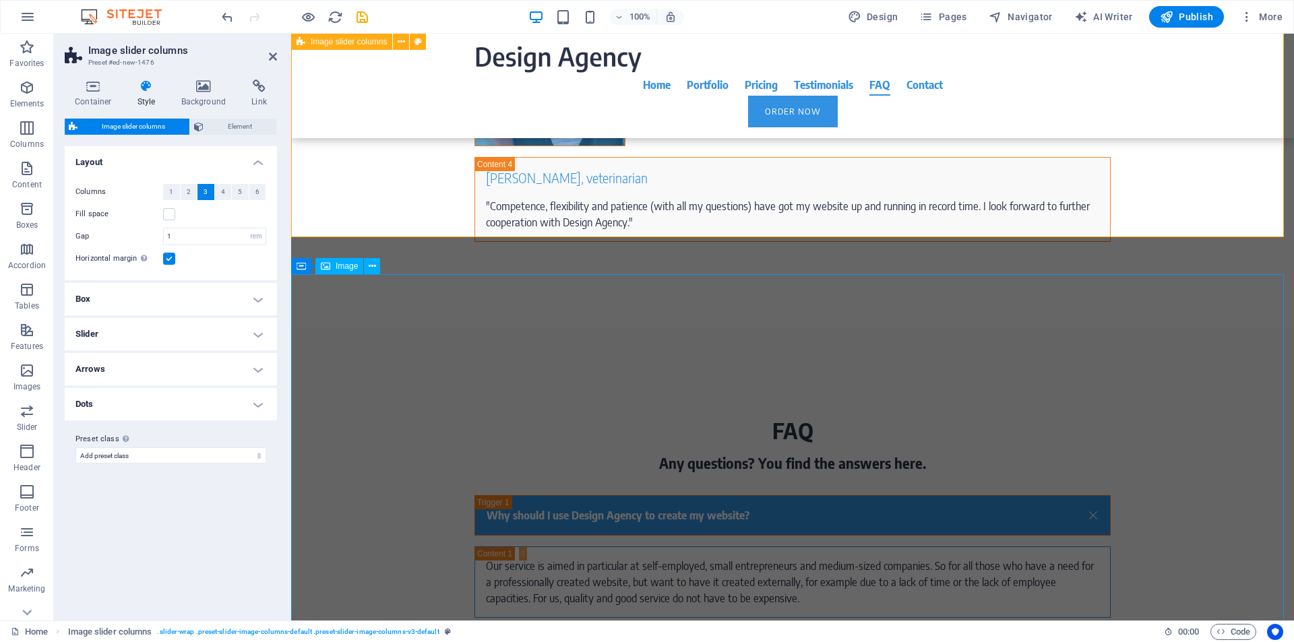
scroll to position [6892, 0]
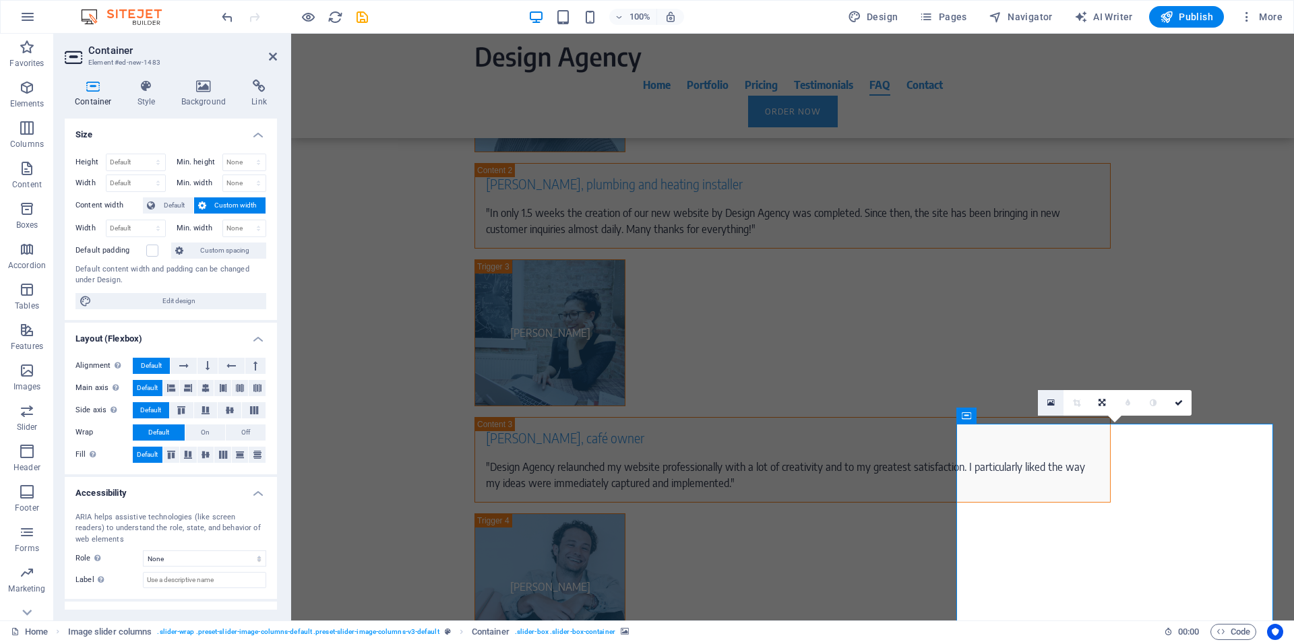
click at [1053, 408] on icon at bounding box center [1050, 402] width 7 height 9
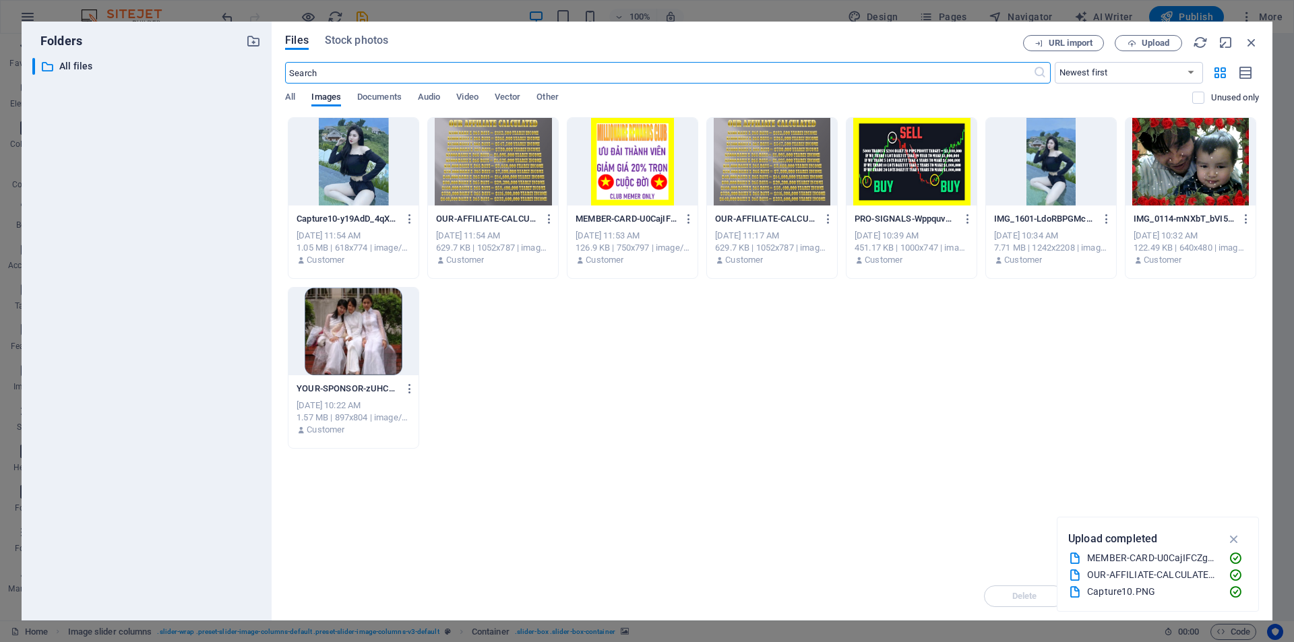
click at [342, 178] on div at bounding box center [353, 162] width 130 height 88
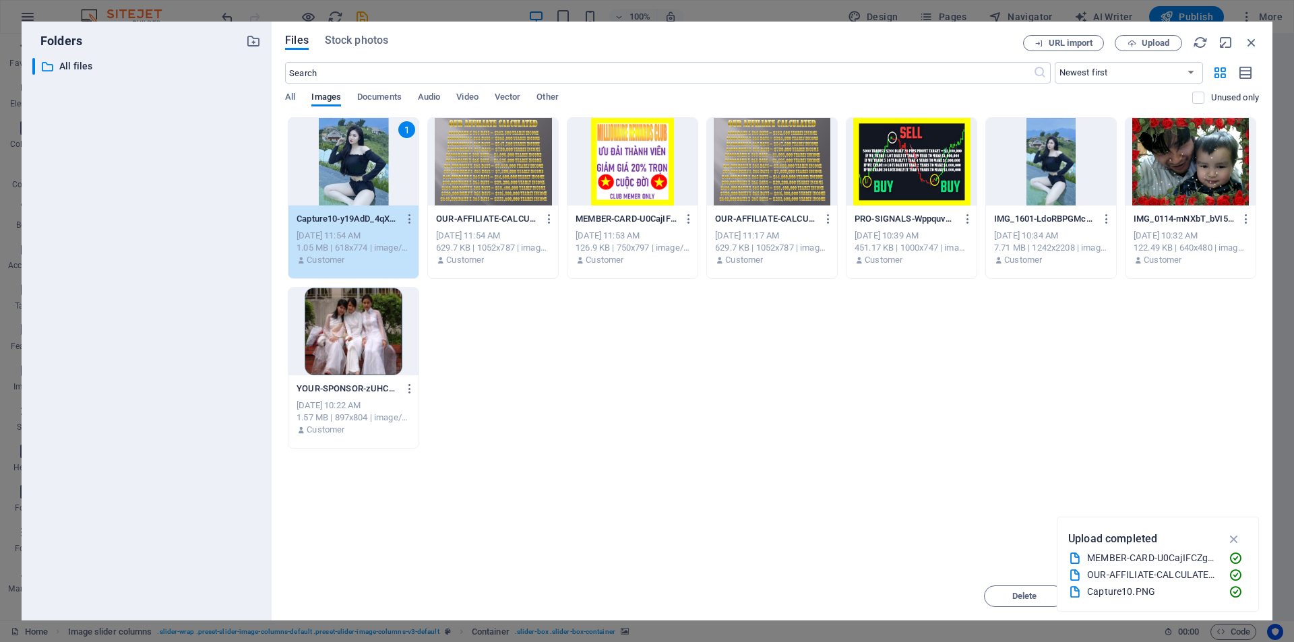
click at [342, 178] on div "1" at bounding box center [353, 162] width 130 height 88
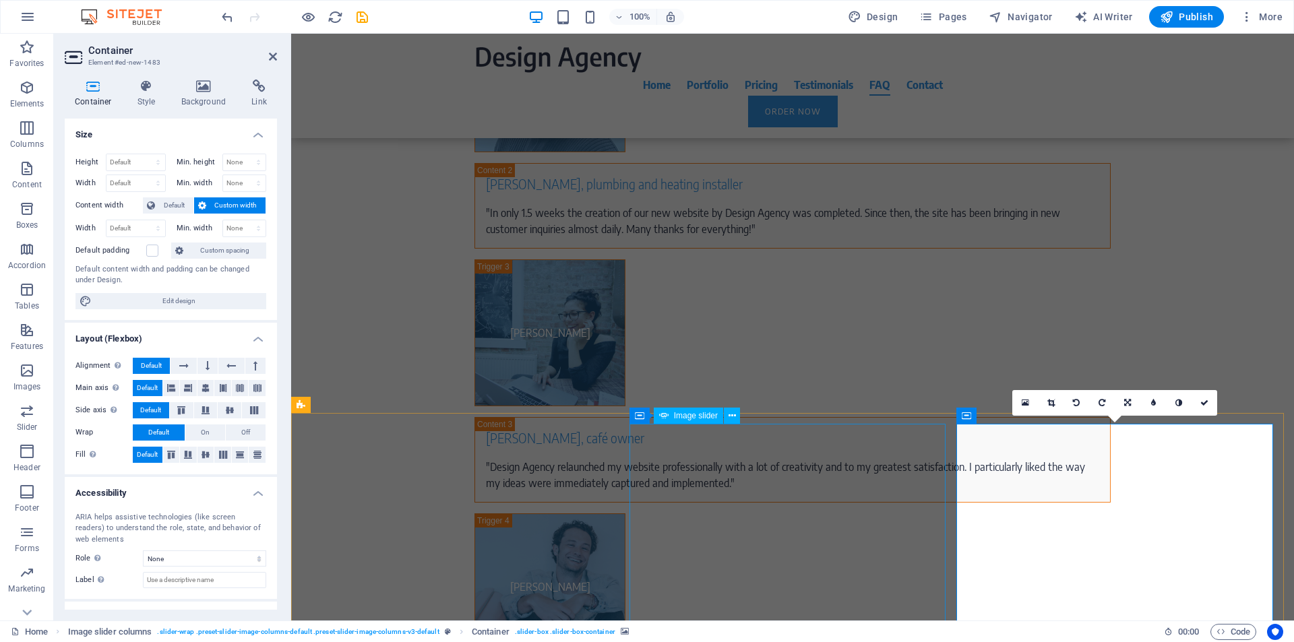
select select "px"
select select "ms"
select select "s"
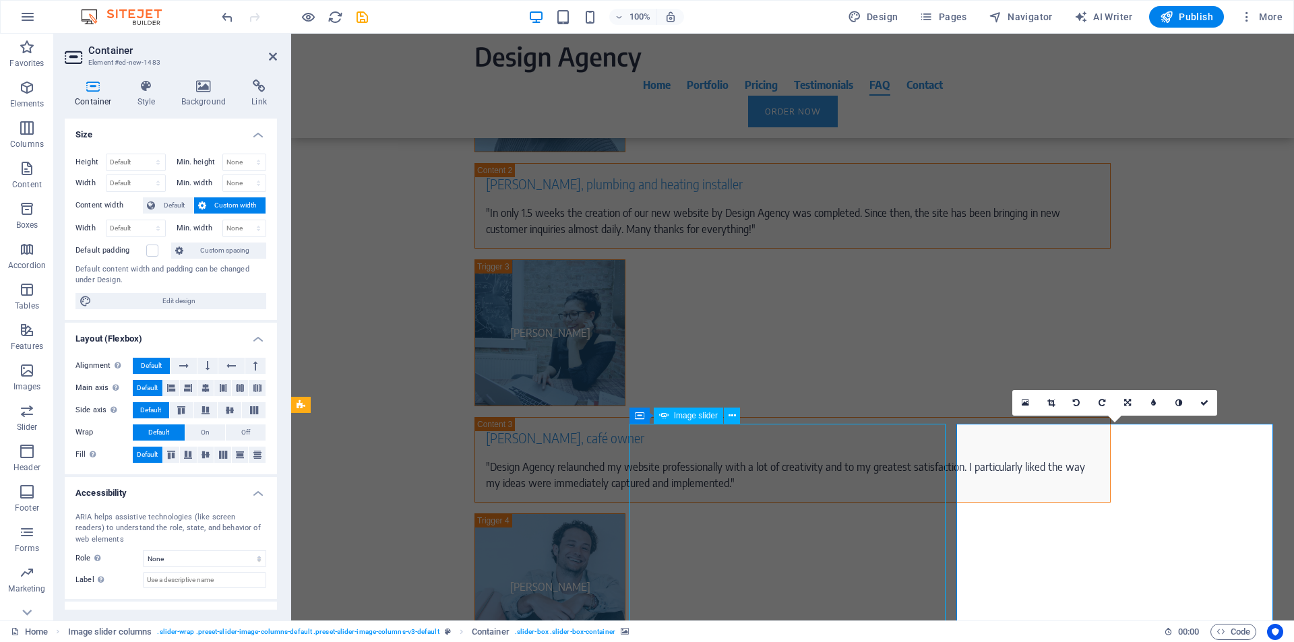
select select "progressive"
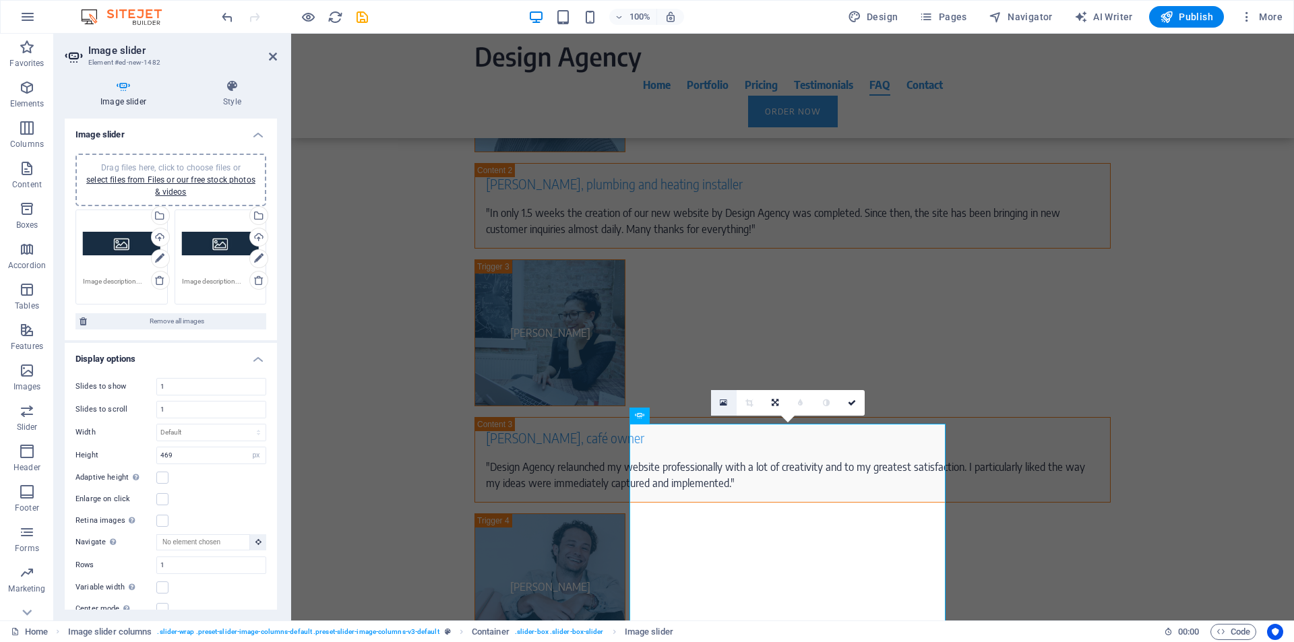
click at [722, 406] on icon at bounding box center [723, 402] width 7 height 9
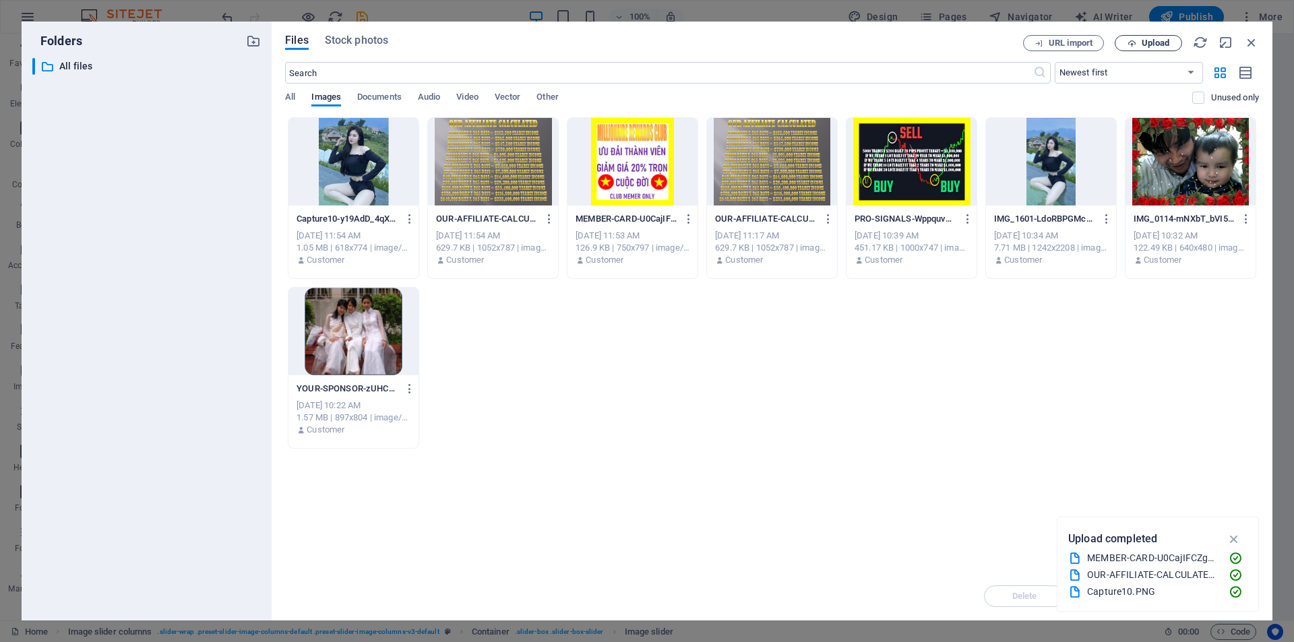
click at [1158, 37] on button "Upload" at bounding box center [1148, 43] width 67 height 16
click at [626, 174] on div at bounding box center [632, 162] width 130 height 88
click at [626, 174] on div "1" at bounding box center [632, 162] width 130 height 88
select select "DISABLED_OPTION_VALUE"
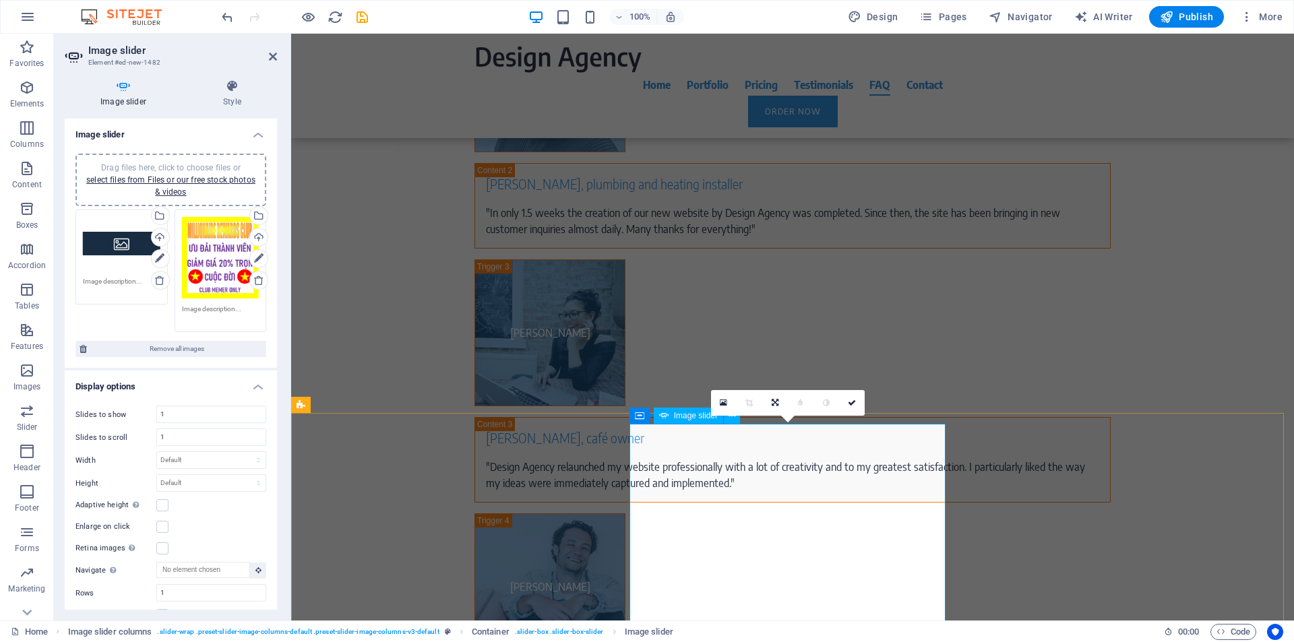
click at [721, 406] on icon at bounding box center [723, 402] width 7 height 9
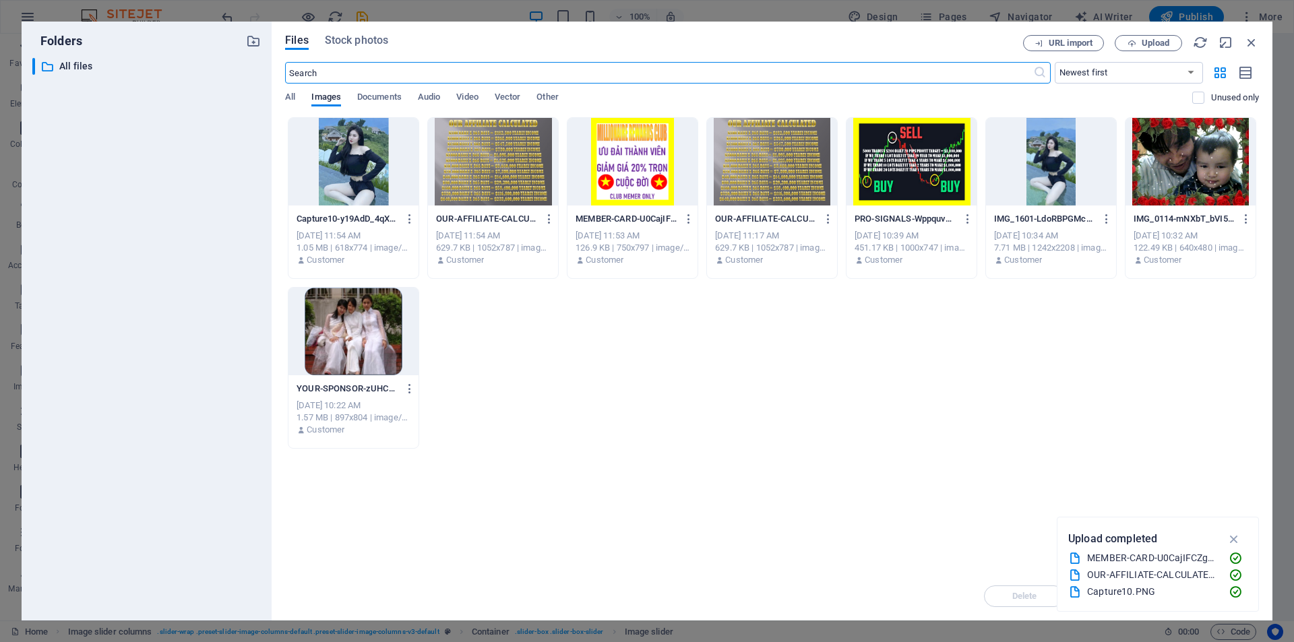
scroll to position [6908, 0]
click at [505, 168] on div at bounding box center [493, 162] width 130 height 88
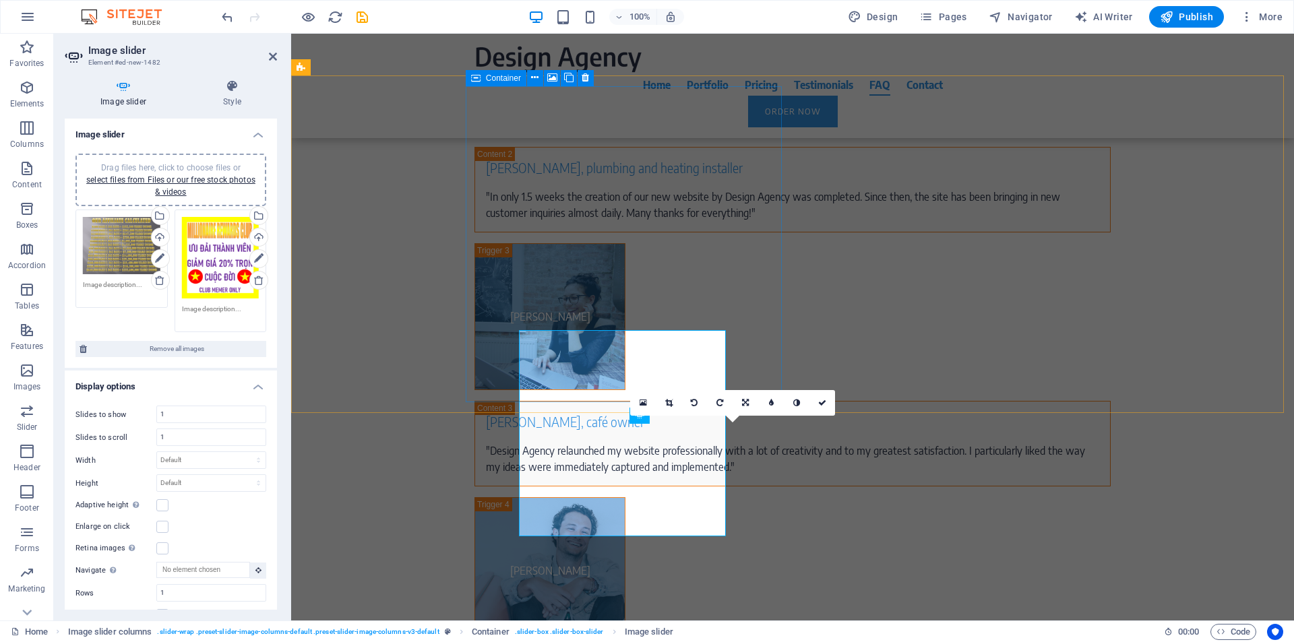
scroll to position [6892, 0]
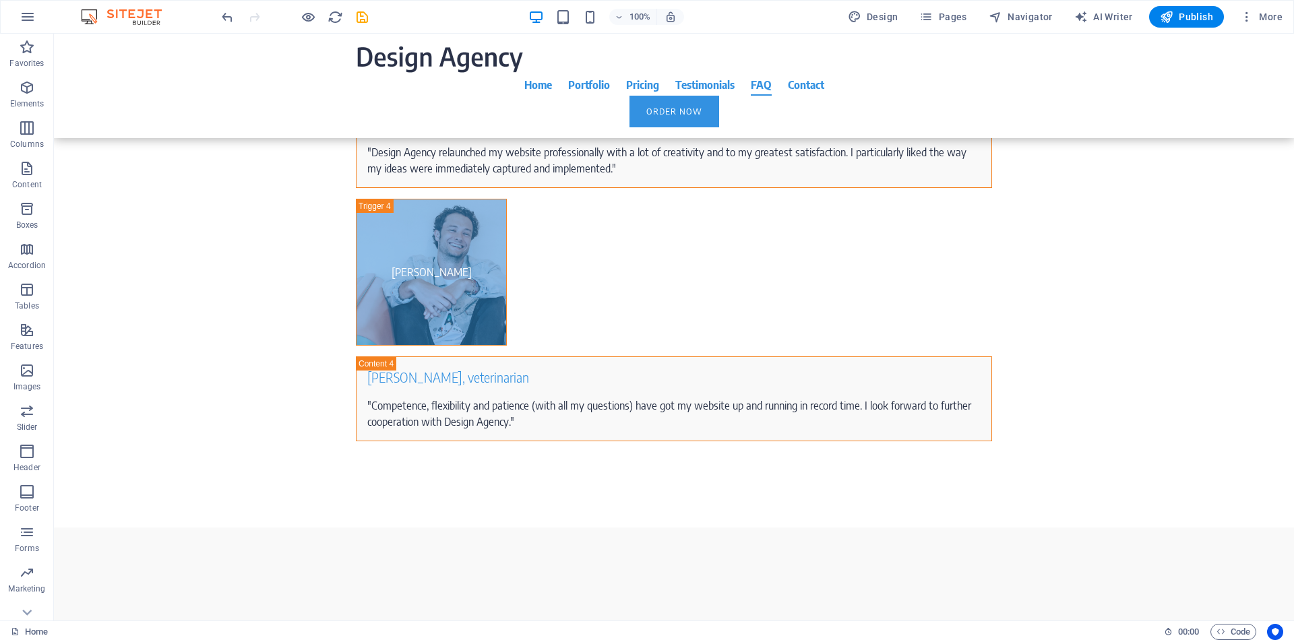
scroll to position [7243, 0]
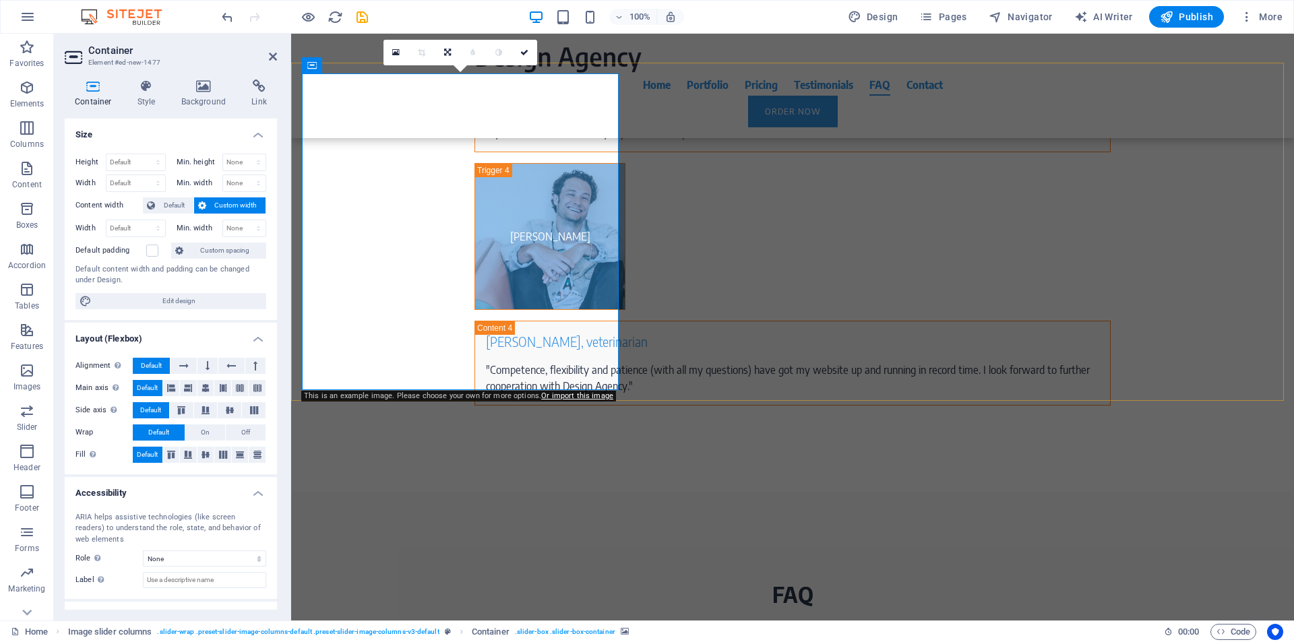
click at [394, 52] on icon at bounding box center [395, 52] width 7 height 9
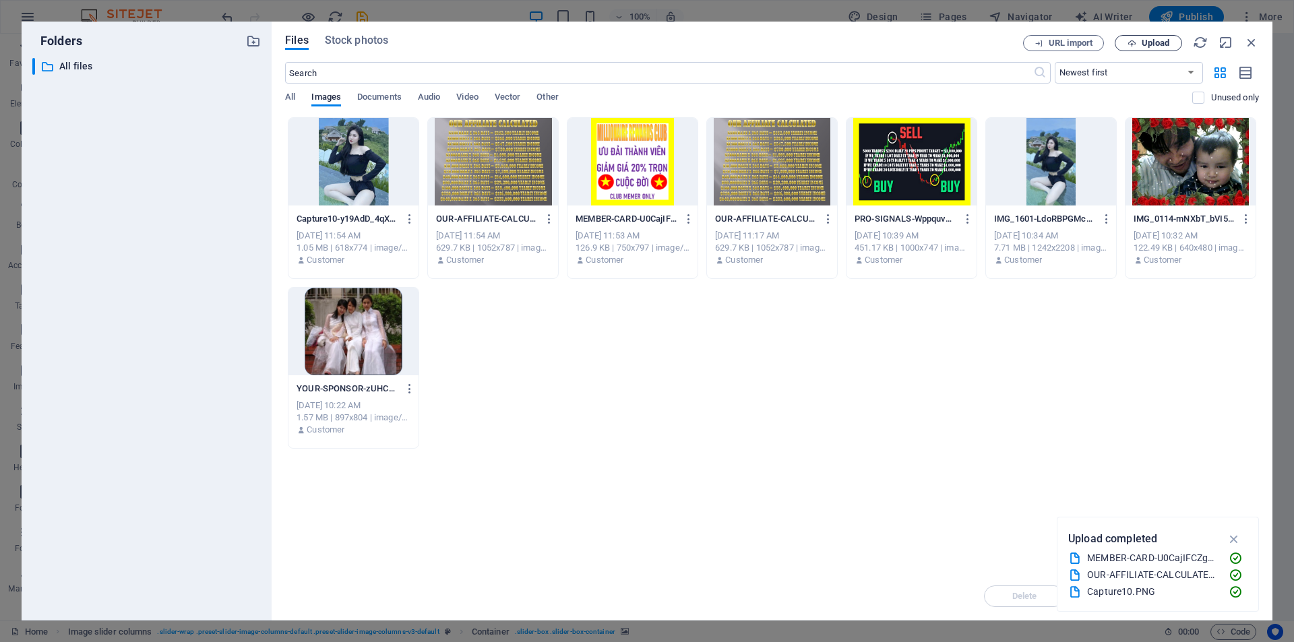
click at [1154, 44] on span "Upload" at bounding box center [1156, 43] width 28 height 8
click at [303, 173] on div at bounding box center [353, 162] width 130 height 88
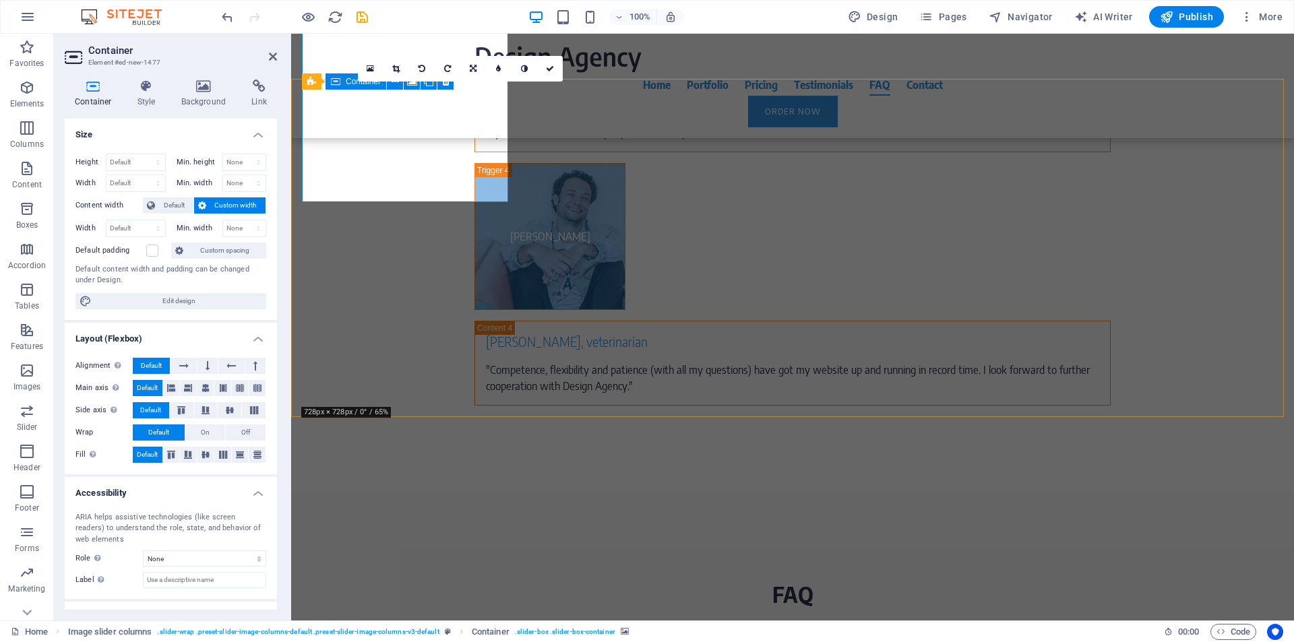
scroll to position [7226, 0]
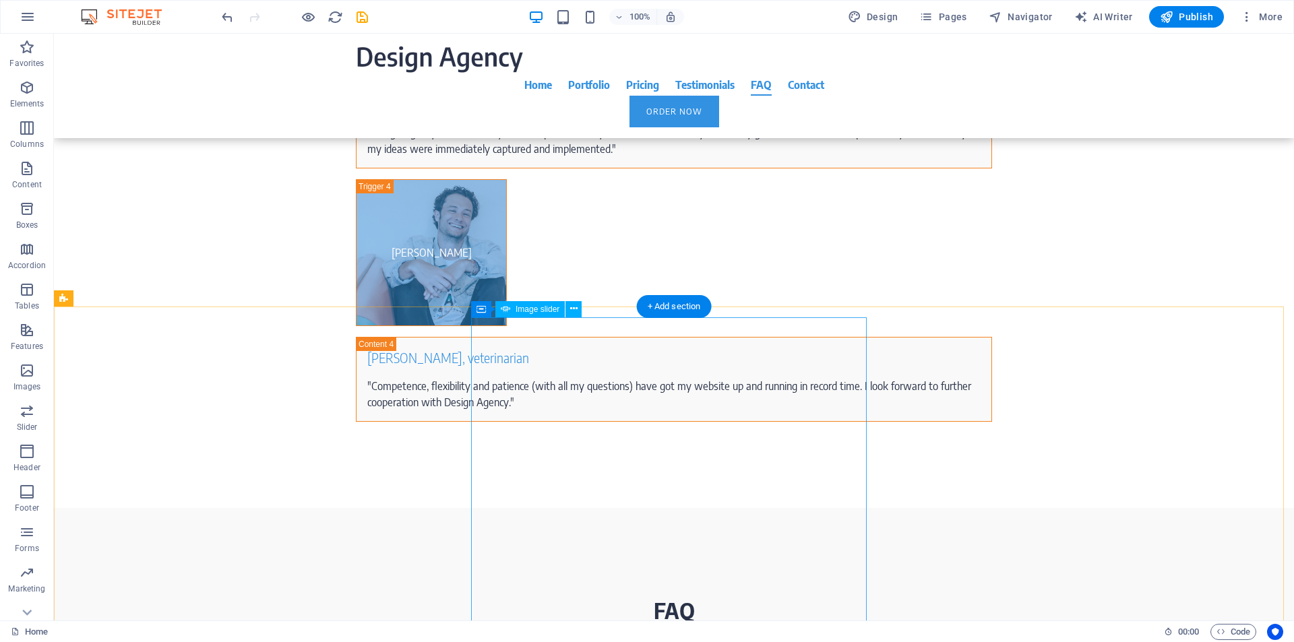
scroll to position [6713, 0]
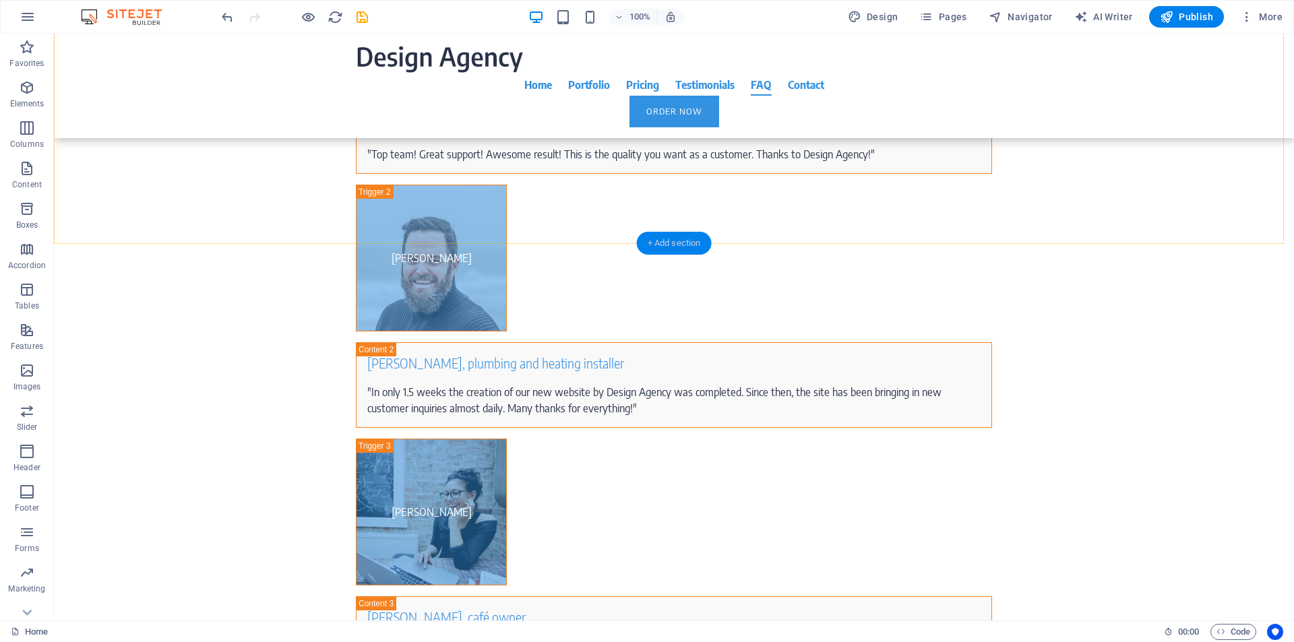
drag, startPoint x: 665, startPoint y: 242, endPoint x: 652, endPoint y: 239, distance: 13.9
drag, startPoint x: 706, startPoint y: 272, endPoint x: 560, endPoint y: 236, distance: 150.0
drag, startPoint x: 729, startPoint y: 290, endPoint x: 173, endPoint y: 274, distance: 555.6
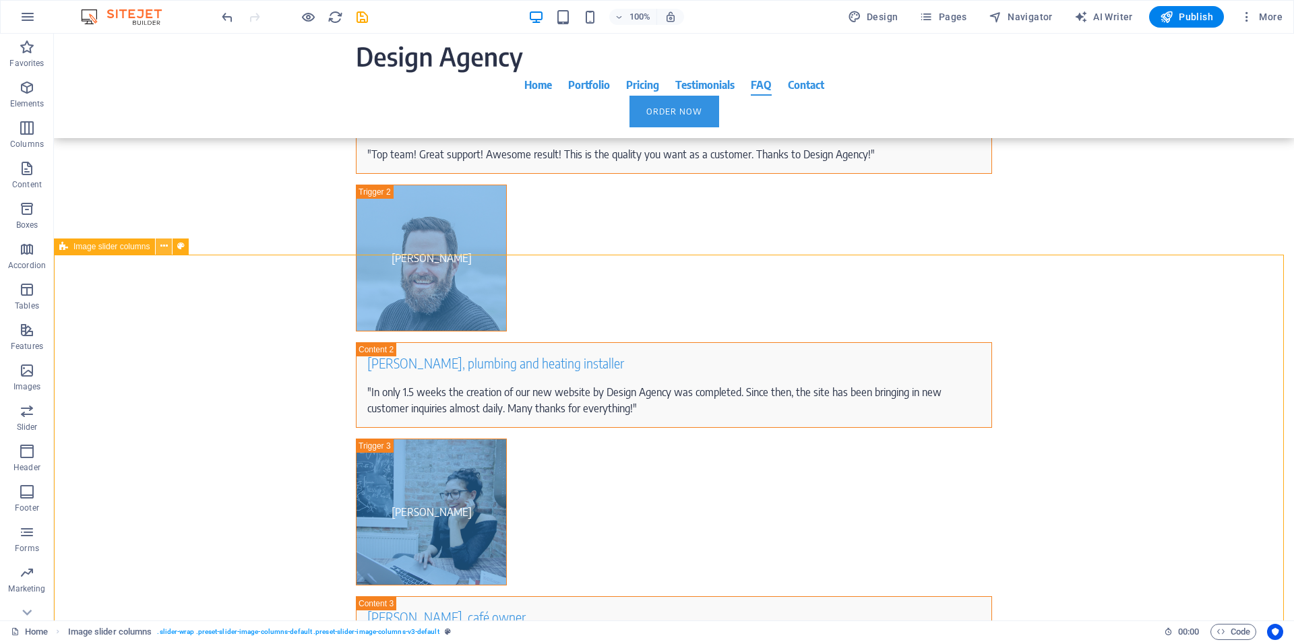
click at [165, 248] on icon at bounding box center [163, 246] width 7 height 14
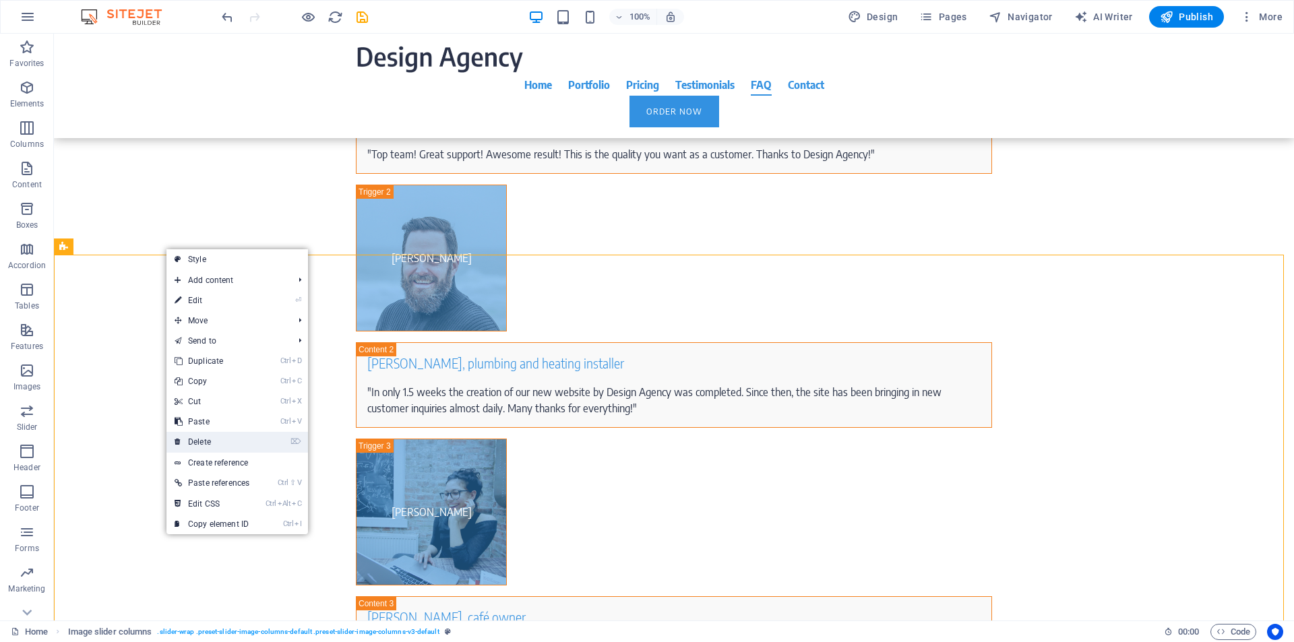
click at [202, 441] on link "⌦ Delete" at bounding box center [211, 442] width 91 height 20
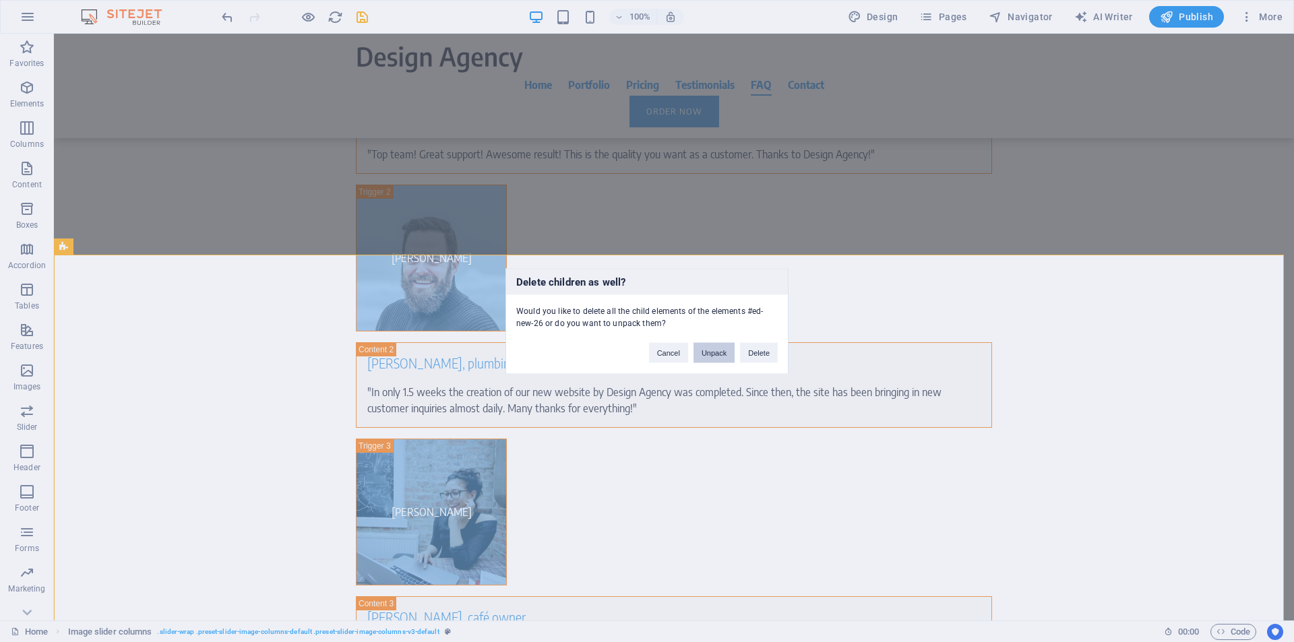
click at [712, 354] on button "Unpack" at bounding box center [713, 352] width 41 height 20
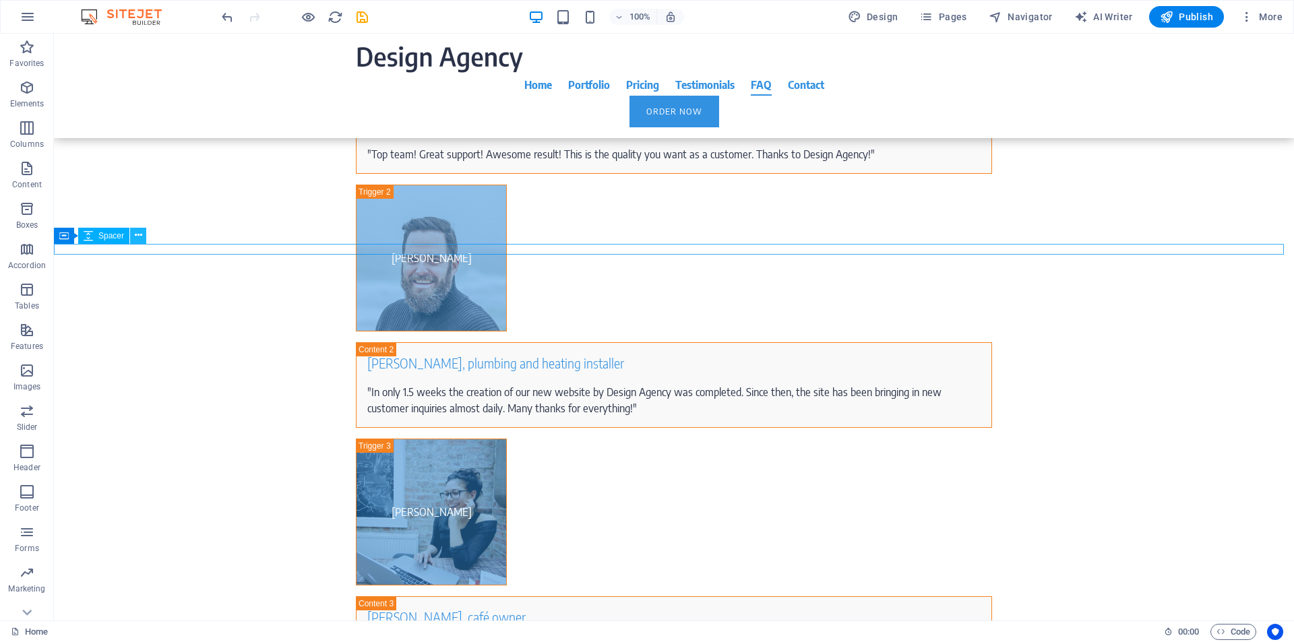
click at [139, 235] on icon at bounding box center [138, 235] width 7 height 14
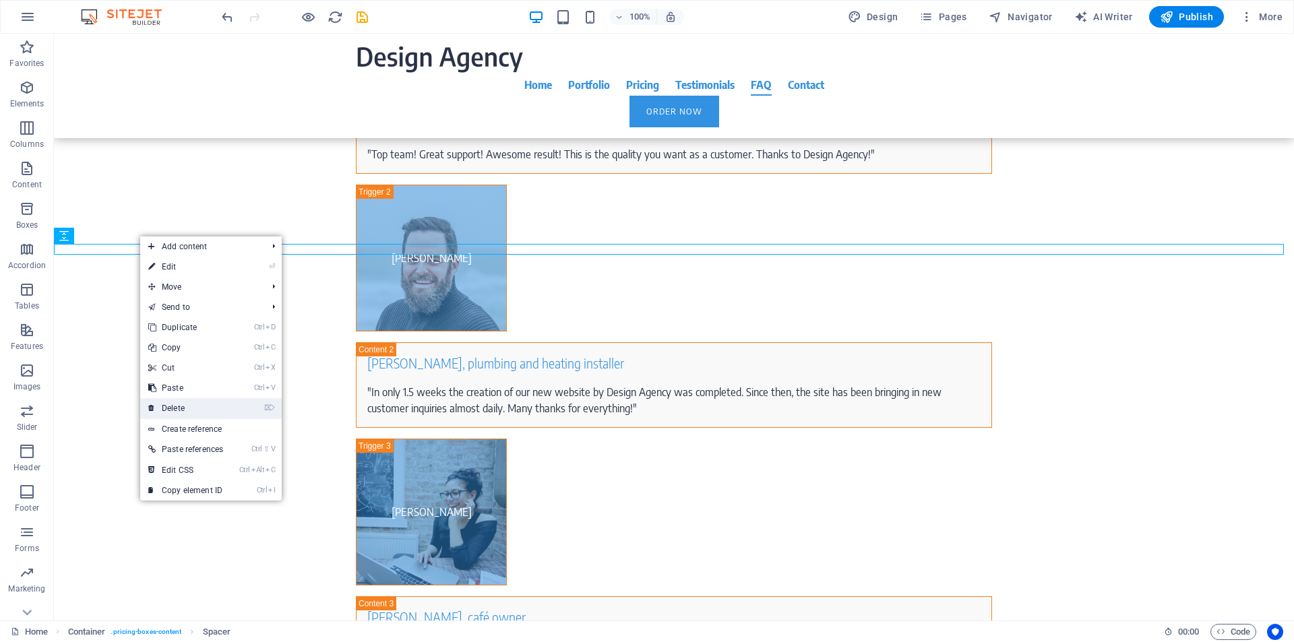
click at [179, 409] on link "⌦ Delete" at bounding box center [185, 408] width 91 height 20
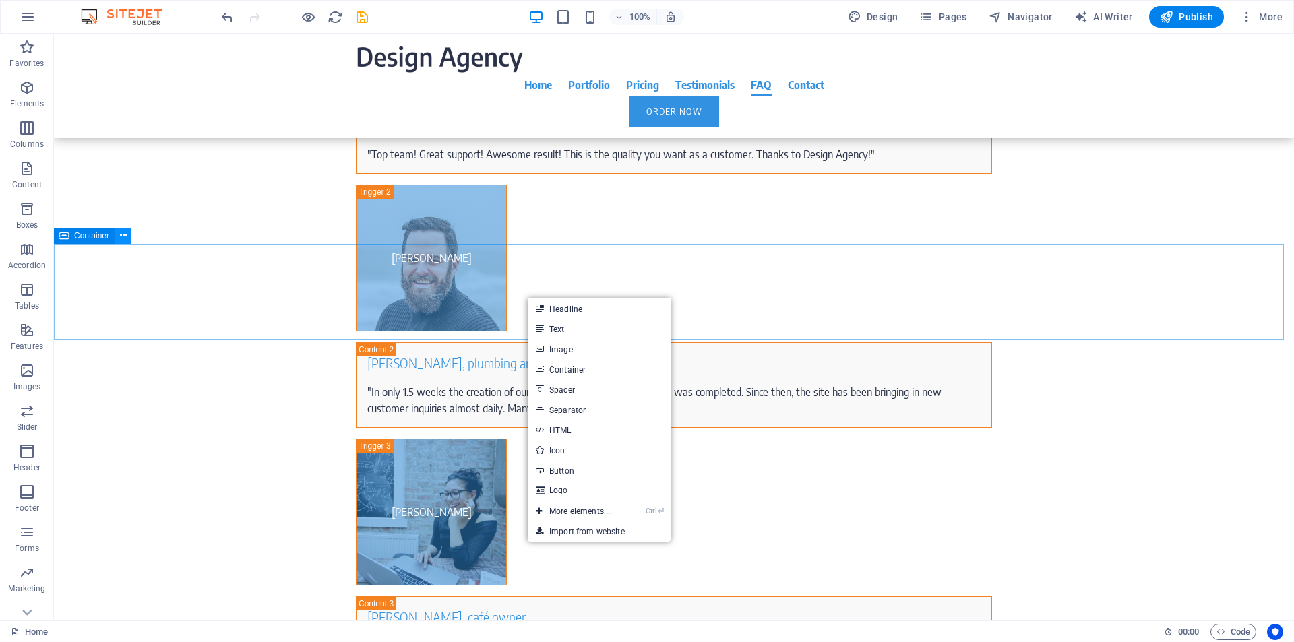
click at [125, 239] on icon at bounding box center [123, 235] width 7 height 14
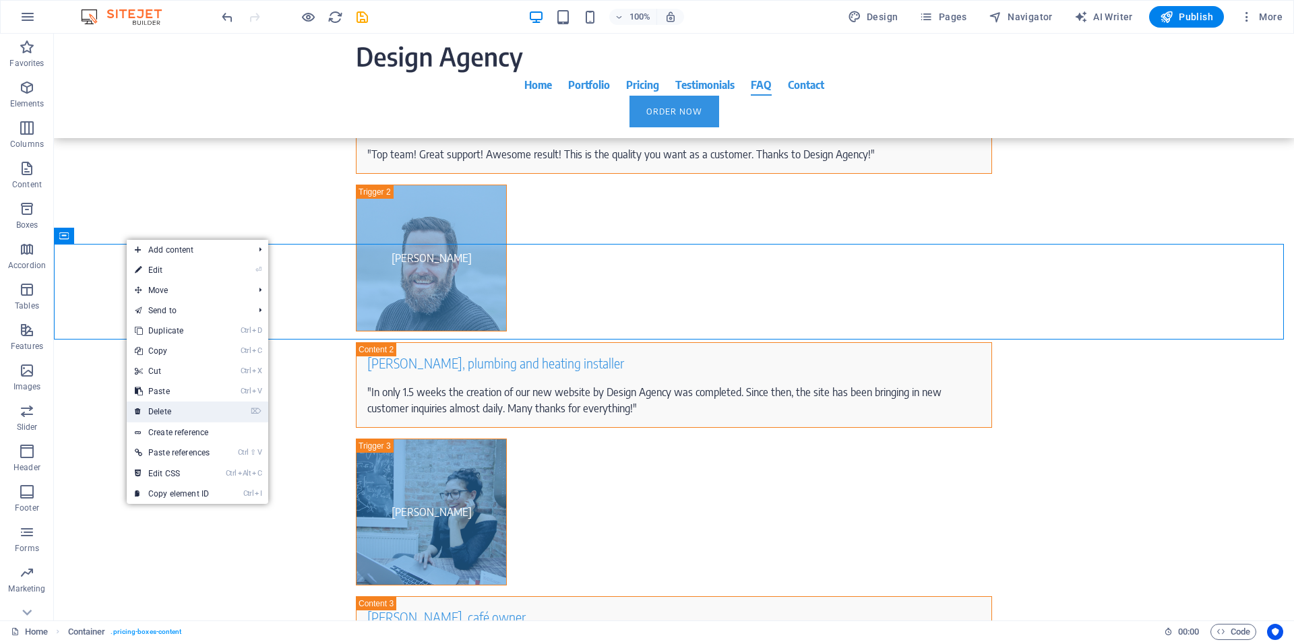
click at [166, 412] on link "⌦ Delete" at bounding box center [172, 412] width 91 height 20
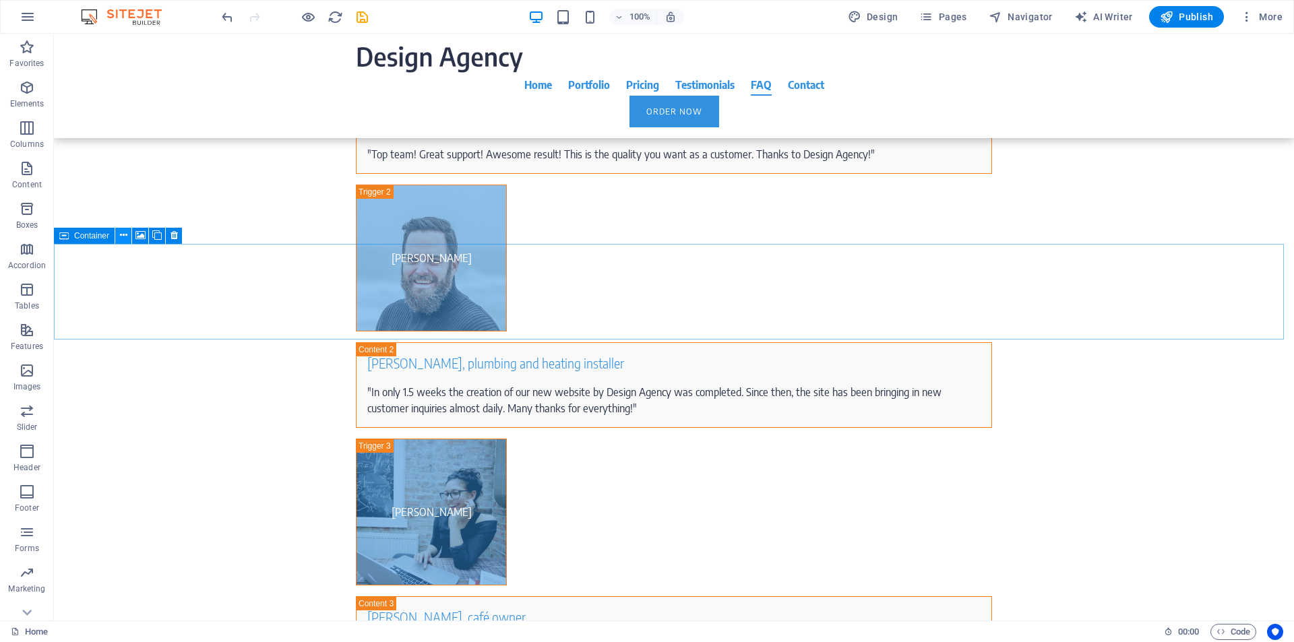
click at [120, 239] on icon at bounding box center [123, 235] width 7 height 14
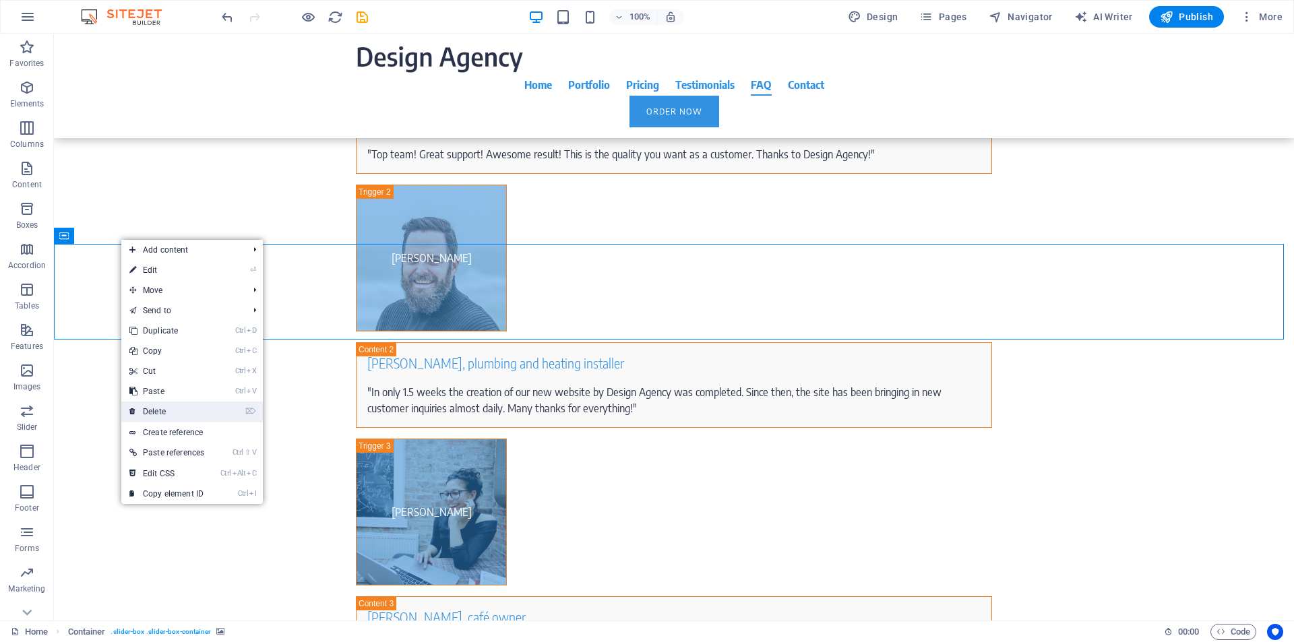
click at [167, 417] on link "⌦ Delete" at bounding box center [166, 412] width 91 height 20
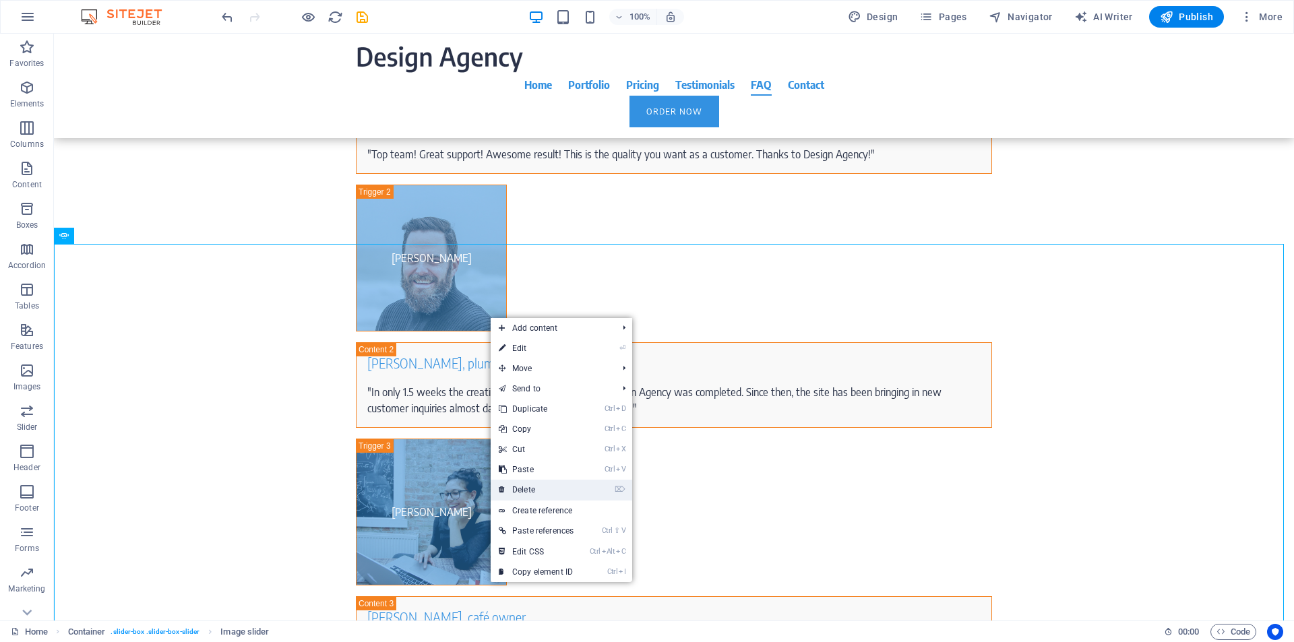
click at [529, 488] on link "⌦ Delete" at bounding box center [536, 490] width 91 height 20
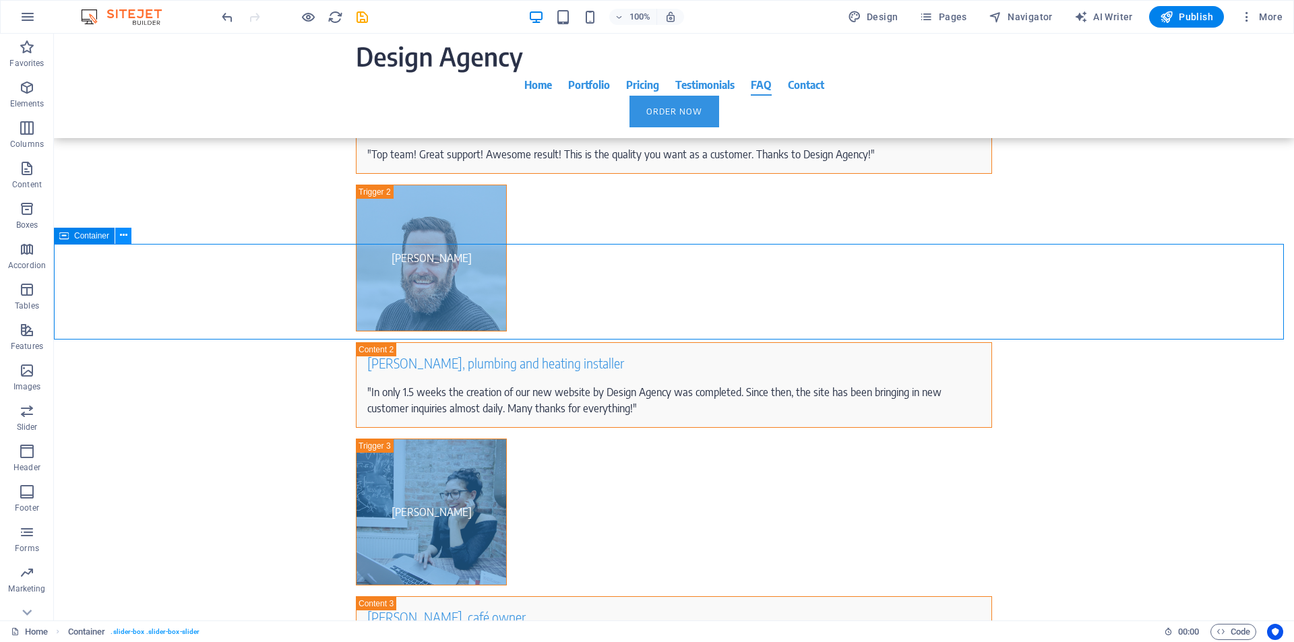
click at [125, 237] on icon at bounding box center [123, 235] width 7 height 14
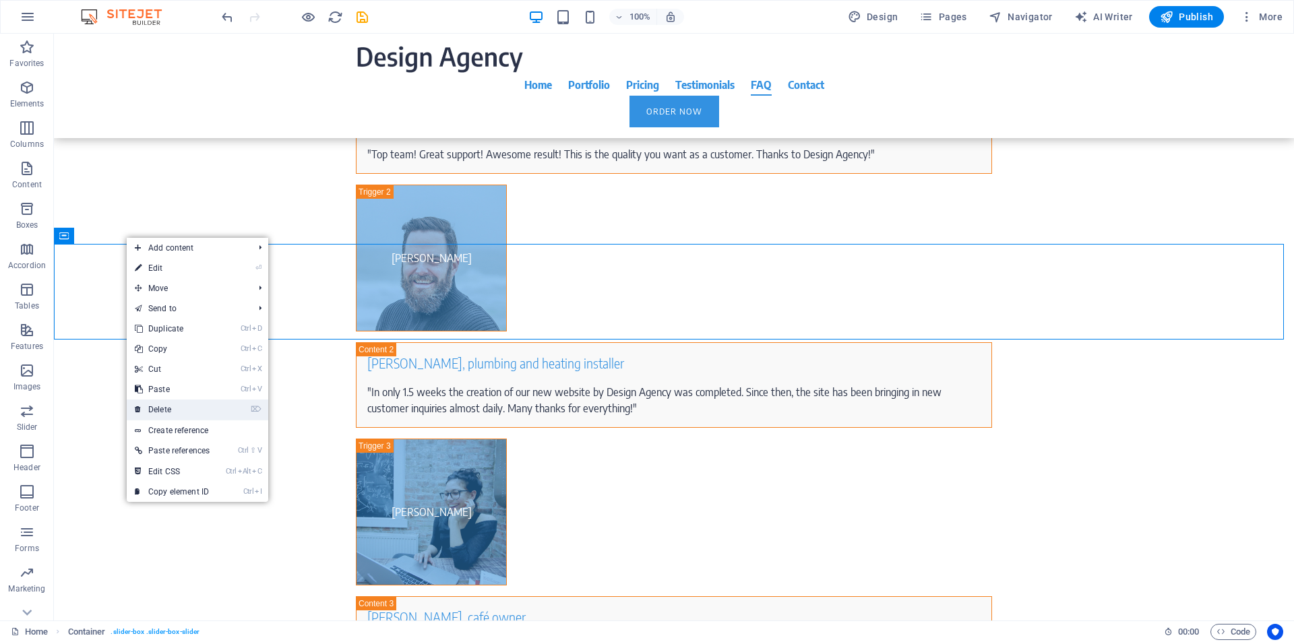
click at [158, 410] on link "⌦ Delete" at bounding box center [172, 410] width 91 height 20
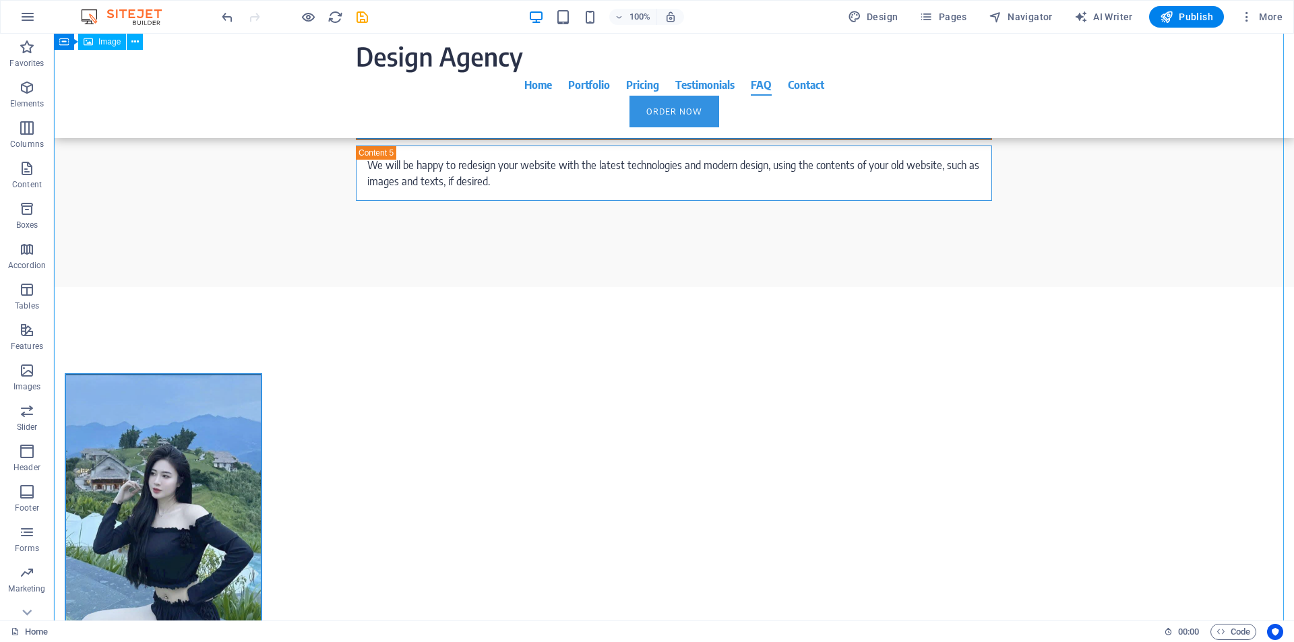
scroll to position [7891, 0]
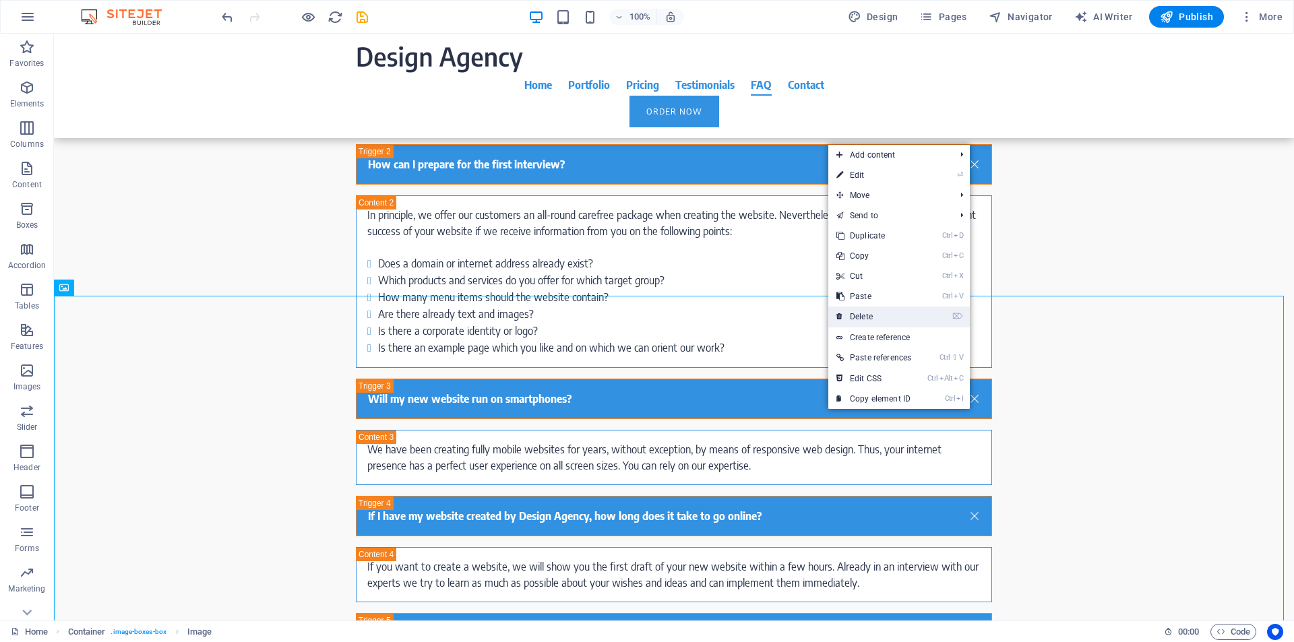
click at [865, 314] on link "⌦ Delete" at bounding box center [873, 317] width 91 height 20
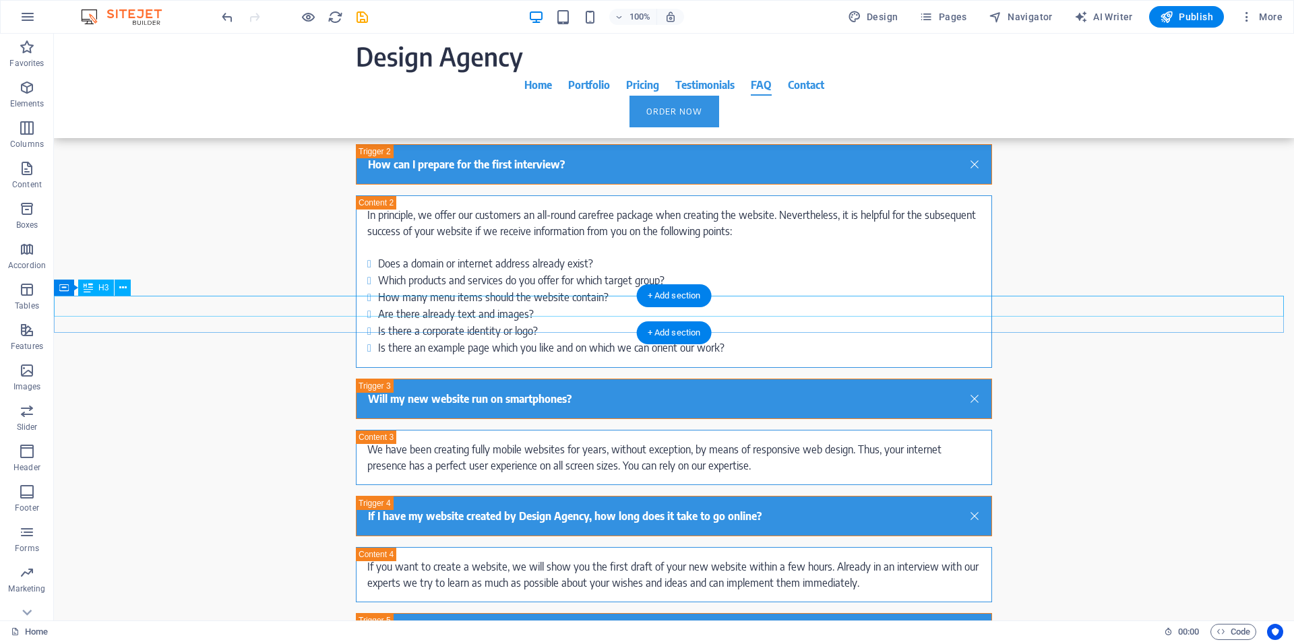
scroll to position [7377, 0]
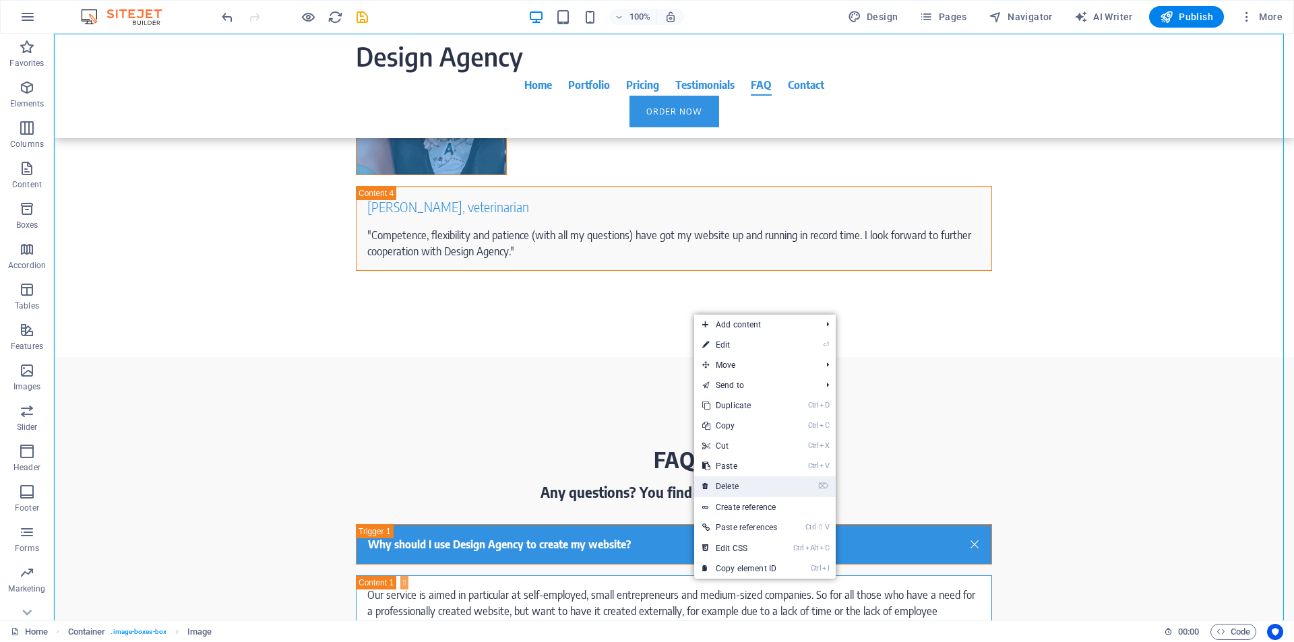
click at [735, 489] on link "⌦ Delete" at bounding box center [739, 486] width 91 height 20
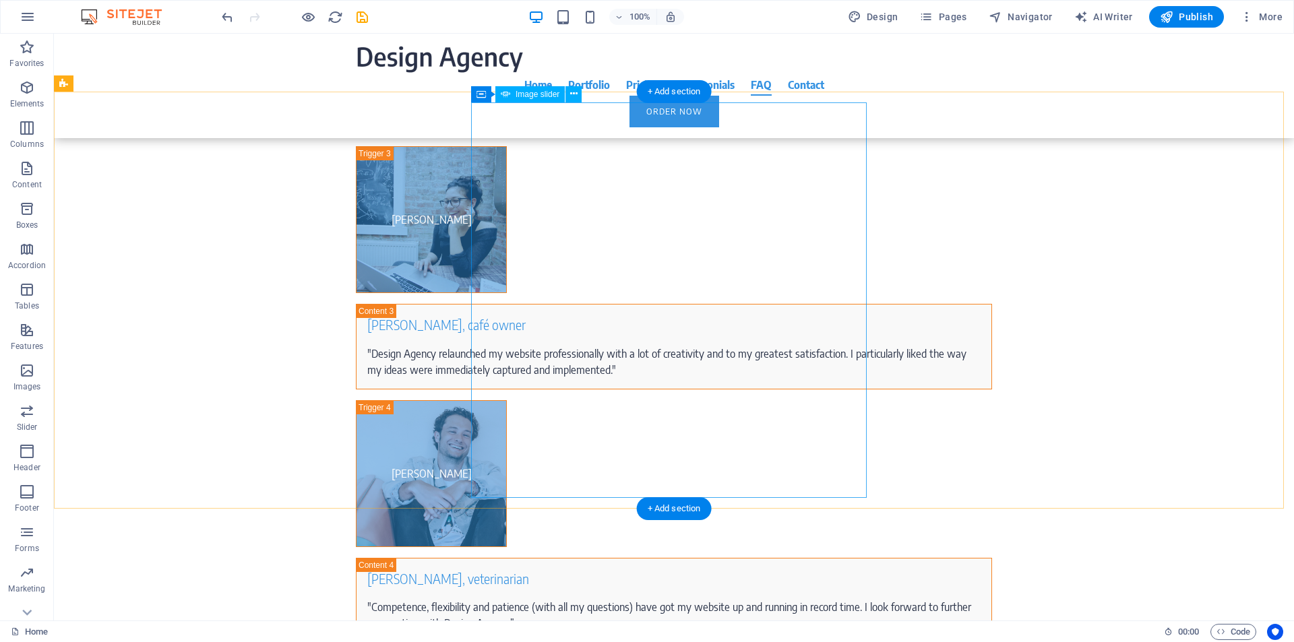
scroll to position [7191, 0]
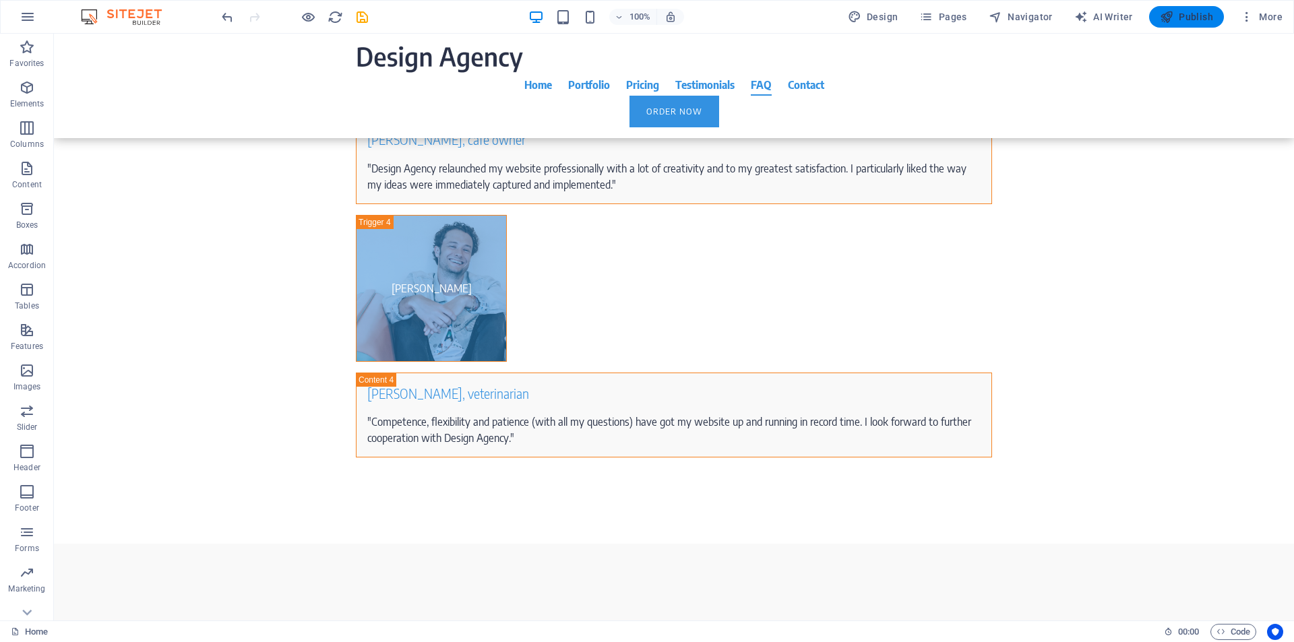
click at [1180, 19] on span "Publish" at bounding box center [1186, 16] width 53 height 13
